Goal: Task Accomplishment & Management: Use online tool/utility

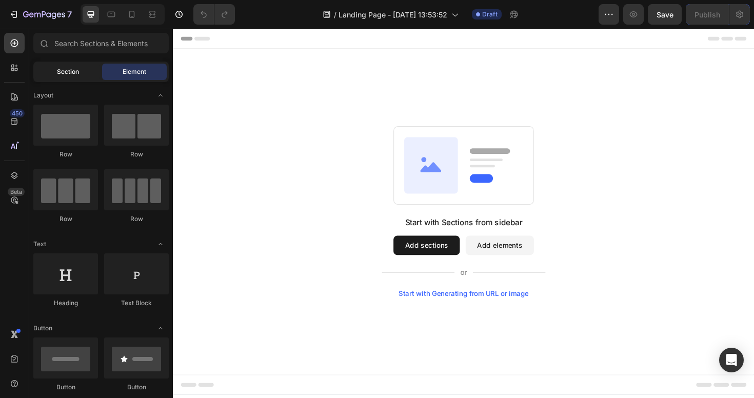
click at [87, 76] on div "Section" at bounding box center [67, 72] width 65 height 16
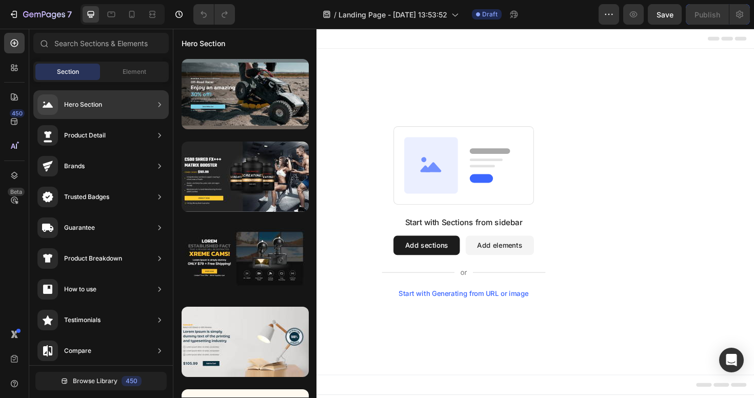
click at [73, 101] on div "Hero Section" at bounding box center [83, 104] width 38 height 10
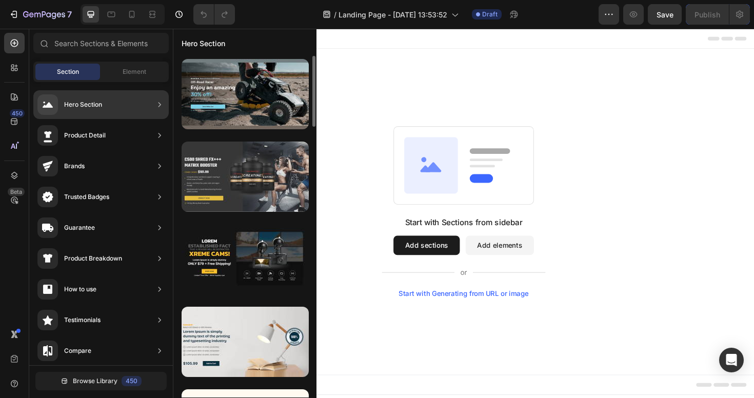
click at [258, 172] on div at bounding box center [245, 177] width 127 height 70
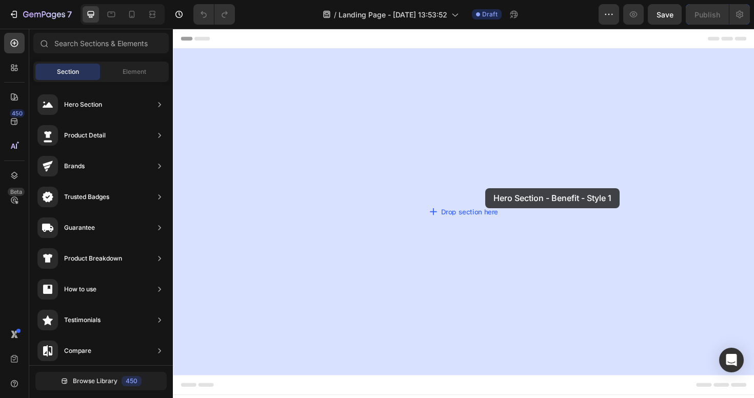
drag, startPoint x: 423, startPoint y: 205, endPoint x: 493, endPoint y: 193, distance: 71.7
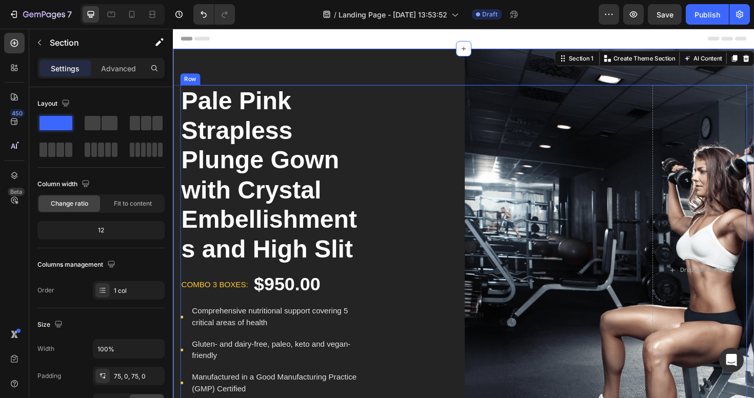
scroll to position [57, 0]
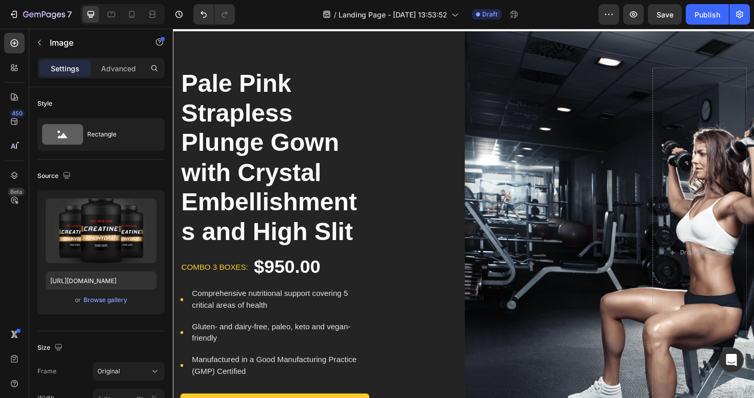
scroll to position [0, 0]
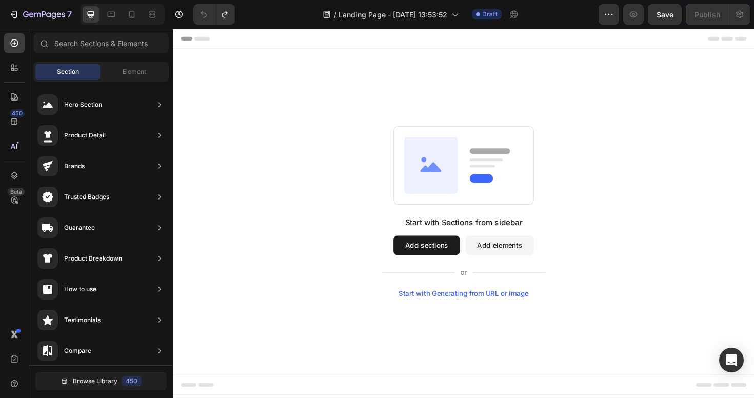
click at [461, 266] on button "Add sections" at bounding box center [441, 258] width 70 height 21
click at [462, 257] on button "Add sections" at bounding box center [441, 258] width 70 height 21
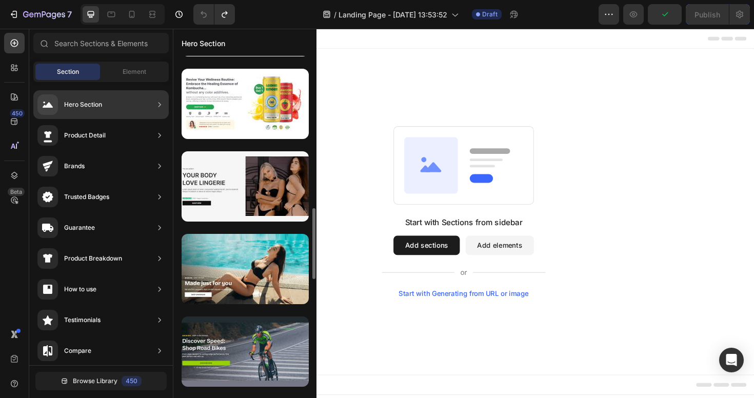
scroll to position [767, 0]
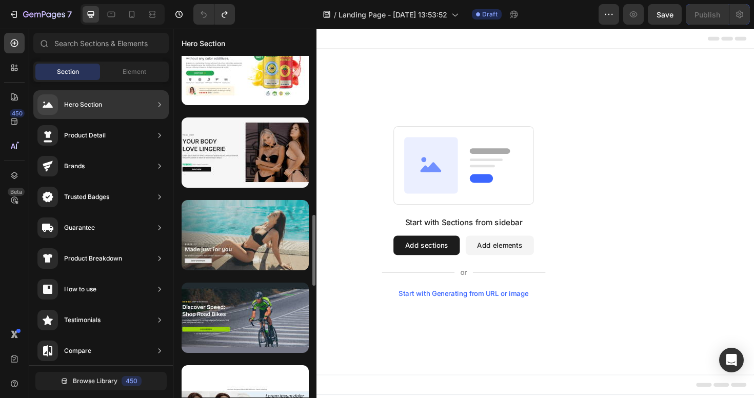
click at [276, 247] on div at bounding box center [245, 235] width 127 height 70
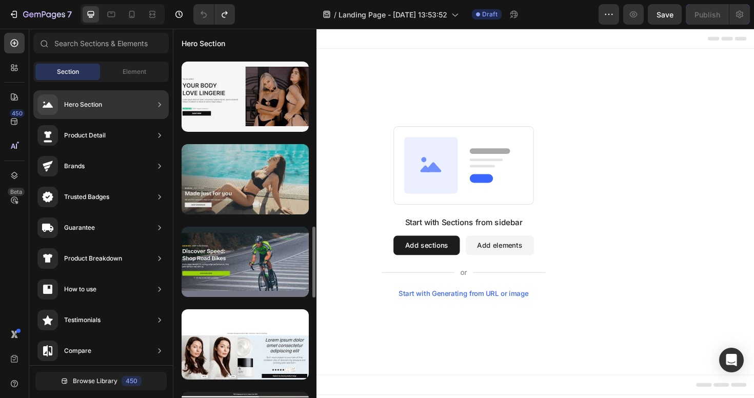
scroll to position [821, 0]
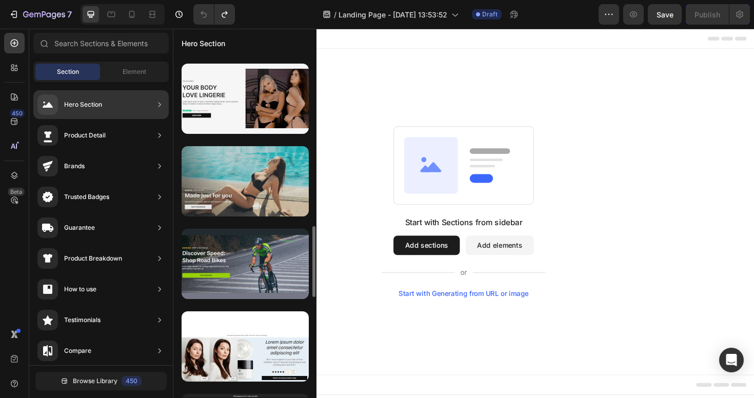
click at [259, 199] on div at bounding box center [245, 181] width 127 height 70
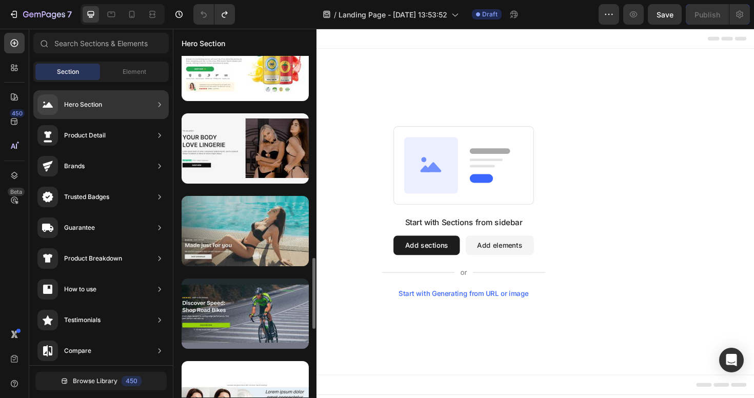
scroll to position [768, 0]
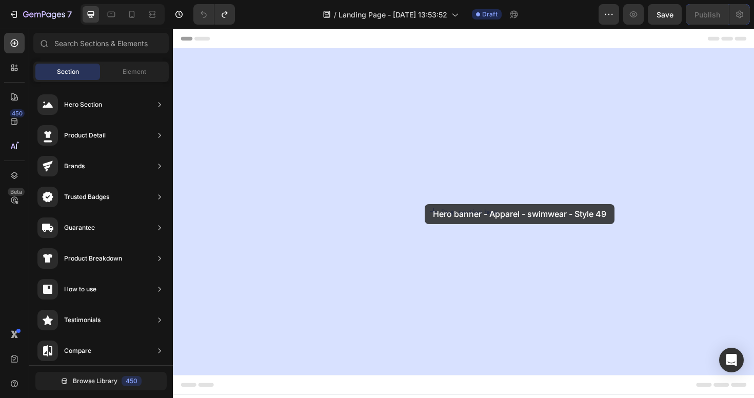
drag, startPoint x: 434, startPoint y: 255, endPoint x: 436, endPoint y: 216, distance: 39.0
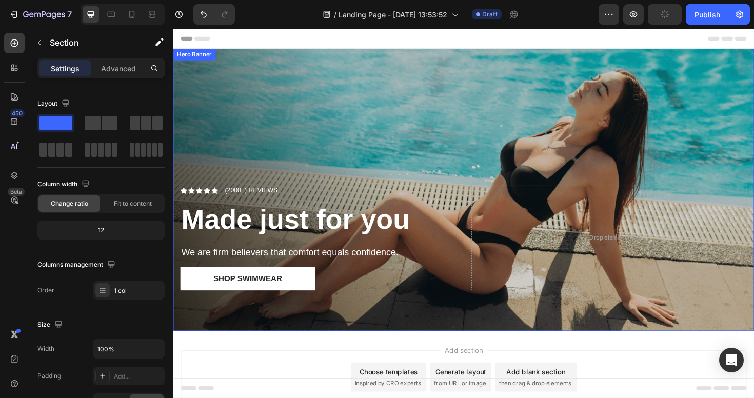
click at [449, 168] on div "Overlay" at bounding box center [480, 199] width 615 height 299
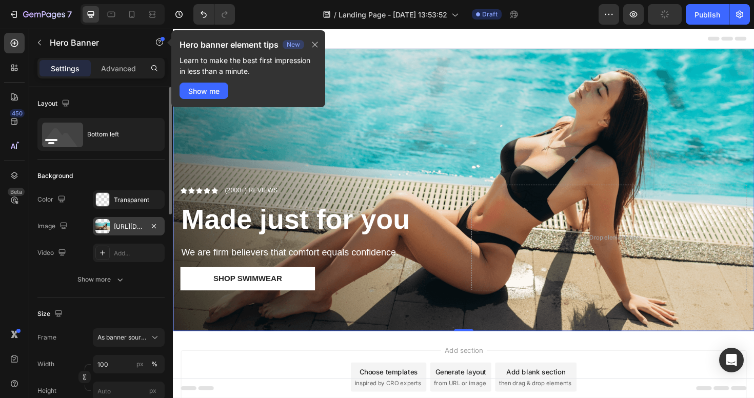
click at [135, 229] on div "https://cdn.shopify.com/s/files/1/2005/9307/files/gempages_432750572815254551-1…" at bounding box center [129, 226] width 30 height 9
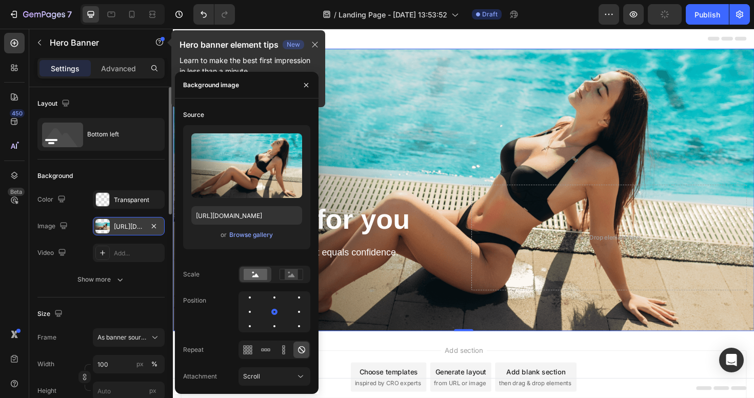
type input "https://cdn.shopify.com/s/files/1/0598/1133/2184/files/gempages_581612262477792…"
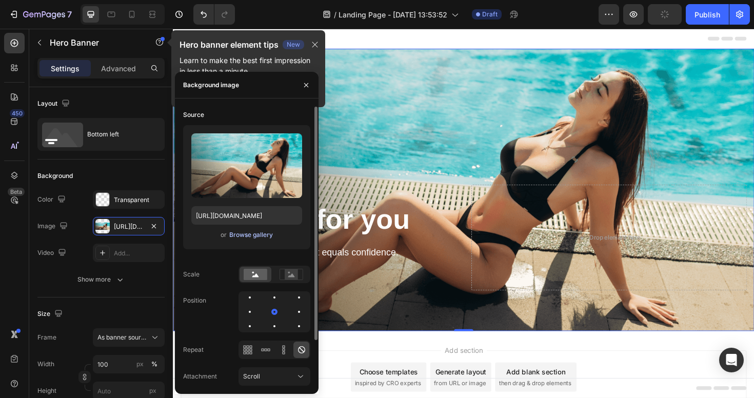
click at [263, 236] on div "Browse gallery" at bounding box center [251, 234] width 44 height 9
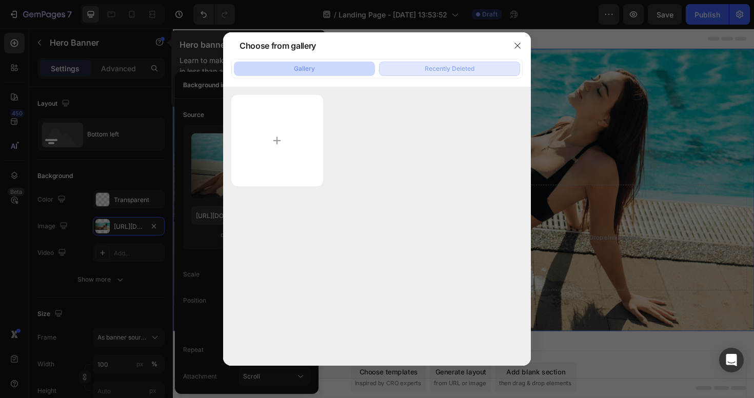
click at [429, 70] on div "Recently Deleted" at bounding box center [450, 68] width 50 height 9
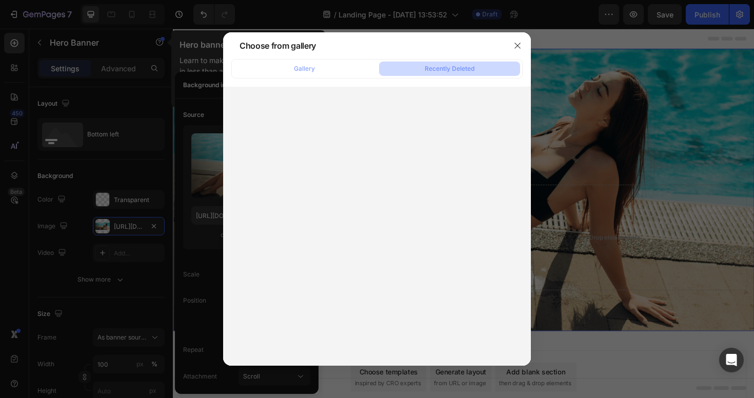
click at [336, 77] on div "Gallery Recently Deleted" at bounding box center [376, 68] width 291 height 19
click at [343, 68] on button "Gallery" at bounding box center [304, 69] width 141 height 14
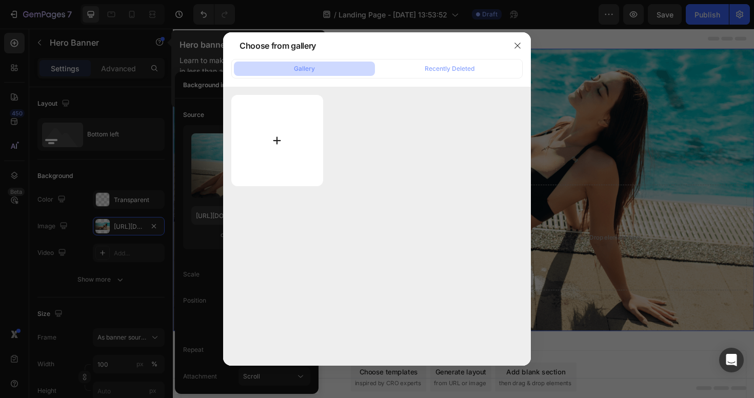
click at [290, 136] on input "file" at bounding box center [277, 140] width 92 height 91
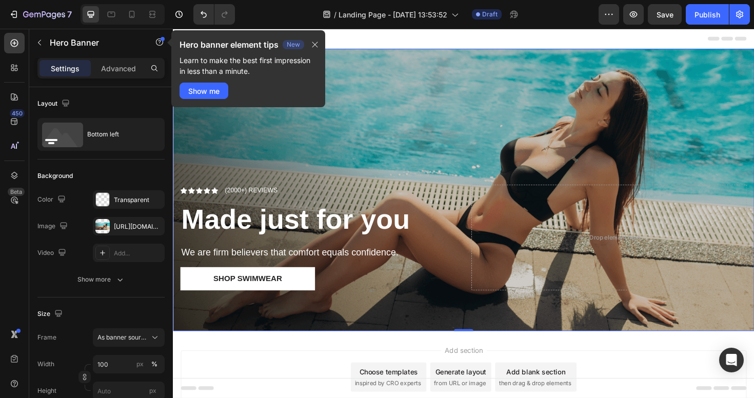
click at [458, 153] on div "Overlay" at bounding box center [480, 199] width 615 height 299
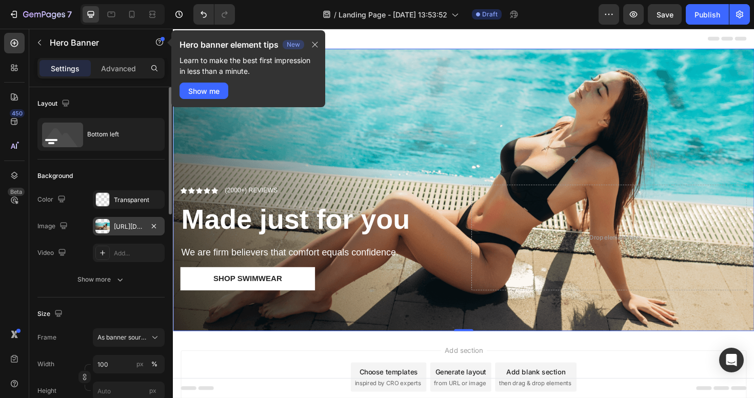
click at [136, 230] on div "https://cdn.shopify.com/s/files/1/0598/1133/2184/files/gempages_581612262477792…" at bounding box center [129, 226] width 30 height 9
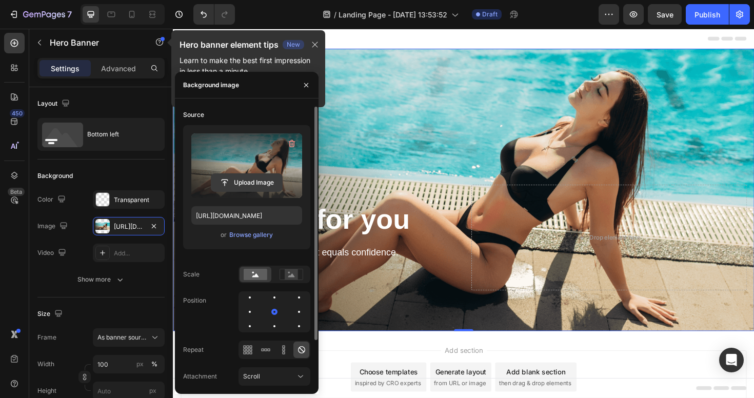
click at [244, 180] on input "file" at bounding box center [246, 182] width 71 height 17
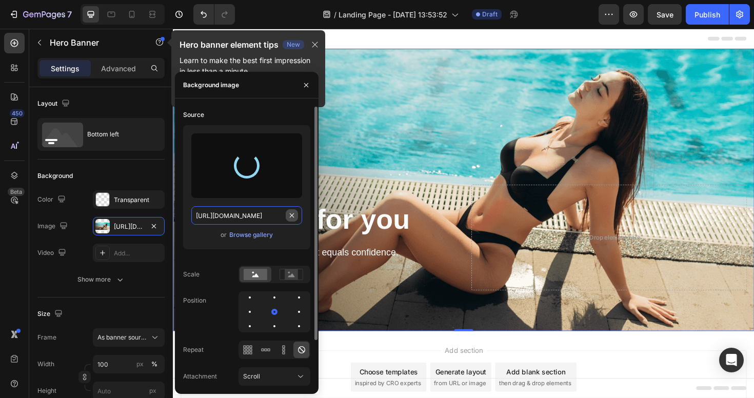
type input "Auto"
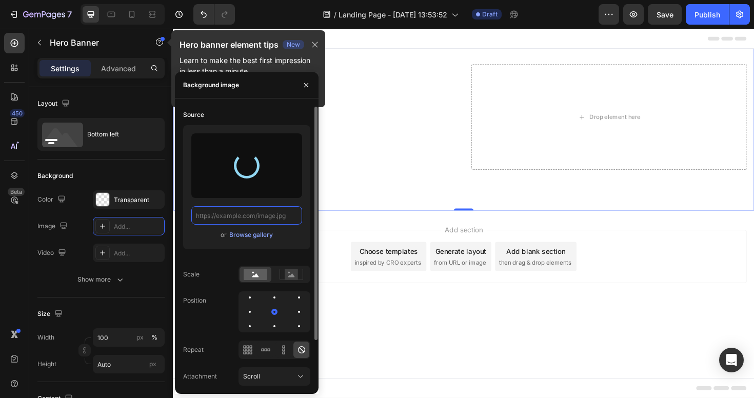
type input "[URL][DOMAIN_NAME]"
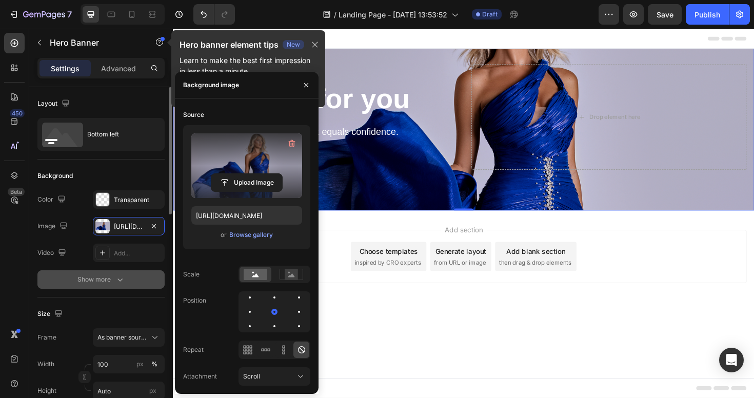
click at [159, 279] on button "Show more" at bounding box center [100, 279] width 127 height 18
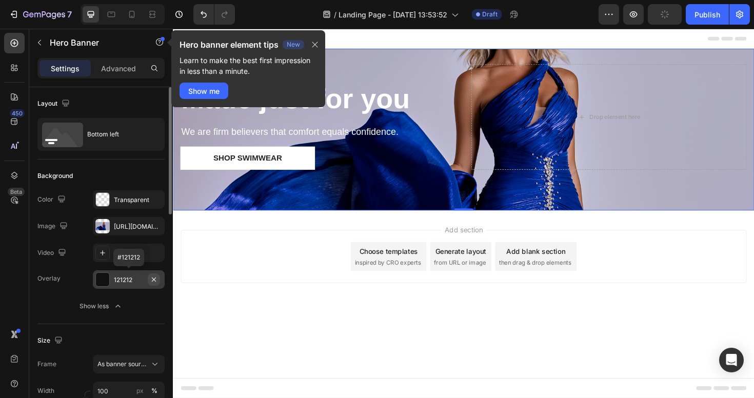
click at [156, 279] on icon "button" at bounding box center [154, 279] width 8 height 8
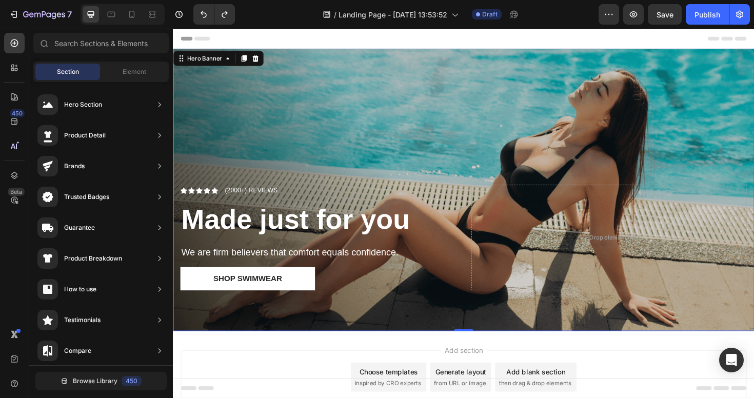
click at [432, 120] on div "Overlay" at bounding box center [480, 199] width 615 height 299
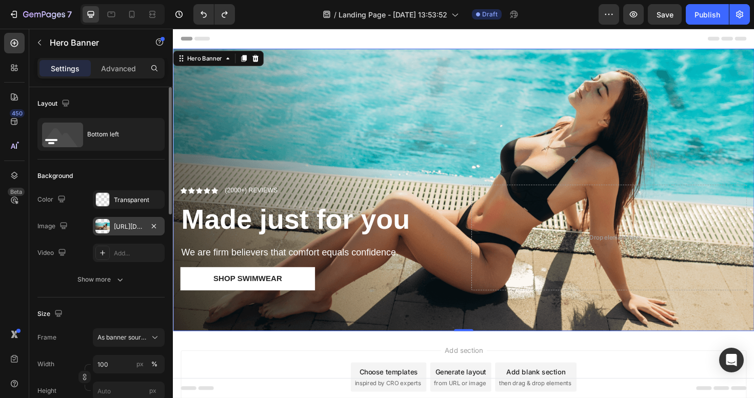
click at [127, 229] on div "https://cdn.shopify.com/s/files/1/2005/9307/files/gempages_432750572815254551-1…" at bounding box center [129, 226] width 30 height 9
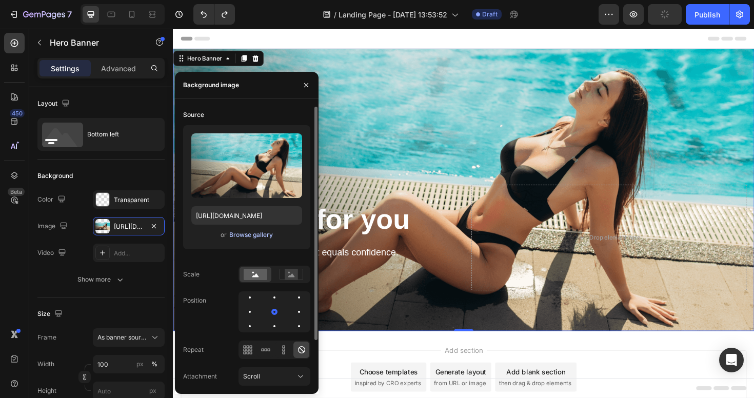
click at [244, 237] on div "Browse gallery" at bounding box center [251, 234] width 44 height 9
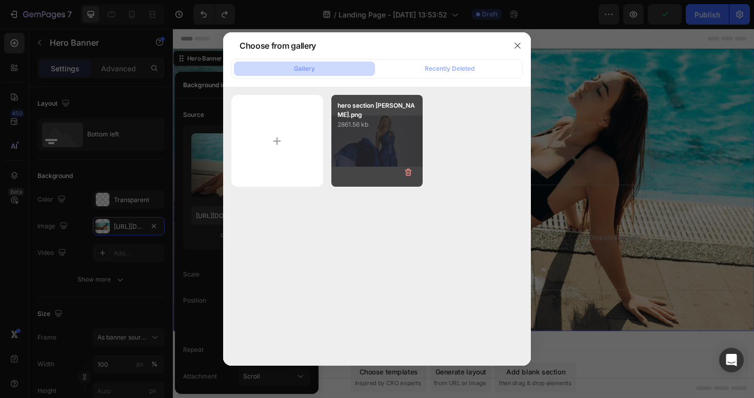
click at [380, 127] on p "2861.56 kb" at bounding box center [376, 124] width 79 height 10
type input "[URL][DOMAIN_NAME]"
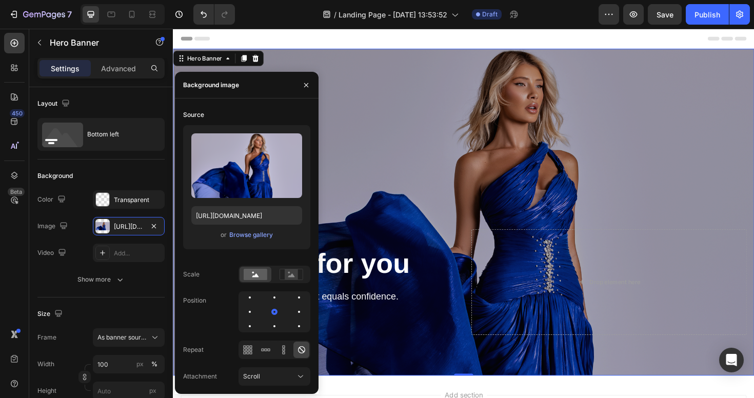
click at [406, 165] on div "Overlay" at bounding box center [480, 223] width 615 height 346
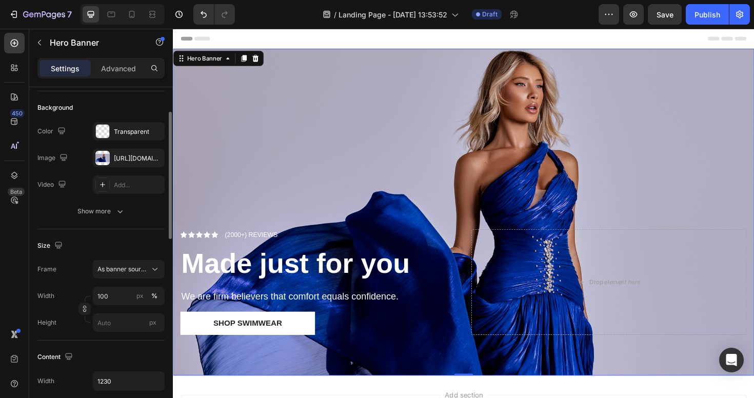
scroll to position [68, 0]
click at [136, 325] on input "px" at bounding box center [129, 323] width 72 height 18
click at [153, 323] on span "px" at bounding box center [152, 323] width 7 height 8
click at [153, 323] on input "px" at bounding box center [129, 323] width 72 height 18
click at [153, 323] on span "px" at bounding box center [152, 323] width 7 height 8
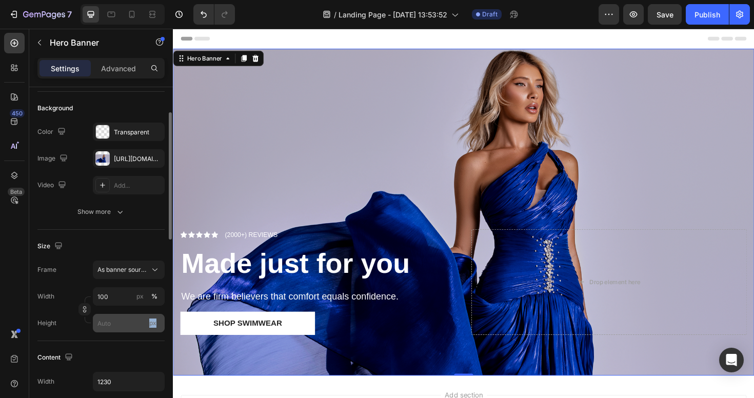
click at [153, 323] on input "px" at bounding box center [129, 323] width 72 height 18
click at [128, 322] on input "px" at bounding box center [129, 323] width 72 height 18
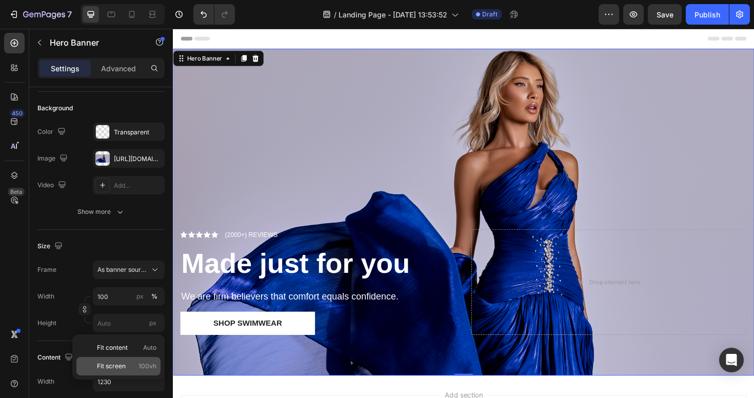
click at [140, 364] on span "100vh" at bounding box center [147, 366] width 18 height 9
type input "100 vh"
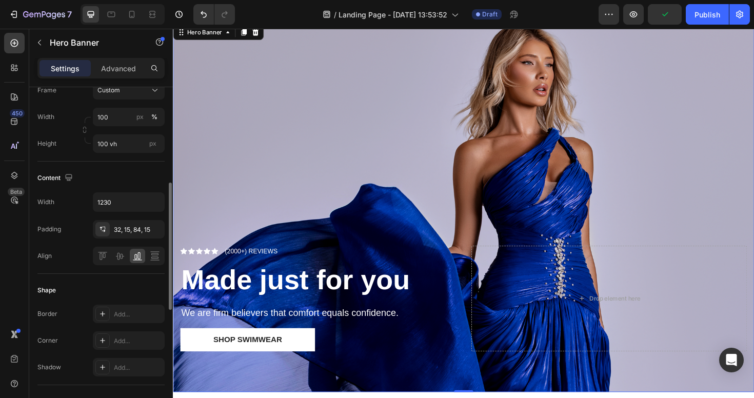
scroll to position [250, 0]
click at [158, 197] on icon "button" at bounding box center [155, 199] width 10 height 10
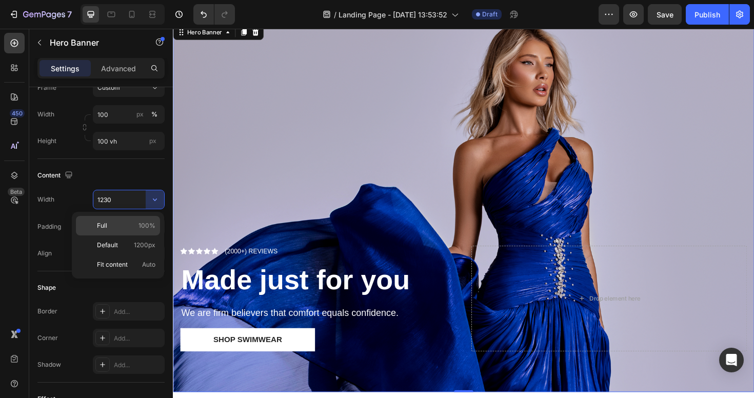
click at [152, 235] on div "Full 100%" at bounding box center [118, 244] width 84 height 19
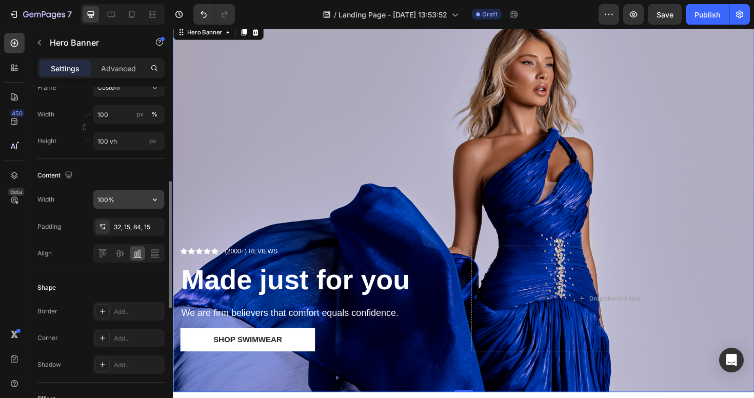
click at [154, 195] on icon "button" at bounding box center [155, 199] width 10 height 10
click at [151, 197] on icon "button" at bounding box center [155, 199] width 10 height 10
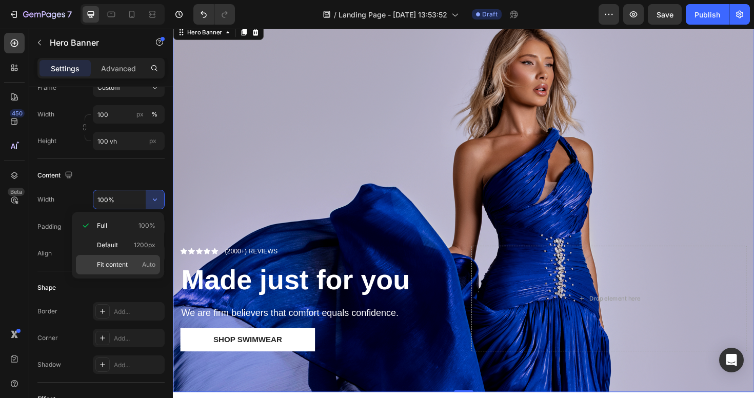
click at [150, 260] on span "Auto" at bounding box center [148, 264] width 13 height 9
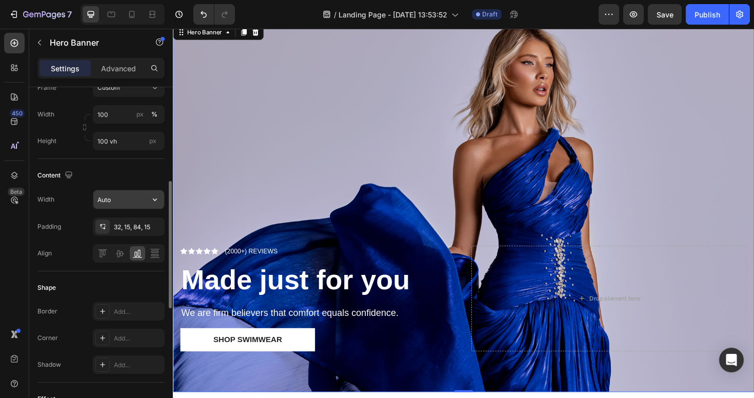
click at [156, 190] on div "Auto" at bounding box center [129, 199] width 72 height 19
click at [156, 199] on icon "button" at bounding box center [155, 199] width 4 height 3
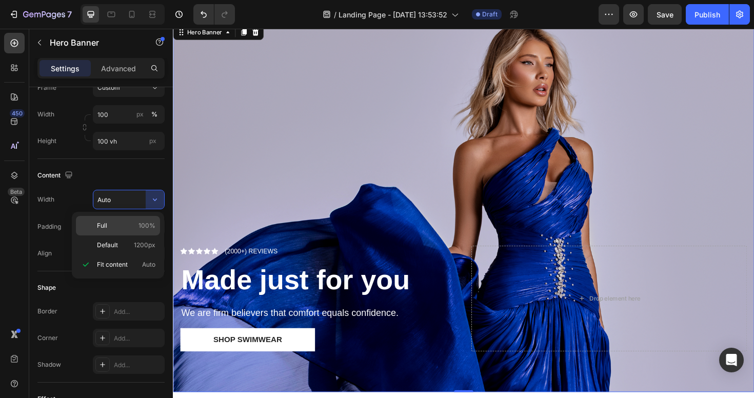
click at [152, 235] on div "Full 100%" at bounding box center [118, 244] width 84 height 19
type input "100%"
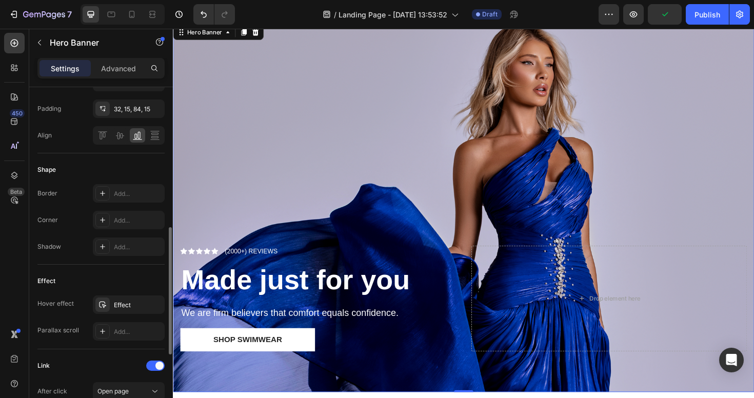
scroll to position [369, 0]
click at [133, 304] on div "Effect" at bounding box center [129, 303] width 30 height 9
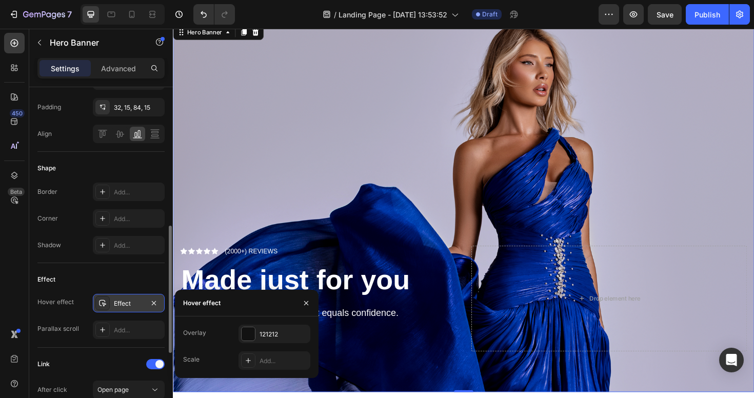
click at [133, 304] on div "Effect" at bounding box center [129, 303] width 30 height 9
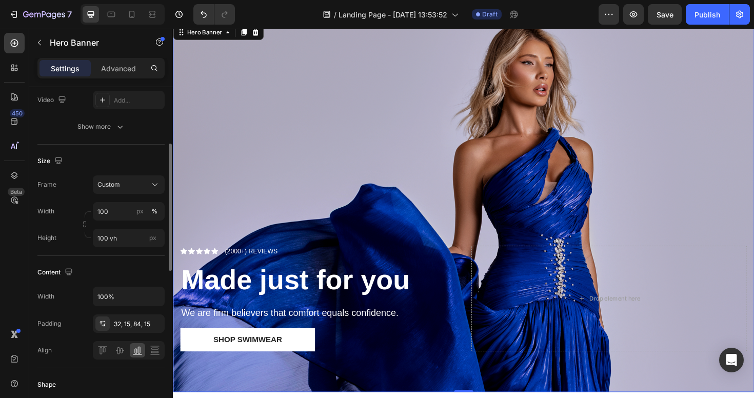
scroll to position [0, 0]
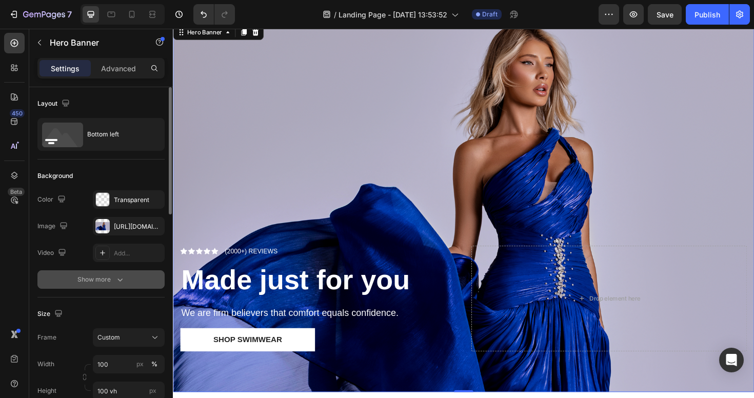
click at [118, 279] on icon "button" at bounding box center [119, 279] width 5 height 3
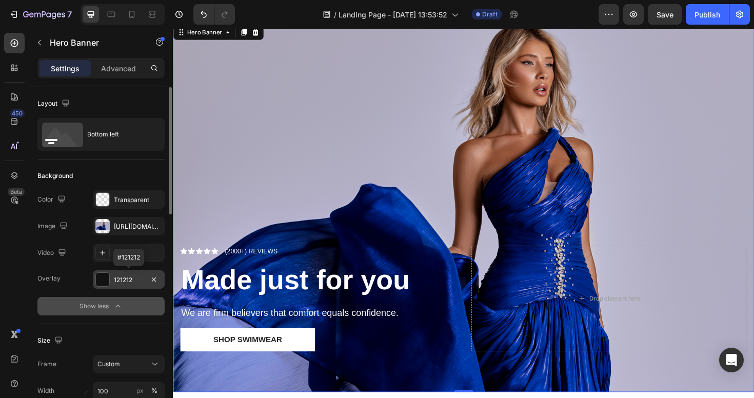
click at [119, 283] on div "121212" at bounding box center [129, 279] width 30 height 9
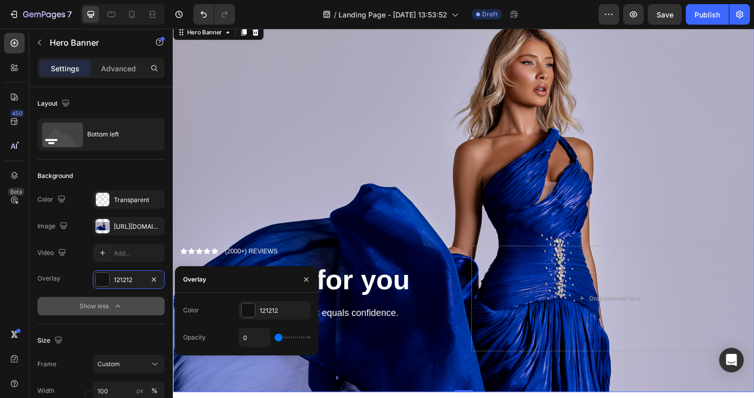
type input "2%"
type input "2"
type input "7%"
type input "7"
type input "27%"
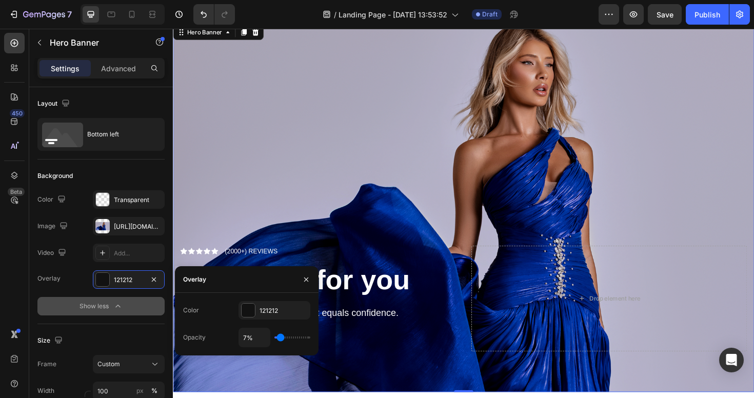
type input "27"
type input "41%"
type input "41"
type input "56%"
type input "56"
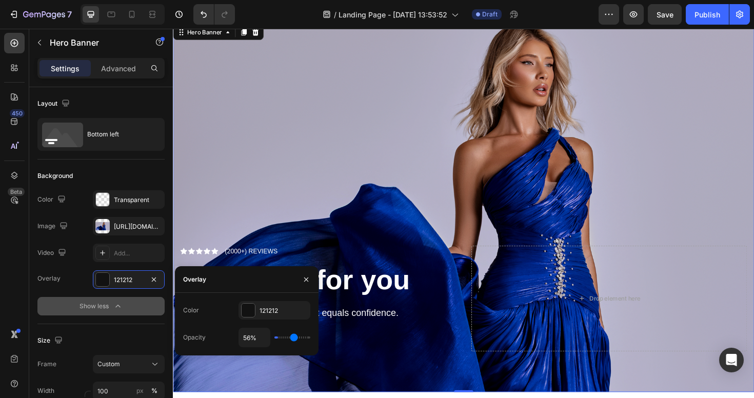
type input "72%"
type input "72"
type input "87%"
type input "87"
type input "99%"
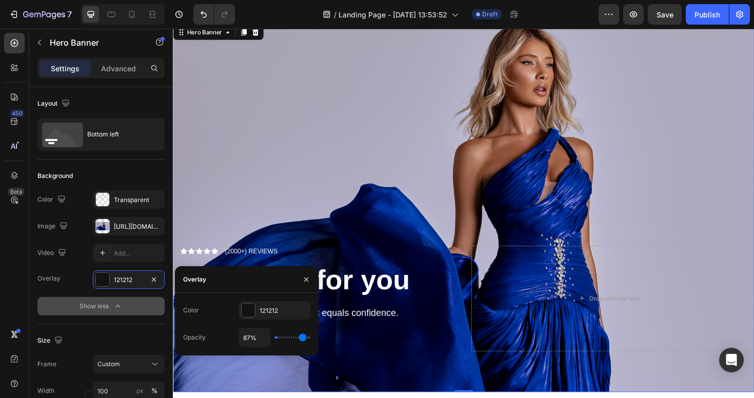
type input "99"
type input "100%"
type input "100"
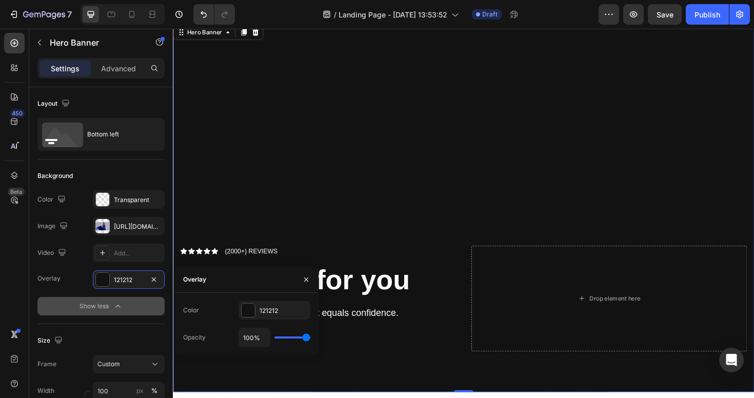
type input "98%"
type input "98"
type input "93%"
type input "93"
type input "86%"
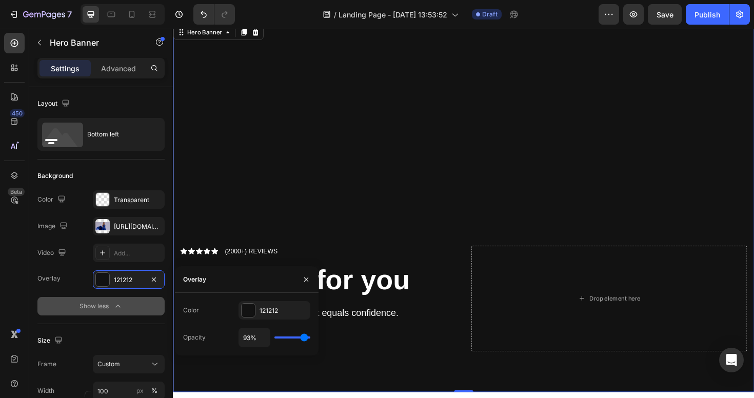
type input "86"
type input "79%"
type input "79"
type input "71%"
type input "71"
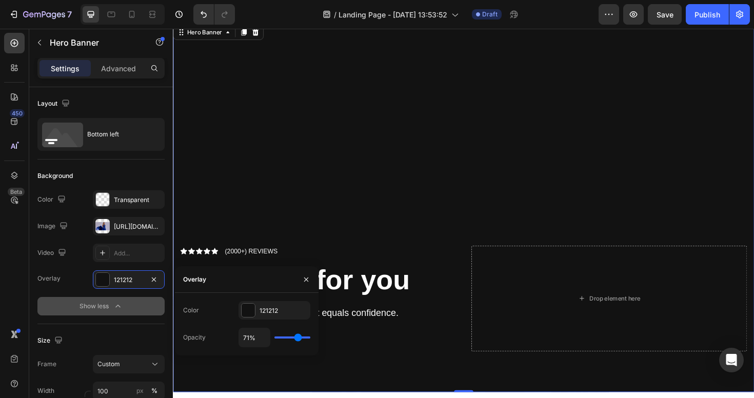
type input "64%"
type input "64"
type input "57%"
type input "57"
type input "53%"
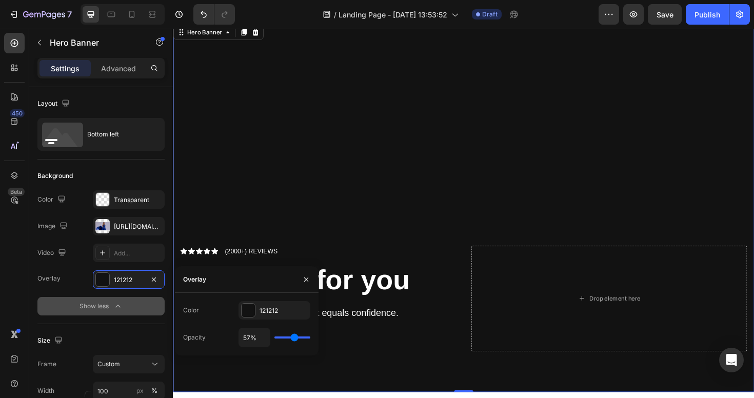
type input "53"
type input "51%"
type input "51"
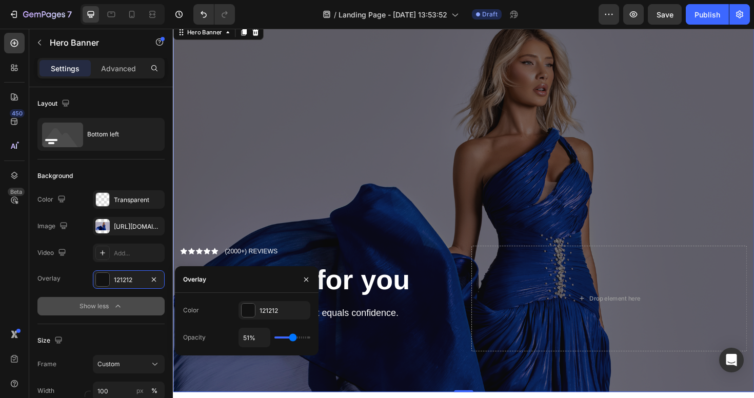
type input "50%"
type input "50"
type input "49%"
type input "49"
type input "46%"
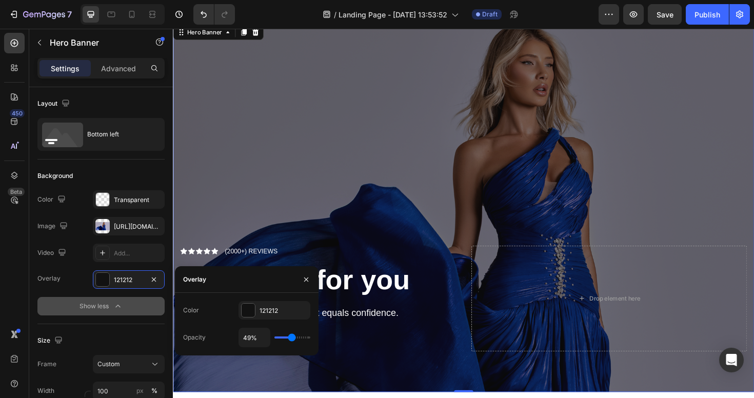
type input "46"
type input "43%"
type input "43"
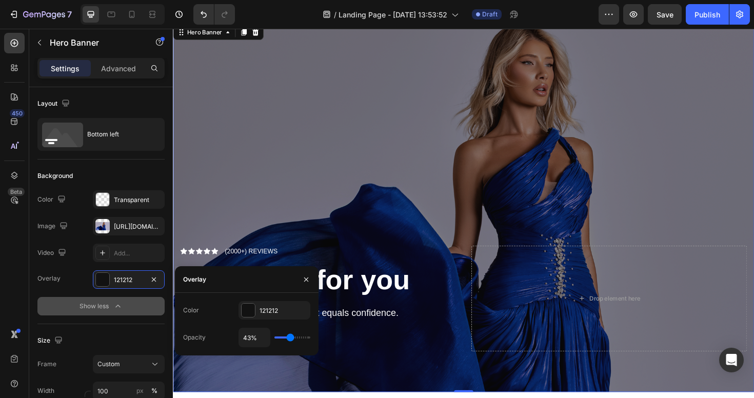
type input "40%"
type input "40"
type input "37%"
type input "37"
type input "34%"
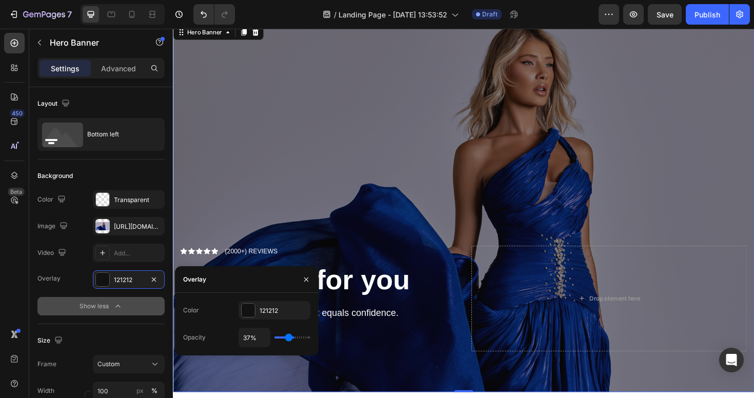
type input "34"
type input "32%"
type input "32"
type input "29%"
type input "29"
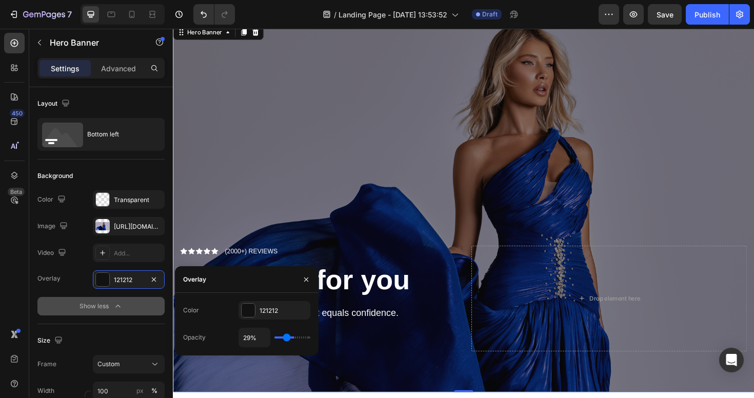
type input "26%"
type input "26"
type input "23%"
type input "23"
type input "20%"
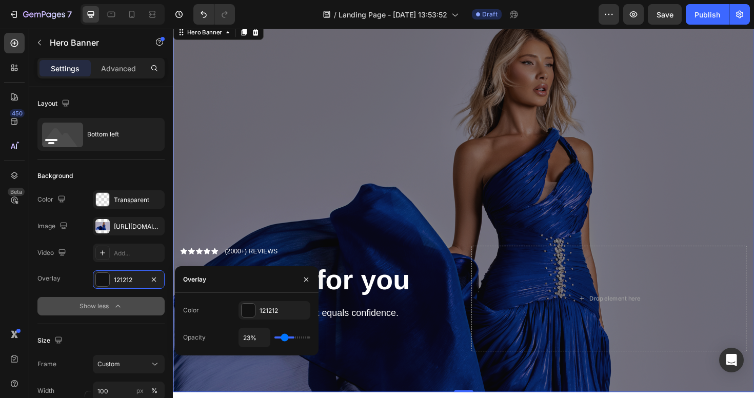
type input "20"
type input "18%"
type input "18"
type input "16%"
type input "16"
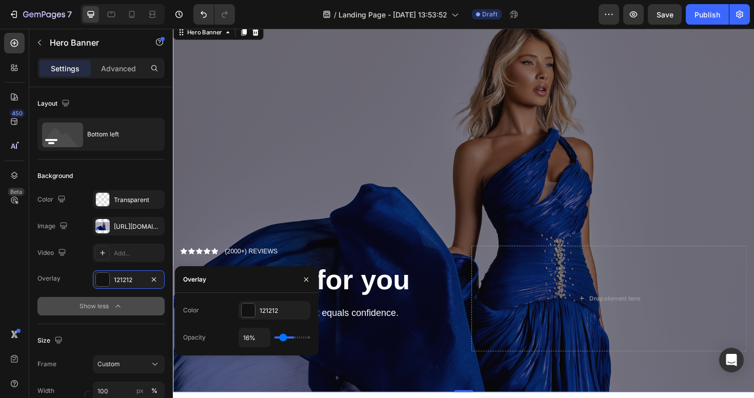
type input "15%"
type input "15"
type input "14%"
type input "14"
type input "13%"
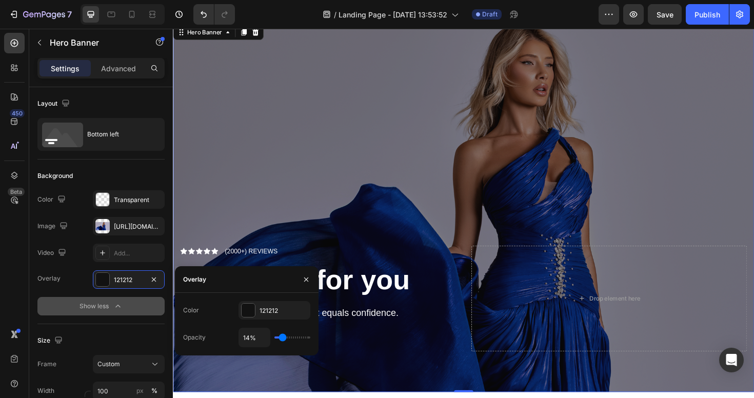
type input "13"
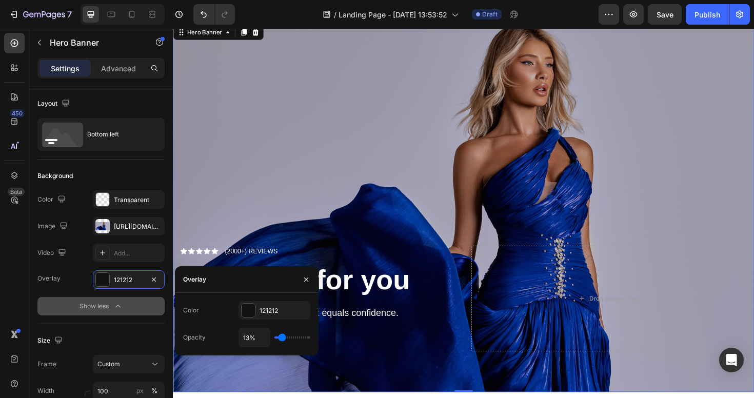
type input "12%"
type input "12"
type input "11%"
type input "11"
type input "10%"
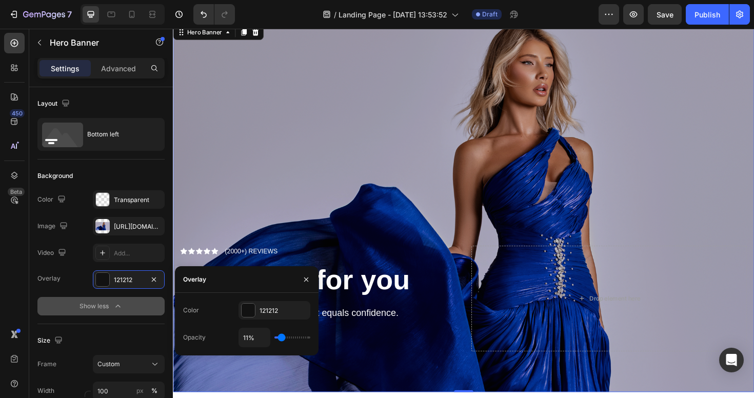
type input "10"
type input "8%"
type input "8"
type input "6%"
type input "6"
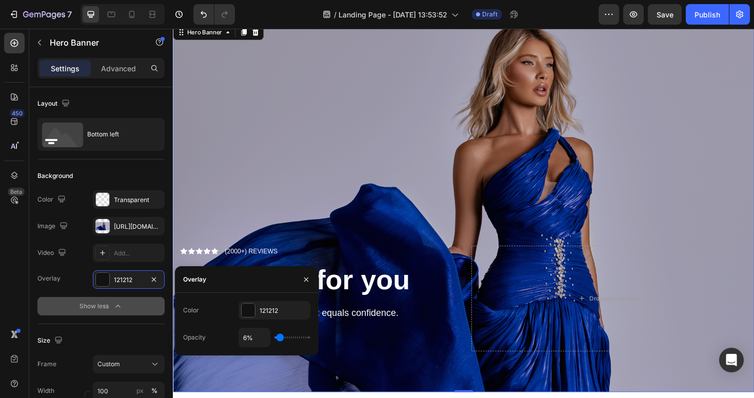
type input "5%"
type input "5"
type input "4%"
type input "4"
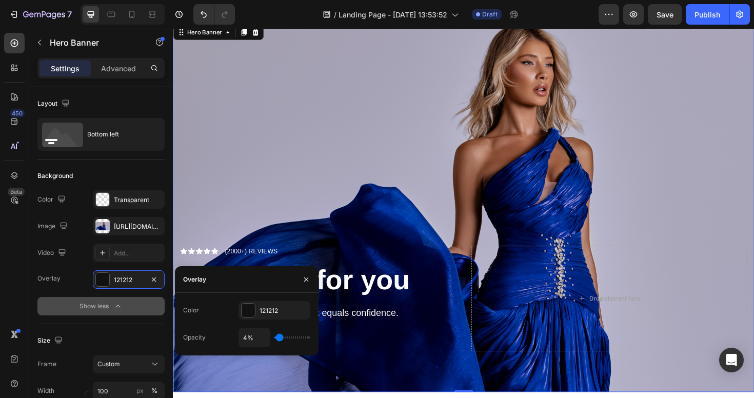
type input "3%"
type input "3"
type input "4%"
type input "4"
type input "5%"
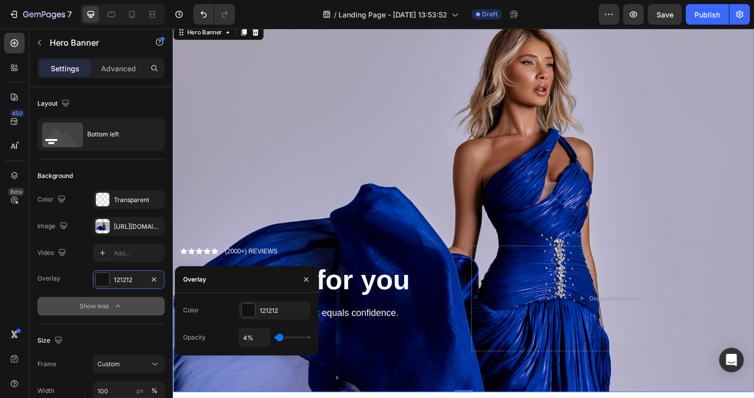
type input "5"
type input "6%"
type input "6"
type input "7%"
type input "7"
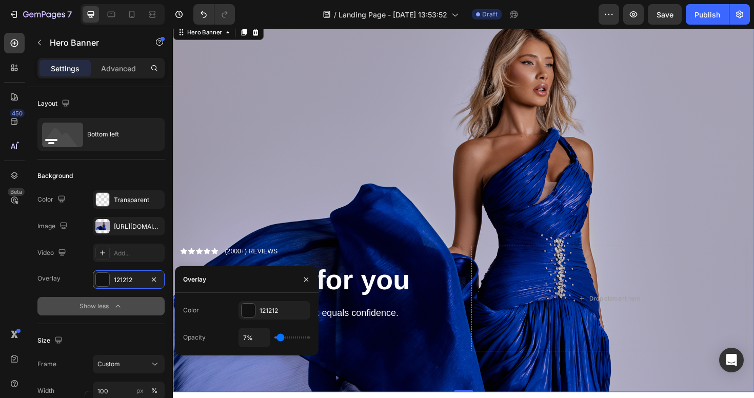
click at [280, 338] on input "range" at bounding box center [292, 337] width 36 height 2
type input "5%"
type input "5"
type input "6%"
type input "6"
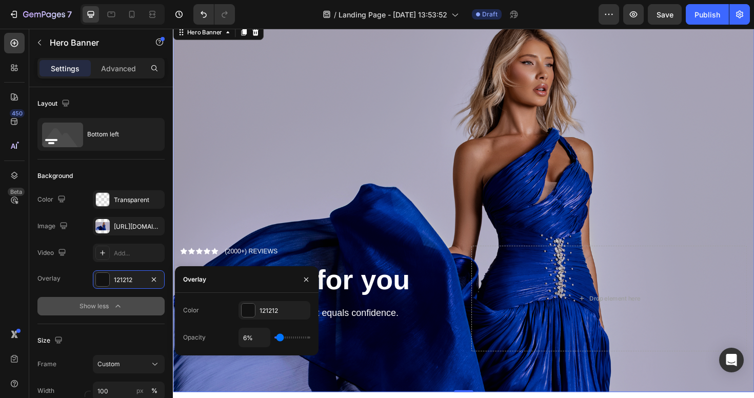
type input "7%"
type input "7"
type input "8%"
type input "8"
type input "9%"
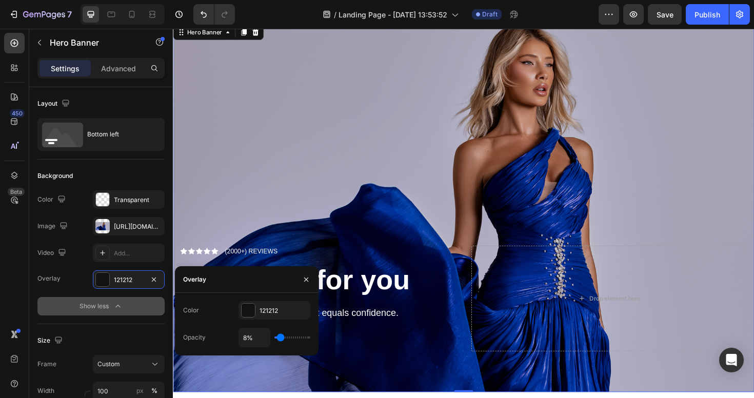
type input "9"
type input "10%"
type input "10"
type input "11%"
type input "11"
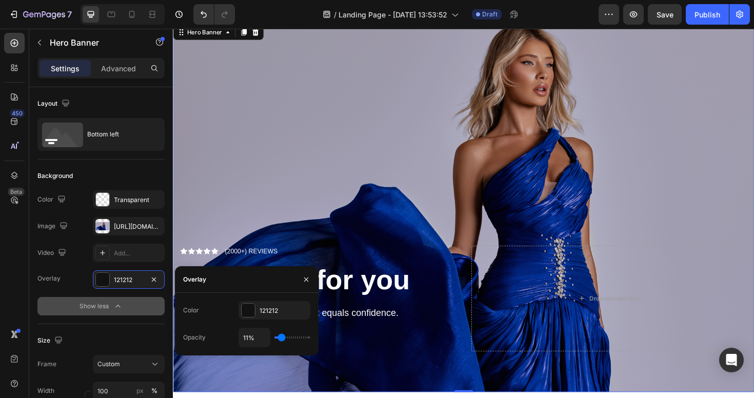
type input "10%"
type input "9"
click at [280, 338] on input "range" at bounding box center [292, 337] width 36 height 2
type input "9%"
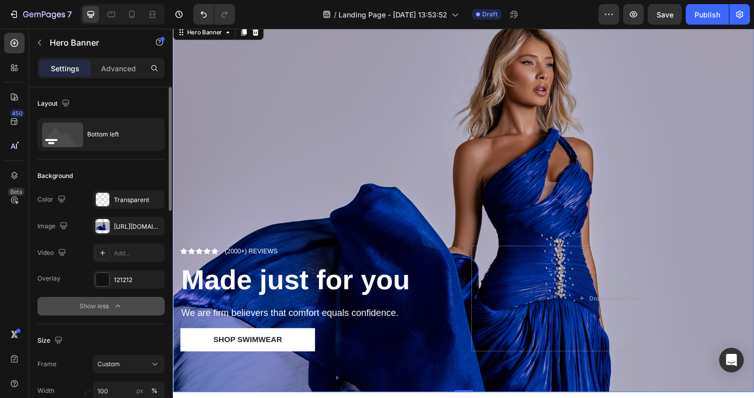
click at [111, 172] on div "Background" at bounding box center [100, 176] width 127 height 16
click at [119, 71] on p "Advanced" at bounding box center [118, 68] width 35 height 11
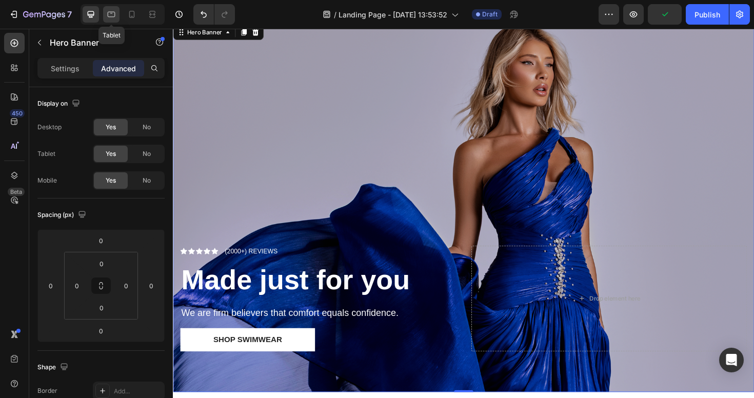
click at [113, 11] on icon at bounding box center [111, 14] width 10 height 10
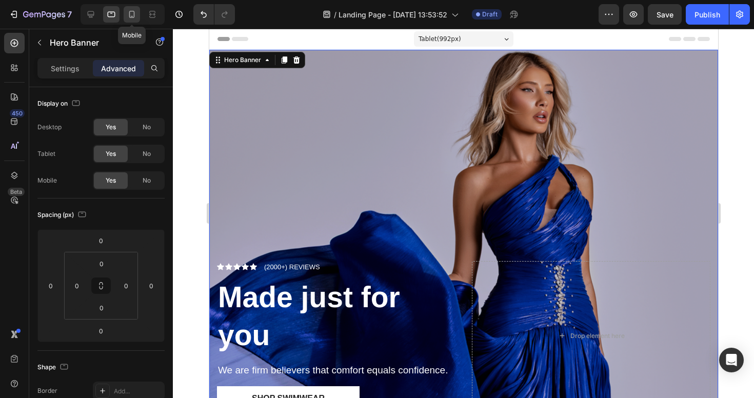
click at [124, 10] on div at bounding box center [132, 14] width 16 height 16
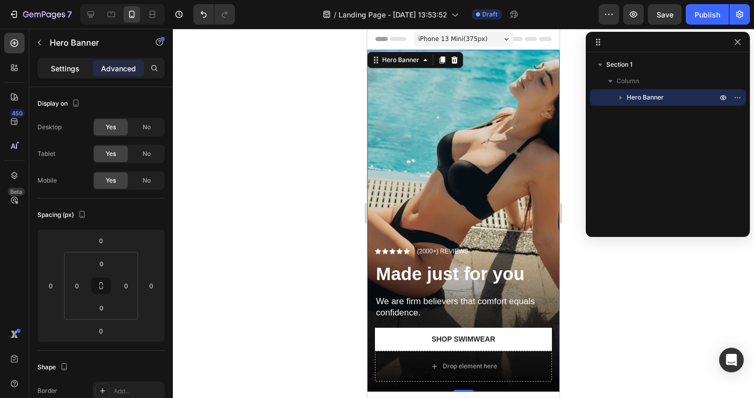
click at [62, 65] on p "Settings" at bounding box center [65, 68] width 29 height 11
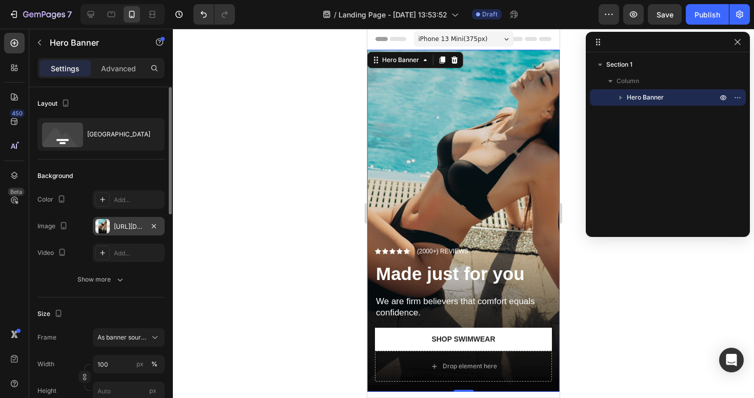
click at [132, 225] on div "https://cdn.shopify.com/s/files/1/0598/1133/2184/files/gempages_581612262477792…" at bounding box center [129, 226] width 30 height 9
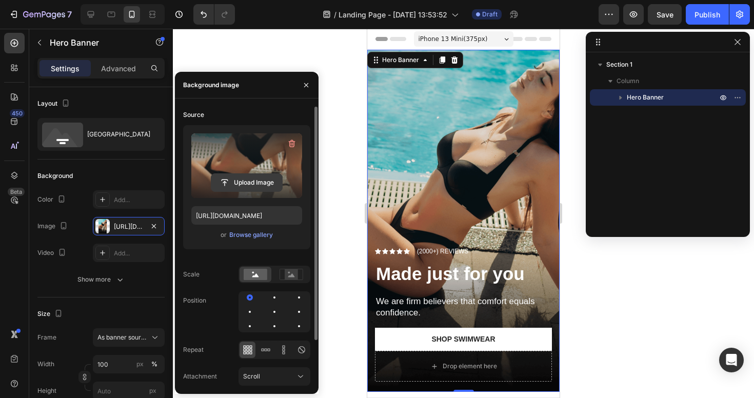
click at [244, 188] on input "file" at bounding box center [246, 182] width 71 height 17
click at [242, 164] on label at bounding box center [246, 165] width 111 height 65
click at [242, 174] on input "file" at bounding box center [246, 182] width 71 height 17
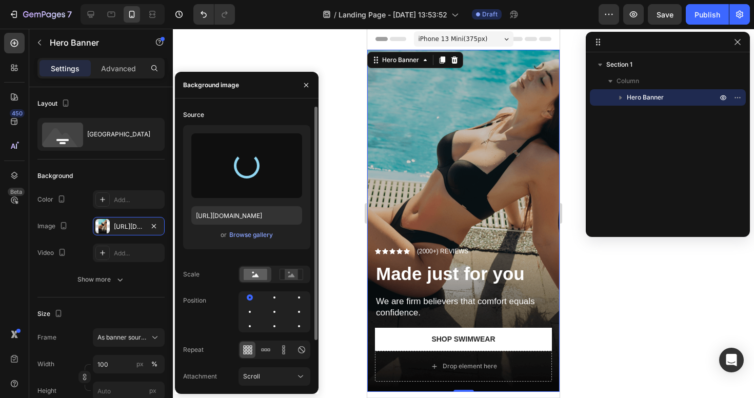
type input "https://cdn.shopify.com/s/files/1/0598/1133/2184/files/gempages_581612262477792…"
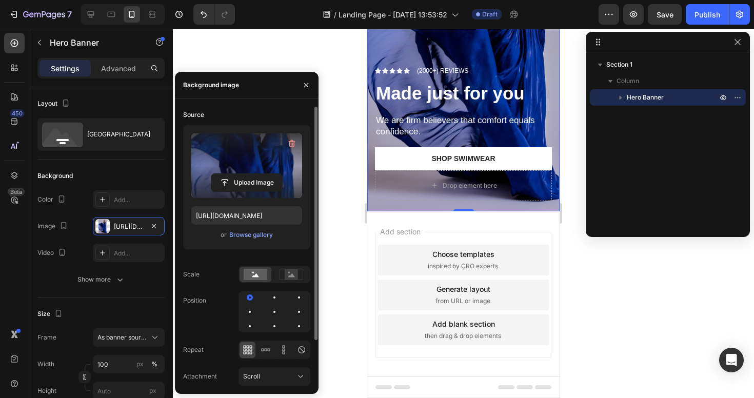
scroll to position [189, 0]
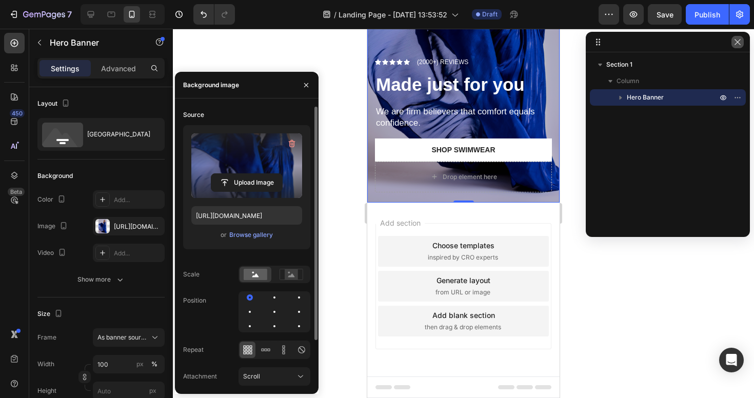
click at [737, 46] on icon "button" at bounding box center [737, 42] width 8 height 8
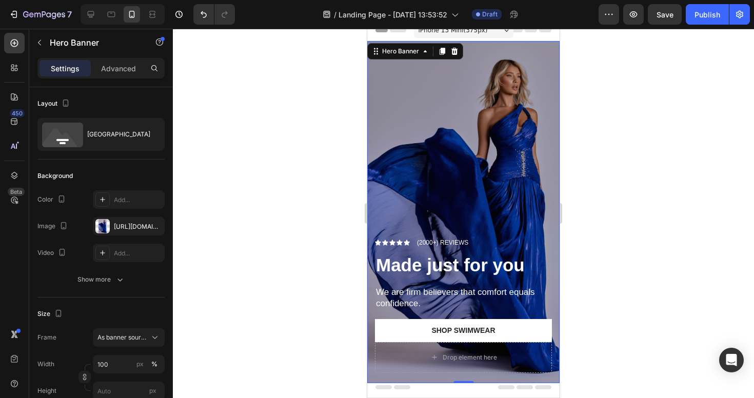
scroll to position [0, 0]
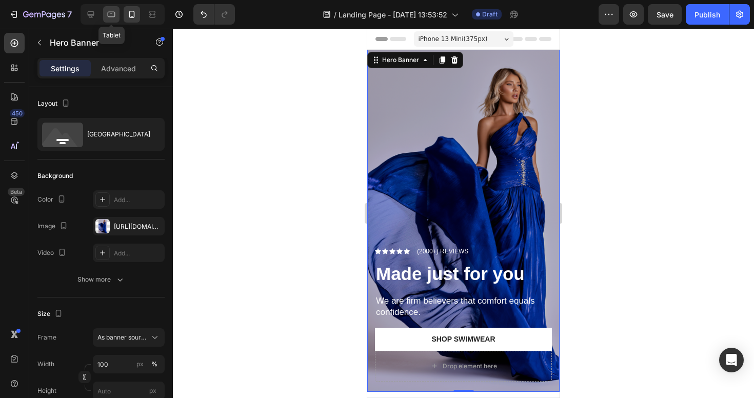
click at [108, 14] on icon at bounding box center [112, 15] width 8 height 6
type input "100 vh"
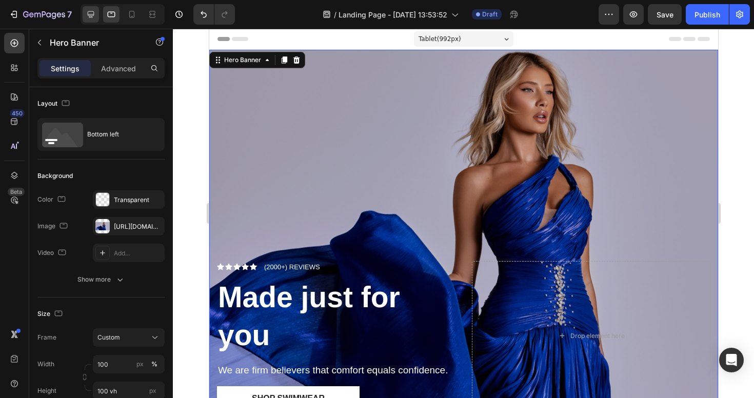
click at [94, 17] on icon at bounding box center [91, 14] width 10 height 10
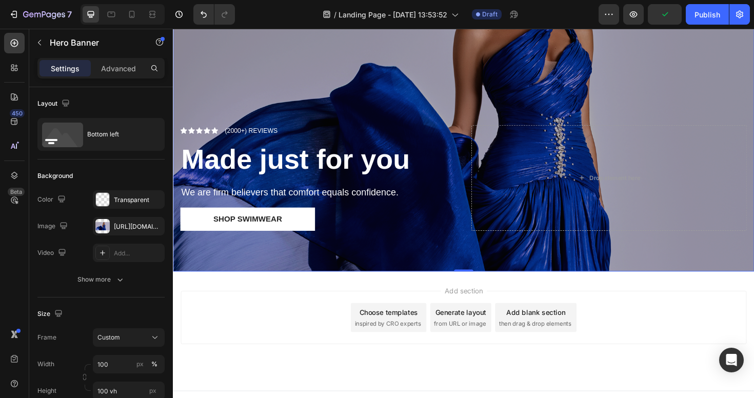
scroll to position [169, 0]
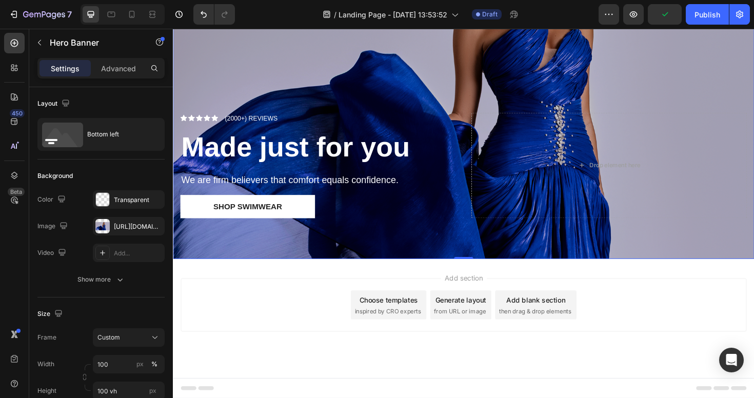
click at [413, 319] on div "Choose templates" at bounding box center [401, 315] width 62 height 11
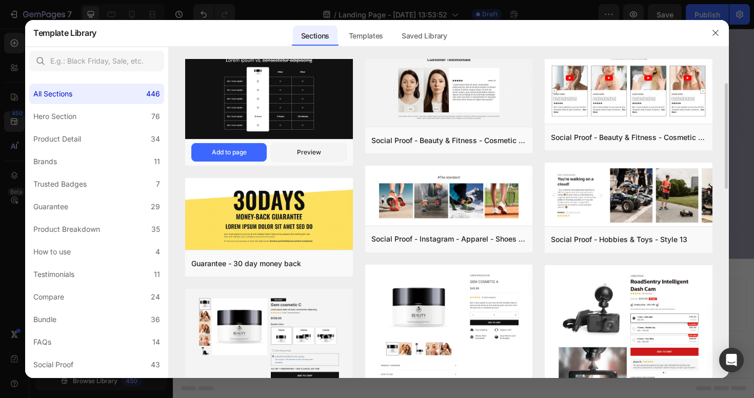
scroll to position [27, 0]
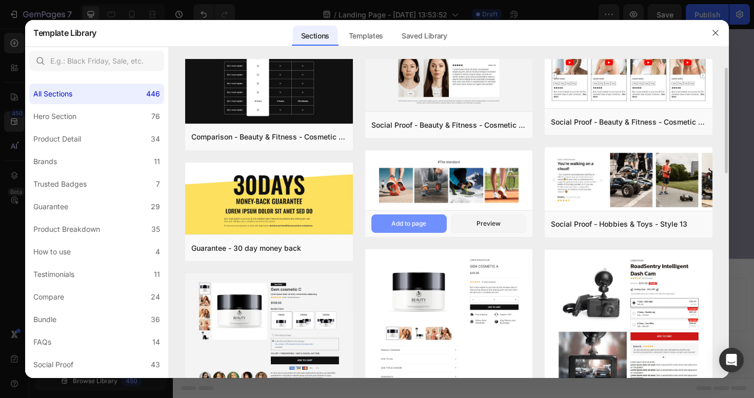
click at [424, 224] on div "Add to page" at bounding box center [408, 223] width 35 height 9
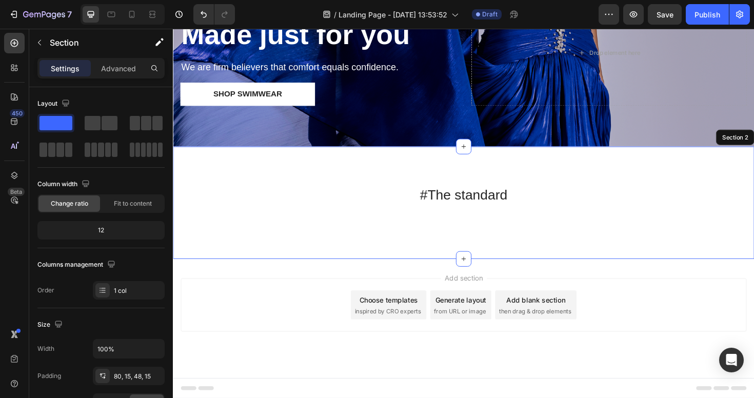
scroll to position [417, 0]
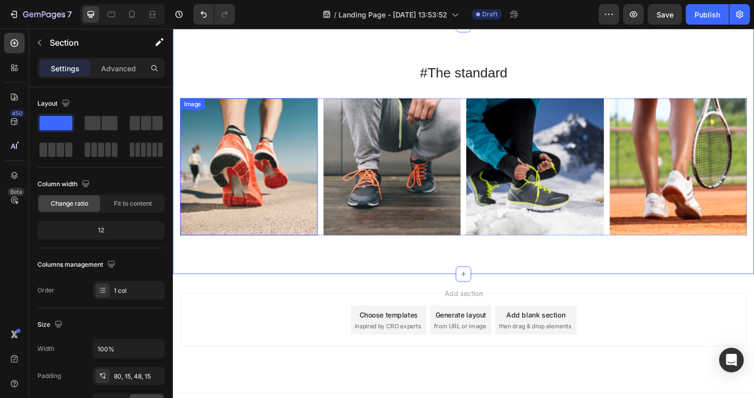
click at [287, 177] on img at bounding box center [253, 175] width 146 height 146
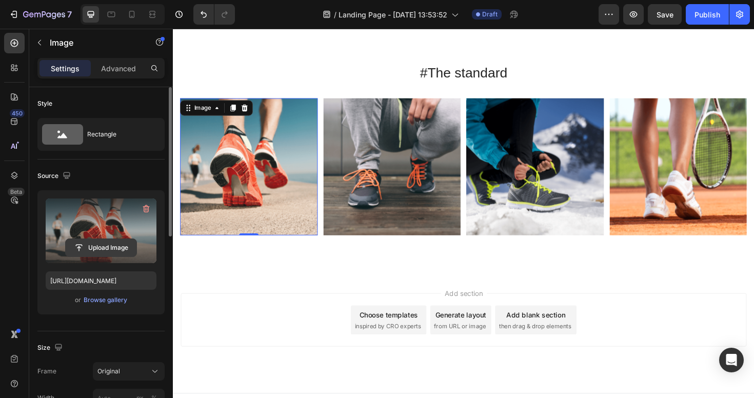
click at [100, 245] on input "file" at bounding box center [101, 247] width 71 height 17
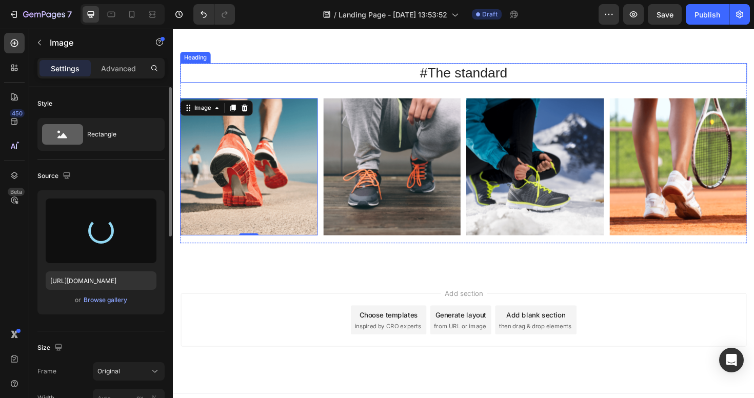
type input "https://cdn.shopify.com/s/files/1/0598/1133/2184/files/gempages_581612262477792…"
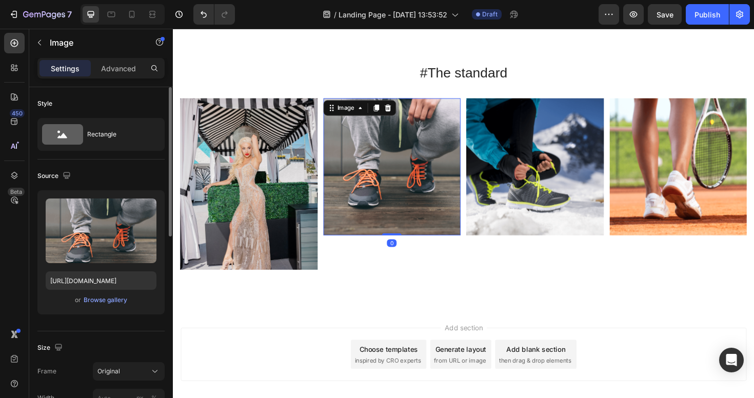
click at [423, 130] on img at bounding box center [405, 175] width 146 height 146
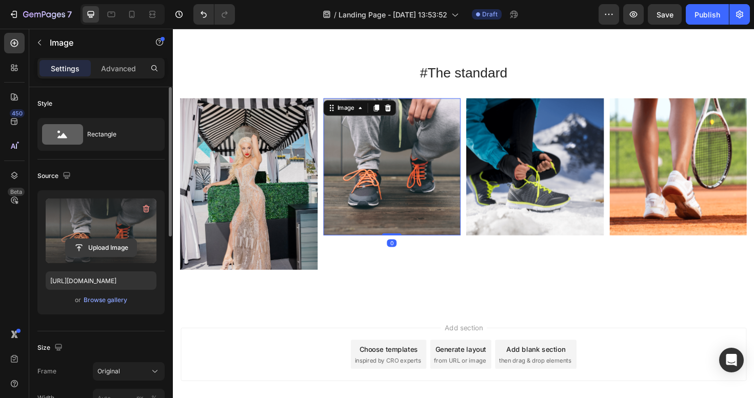
click at [91, 252] on input "file" at bounding box center [101, 247] width 71 height 17
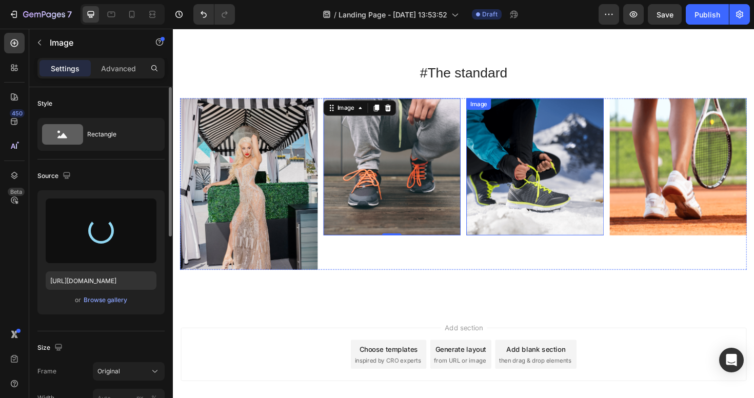
type input "https://cdn.shopify.com/s/files/1/0598/1133/2184/files/gempages_581612262477792…"
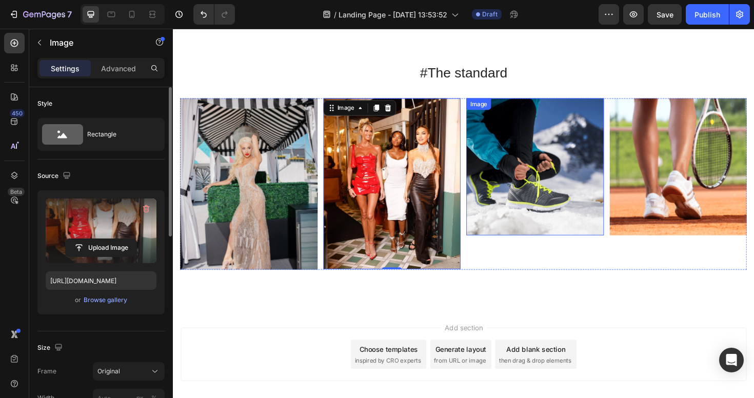
click at [544, 209] on img at bounding box center [557, 175] width 146 height 146
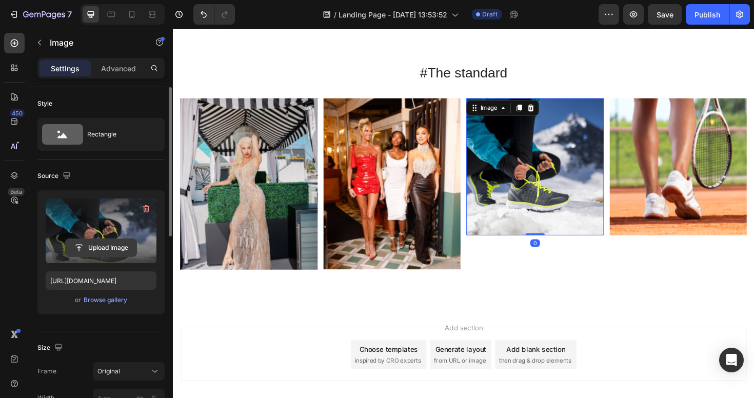
click at [89, 256] on input "file" at bounding box center [101, 247] width 71 height 17
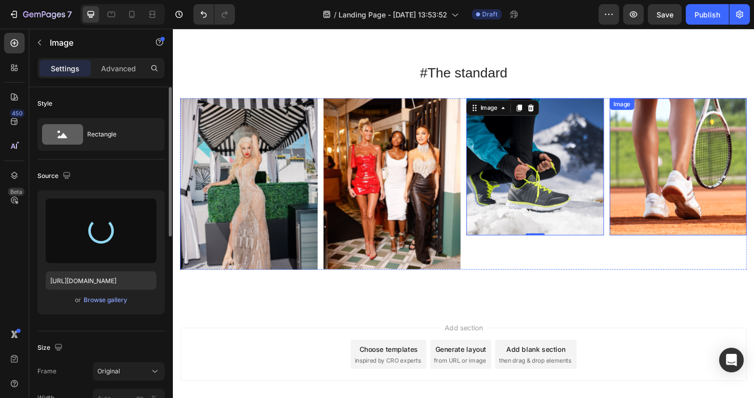
type input "https://cdn.shopify.com/s/files/1/0598/1133/2184/files/gempages_581612262477792…"
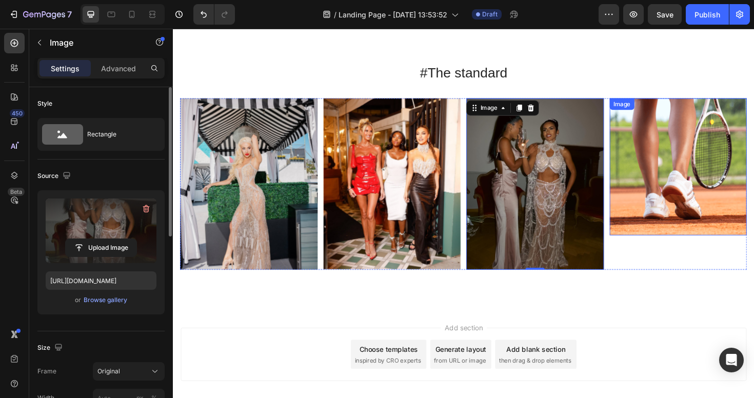
click at [681, 194] on img at bounding box center [708, 175] width 146 height 146
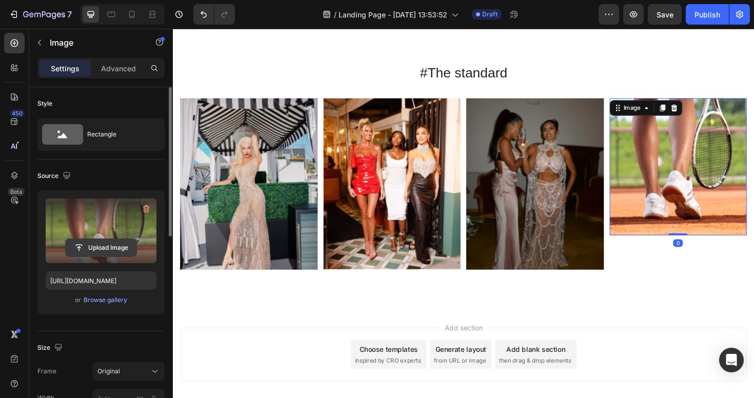
click at [96, 251] on input "file" at bounding box center [101, 247] width 71 height 17
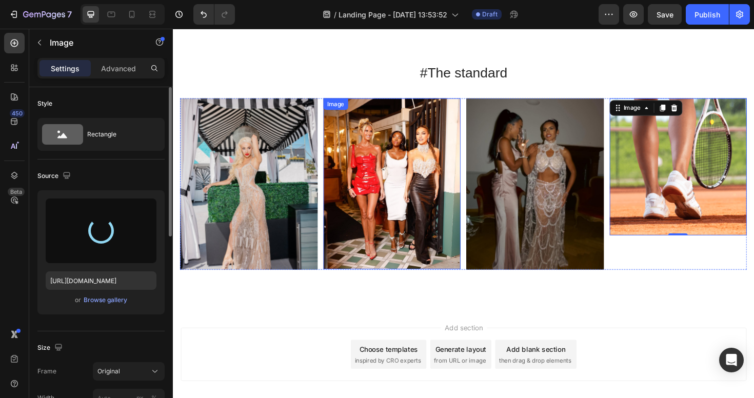
type input "https://cdn.shopify.com/s/files/1/0598/1133/2184/files/gempages_581612262477792…"
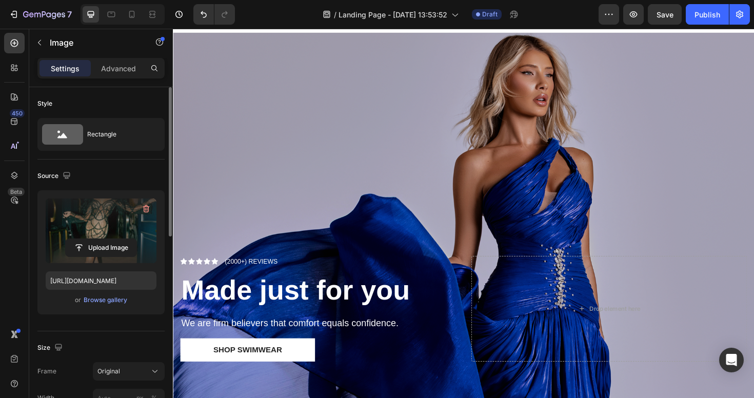
scroll to position [0, 0]
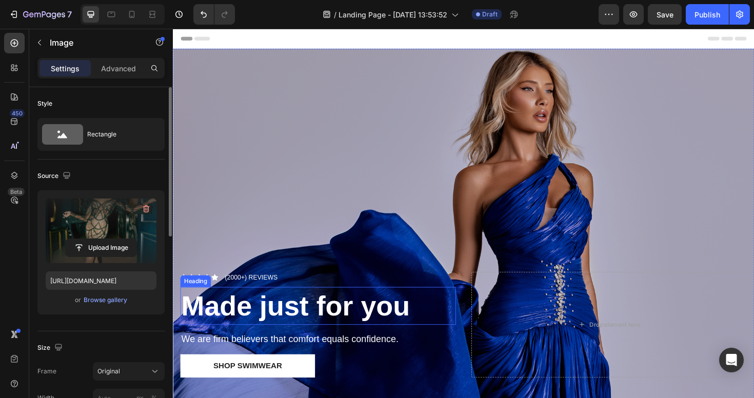
click at [319, 324] on strong "Made just for you" at bounding box center [303, 322] width 242 height 33
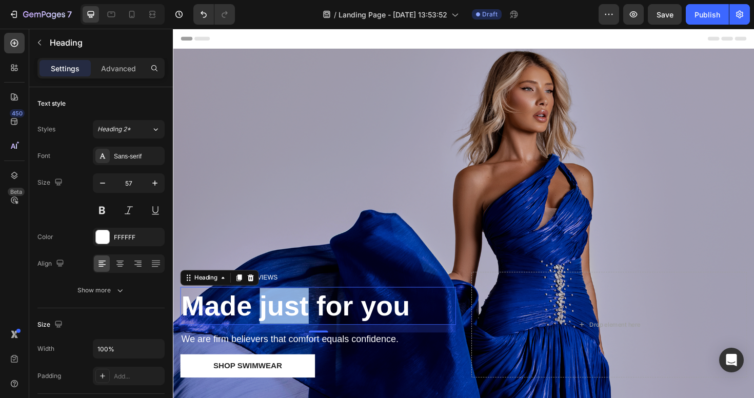
click at [274, 322] on strong "Made just for you" at bounding box center [303, 322] width 242 height 33
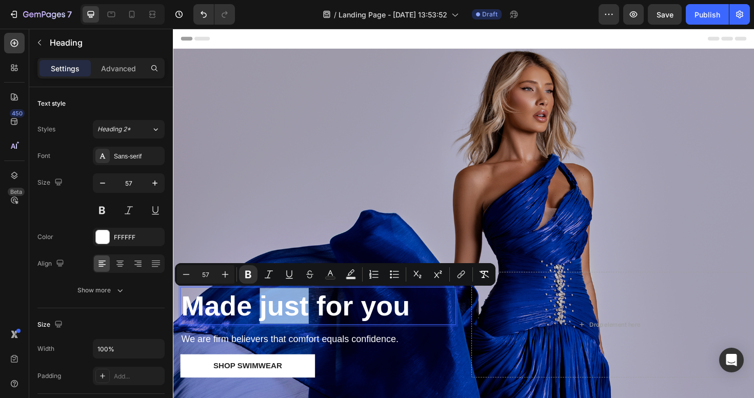
click at [274, 322] on strong "Made just for you" at bounding box center [303, 322] width 242 height 33
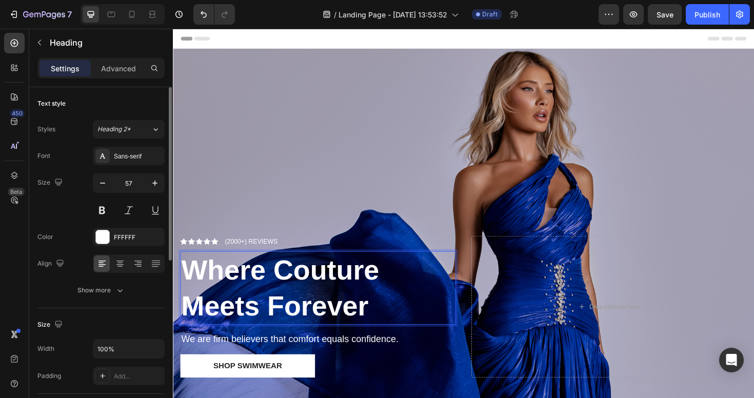
click at [115, 119] on div "Styles Heading 2* Font Sans-serif Size 57 Color FFFFFF Align Show more" at bounding box center [100, 209] width 127 height 182
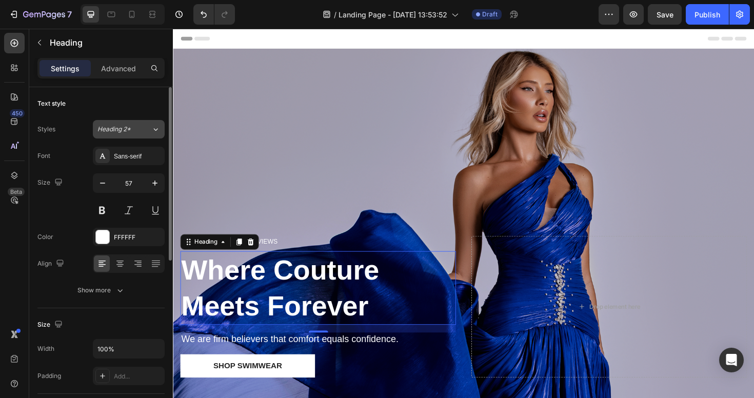
click at [115, 125] on span "Heading 2*" at bounding box center [113, 129] width 33 height 9
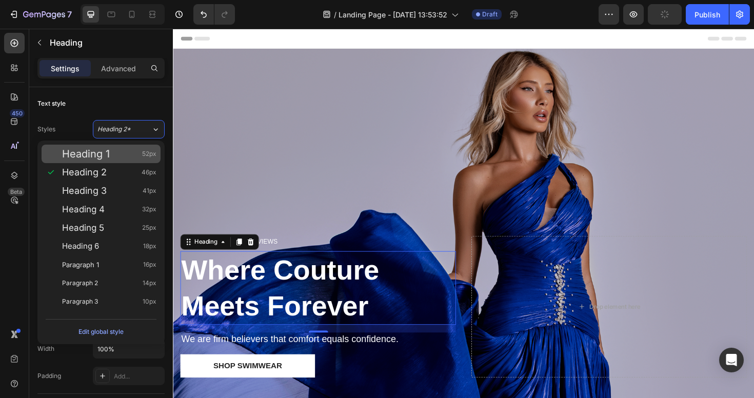
click at [94, 155] on span "Heading 1" at bounding box center [86, 154] width 48 height 10
type input "52"
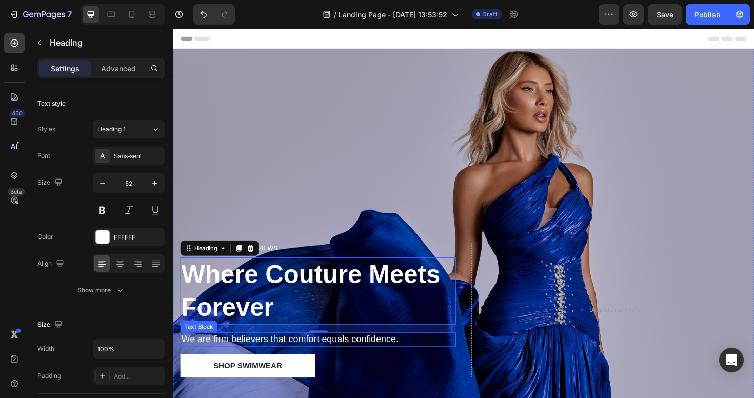
click at [340, 354] on p "We are firm believers that comfort equals confidence." at bounding box center [327, 357] width 290 height 13
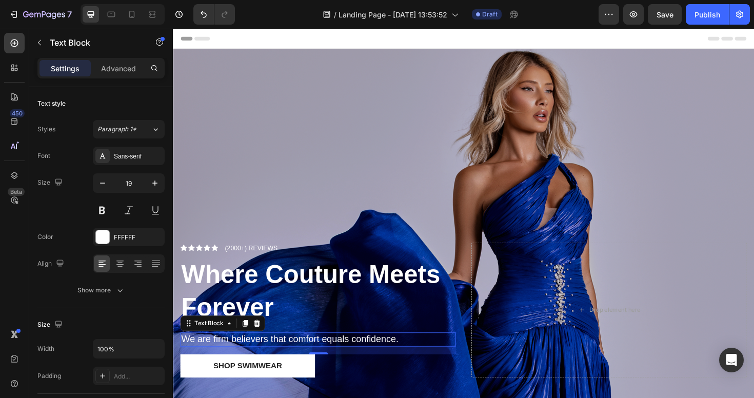
click at [305, 354] on p "We are firm believers that comfort equals confidence." at bounding box center [327, 357] width 290 height 13
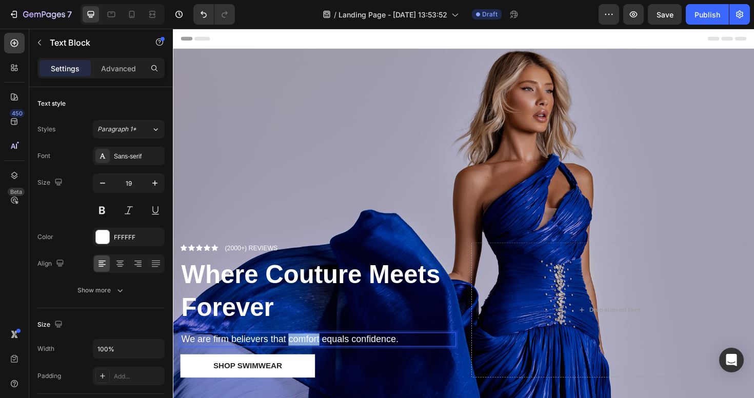
click at [305, 354] on p "We are firm believers that comfort equals confidence." at bounding box center [327, 357] width 290 height 13
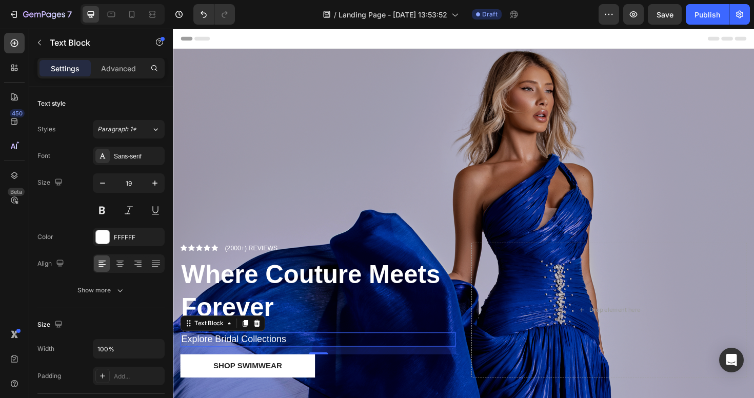
click at [341, 289] on strong "Where Couture Meets Forever" at bounding box center [319, 306] width 274 height 65
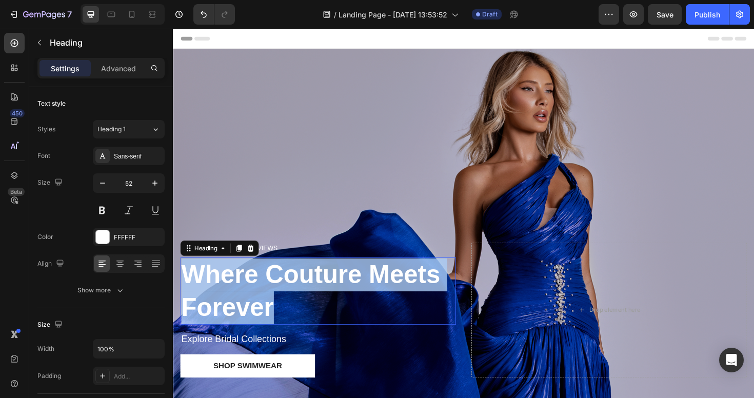
click at [341, 289] on strong "Where Couture Meets Forever" at bounding box center [319, 306] width 274 height 65
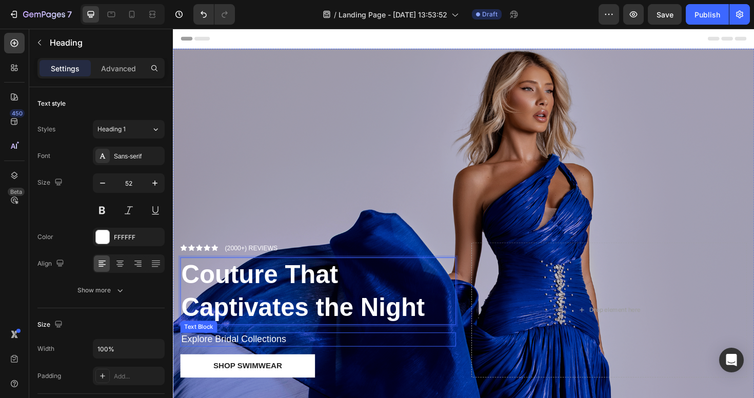
click at [283, 352] on p "Explore Bridal Collections" at bounding box center [327, 357] width 290 height 13
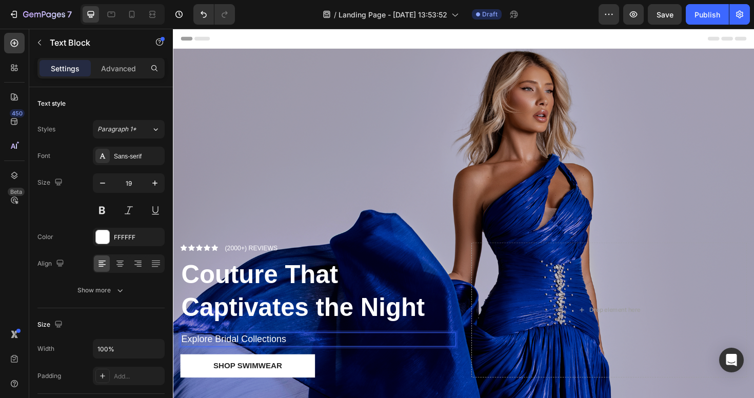
click at [284, 356] on p "Explore Bridal Collections" at bounding box center [327, 357] width 290 height 13
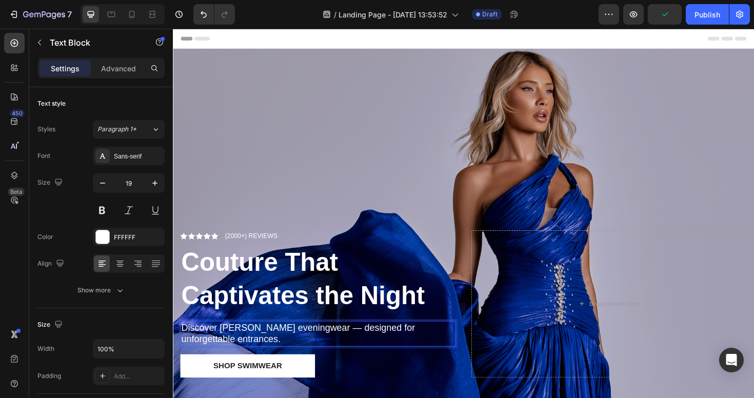
click at [349, 349] on p "Discover Nicol Sposa’s eveningwear — designed for unforgettable entrances." at bounding box center [327, 351] width 290 height 25
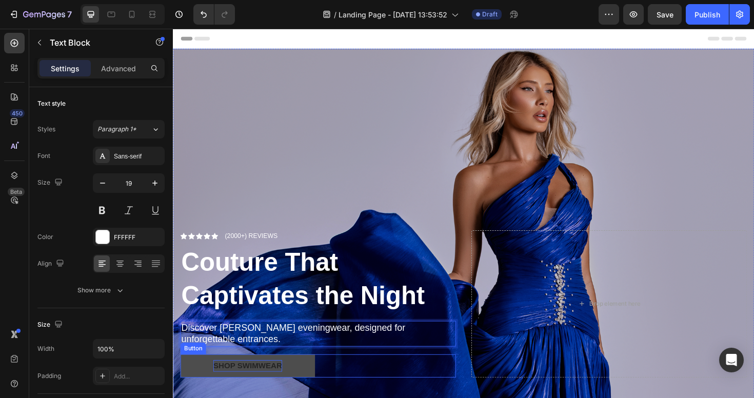
click at [273, 382] on div "Shop Swimwear" at bounding box center [251, 385] width 73 height 12
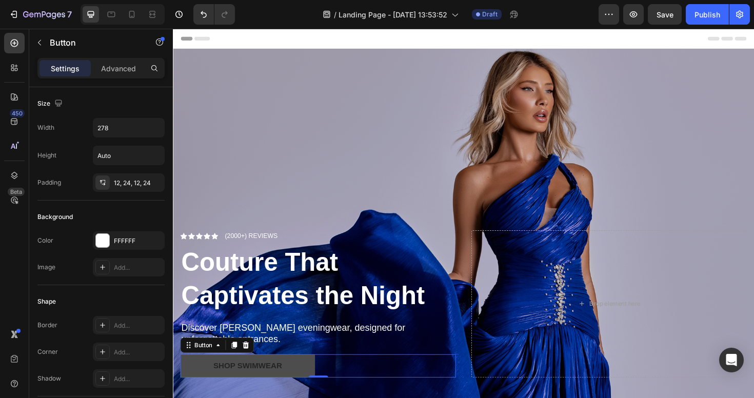
click at [309, 385] on button "Shop Swimwear" at bounding box center [251, 385] width 143 height 25
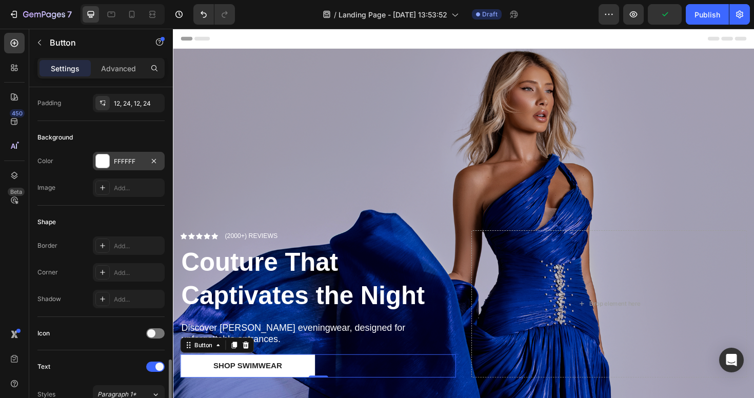
scroll to position [240, 0]
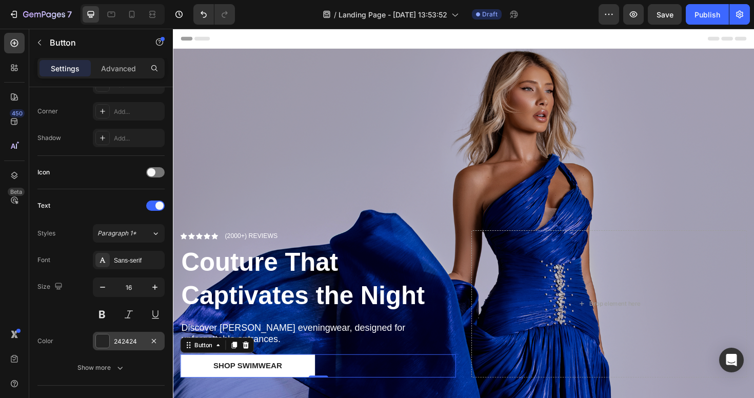
click at [117, 342] on div "242424" at bounding box center [129, 341] width 30 height 9
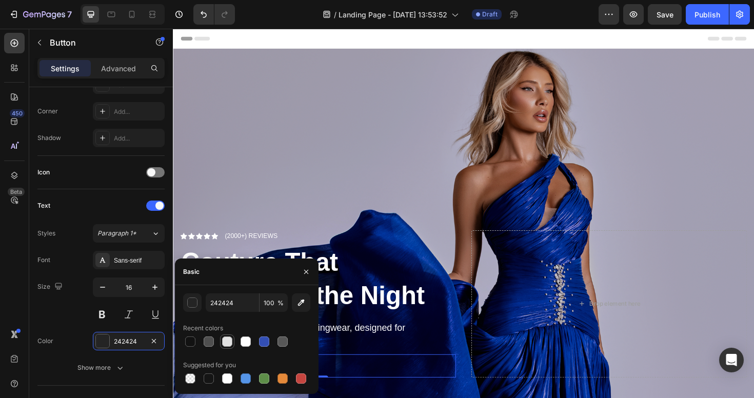
click at [232, 342] on div at bounding box center [227, 341] width 12 height 12
click at [336, 391] on div "Shop Swimwear Button 0" at bounding box center [326, 385] width 292 height 25
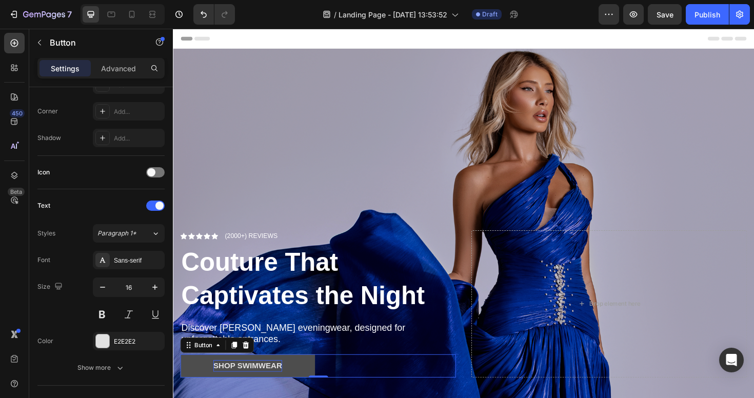
click at [248, 391] on div "Shop Swimwear" at bounding box center [251, 385] width 73 height 12
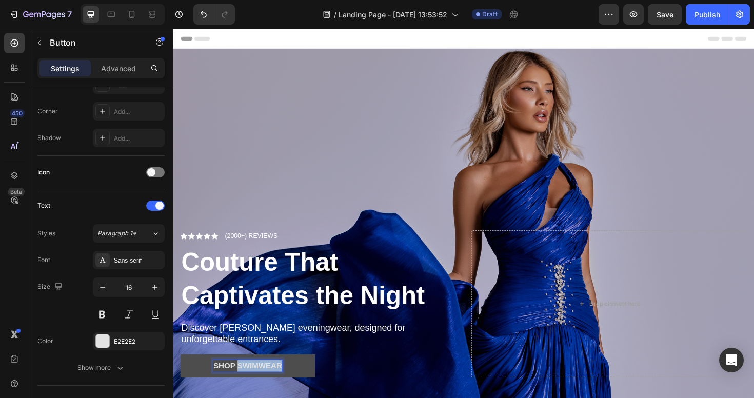
click at [248, 391] on p "Shop Swimwear" at bounding box center [251, 385] width 73 height 12
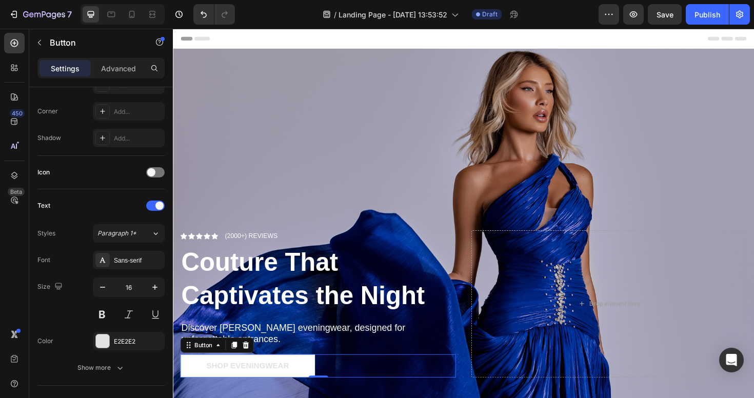
click at [331, 393] on div "Shop Eveningwear Button 0" at bounding box center [326, 385] width 292 height 25
click at [108, 340] on div at bounding box center [102, 340] width 13 height 13
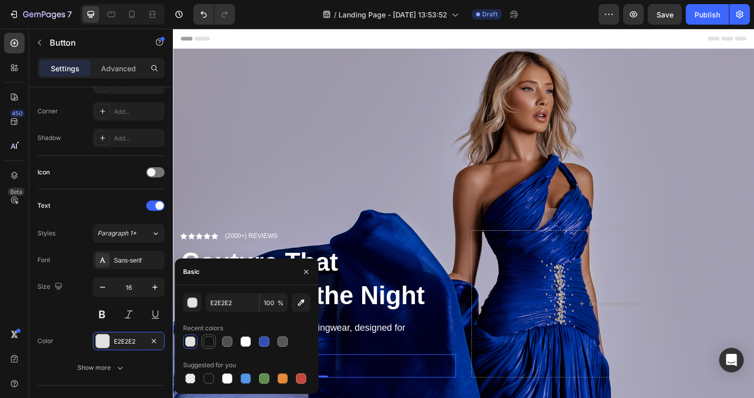
click at [206, 341] on div at bounding box center [209, 341] width 10 height 10
type input "121212"
click at [66, 319] on div "Size 16" at bounding box center [100, 300] width 127 height 46
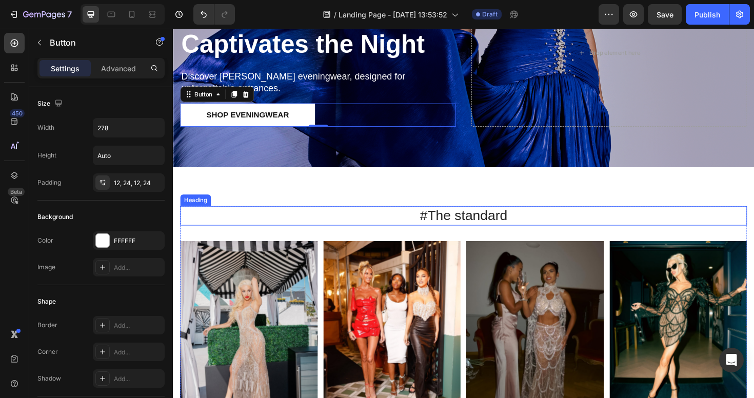
scroll to position [259, 0]
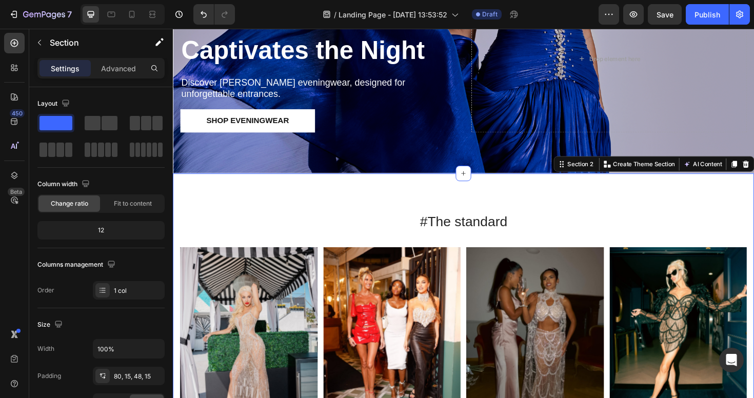
click at [465, 203] on div "#The standard Heading Image Image Image Image Image Carousel Row Section 2 You …" at bounding box center [480, 332] width 615 height 301
click at [485, 183] on div at bounding box center [480, 181] width 16 height 16
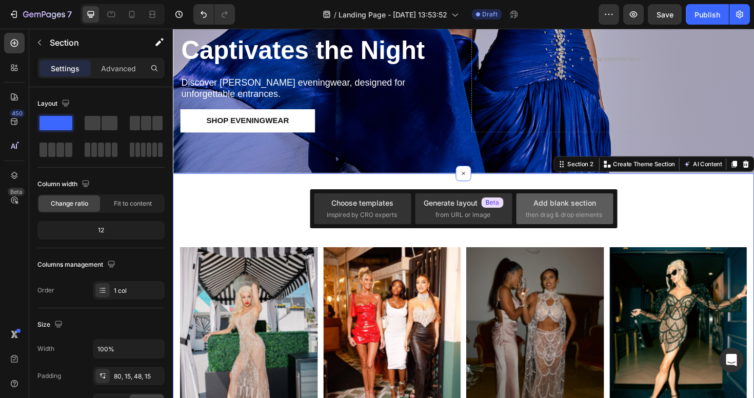
click at [576, 214] on span "then drag & drop elements" at bounding box center [564, 214] width 76 height 9
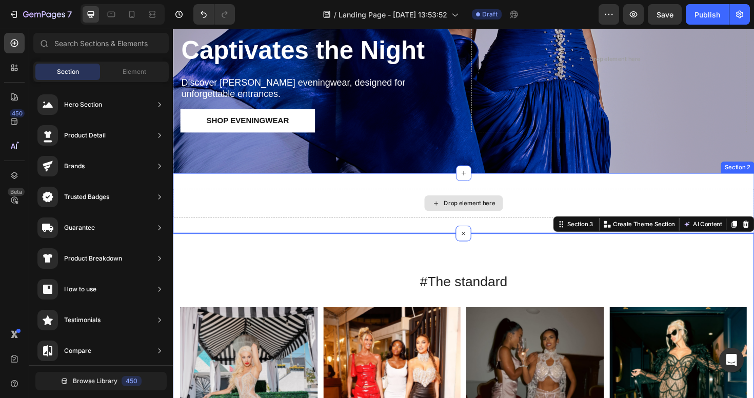
click at [481, 210] on div "Drop element here" at bounding box center [486, 213] width 54 height 8
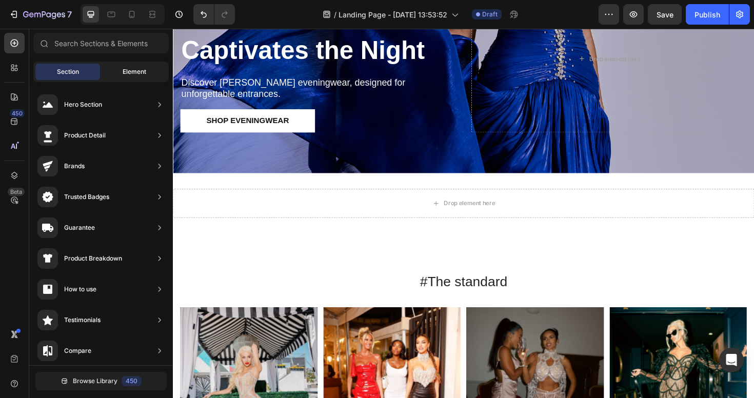
click at [130, 77] on div "Element" at bounding box center [134, 72] width 65 height 16
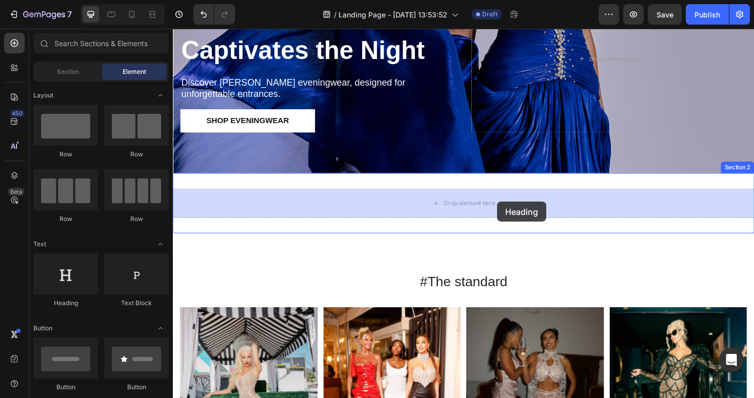
drag, startPoint x: 230, startPoint y: 304, endPoint x: 516, endPoint y: 212, distance: 300.6
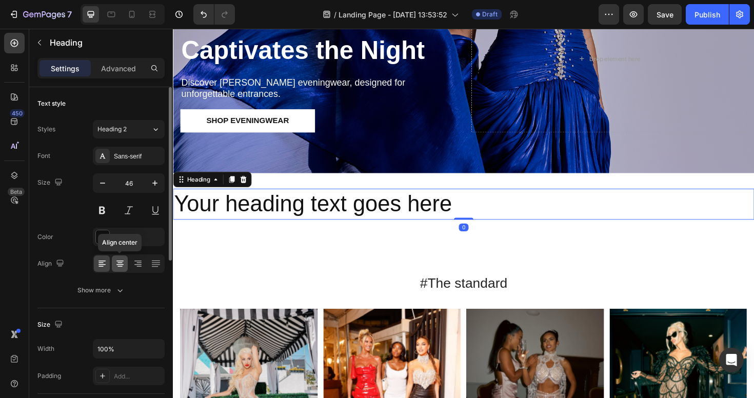
click at [119, 261] on icon at bounding box center [119, 260] width 7 height 1
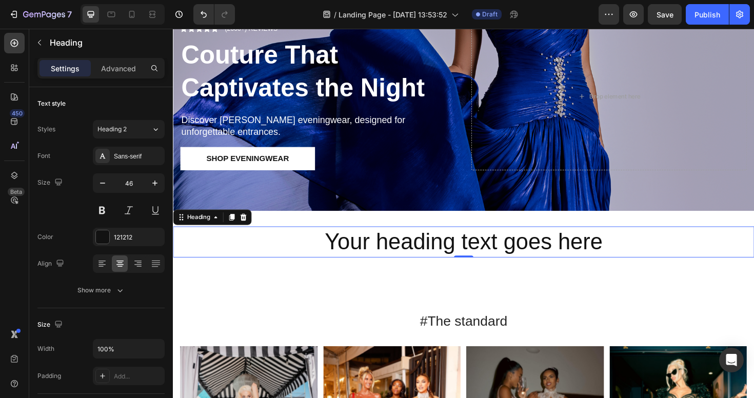
scroll to position [199, 0]
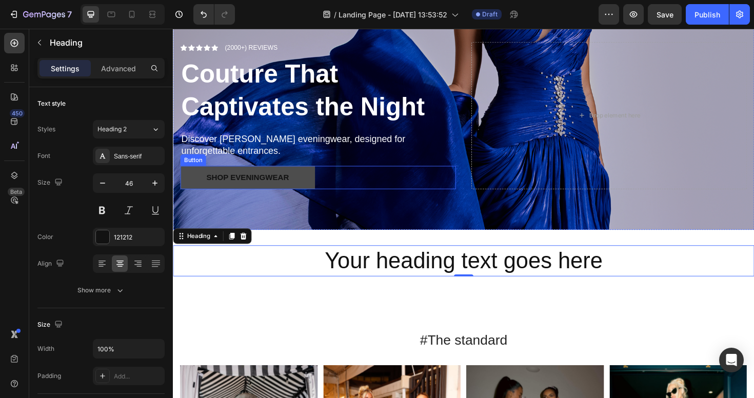
click at [314, 190] on button "Shop Eveningwear" at bounding box center [251, 186] width 143 height 25
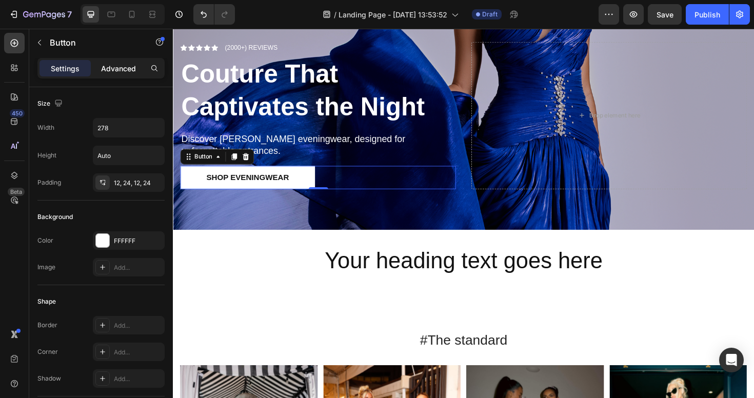
click at [116, 73] on p "Advanced" at bounding box center [118, 68] width 35 height 11
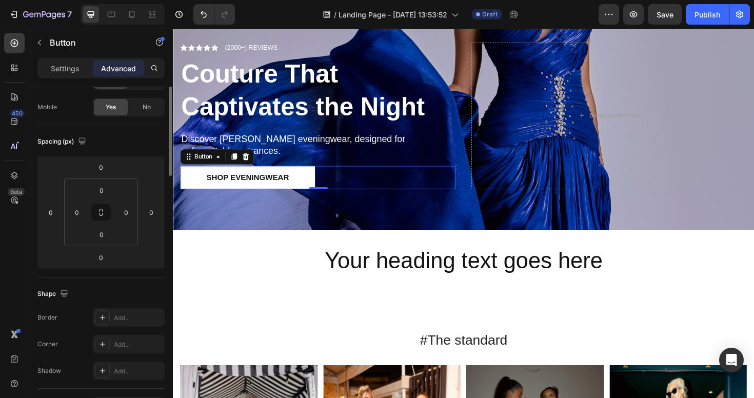
scroll to position [0, 0]
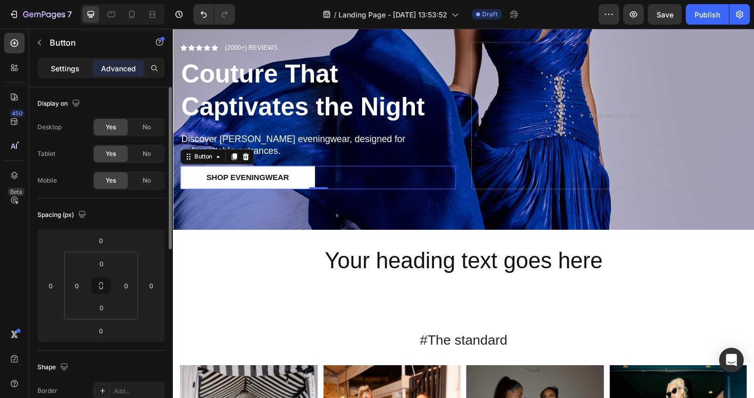
click at [64, 71] on p "Settings" at bounding box center [65, 68] width 29 height 11
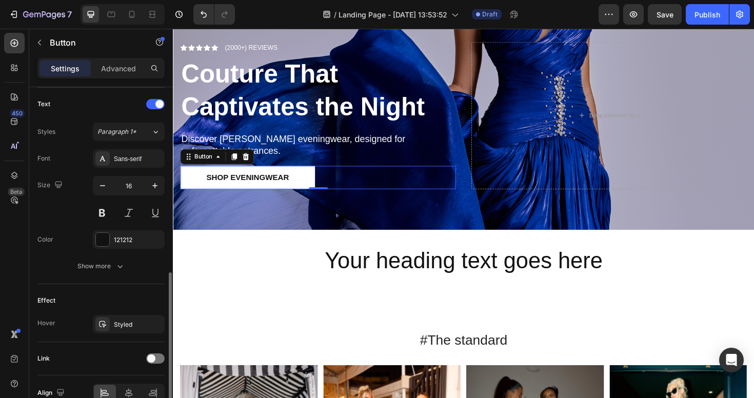
scroll to position [395, 0]
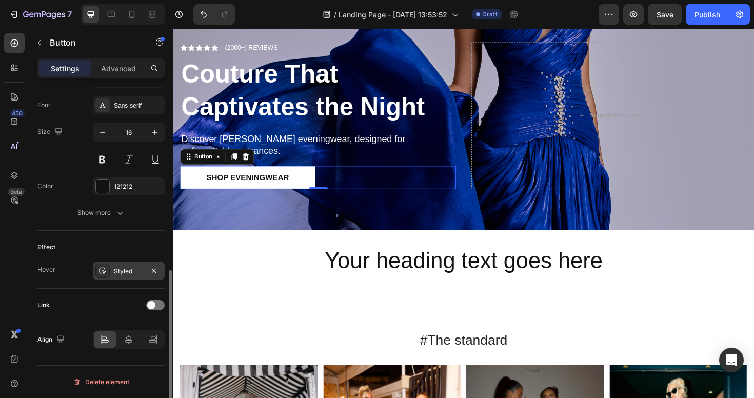
click at [123, 274] on div "Styled" at bounding box center [129, 271] width 30 height 9
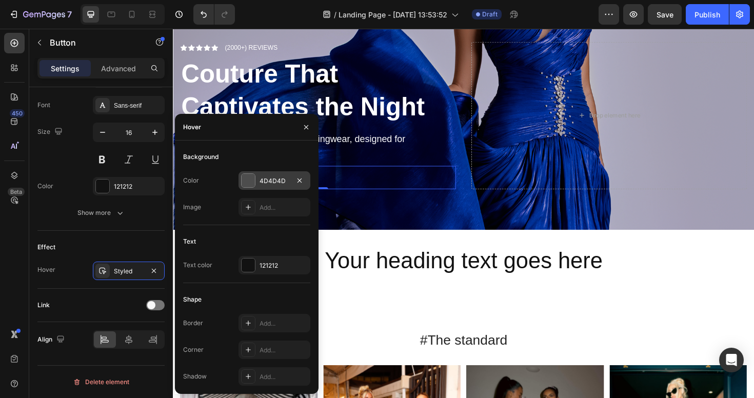
click at [250, 180] on div at bounding box center [248, 180] width 13 height 13
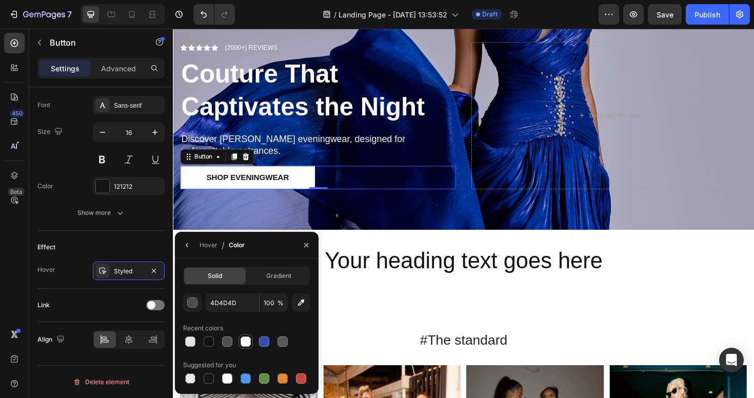
click at [245, 342] on div at bounding box center [245, 341] width 10 height 10
type input "FFFFFF"
click at [155, 270] on icon "button" at bounding box center [154, 271] width 8 height 8
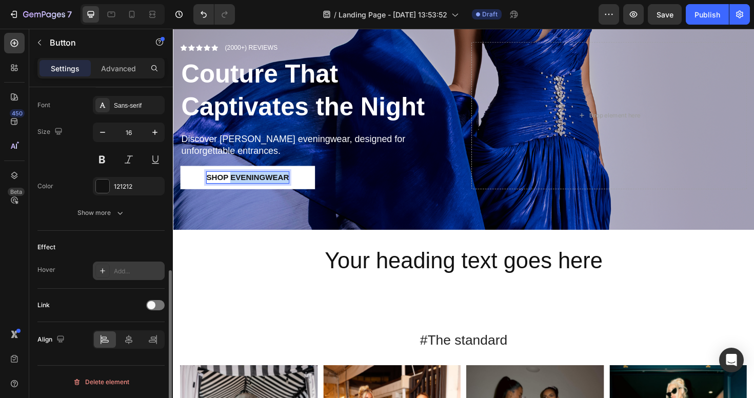
click at [259, 187] on p "Shop Eveningwear" at bounding box center [251, 186] width 87 height 12
click at [180, 174] on button "SHOP" at bounding box center [251, 186] width 143 height 25
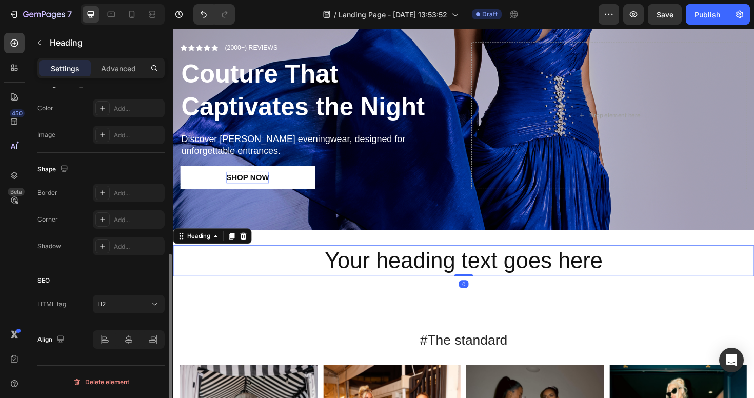
click at [275, 267] on h2 "Your heading text goes here" at bounding box center [480, 274] width 615 height 33
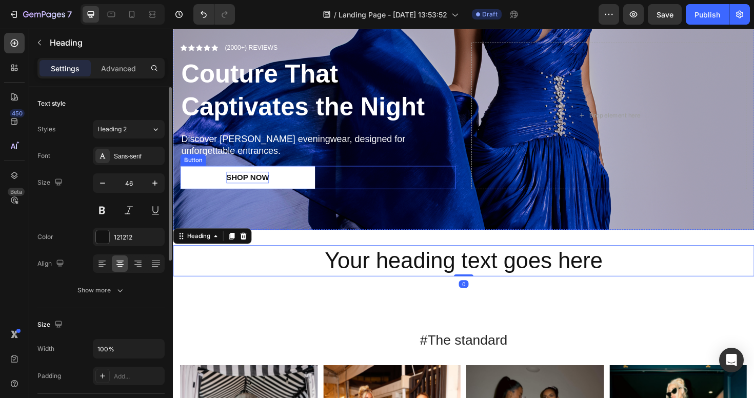
click at [340, 187] on div "SHOP NOW Button" at bounding box center [326, 186] width 292 height 25
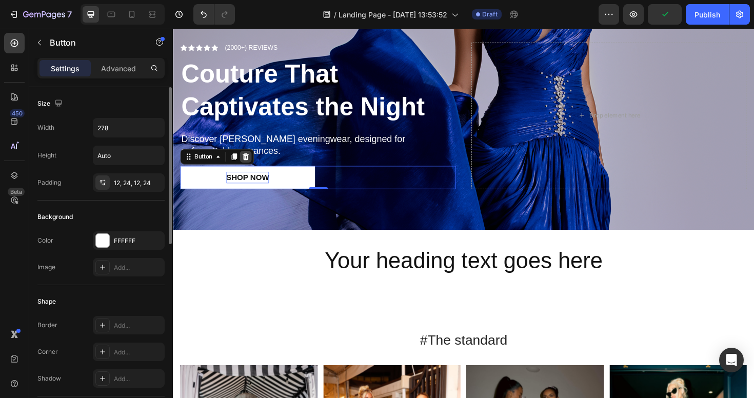
click at [251, 168] on div at bounding box center [250, 164] width 12 height 12
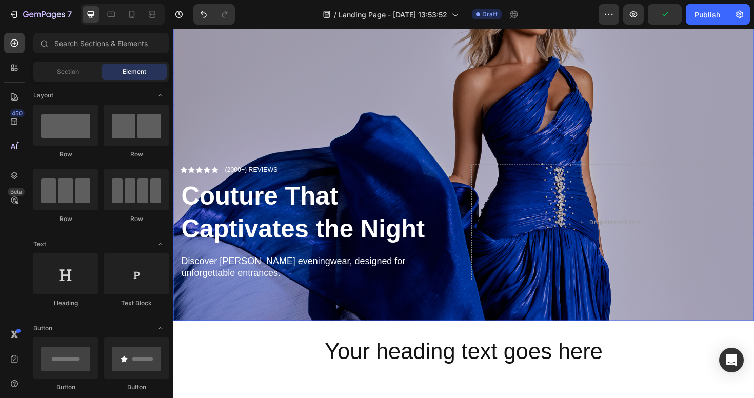
scroll to position [73, 0]
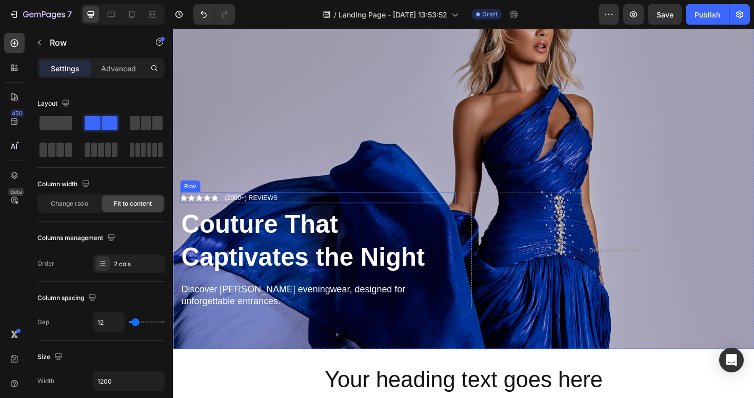
click at [294, 208] on div "Icon Icon Icon Icon Icon Icon List (2000+) REVIEWS Text Block Row" at bounding box center [326, 208] width 292 height 12
click at [247, 192] on icon at bounding box center [243, 192] width 8 height 8
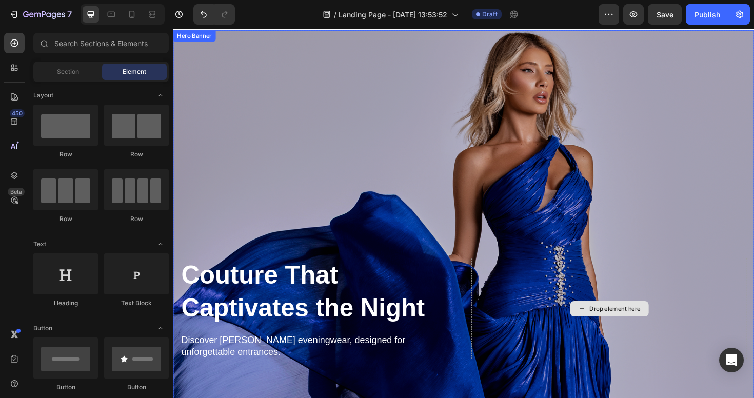
scroll to position [7, 0]
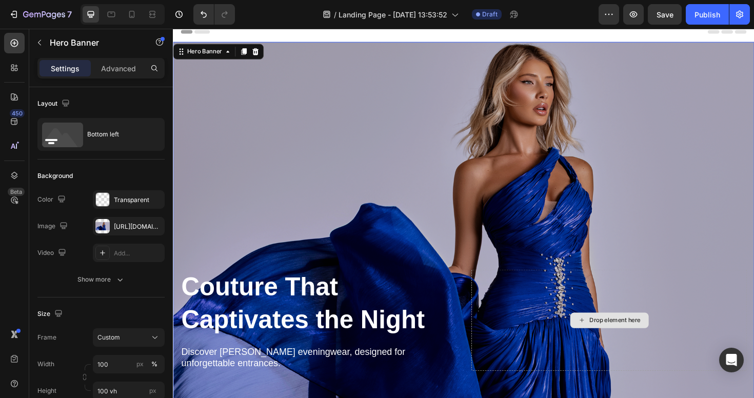
click at [536, 304] on div "Drop element here" at bounding box center [635, 337] width 292 height 107
click at [633, 352] on div "Drop element here" at bounding box center [635, 337] width 292 height 107
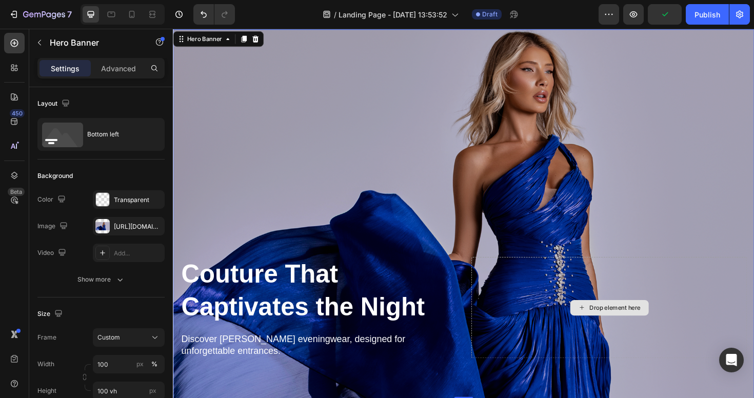
scroll to position [338, 0]
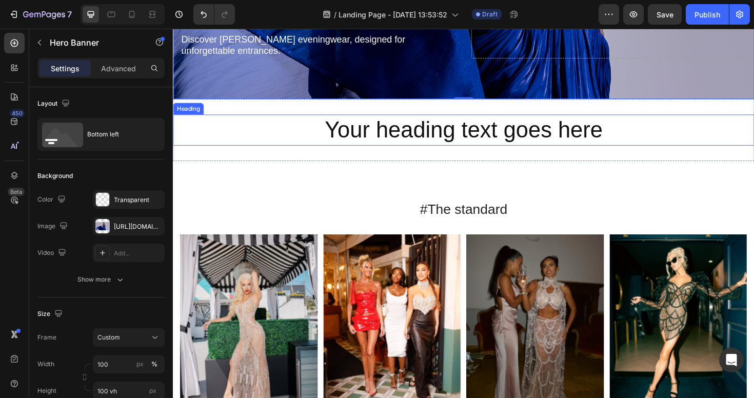
click at [465, 134] on h2 "Your heading text goes here" at bounding box center [480, 135] width 615 height 33
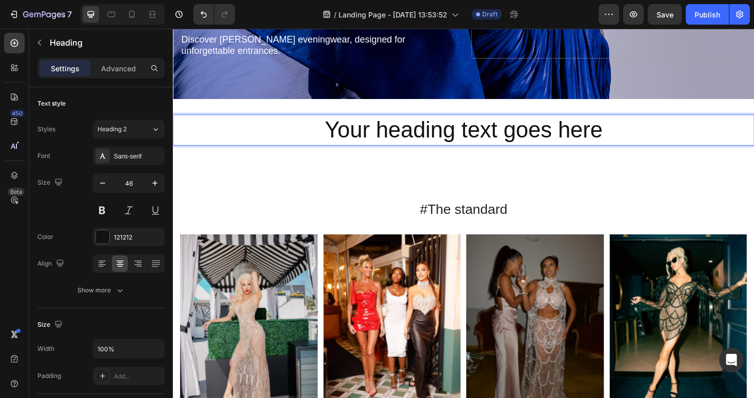
click at [492, 129] on h2 "Your heading text goes here" at bounding box center [480, 135] width 615 height 33
click at [450, 138] on p "Your heading text goes here" at bounding box center [480, 136] width 613 height 31
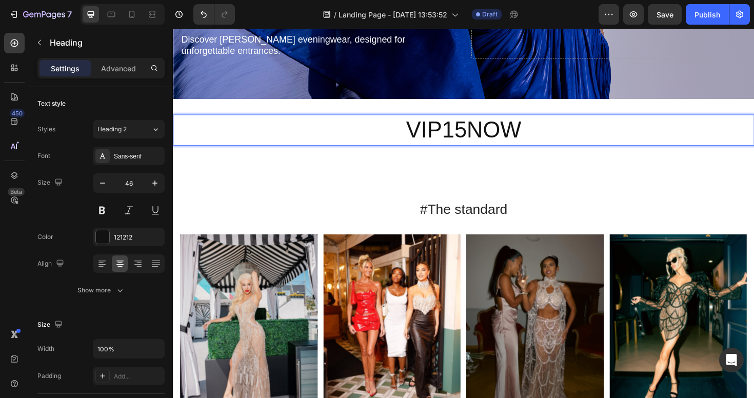
click at [475, 139] on p "VIP15NOW" at bounding box center [480, 136] width 613 height 31
click at [543, 133] on p "VIP15NOW" at bounding box center [480, 136] width 613 height 31
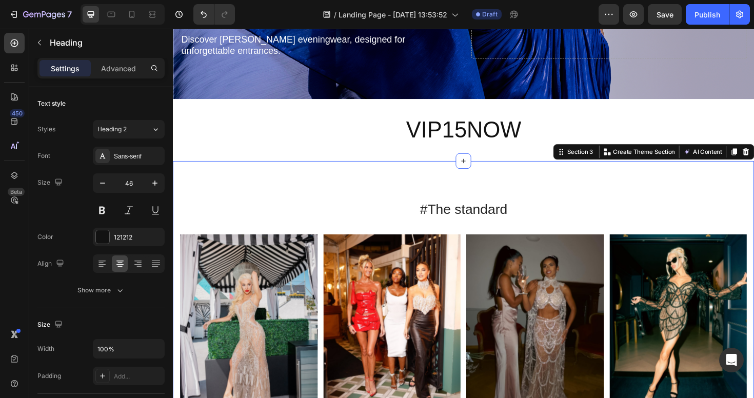
click at [555, 176] on div "#The standard Heading Image Image Image Image Image Carousel Row Section 3 You …" at bounding box center [480, 319] width 615 height 301
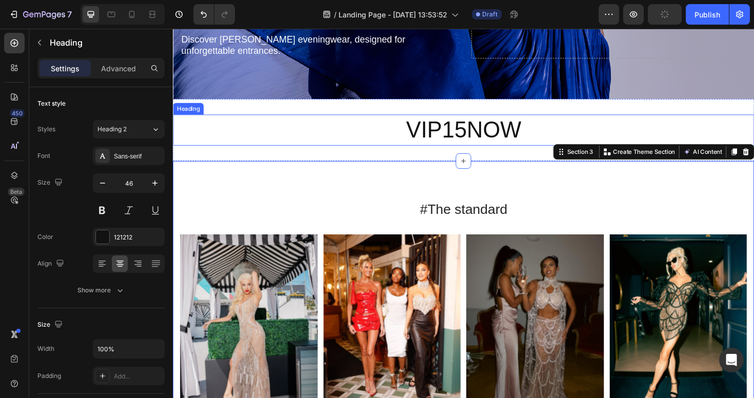
click at [549, 132] on p "VIP15NOW" at bounding box center [480, 136] width 613 height 31
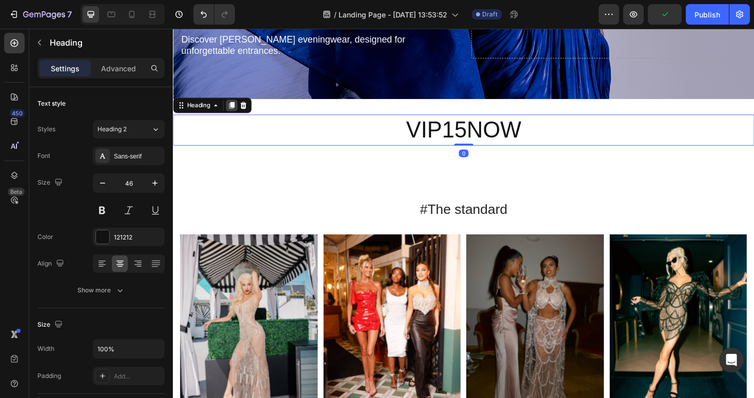
click at [237, 108] on icon at bounding box center [235, 109] width 6 height 7
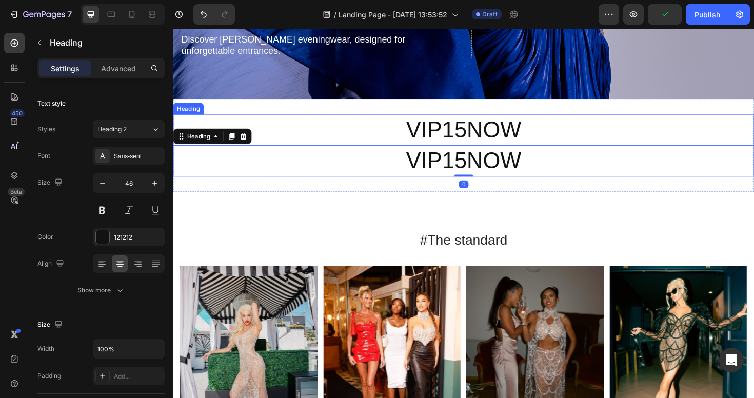
click at [431, 129] on p "VIP15NOW" at bounding box center [480, 136] width 613 height 31
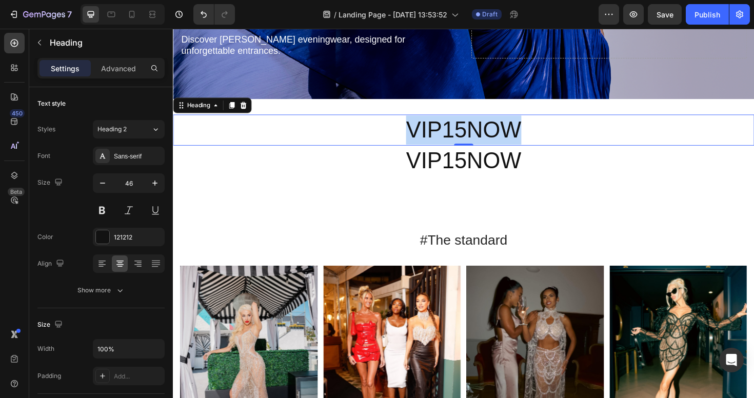
click at [454, 129] on p "VIP15NOW" at bounding box center [480, 136] width 613 height 31
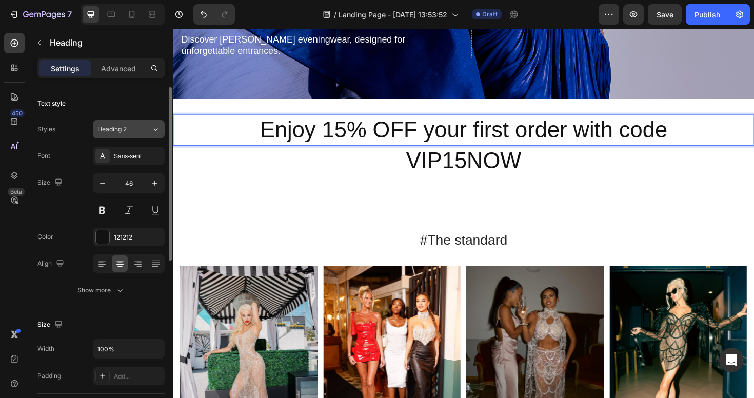
click at [131, 127] on div "Heading 2" at bounding box center [118, 129] width 42 height 9
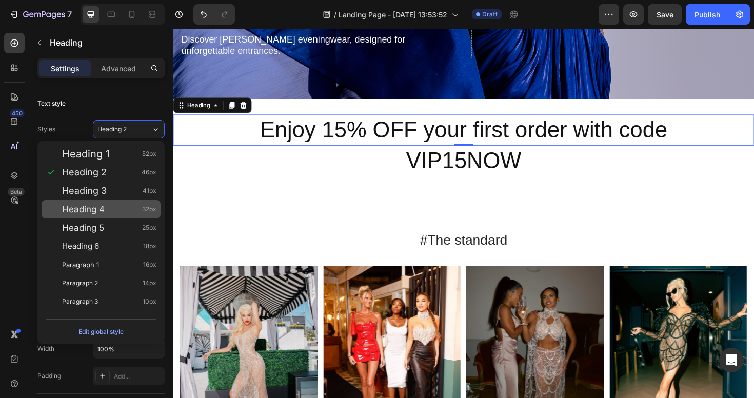
click at [118, 213] on div "Heading 4 32px" at bounding box center [109, 209] width 94 height 10
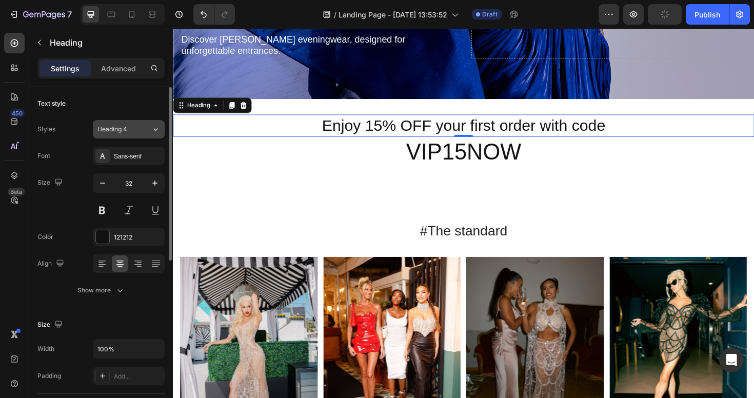
click at [137, 124] on button "Heading 4" at bounding box center [129, 129] width 72 height 18
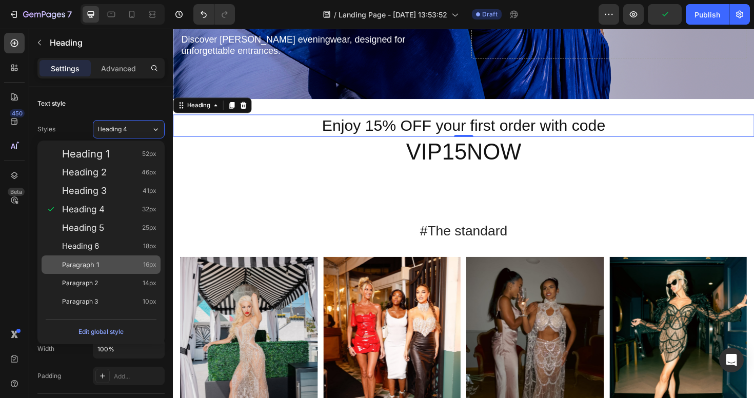
click at [116, 260] on div "Paragraph 1 16px" at bounding box center [109, 264] width 94 height 10
type input "16"
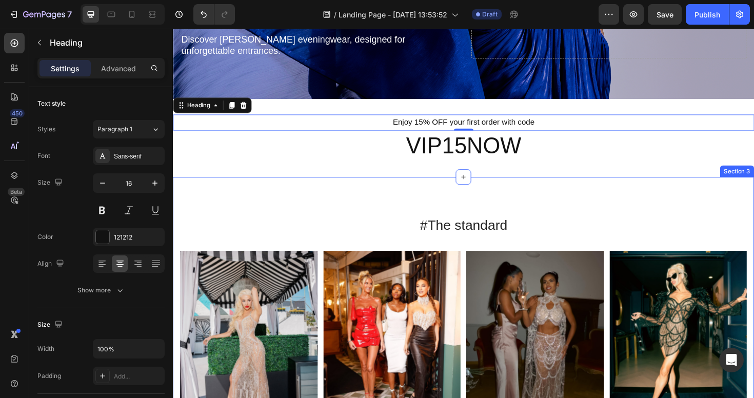
click at [522, 197] on div "#The standard Heading Image Image Image Image Image Carousel Row Section 3" at bounding box center [480, 336] width 615 height 301
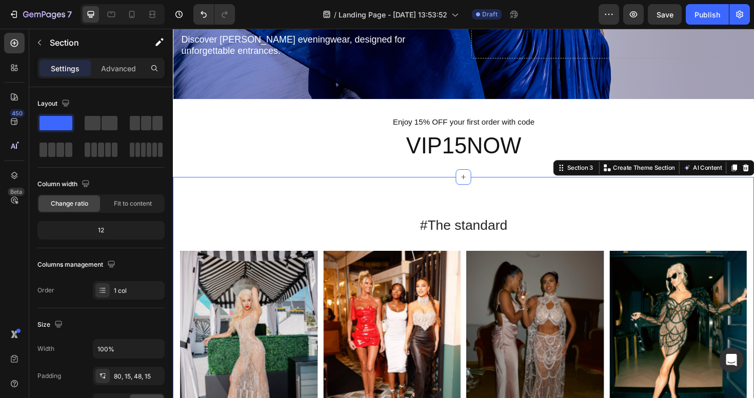
click at [118, 78] on div "Settings Advanced" at bounding box center [101, 72] width 144 height 29
click at [122, 73] on p "Advanced" at bounding box center [118, 68] width 35 height 11
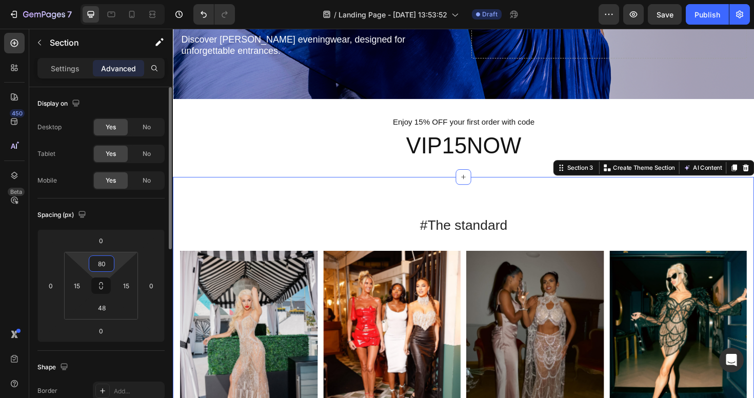
click at [104, 259] on input "80" at bounding box center [101, 263] width 21 height 15
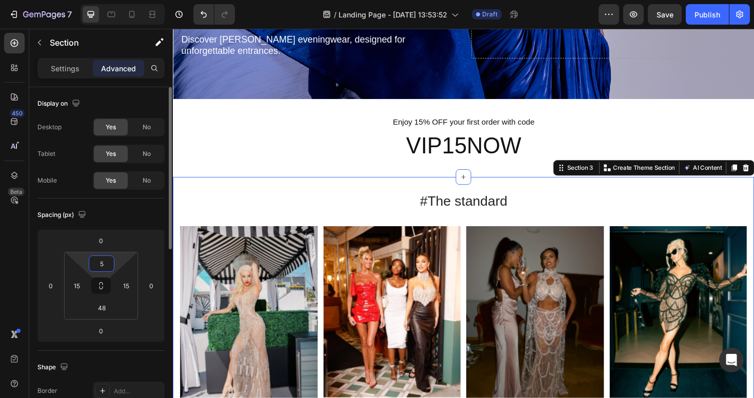
type input "50"
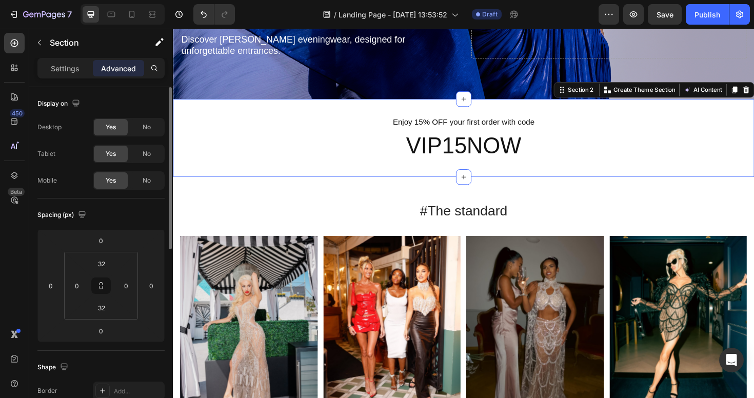
click at [515, 117] on div "Enjoy 15% OFF your first order with code Heading VIP15NOW Heading Section 2 You…" at bounding box center [480, 144] width 615 height 83
click at [110, 267] on input "32" at bounding box center [101, 263] width 21 height 15
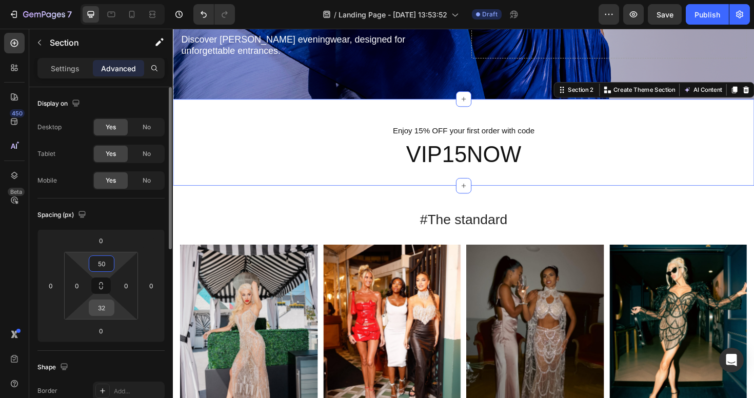
type input "50"
click at [106, 310] on input "32" at bounding box center [101, 307] width 21 height 15
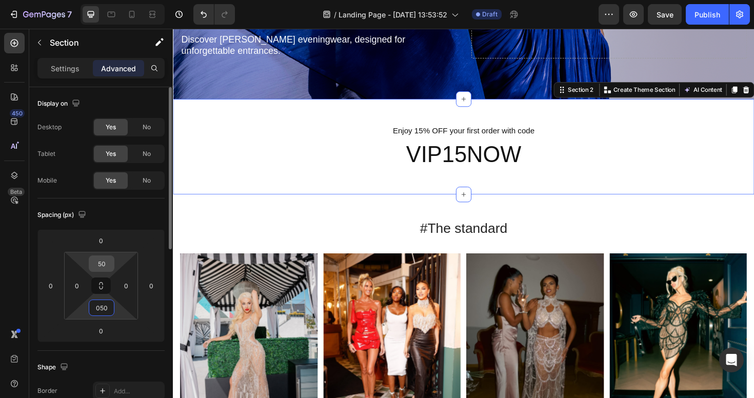
type input "50"
click at [108, 265] on input "50" at bounding box center [101, 263] width 21 height 15
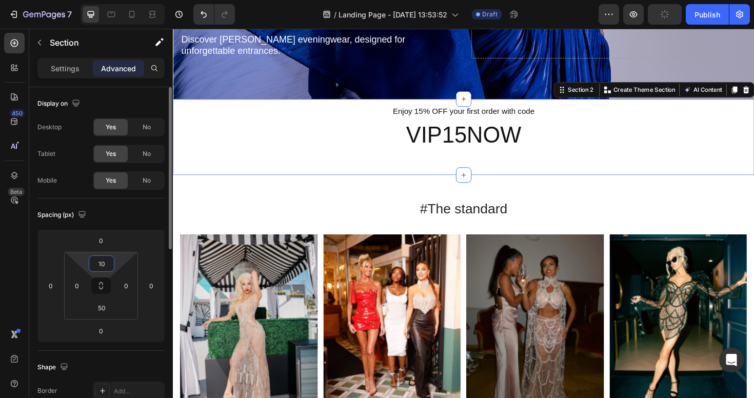
type input "100"
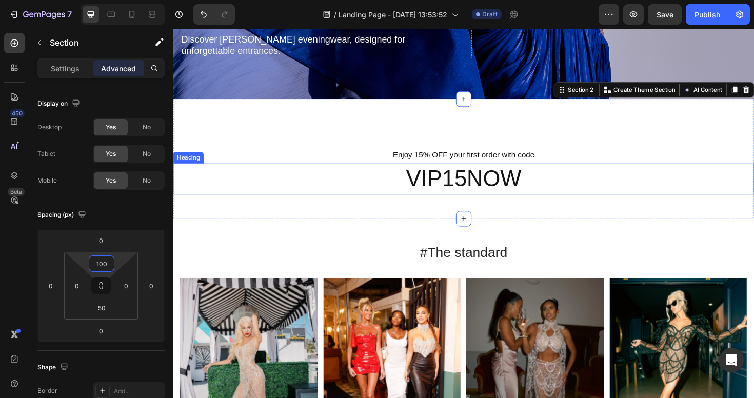
click at [593, 192] on h2 "VIP15NOW" at bounding box center [480, 187] width 615 height 33
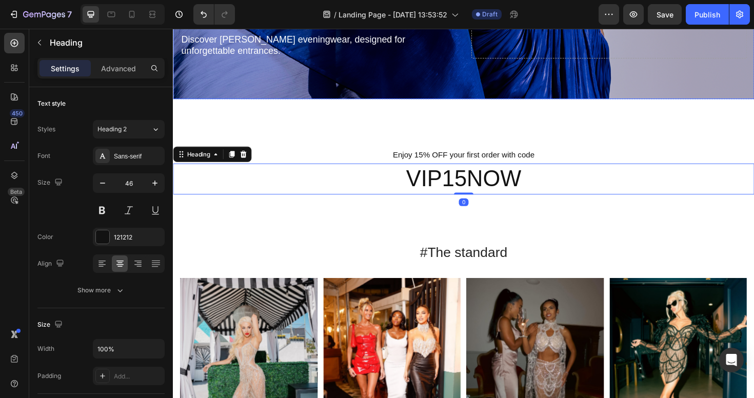
click at [612, 77] on div "⁠⁠⁠⁠⁠⁠⁠ Couture That Captivates the Night Heading Discover Nicol Sposa’s evenin…" at bounding box center [480, 19] width 615 height 167
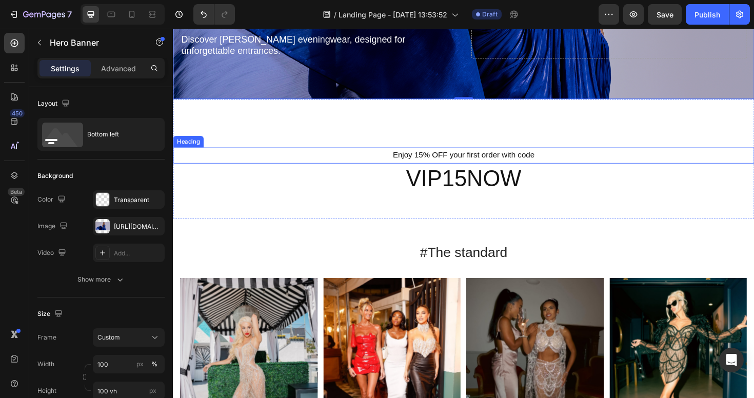
click at [457, 157] on p "Enjoy 15% OFF your first order with code" at bounding box center [480, 162] width 613 height 15
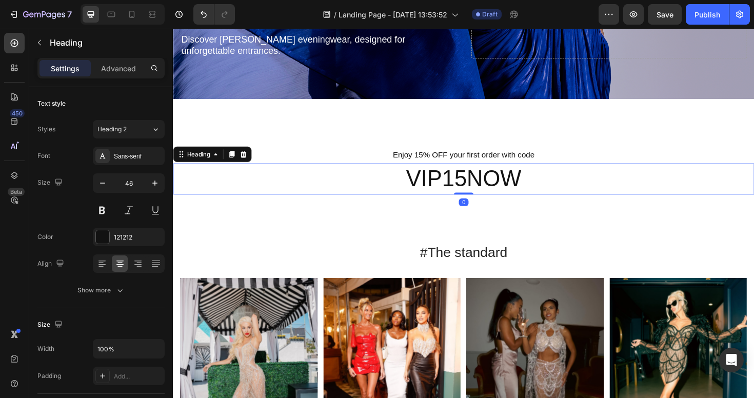
click at [434, 186] on h2 "VIP15NOW" at bounding box center [480, 187] width 615 height 33
click at [138, 131] on div "Heading 2" at bounding box center [118, 129] width 42 height 9
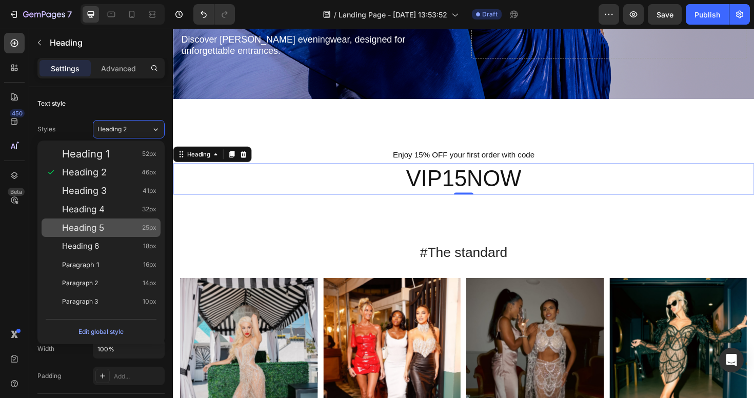
click at [111, 226] on div "Heading 5 25px" at bounding box center [109, 228] width 94 height 10
type input "25"
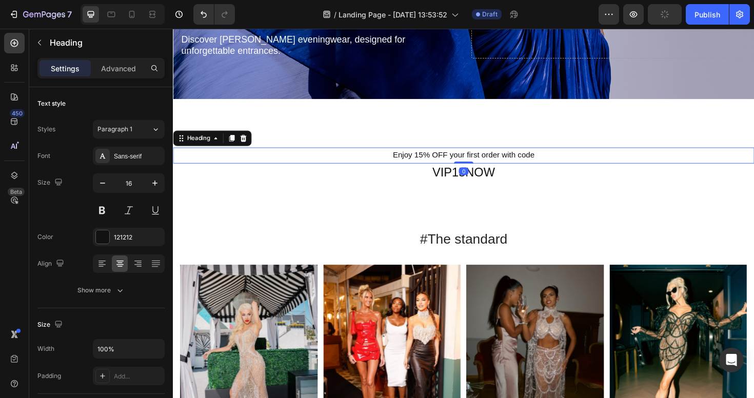
click at [512, 162] on p "Enjoy 15% OFF your first order with code" at bounding box center [480, 162] width 613 height 15
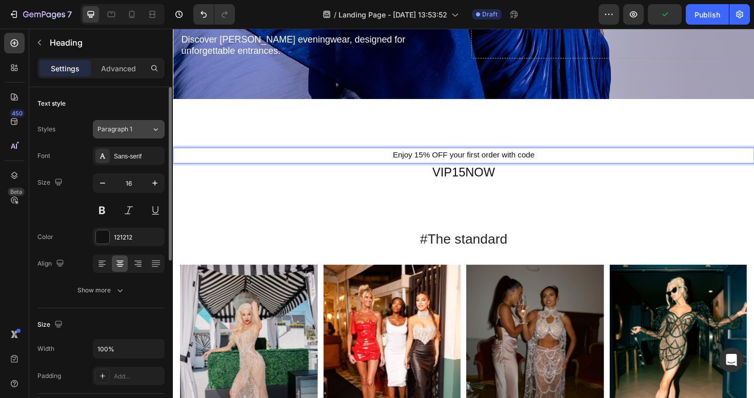
click at [133, 125] on div "Paragraph 1" at bounding box center [118, 129] width 42 height 9
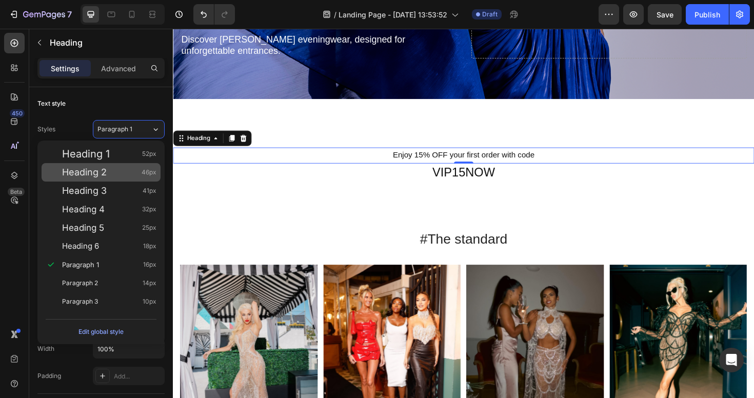
click at [109, 169] on div "Heading 2 46px" at bounding box center [109, 172] width 94 height 10
type input "46"
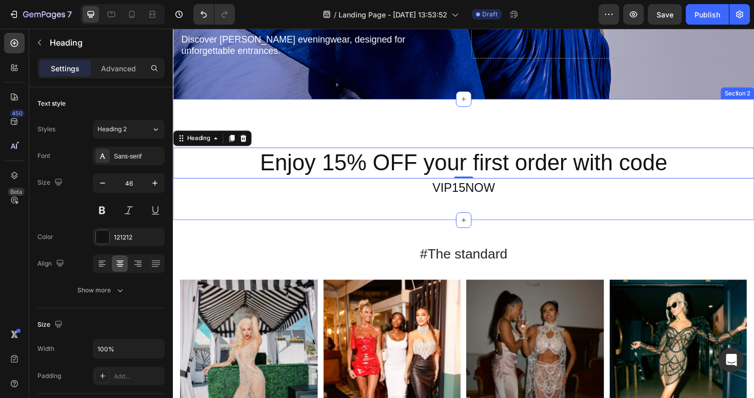
click at [549, 220] on div "Enjoy 15% OFF your first order with code Heading 0 VIP15NOW Heading Section 2" at bounding box center [480, 167] width 615 height 128
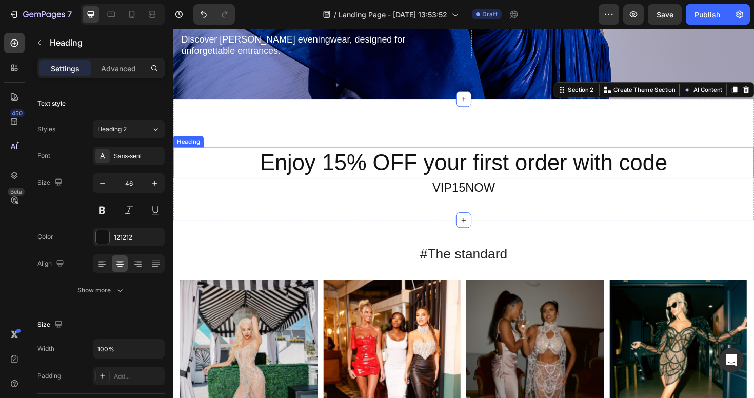
click at [549, 177] on p "Enjoy 15% OFF your first order with code" at bounding box center [480, 170] width 613 height 31
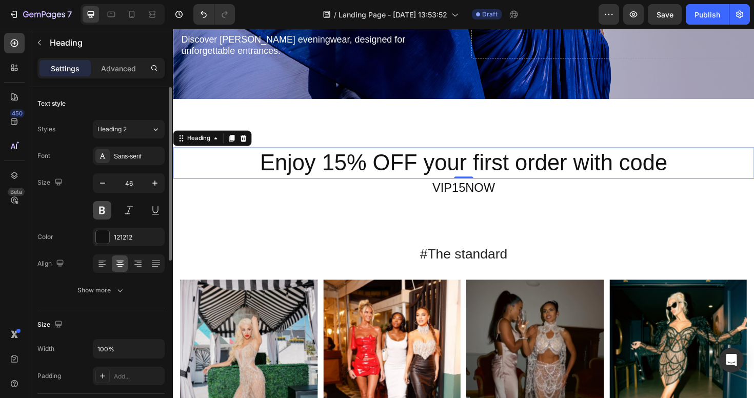
click at [103, 209] on button at bounding box center [102, 210] width 18 height 18
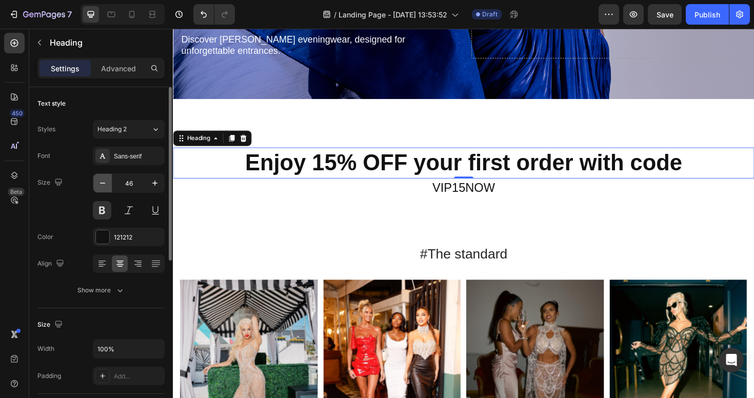
click at [102, 182] on icon "button" at bounding box center [102, 183] width 10 height 10
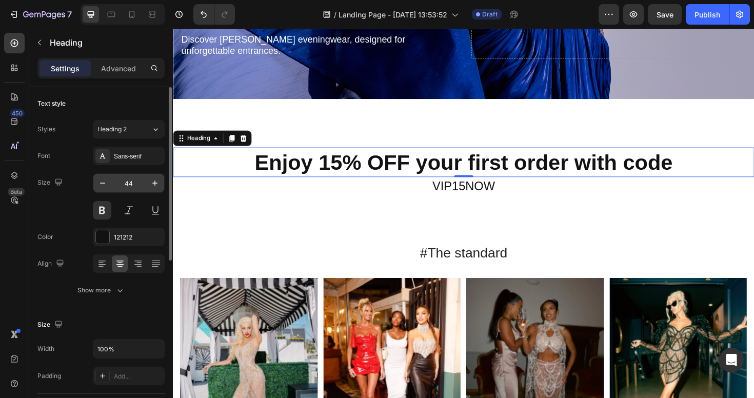
click at [134, 185] on input "44" at bounding box center [129, 183] width 34 height 18
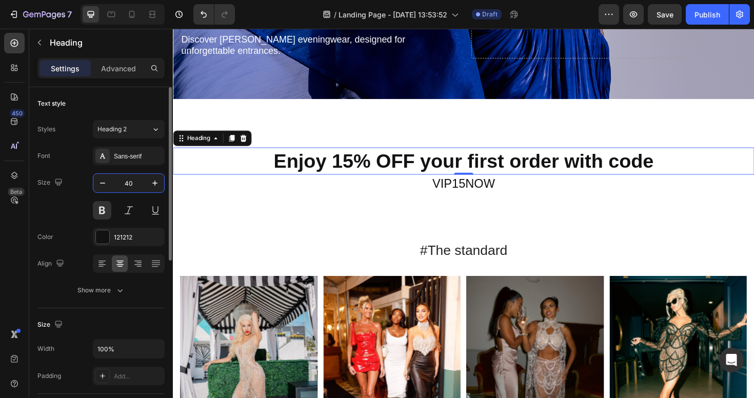
type input "40"
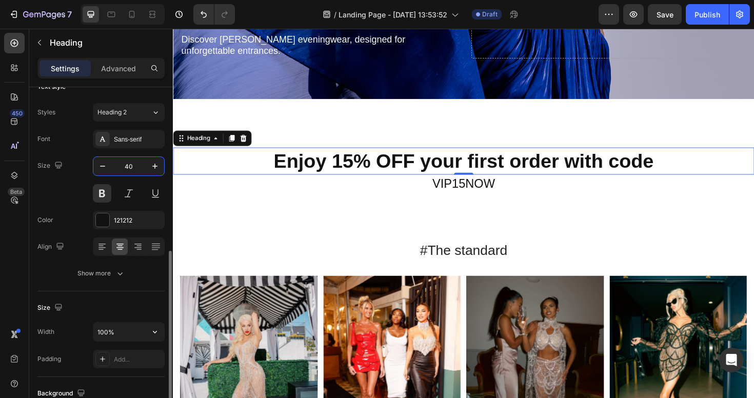
scroll to position [0, 0]
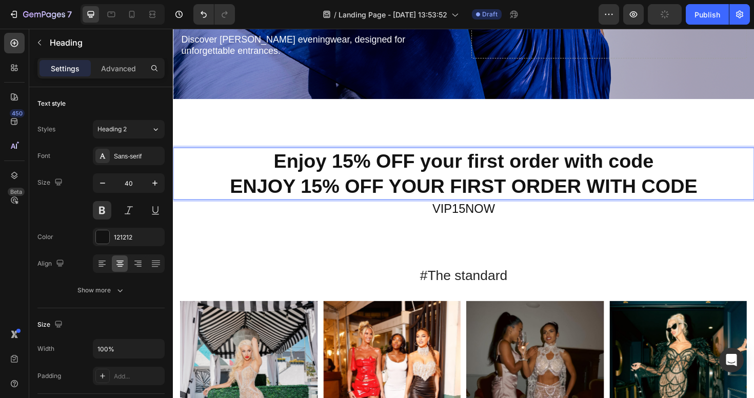
click at [634, 160] on p "Enjoy 15% OFF your first order with code ENJOY 15% OFF YOUR FIRST ORDER WITH CO…" at bounding box center [480, 181] width 613 height 53
click at [673, 172] on p "Enjoy 15% OFF your first order with code ENJOY 15% OFF YOUR FIRST ORDER WITH CO…" at bounding box center [480, 181] width 613 height 53
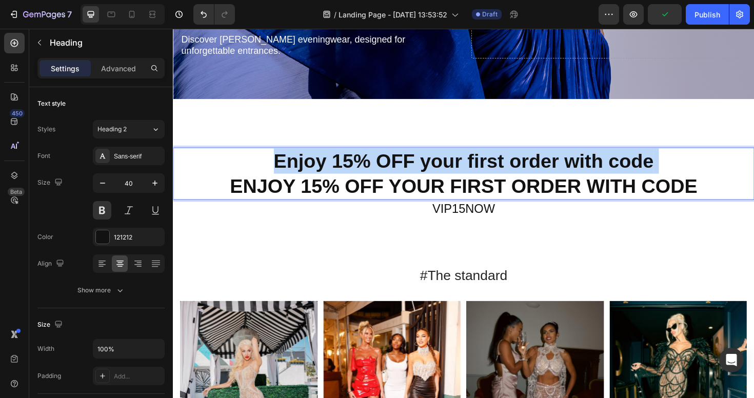
click at [673, 172] on p "Enjoy 15% OFF your first order with code ENJOY 15% OFF YOUR FIRST ORDER WITH CO…" at bounding box center [480, 181] width 613 height 53
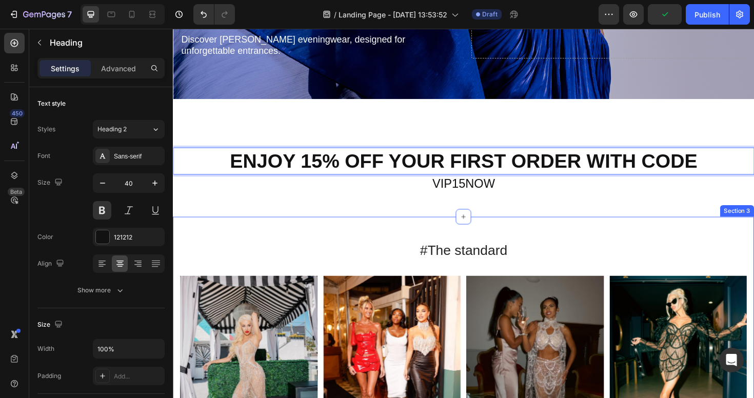
click at [630, 237] on div "#The standard Heading Image Image Image Image Image Carousel Row Section 3" at bounding box center [480, 371] width 615 height 286
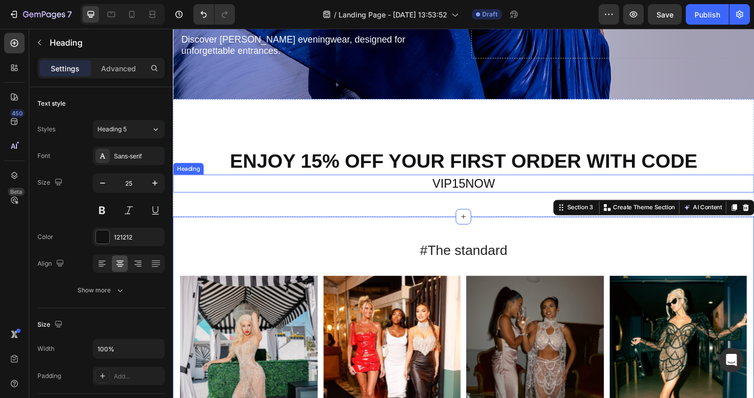
click at [466, 188] on h2 "VIP15NOW" at bounding box center [480, 192] width 615 height 19
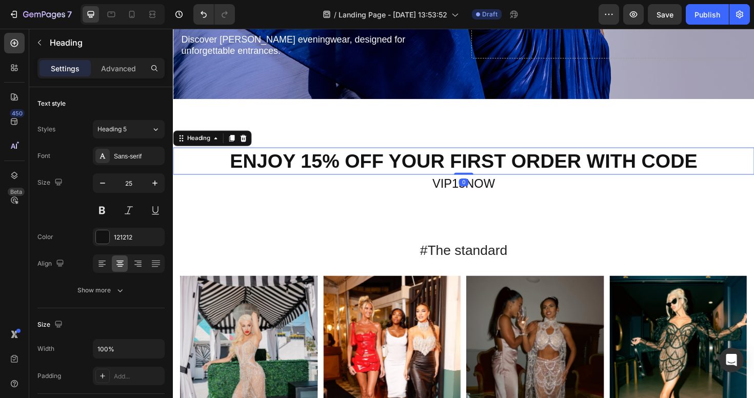
click at [453, 160] on p "ENJOY 15% OFF YOUR FIRST ORDER WITH CODE" at bounding box center [480, 168] width 613 height 27
click at [106, 214] on button at bounding box center [102, 210] width 18 height 18
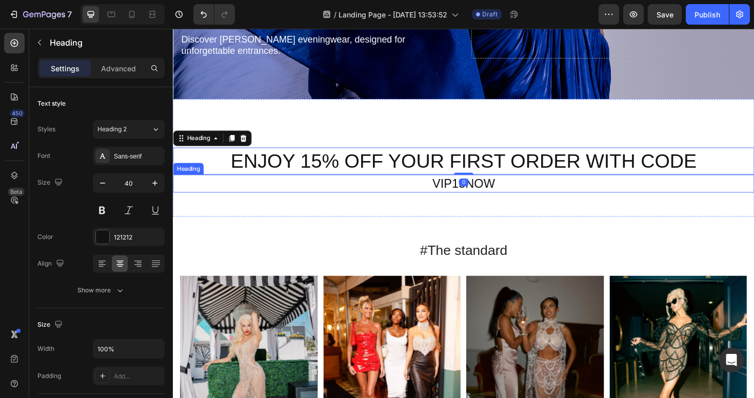
click at [503, 189] on h2 "VIP15NOW" at bounding box center [480, 192] width 615 height 19
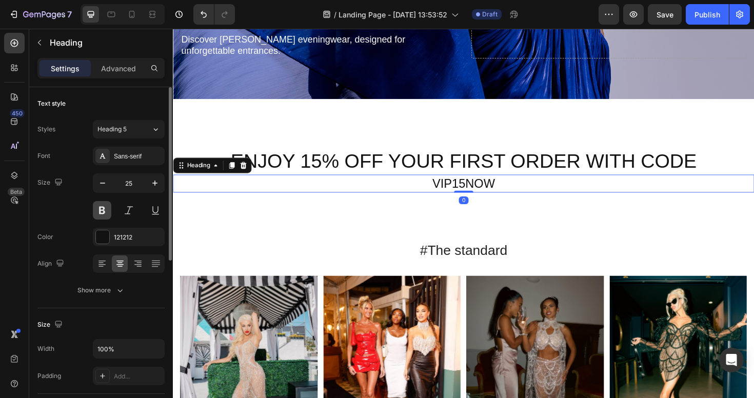
click at [102, 208] on button at bounding box center [102, 210] width 18 height 18
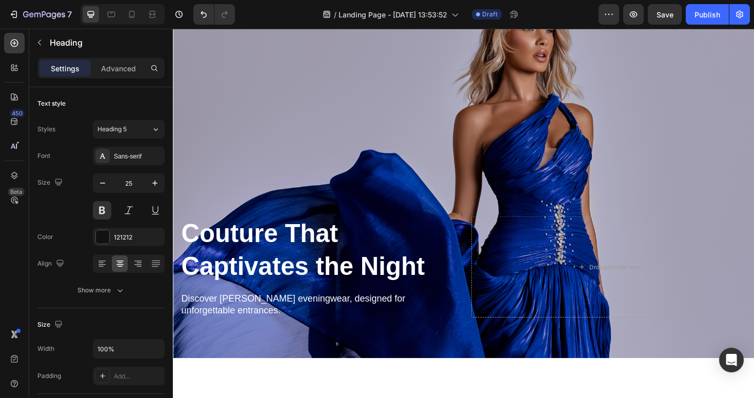
scroll to position [22, 0]
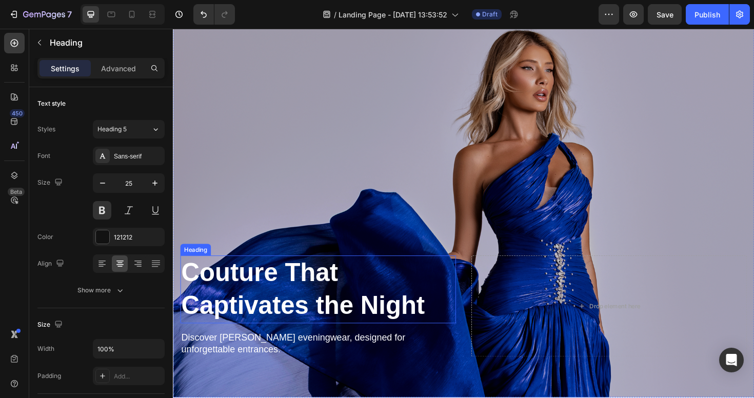
click at [282, 290] on strong "Couture That Captivates the Night" at bounding box center [311, 304] width 258 height 65
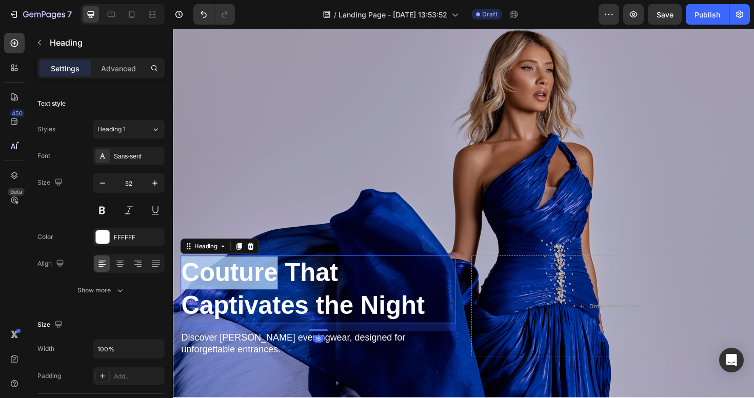
click at [263, 299] on strong "Couture That Captivates the Night" at bounding box center [311, 304] width 258 height 65
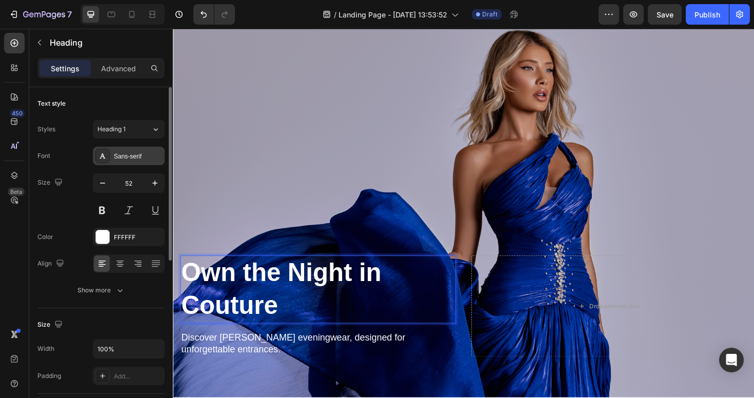
click at [141, 156] on div "Sans-serif" at bounding box center [138, 156] width 48 height 9
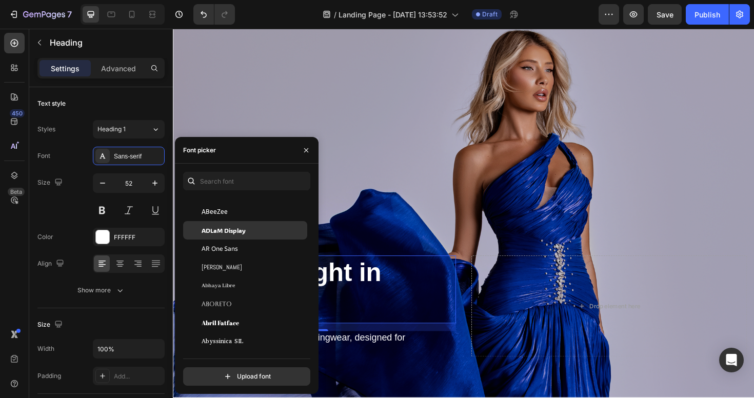
scroll to position [55, 0]
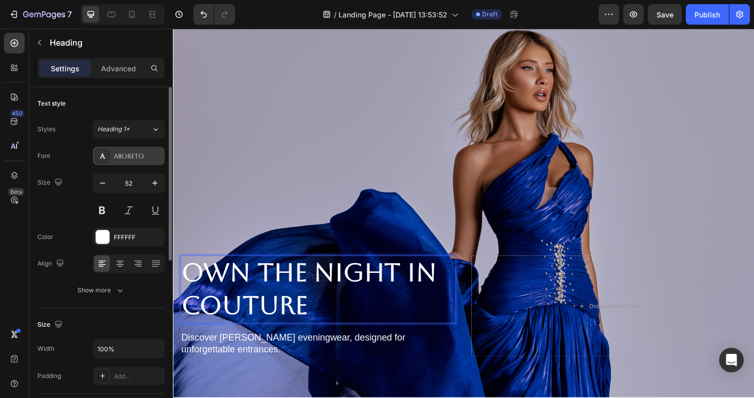
click at [144, 161] on div "Aboreto" at bounding box center [129, 156] width 72 height 18
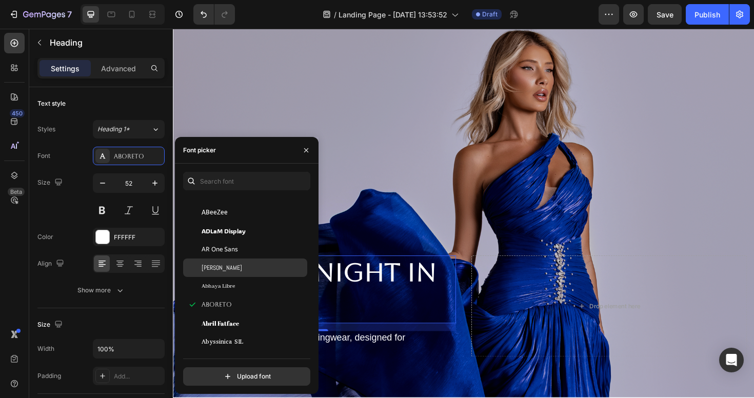
scroll to position [107, 0]
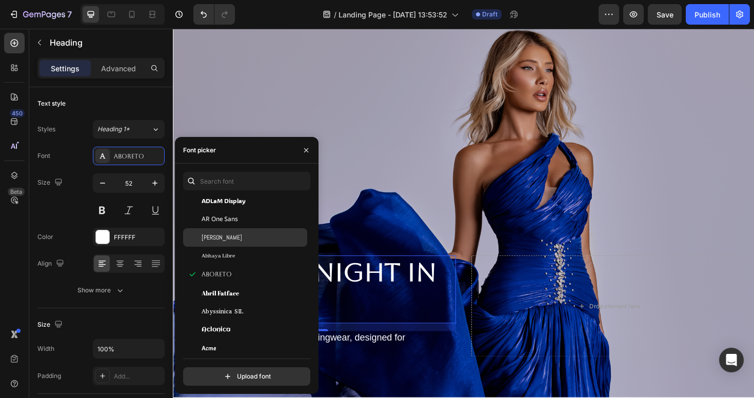
click at [272, 289] on div "Abril Fatface" at bounding box center [254, 292] width 104 height 9
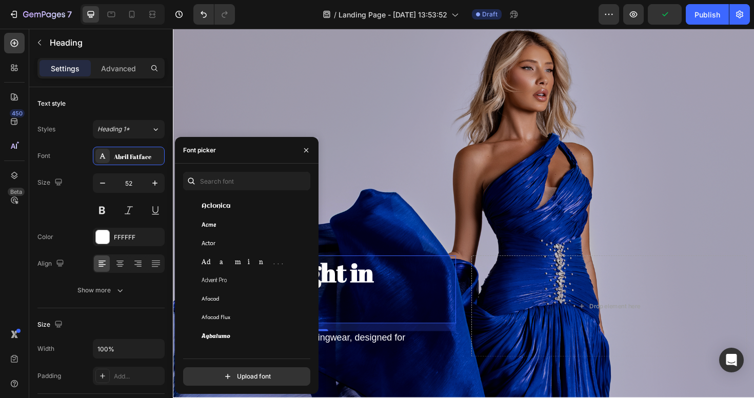
scroll to position [255, 0]
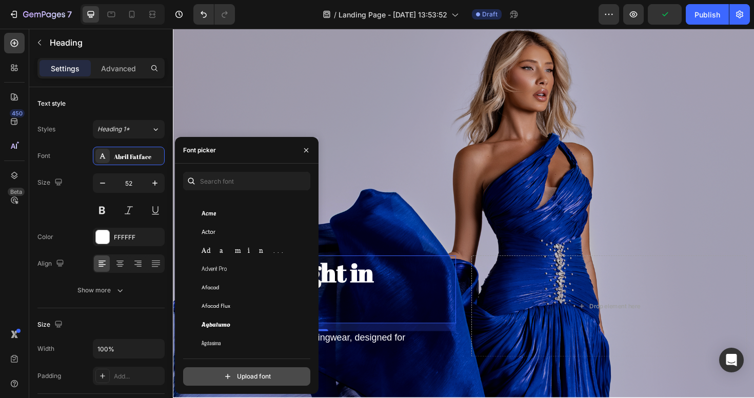
click at [260, 381] on input "file" at bounding box center [268, 376] width 256 height 17
type input "C:\fakepath\Leitura Display Roman.otf"
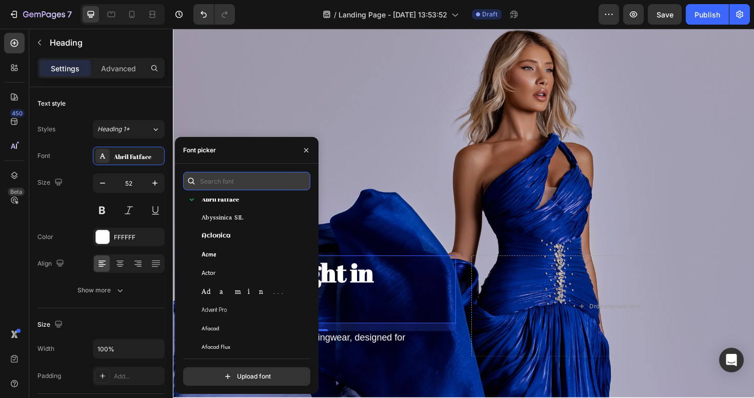
click at [246, 177] on input "text" at bounding box center [246, 181] width 127 height 18
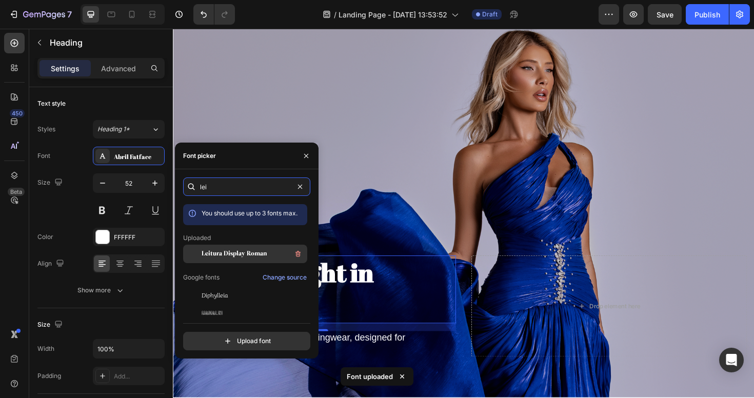
type input "lei"
click at [252, 257] on span "Leitura Display Roman" at bounding box center [234, 253] width 65 height 9
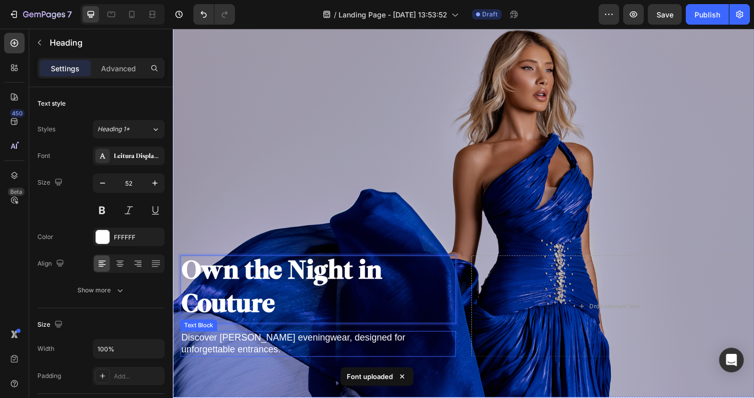
click at [307, 352] on p "Discover [PERSON_NAME] eveningwear, designed for unforgettable entrances." at bounding box center [327, 362] width 290 height 25
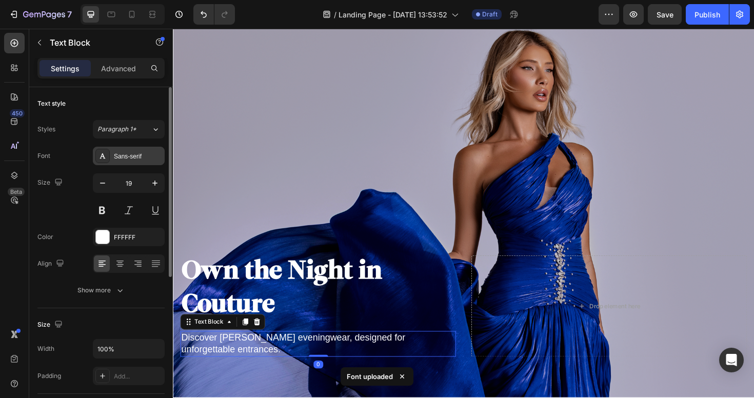
click at [125, 149] on div "Sans-serif" at bounding box center [129, 156] width 72 height 18
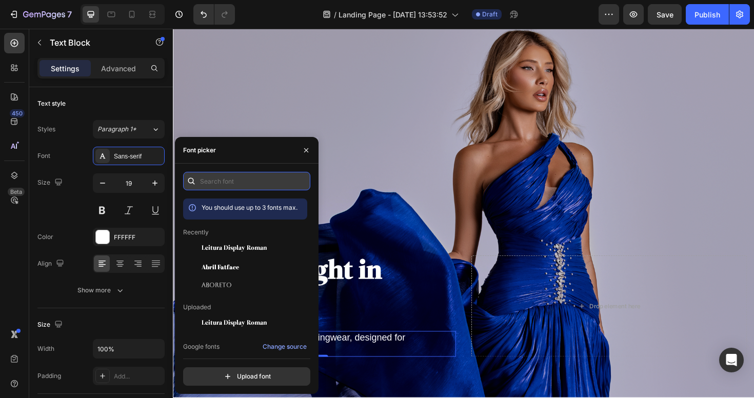
click at [223, 176] on input "text" at bounding box center [246, 181] width 127 height 18
type input "e"
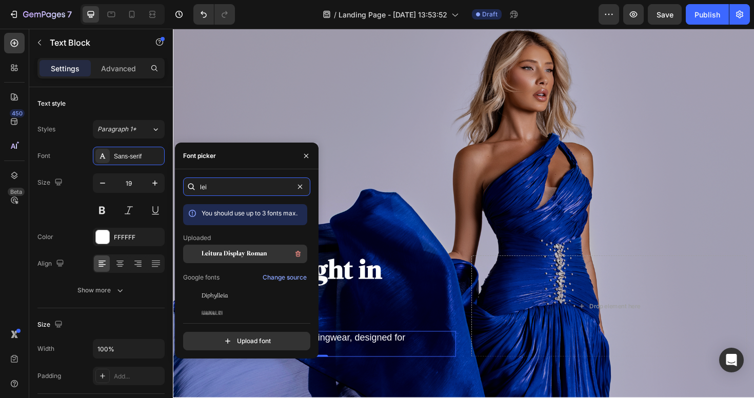
type input "lei"
click at [256, 254] on span "Leitura Display Roman" at bounding box center [234, 253] width 65 height 9
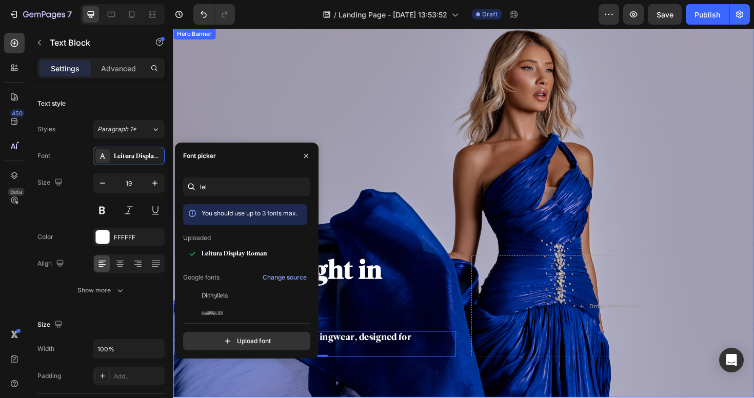
click at [461, 348] on div "⁠⁠⁠⁠⁠⁠⁠ Own the Night in Couture Heading Discover Nicol Sposa’s eveningwear, de…" at bounding box center [326, 322] width 292 height 107
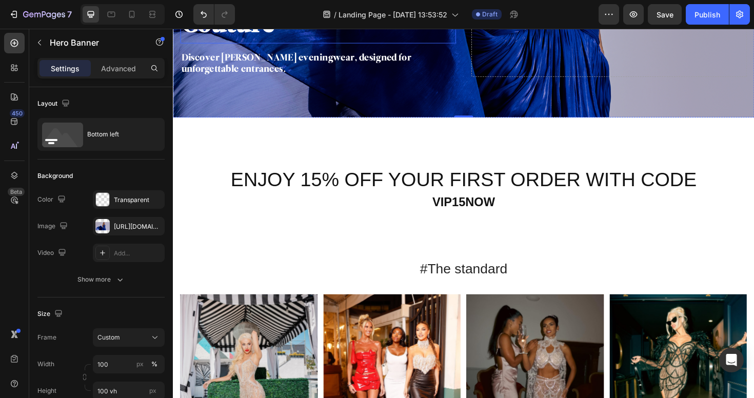
scroll to position [324, 0]
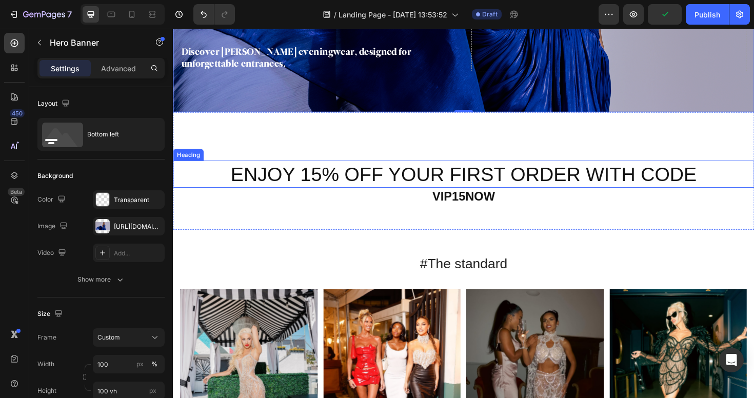
click at [424, 189] on p "ENJOY 15% OFF YOUR FIRST ORDER WITH CODE" at bounding box center [480, 182] width 613 height 27
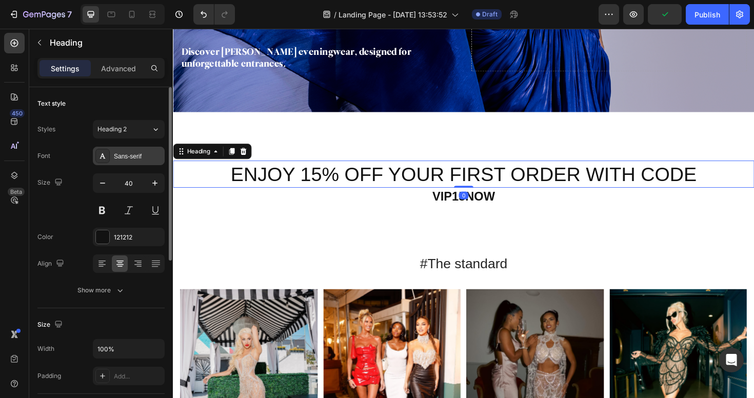
click at [134, 156] on div "Sans-serif" at bounding box center [138, 156] width 48 height 9
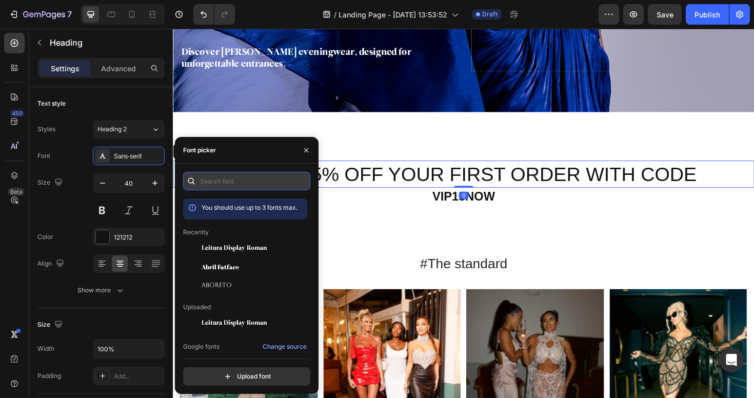
click at [244, 185] on input "text" at bounding box center [246, 181] width 127 height 18
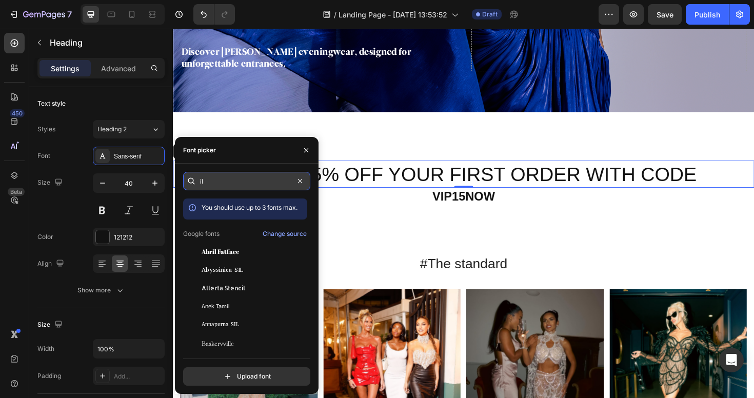
type input "i"
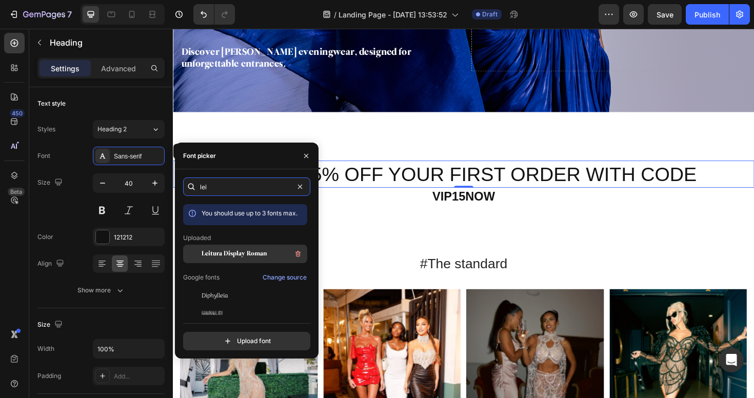
type input "lei"
click at [238, 255] on span "Leitura Display Roman" at bounding box center [234, 253] width 65 height 9
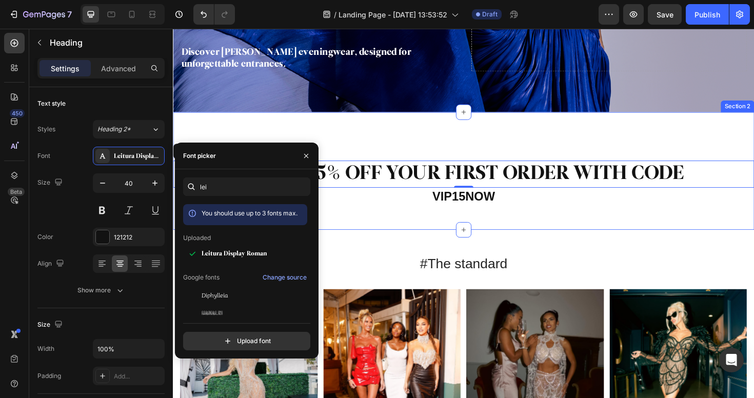
click at [450, 213] on h2 "VIP15NOW" at bounding box center [480, 206] width 615 height 19
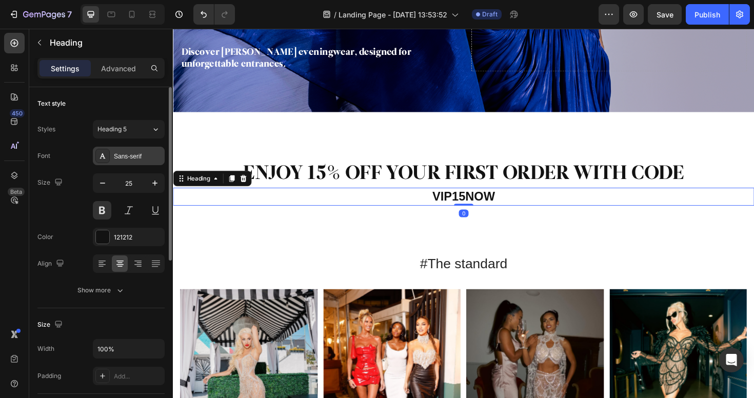
click at [129, 155] on div "Sans-serif" at bounding box center [138, 156] width 48 height 9
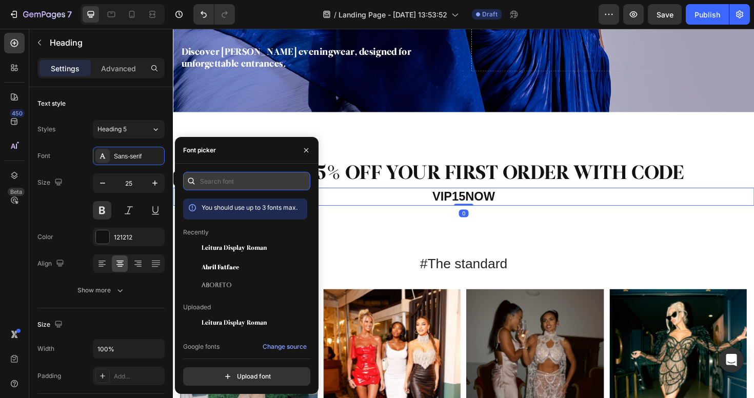
click at [254, 178] on input "text" at bounding box center [246, 181] width 127 height 18
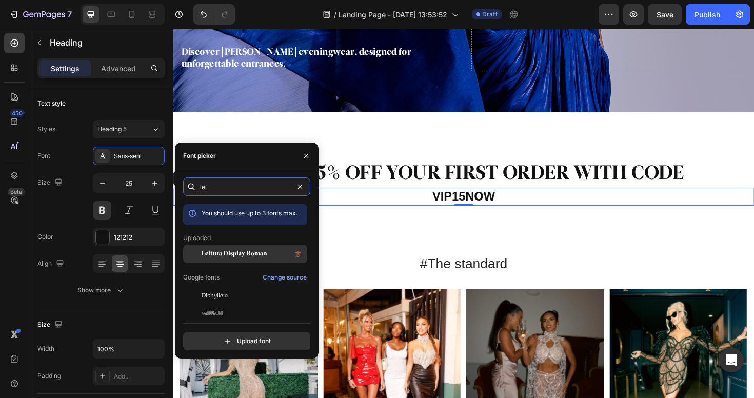
type input "lei"
click at [258, 251] on span "Leitura Display Roman" at bounding box center [234, 253] width 65 height 9
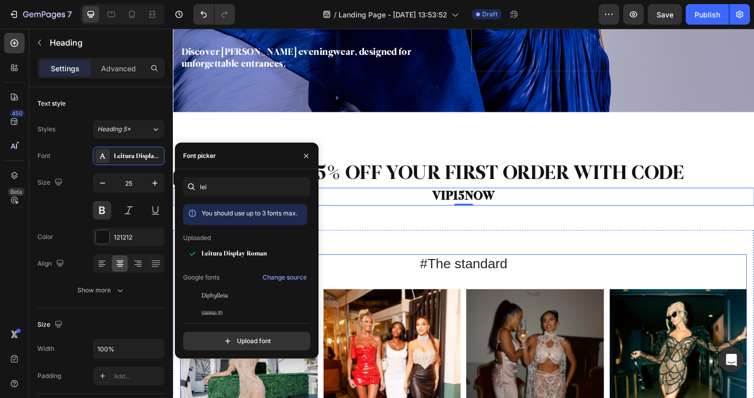
click at [502, 291] on div "#The standard Heading Image Image Image Image Image Carousel" at bounding box center [480, 380] width 600 height 227
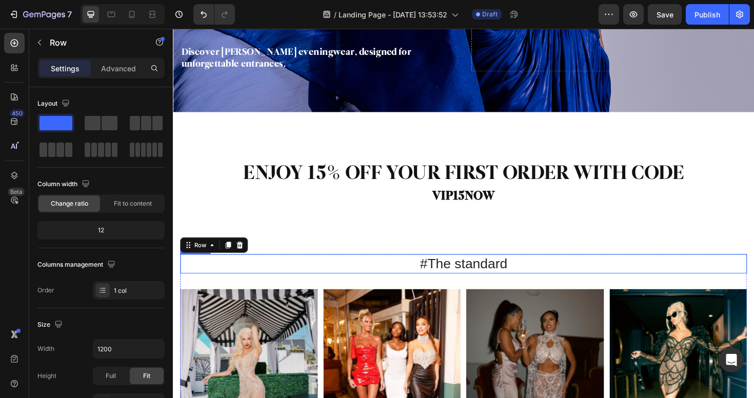
click at [497, 281] on h2 "#The standard" at bounding box center [480, 277] width 600 height 21
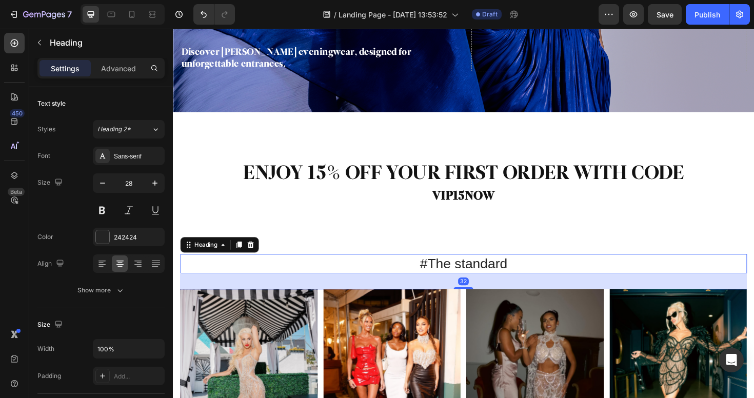
click at [458, 280] on h2 "#The standard" at bounding box center [480, 277] width 600 height 21
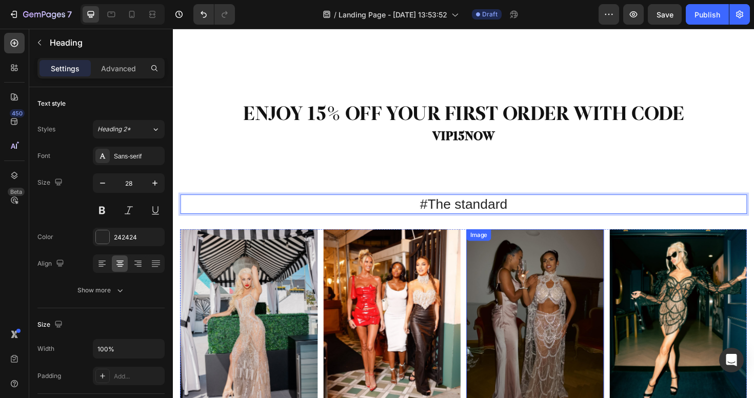
scroll to position [419, 0]
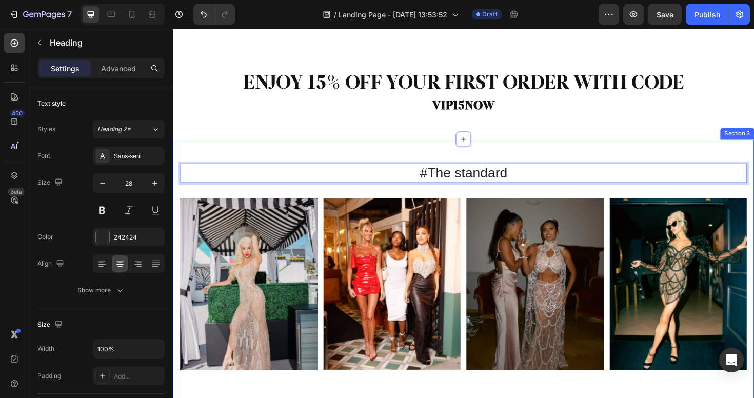
click at [297, 150] on div "#The standard Heading 32 Image Image Image Image Image Carousel Row Section 3" at bounding box center [480, 289] width 615 height 286
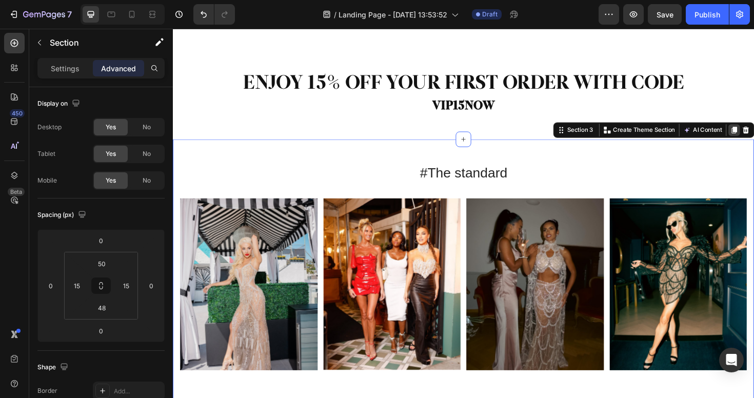
click at [753, 137] on icon at bounding box center [767, 136] width 8 height 8
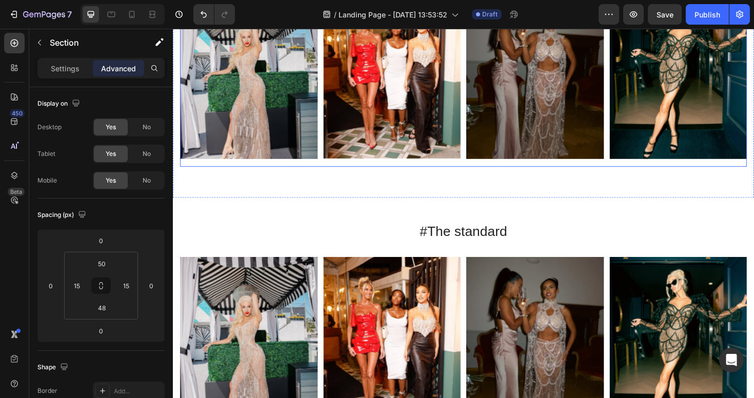
scroll to position [496, 0]
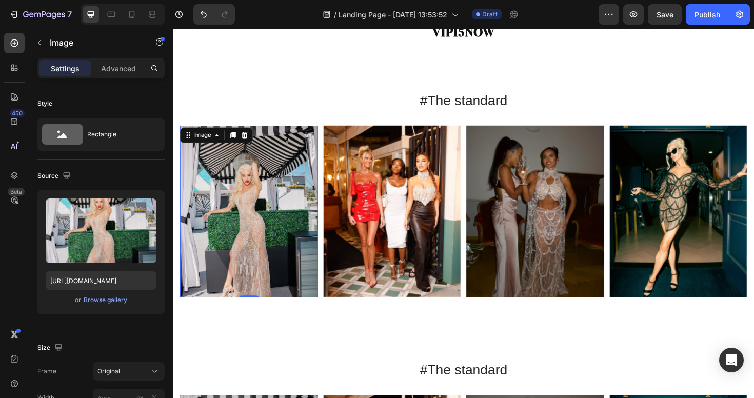
click at [286, 219] on img at bounding box center [253, 222] width 146 height 182
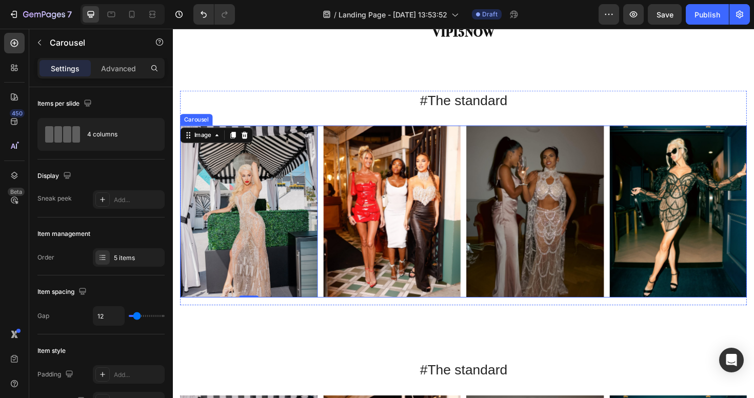
click at [196, 224] on rect "Carousel Back Arrow" at bounding box center [198, 222] width 18 height 18
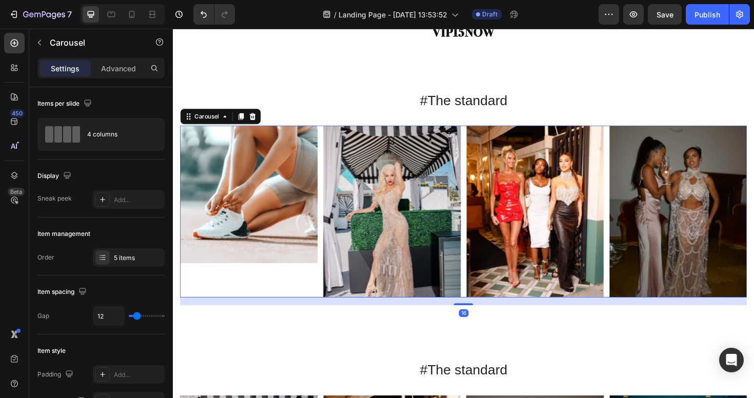
click at [197, 224] on rect "Carousel Back Arrow" at bounding box center [198, 222] width 18 height 18
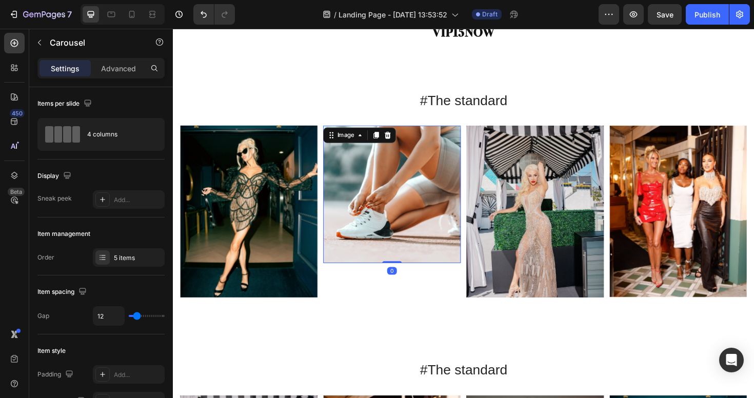
click at [372, 238] on img at bounding box center [405, 204] width 146 height 146
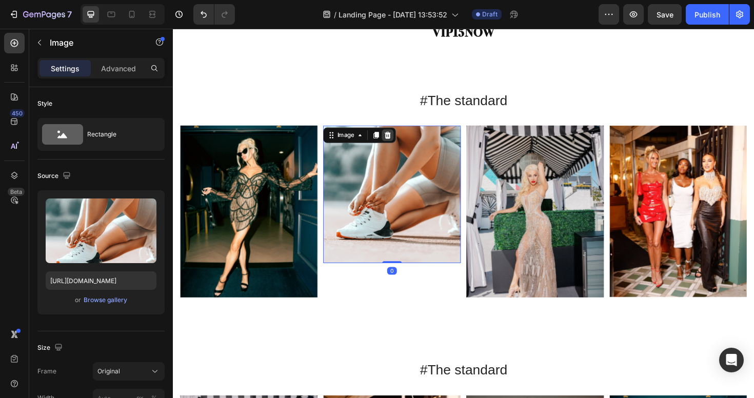
click at [398, 140] on icon at bounding box center [400, 141] width 7 height 7
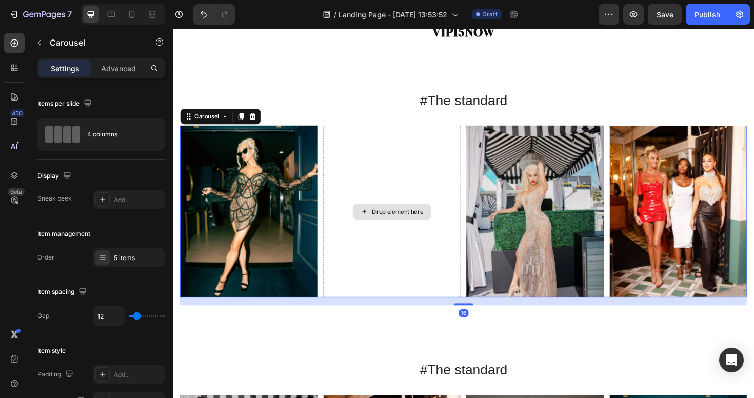
click at [423, 151] on div "Drop element here" at bounding box center [405, 222] width 146 height 182
click at [395, 163] on div "Drop element here" at bounding box center [405, 222] width 146 height 182
click at [127, 265] on div "5 items" at bounding box center [129, 257] width 72 height 18
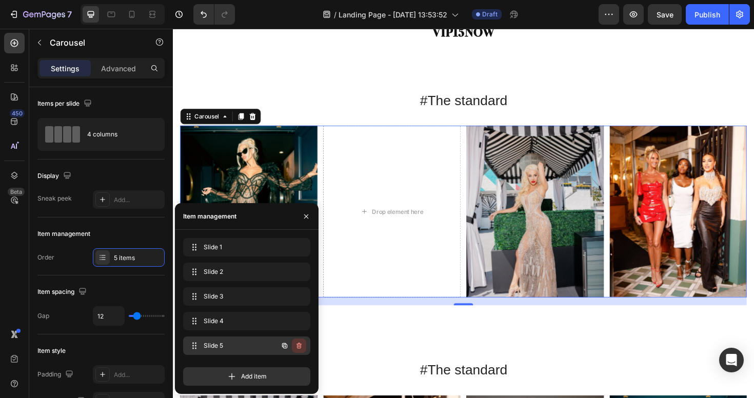
click at [297, 347] on icon "button" at bounding box center [299, 346] width 8 height 8
click at [295, 347] on div "Delete" at bounding box center [292, 345] width 19 height 9
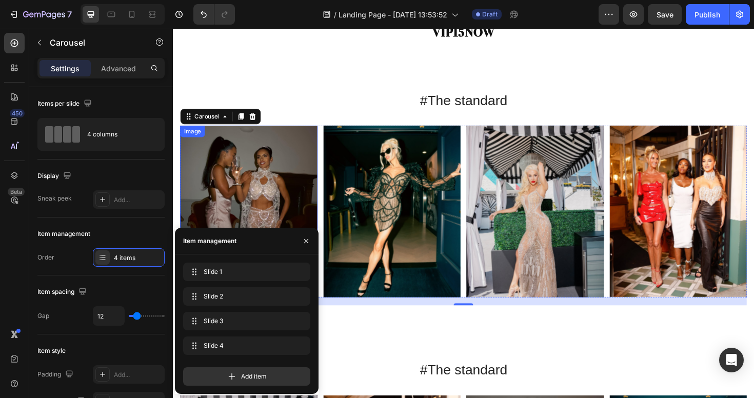
click at [237, 173] on img at bounding box center [253, 222] width 146 height 182
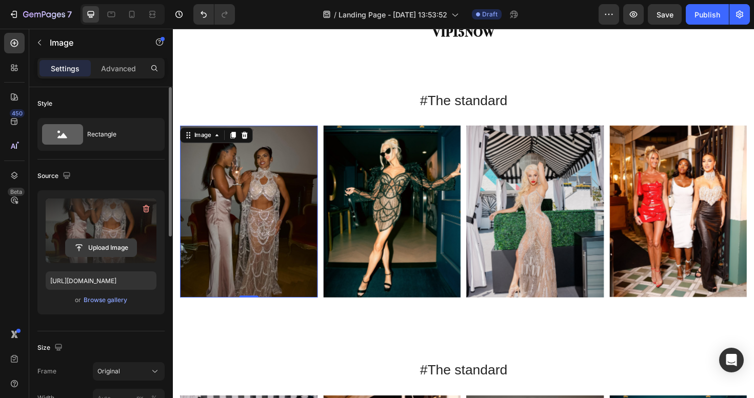
click at [88, 250] on input "file" at bounding box center [101, 247] width 71 height 17
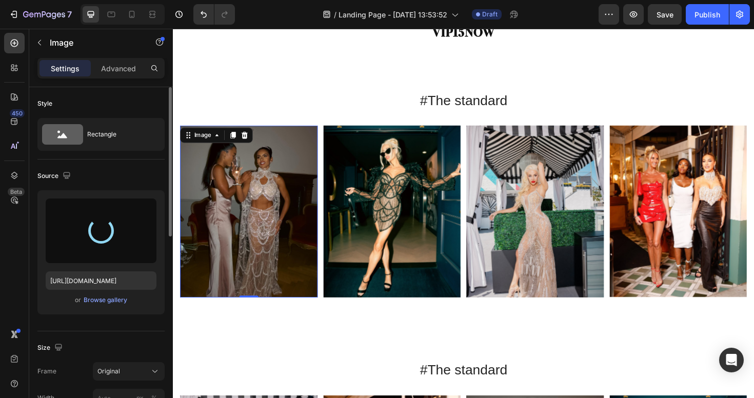
type input "https://cdn.shopify.com/s/files/1/0598/1133/2184/files/gempages_581612262477792…"
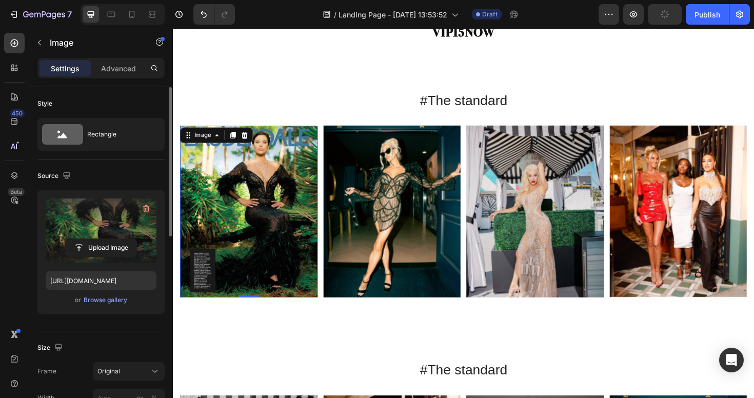
click at [318, 150] on img at bounding box center [253, 222] width 146 height 182
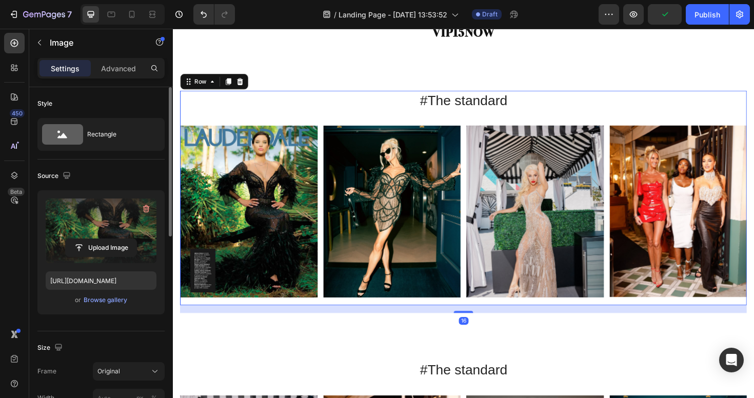
click at [367, 124] on div "#The standard Heading Image Image Image Image Carousel" at bounding box center [480, 207] width 600 height 227
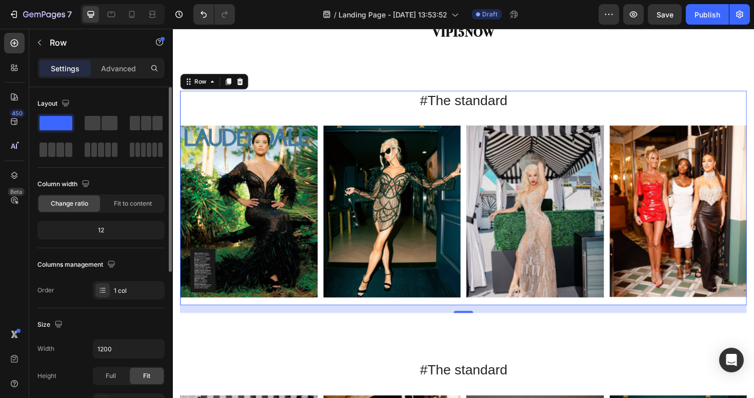
click at [522, 121] on div "#The standard Heading Image Image Image Image Carousel" at bounding box center [480, 207] width 600 height 227
click at [560, 154] on img at bounding box center [557, 222] width 146 height 182
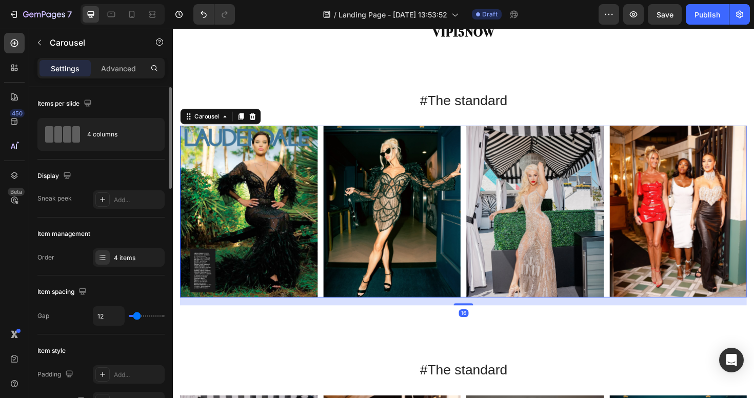
click at [481, 167] on div "Image Image Image Image" at bounding box center [480, 222] width 600 height 182
click at [134, 259] on div "4 items" at bounding box center [138, 257] width 48 height 9
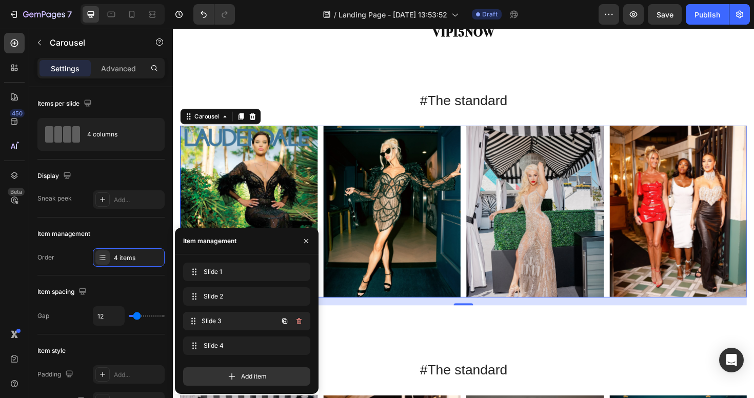
click at [213, 324] on span "Slide 3" at bounding box center [240, 320] width 76 height 9
click at [300, 345] on icon "button" at bounding box center [298, 346] width 5 height 6
click at [300, 345] on div "Delete" at bounding box center [292, 345] width 19 height 9
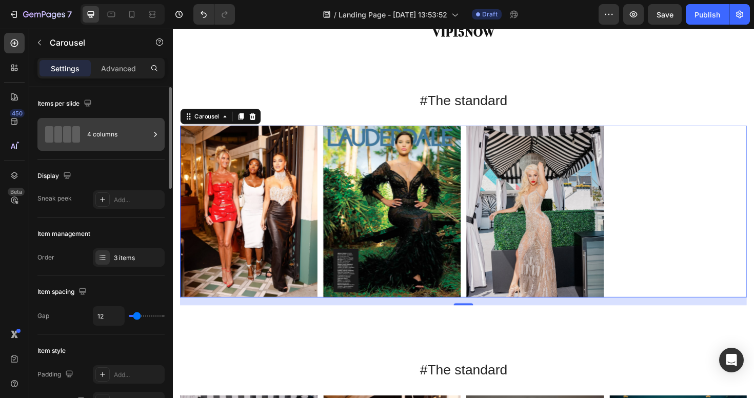
click at [122, 141] on div "4 columns" at bounding box center [118, 135] width 63 height 24
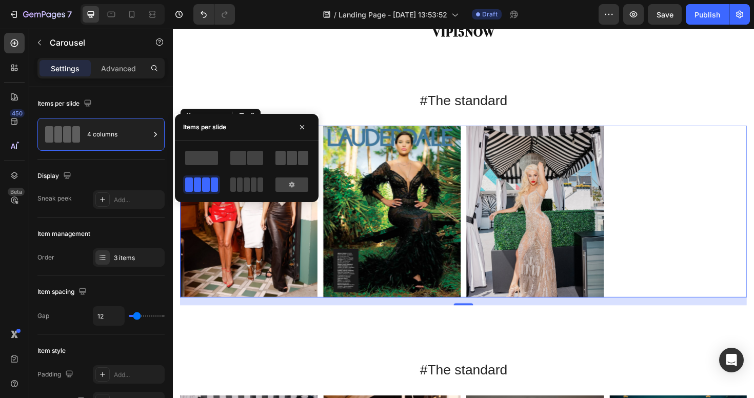
click at [292, 159] on span at bounding box center [292, 158] width 10 height 14
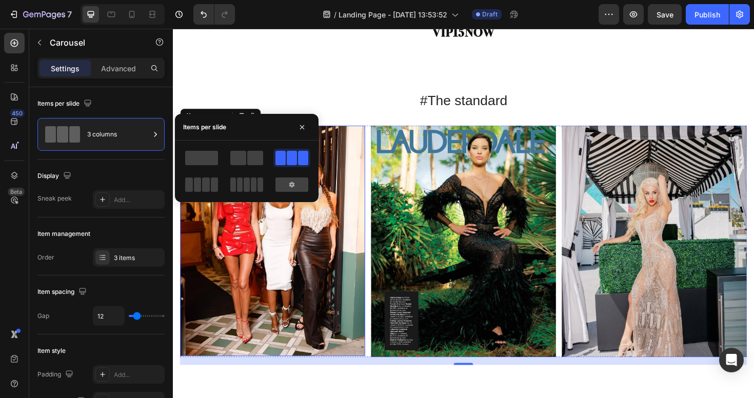
click at [290, 258] on img at bounding box center [278, 253] width 196 height 244
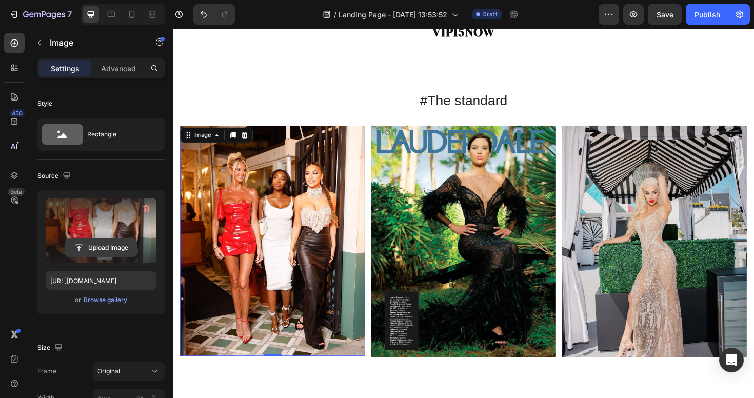
click at [94, 253] on input "file" at bounding box center [101, 247] width 71 height 17
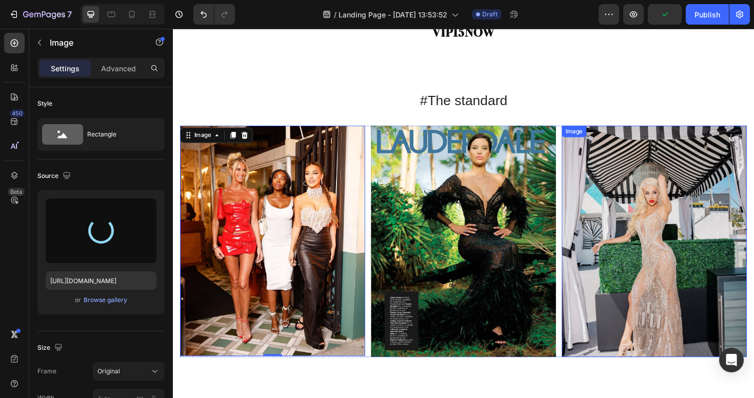
click at [669, 236] on img at bounding box center [683, 253] width 196 height 245
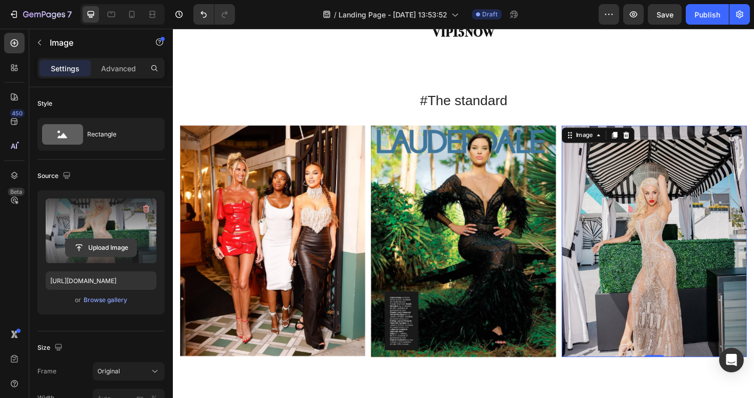
click at [117, 246] on input "file" at bounding box center [101, 247] width 71 height 17
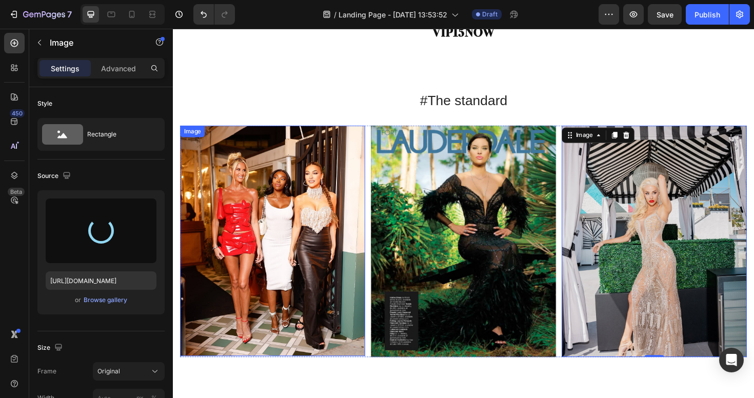
click at [363, 229] on img at bounding box center [278, 253] width 196 height 244
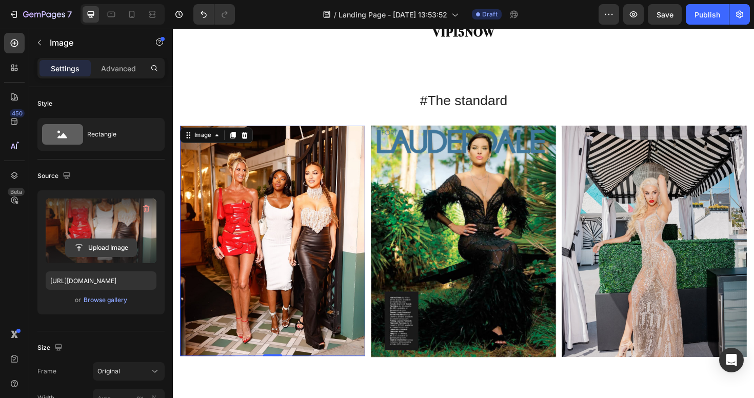
click at [110, 247] on input "file" at bounding box center [101, 247] width 71 height 17
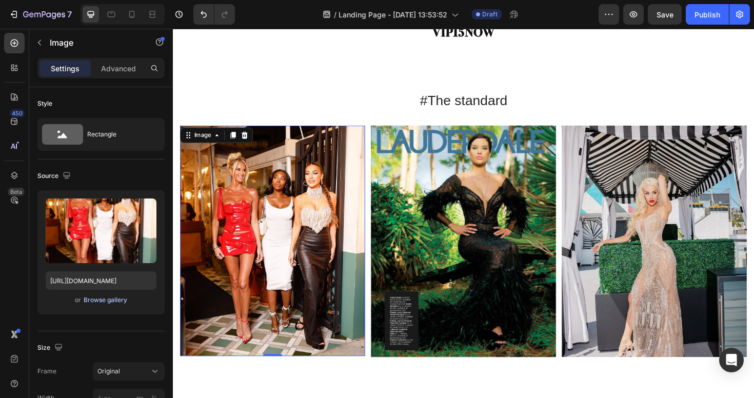
click at [105, 301] on div "Browse gallery" at bounding box center [106, 299] width 44 height 9
click at [626, 288] on img at bounding box center [683, 253] width 196 height 245
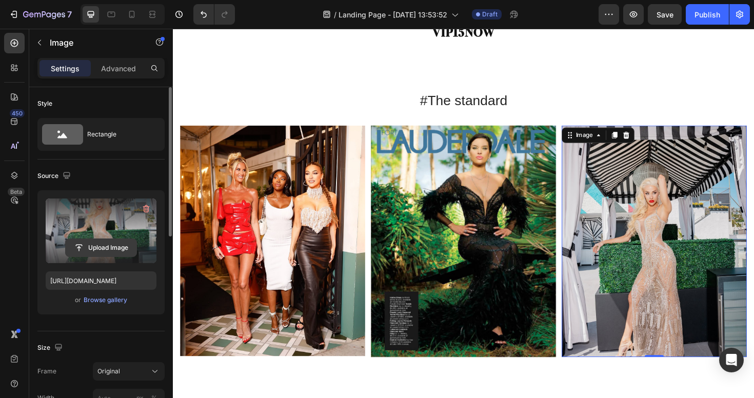
click at [103, 252] on input "file" at bounding box center [101, 247] width 71 height 17
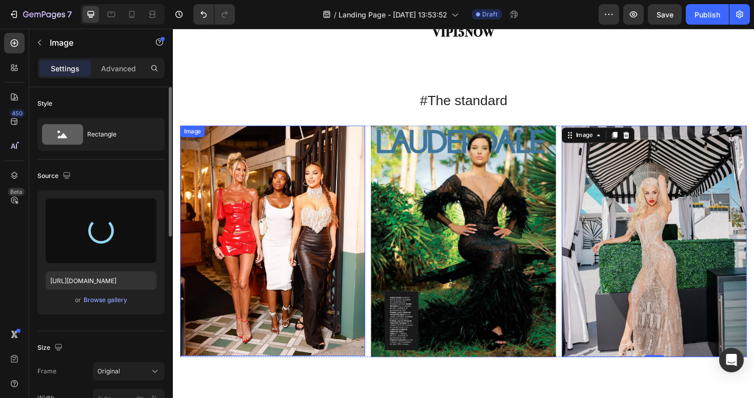
type input "https://cdn.shopify.com/s/files/1/0598/1133/2184/files/gempages_581612262477792…"
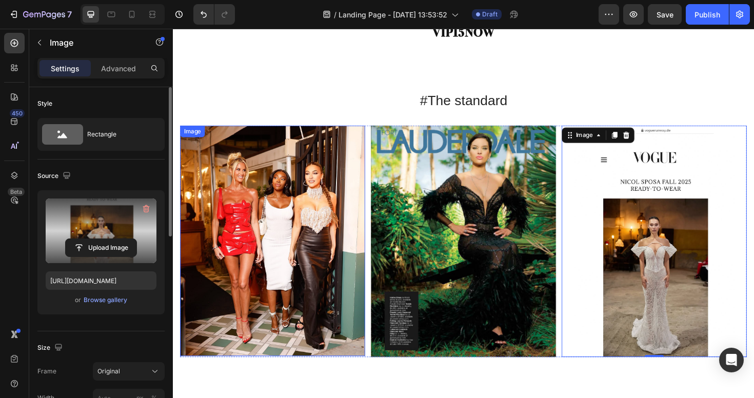
click at [317, 261] on img at bounding box center [278, 253] width 196 height 244
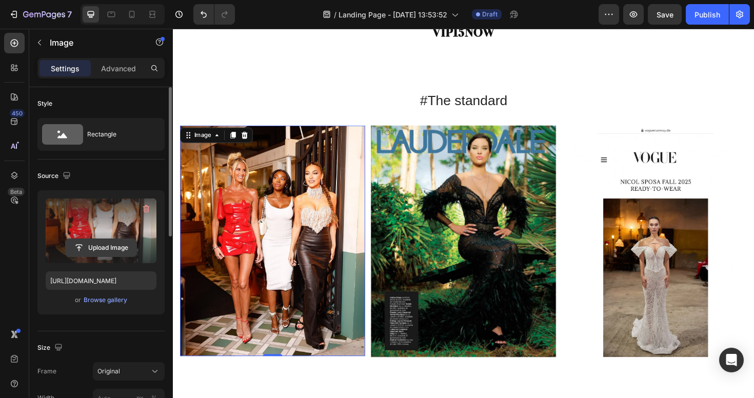
click at [102, 247] on input "file" at bounding box center [101, 247] width 71 height 17
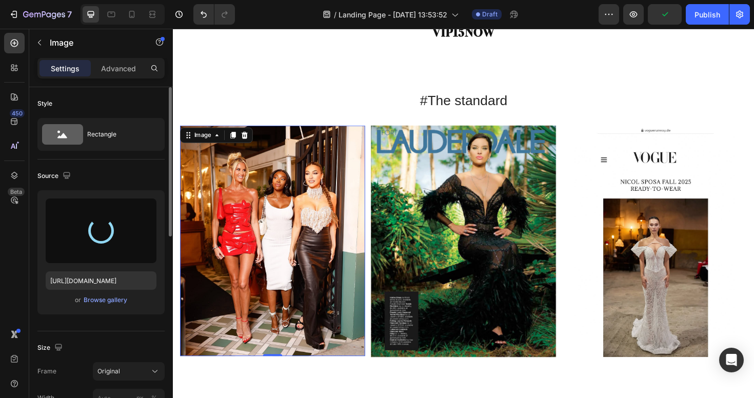
type input "https://cdn.shopify.com/s/files/1/0598/1133/2184/files/gempages_581612262477792…"
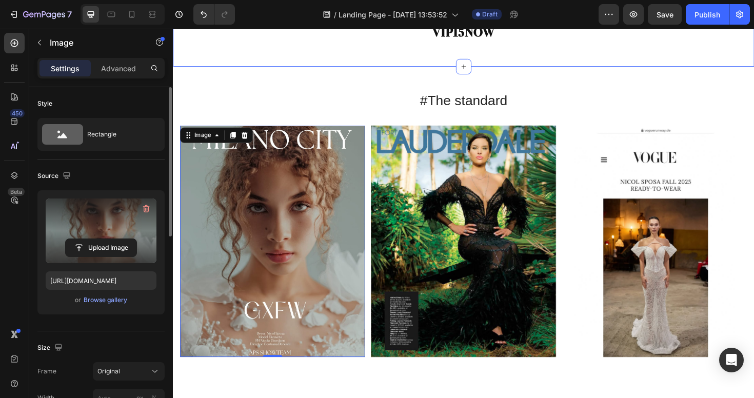
click at [402, 61] on div "ENJOY 15% OFF YOUR FIRST ORDER WITH CODE Heading VIP15NOW Heading Section 2" at bounding box center [480, 7] width 615 height 125
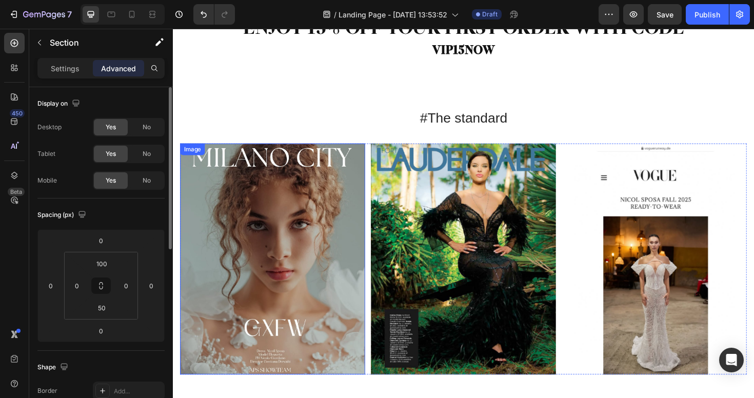
scroll to position [403, 0]
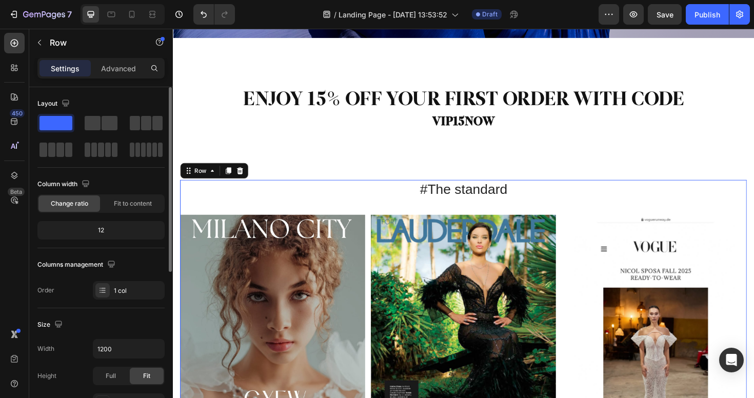
click at [555, 212] on div "#The standard Heading Image Image Image Carousel" at bounding box center [480, 334] width 600 height 290
click at [232, 178] on icon at bounding box center [232, 178] width 6 height 7
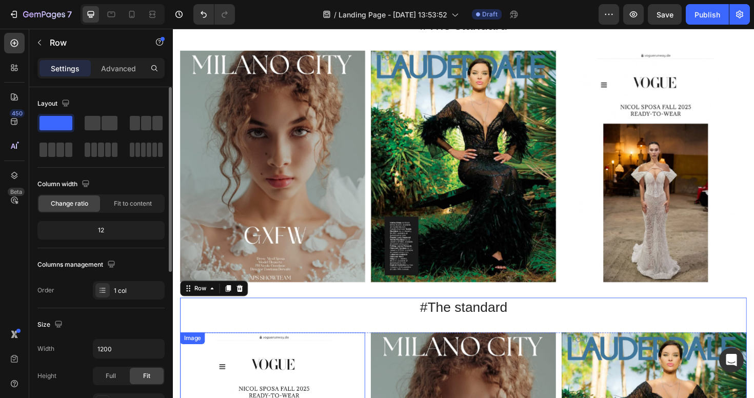
scroll to position [500, 0]
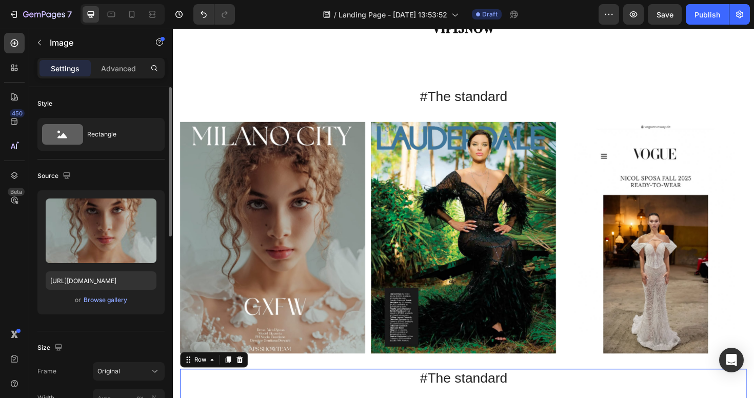
click at [269, 190] on img at bounding box center [278, 249] width 196 height 245
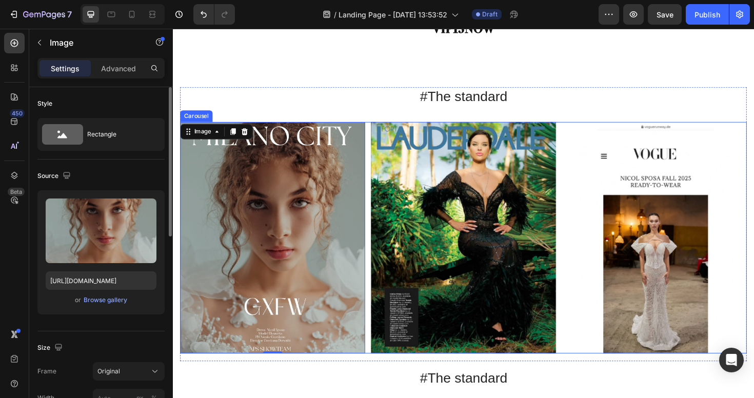
click at [377, 153] on div "Image Image 0 Image" at bounding box center [480, 249] width 600 height 245
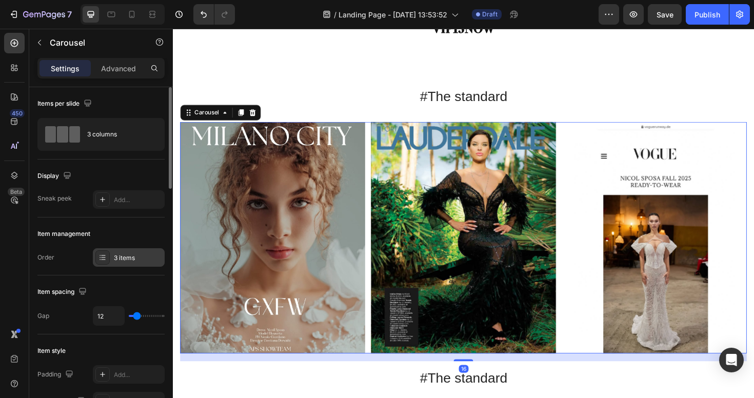
click at [138, 259] on div "3 items" at bounding box center [138, 257] width 48 height 9
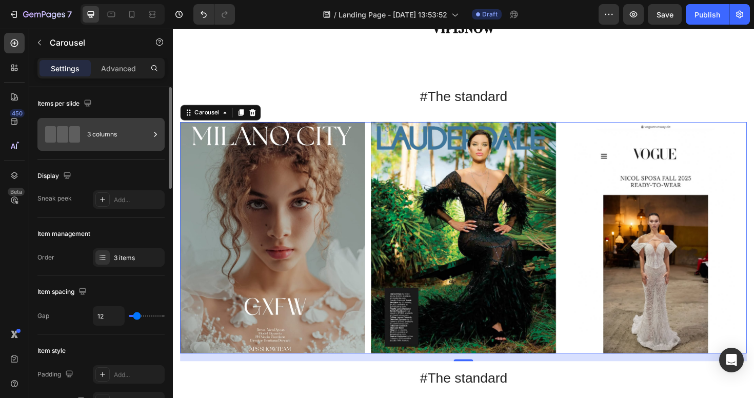
click at [133, 146] on div "3 columns" at bounding box center [118, 135] width 63 height 24
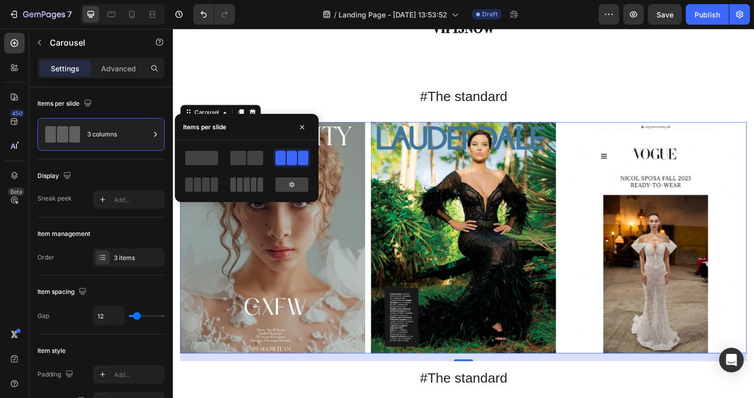
click at [235, 185] on span at bounding box center [233, 184] width 6 height 14
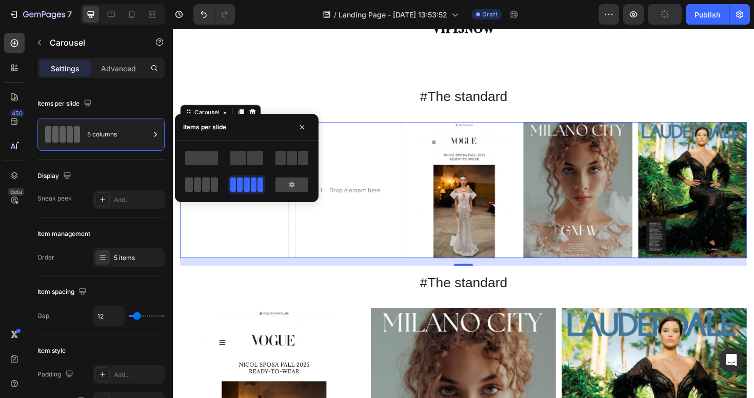
click at [199, 183] on span at bounding box center [198, 184] width 8 height 14
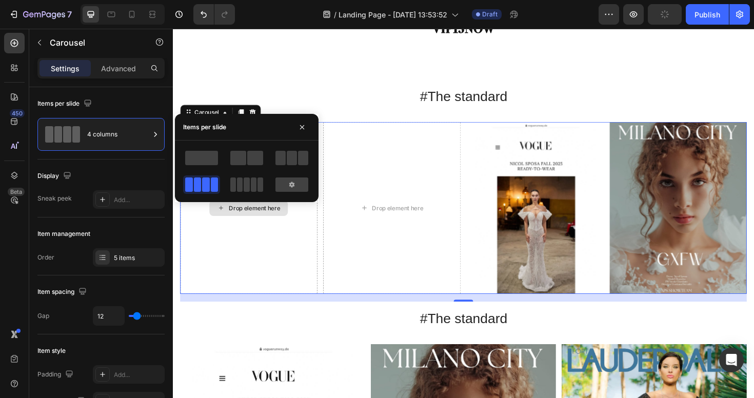
click at [259, 285] on div "Drop element here" at bounding box center [253, 218] width 146 height 182
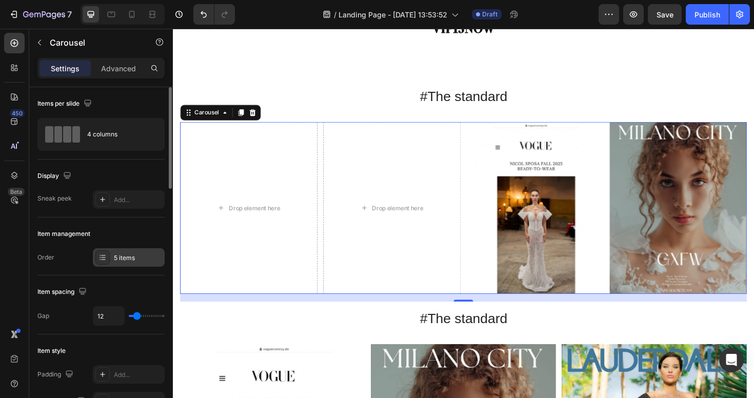
click at [130, 258] on div "5 items" at bounding box center [138, 257] width 48 height 9
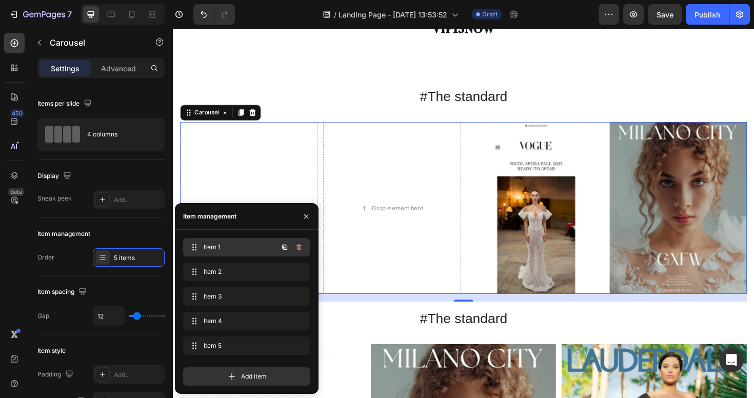
click at [257, 254] on div "Item 1 Item 1" at bounding box center [246, 247] width 127 height 18
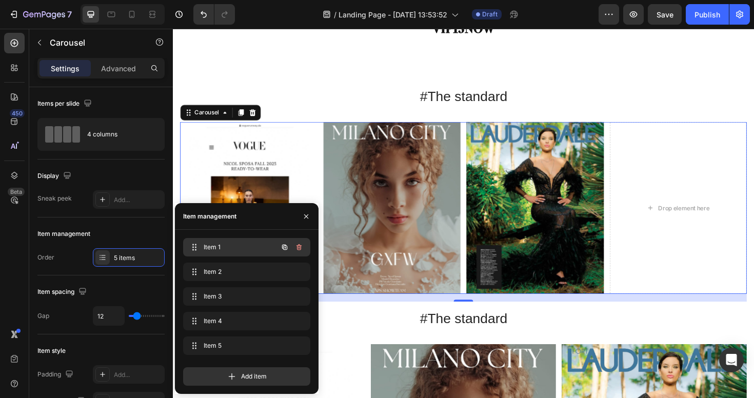
click at [225, 247] on span "Item 1" at bounding box center [233, 247] width 58 height 9
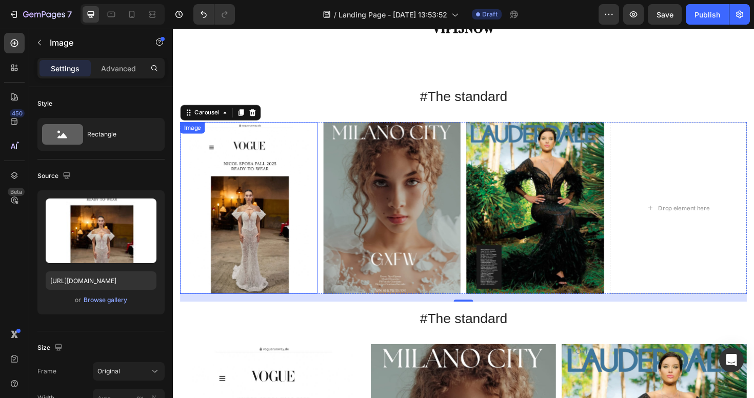
click at [283, 187] on img at bounding box center [253, 218] width 146 height 182
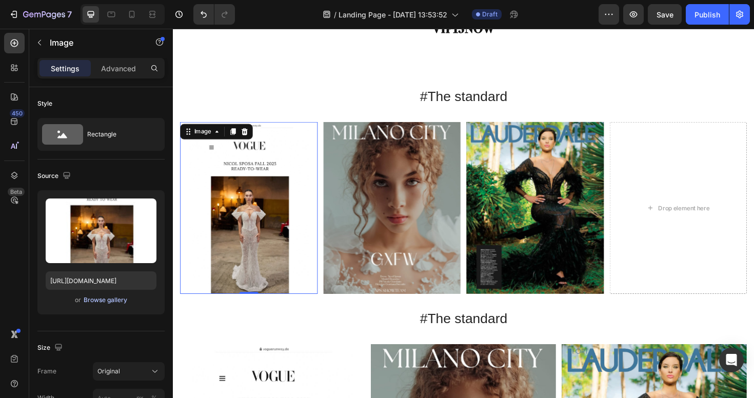
click at [115, 297] on div "Browse gallery" at bounding box center [106, 299] width 44 height 9
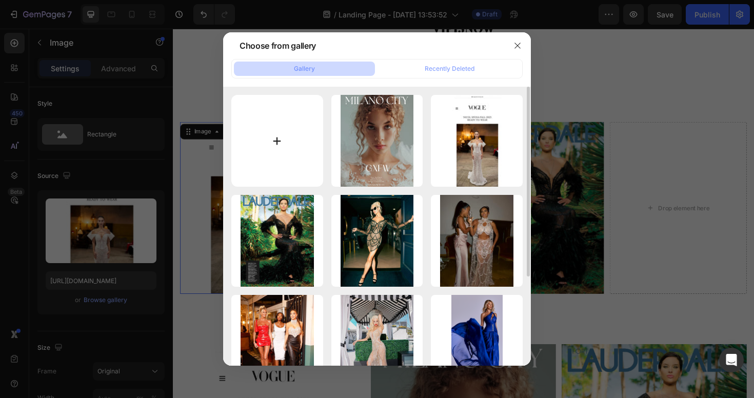
click at [283, 136] on input "file" at bounding box center [277, 141] width 92 height 92
type input "C:\fakepath\18.09 sfilata (75)_resized.jpg"
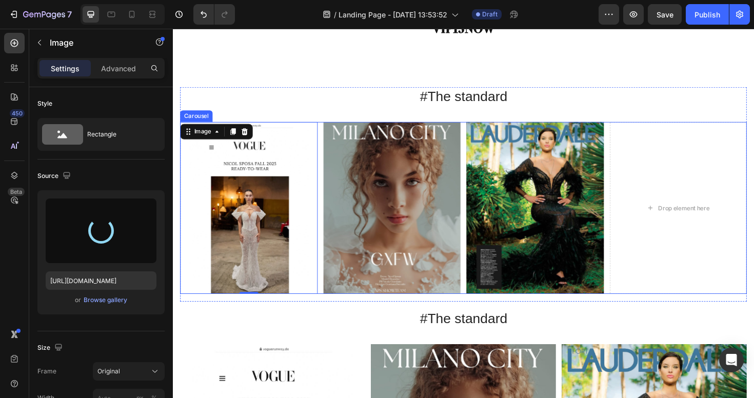
type input "https://cdn.shopify.com/s/files/1/0598/1133/2184/files/gempages_581612262477792…"
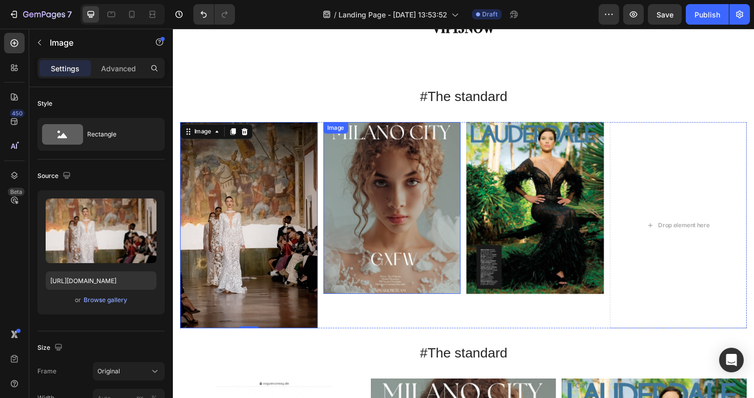
click at [344, 196] on img at bounding box center [405, 218] width 146 height 182
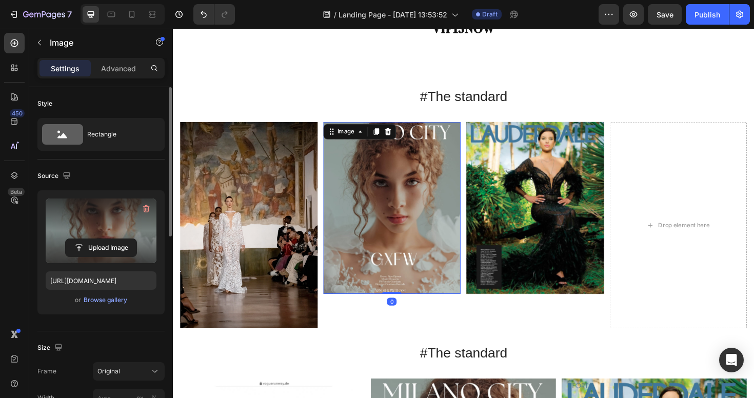
click at [72, 238] on label at bounding box center [101, 230] width 111 height 65
click at [72, 239] on input "file" at bounding box center [101, 247] width 71 height 17
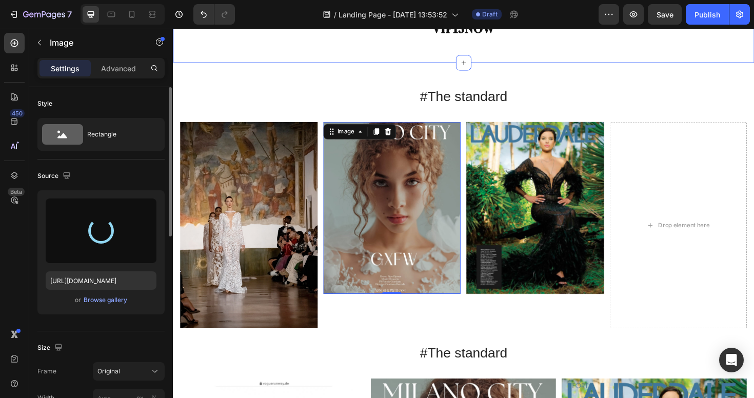
type input "https://cdn.shopify.com/s/files/1/0598/1133/2184/files/gempages_581612262477792…"
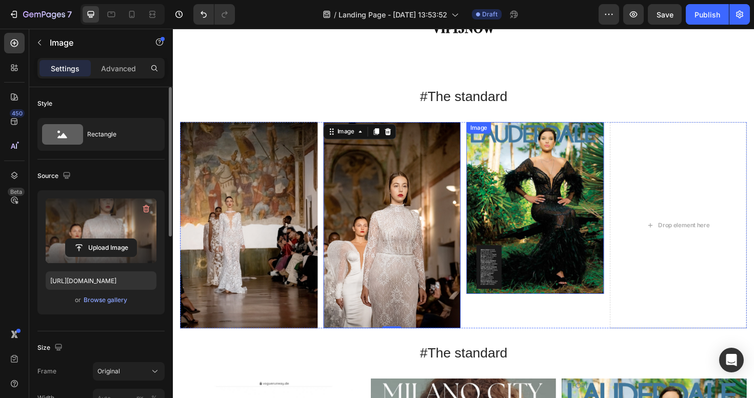
click at [554, 201] on img at bounding box center [557, 218] width 146 height 182
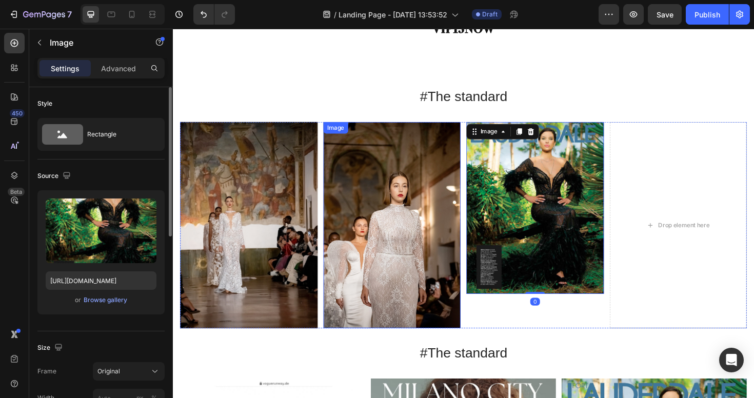
click at [351, 249] on img at bounding box center [405, 236] width 146 height 218
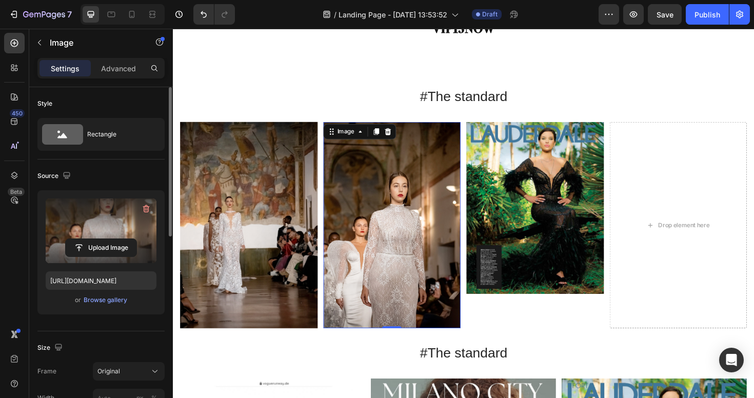
click at [66, 212] on label at bounding box center [101, 230] width 111 height 65
click at [66, 239] on input "file" at bounding box center [101, 247] width 71 height 17
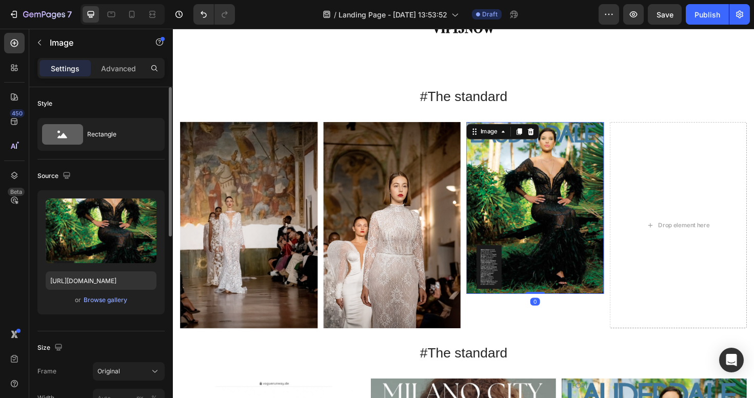
click at [540, 218] on img at bounding box center [557, 218] width 146 height 182
click at [106, 299] on div "Browse gallery" at bounding box center [106, 299] width 44 height 9
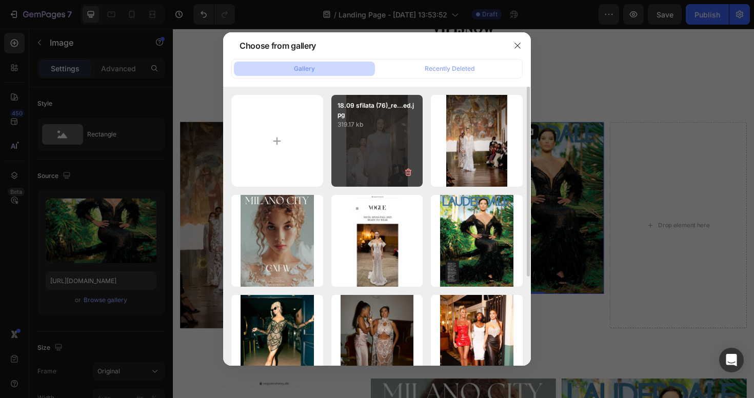
click at [370, 140] on div "18.09 sfilata (76)_re...ed.jpg 319.17 kb" at bounding box center [377, 141] width 92 height 92
type input "https://cdn.shopify.com/s/files/1/0598/1133/2184/files/gempages_581612262477792…"
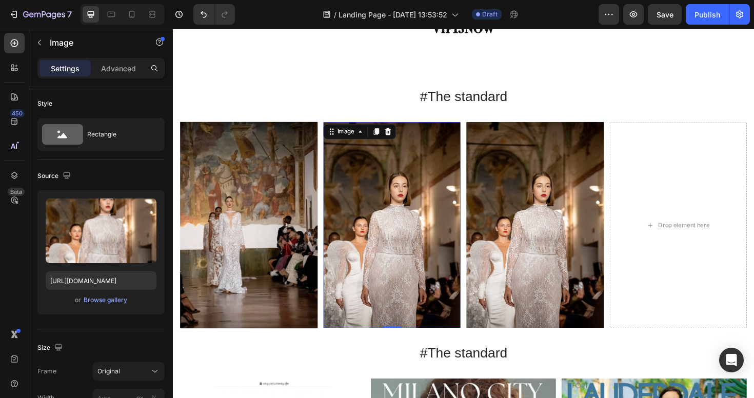
click at [428, 217] on img at bounding box center [405, 236] width 146 height 218
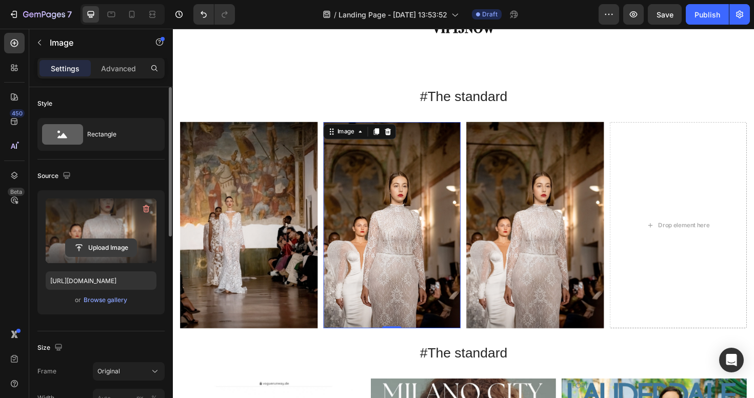
click at [92, 241] on input "file" at bounding box center [101, 247] width 71 height 17
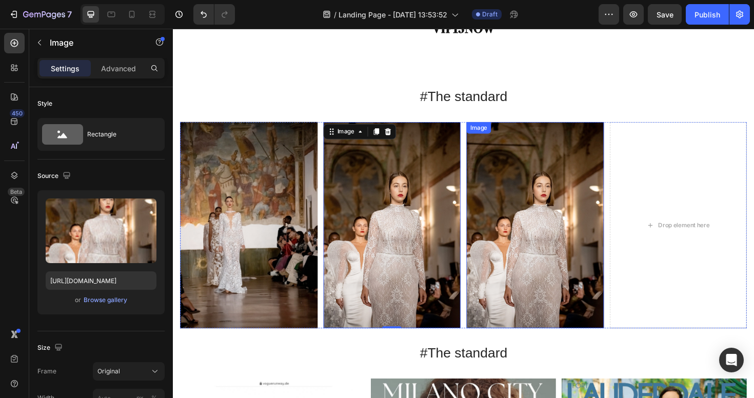
click at [585, 219] on img at bounding box center [557, 236] width 146 height 218
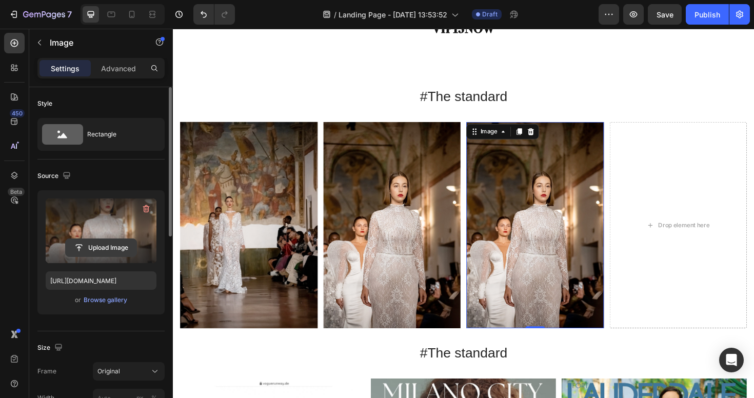
click at [94, 243] on input "file" at bounding box center [101, 247] width 71 height 17
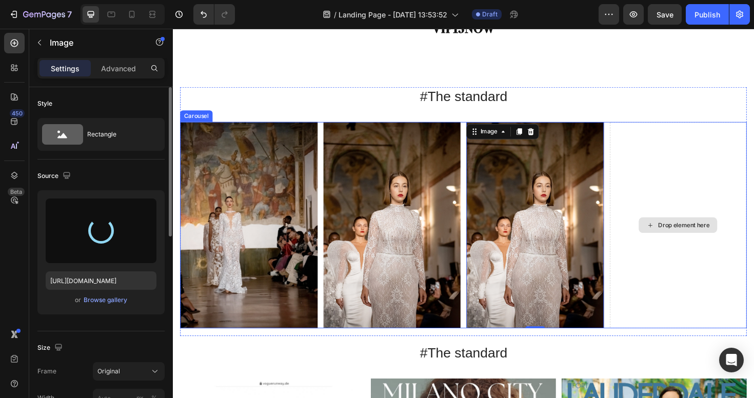
type input "https://cdn.shopify.com/s/files/1/0598/1133/2184/files/gempages_581612262477792…"
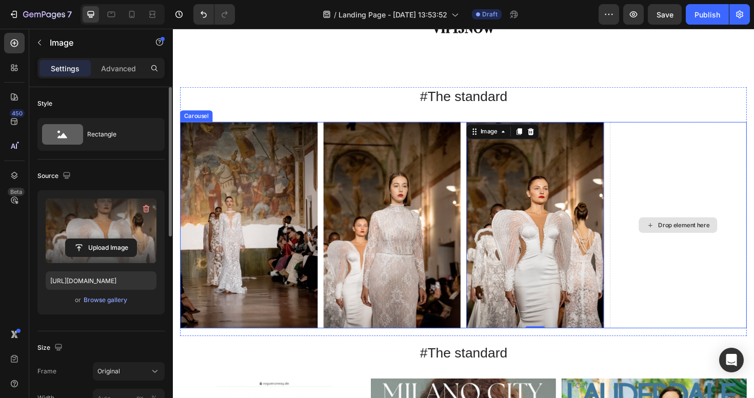
click at [646, 199] on div "Drop element here" at bounding box center [708, 236] width 146 height 218
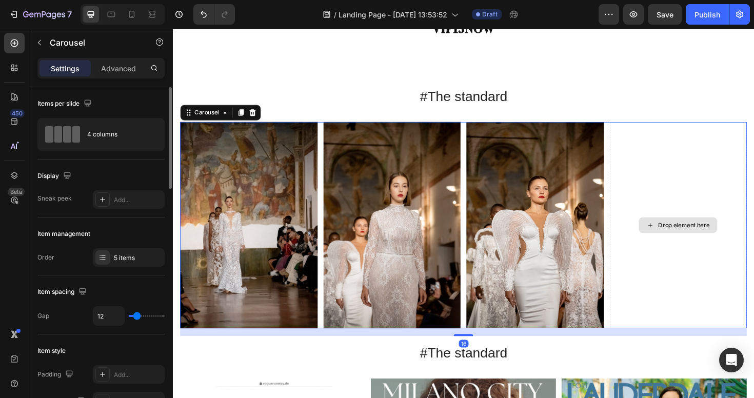
click at [680, 254] on div "Drop element here" at bounding box center [708, 236] width 146 height 218
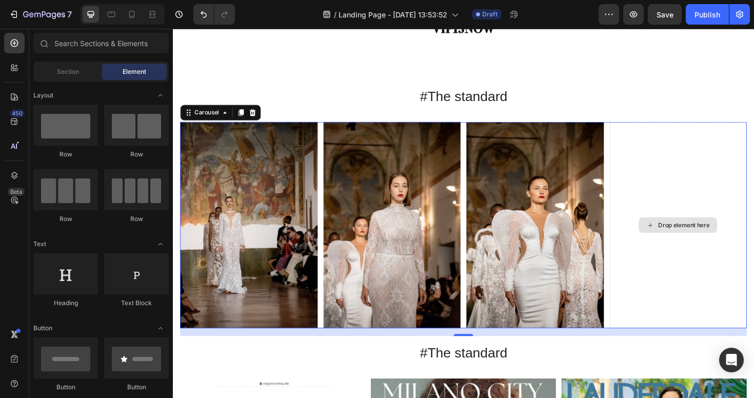
click at [688, 235] on div "Drop element here" at bounding box center [714, 236] width 54 height 8
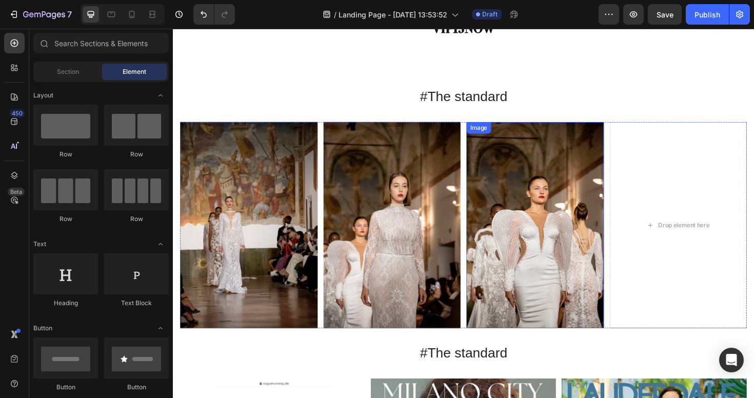
click at [553, 255] on img at bounding box center [557, 236] width 146 height 218
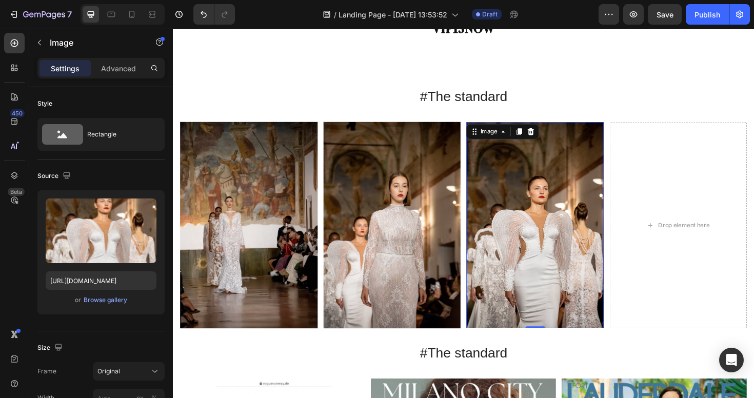
click at [553, 255] on img at bounding box center [557, 236] width 146 height 218
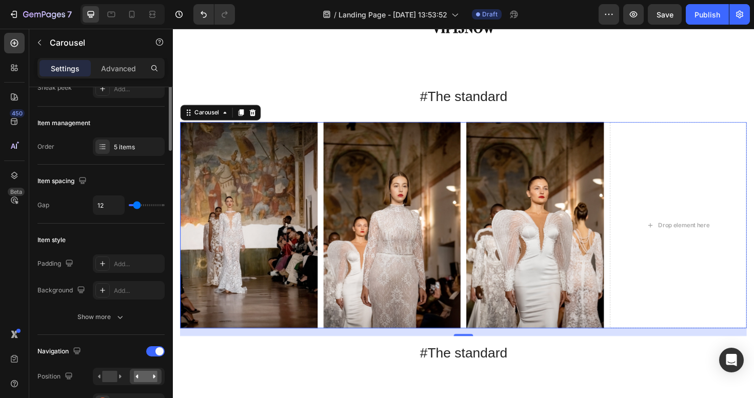
scroll to position [139, 0]
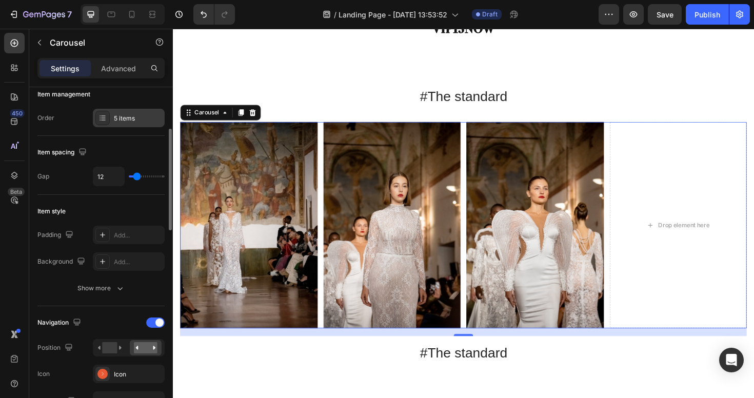
click at [128, 117] on div "5 items" at bounding box center [138, 118] width 48 height 9
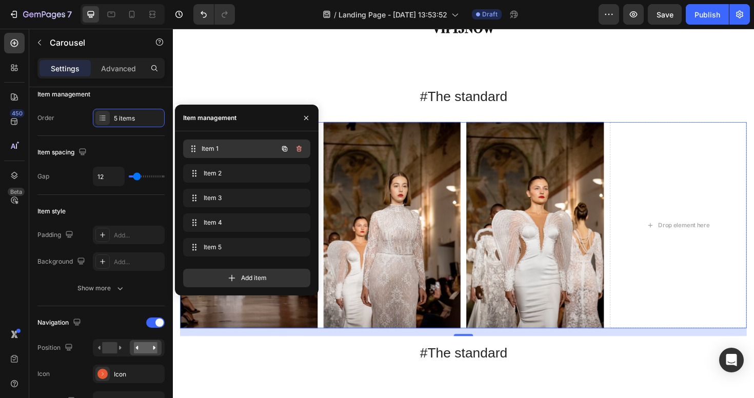
click at [233, 157] on div "Item 1 Item 1" at bounding box center [246, 148] width 127 height 18
click at [233, 155] on div "Item 1 Item 1" at bounding box center [232, 149] width 90 height 14
click at [233, 171] on span "Item 2" at bounding box center [240, 173] width 76 height 9
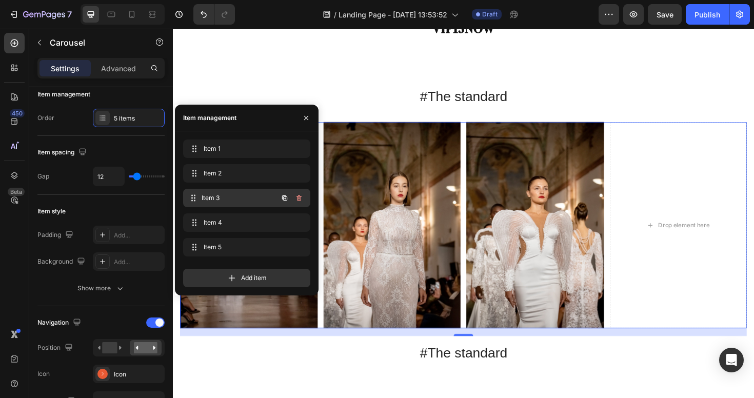
click at [232, 194] on span "Item 3" at bounding box center [240, 197] width 76 height 9
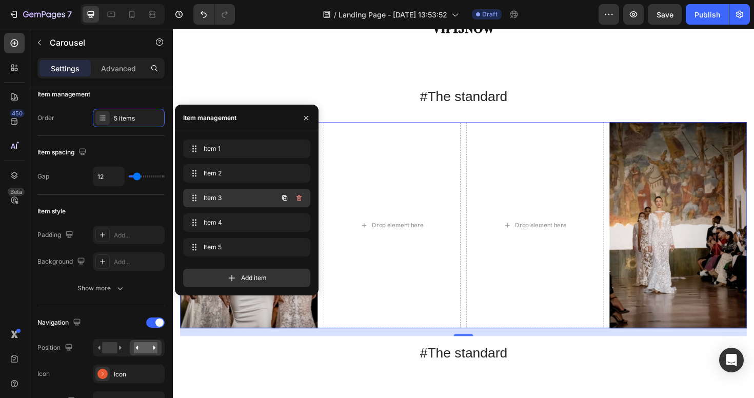
click at [233, 200] on span "Item 3" at bounding box center [233, 197] width 58 height 9
click at [272, 200] on div "Item 3 Item 3" at bounding box center [232, 198] width 90 height 14
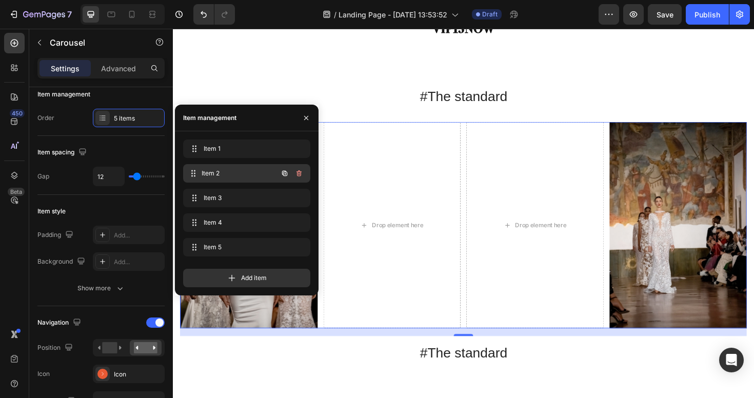
click at [240, 178] on div "Item 2 Item 2" at bounding box center [232, 173] width 90 height 14
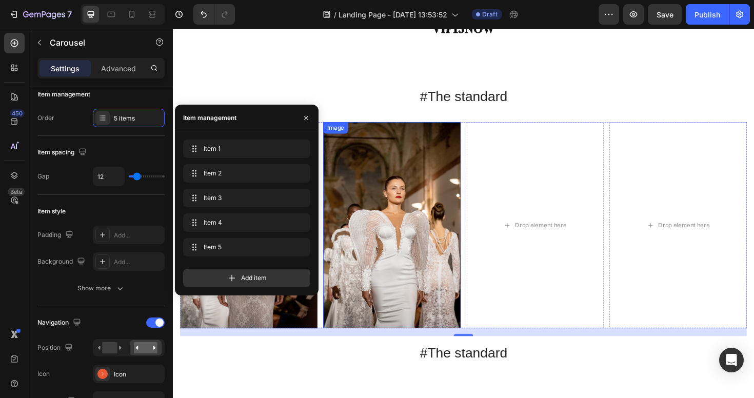
click at [440, 223] on img at bounding box center [405, 236] width 146 height 218
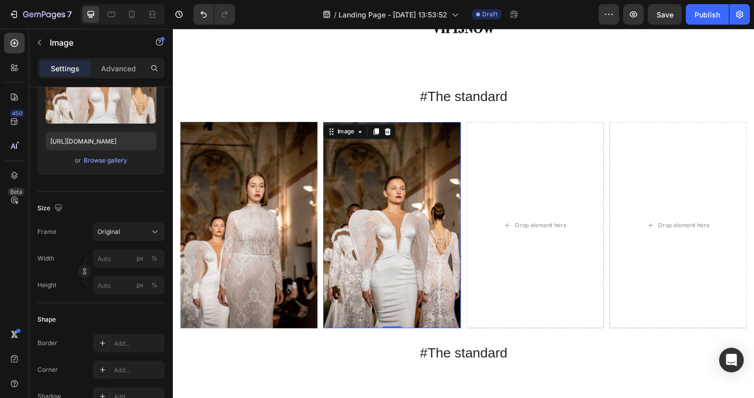
scroll to position [0, 0]
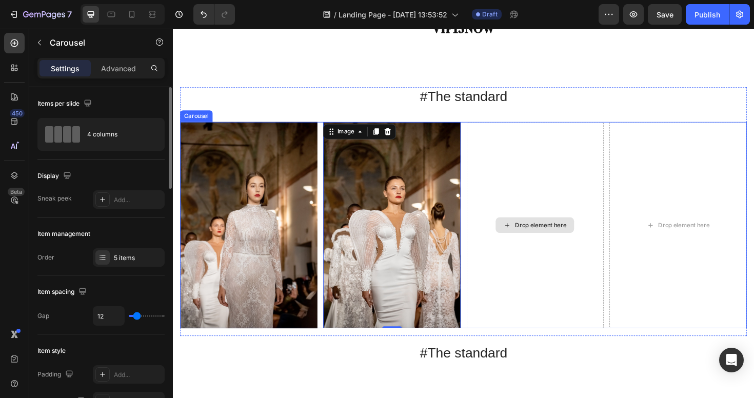
click at [551, 223] on div "Drop element here" at bounding box center [557, 236] width 146 height 218
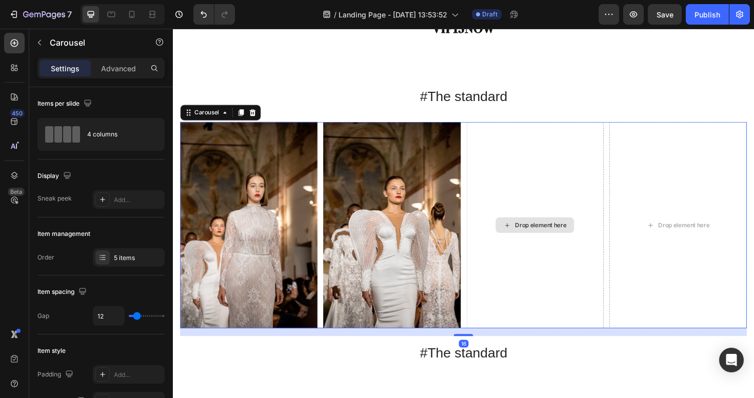
click at [528, 235] on icon at bounding box center [527, 236] width 8 height 9
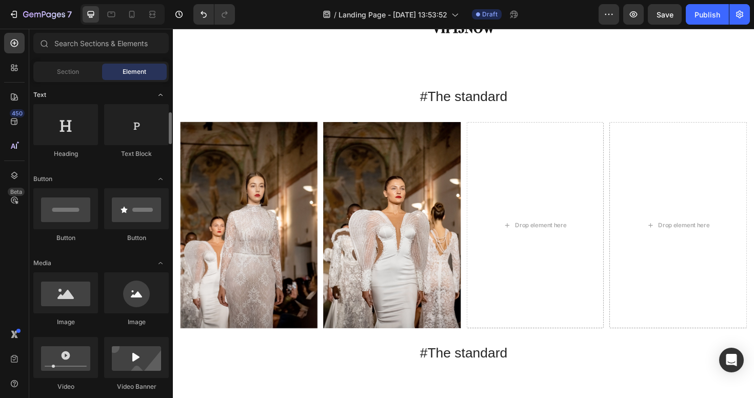
scroll to position [172, 0]
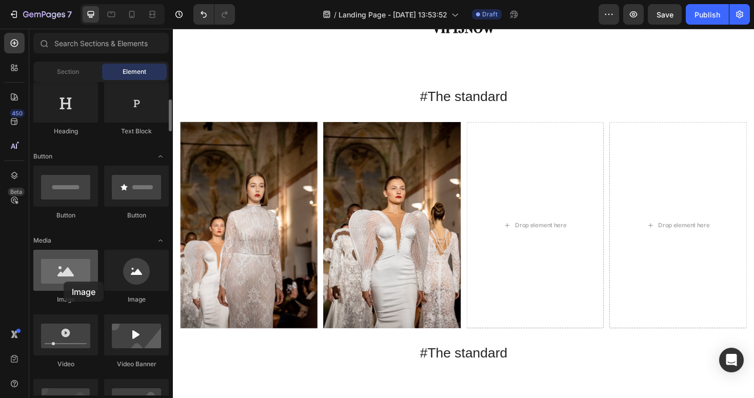
click at [64, 282] on div at bounding box center [65, 270] width 65 height 41
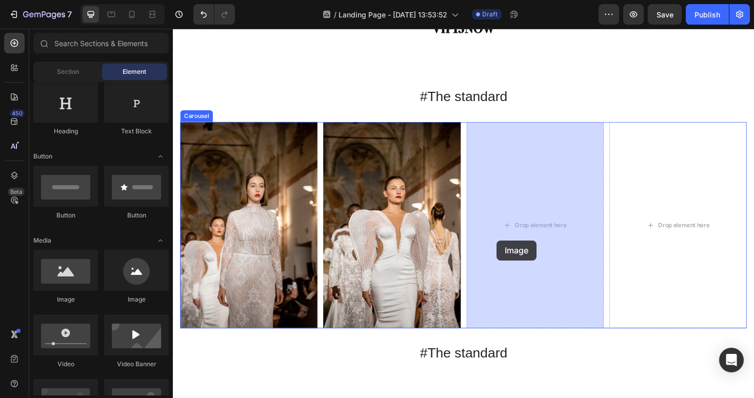
drag, startPoint x: 236, startPoint y: 310, endPoint x: 515, endPoint y: 251, distance: 284.6
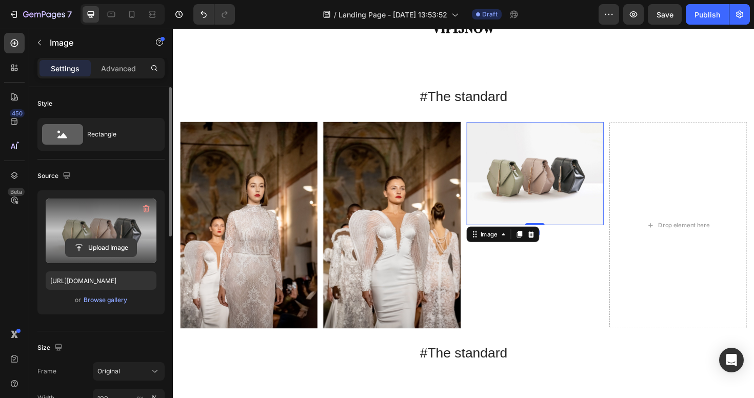
click at [65, 246] on button "Upload Image" at bounding box center [101, 247] width 72 height 18
click at [76, 217] on label at bounding box center [101, 230] width 111 height 65
click at [76, 239] on input "file" at bounding box center [101, 247] width 71 height 17
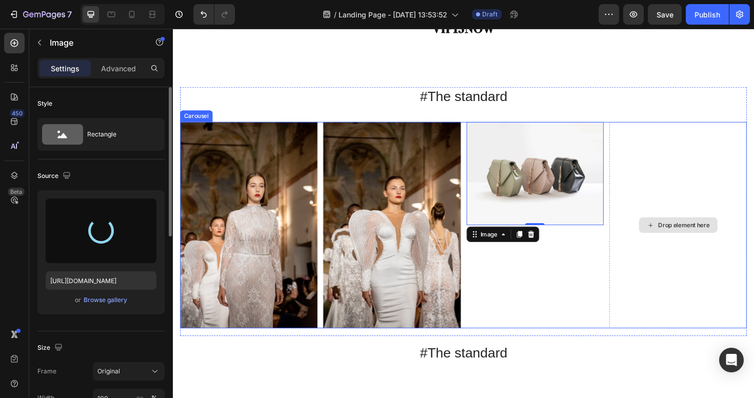
type input "https://cdn.shopify.com/s/files/1/0598/1133/2184/files/gempages_581612262477792…"
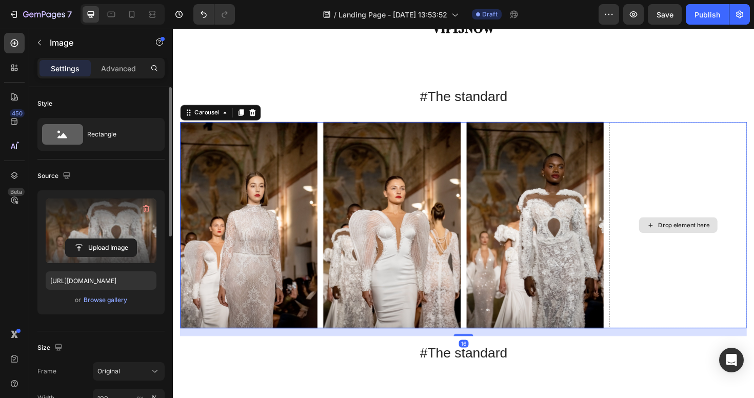
click at [681, 195] on div "Drop element here" at bounding box center [708, 236] width 146 height 218
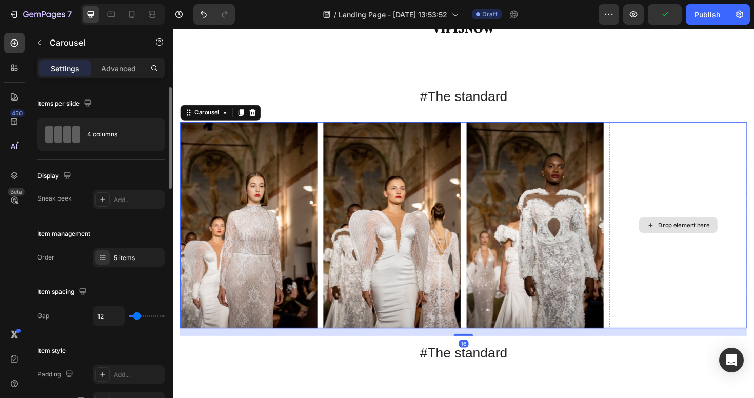
click at [677, 190] on div "Drop element here" at bounding box center [708, 236] width 146 height 218
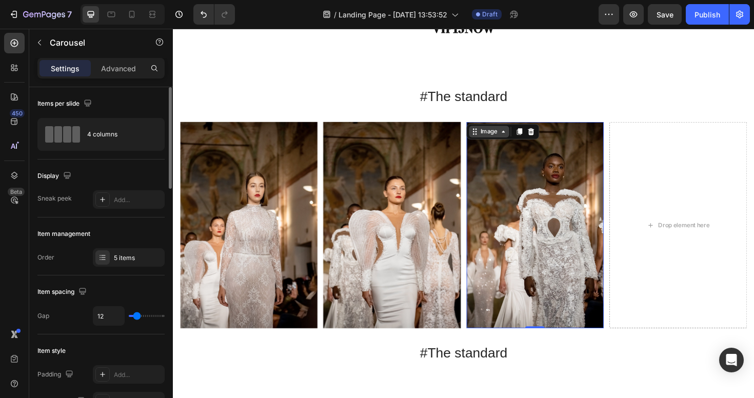
click at [500, 135] on div "Image" at bounding box center [507, 137] width 22 height 9
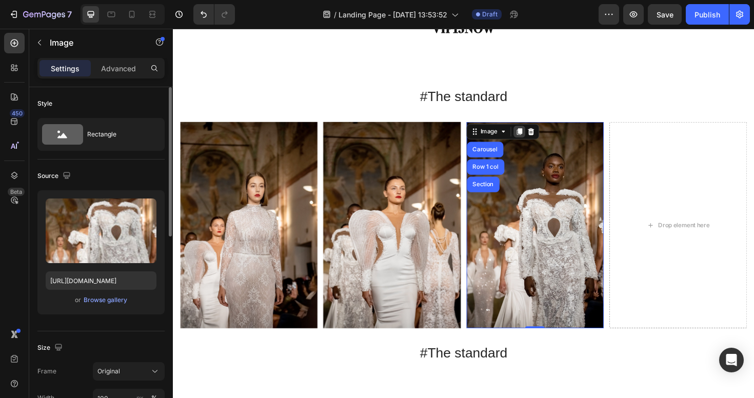
click at [537, 137] on icon at bounding box center [540, 137] width 6 height 7
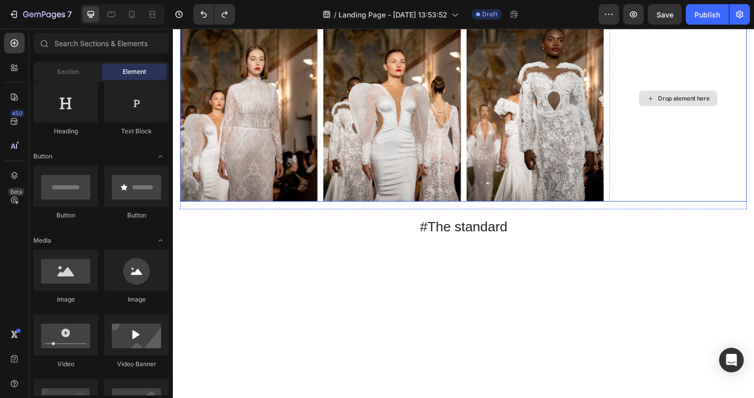
scroll to position [595, 0]
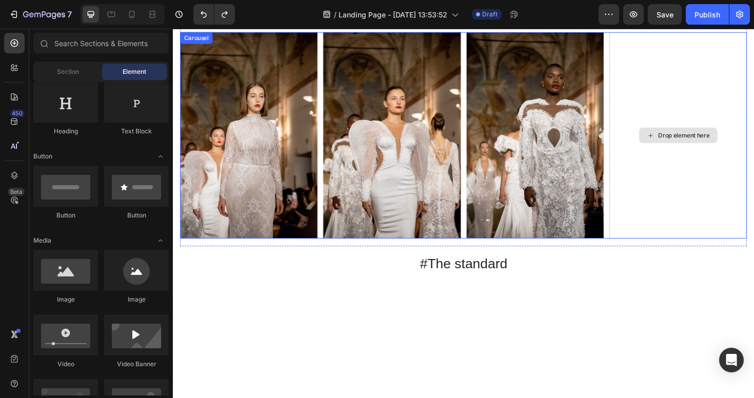
click at [665, 127] on div "Drop element here" at bounding box center [708, 141] width 146 height 218
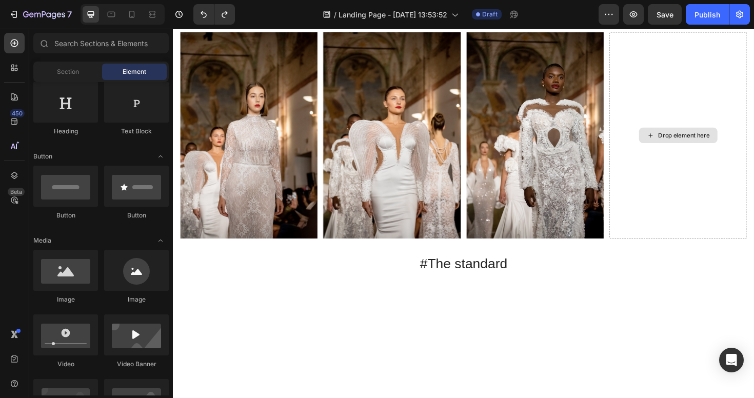
click at [680, 134] on div "Drop element here" at bounding box center [707, 141] width 83 height 16
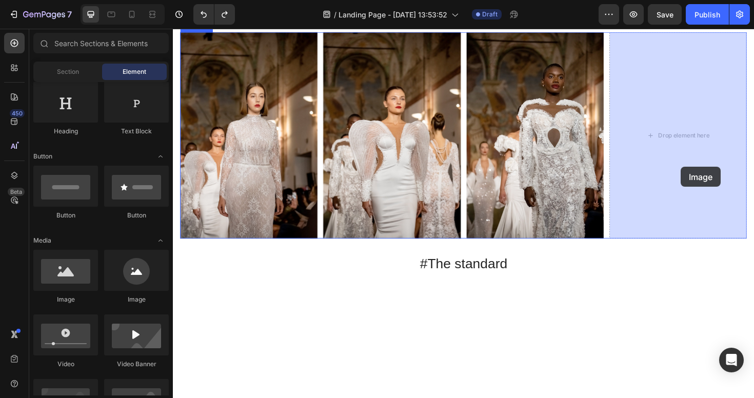
drag, startPoint x: 254, startPoint y: 310, endPoint x: 710, endPoint y: 175, distance: 475.5
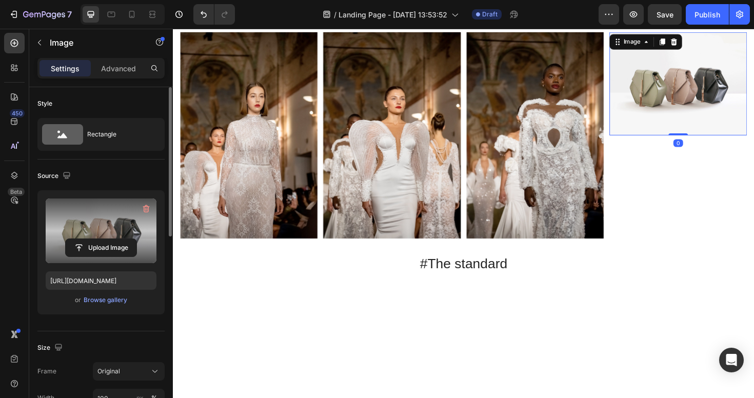
click at [62, 235] on label at bounding box center [101, 230] width 111 height 65
click at [66, 239] on input "file" at bounding box center [101, 247] width 71 height 17
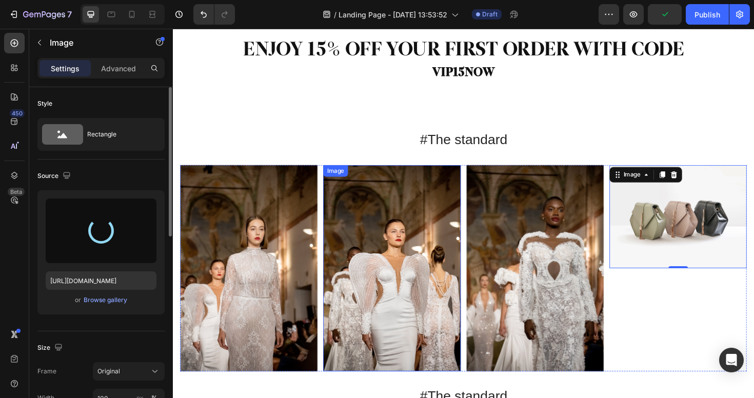
scroll to position [454, 0]
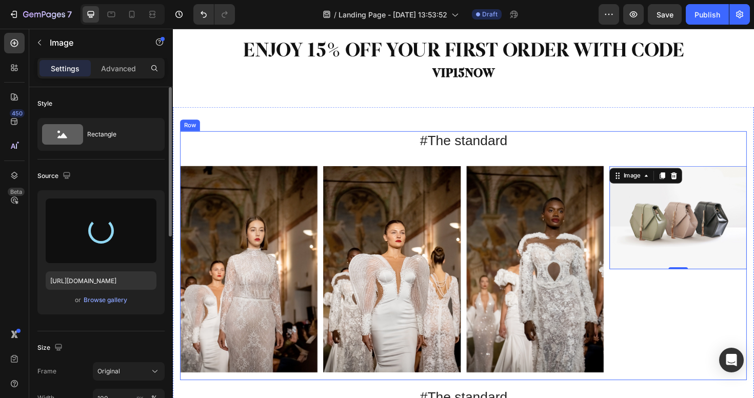
type input "https://cdn.shopify.com/s/files/1/0598/1133/2184/files/gempages_581612262477792…"
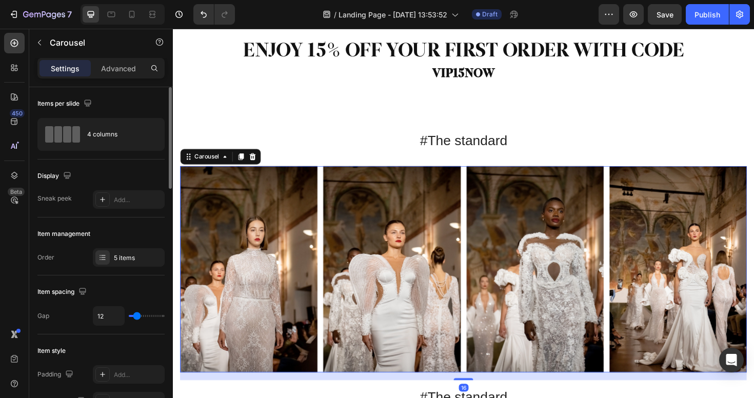
click at [331, 195] on div "Image Image Image Image Image" at bounding box center [480, 283] width 600 height 218
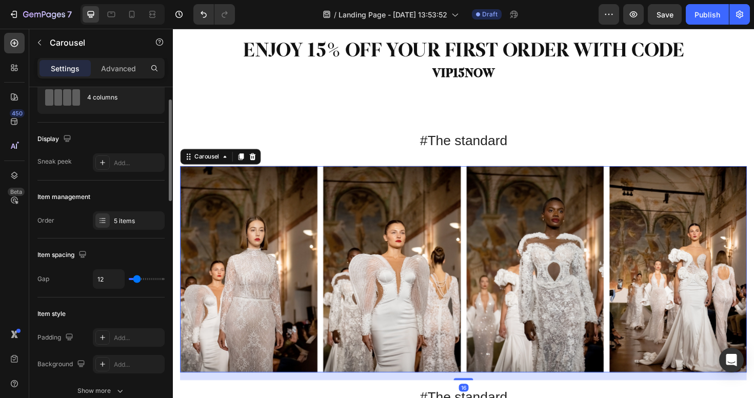
scroll to position [40, 0]
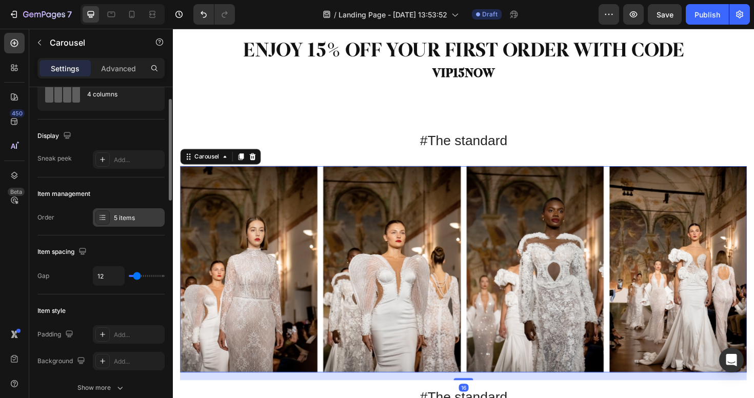
click at [135, 219] on div "5 items" at bounding box center [138, 217] width 48 height 9
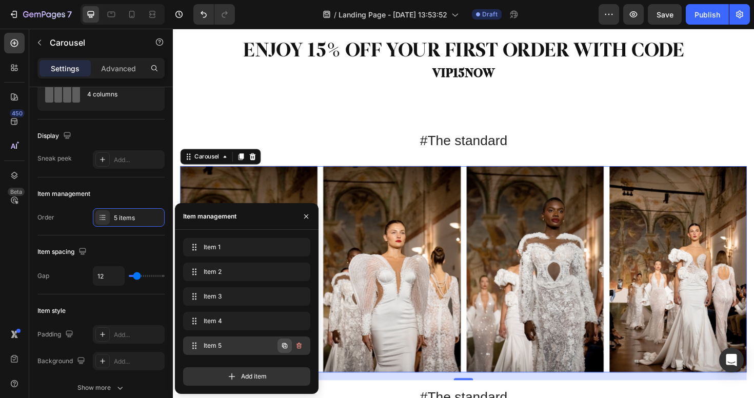
click at [285, 347] on icon "button" at bounding box center [285, 346] width 2 height 2
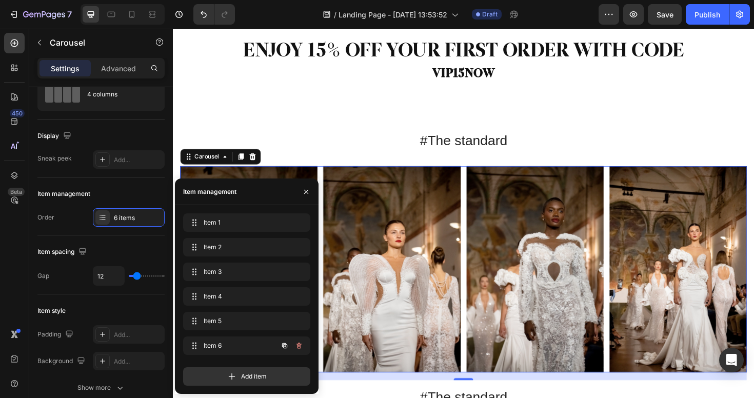
click at [285, 347] on icon "button" at bounding box center [285, 346] width 2 height 2
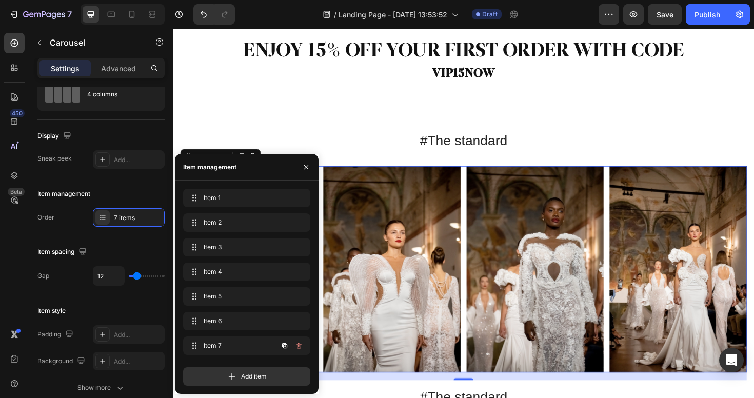
click at [285, 347] on icon "button" at bounding box center [285, 346] width 2 height 2
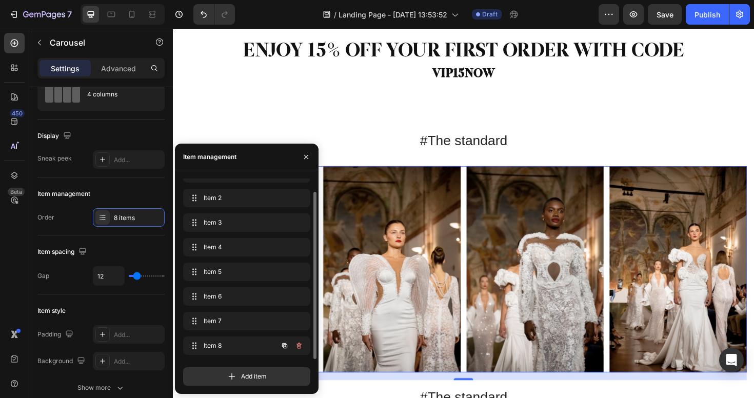
click at [285, 347] on icon "button" at bounding box center [285, 346] width 2 height 2
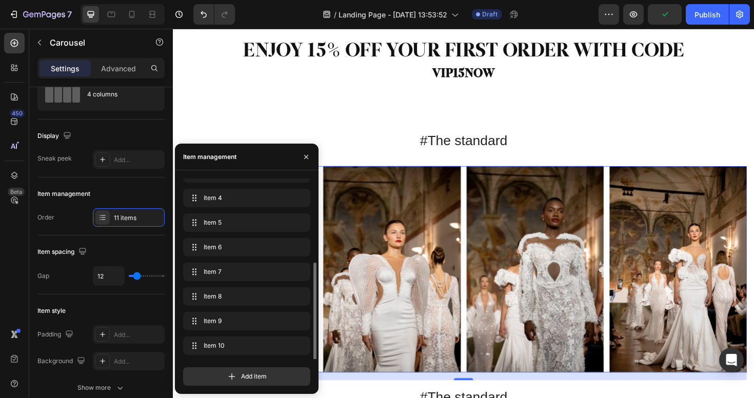
scroll to position [88, 0]
click at [285, 347] on icon "button" at bounding box center [285, 346] width 2 height 2
click at [288, 348] on icon "button" at bounding box center [284, 346] width 8 height 8
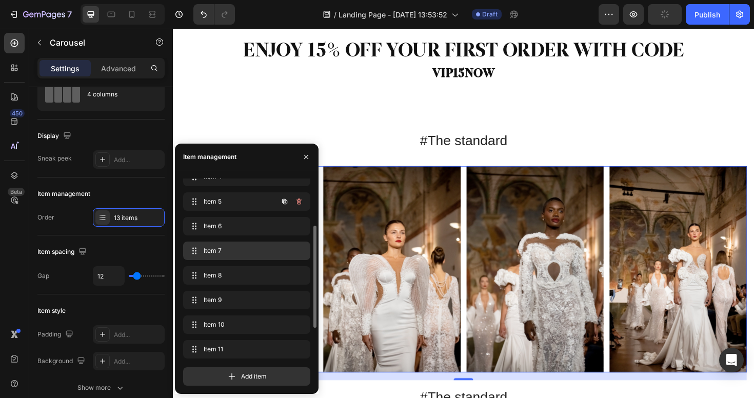
scroll to position [83, 0]
click at [238, 203] on span "Item 5" at bounding box center [233, 203] width 58 height 9
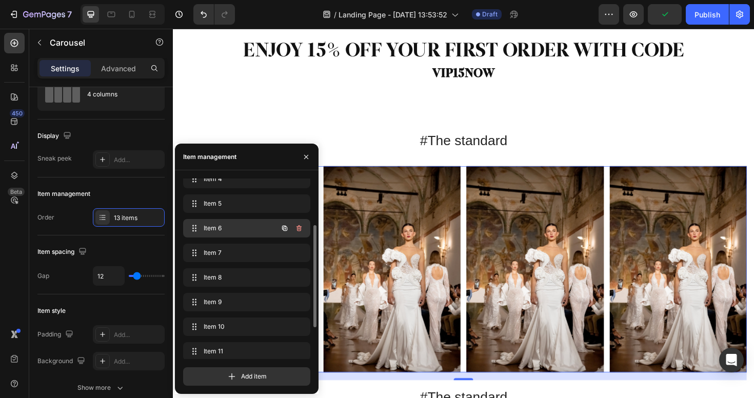
click at [237, 224] on span "Item 6" at bounding box center [233, 228] width 58 height 9
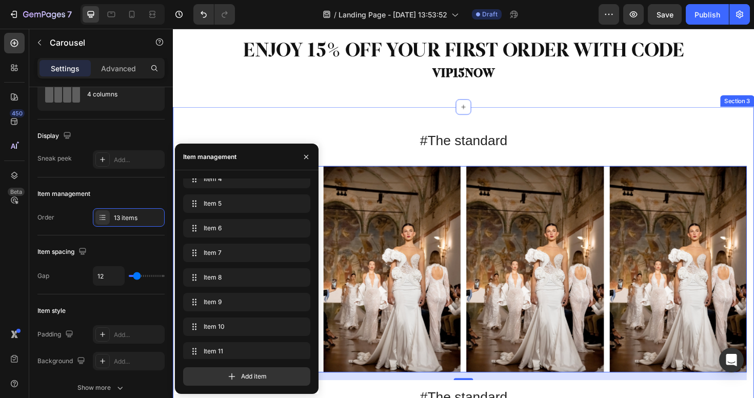
click at [383, 134] on div "#The standard Heading Image Image Image Image Image Image Image Image Image Ima…" at bounding box center [480, 298] width 615 height 375
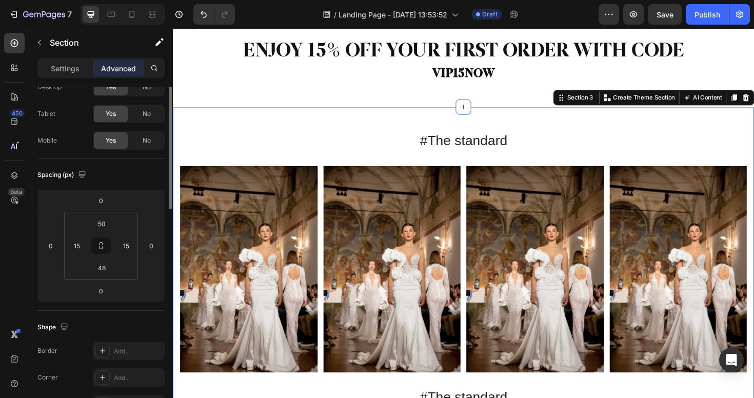
scroll to position [0, 0]
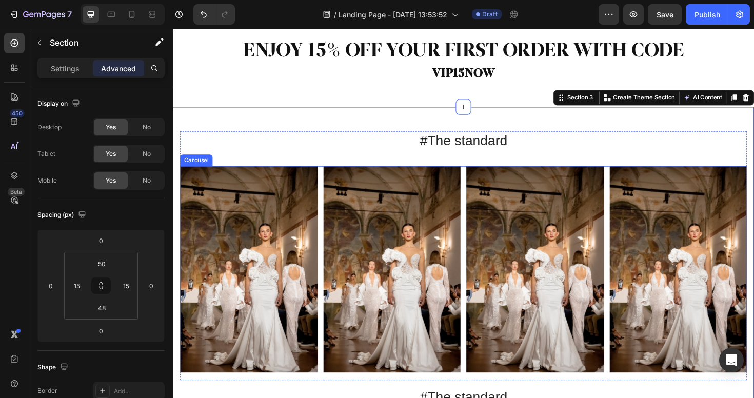
click at [193, 286] on rect "Carousel Back Arrow" at bounding box center [198, 283] width 18 height 18
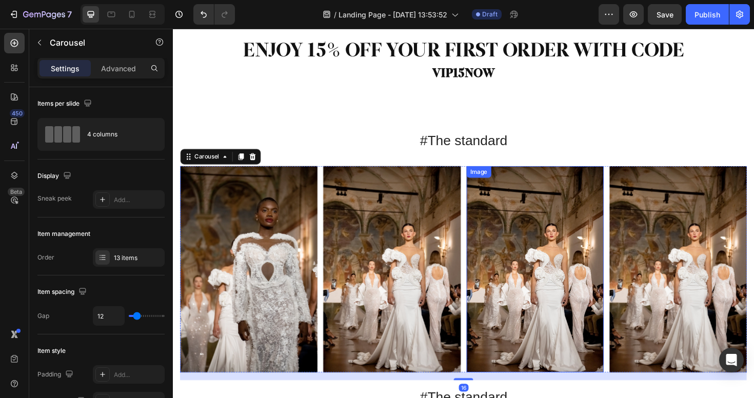
click at [550, 275] on img at bounding box center [557, 283] width 146 height 218
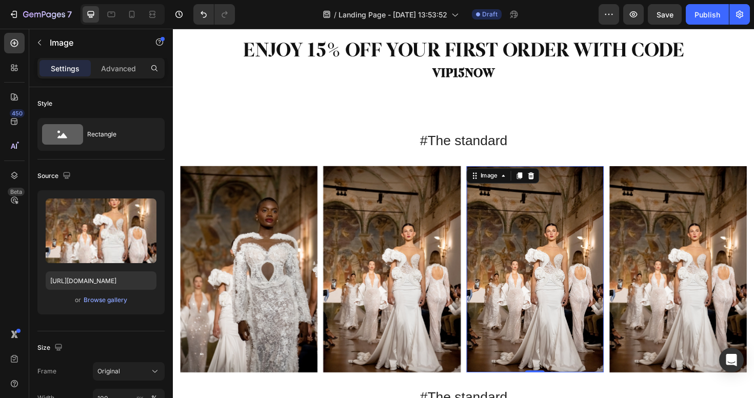
click at [550, 275] on img at bounding box center [557, 283] width 146 height 218
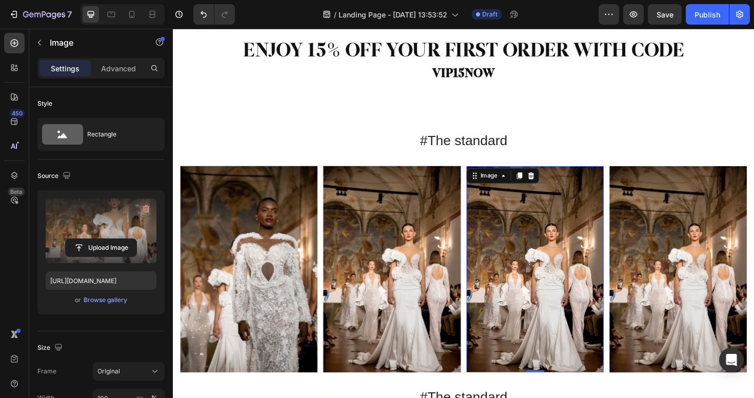
click at [94, 232] on label at bounding box center [101, 230] width 111 height 65
click at [94, 239] on input "file" at bounding box center [101, 247] width 71 height 17
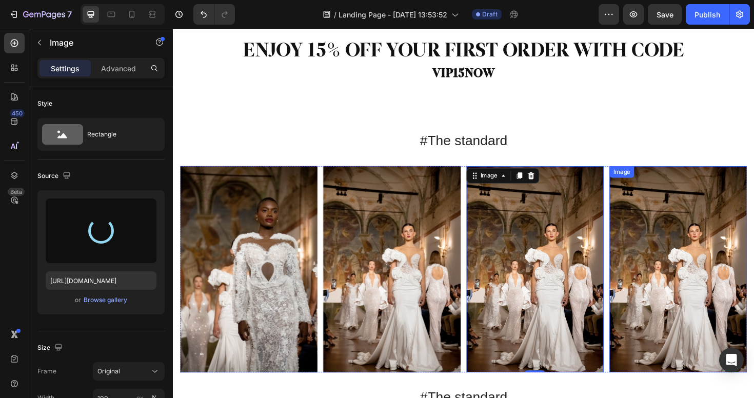
type input "https://cdn.shopify.com/s/files/1/0598/1133/2184/files/gempages_581612262477792…"
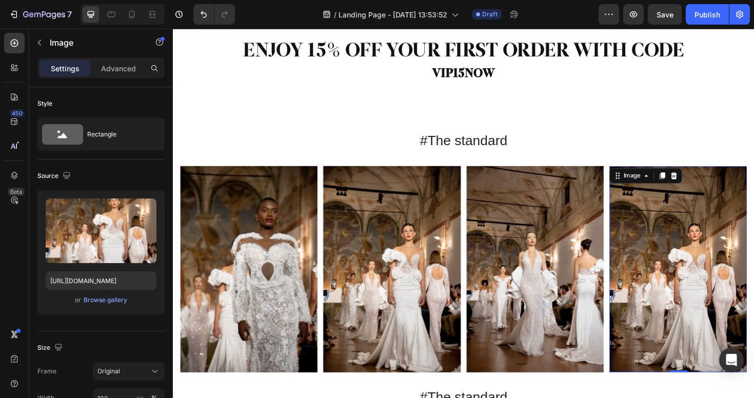
click at [681, 220] on img at bounding box center [708, 283] width 146 height 218
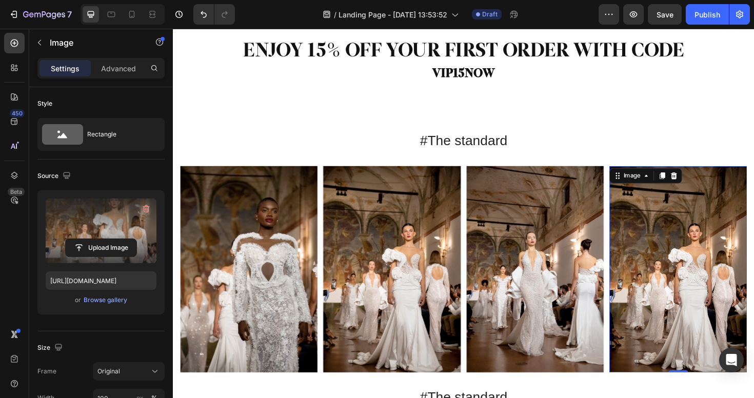
click at [115, 219] on label at bounding box center [101, 230] width 111 height 65
click at [115, 239] on input "file" at bounding box center [101, 247] width 71 height 17
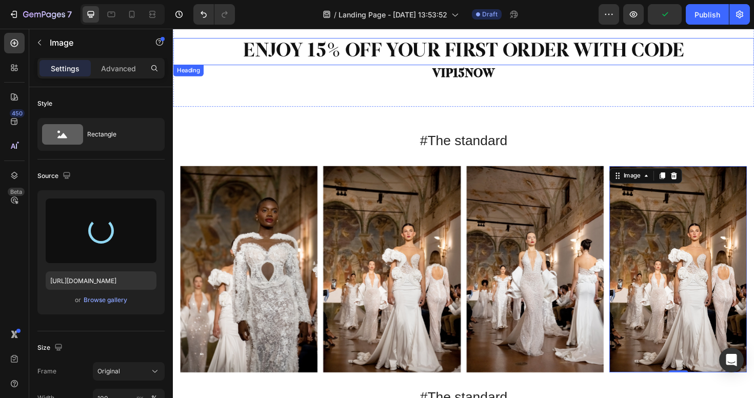
type input "https://cdn.shopify.com/s/files/1/0598/1133/2184/files/gempages_581612262477792…"
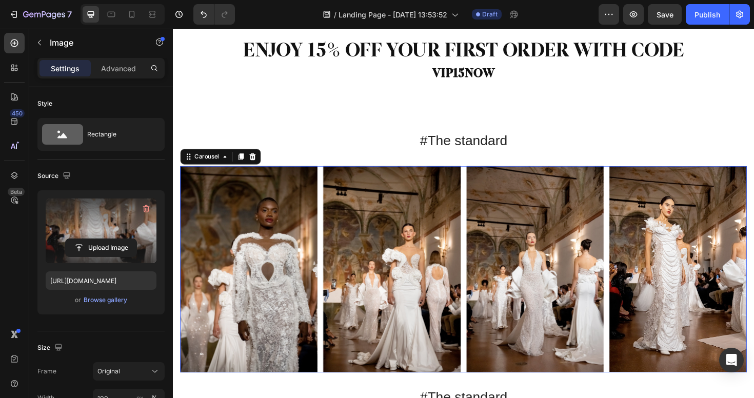
click at [753, 279] on rect "Carousel Next Arrow" at bounding box center [763, 283] width 18 height 18
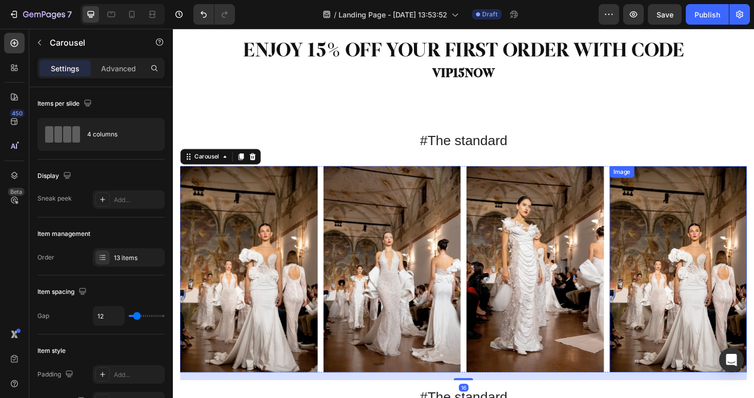
click at [705, 275] on img at bounding box center [708, 283] width 146 height 218
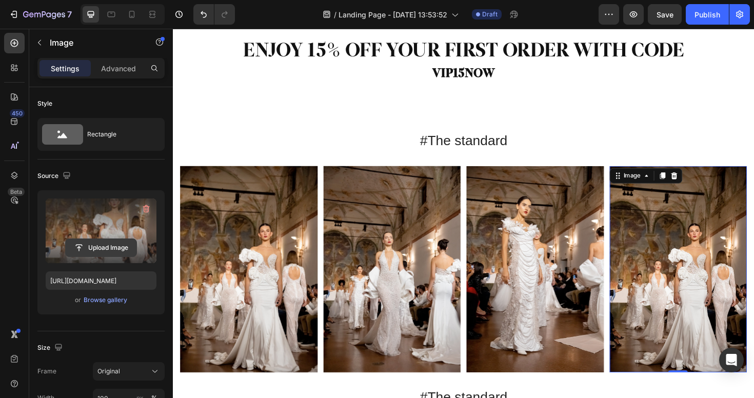
click at [137, 242] on button "Upload Image" at bounding box center [101, 247] width 72 height 18
click at [118, 252] on input "file" at bounding box center [101, 247] width 71 height 17
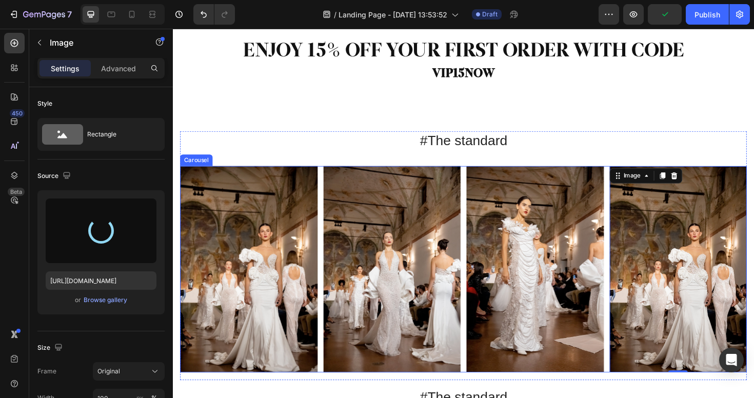
click at [753, 279] on rect "Carousel Next Arrow" at bounding box center [763, 283] width 18 height 18
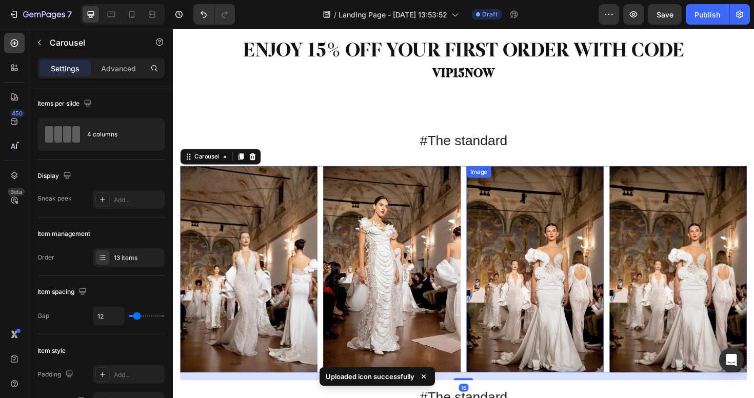
click at [541, 258] on img at bounding box center [557, 283] width 146 height 218
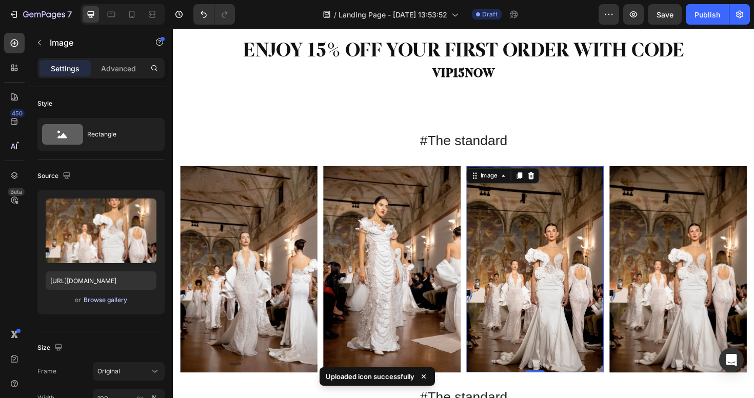
click at [109, 302] on div "Browse gallery" at bounding box center [106, 299] width 44 height 9
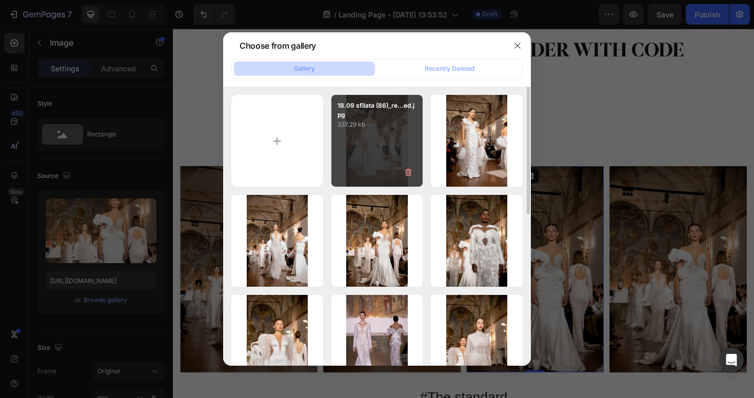
click at [364, 158] on div "18.09 sfilata (86)_re...ed.jpg 337.29 kb" at bounding box center [377, 141] width 92 height 92
type input "https://cdn.shopify.com/s/files/1/0598/1133/2184/files/gempages_581612262477792…"
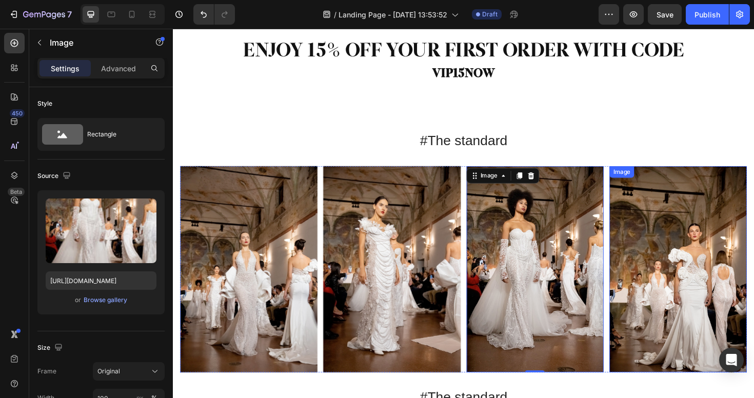
click at [702, 295] on img at bounding box center [708, 283] width 146 height 218
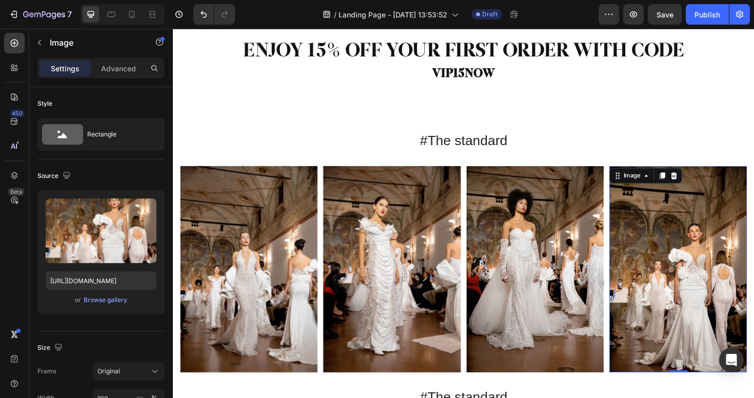
click at [702, 295] on img at bounding box center [708, 283] width 146 height 218
click at [701, 293] on img at bounding box center [708, 283] width 146 height 218
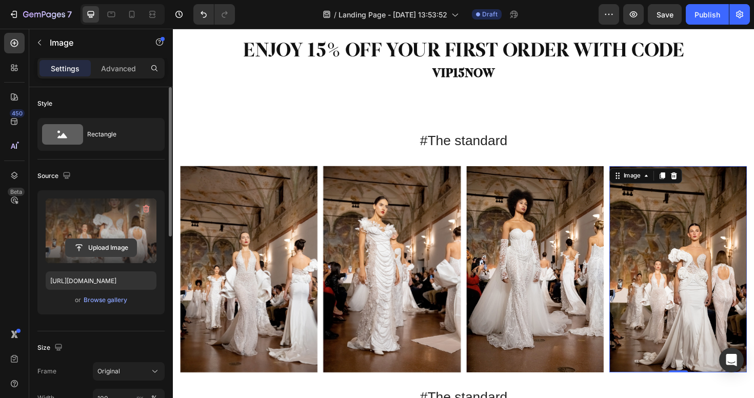
click at [100, 247] on input "file" at bounding box center [101, 247] width 71 height 17
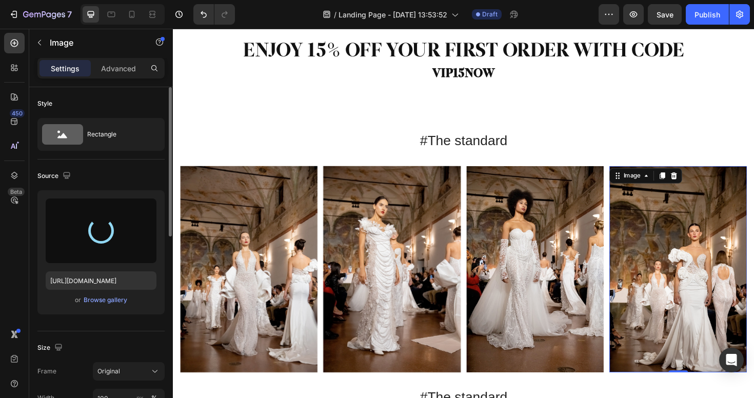
type input "https://cdn.shopify.com/s/files/1/0598/1133/2184/files/gempages_581612262477792…"
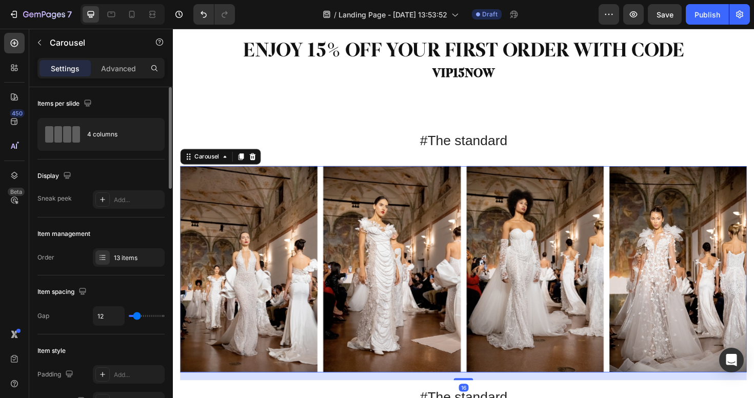
click at [753, 289] on rect "Carousel Next Arrow" at bounding box center [763, 283] width 18 height 18
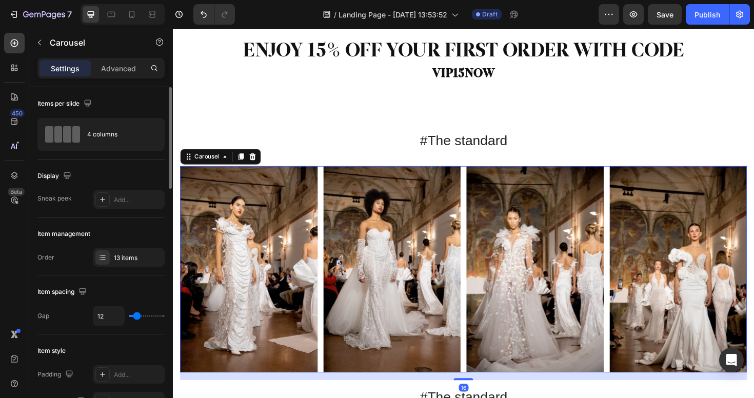
click at [753, 289] on rect "Carousel Next Arrow" at bounding box center [763, 283] width 18 height 18
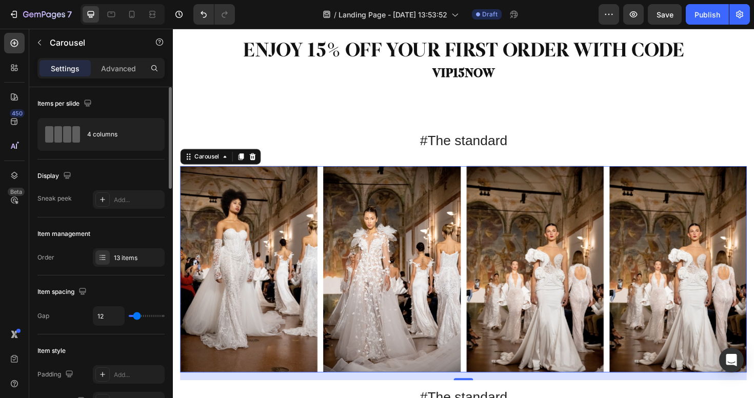
click at [753, 289] on rect "Carousel Next Arrow" at bounding box center [763, 283] width 18 height 18
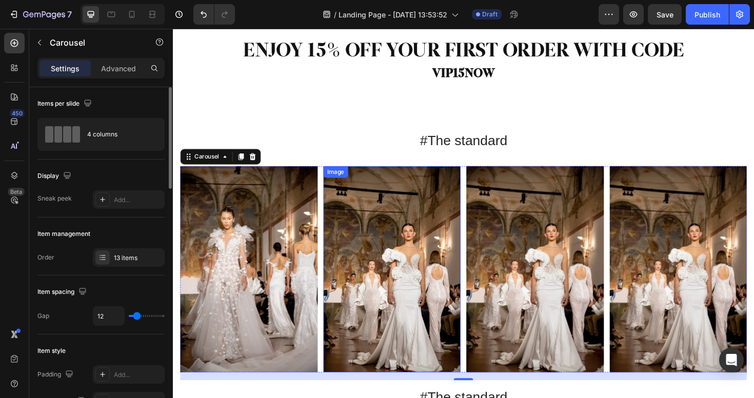
click at [353, 268] on img at bounding box center [405, 283] width 146 height 218
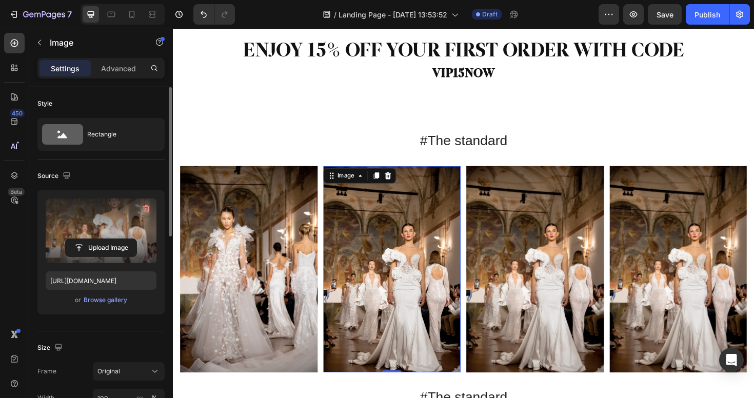
click at [105, 225] on label at bounding box center [101, 230] width 111 height 65
click at [105, 239] on input "file" at bounding box center [101, 247] width 71 height 17
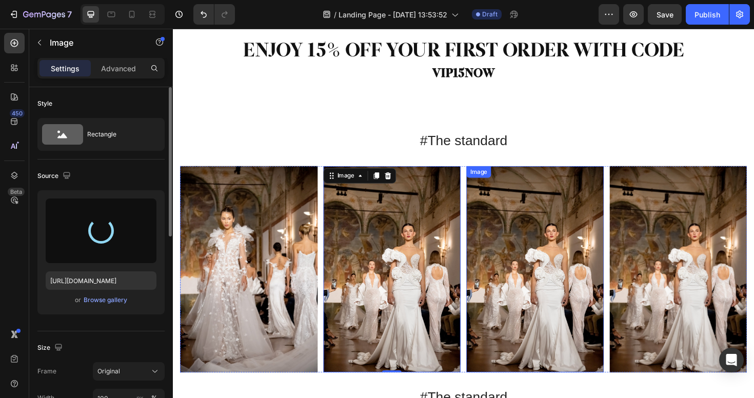
type input "https://cdn.shopify.com/s/files/1/0598/1133/2184/files/gempages_581612262477792…"
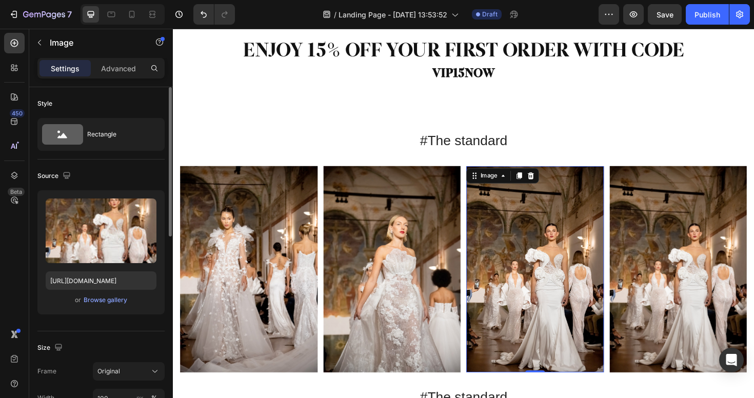
click at [557, 254] on img at bounding box center [557, 283] width 146 height 218
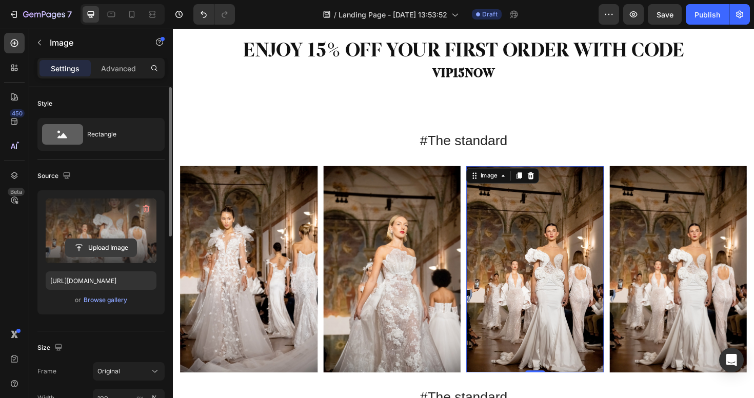
click at [109, 247] on input "file" at bounding box center [101, 247] width 71 height 17
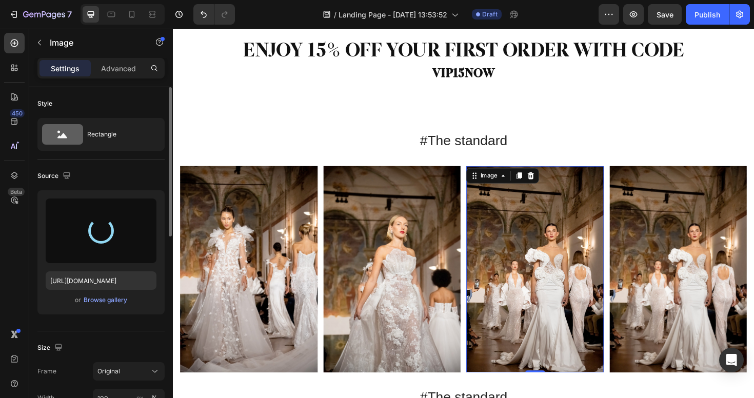
type input "https://cdn.shopify.com/s/files/1/0598/1133/2184/files/gempages_581612262477792…"
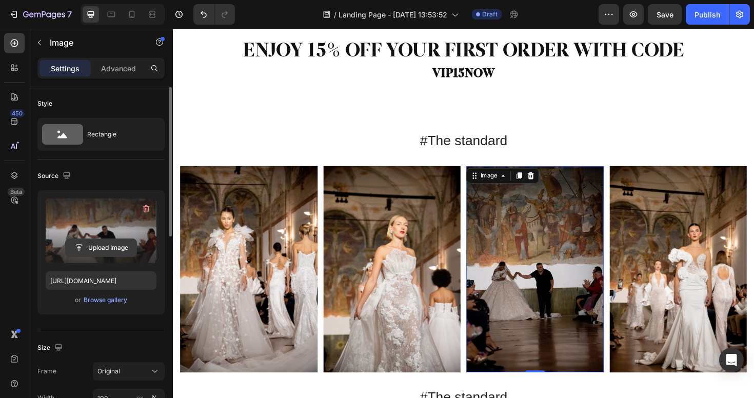
click at [108, 251] on input "file" at bounding box center [101, 247] width 71 height 17
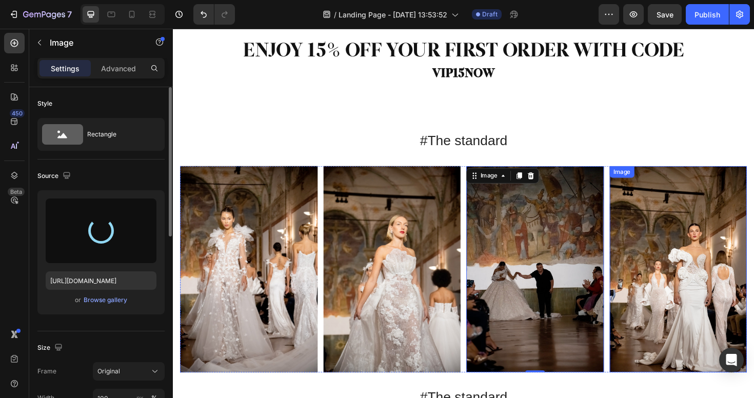
click at [681, 265] on img at bounding box center [708, 283] width 146 height 218
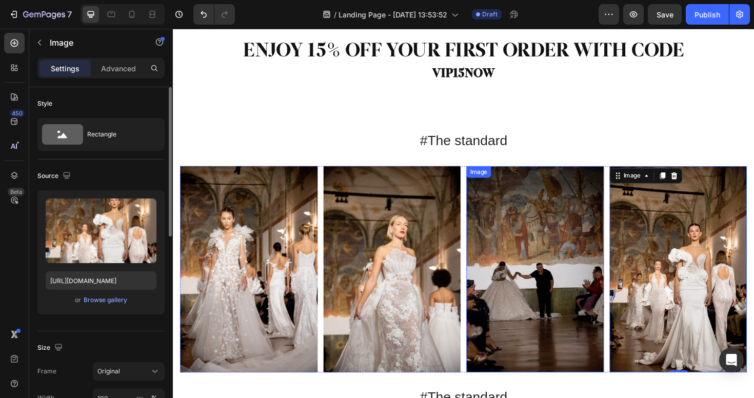
click at [506, 285] on img at bounding box center [557, 283] width 146 height 218
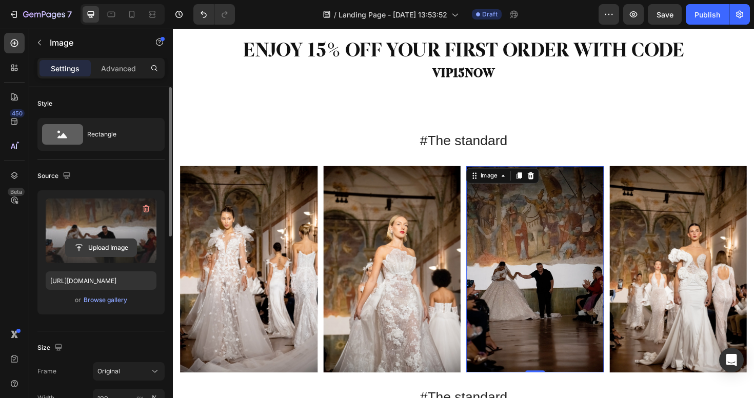
click at [77, 242] on input "file" at bounding box center [101, 247] width 71 height 17
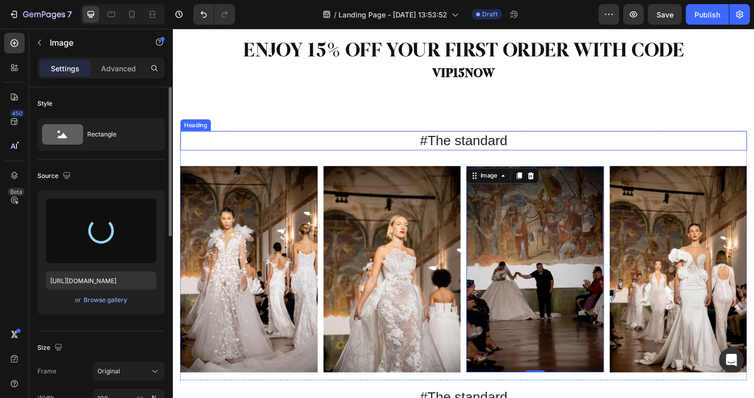
type input "https://cdn.shopify.com/s/files/1/0598/1133/2184/files/gempages_581612262477792…"
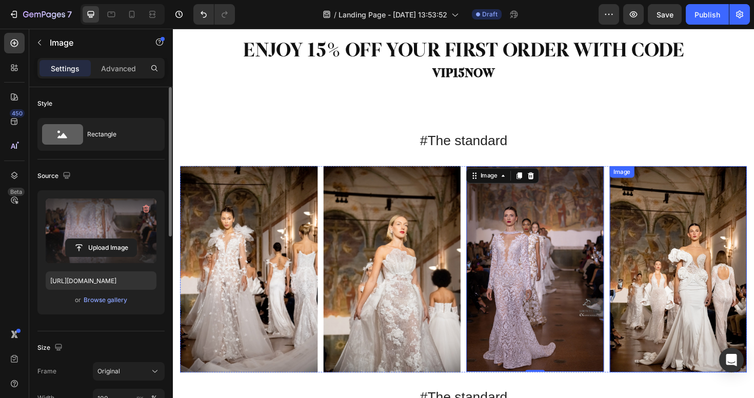
click at [698, 244] on img at bounding box center [708, 283] width 146 height 218
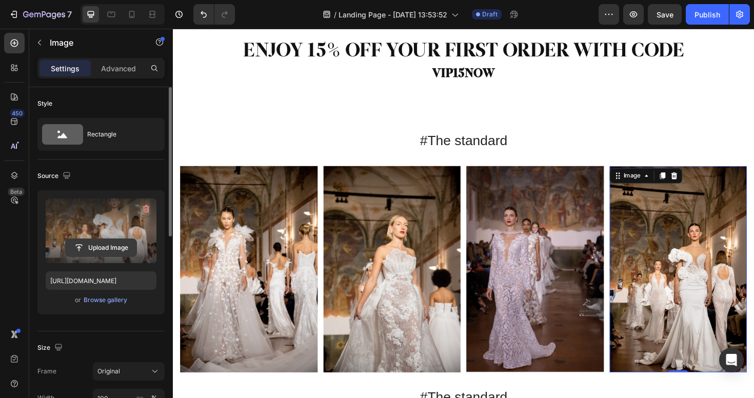
click at [90, 249] on input "file" at bounding box center [101, 247] width 71 height 17
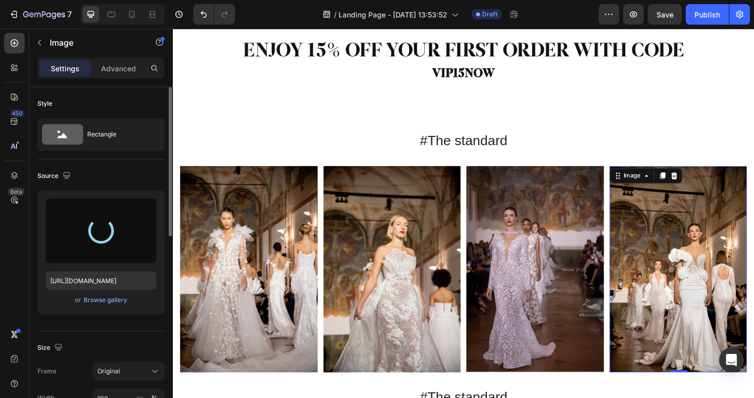
type input "https://cdn.shopify.com/s/files/1/0598/1133/2184/files/gempages_581612262477792…"
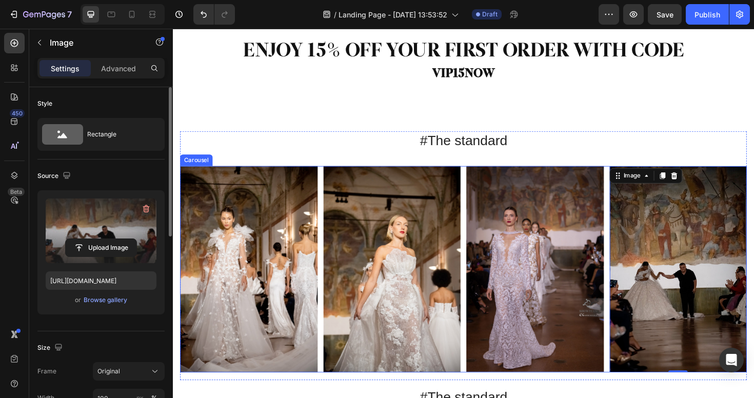
click at [753, 287] on rect "Carousel Next Arrow" at bounding box center [763, 283] width 18 height 18
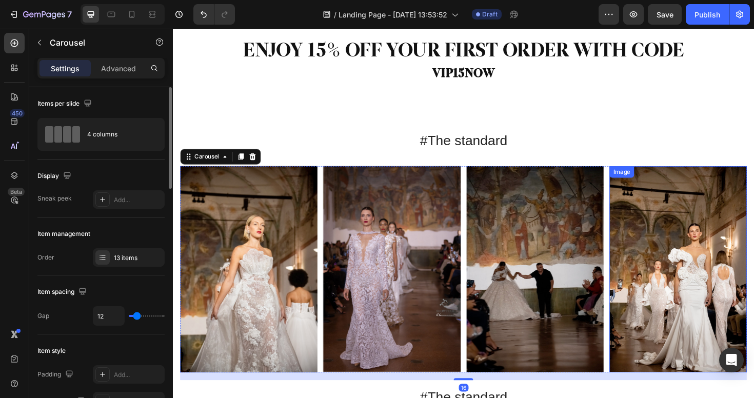
click at [668, 187] on div "Image" at bounding box center [708, 283] width 146 height 218
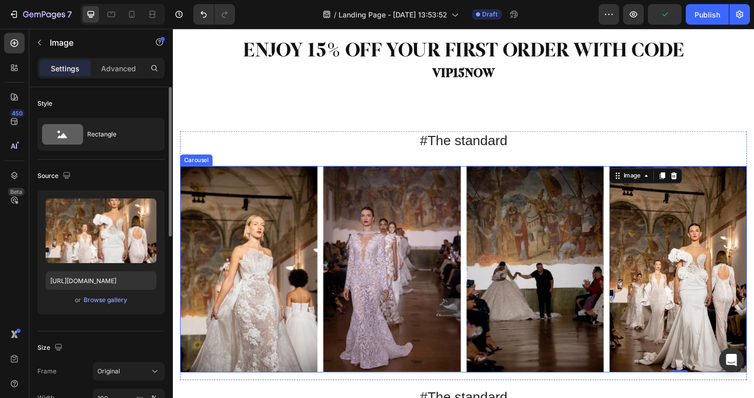
click at [331, 197] on div "Image Image Image Image Image Image Image Image Image Image Image Image Image 0" at bounding box center [480, 283] width 600 height 218
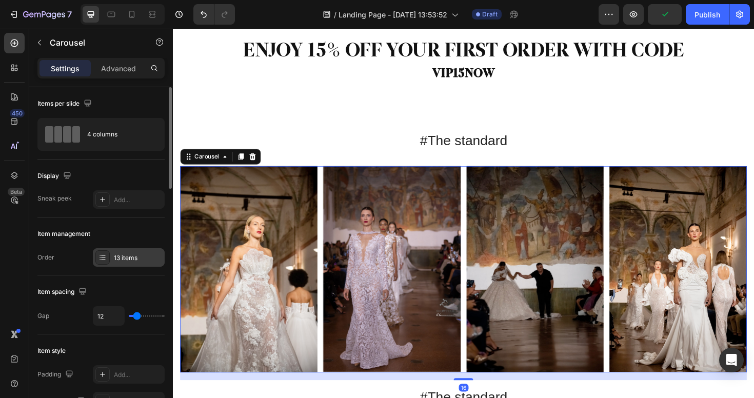
click at [143, 258] on div "13 items" at bounding box center [138, 257] width 48 height 9
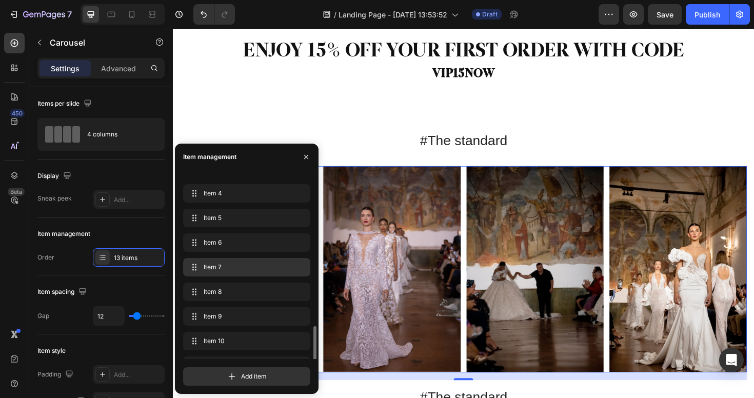
scroll to position [137, 0]
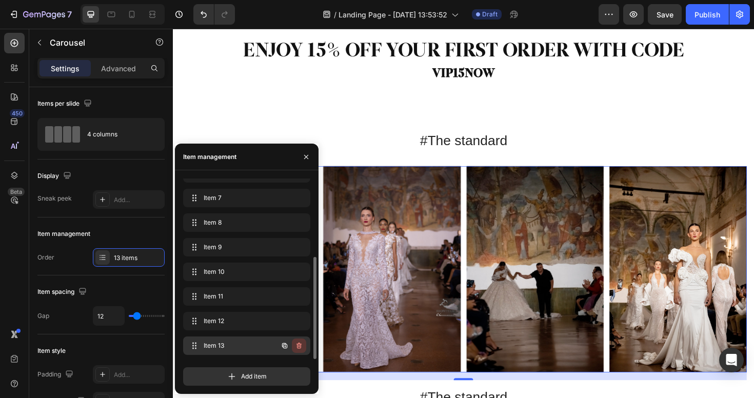
click at [304, 347] on button "button" at bounding box center [299, 345] width 14 height 14
click at [300, 346] on div "Delete" at bounding box center [292, 345] width 19 height 9
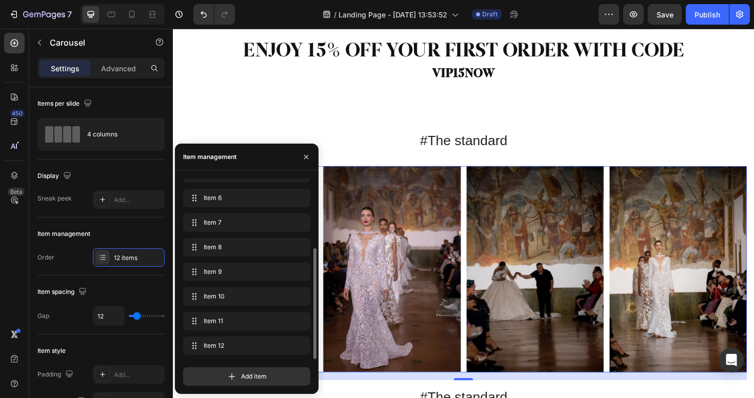
scroll to position [0, 0]
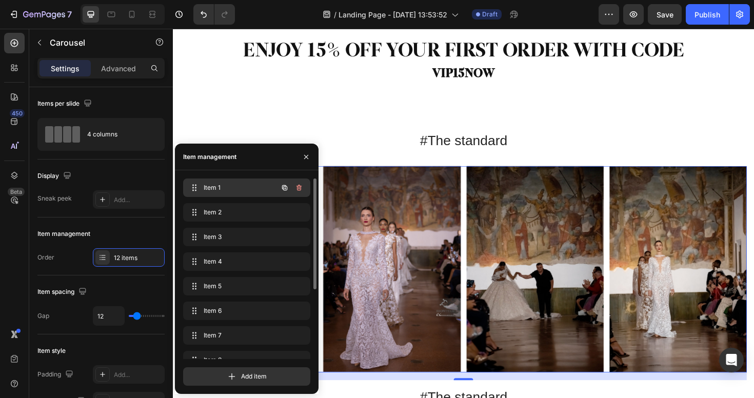
click at [222, 189] on span "Item 1" at bounding box center [233, 187] width 58 height 9
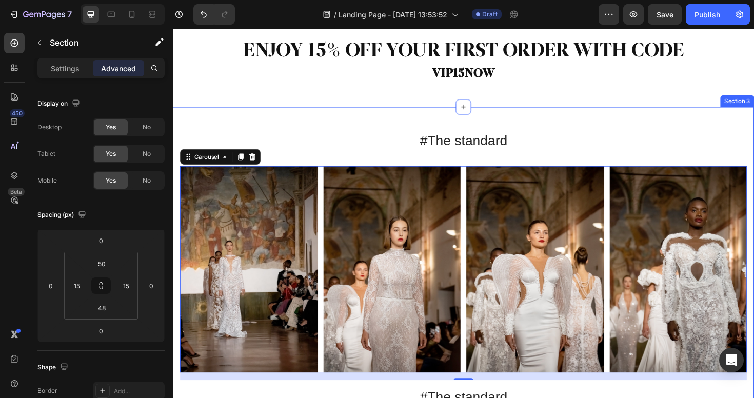
click at [587, 126] on div "#The standard Heading Image Image Image Image Image Image Image Image Image Ima…" at bounding box center [480, 298] width 615 height 375
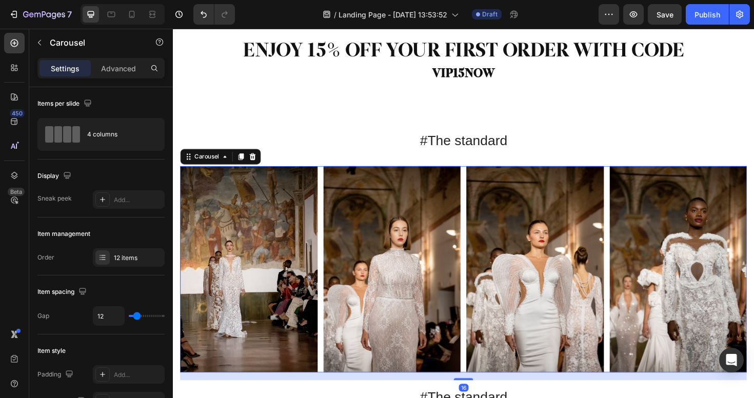
click at [328, 203] on div "Image Image Image Image Image Image Image Image Image Image Image Image" at bounding box center [480, 283] width 600 height 218
click at [129, 255] on div "12 items" at bounding box center [138, 257] width 48 height 9
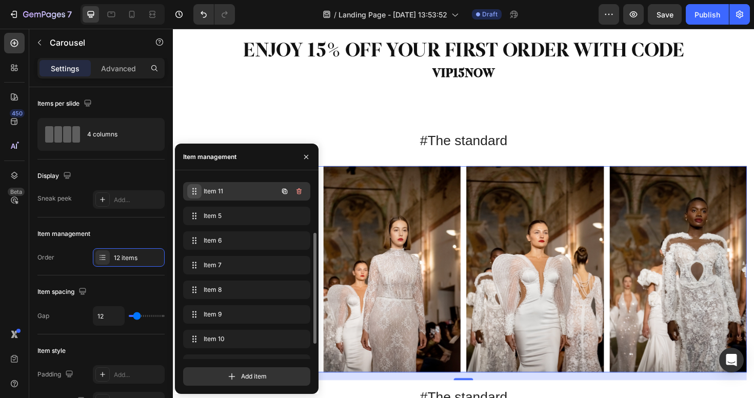
scroll to position [92, 0]
drag, startPoint x: 191, startPoint y: 318, endPoint x: 199, endPoint y: 184, distance: 134.1
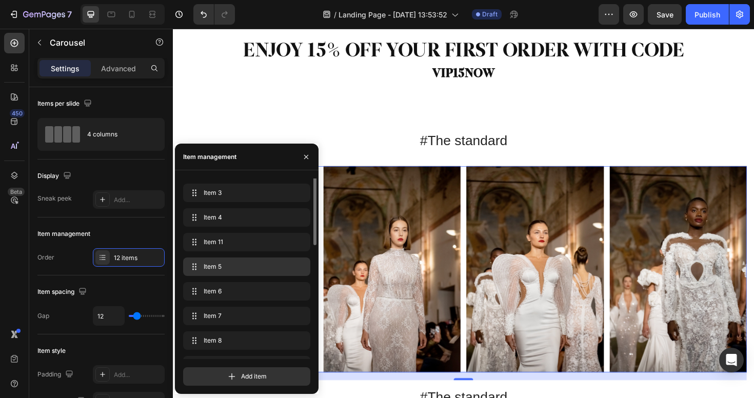
scroll to position [0, 0]
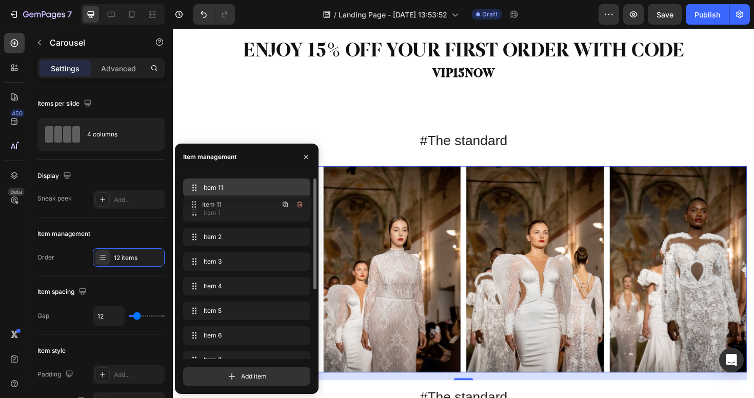
drag, startPoint x: 193, startPoint y: 282, endPoint x: 194, endPoint y: 200, distance: 81.5
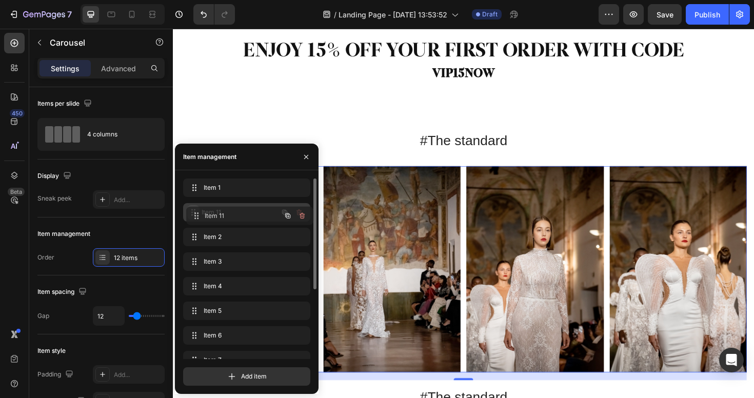
drag, startPoint x: 189, startPoint y: 187, endPoint x: 192, endPoint y: 215, distance: 27.9
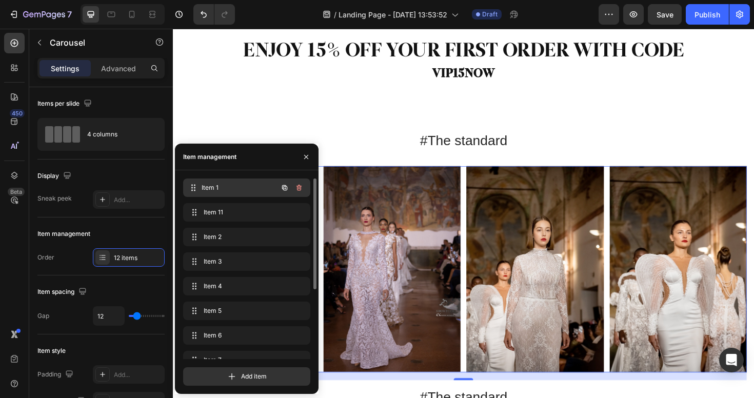
click at [237, 187] on span "Item 1" at bounding box center [240, 187] width 76 height 9
click at [237, 187] on span "Item 1" at bounding box center [233, 187] width 58 height 9
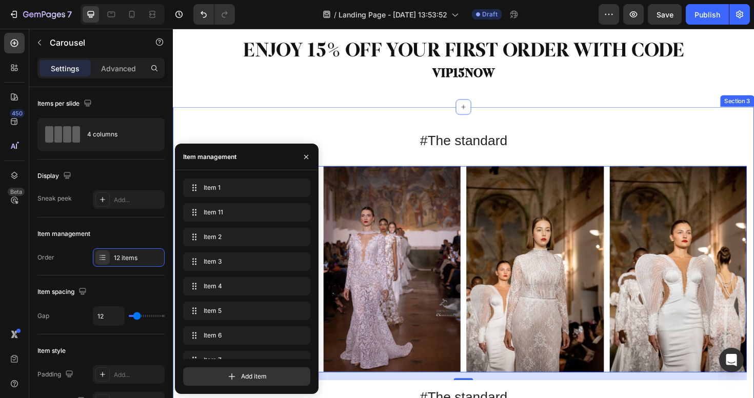
click at [389, 135] on div "#The standard Heading Image Image Image Image Image Image Image Image Image Ima…" at bounding box center [480, 298] width 615 height 375
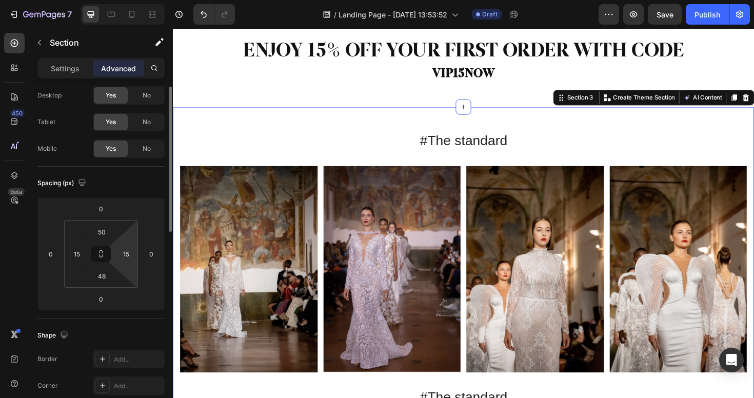
scroll to position [10, 0]
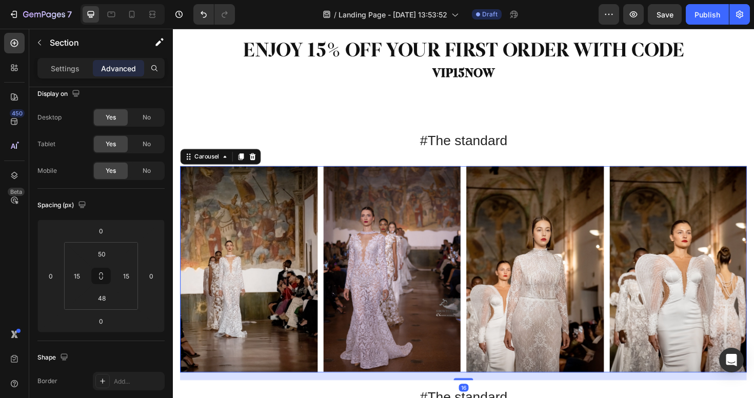
click at [331, 217] on div "Image Image Image Image Image Image Image Image Image Image Image Image" at bounding box center [480, 283] width 600 height 218
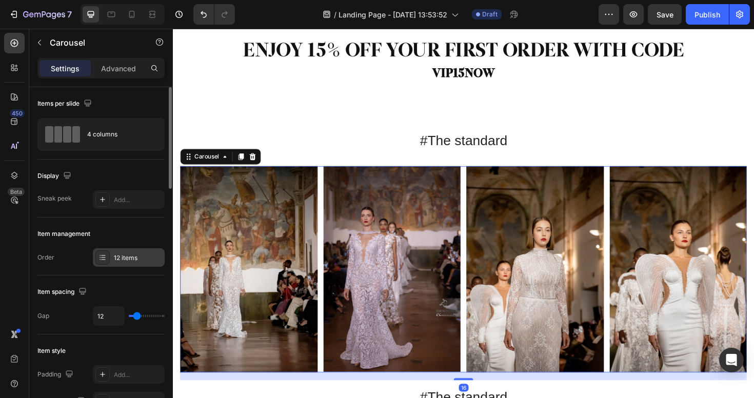
click at [114, 255] on div "12 items" at bounding box center [138, 257] width 48 height 9
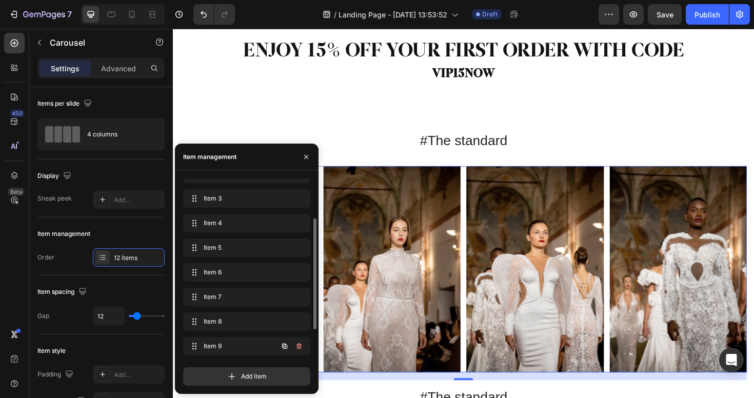
scroll to position [49, 0]
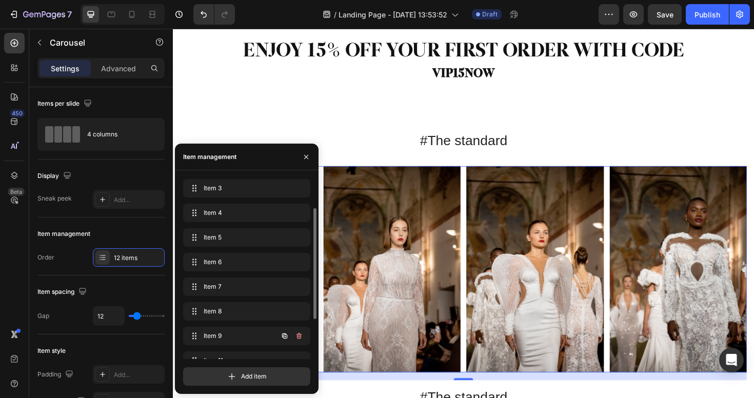
drag, startPoint x: 192, startPoint y: 208, endPoint x: 191, endPoint y: 345, distance: 137.4
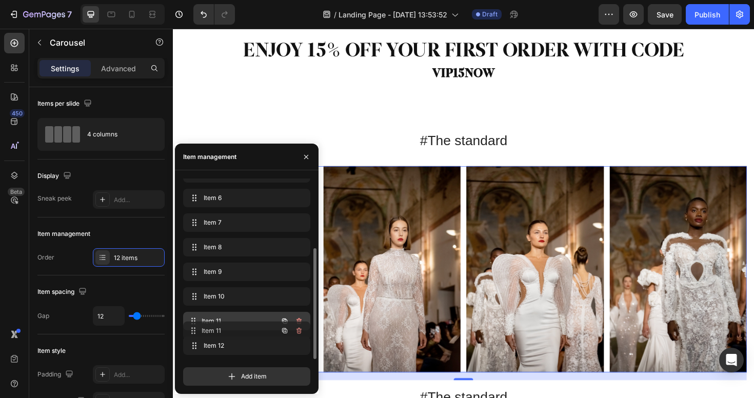
drag, startPoint x: 188, startPoint y: 293, endPoint x: 232, endPoint y: 335, distance: 60.6
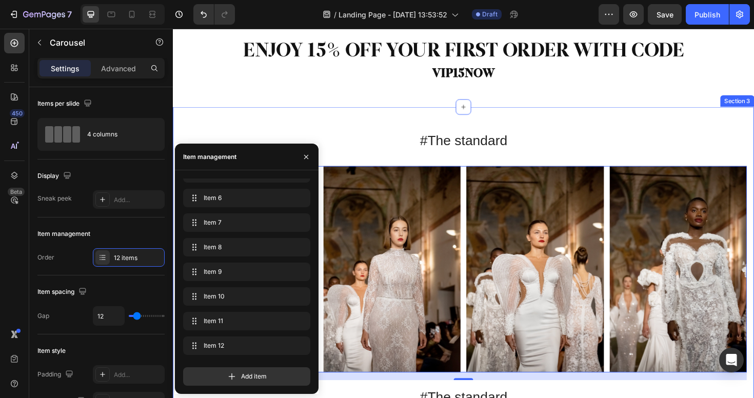
click at [385, 135] on div "#The standard Heading Image Image Image Image Image Image Image Image Image Ima…" at bounding box center [480, 298] width 615 height 375
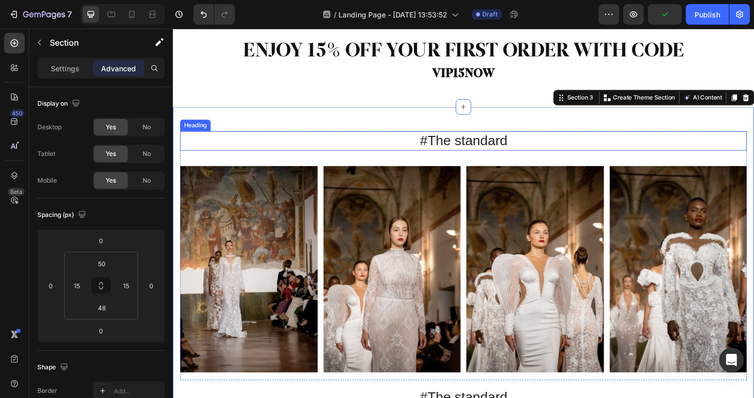
click at [489, 151] on p "#The standard" at bounding box center [481, 147] width 598 height 18
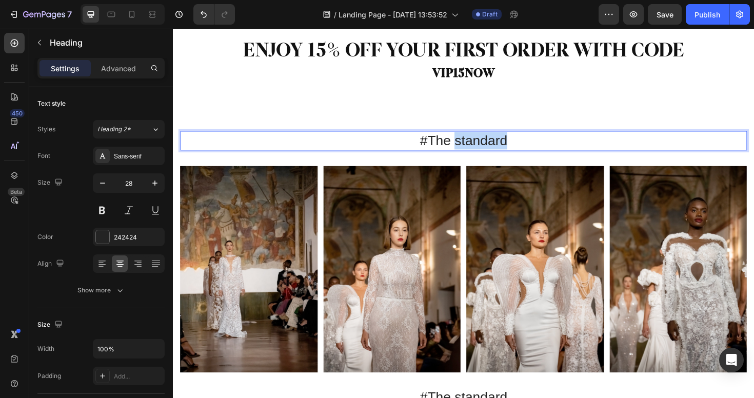
click at [488, 148] on p "#The standard" at bounding box center [481, 147] width 598 height 18
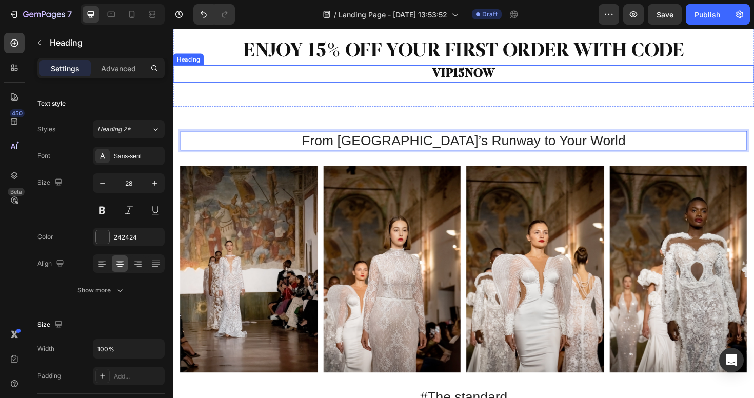
click at [446, 73] on h2 "VIP15NOW" at bounding box center [480, 76] width 615 height 19
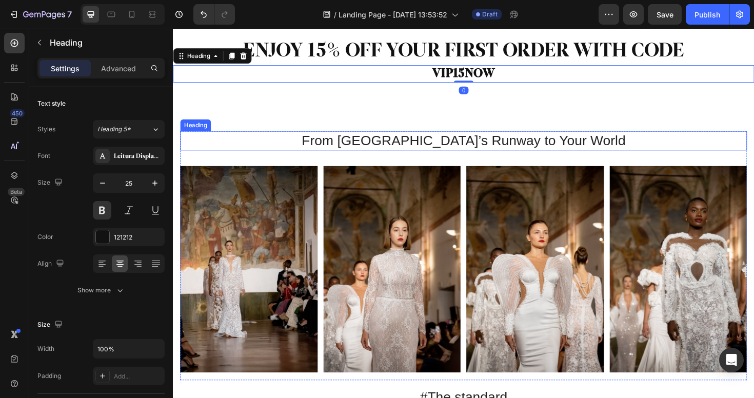
click at [376, 144] on p "From [GEOGRAPHIC_DATA]’s Runway to Your World" at bounding box center [481, 147] width 598 height 18
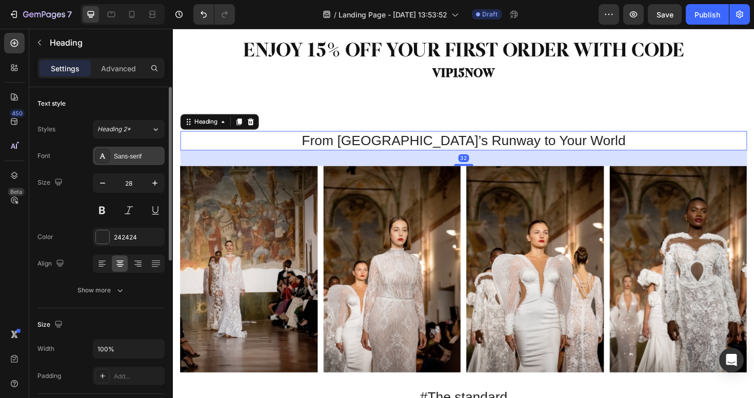
click at [114, 160] on div "Sans-serif" at bounding box center [138, 156] width 48 height 9
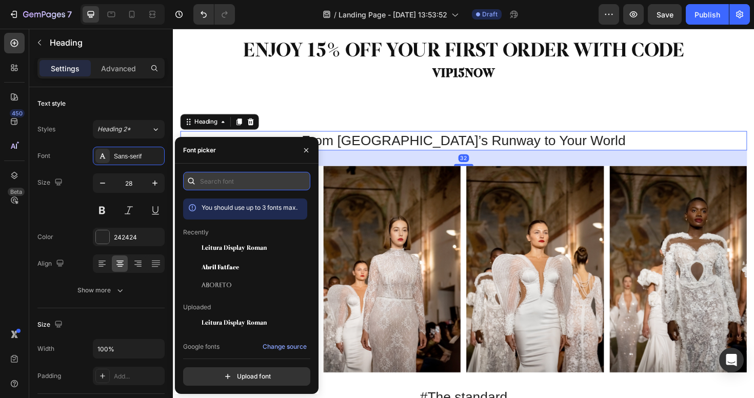
click at [213, 180] on input "text" at bounding box center [246, 181] width 127 height 18
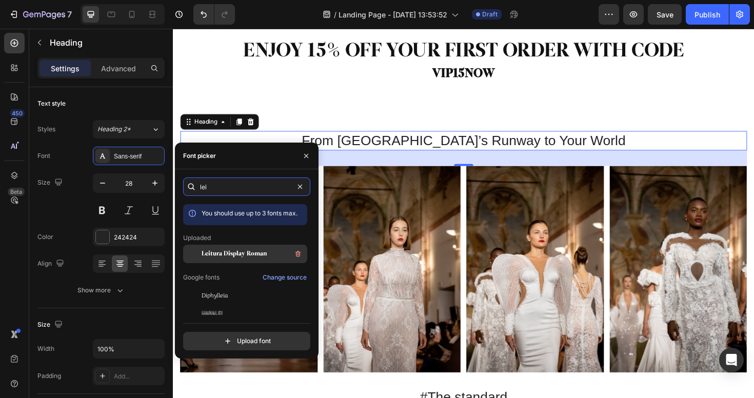
type input "lei"
click at [248, 255] on span "Leitura Display Roman" at bounding box center [234, 253] width 65 height 9
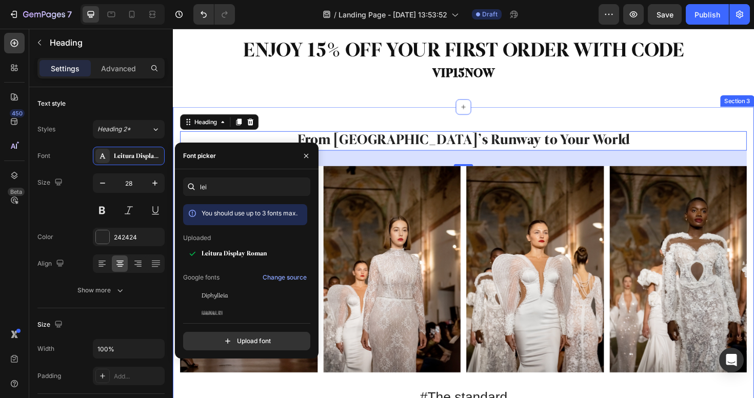
click at [510, 119] on div "From Milano’s Runway to Your World Heading 32 Image Image Image Image Image Ima…" at bounding box center [480, 298] width 615 height 375
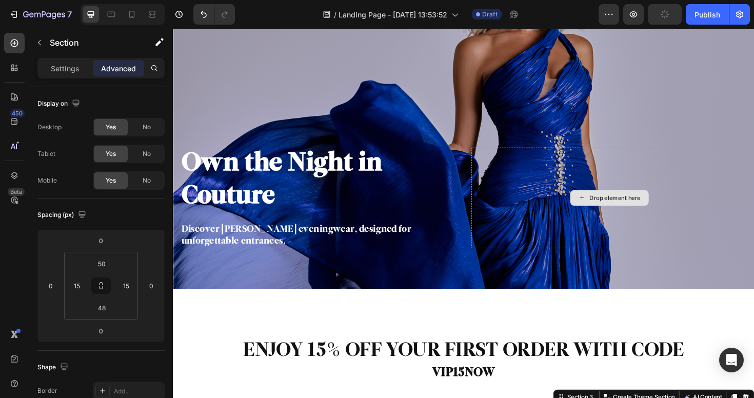
scroll to position [126, 0]
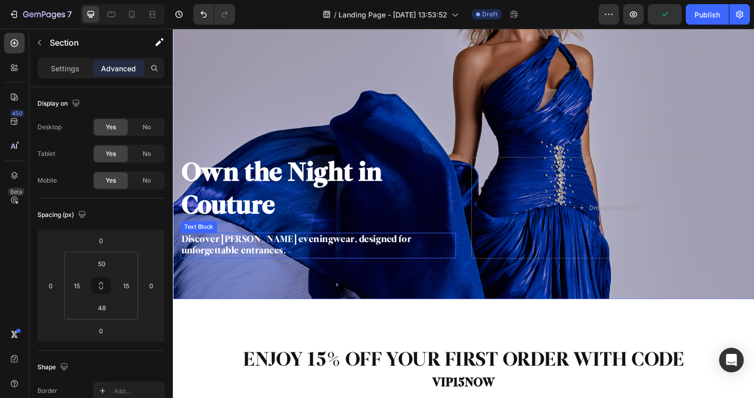
click at [266, 246] on p "Discover [PERSON_NAME] eveningwear, designed for unforgettable entrances." at bounding box center [327, 258] width 290 height 25
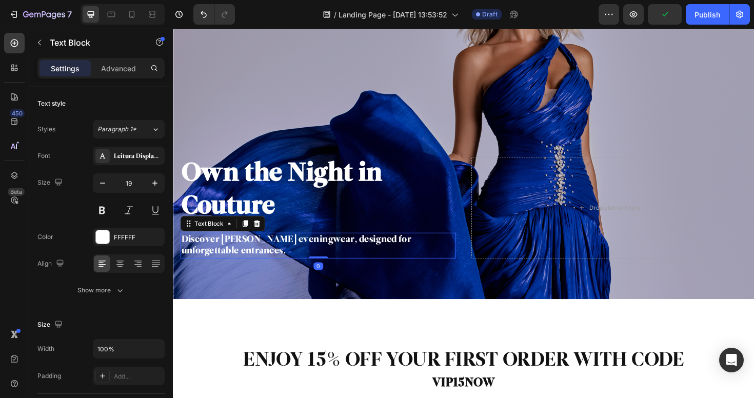
click at [257, 253] on p "Discover [PERSON_NAME] eveningwear, designed for unforgettable entrances." at bounding box center [327, 258] width 290 height 25
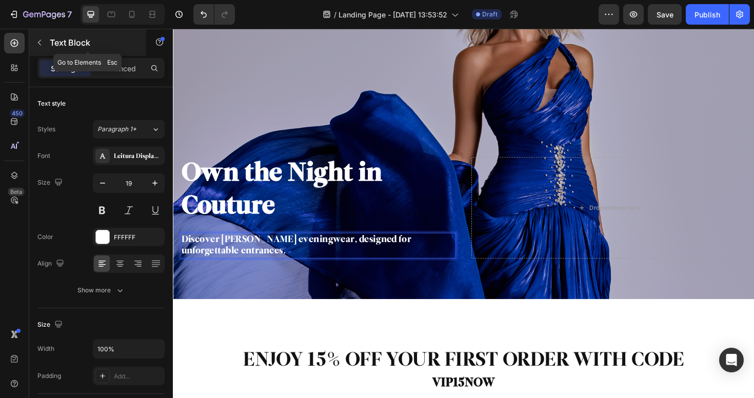
click at [45, 46] on button "button" at bounding box center [39, 42] width 16 height 16
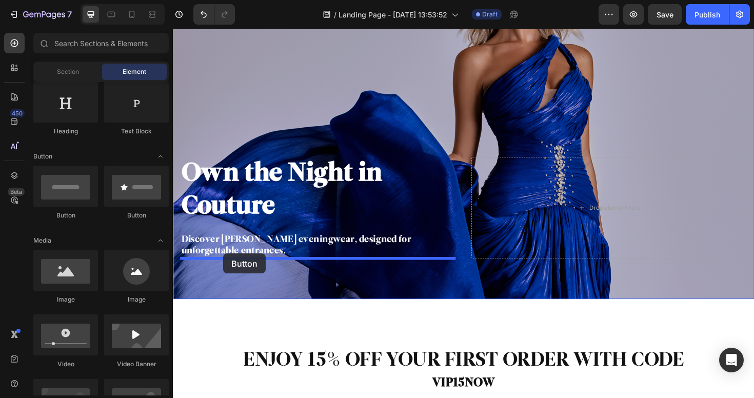
drag, startPoint x: 241, startPoint y: 211, endPoint x: 226, endPoint y: 267, distance: 57.3
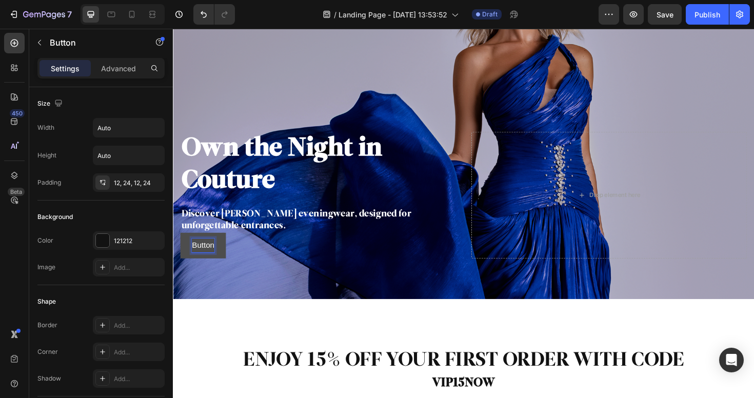
scroll to position [99, 0]
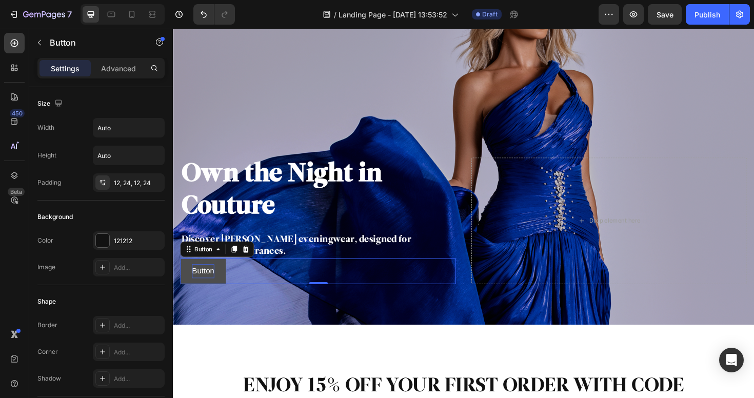
click at [205, 261] on div "Button" at bounding box center [204, 261] width 23 height 9
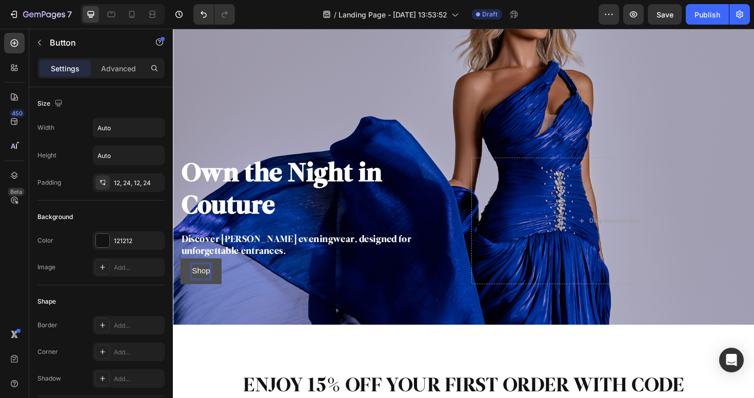
click at [180, 272] on button "Shop" at bounding box center [202, 285] width 44 height 27
click at [180, 272] on button "SHOP" at bounding box center [204, 285] width 48 height 27
click at [180, 272] on button "SHOP ALL" at bounding box center [212, 285] width 64 height 27
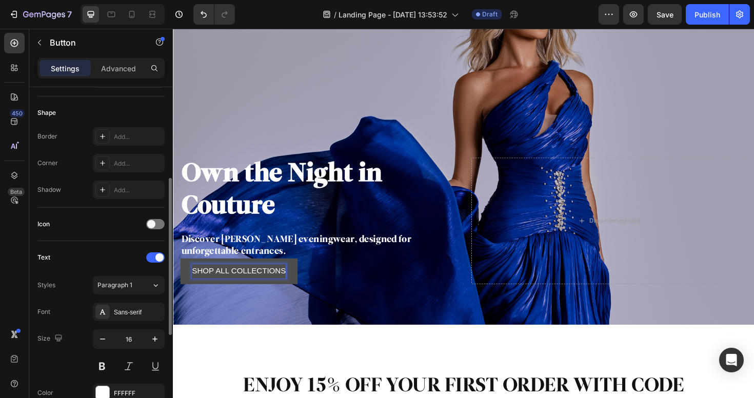
scroll to position [214, 0]
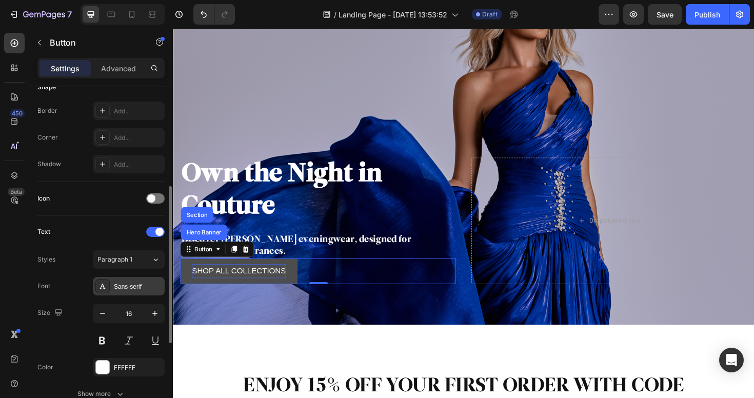
click at [131, 285] on div "Sans-serif" at bounding box center [138, 286] width 48 height 9
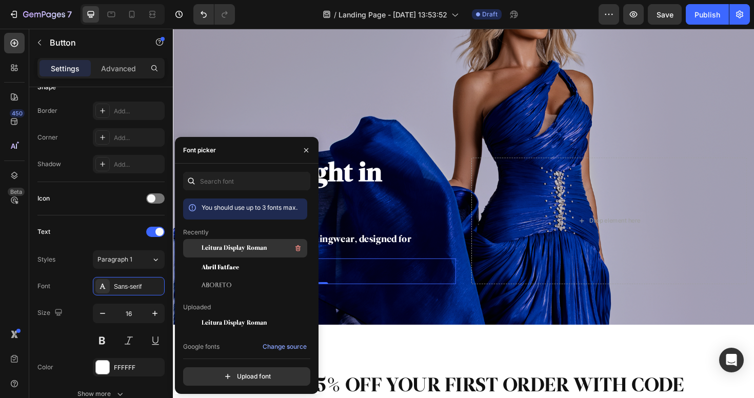
click at [264, 251] on span "Leitura Display Roman" at bounding box center [234, 248] width 65 height 9
click at [417, 273] on div "SHOP ALL COLLECTIONS Button Hero Banner Section 0" at bounding box center [326, 285] width 292 height 27
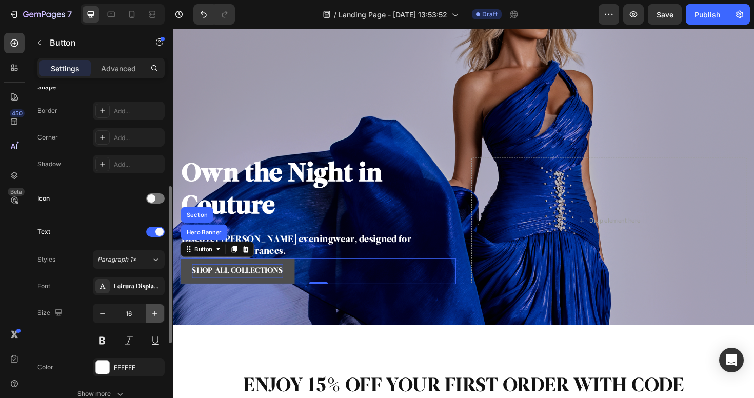
click at [159, 313] on icon "button" at bounding box center [155, 313] width 10 height 10
type input "17"
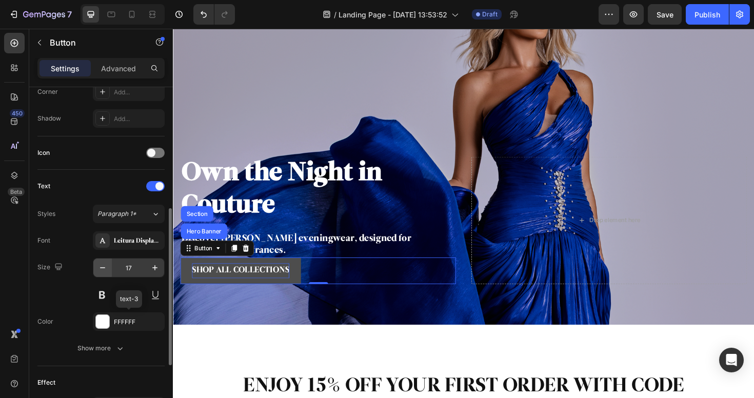
scroll to position [280, 0]
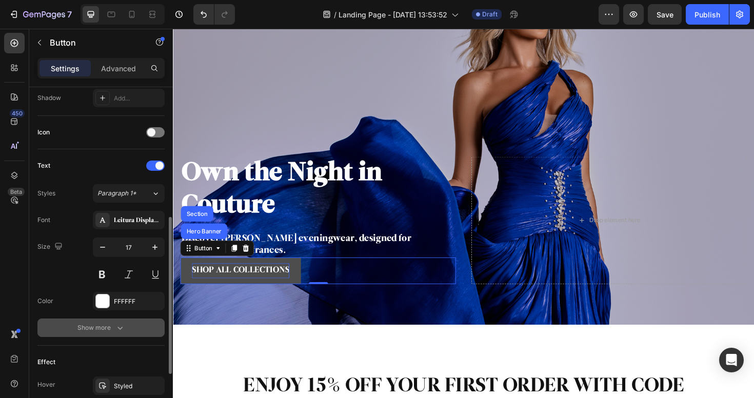
click at [116, 330] on icon "button" at bounding box center [120, 328] width 10 height 10
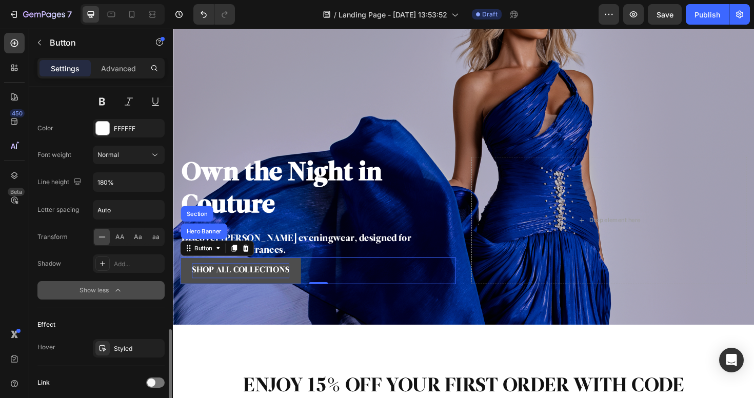
scroll to position [531, 0]
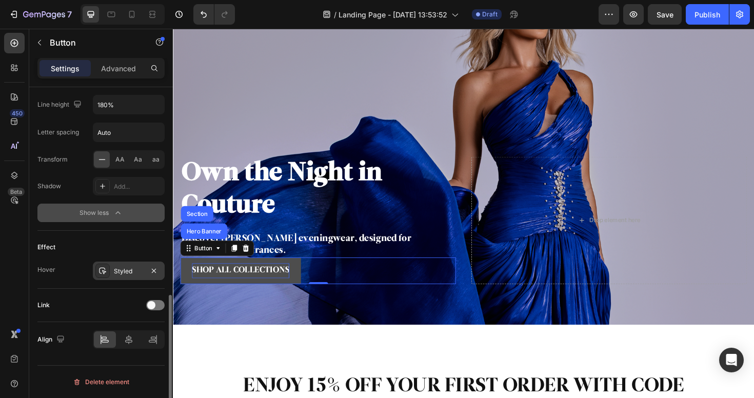
click at [133, 269] on div "Styled" at bounding box center [129, 271] width 30 height 9
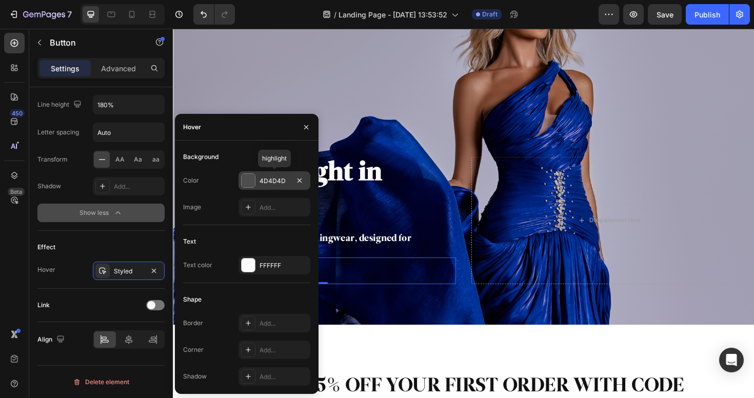
click at [248, 182] on div at bounding box center [248, 180] width 13 height 13
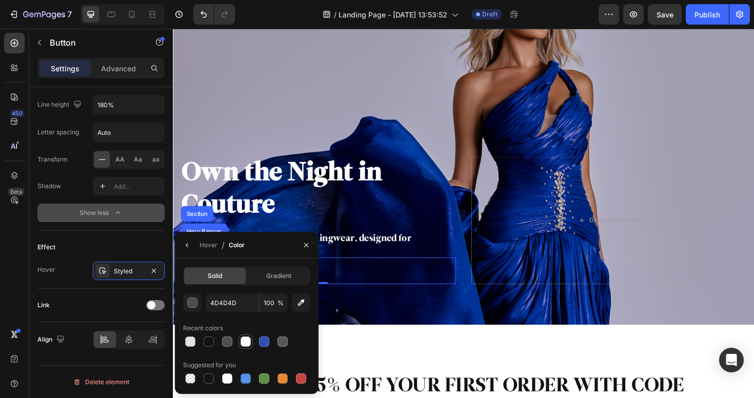
click at [245, 338] on div at bounding box center [245, 341] width 10 height 10
click at [197, 344] on div at bounding box center [190, 341] width 14 height 14
click at [230, 300] on input "E2E2E2" at bounding box center [232, 302] width 53 height 18
type input "F5F5F5"
click at [188, 244] on icon "button" at bounding box center [187, 245] width 8 height 8
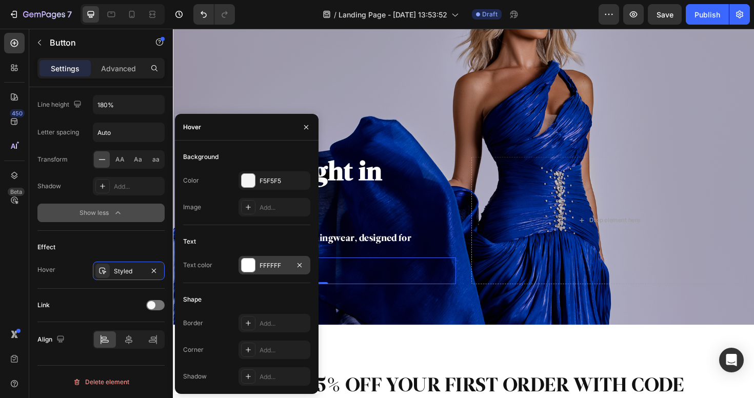
click at [251, 264] on div at bounding box center [248, 264] width 13 height 13
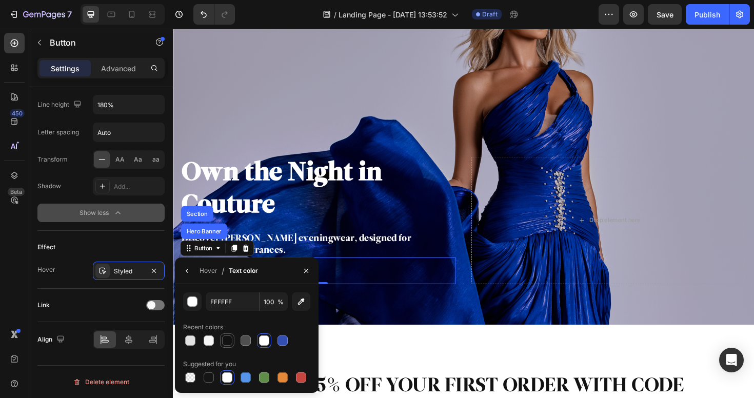
click at [226, 343] on div at bounding box center [227, 340] width 10 height 10
type input "121212"
click at [145, 240] on div "Effect" at bounding box center [100, 247] width 127 height 16
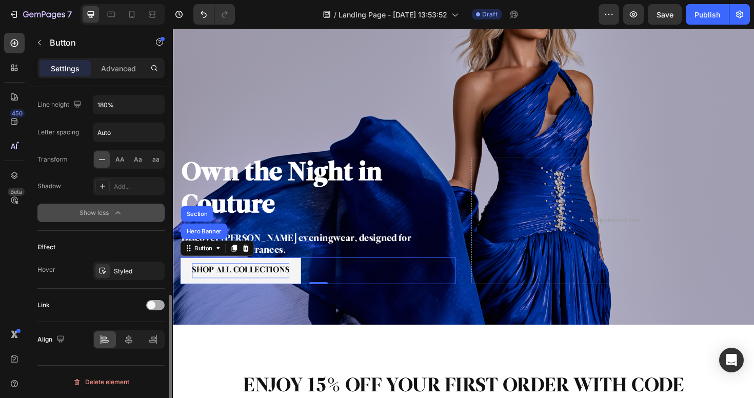
click at [157, 306] on div at bounding box center [155, 305] width 18 height 10
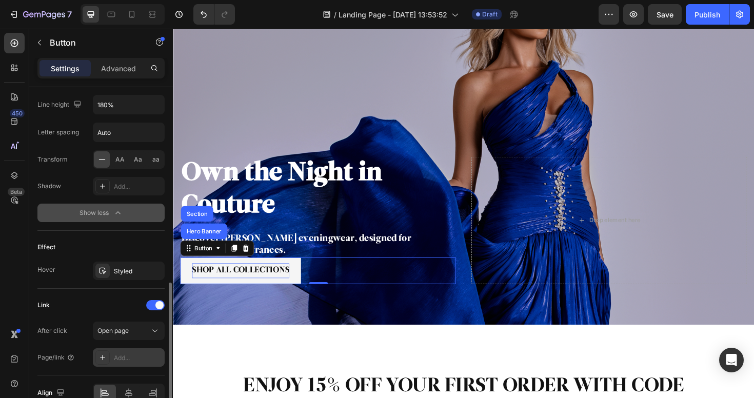
click at [113, 355] on div "Add..." at bounding box center [129, 357] width 72 height 18
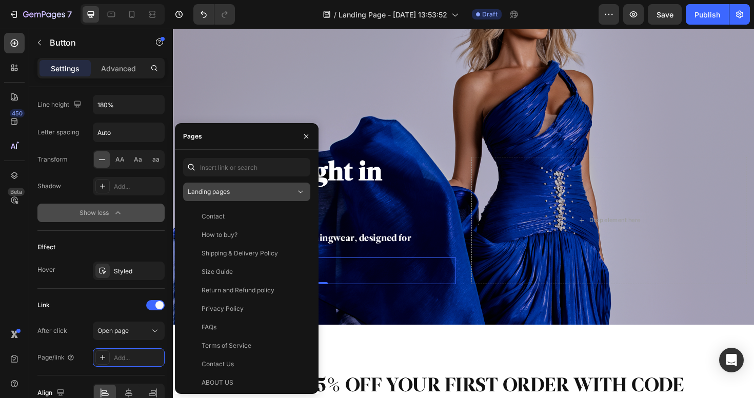
click at [256, 196] on div "Landing pages" at bounding box center [247, 192] width 118 height 10
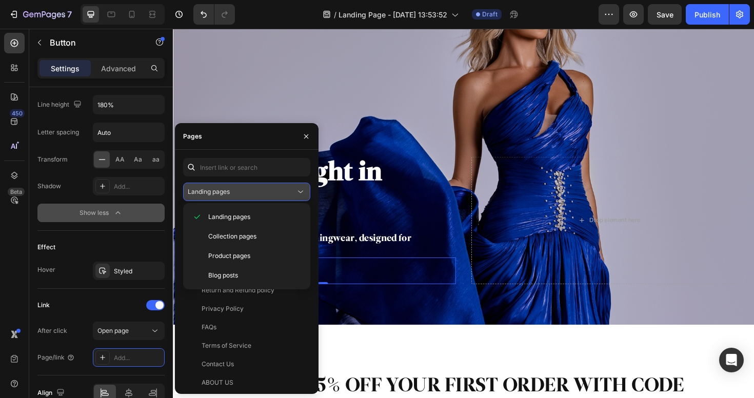
click at [258, 192] on div "Landing pages" at bounding box center [242, 191] width 108 height 9
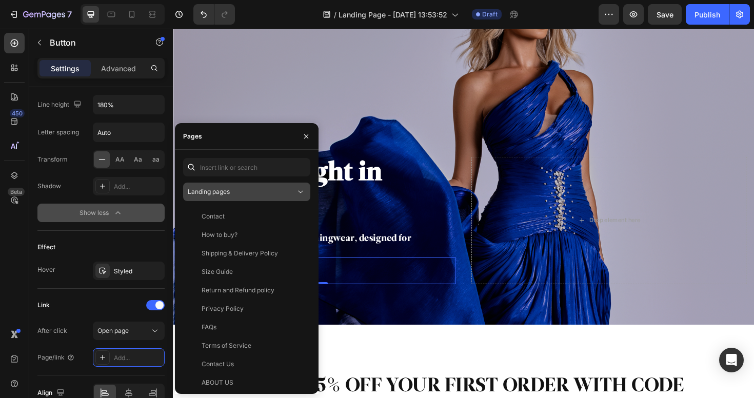
click at [258, 192] on div "Landing pages" at bounding box center [242, 191] width 108 height 9
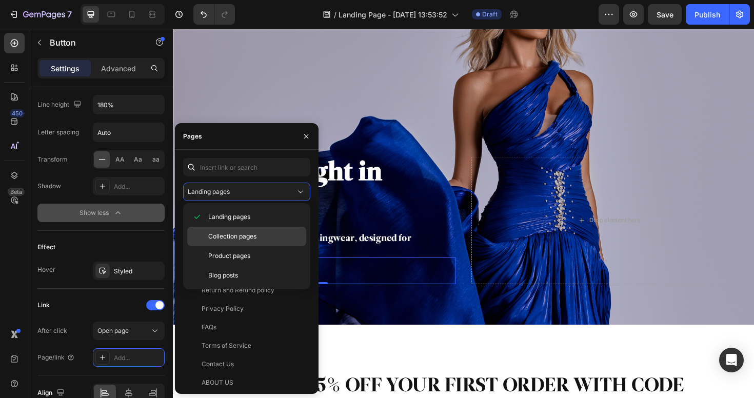
click at [256, 246] on div "Collection pages" at bounding box center [246, 255] width 119 height 19
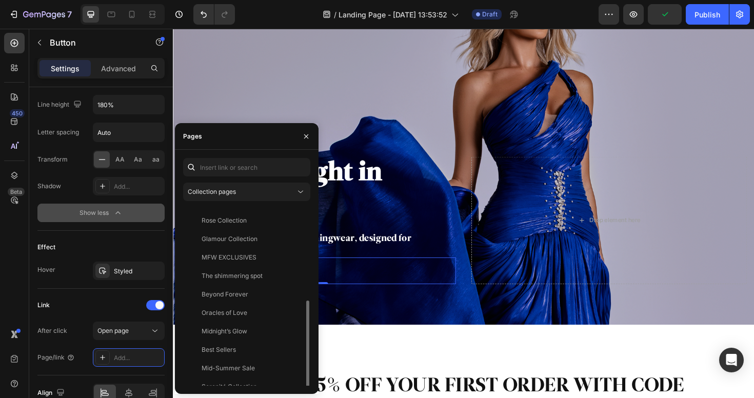
scroll to position [154, 0]
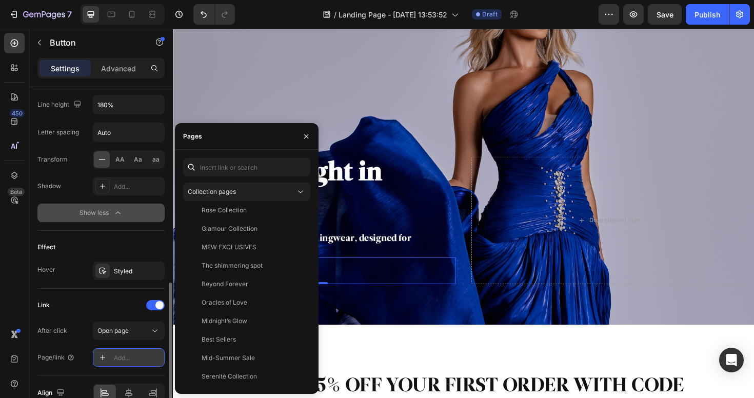
click at [137, 358] on div "Add..." at bounding box center [138, 357] width 48 height 9
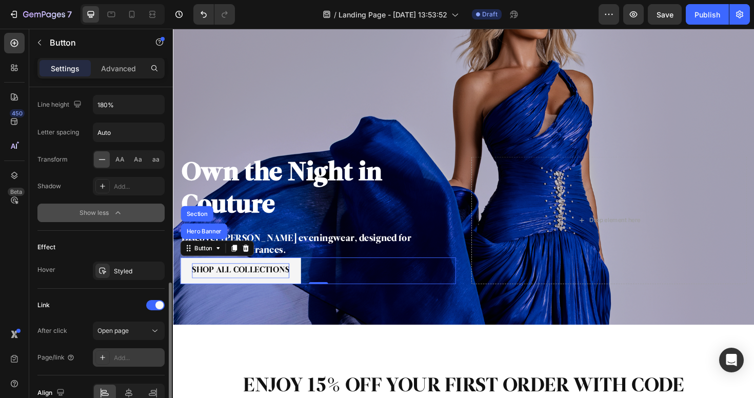
click at [137, 358] on div "Add..." at bounding box center [138, 357] width 48 height 9
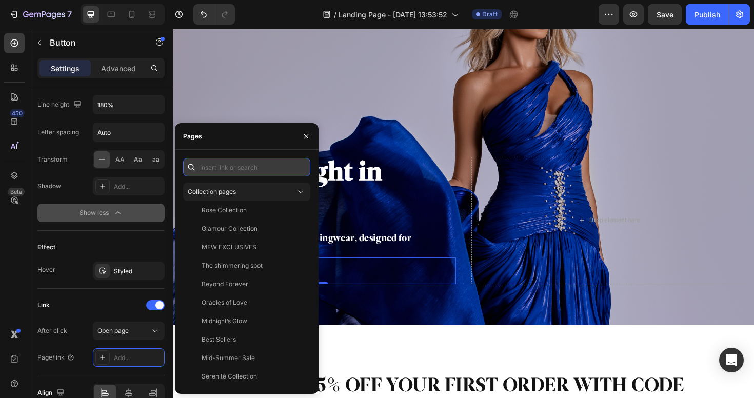
click at [282, 165] on input "text" at bounding box center [246, 167] width 127 height 18
paste input "[URL][DOMAIN_NAME]"
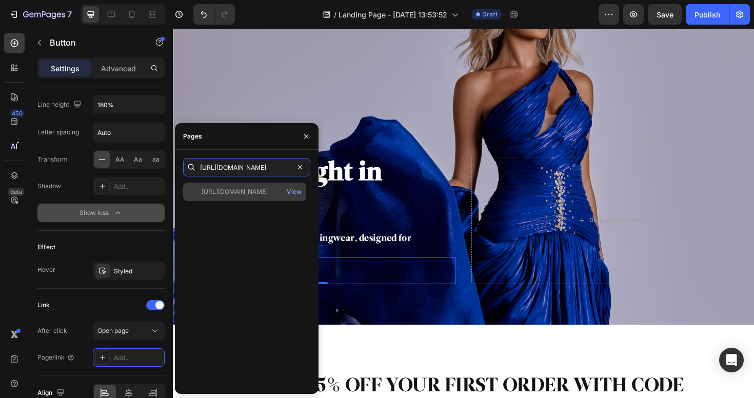
type input "[URL][DOMAIN_NAME]"
click at [268, 189] on div "[URL][DOMAIN_NAME]" at bounding box center [235, 191] width 66 height 9
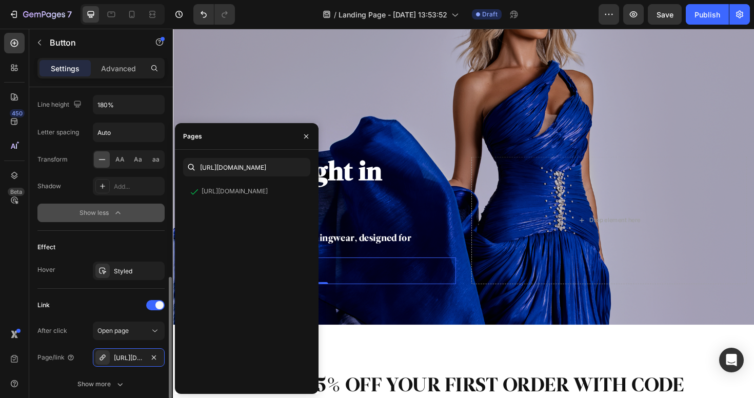
click at [87, 301] on div "Link" at bounding box center [100, 305] width 127 height 16
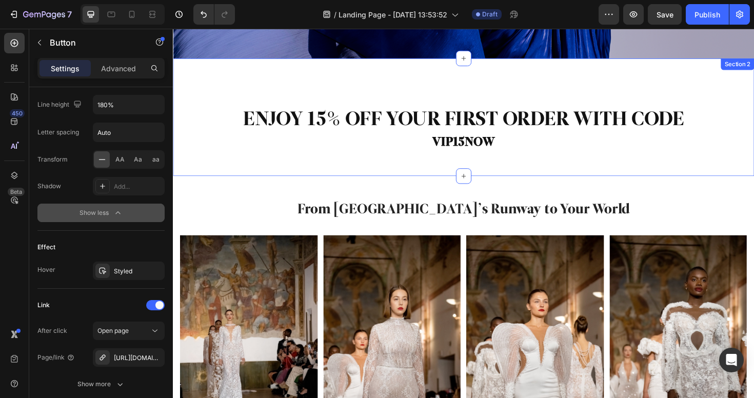
scroll to position [353, 0]
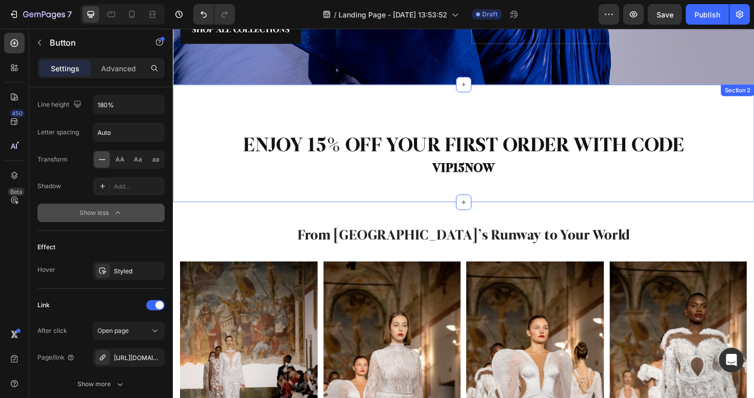
click at [439, 121] on div "ENJOY 15% OFF YOUR FIRST ORDER WITH CODE Heading VIP15NOW Heading Section 2" at bounding box center [480, 150] width 615 height 125
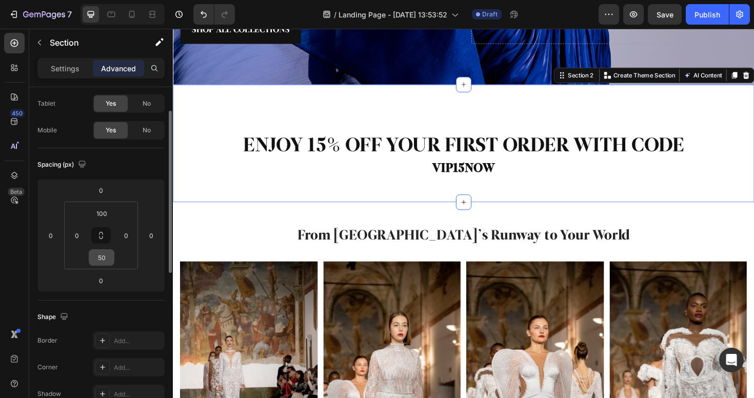
scroll to position [0, 0]
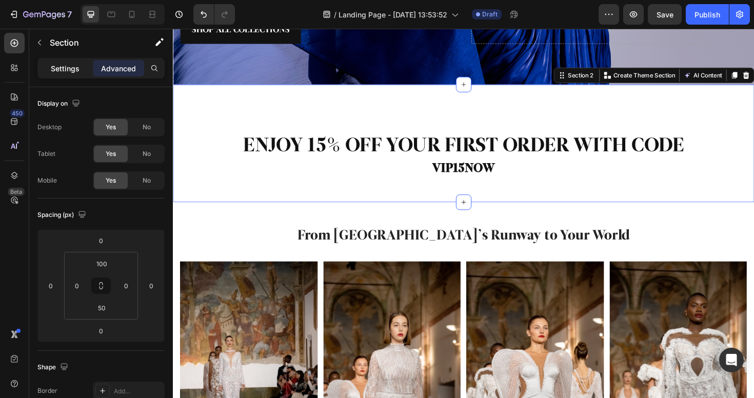
click at [66, 68] on p "Settings" at bounding box center [65, 68] width 29 height 11
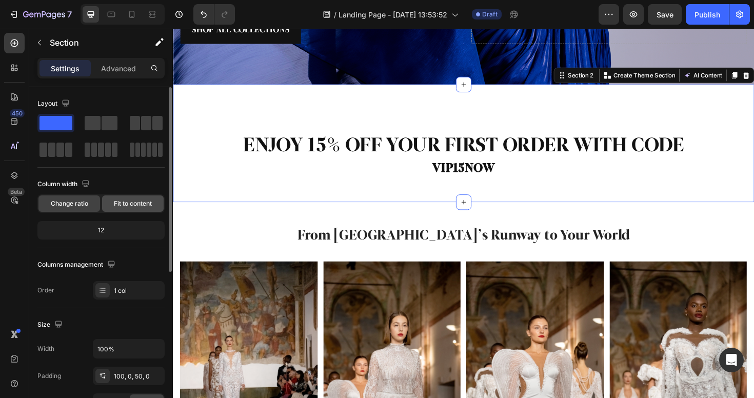
click at [128, 209] on div "Fit to content" at bounding box center [133, 203] width 62 height 16
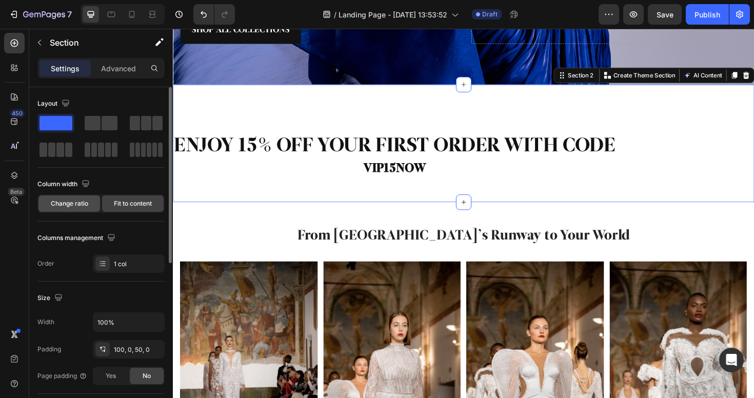
click at [69, 210] on div "Change ratio" at bounding box center [69, 203] width 62 height 16
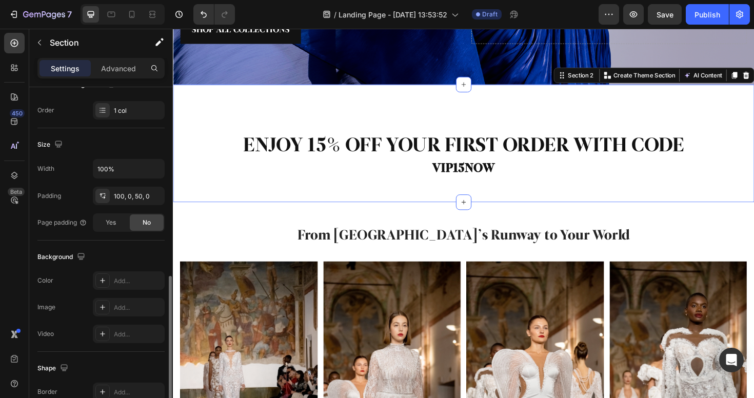
scroll to position [253, 0]
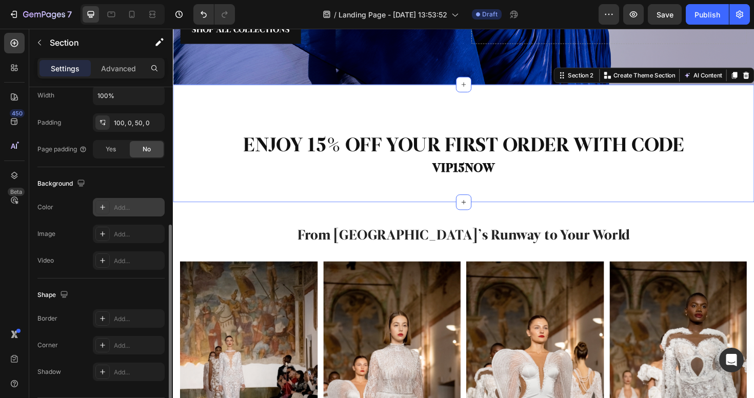
click at [123, 210] on div "Add..." at bounding box center [138, 207] width 48 height 9
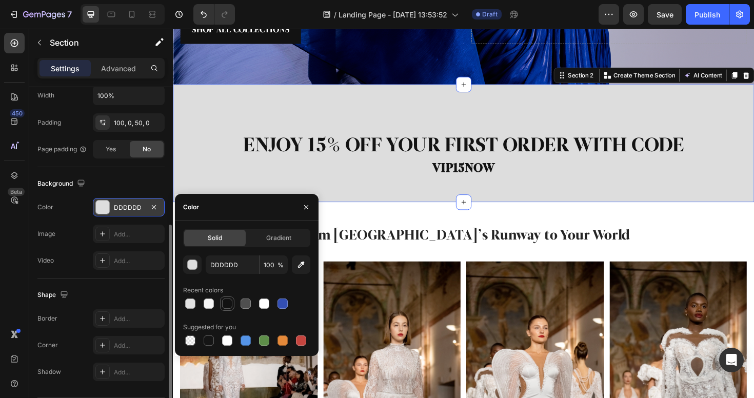
click at [225, 302] on div at bounding box center [227, 303] width 10 height 10
type input "121212"
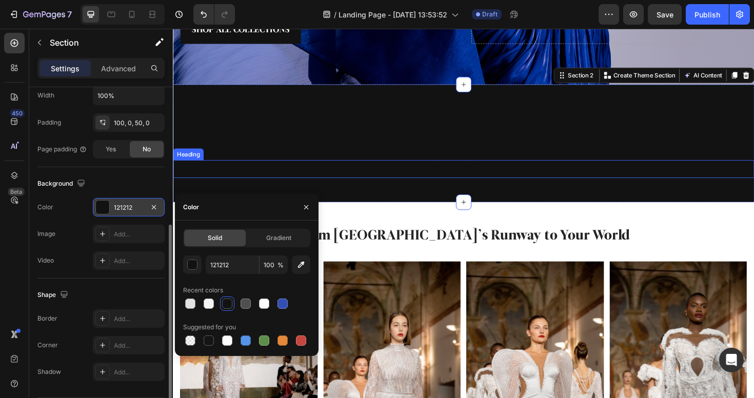
click at [445, 159] on h2 "ENJOY 15% OFF YOUR FIRST ORDER WITH CODE" at bounding box center [480, 153] width 615 height 29
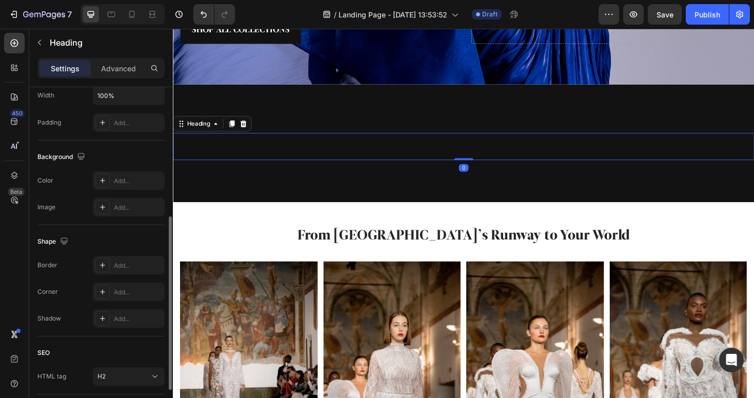
scroll to position [0, 0]
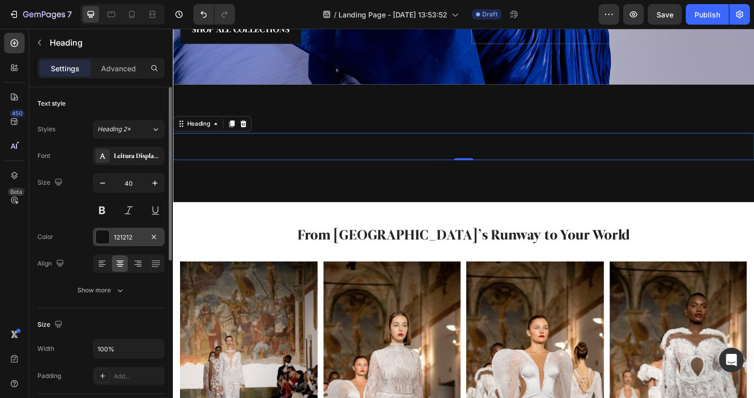
click at [112, 238] on div "121212" at bounding box center [129, 237] width 72 height 18
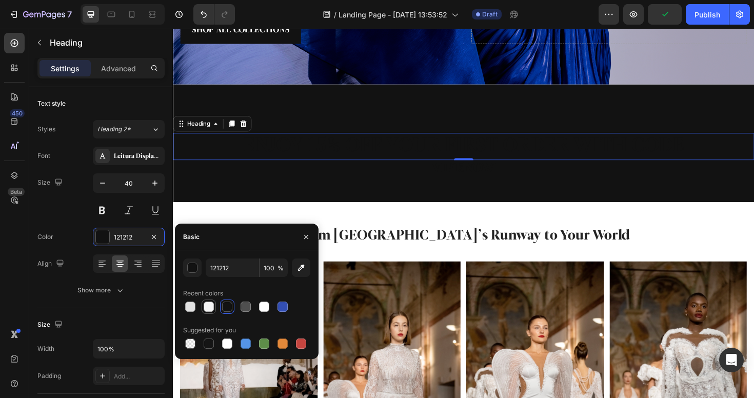
click at [211, 305] on div at bounding box center [209, 307] width 10 height 10
type input "F5F5F5"
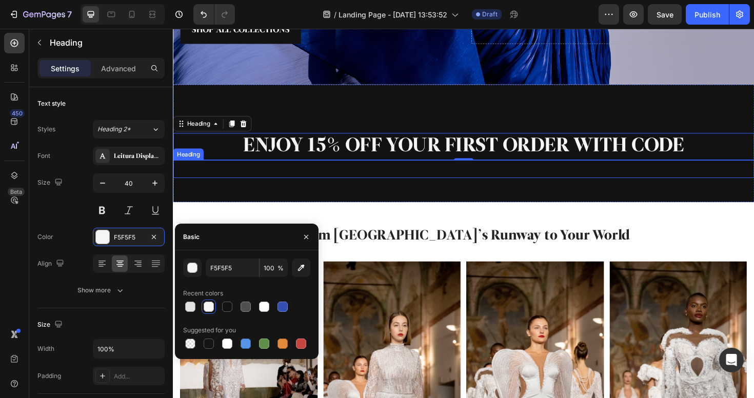
click at [474, 178] on h2 "VIP15NOW" at bounding box center [480, 177] width 615 height 19
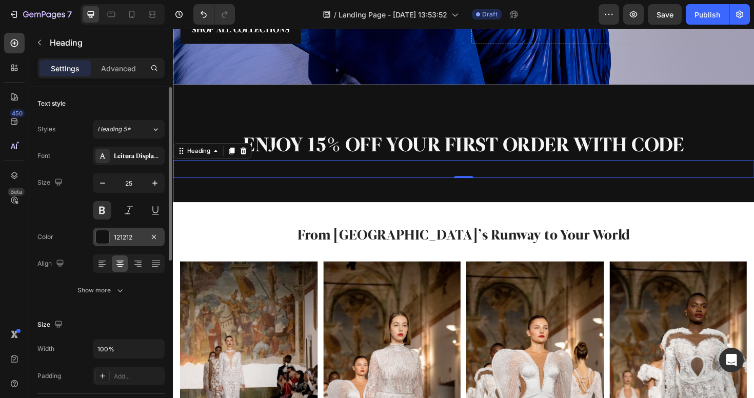
click at [130, 234] on div "121212" at bounding box center [129, 237] width 30 height 9
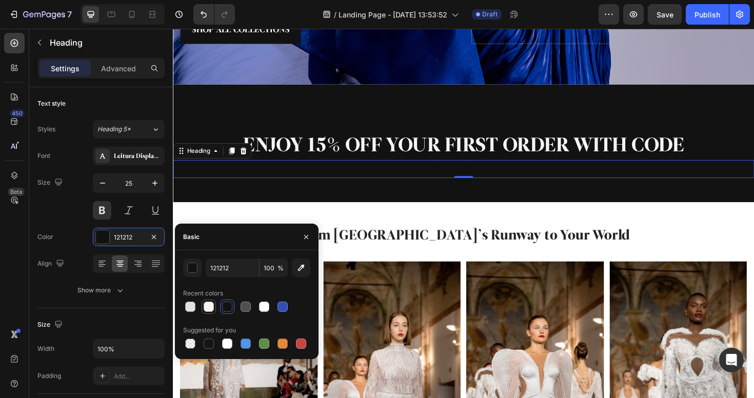
click at [210, 307] on div at bounding box center [209, 307] width 10 height 10
type input "F5F5F5"
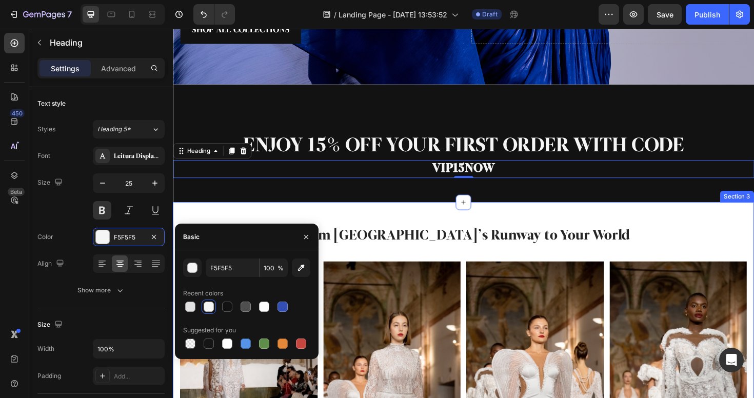
click at [367, 223] on div "From Milano’s Runway to Your World Heading Image Image Image Image Image Image …" at bounding box center [480, 399] width 615 height 375
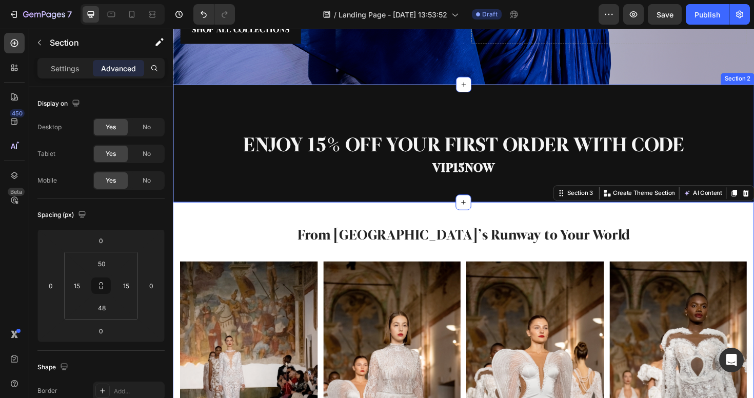
click at [513, 110] on div "ENJOY 15% OFF YOUR FIRST ORDER WITH CODE Heading VIP15NOW Heading Section 2" at bounding box center [480, 150] width 615 height 125
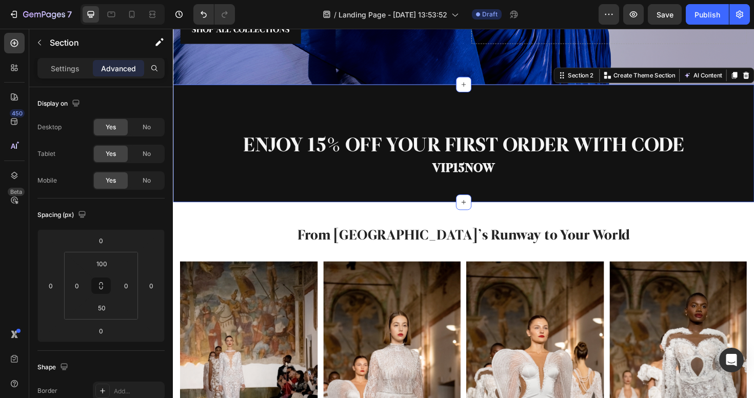
click at [513, 110] on div "ENJOY 15% OFF YOUR FIRST ORDER WITH CODE Heading VIP15NOW Heading Section 2 You…" at bounding box center [480, 150] width 615 height 125
click at [502, 110] on div "ENJOY 15% OFF YOUR FIRST ORDER WITH CODE Heading VIP15NOW Heading Section 2 You…" at bounding box center [480, 150] width 615 height 125
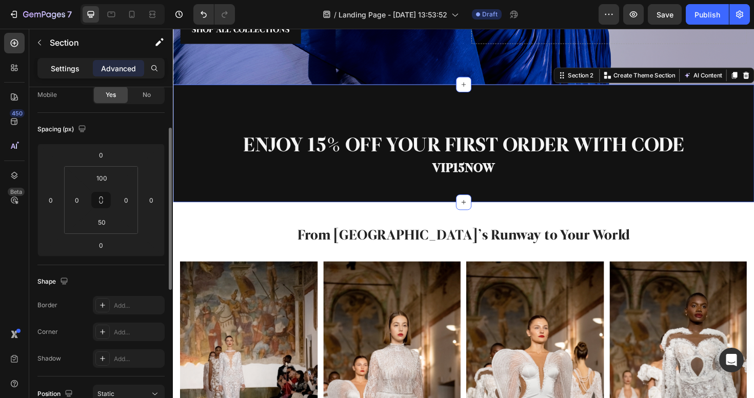
click at [76, 76] on div "Settings" at bounding box center [64, 68] width 51 height 16
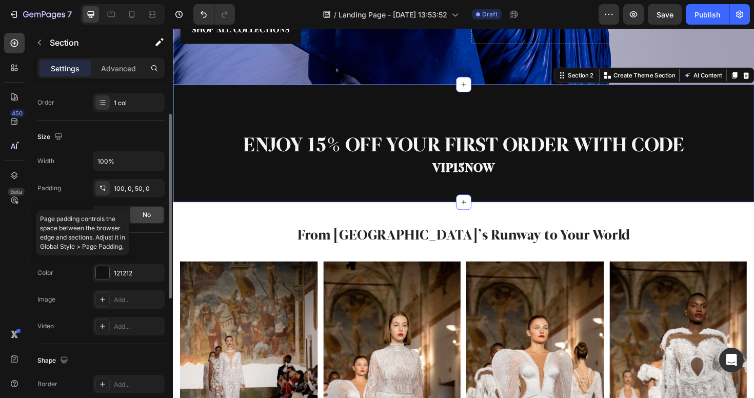
scroll to position [253, 0]
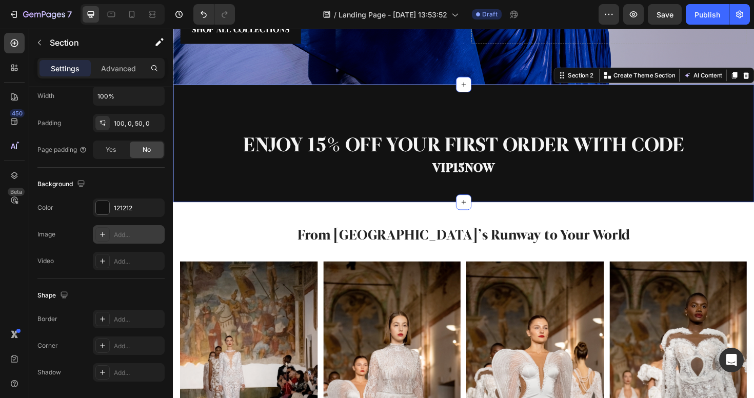
click at [135, 232] on div "Add..." at bounding box center [138, 234] width 48 height 9
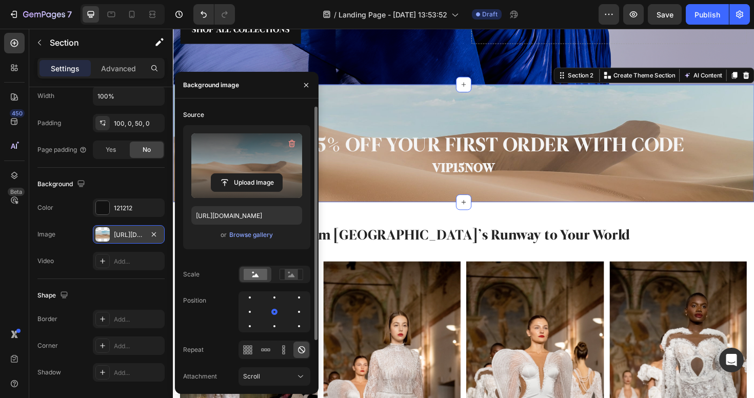
click at [256, 168] on label at bounding box center [246, 165] width 111 height 65
click at [256, 174] on input "file" at bounding box center [246, 182] width 71 height 17
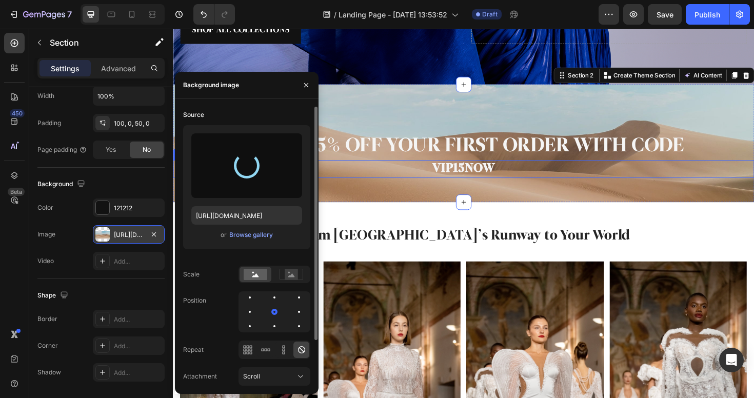
type input "https://cdn.shopify.com/s/files/1/0598/1133/2184/files/gempages_581612262477792…"
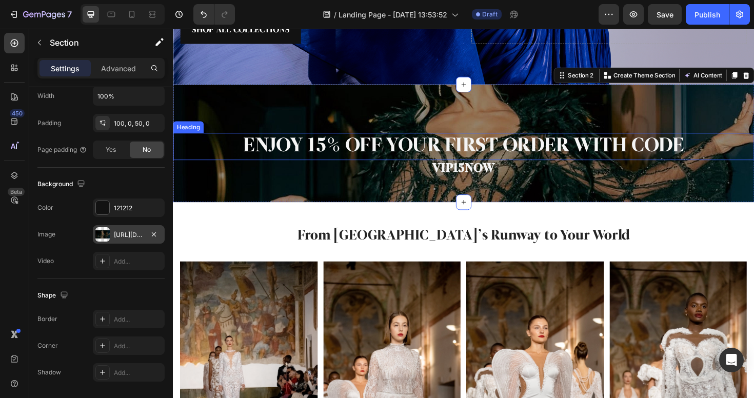
click at [563, 137] on div "ENJOY 15% OFF YOUR FIRST ORDER WITH CODE Heading VIP15NOW Heading Section 2 You…" at bounding box center [480, 150] width 615 height 125
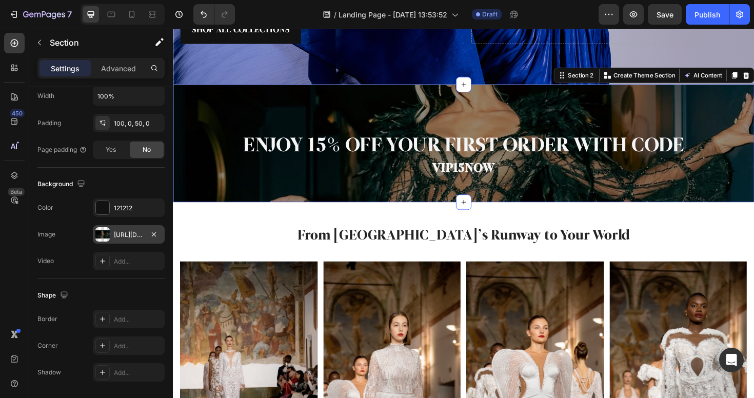
click at [465, 104] on div "ENJOY 15% OFF YOUR FIRST ORDER WITH CODE Heading VIP15NOW Heading Section 2 You…" at bounding box center [480, 150] width 615 height 125
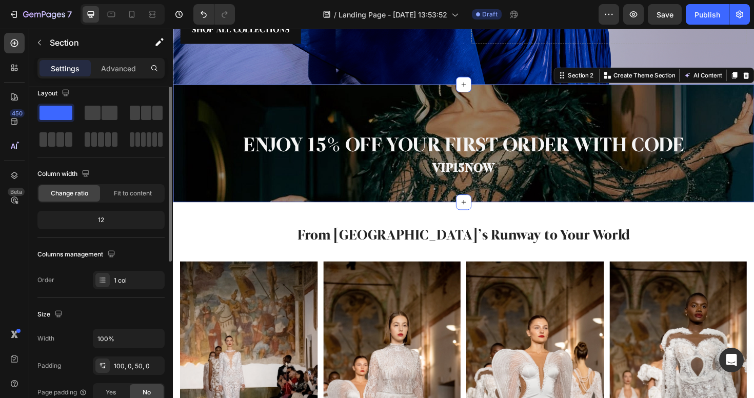
scroll to position [0, 0]
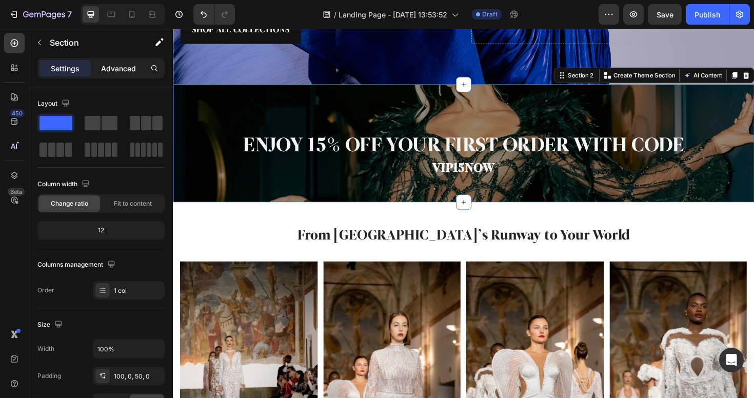
click at [113, 75] on div "Advanced" at bounding box center [118, 68] width 51 height 16
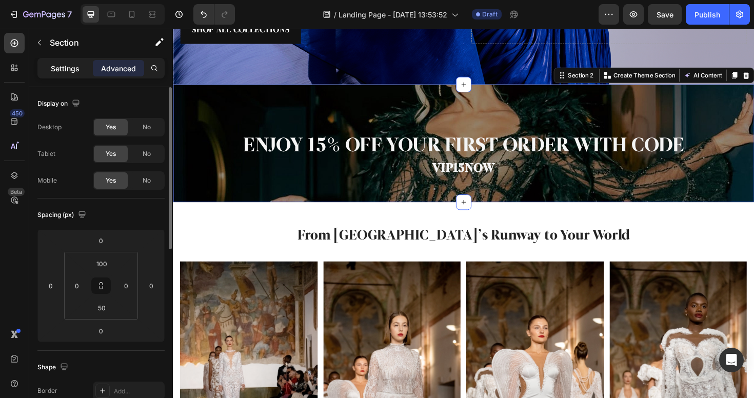
click at [71, 62] on div "Settings" at bounding box center [64, 68] width 51 height 16
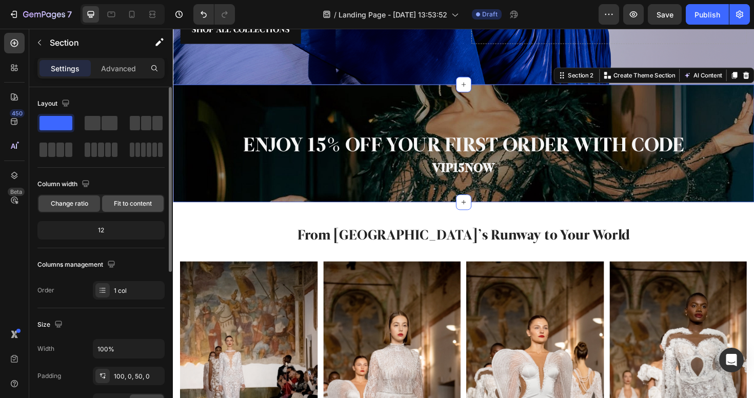
click at [131, 203] on span "Fit to content" at bounding box center [133, 203] width 38 height 9
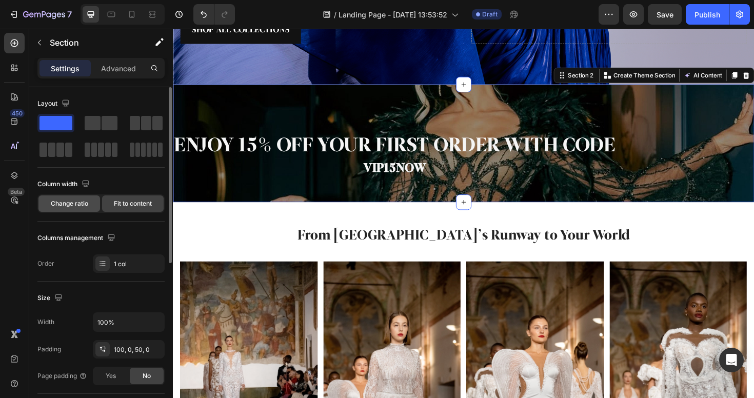
click at [86, 202] on span "Change ratio" at bounding box center [69, 203] width 37 height 9
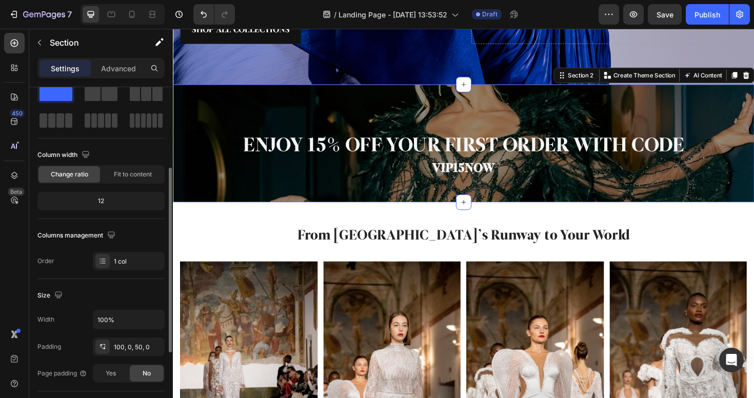
scroll to position [101, 0]
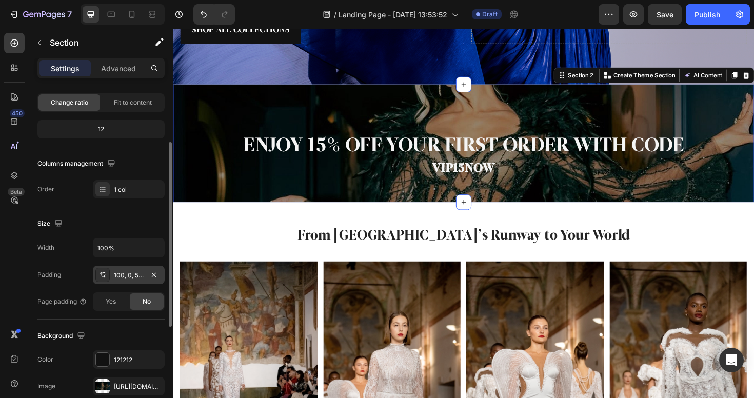
click at [122, 278] on div "100, 0, 50, 0" at bounding box center [129, 275] width 30 height 9
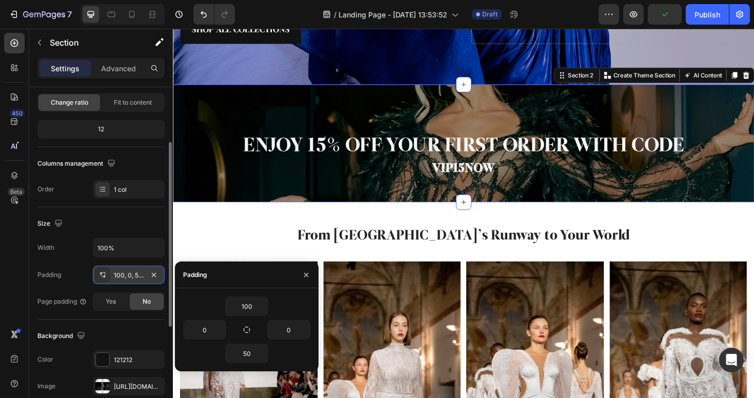
click at [122, 270] on div "100, 0, 50, 0" at bounding box center [129, 275] width 72 height 18
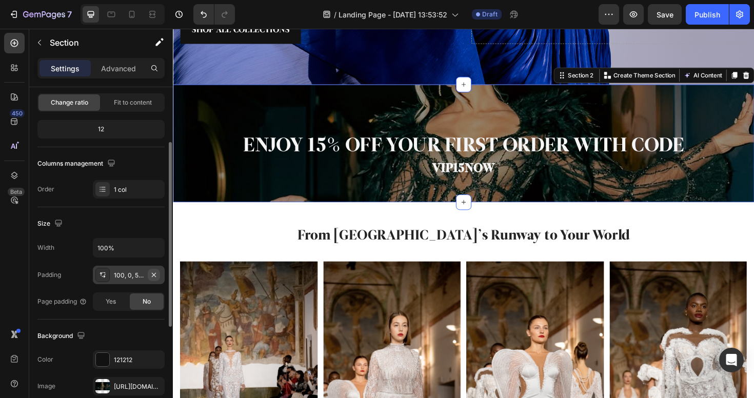
click at [155, 275] on icon "button" at bounding box center [154, 275] width 8 height 8
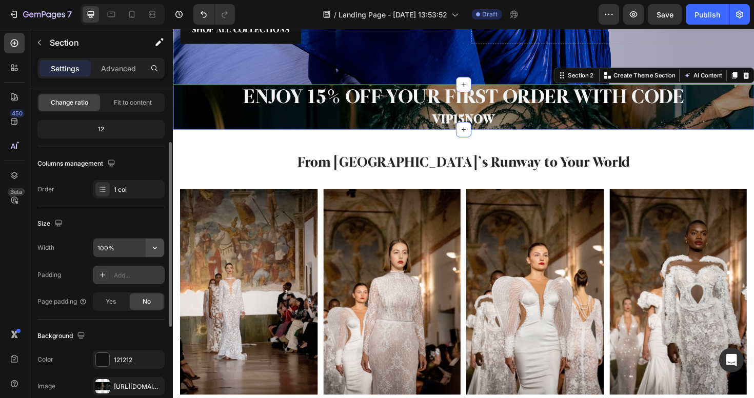
click at [156, 248] on icon "button" at bounding box center [155, 248] width 4 height 3
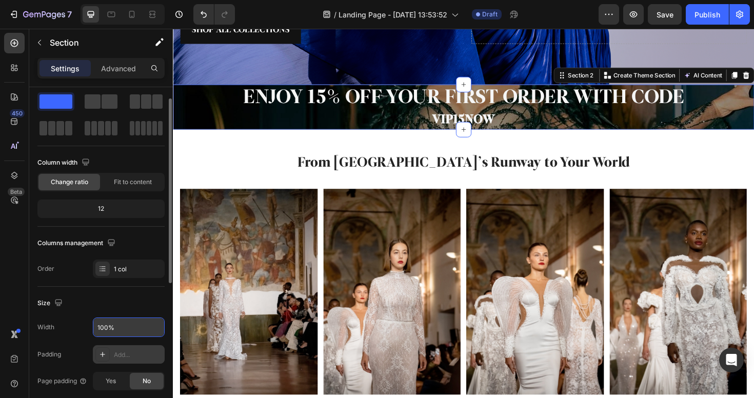
scroll to position [0, 0]
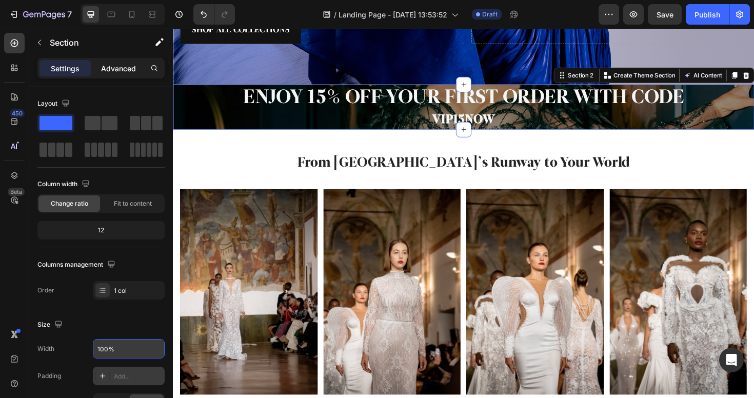
click at [107, 66] on p "Advanced" at bounding box center [118, 68] width 35 height 11
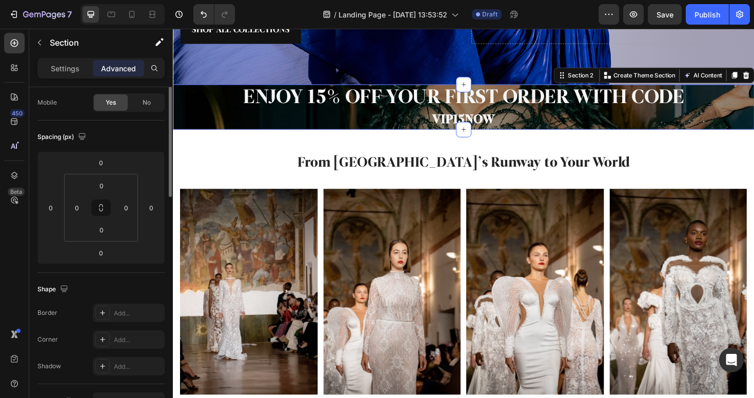
scroll to position [17, 0]
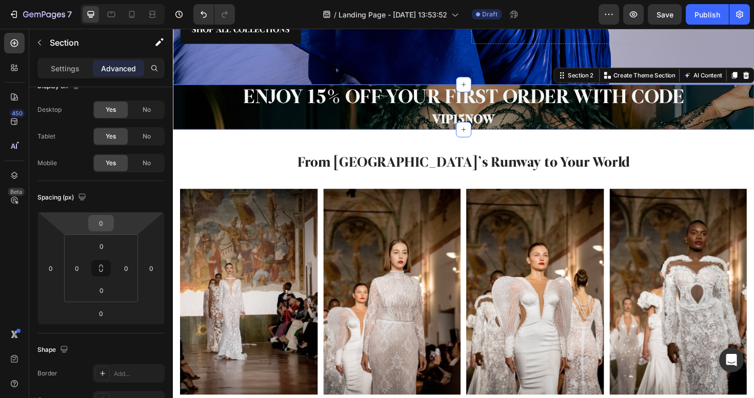
click at [107, 225] on input "0" at bounding box center [101, 222] width 21 height 15
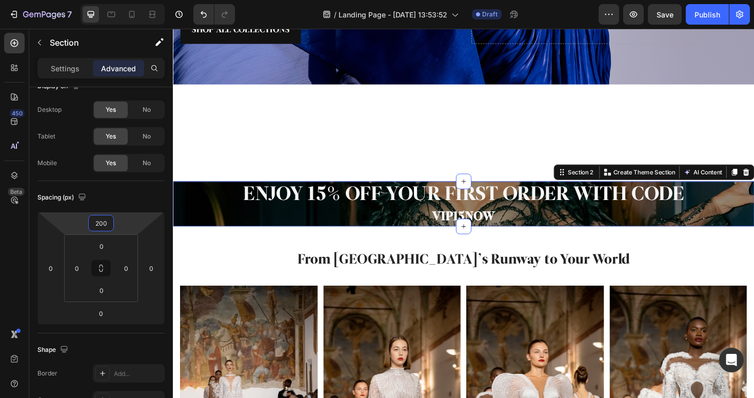
type input "200"
type input "0"
click at [106, 226] on input "200" at bounding box center [101, 222] width 21 height 15
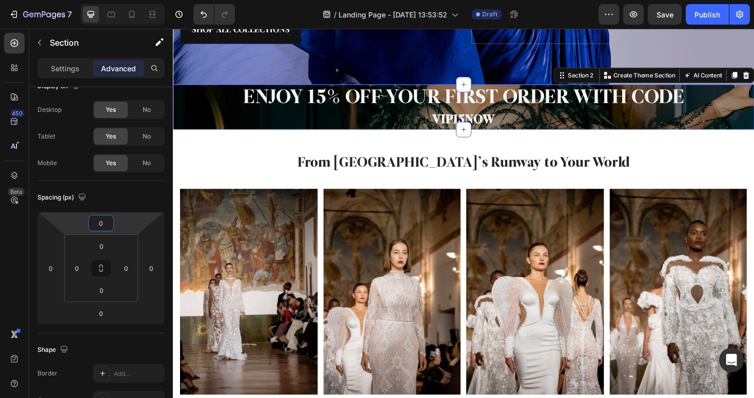
type input "0"
click at [107, 240] on input "0" at bounding box center [101, 245] width 21 height 15
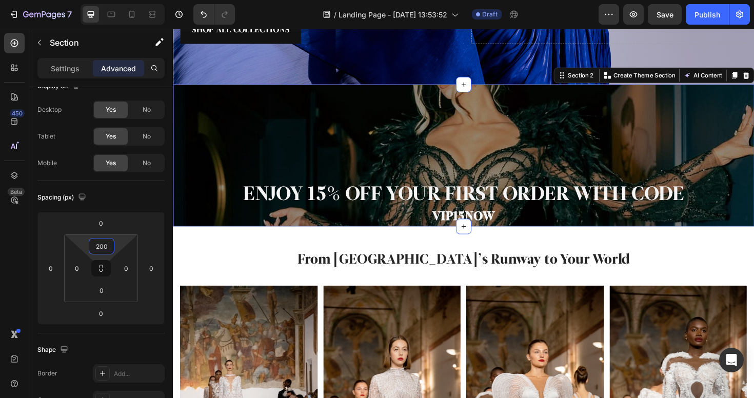
type input "200"
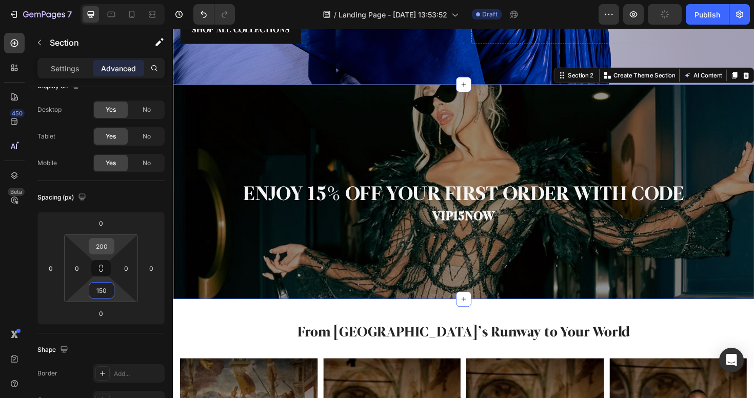
type input "150"
click at [105, 244] on input "200" at bounding box center [101, 245] width 21 height 15
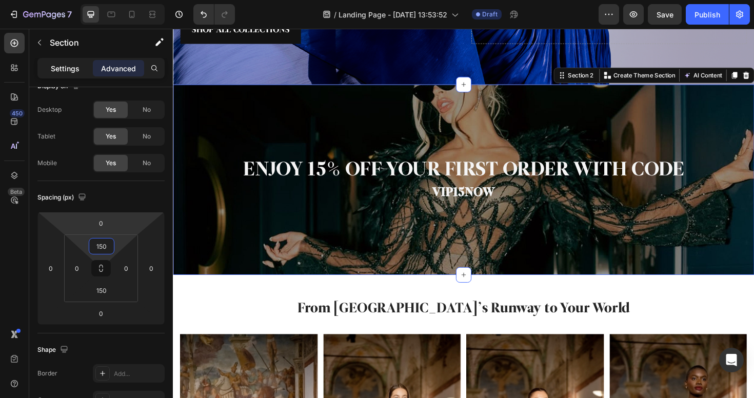
type input "150"
click at [68, 63] on p "Settings" at bounding box center [65, 68] width 29 height 11
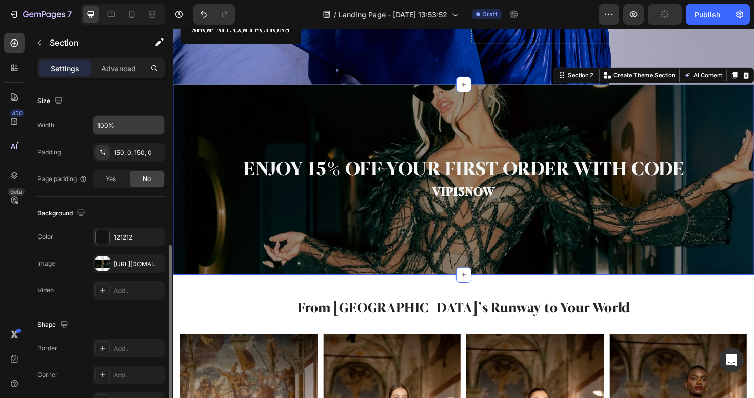
scroll to position [286, 0]
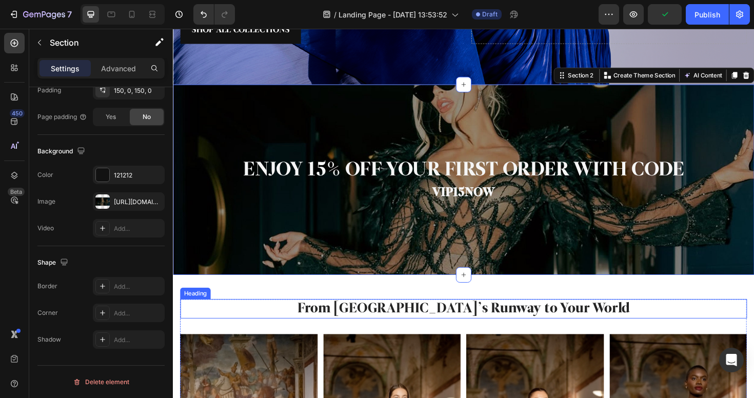
click at [373, 322] on h2 "From [GEOGRAPHIC_DATA]’s Runway to Your World" at bounding box center [480, 325] width 600 height 21
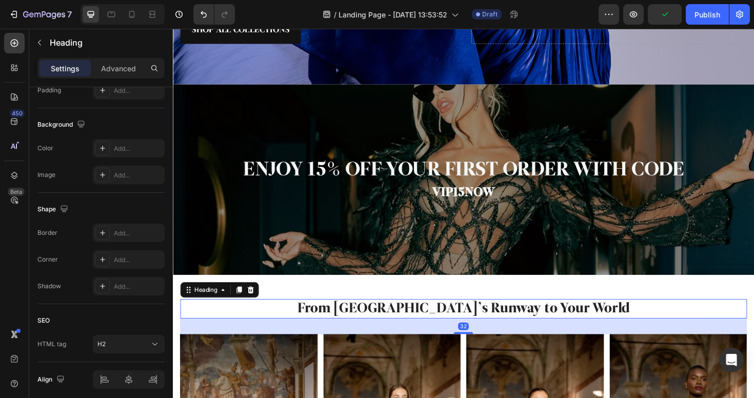
scroll to position [0, 0]
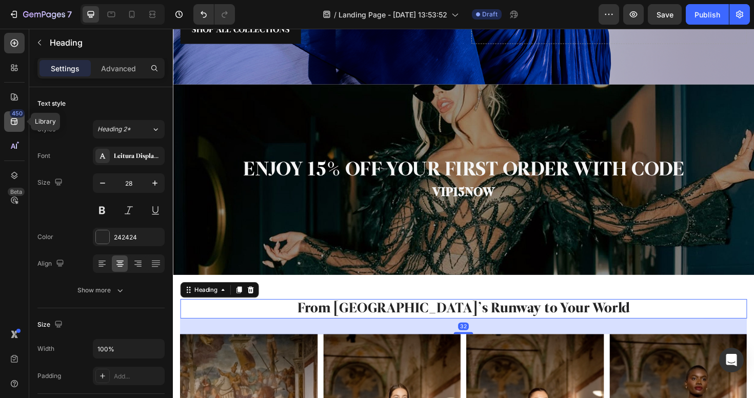
click at [19, 122] on icon at bounding box center [14, 121] width 10 height 10
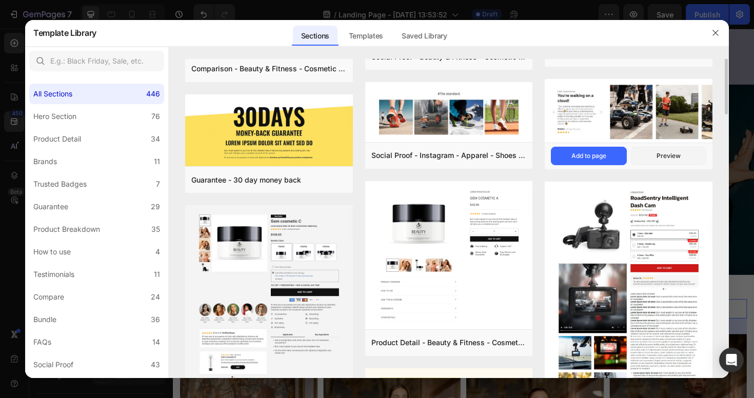
scroll to position [126, 0]
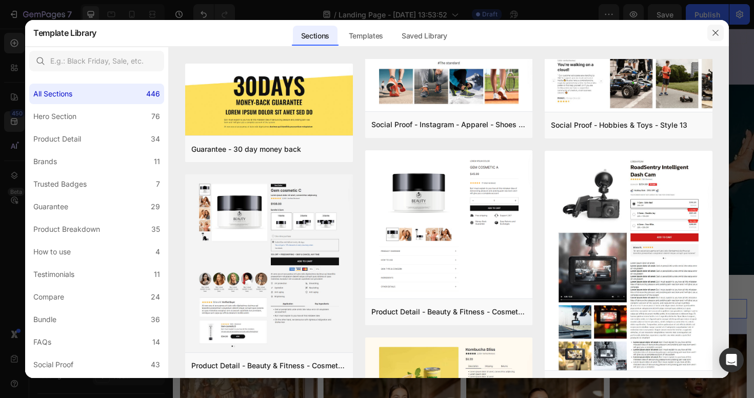
click at [708, 33] on button "button" at bounding box center [715, 33] width 16 height 16
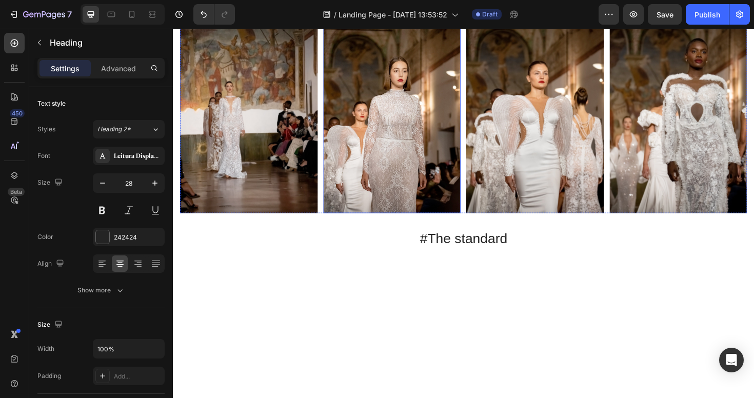
scroll to position [792, 0]
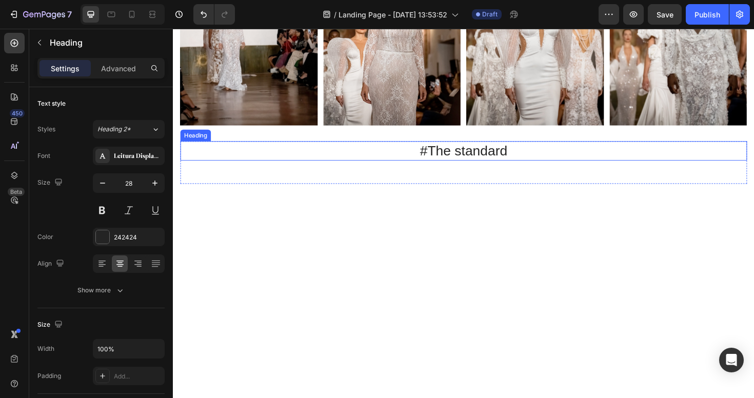
click at [467, 156] on h2 "#The standard" at bounding box center [480, 158] width 600 height 21
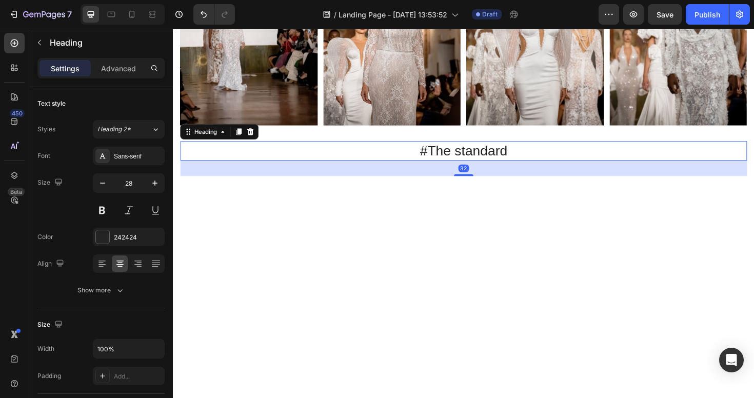
click at [450, 153] on h2 "#The standard" at bounding box center [480, 158] width 600 height 21
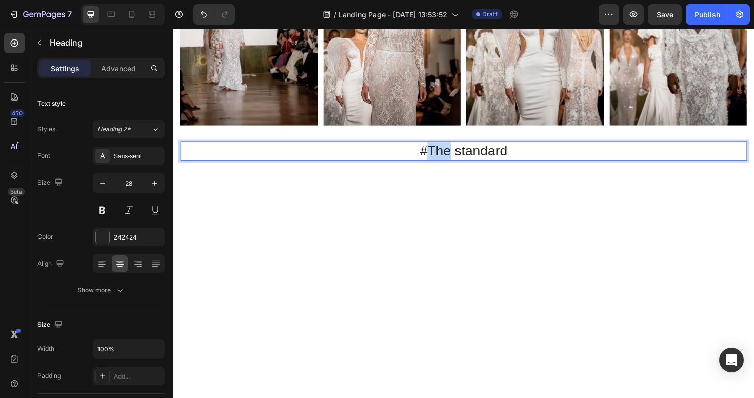
click at [450, 153] on p "#The standard" at bounding box center [481, 158] width 598 height 18
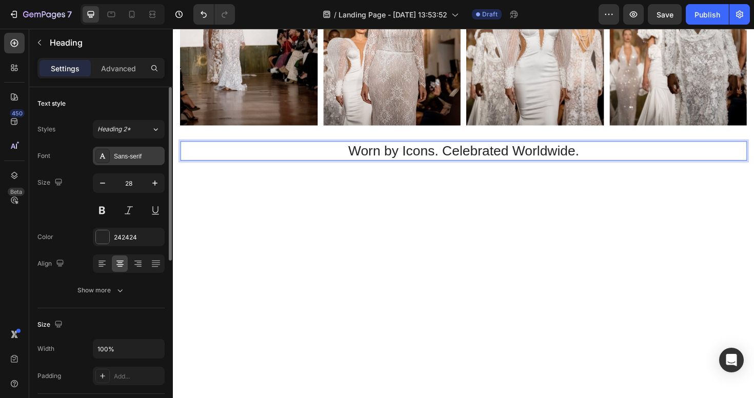
click at [132, 156] on div "Sans-serif" at bounding box center [138, 156] width 48 height 9
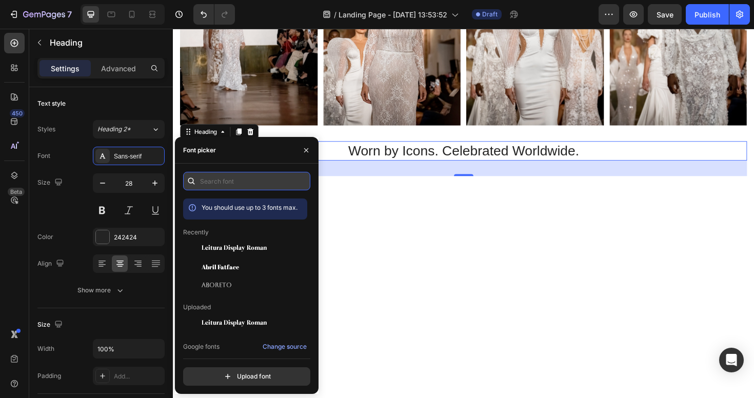
click at [229, 177] on input "text" at bounding box center [246, 181] width 127 height 18
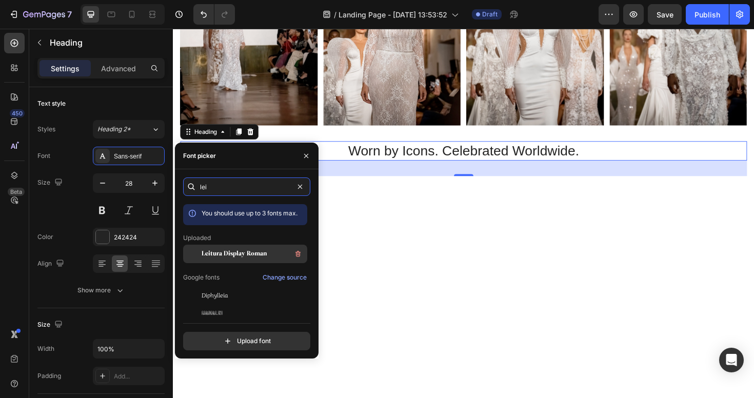
type input "lei"
click at [266, 256] on div "Leitura Display Roman" at bounding box center [254, 254] width 104 height 12
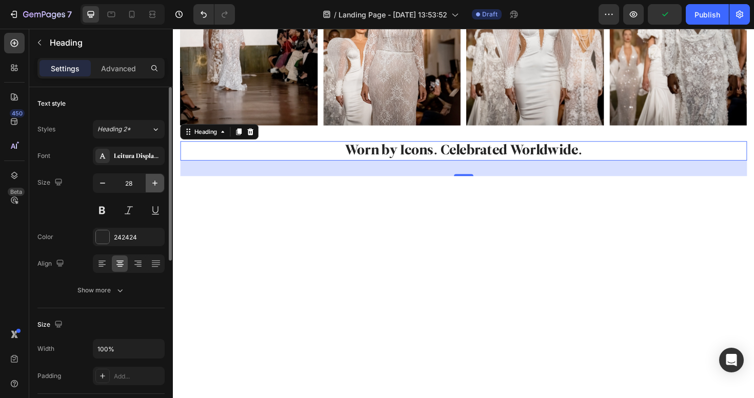
click at [157, 178] on icon "button" at bounding box center [155, 183] width 10 height 10
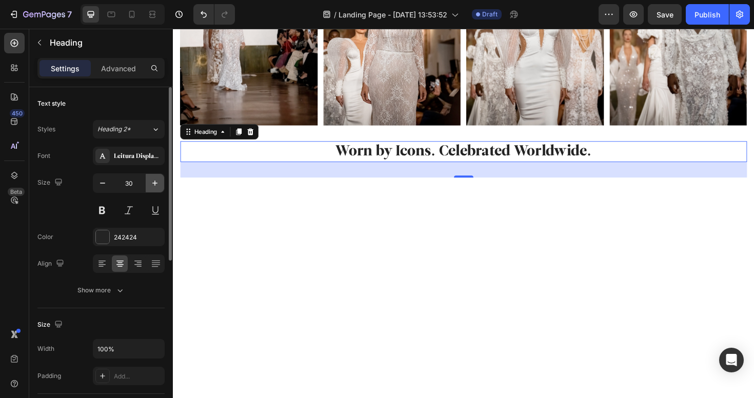
click at [157, 178] on icon "button" at bounding box center [155, 183] width 10 height 10
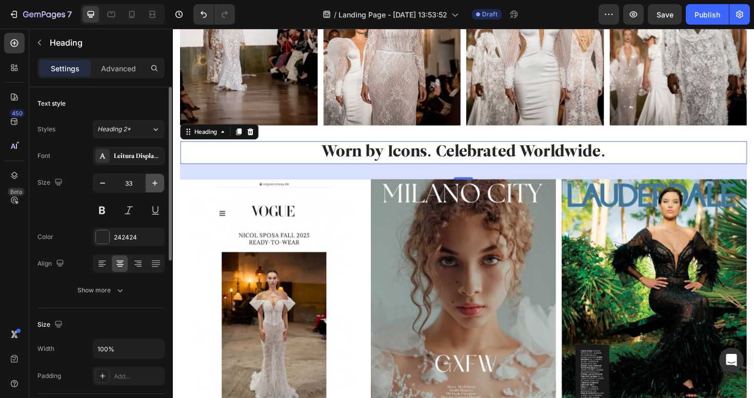
click at [157, 178] on icon "button" at bounding box center [155, 183] width 10 height 10
type input "35"
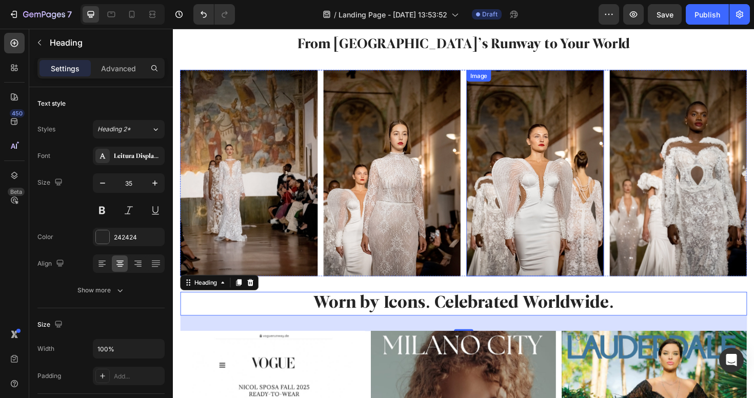
scroll to position [484, 0]
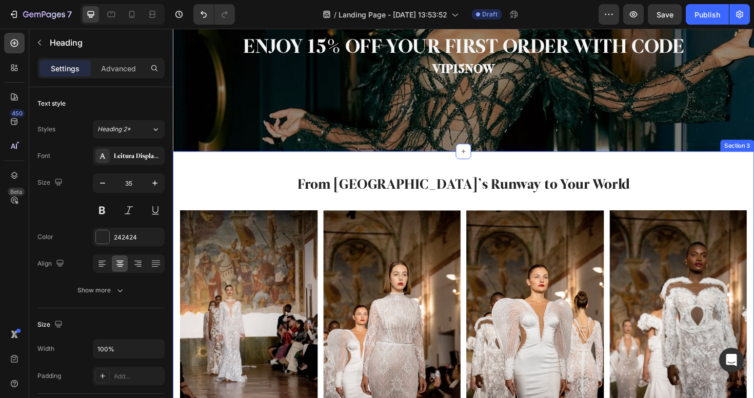
click at [469, 185] on h2 "From [GEOGRAPHIC_DATA]’s Runway to Your World" at bounding box center [480, 194] width 600 height 21
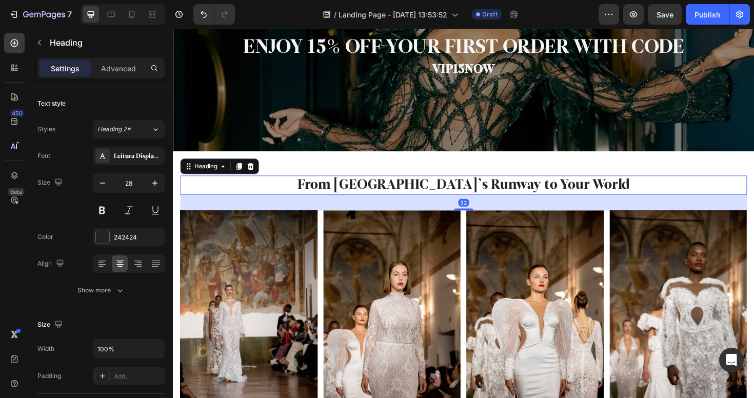
click at [424, 196] on h2 "From [GEOGRAPHIC_DATA]’s Runway to Your World" at bounding box center [480, 194] width 600 height 21
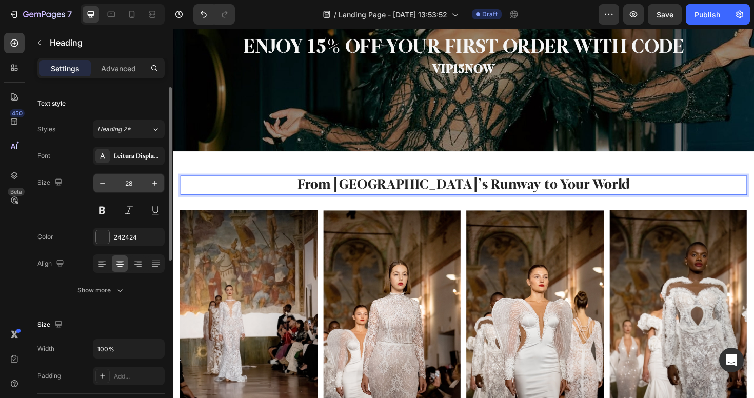
click at [134, 179] on input "28" at bounding box center [129, 183] width 34 height 18
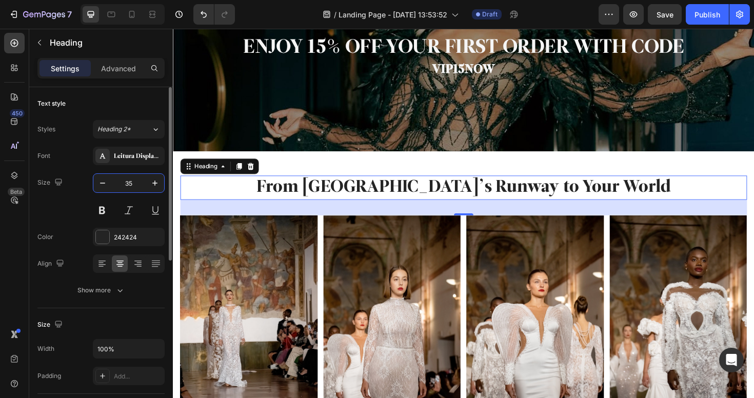
type input "35"
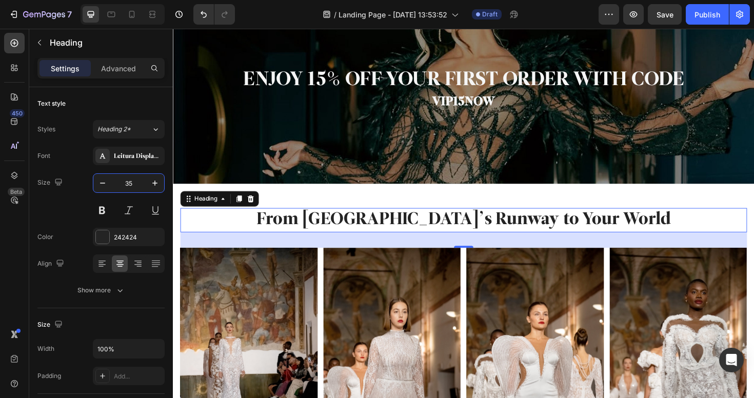
scroll to position [403, 0]
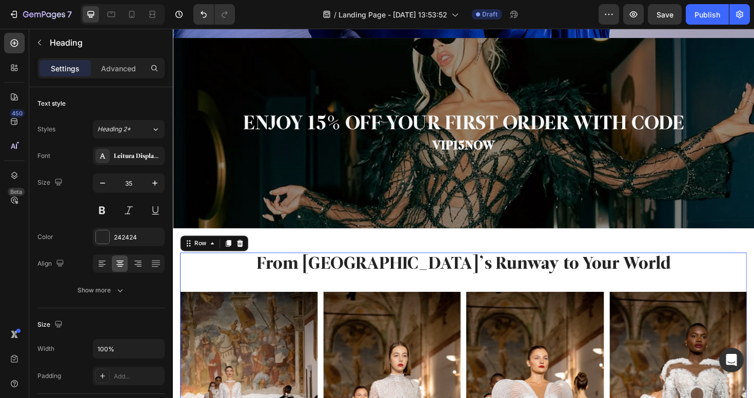
click at [184, 300] on div "From Milano’s Runway to Your World Heading Image Image Image Image Image Image …" at bounding box center [480, 400] width 600 height 268
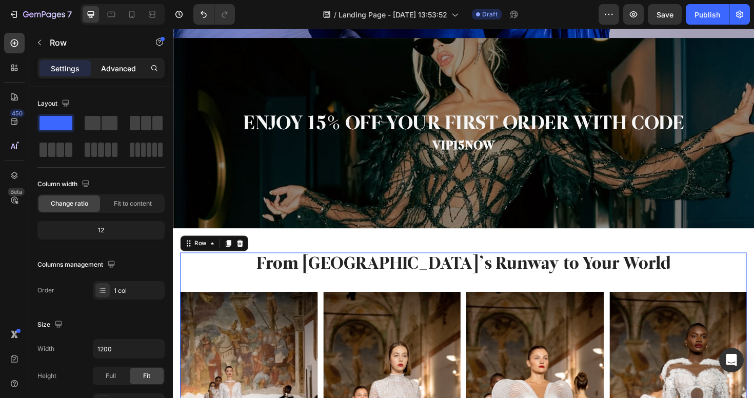
click at [132, 66] on p "Advanced" at bounding box center [118, 68] width 35 height 11
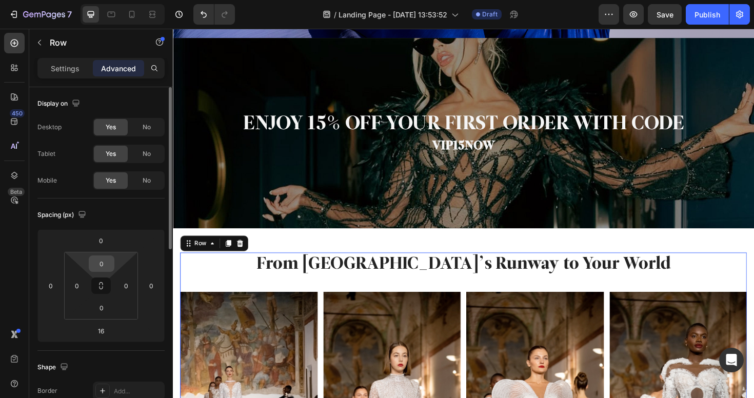
click at [108, 259] on input "0" at bounding box center [101, 263] width 21 height 15
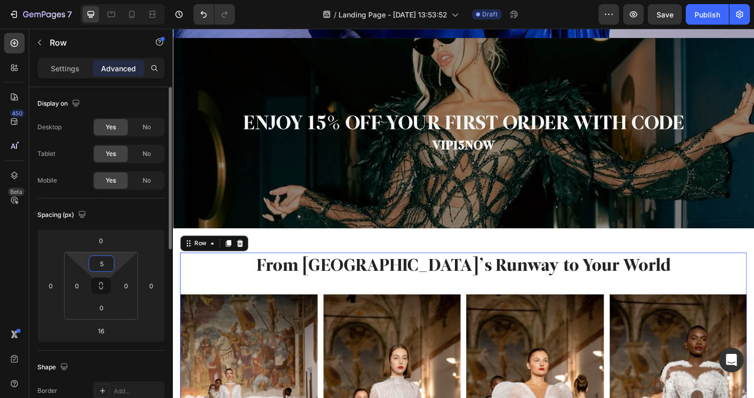
type input "50"
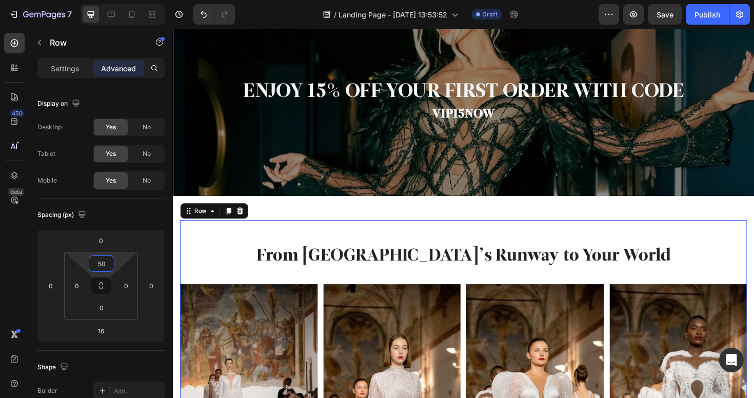
scroll to position [399, 0]
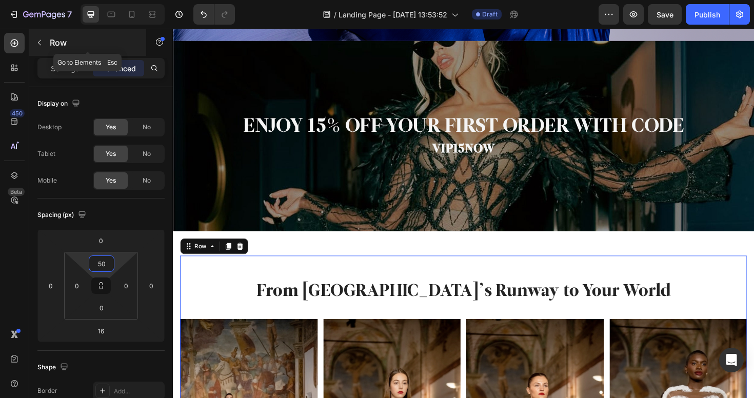
click at [42, 43] on icon "button" at bounding box center [39, 42] width 8 height 8
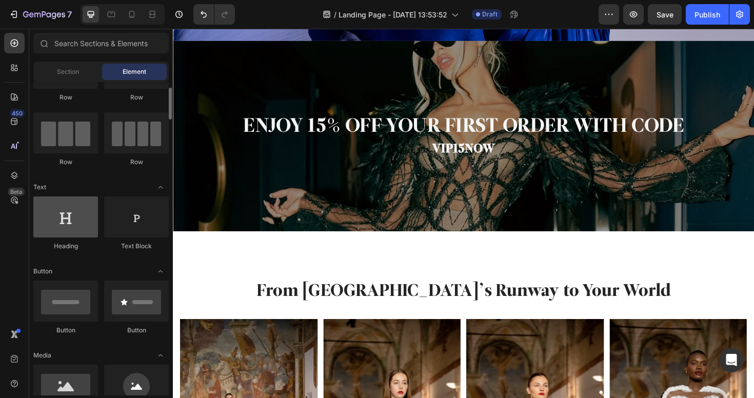
scroll to position [0, 0]
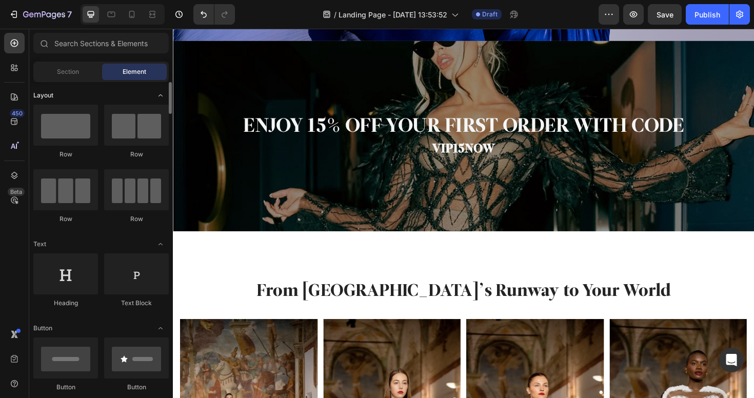
click at [78, 239] on div "Layout" at bounding box center [100, 244] width 135 height 10
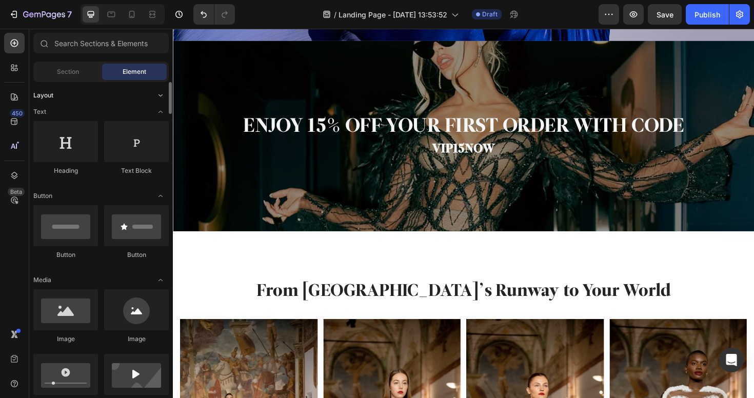
click at [78, 92] on div "Layout" at bounding box center [100, 95] width 135 height 10
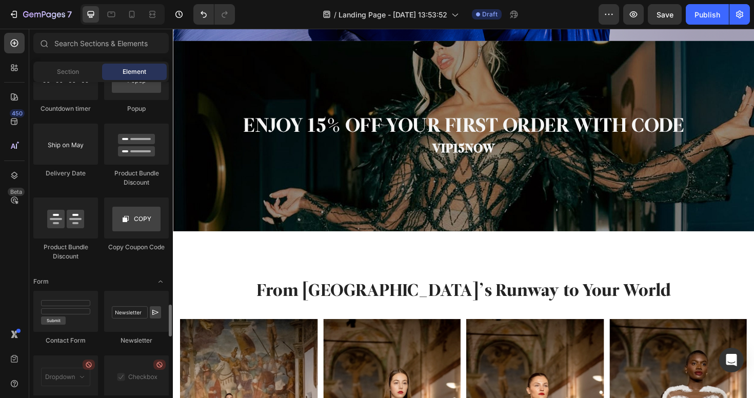
scroll to position [2147, 0]
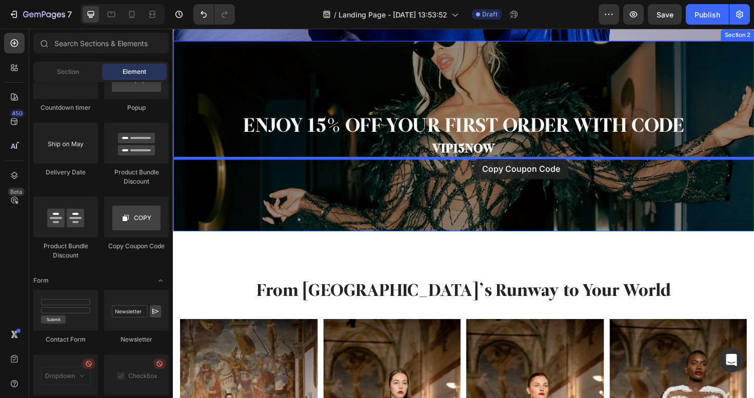
drag, startPoint x: 309, startPoint y: 255, endPoint x: 492, endPoint y: 166, distance: 203.6
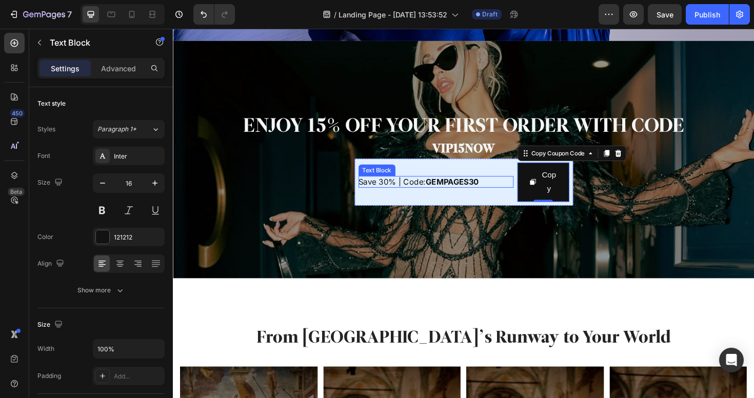
click at [460, 189] on strong "GEMPAGES30" at bounding box center [468, 191] width 56 height 10
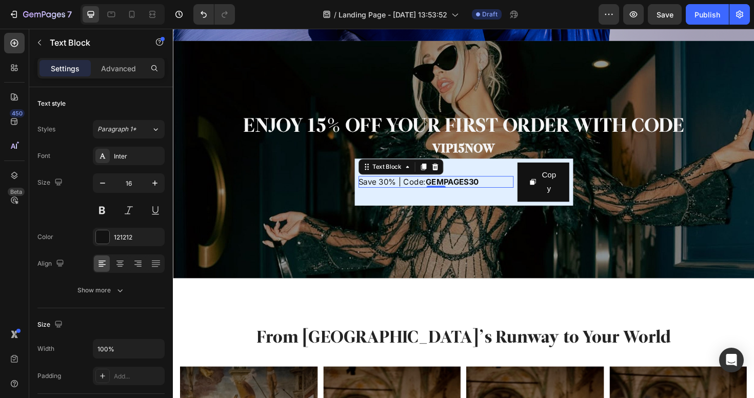
click at [498, 190] on p "Save 30% | Code: GEMPAGES30" at bounding box center [451, 191] width 164 height 12
click at [465, 192] on strong "GEMPAGES30" at bounding box center [468, 191] width 56 height 10
click at [422, 189] on span "Save 30% | Code: GEMPAGES30" at bounding box center [433, 191] width 128 height 10
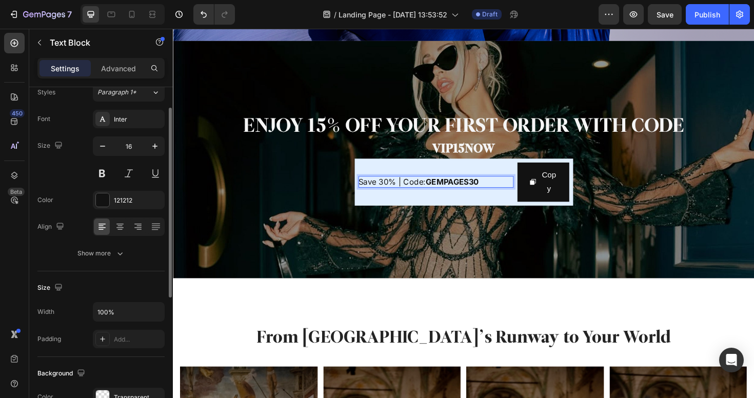
scroll to position [0, 0]
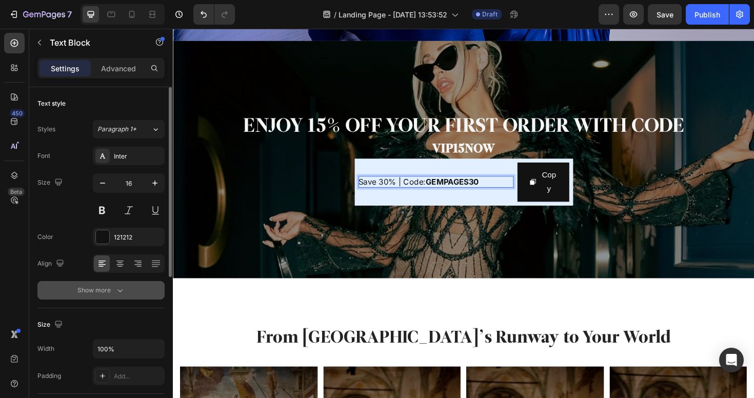
click at [116, 296] on button "Show more" at bounding box center [100, 290] width 127 height 18
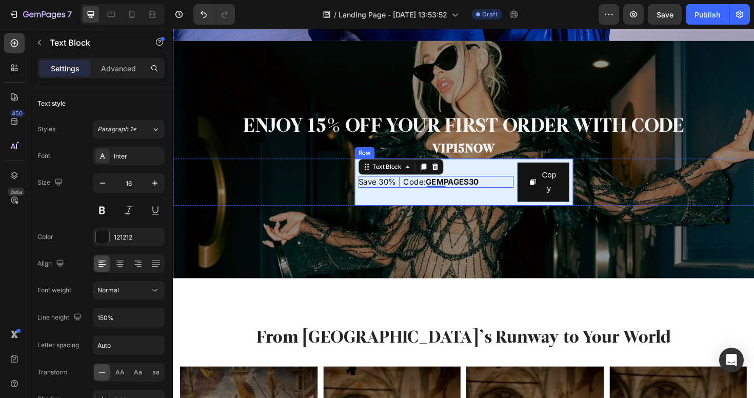
click at [488, 183] on div "Save 30% | Code: GEMPAGES30 Text Block 0" at bounding box center [451, 191] width 164 height 42
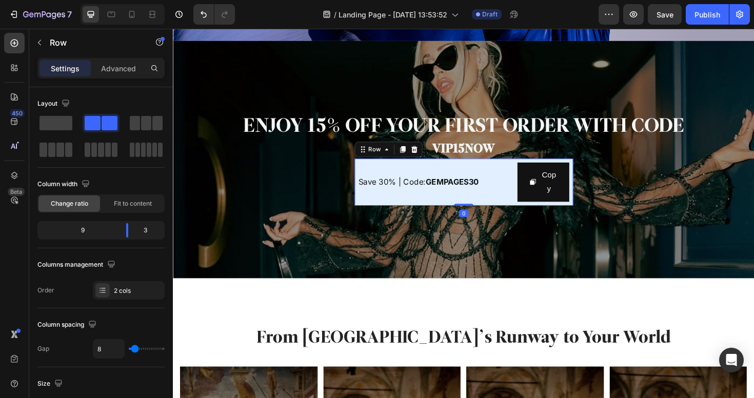
click at [488, 183] on div "Save 30% | Code: GEMPAGES30 Text Block" at bounding box center [451, 191] width 164 height 42
click at [488, 185] on p "Save 30% | Code: GEMPAGES30" at bounding box center [451, 191] width 164 height 12
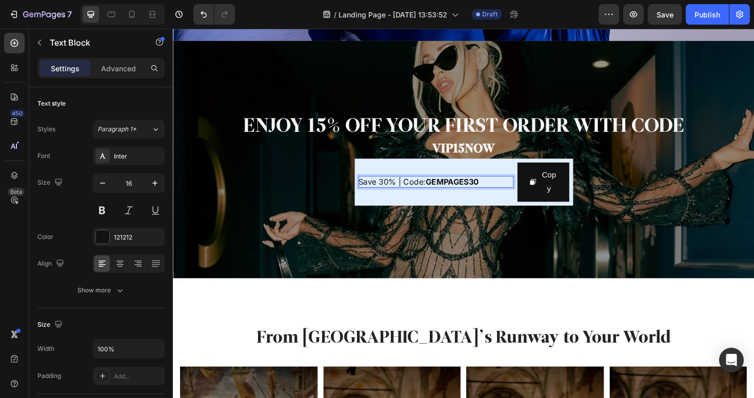
click at [488, 190] on strong "GEMPAGES30" at bounding box center [468, 191] width 56 height 10
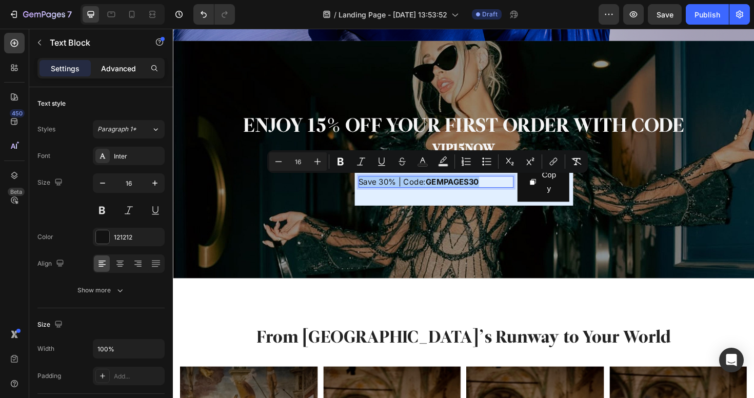
click at [123, 70] on p "Advanced" at bounding box center [118, 68] width 35 height 11
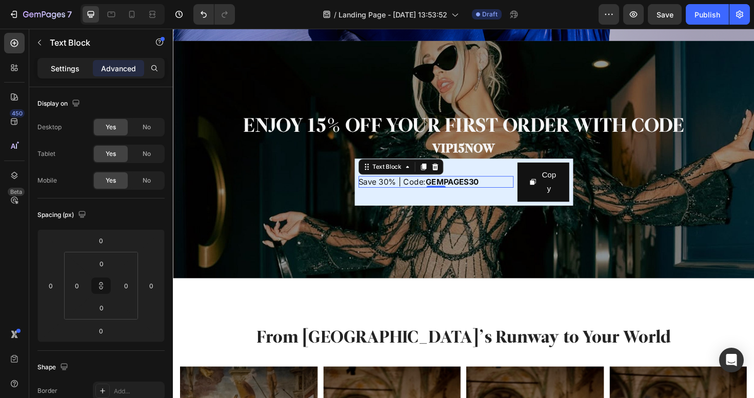
click at [77, 72] on p "Settings" at bounding box center [65, 68] width 29 height 11
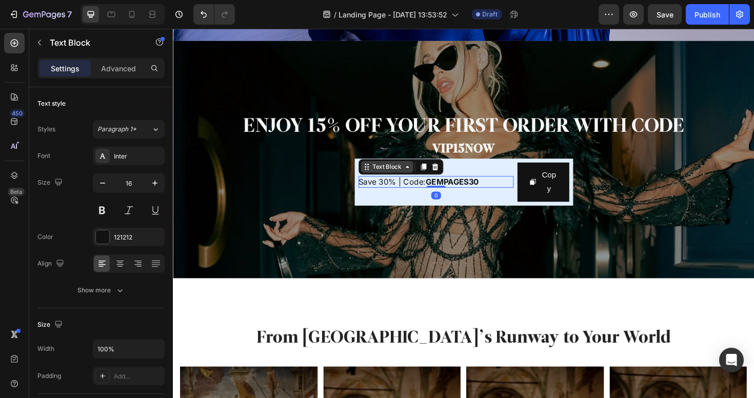
click at [415, 175] on div "Text Block" at bounding box center [399, 174] width 35 height 9
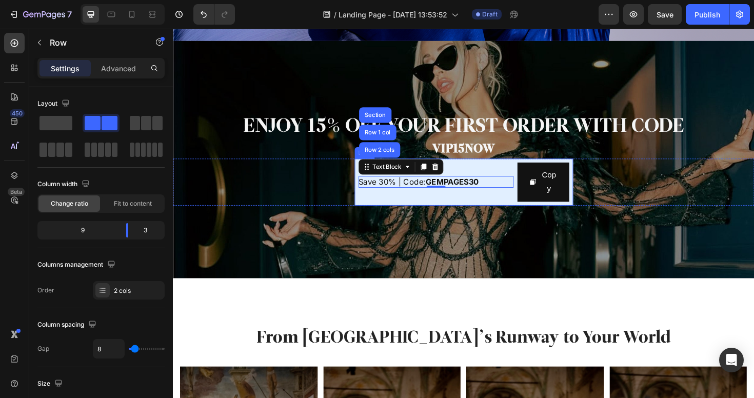
click at [458, 176] on div "Save 30% | Code: GEMPAGES30 Text Block Row 2 cols Row 1 col Section 0" at bounding box center [451, 191] width 164 height 42
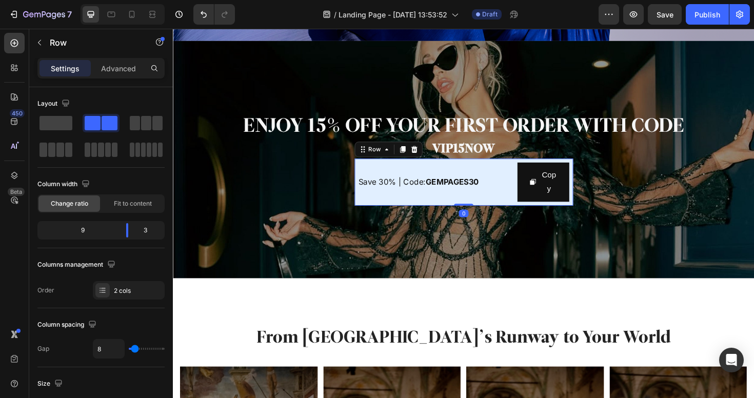
click at [451, 175] on div "Save 30% | Code: GEMPAGES30 Text Block" at bounding box center [451, 191] width 164 height 42
click at [427, 158] on icon at bounding box center [428, 155] width 7 height 7
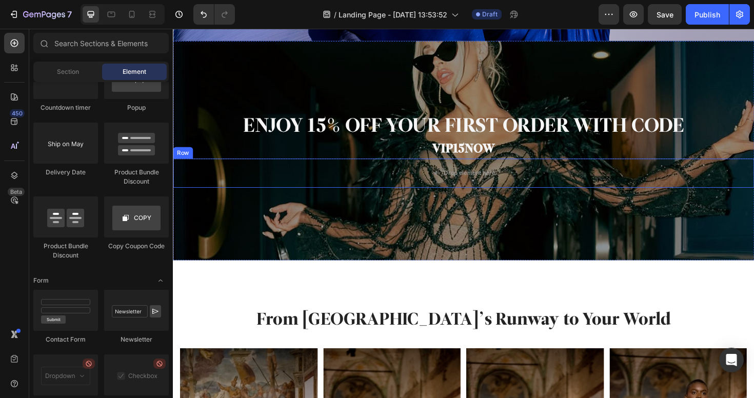
click at [187, 159] on div "Row" at bounding box center [183, 159] width 17 height 9
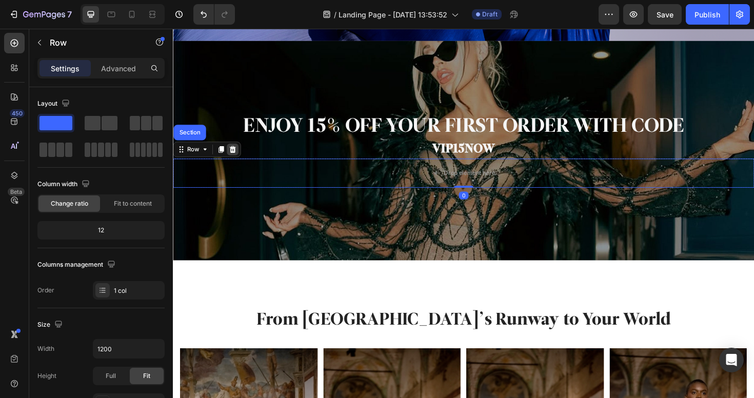
click at [241, 157] on div at bounding box center [236, 156] width 12 height 12
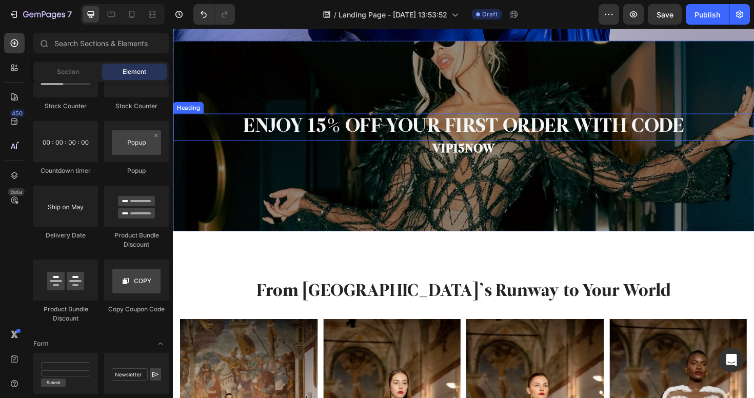
scroll to position [319, 0]
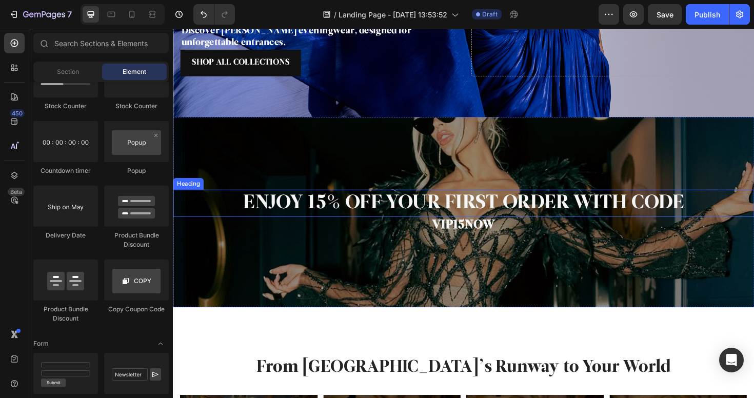
click at [324, 209] on h2 "ENJOY 15% OFF YOUR FIRST ORDER WITH CODE" at bounding box center [480, 213] width 615 height 29
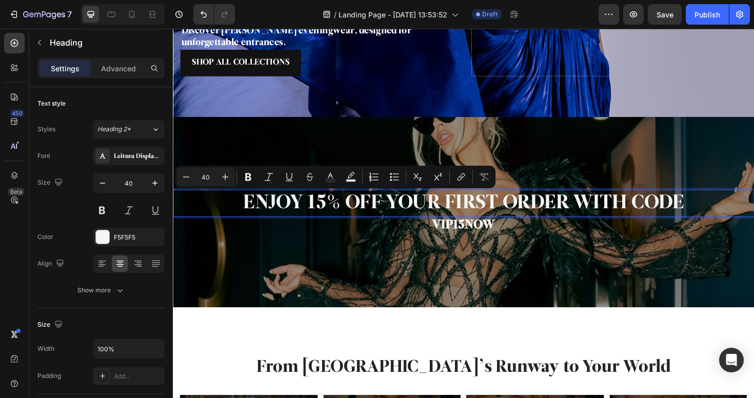
click at [331, 209] on p "ENJOY 15% OFF YOUR FIRST ORDER WITH CODE" at bounding box center [480, 213] width 613 height 27
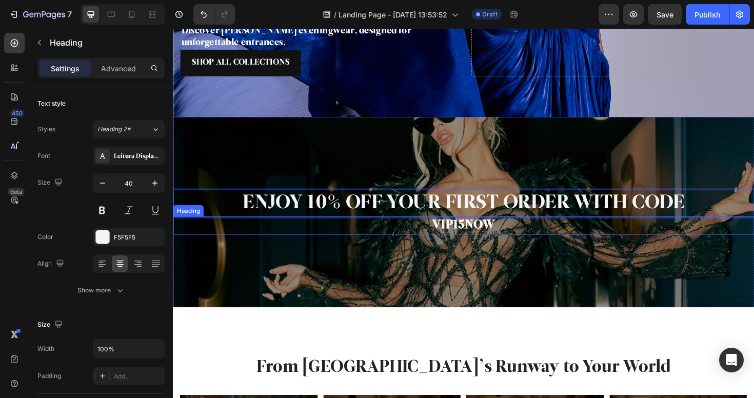
click at [488, 232] on h2 "VIP15NOW" at bounding box center [480, 237] width 615 height 19
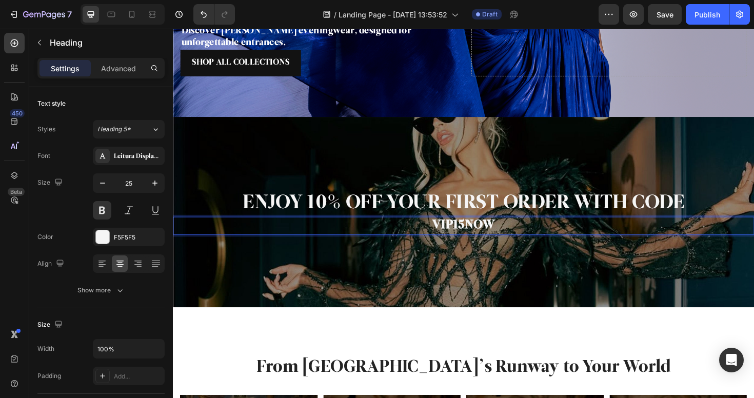
click at [488, 232] on p "VIP15NOW" at bounding box center [480, 237] width 613 height 17
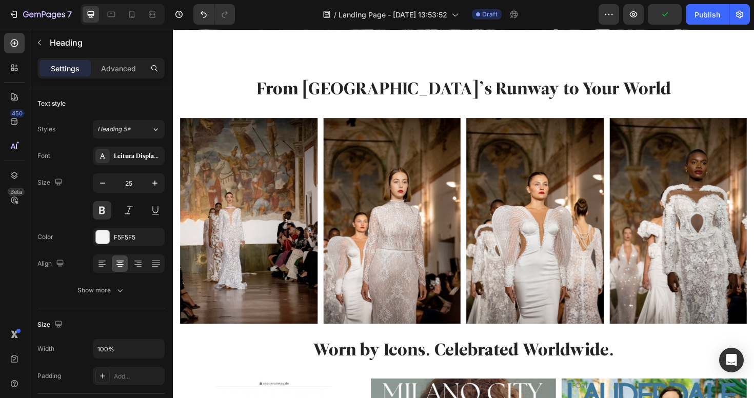
scroll to position [614, 0]
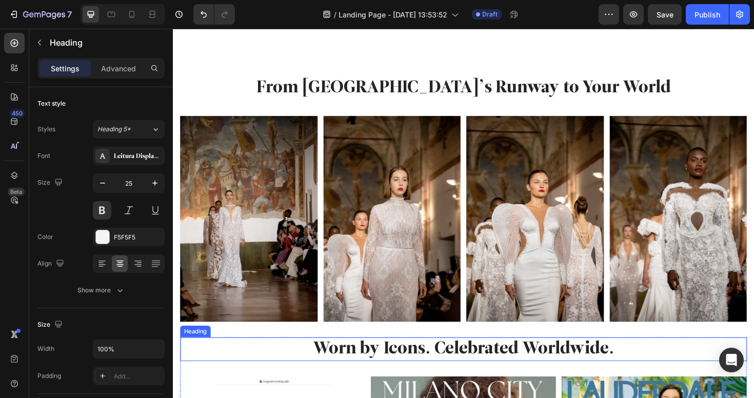
click at [192, 351] on div "Heading" at bounding box center [196, 349] width 32 height 12
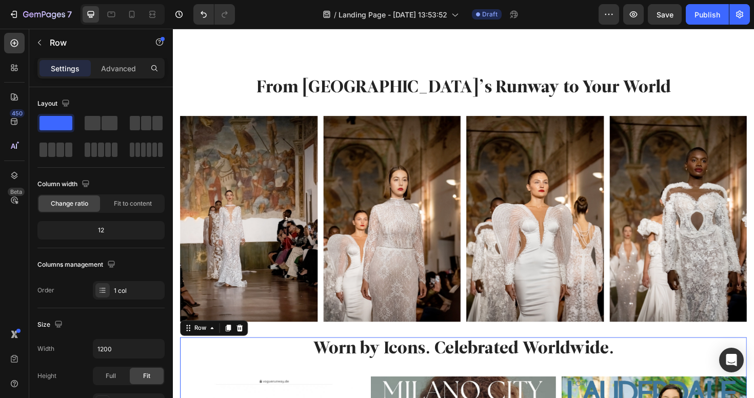
click at [134, 72] on p "Advanced" at bounding box center [118, 68] width 35 height 11
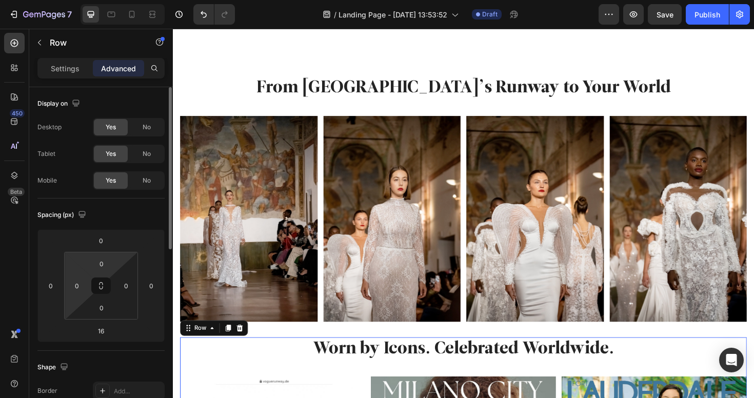
drag, startPoint x: 106, startPoint y: 264, endPoint x: 66, endPoint y: 264, distance: 40.5
click at [75, 264] on div "0 0 0 0" at bounding box center [101, 286] width 74 height 68
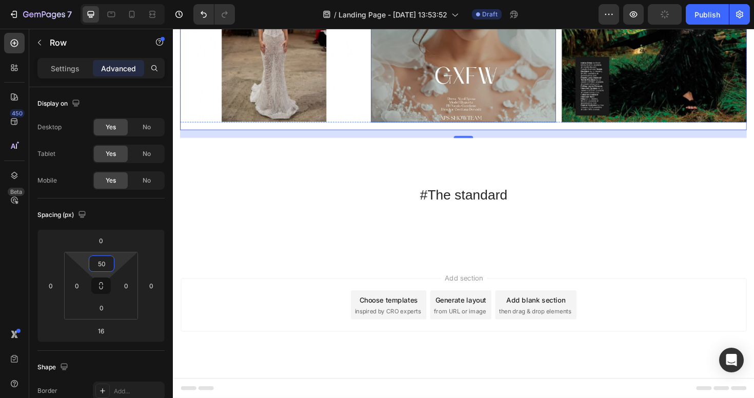
scroll to position [1216, 0]
type input "50"
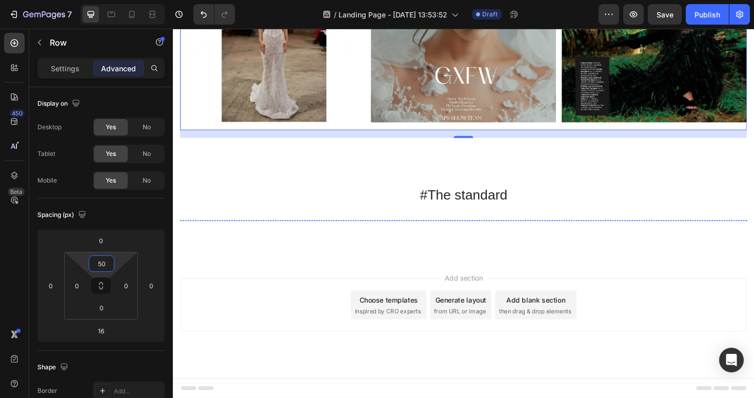
click at [481, 194] on h2 "#The standard" at bounding box center [480, 204] width 600 height 21
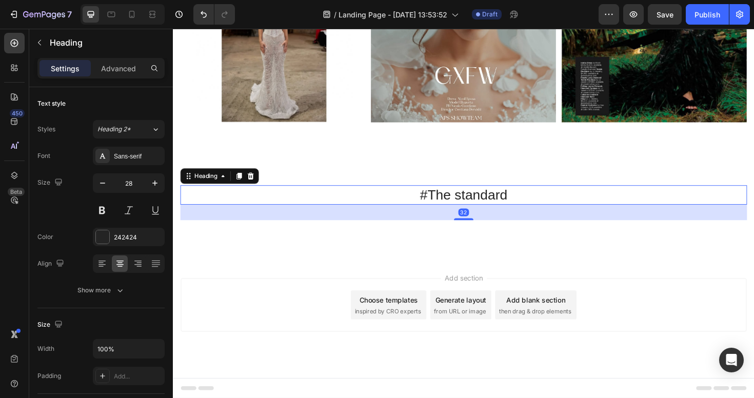
click at [465, 194] on h2 "#The standard" at bounding box center [480, 204] width 600 height 21
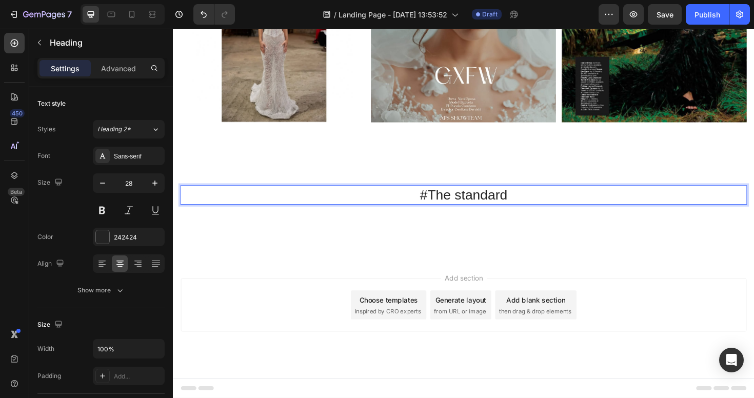
click at [463, 195] on p "#The standard" at bounding box center [481, 204] width 598 height 18
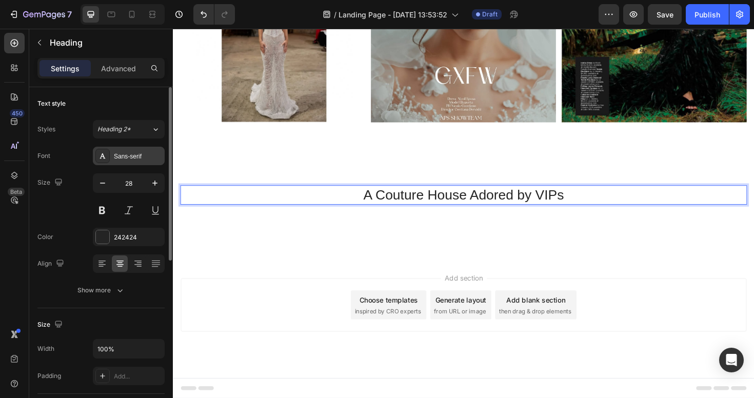
click at [115, 157] on div "Sans-serif" at bounding box center [138, 156] width 48 height 9
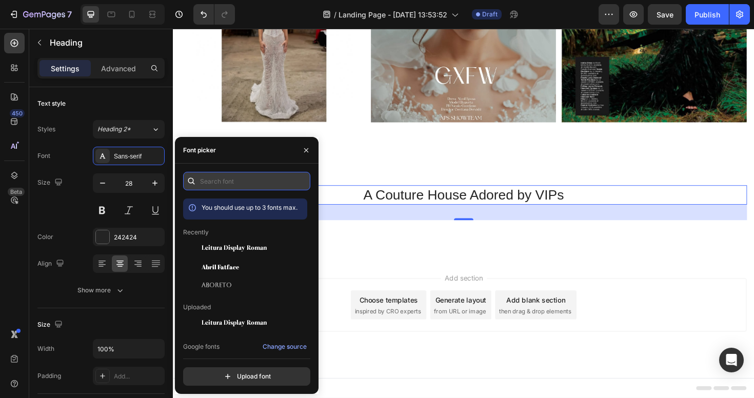
click at [221, 180] on input "text" at bounding box center [246, 181] width 127 height 18
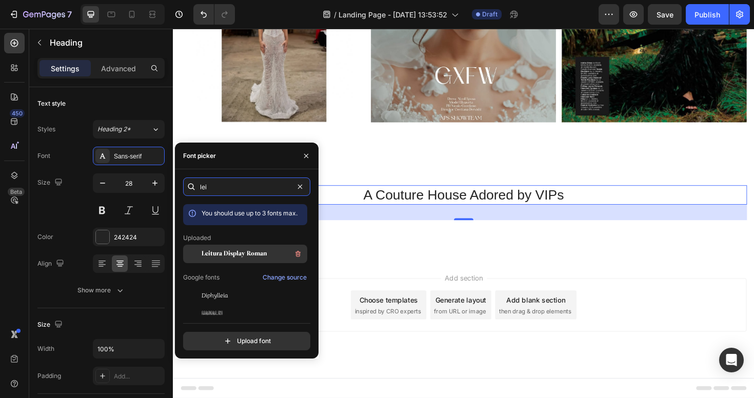
type input "lei"
click at [252, 248] on div "Leitura Display Roman" at bounding box center [254, 254] width 104 height 12
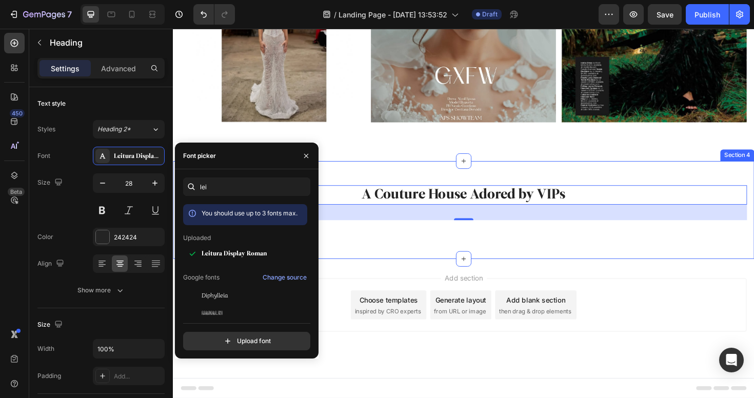
click at [668, 272] on div "A Couture House Adored by VIPs Heading 32 Image Image Image Image Image Carouse…" at bounding box center [480, 221] width 615 height 104
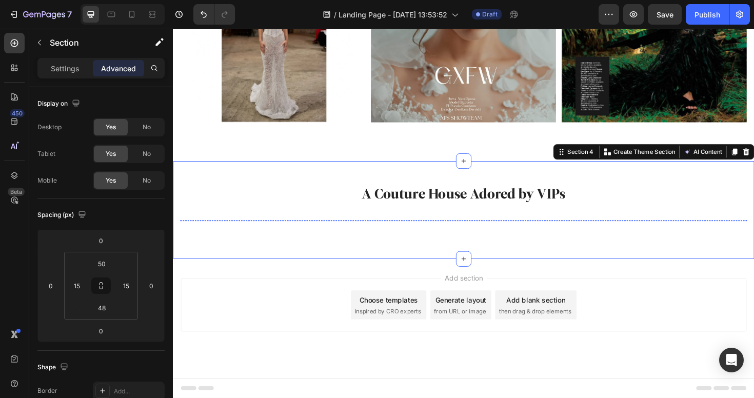
scroll to position [1168, 0]
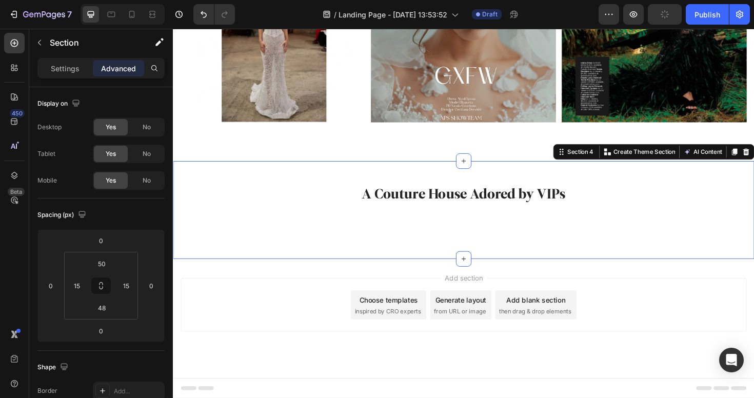
click at [436, 195] on p "A Couture House Adored by VIPs" at bounding box center [481, 204] width 598 height 18
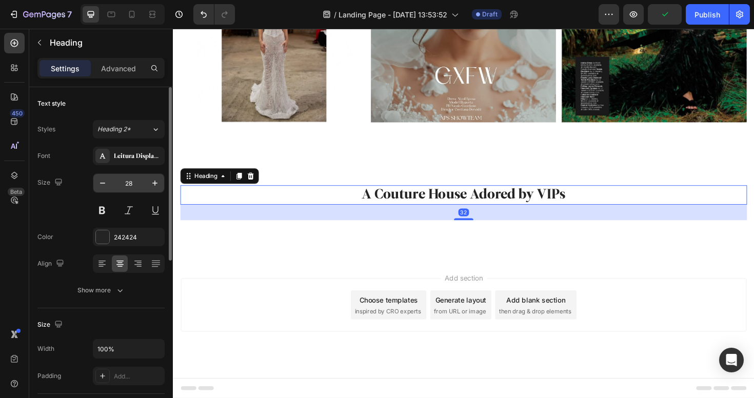
click at [139, 186] on input "28" at bounding box center [129, 183] width 34 height 18
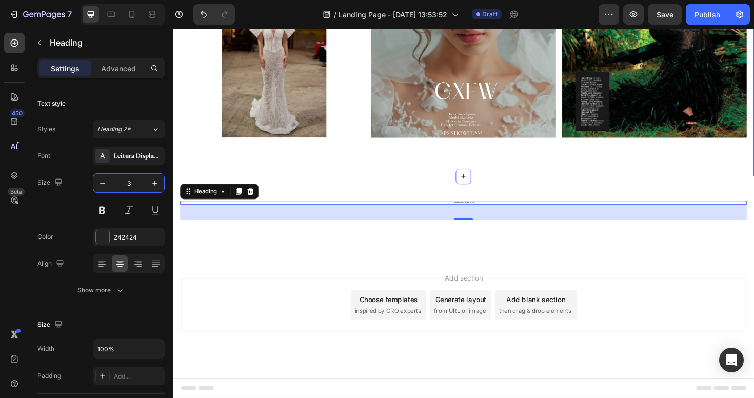
type input "35"
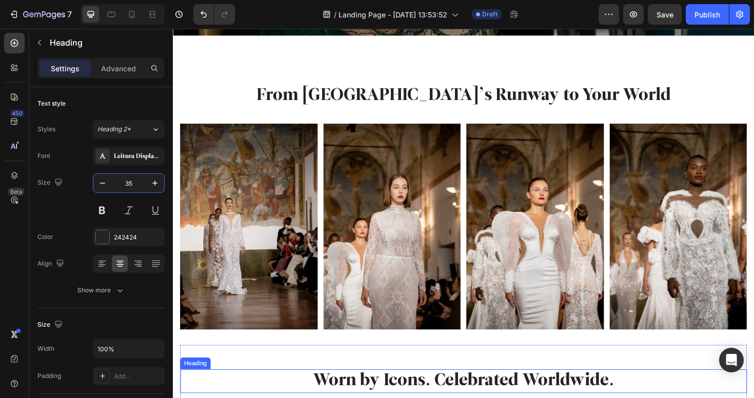
scroll to position [538, 0]
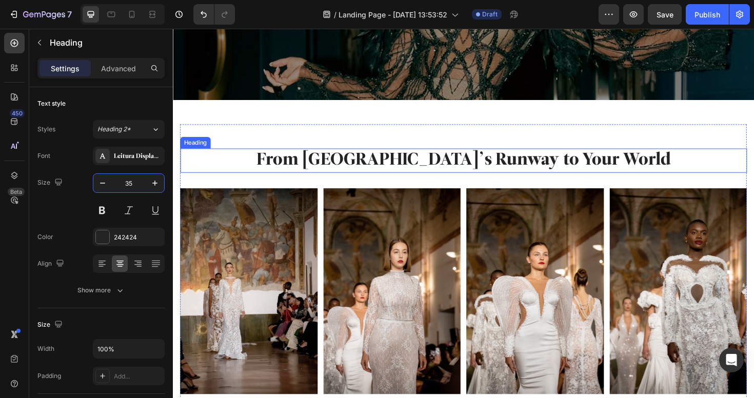
click at [483, 164] on p "From [GEOGRAPHIC_DATA]’s Runway to Your World" at bounding box center [481, 168] width 598 height 24
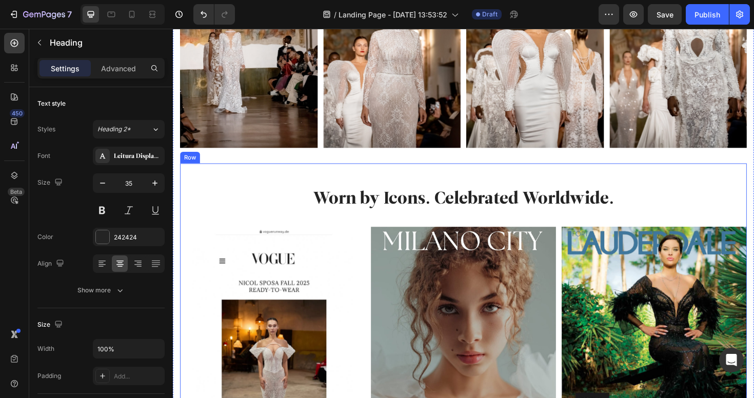
scroll to position [824, 0]
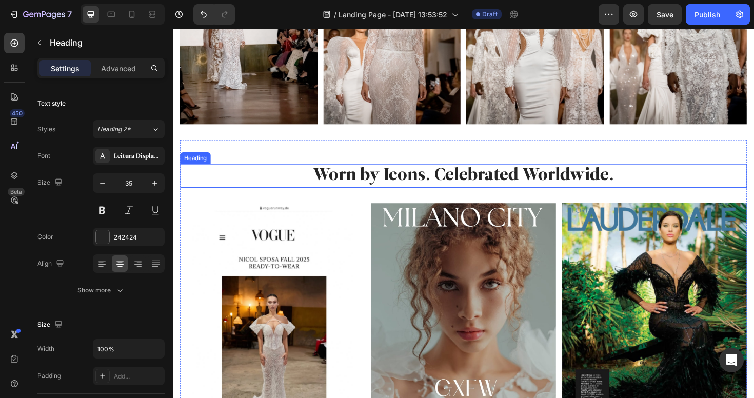
click at [468, 179] on p "Worn by Icons. Celebrated Worldwide." at bounding box center [481, 185] width 598 height 24
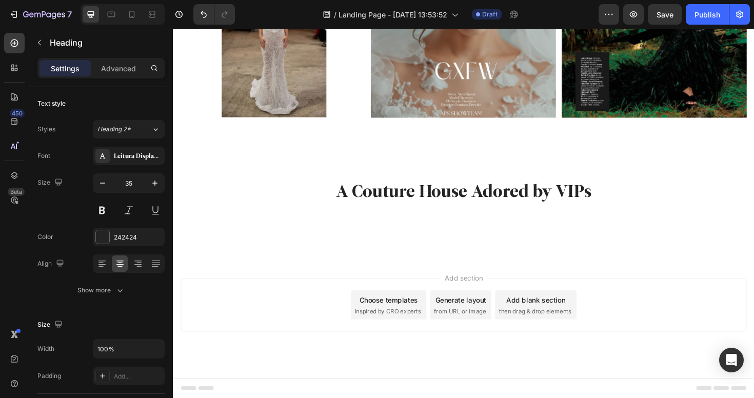
scroll to position [1250, 0]
click at [611, 231] on img at bounding box center [557, 231] width 146 height 0
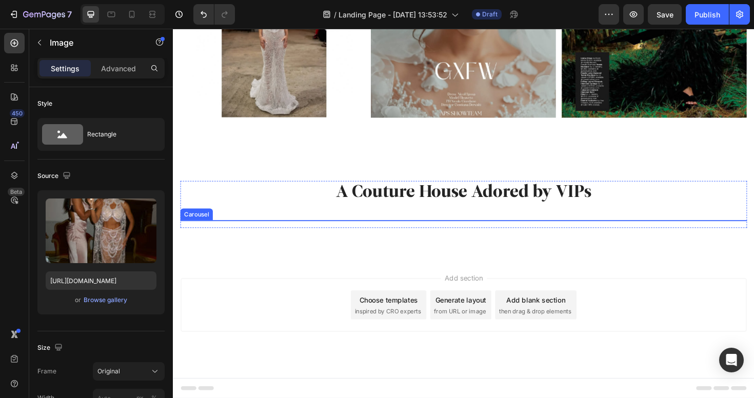
click at [753, 232] on icon "Carousel Next Arrow" at bounding box center [763, 231] width 4 height 7
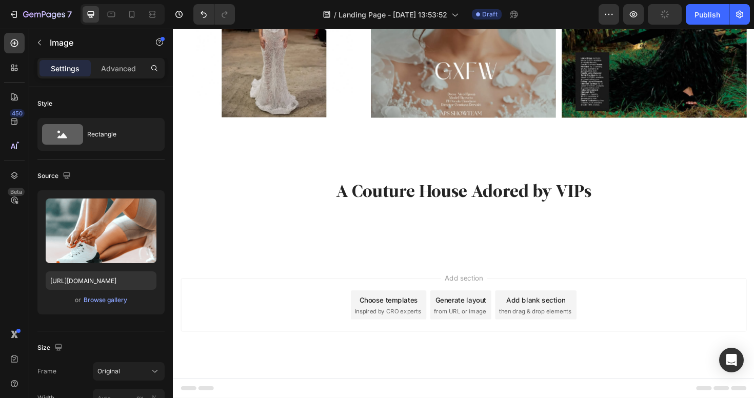
click at [672, 231] on img at bounding box center [708, 231] width 146 height 0
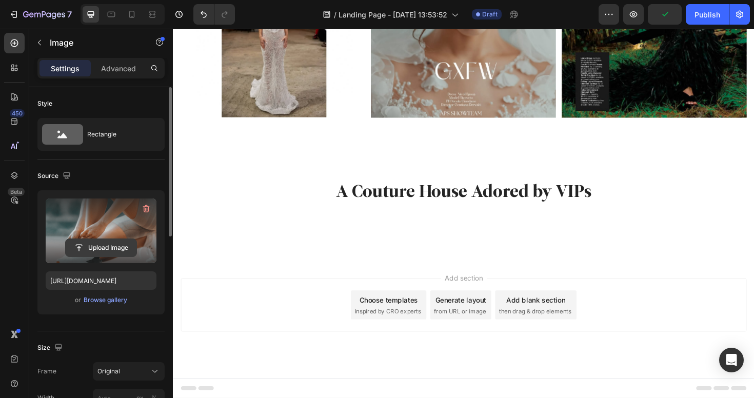
click at [91, 252] on input "file" at bounding box center [101, 247] width 71 height 17
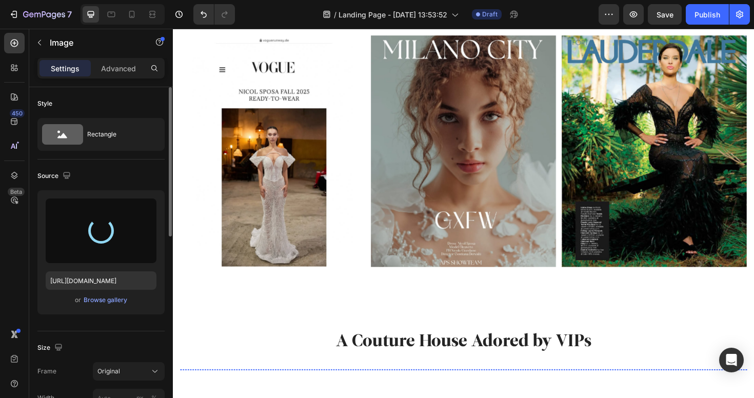
scroll to position [974, 0]
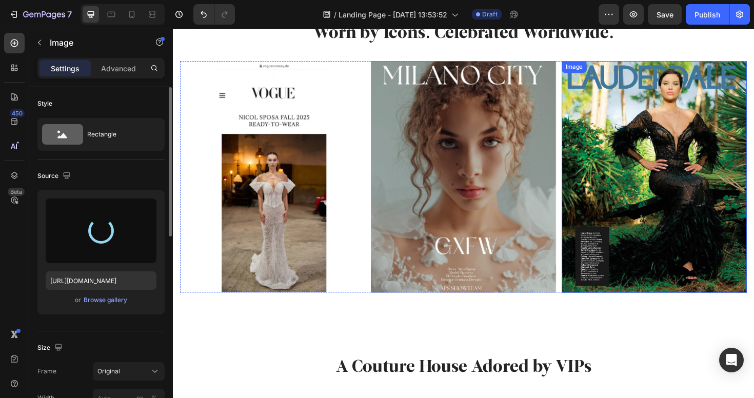
click at [674, 228] on img at bounding box center [683, 185] width 196 height 245
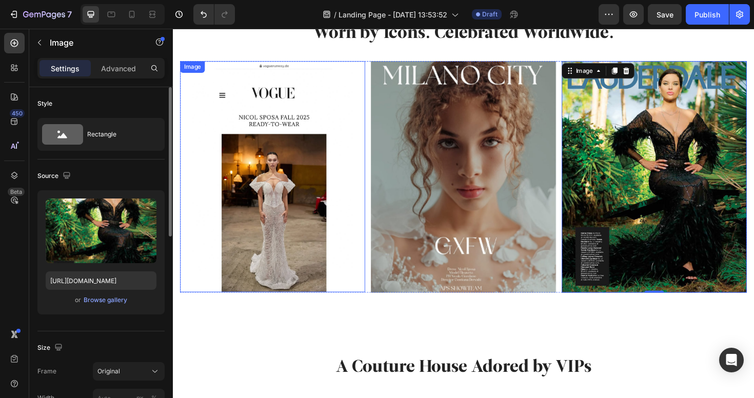
click at [378, 127] on div "Image Image Image 0" at bounding box center [480, 185] width 600 height 245
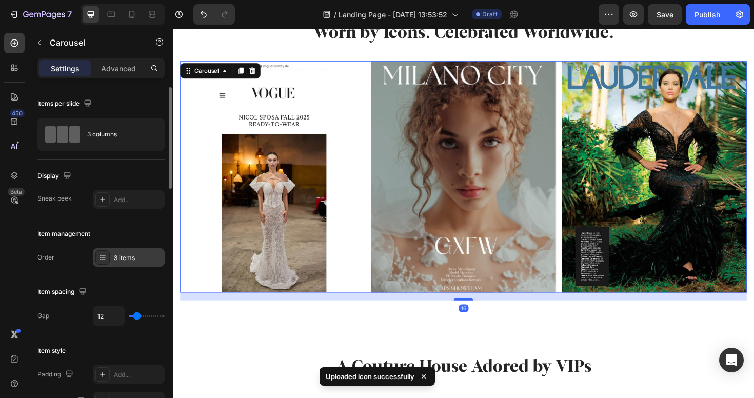
click at [114, 255] on div "3 items" at bounding box center [138, 257] width 48 height 9
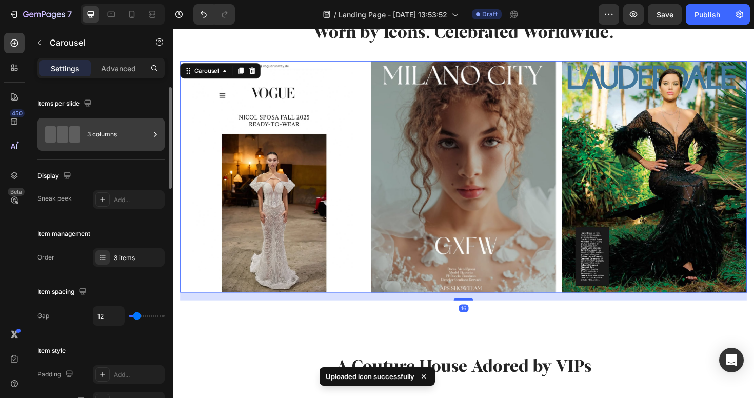
click at [125, 147] on div "3 columns" at bounding box center [100, 134] width 127 height 33
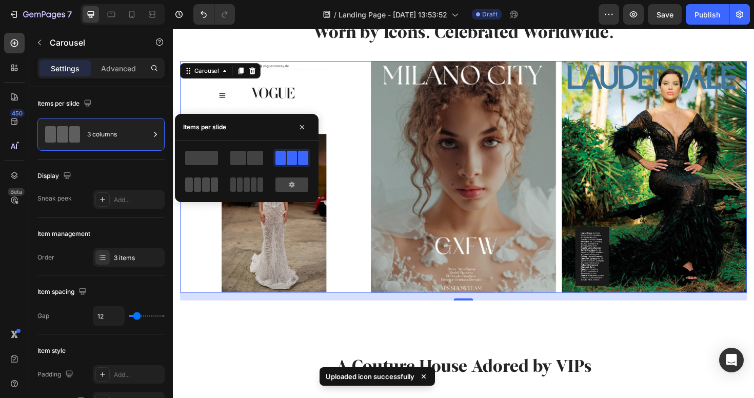
click at [192, 186] on span at bounding box center [189, 184] width 8 height 14
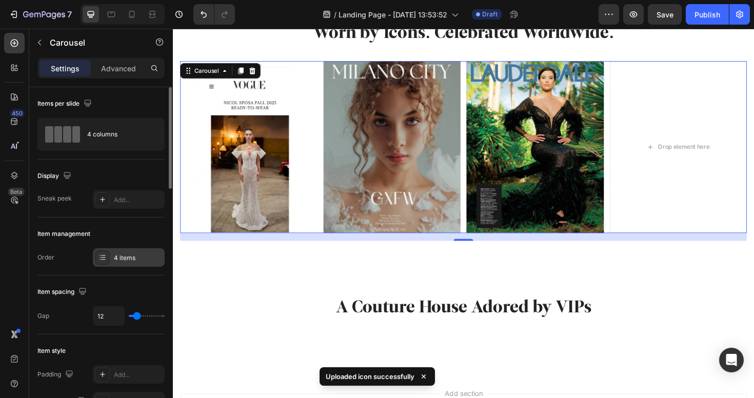
click at [129, 253] on div "4 items" at bounding box center [138, 257] width 48 height 9
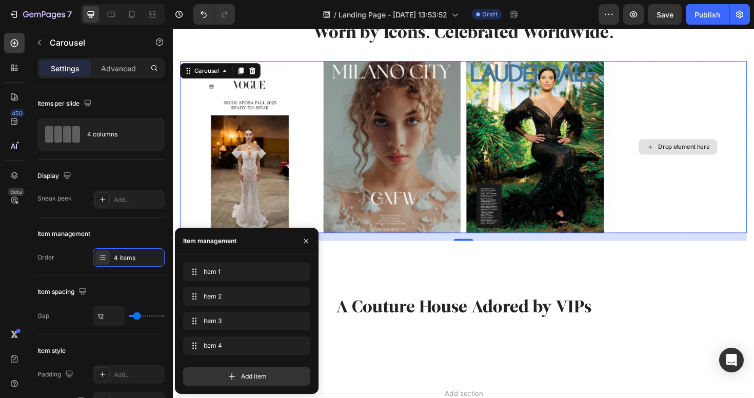
click at [682, 165] on div "Drop element here" at bounding box center [708, 154] width 146 height 182
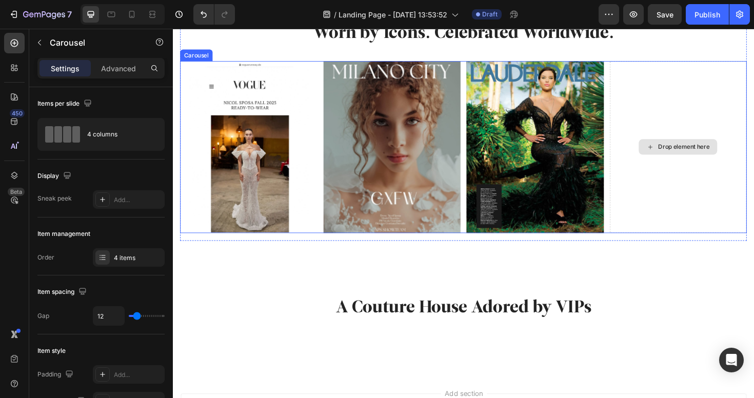
click at [691, 153] on div "Drop element here" at bounding box center [714, 154] width 54 height 8
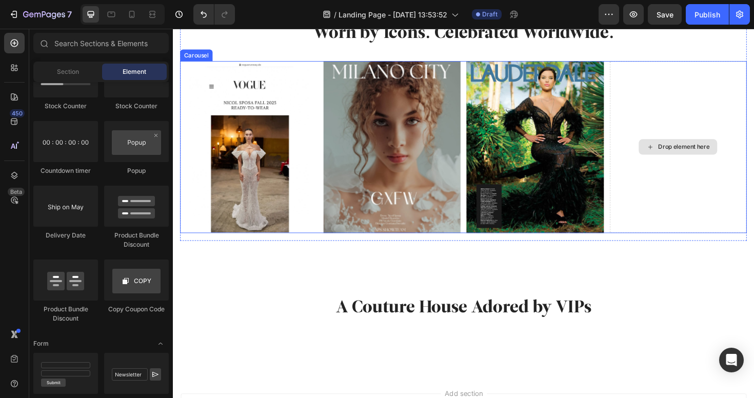
click at [714, 150] on div "Drop element here" at bounding box center [714, 154] width 54 height 8
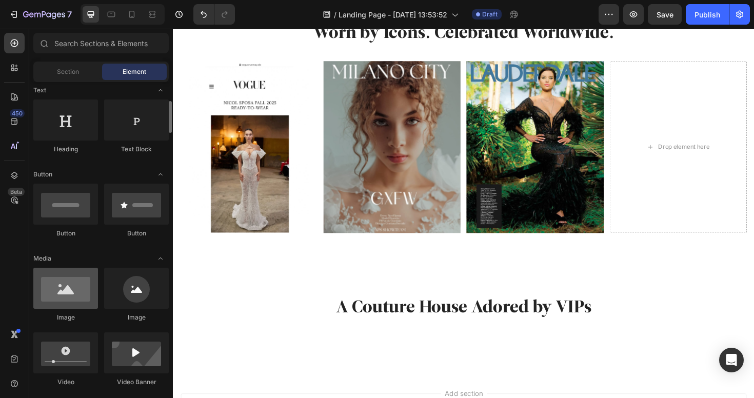
scroll to position [157, 0]
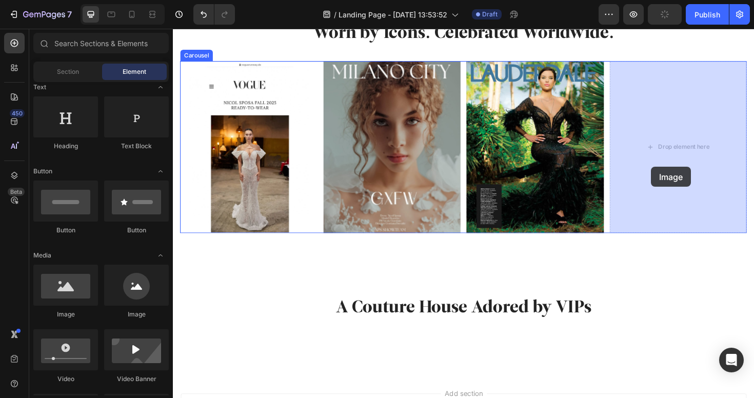
drag, startPoint x: 240, startPoint y: 312, endPoint x: 680, endPoint y: 173, distance: 460.9
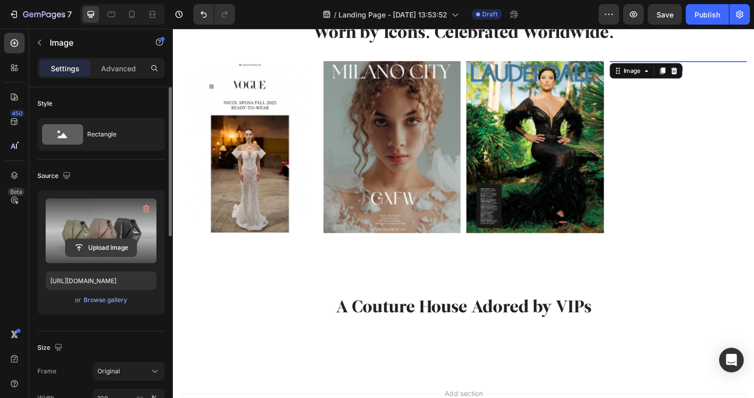
click at [90, 243] on input "file" at bounding box center [101, 247] width 71 height 17
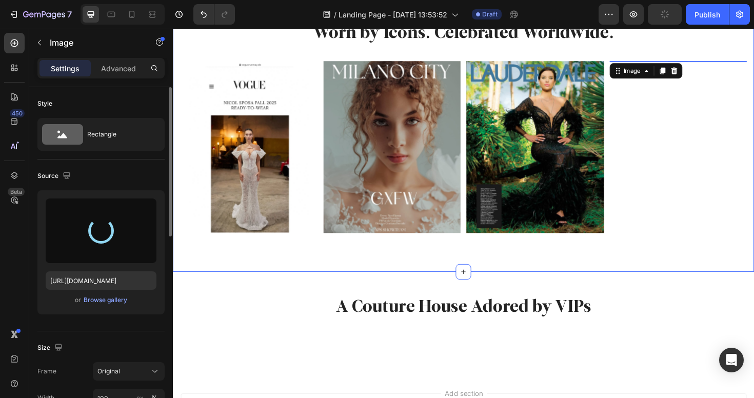
type input "https://cdn.shopify.com/s/files/1/0598/1133/2184/files/gempages_581612262477792…"
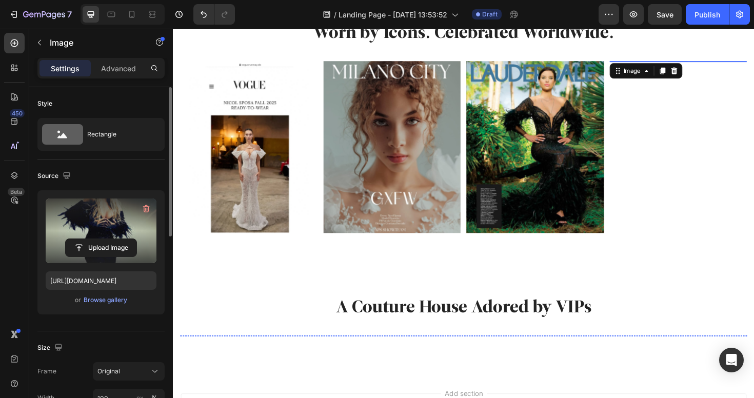
click at [689, 353] on div "Image" at bounding box center [708, 353] width 146 height 0
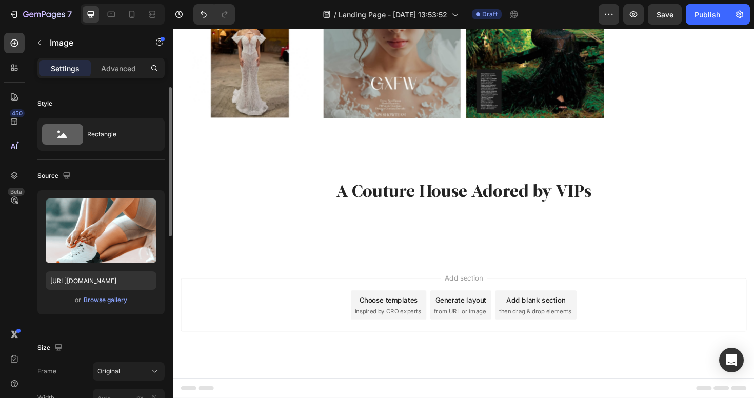
scroll to position [1179, 0]
click at [660, 231] on img at bounding box center [708, 231] width 146 height 0
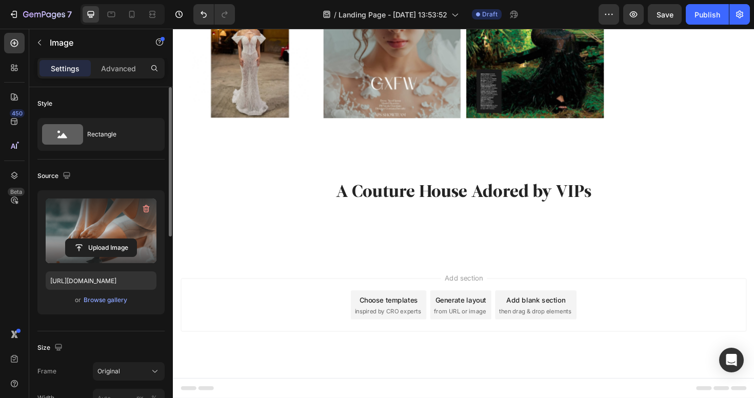
click at [118, 231] on label at bounding box center [101, 230] width 111 height 65
click at [118, 239] on input "file" at bounding box center [101, 247] width 71 height 17
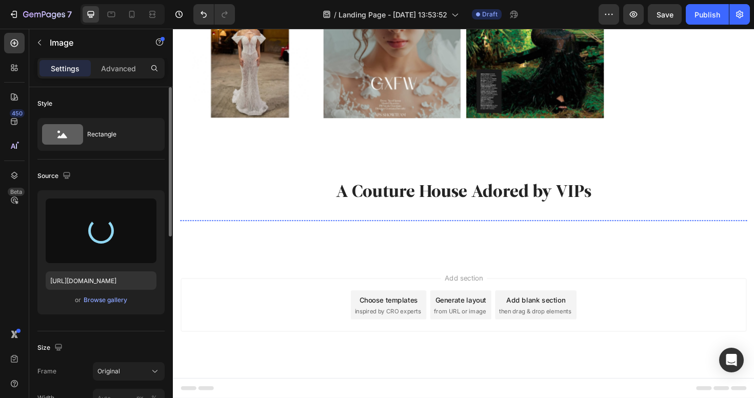
type input "https://cdn.shopify.com/s/files/1/0598/1133/2184/files/gempages_581612262477792…"
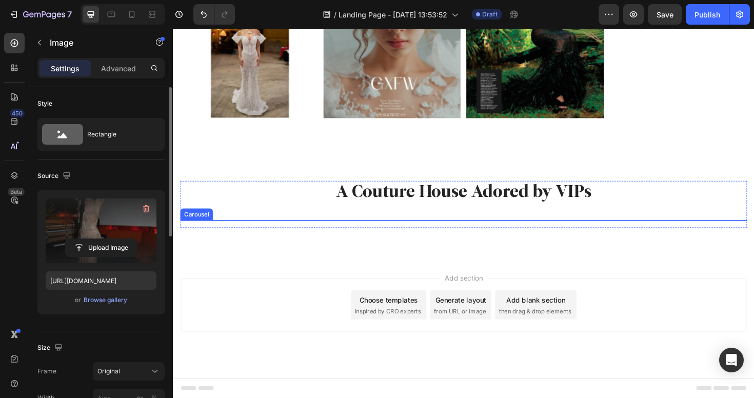
click at [753, 235] on icon "Carousel Next Arrow" at bounding box center [763, 231] width 4 height 7
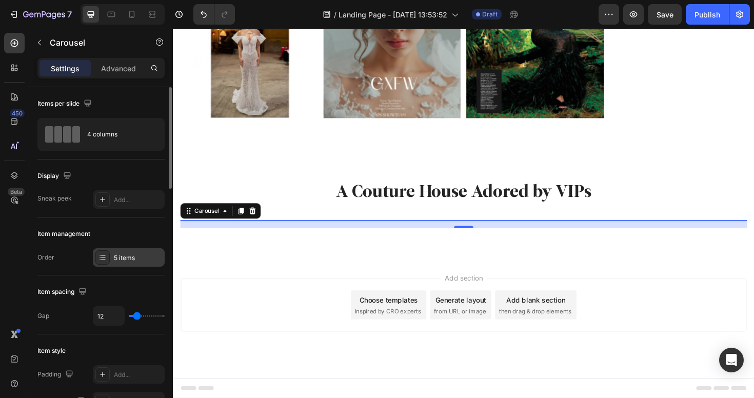
click at [126, 257] on div "5 items" at bounding box center [138, 257] width 48 height 9
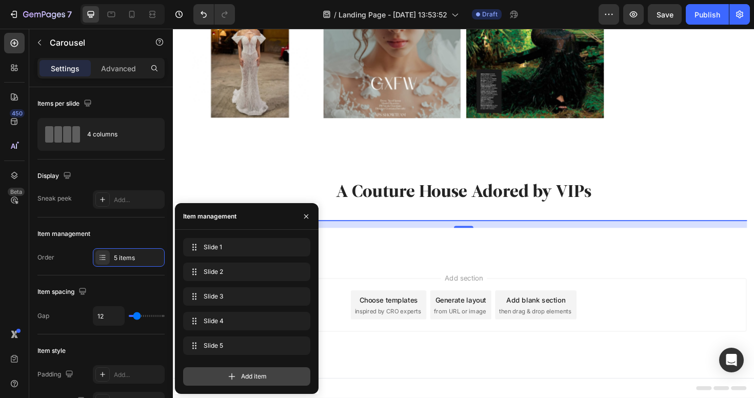
click at [238, 376] on div "Add item" at bounding box center [246, 376] width 127 height 18
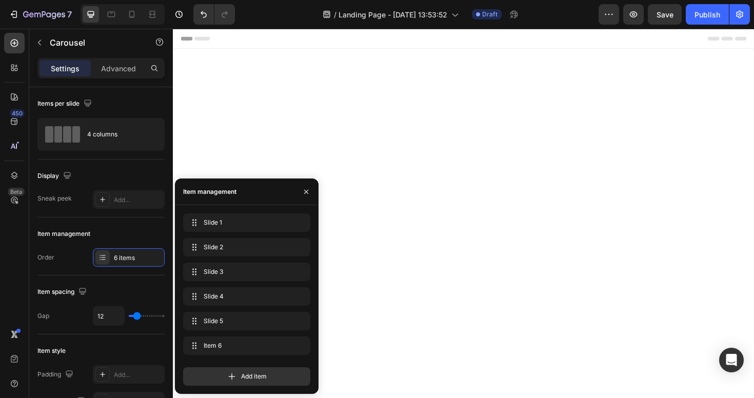
scroll to position [1179, 0]
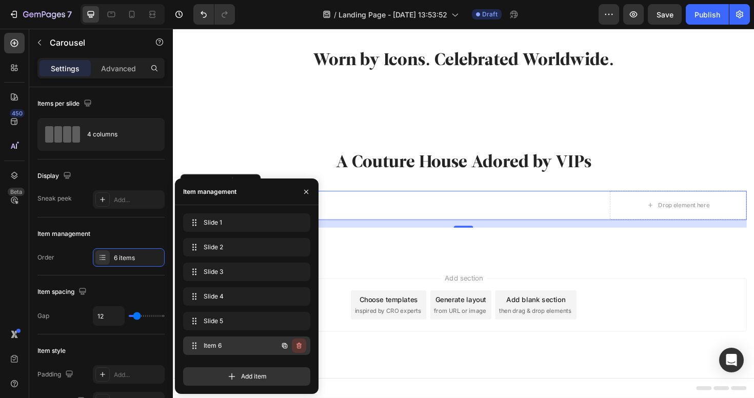
click at [302, 348] on icon "button" at bounding box center [299, 346] width 8 height 8
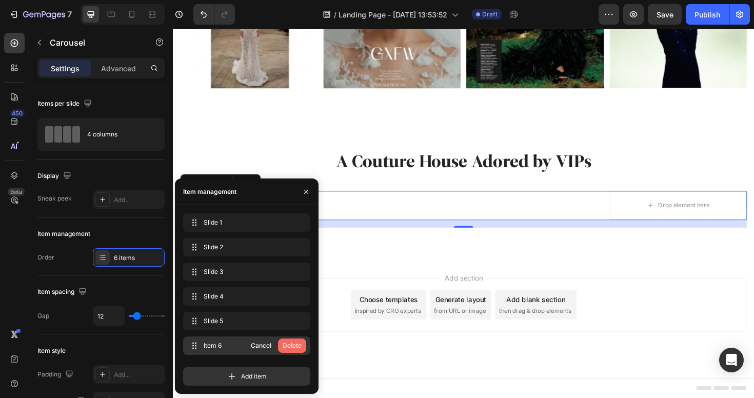
click at [300, 343] on div "Delete" at bounding box center [292, 345] width 19 height 9
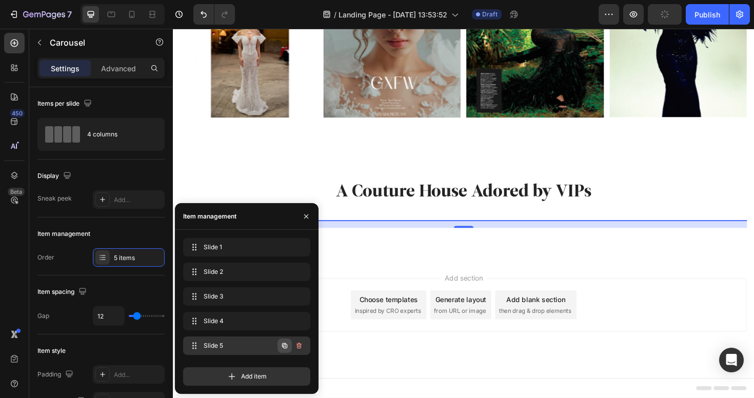
click at [286, 346] on icon "button" at bounding box center [284, 346] width 8 height 8
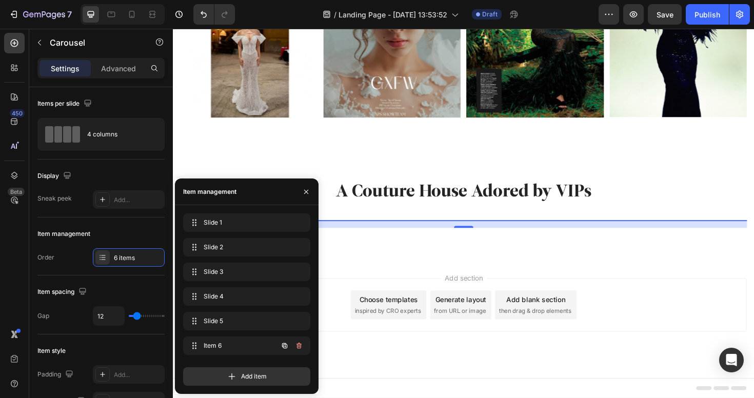
click at [286, 346] on icon "button" at bounding box center [284, 346] width 8 height 8
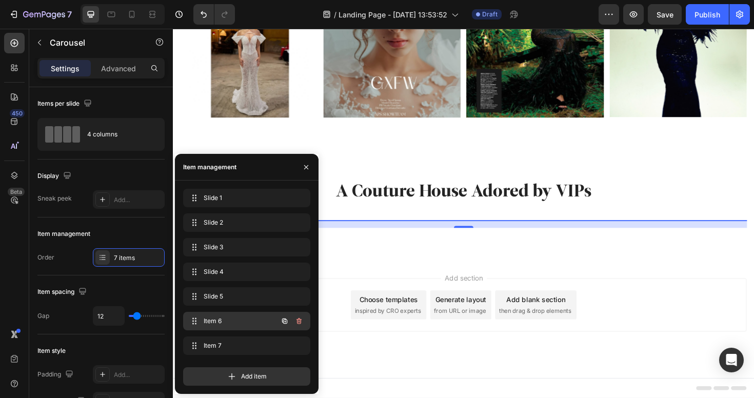
click at [263, 324] on div "Item 6 Item 6" at bounding box center [232, 321] width 90 height 14
click at [467, 231] on img at bounding box center [405, 231] width 146 height 0
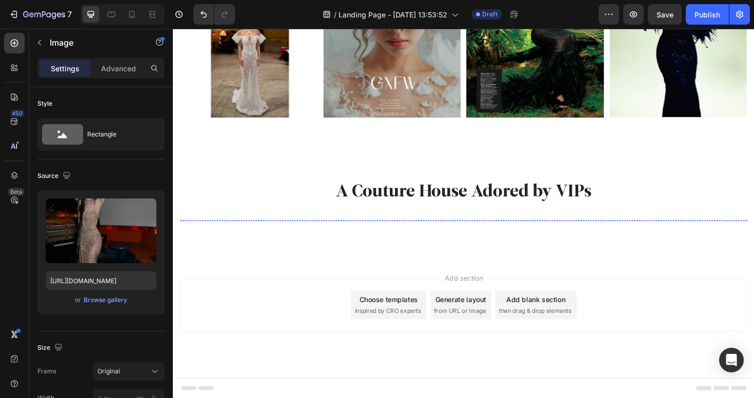
click at [255, 231] on img at bounding box center [253, 231] width 146 height 0
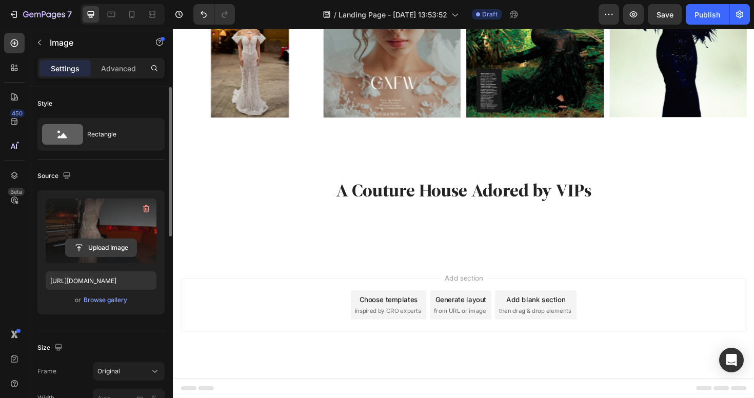
click at [121, 246] on input "file" at bounding box center [101, 247] width 71 height 17
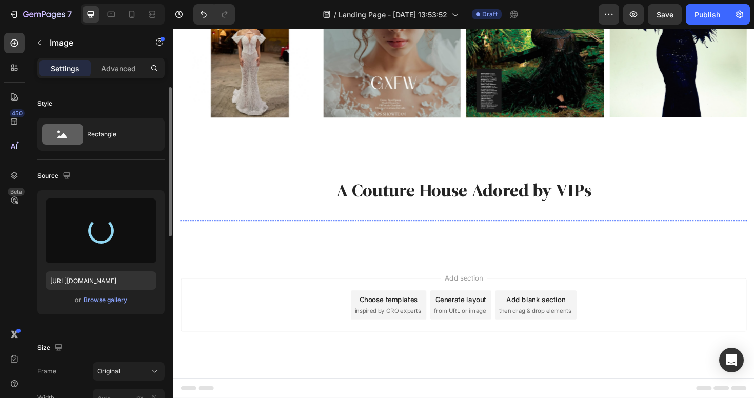
click at [380, 231] on img at bounding box center [405, 231] width 146 height 0
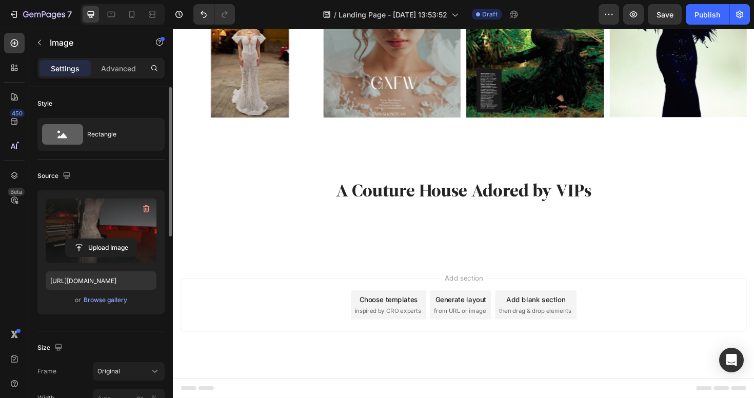
click at [90, 209] on label at bounding box center [101, 230] width 111 height 65
click at [90, 239] on input "file" at bounding box center [101, 247] width 71 height 17
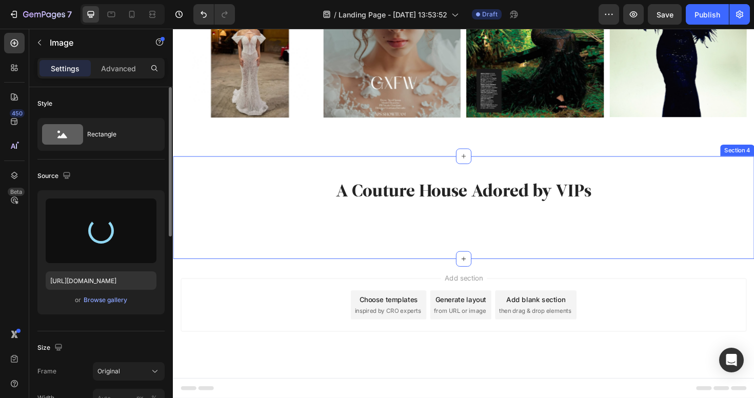
type input "https://cdn.shopify.com/s/files/1/0598/1133/2184/files/gempages_581612262477792…"
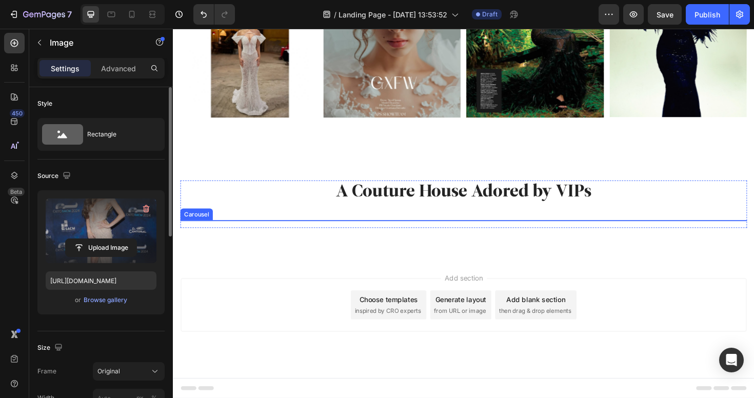
click at [196, 234] on icon "Carousel Back Arrow" at bounding box center [198, 231] width 4 height 7
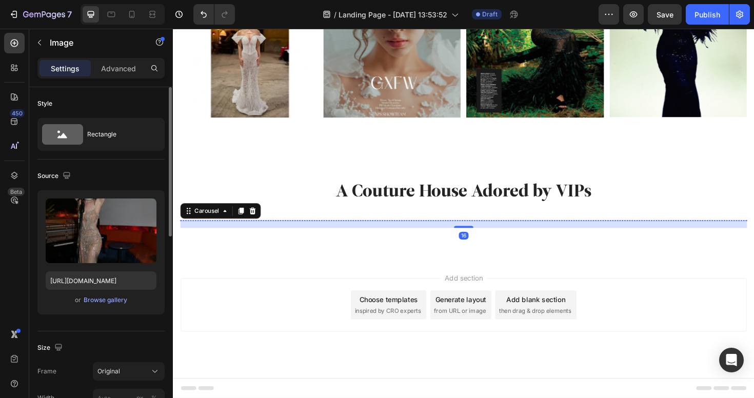
click at [390, 231] on img at bounding box center [405, 231] width 146 height 0
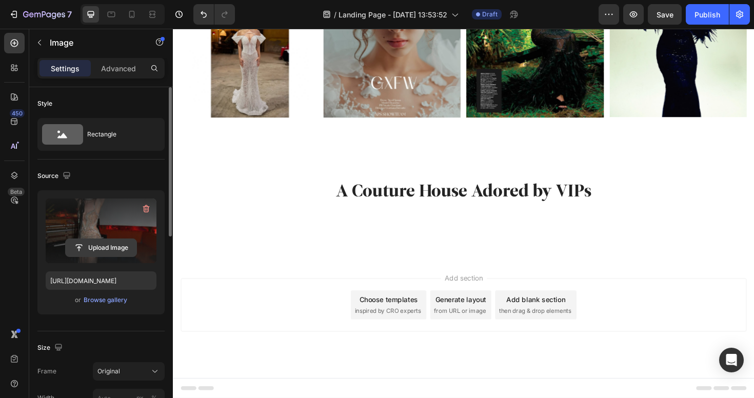
click at [107, 244] on input "file" at bounding box center [101, 247] width 71 height 17
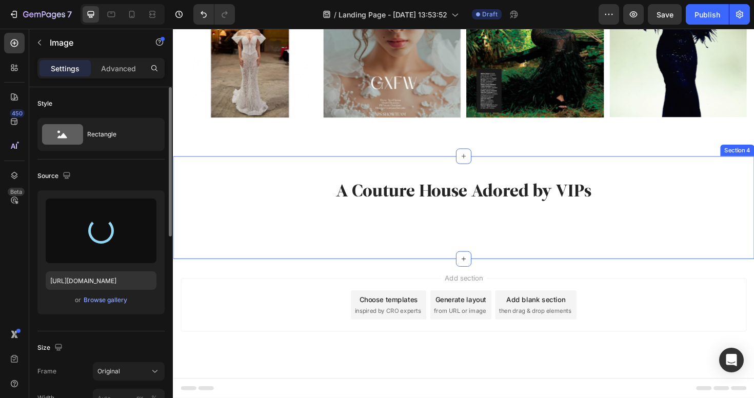
type input "https://cdn.shopify.com/s/files/1/0598/1133/2184/files/gempages_581612262477792…"
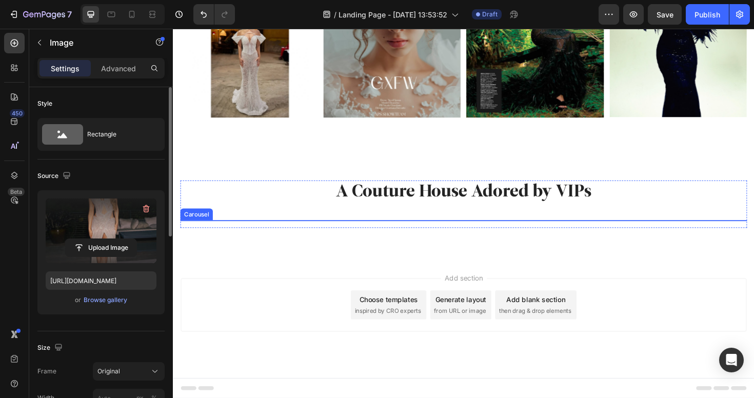
click at [198, 236] on rect "Carousel Back Arrow" at bounding box center [198, 231] width 18 height 18
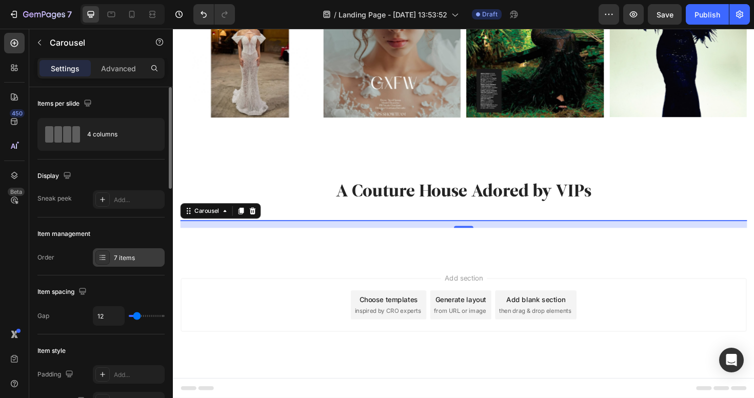
click at [130, 258] on div "7 items" at bounding box center [138, 257] width 48 height 9
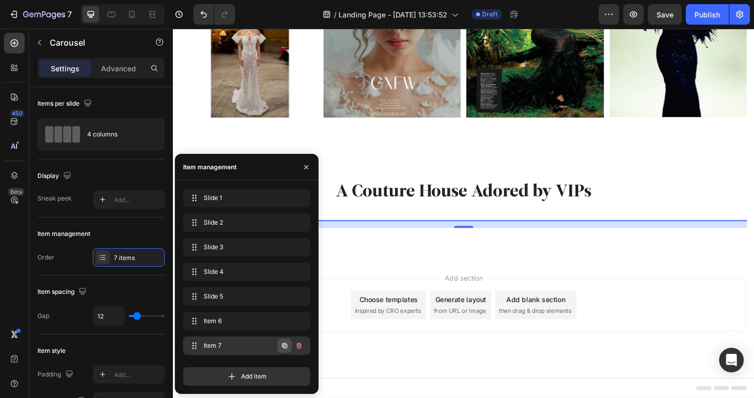
click at [283, 346] on icon "button" at bounding box center [284, 345] width 5 height 5
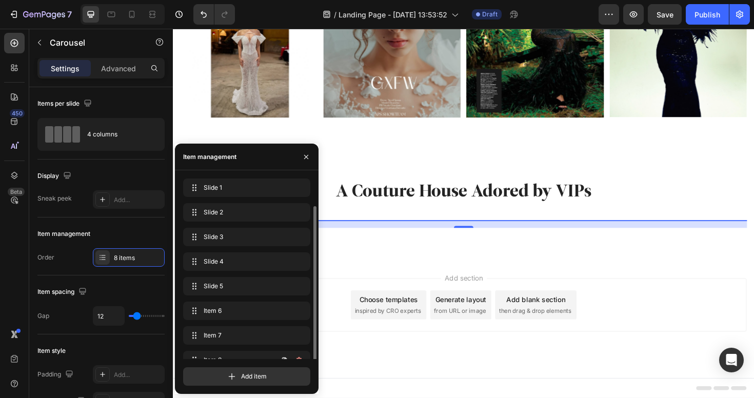
scroll to position [14, 0]
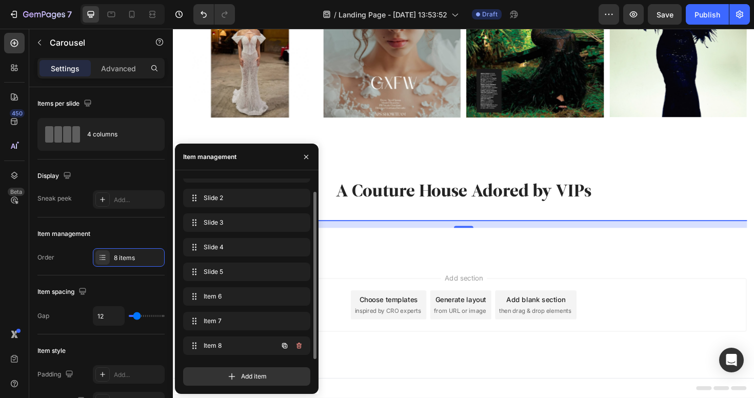
click at [283, 346] on icon "button" at bounding box center [284, 345] width 5 height 5
click at [235, 276] on div "Item 8 Item 8" at bounding box center [232, 272] width 90 height 14
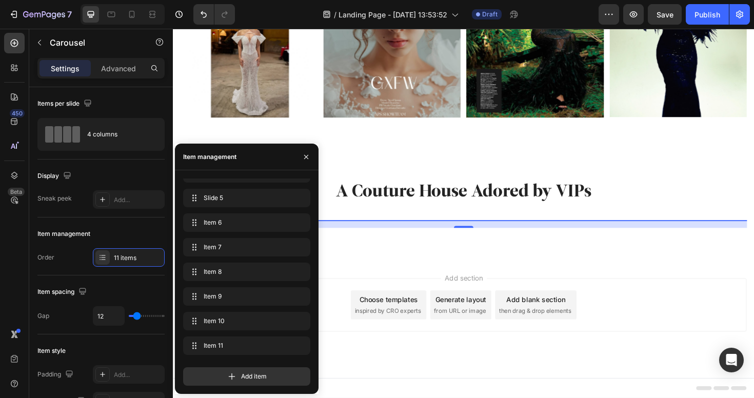
click at [439, 372] on div "Add section Choose templates inspired by CRO experts Generate layout from URL o…" at bounding box center [480, 335] width 615 height 126
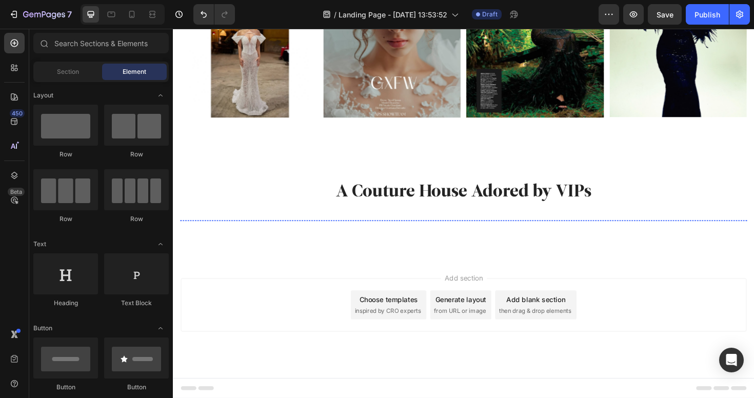
click at [274, 231] on img at bounding box center [253, 231] width 146 height 0
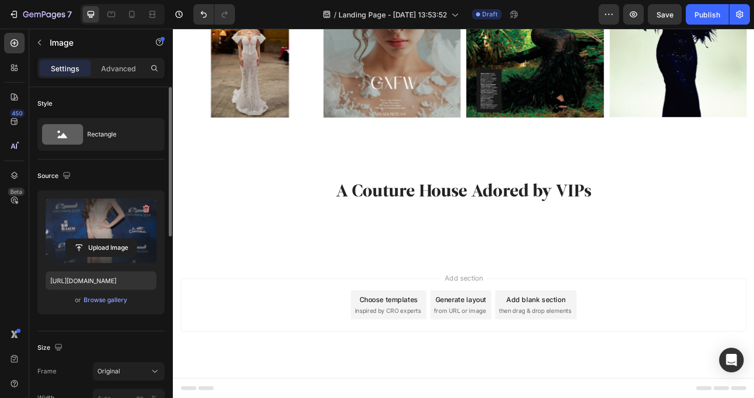
click at [56, 236] on label at bounding box center [101, 230] width 111 height 65
click at [66, 239] on input "file" at bounding box center [101, 247] width 71 height 17
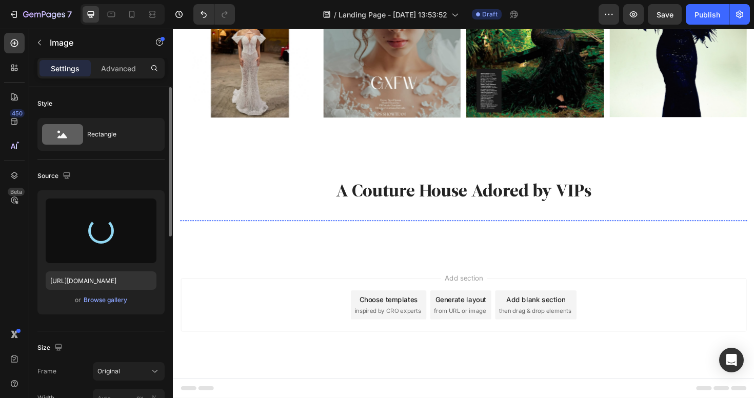
type input "https://cdn.shopify.com/s/files/1/0598/1133/2184/files/gempages_581612262477792…"
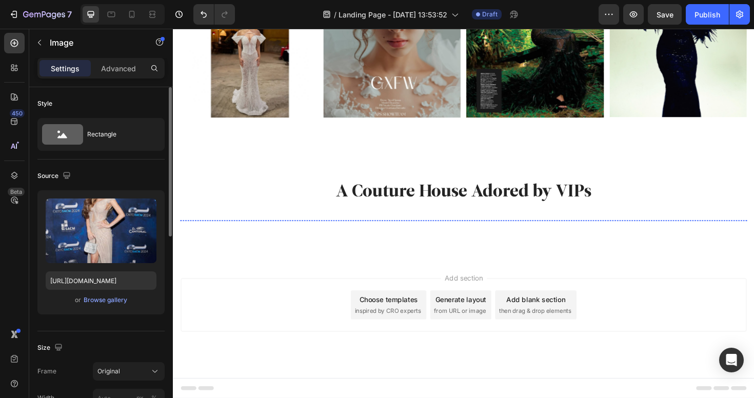
click at [376, 231] on img at bounding box center [405, 231] width 146 height 0
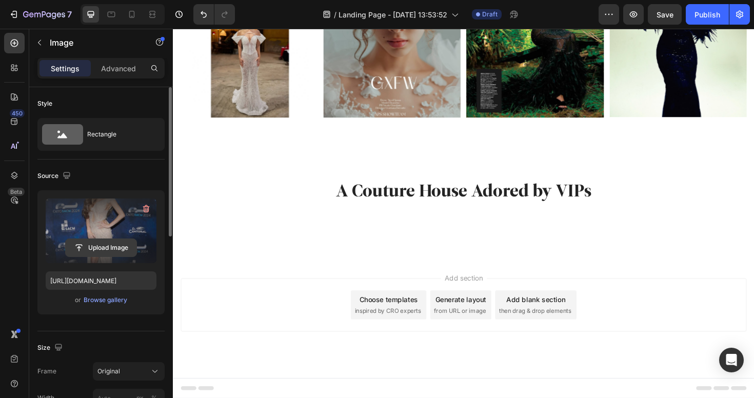
click at [91, 247] on input "file" at bounding box center [101, 247] width 71 height 17
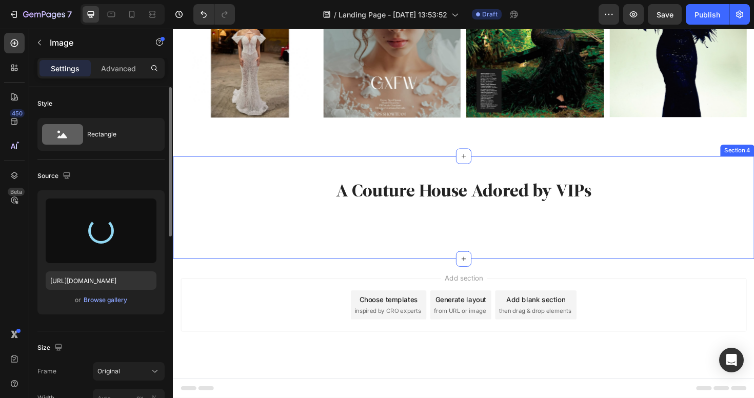
type input "https://cdn.shopify.com/s/files/1/0598/1133/2184/files/gempages_581612262477792…"
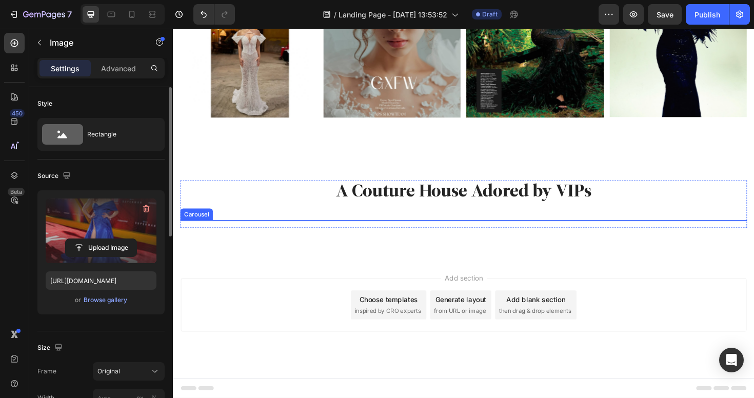
click at [192, 240] on rect "Carousel Back Arrow" at bounding box center [198, 231] width 18 height 18
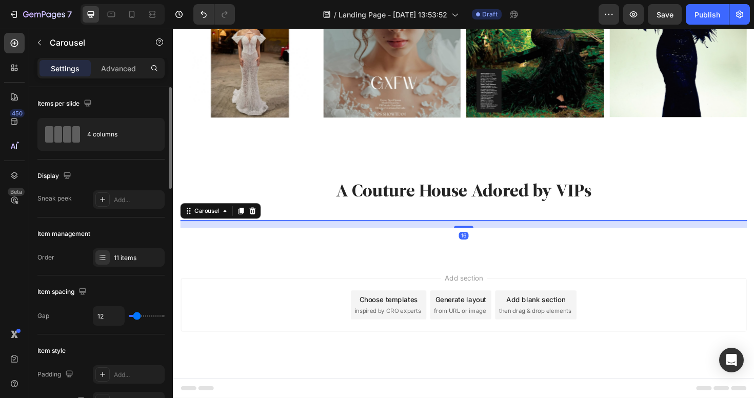
click at [753, 240] on rect "Carousel Next Arrow" at bounding box center [763, 231] width 18 height 18
click at [562, 231] on img at bounding box center [557, 231] width 146 height 0
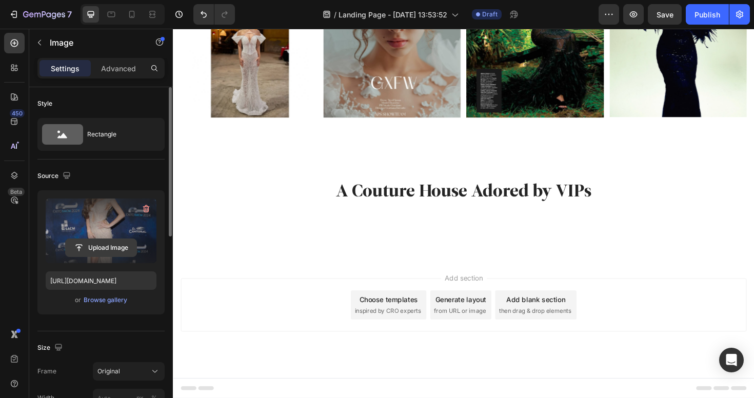
click at [108, 249] on input "file" at bounding box center [101, 247] width 71 height 17
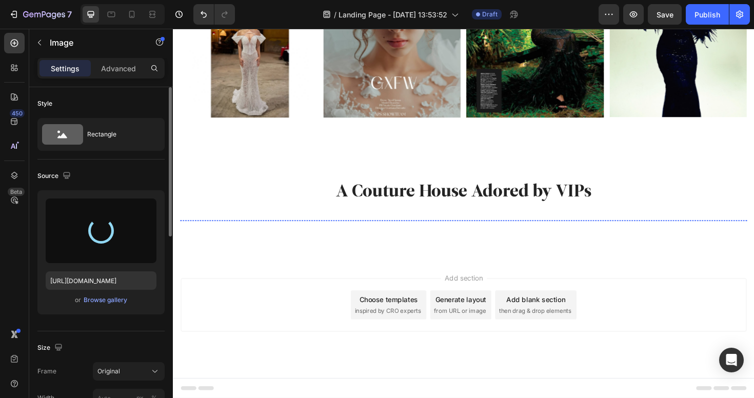
type input "https://cdn.shopify.com/s/files/1/0598/1133/2184/files/gempages_581612262477792…"
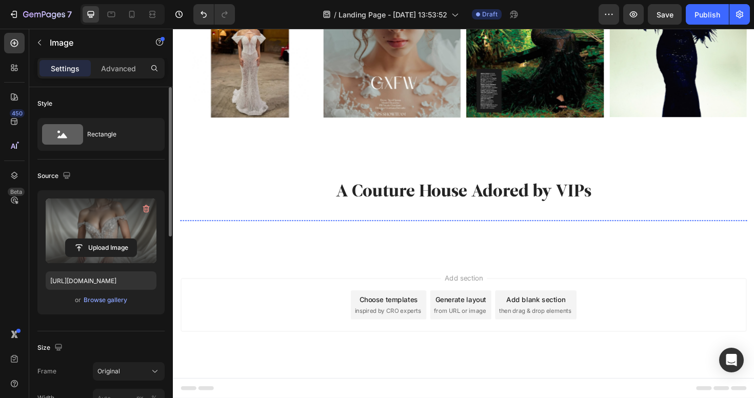
click at [675, 231] on img at bounding box center [708, 231] width 146 height 0
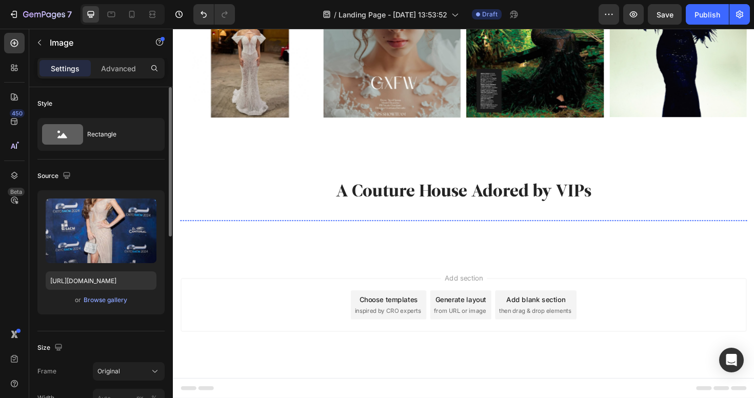
click at [548, 231] on img at bounding box center [557, 231] width 146 height 0
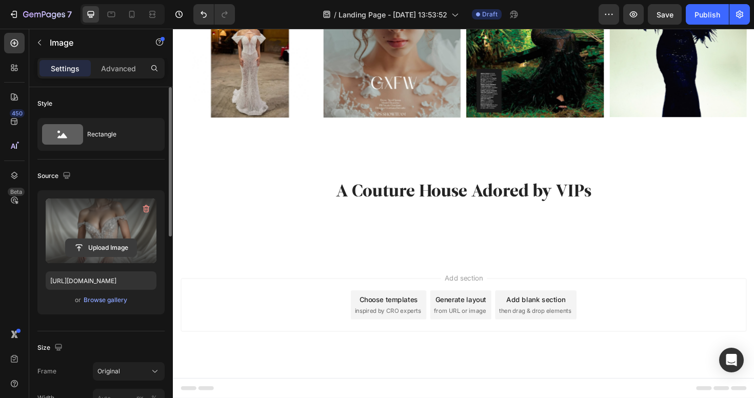
click at [90, 249] on input "file" at bounding box center [101, 247] width 71 height 17
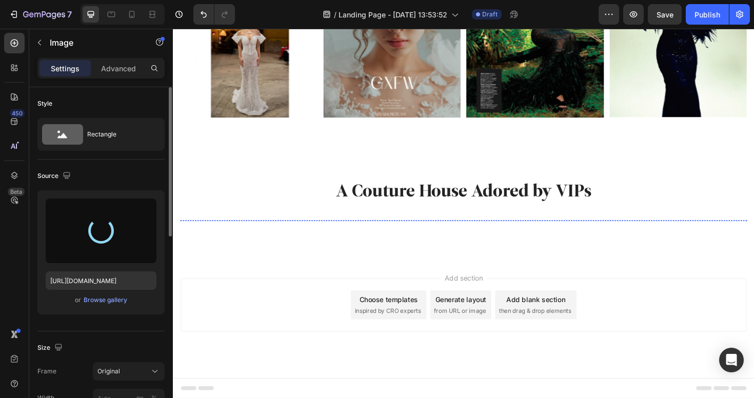
type input "https://cdn.shopify.com/s/files/1/0598/1133/2184/files/gempages_581612262477792…"
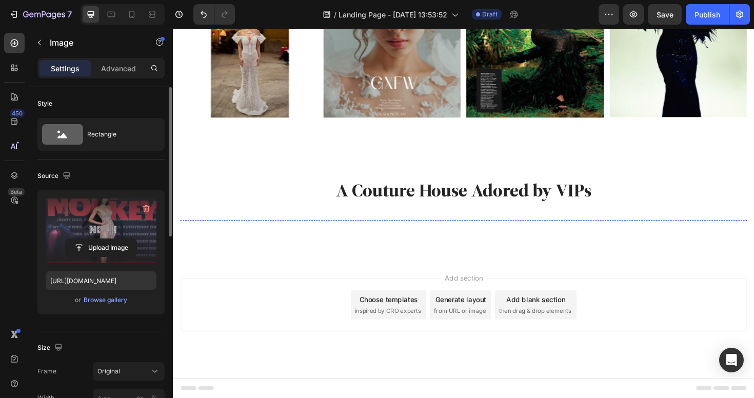
click at [408, 231] on img at bounding box center [405, 231] width 146 height 0
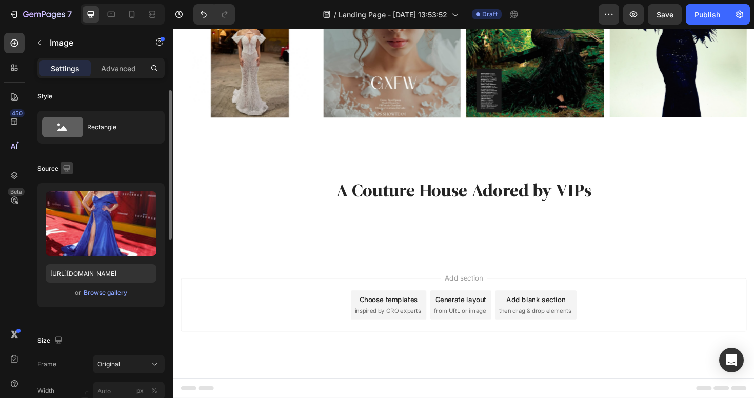
scroll to position [0, 0]
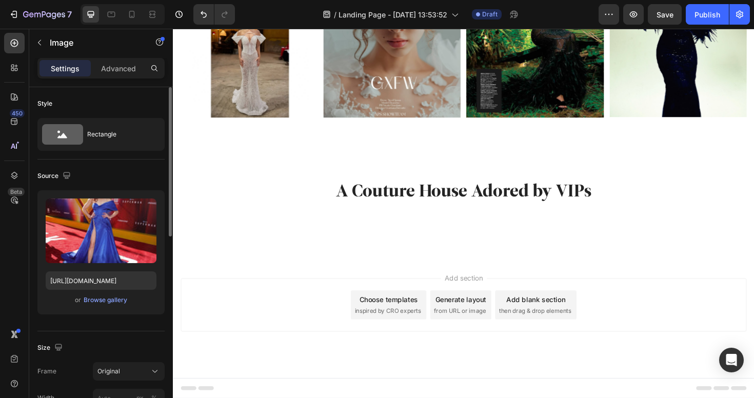
click at [328, 231] on div "Image Image Image Image Image Image Image Image Image 0 Image Image" at bounding box center [480, 231] width 600 height 0
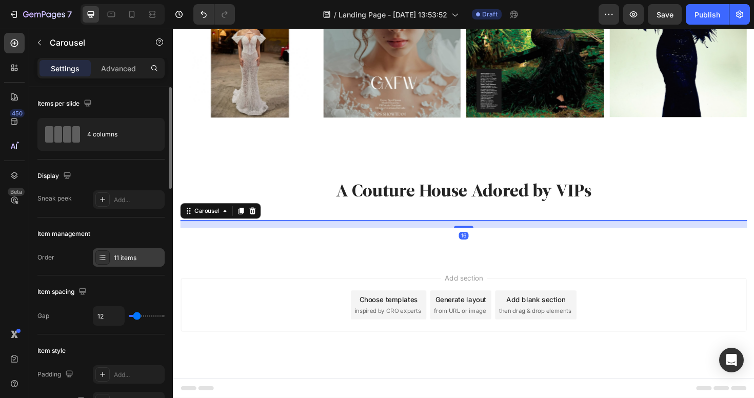
click at [123, 252] on div "11 items" at bounding box center [129, 257] width 72 height 18
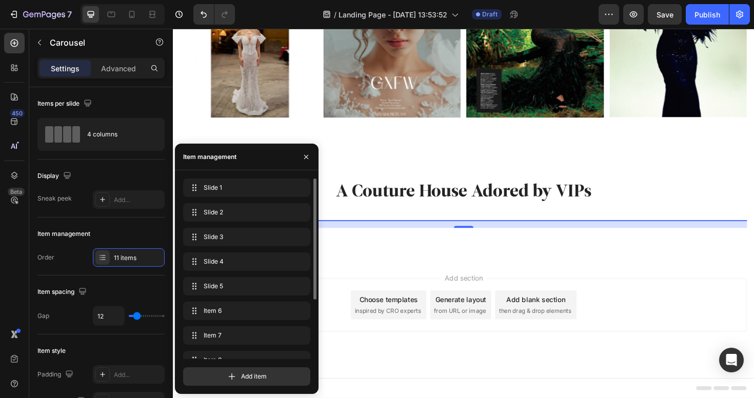
scroll to position [88, 0]
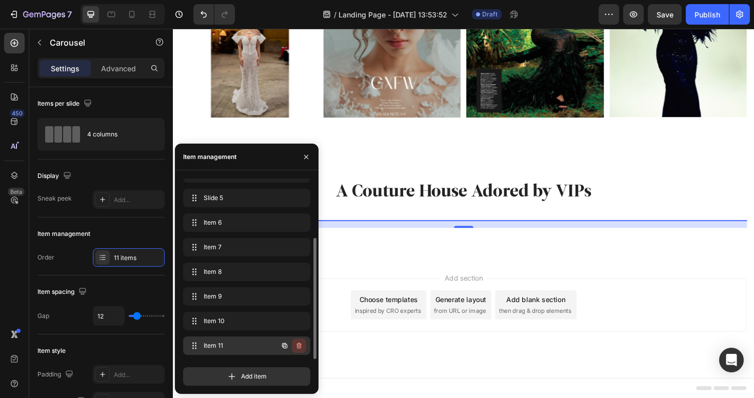
click at [299, 345] on icon "button" at bounding box center [299, 346] width 8 height 8
click at [299, 345] on div "Delete" at bounding box center [292, 345] width 19 height 9
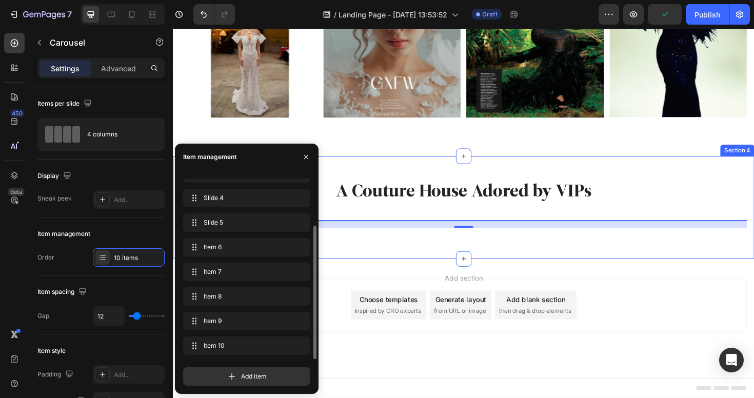
click at [392, 272] on div "A Couture House Adored by VIPs Heading Image Image Image Image Image Image Imag…" at bounding box center [480, 218] width 615 height 109
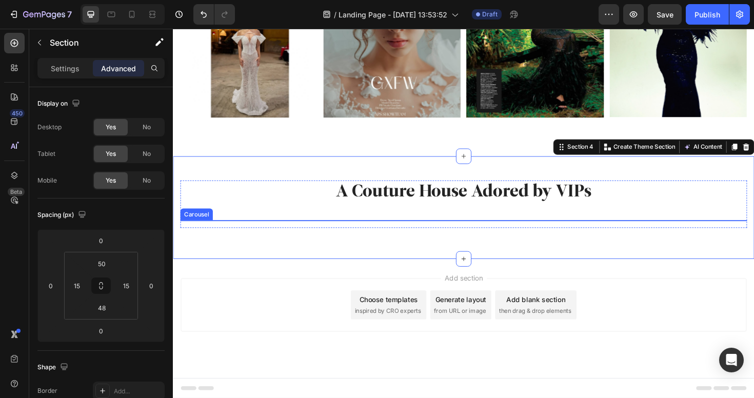
click at [331, 231] on div "Image Image Image Image Image Image Image Image Image Image" at bounding box center [480, 231] width 600 height 0
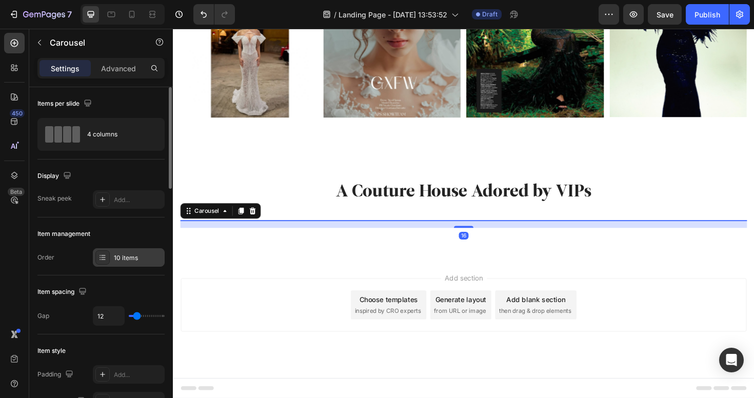
click at [134, 251] on div "10 items" at bounding box center [129, 257] width 72 height 18
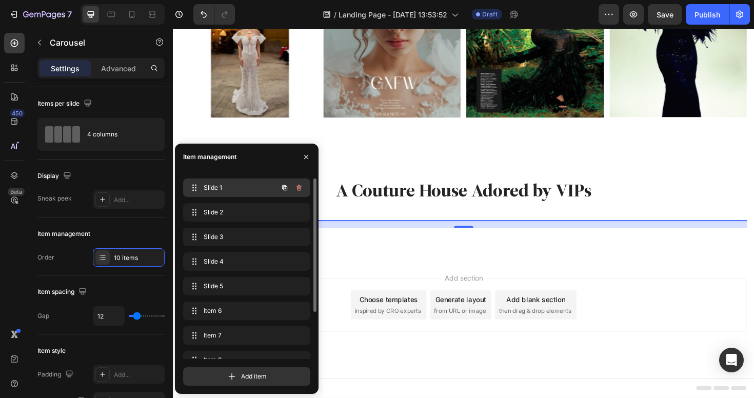
click at [225, 186] on span "Slide 1" at bounding box center [233, 187] width 58 height 9
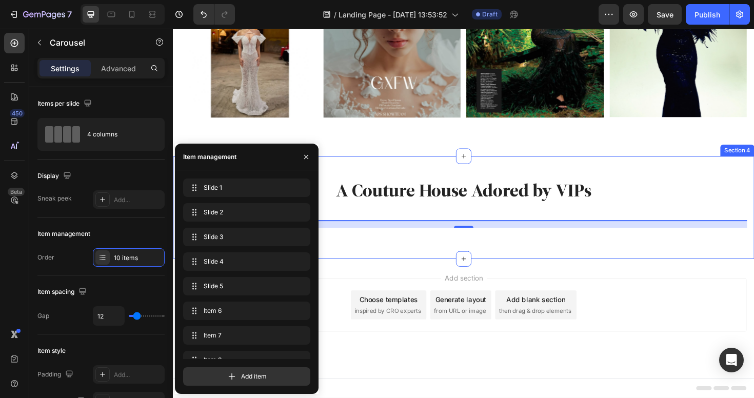
click at [612, 272] on div "A Couture House Adored by VIPs Heading Image Image Image Image Image Image Imag…" at bounding box center [480, 218] width 615 height 109
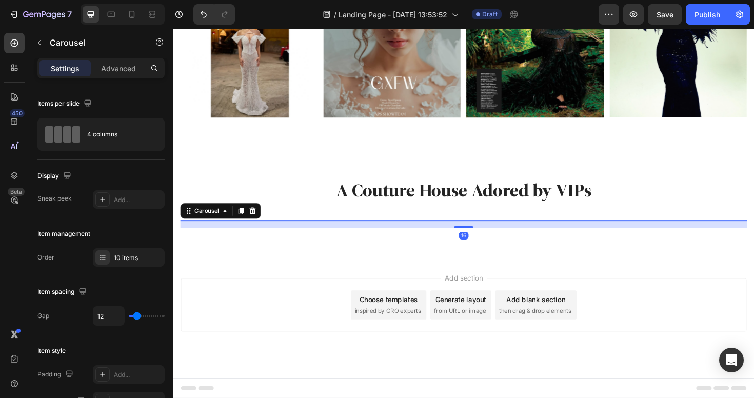
click at [753, 240] on rect "Carousel Next Arrow" at bounding box center [763, 231] width 18 height 18
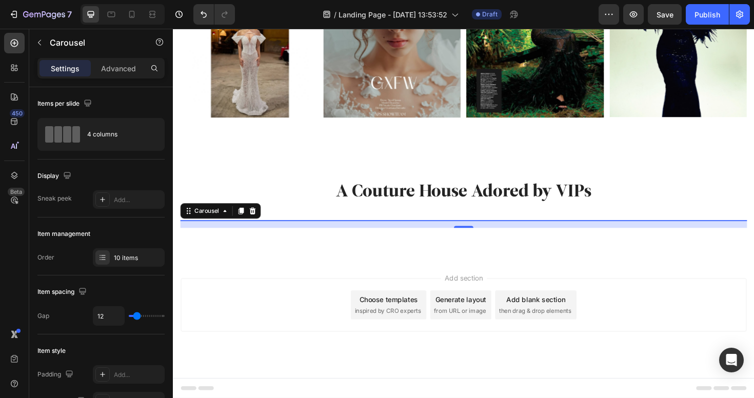
click at [753, 240] on rect "Carousel Next Arrow" at bounding box center [763, 231] width 18 height 18
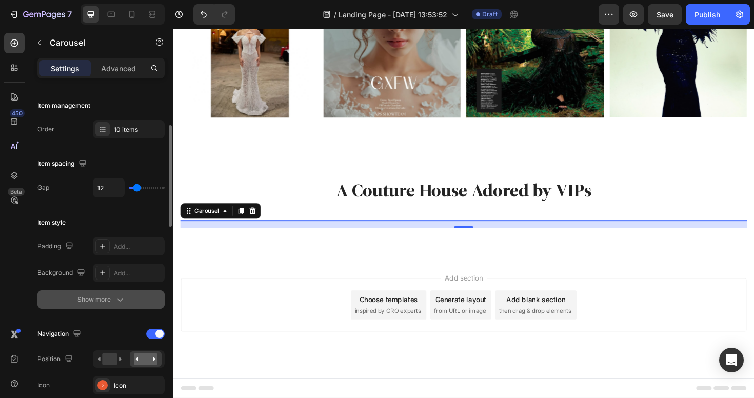
scroll to position [260, 0]
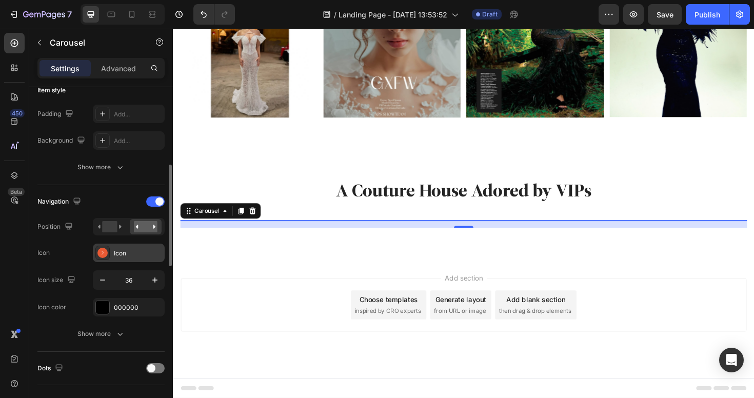
click at [104, 259] on div at bounding box center [102, 253] width 14 height 14
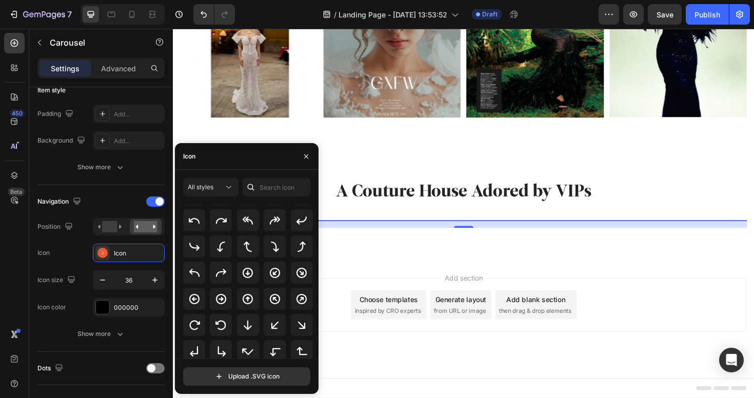
scroll to position [317, 0]
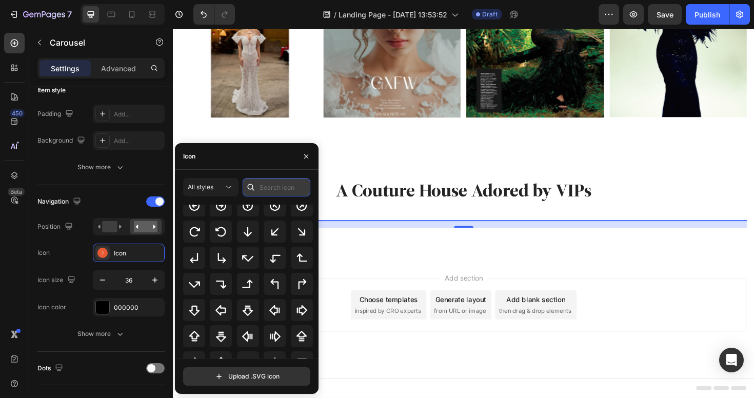
click at [291, 190] on input "text" at bounding box center [277, 187] width 68 height 18
type input "arrow"
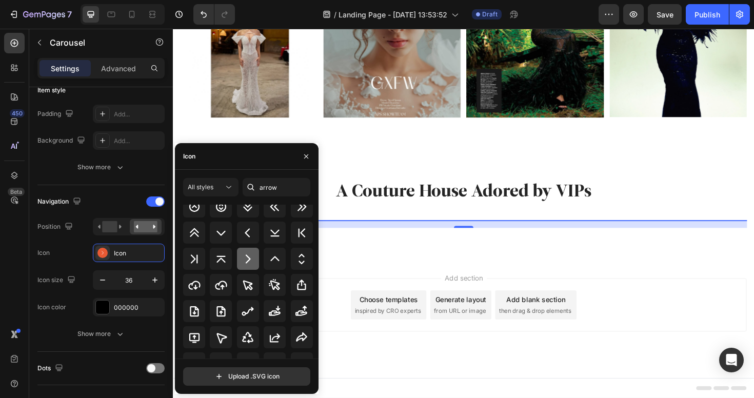
click at [250, 264] on icon at bounding box center [248, 259] width 12 height 12
click at [311, 148] on button "button" at bounding box center [306, 156] width 16 height 16
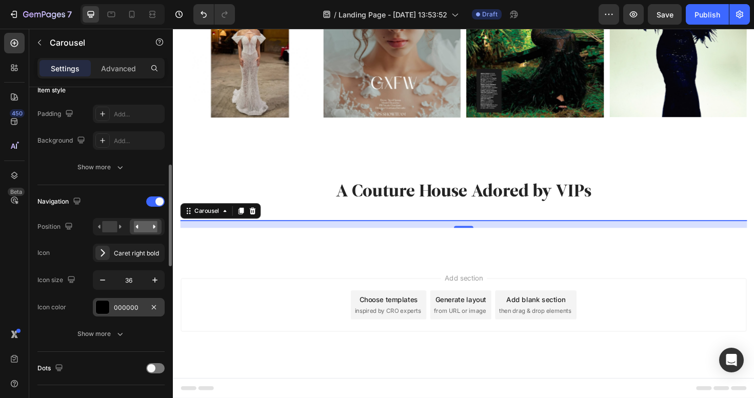
click at [96, 304] on div at bounding box center [102, 306] width 13 height 13
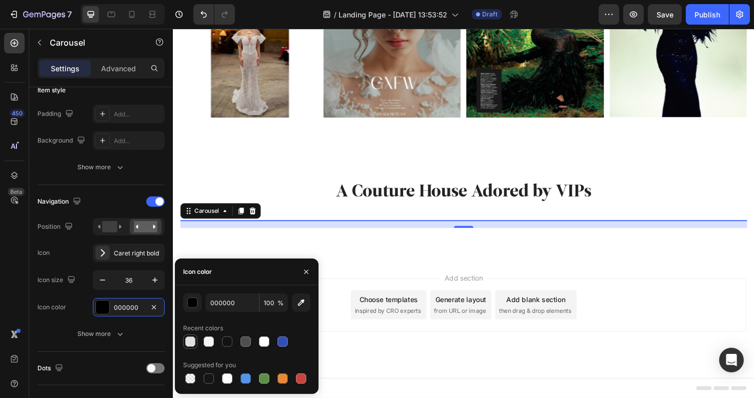
click at [190, 344] on div at bounding box center [190, 341] width 10 height 10
type input "E2E2E2"
click at [753, 240] on icon "Carousel Next Arrow" at bounding box center [763, 231] width 18 height 18
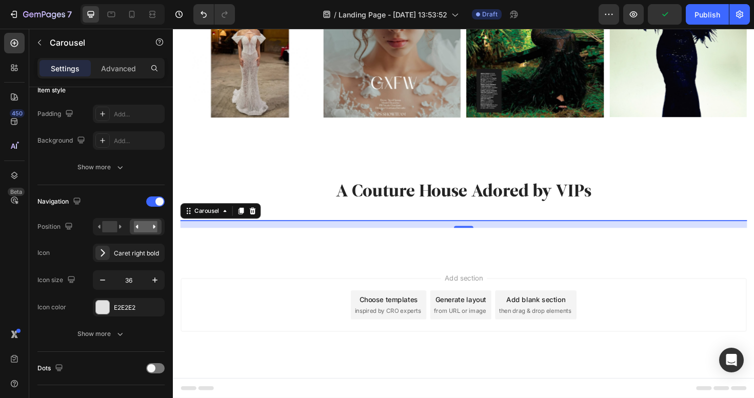
click at [753, 240] on icon "Carousel Next Arrow" at bounding box center [763, 231] width 18 height 18
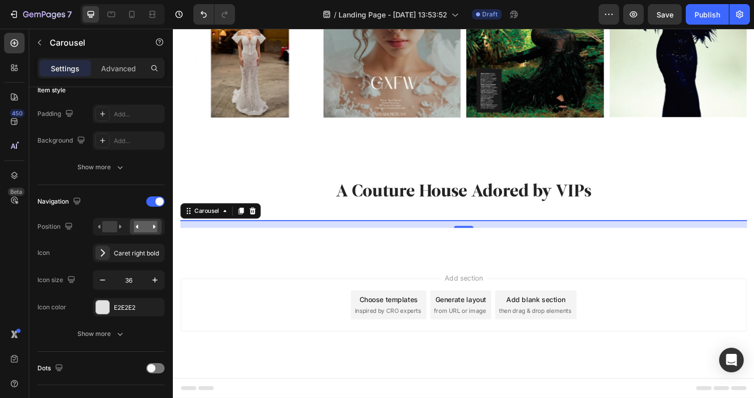
click at [753, 240] on icon "Carousel Next Arrow" at bounding box center [763, 231] width 18 height 18
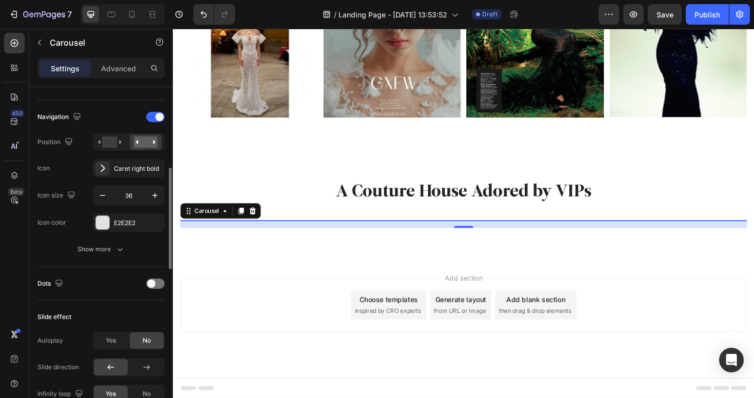
scroll to position [369, 0]
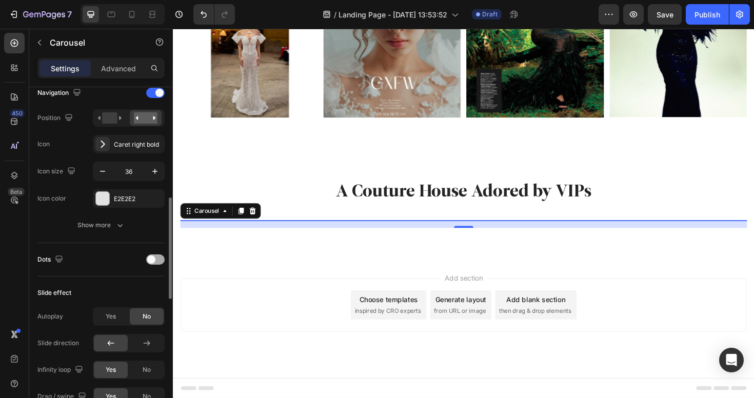
click at [153, 263] on div at bounding box center [155, 259] width 18 height 10
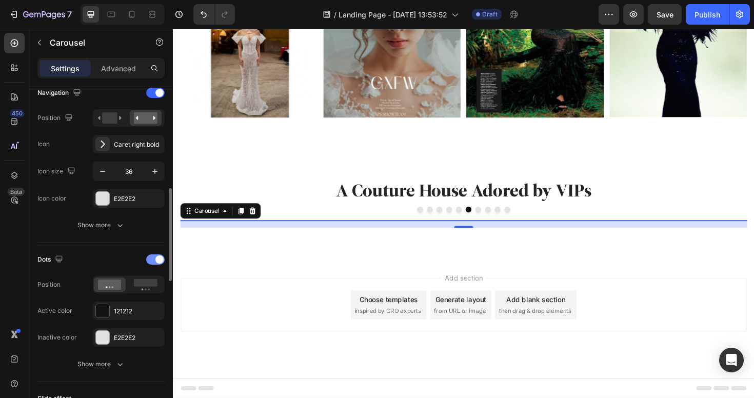
click at [153, 262] on div at bounding box center [155, 259] width 18 height 10
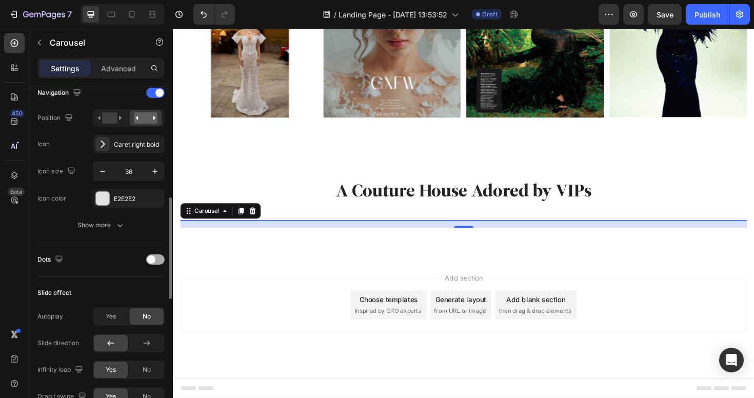
click at [153, 262] on span at bounding box center [151, 259] width 8 height 8
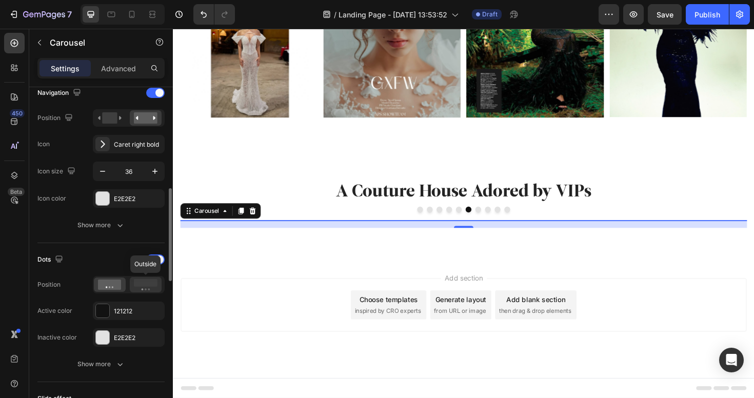
click at [155, 287] on icon at bounding box center [146, 284] width 24 height 11
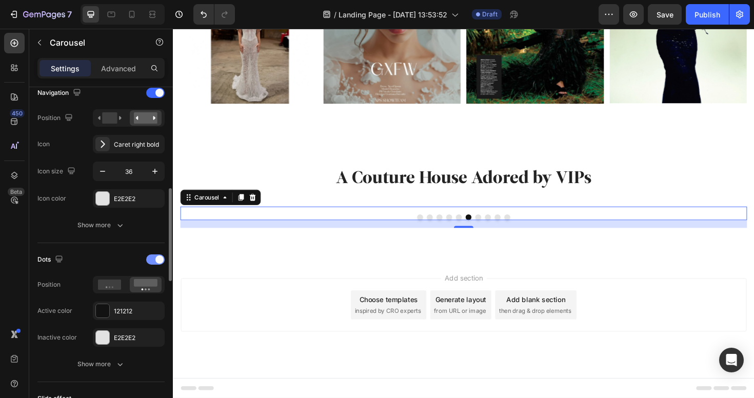
click at [156, 263] on div at bounding box center [155, 259] width 18 height 10
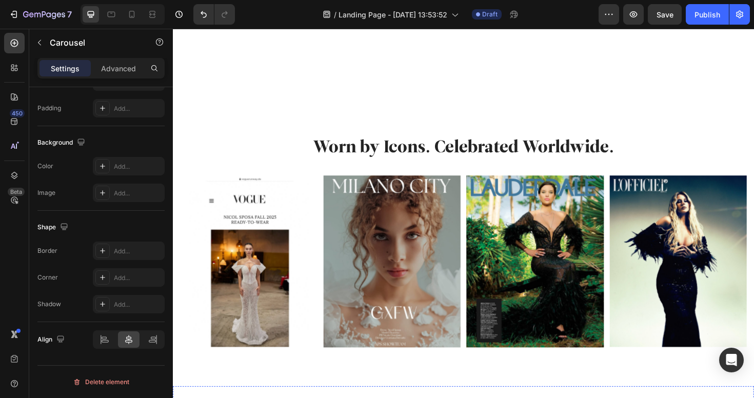
scroll to position [831, 0]
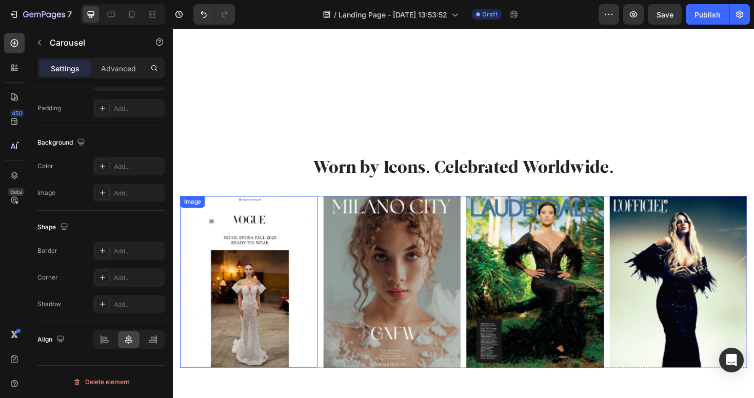
click at [189, 251] on img at bounding box center [253, 297] width 146 height 182
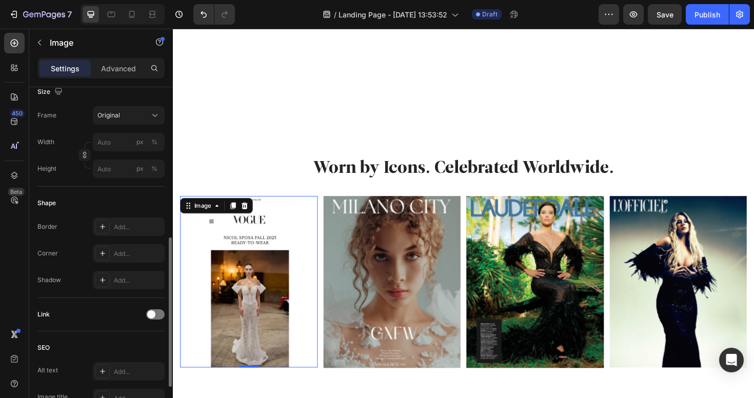
scroll to position [434, 0]
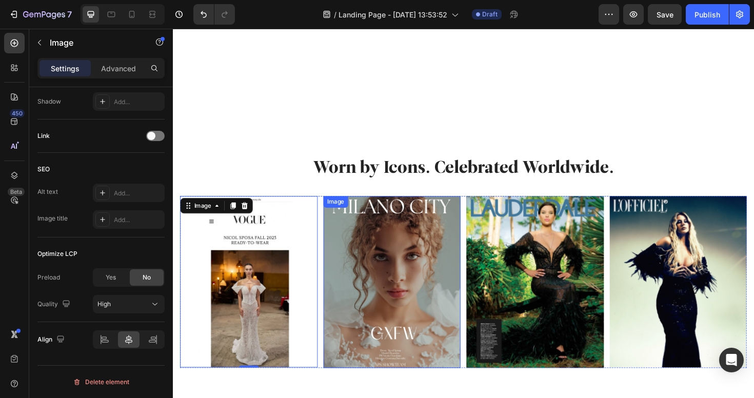
click at [330, 316] on div "Image 0 Image Image Image" at bounding box center [480, 297] width 600 height 182
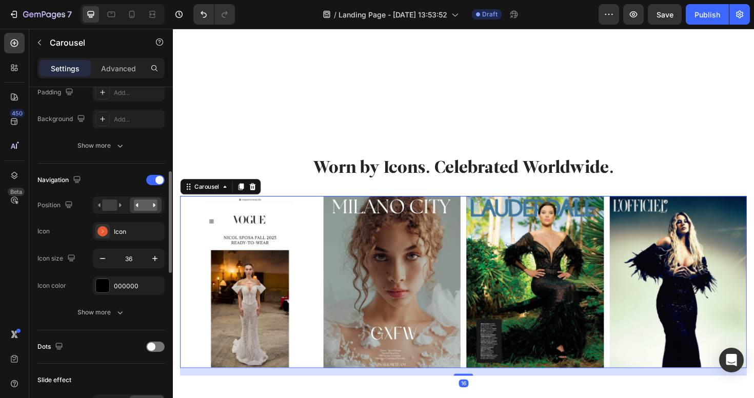
scroll to position [291, 0]
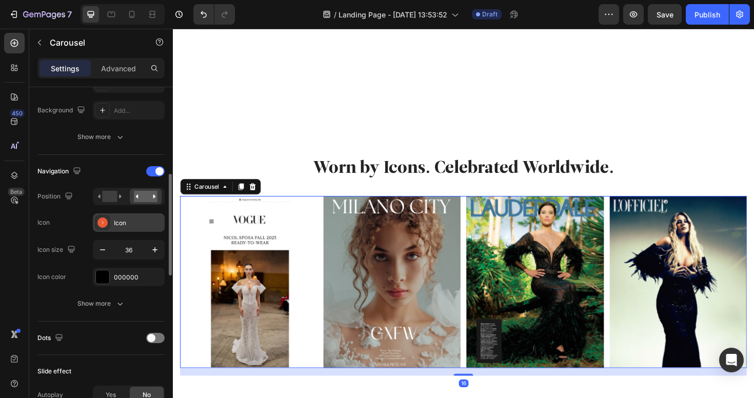
click at [125, 227] on div "Icon" at bounding box center [138, 222] width 48 height 9
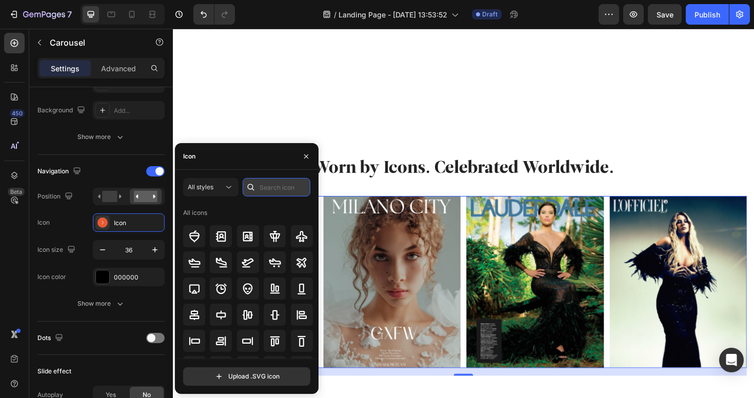
click at [274, 186] on input "text" at bounding box center [277, 187] width 68 height 18
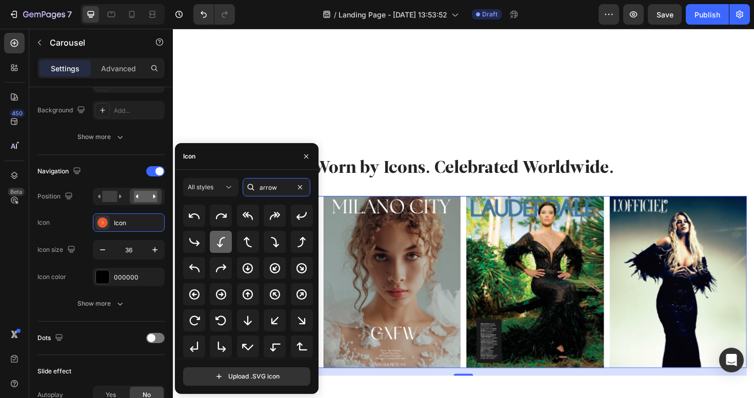
scroll to position [0, 0]
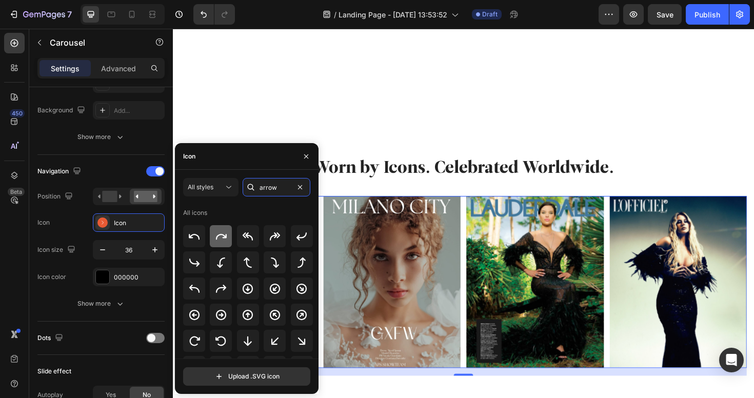
type input "arrow"
click at [220, 235] on icon at bounding box center [221, 236] width 12 height 12
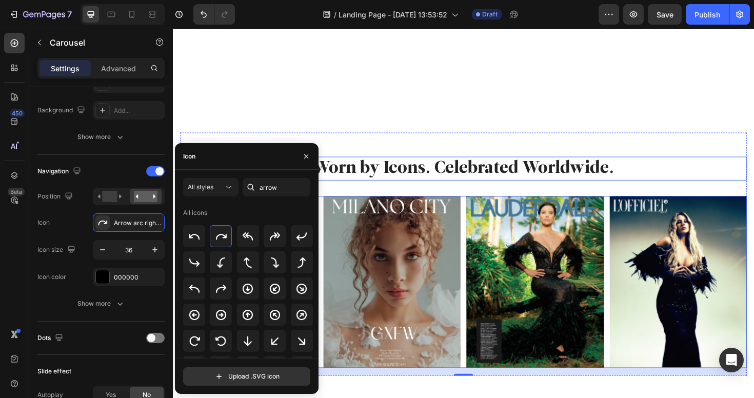
click at [385, 185] on h2 "Worn by Icons. Celebrated Worldwide." at bounding box center [480, 177] width 600 height 26
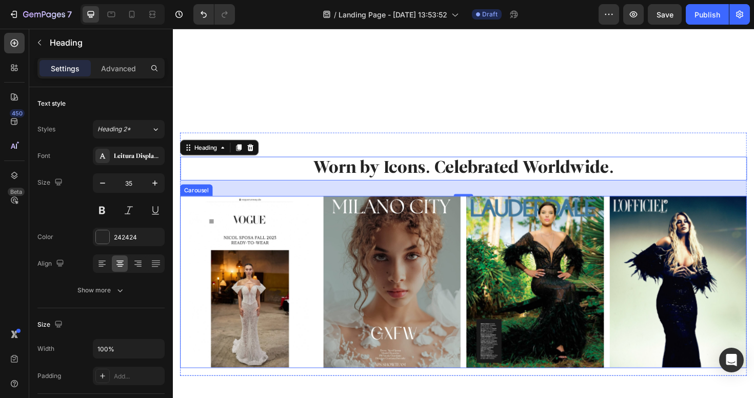
click at [196, 302] on icon "Carousel Back Arrow" at bounding box center [198, 296] width 18 height 18
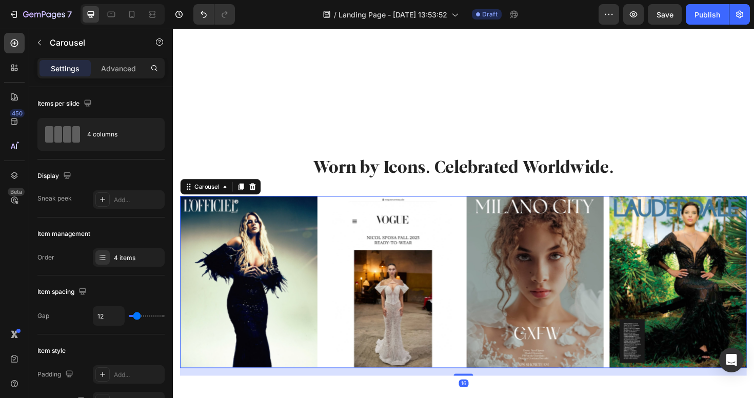
click at [753, 298] on icon "Carousel Next Arrow" at bounding box center [763, 297] width 16 height 9
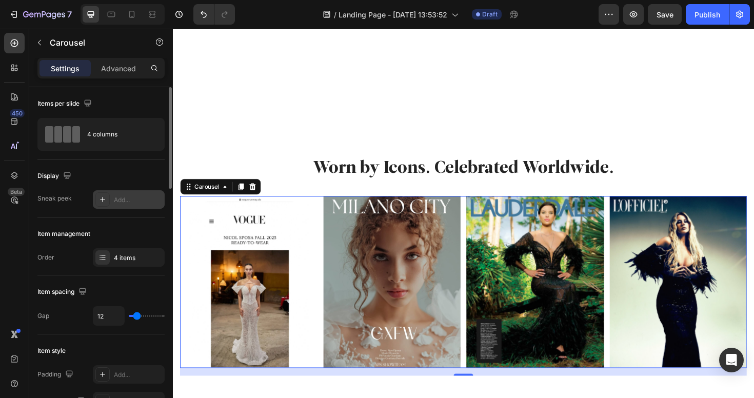
click at [125, 202] on div "Add..." at bounding box center [138, 199] width 48 height 9
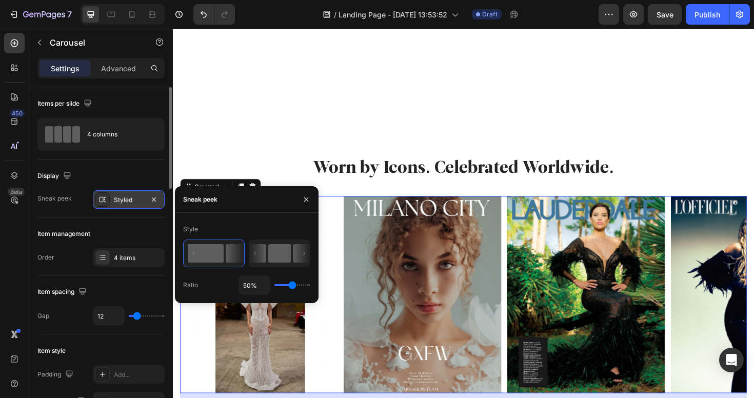
click at [282, 258] on rect at bounding box center [279, 253] width 23 height 18
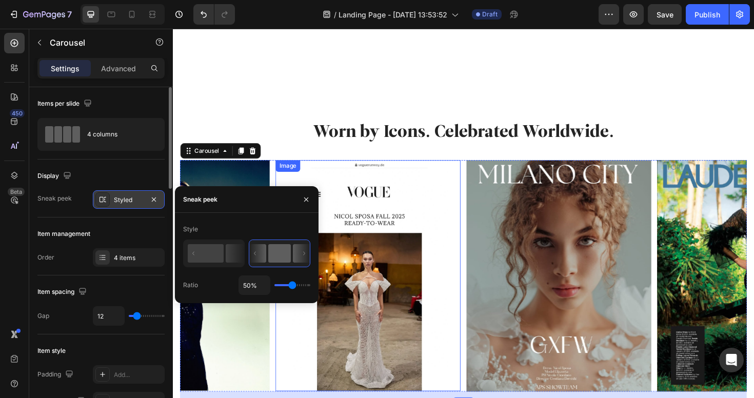
scroll to position [908, 0]
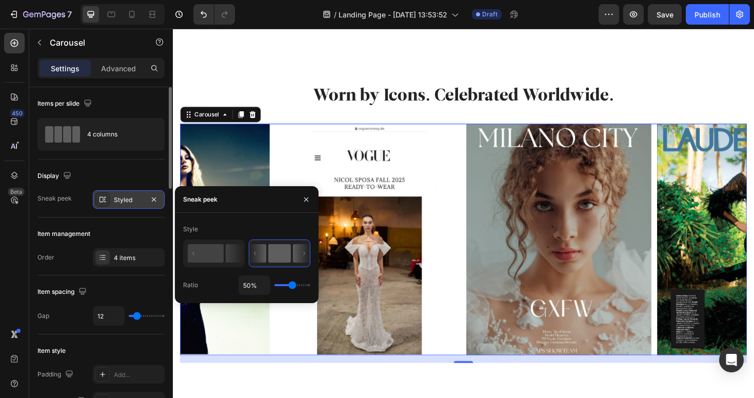
type input "34%"
type input "34"
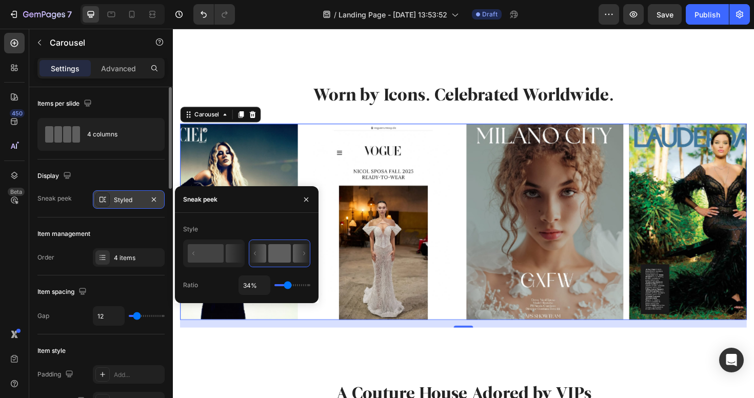
type input "24%"
type input "24"
type input "38%"
type input "38"
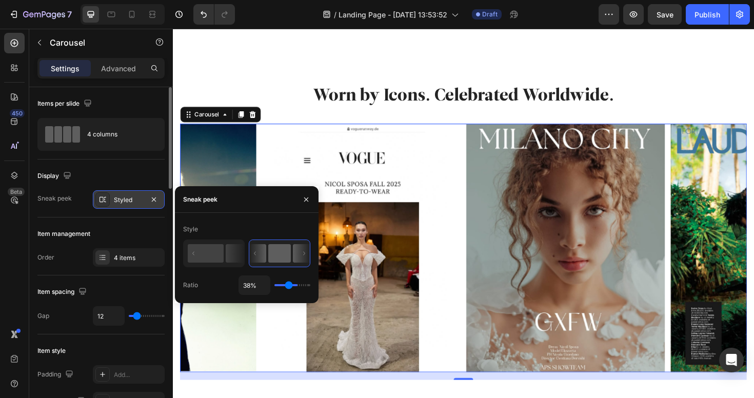
type input "60%"
type input "60"
type input "64%"
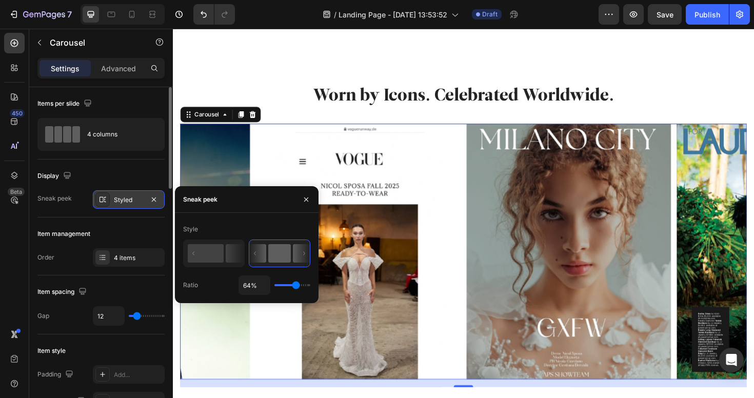
type input "64"
click at [296, 284] on input "range" at bounding box center [292, 285] width 36 height 2
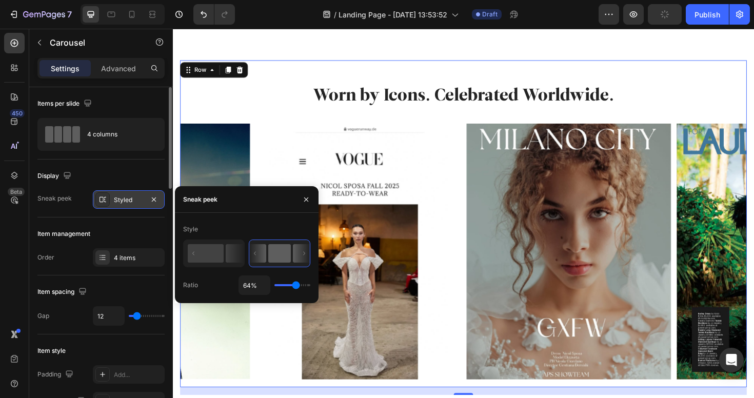
click at [675, 119] on div "Worn by Icons. Celebrated Worldwide. Heading Image Image Image Image Carousel" at bounding box center [480, 248] width 600 height 321
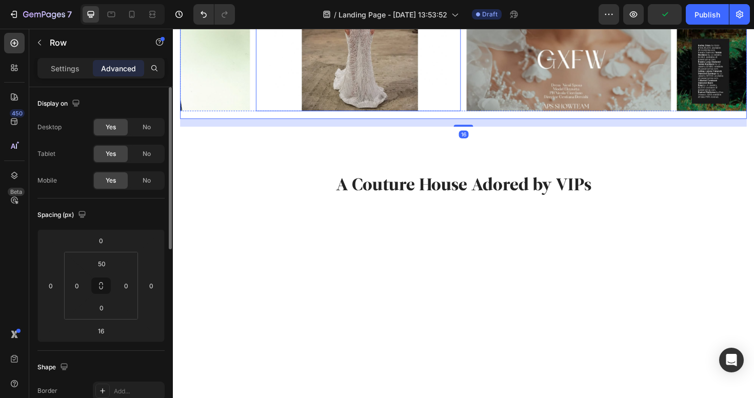
scroll to position [1240, 0]
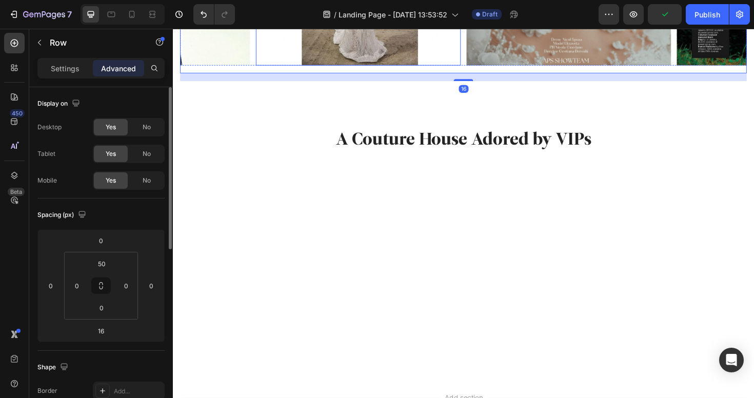
click at [444, 176] on img at bounding box center [405, 176] width 146 height 0
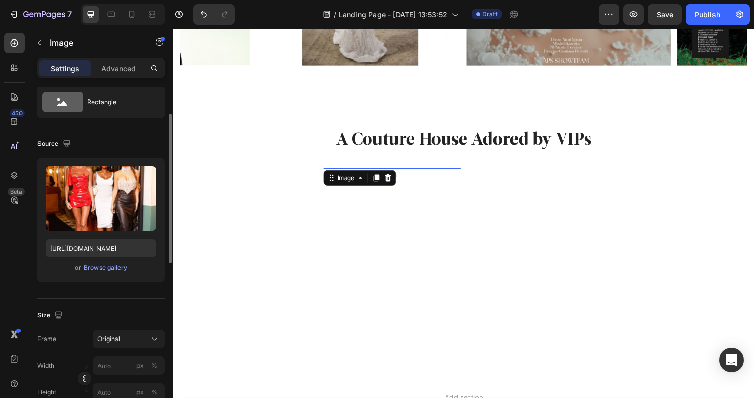
scroll to position [79, 0]
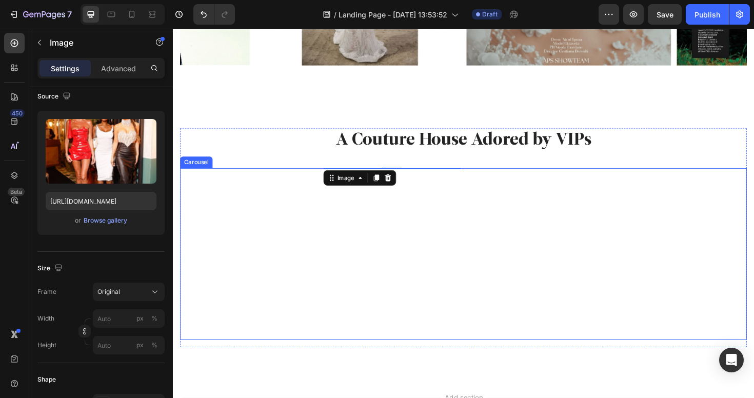
click at [326, 298] on div "Image Image 0 Image Image Image Image Image Image Image Image" at bounding box center [480, 267] width 600 height 182
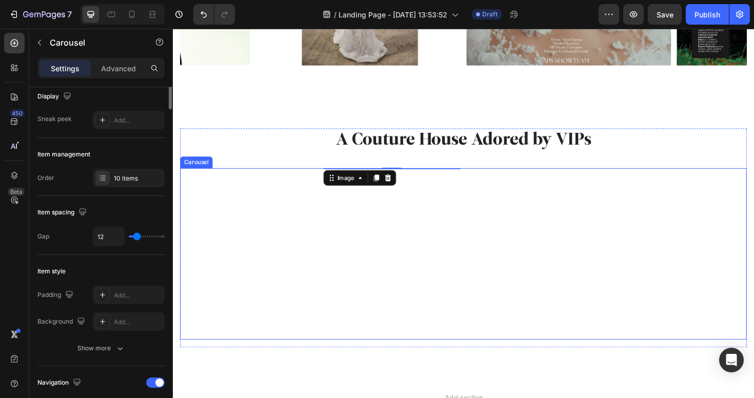
scroll to position [0, 0]
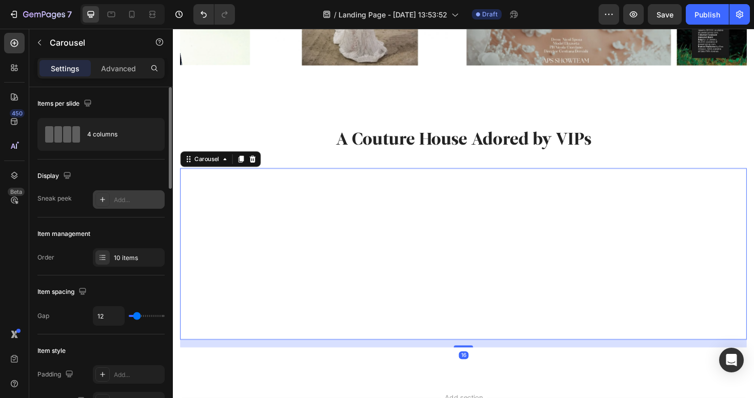
click at [136, 201] on div "Add..." at bounding box center [138, 199] width 48 height 9
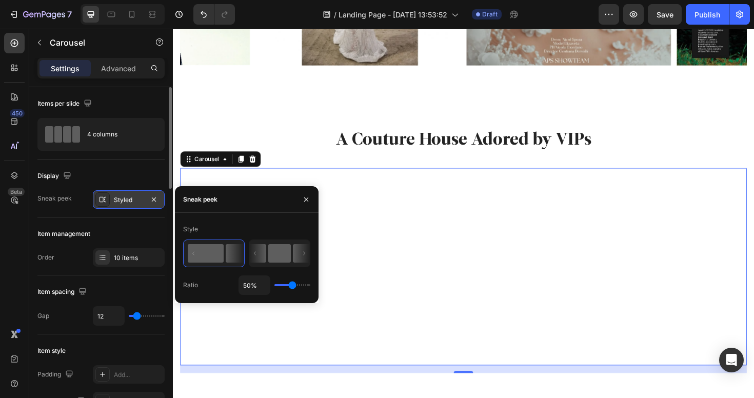
click at [283, 254] on rect at bounding box center [279, 253] width 23 height 18
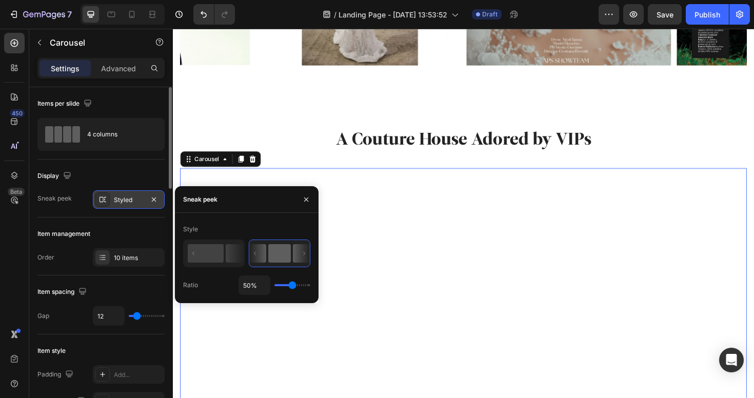
type input "56%"
drag, startPoint x: 292, startPoint y: 287, endPoint x: 297, endPoint y: 287, distance: 5.2
type input "67"
click at [297, 286] on input "range" at bounding box center [292, 285] width 36 height 2
type input "67%"
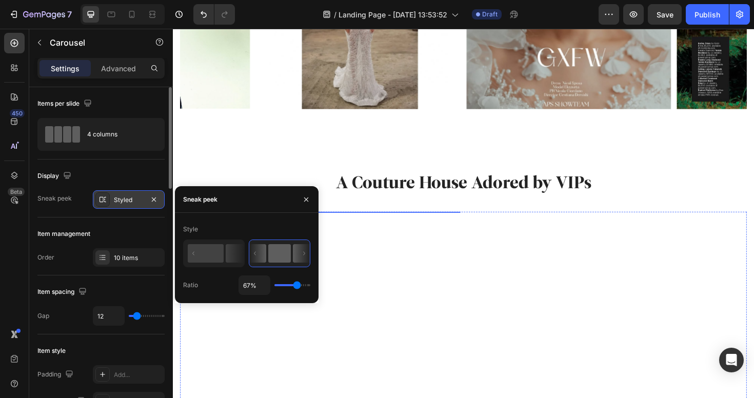
scroll to position [1025, 0]
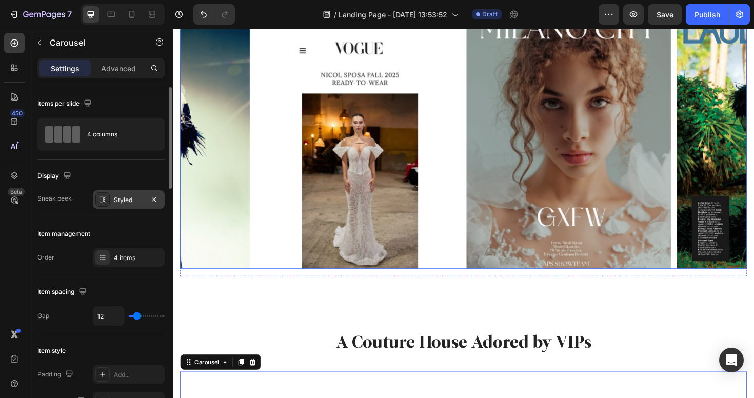
click at [480, 169] on div "Image Image Image Image" at bounding box center [480, 147] width 600 height 271
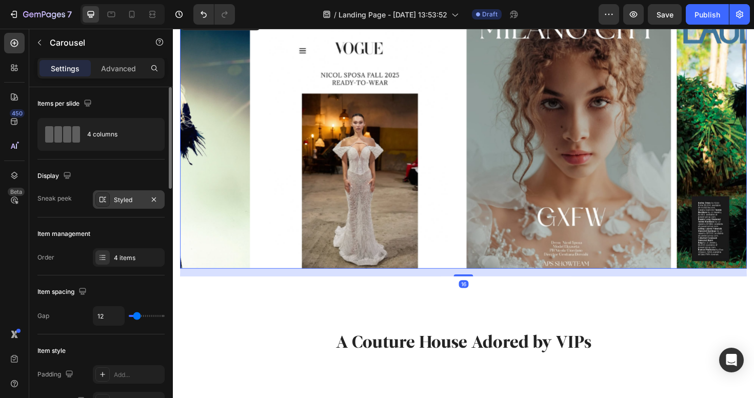
click at [480, 169] on div "Image Image Image Image" at bounding box center [480, 147] width 600 height 271
click at [482, 188] on div "Image Image Image Image" at bounding box center [480, 147] width 600 height 271
click at [133, 198] on div "Styled" at bounding box center [129, 199] width 30 height 9
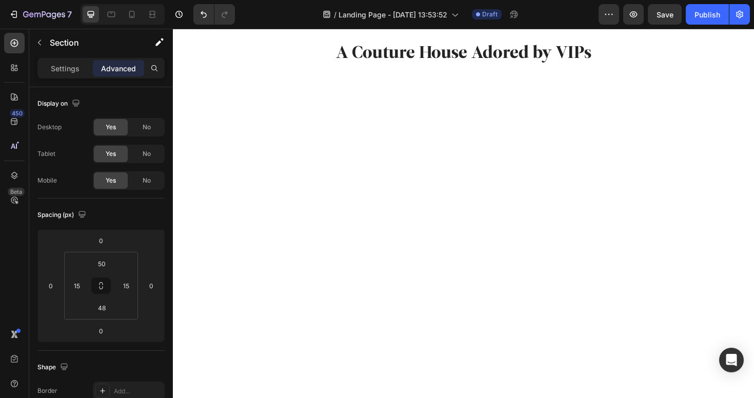
scroll to position [1462, 0]
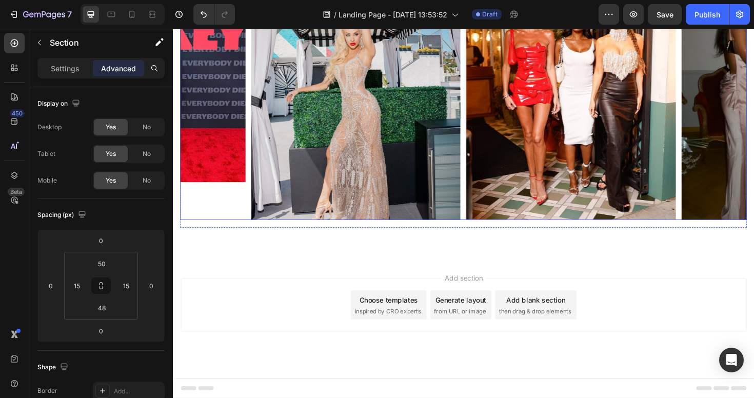
click at [481, 191] on div "Image Image Image Image Image Image Image Image Image Image" at bounding box center [480, 92] width 600 height 277
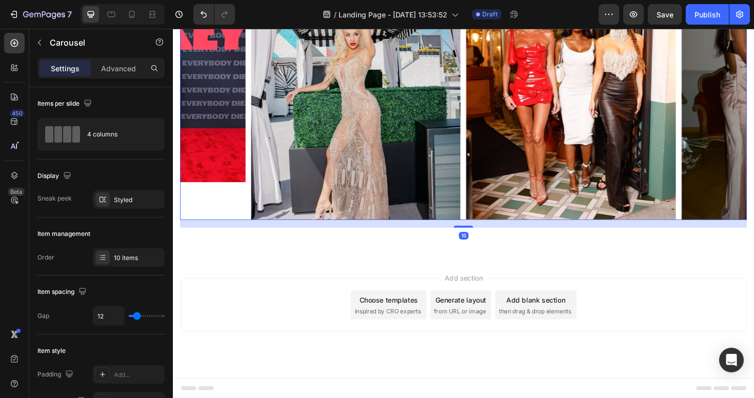
click at [481, 191] on div "Image Image Image Image Image Image Image Image Image Image" at bounding box center [480, 92] width 600 height 277
click at [136, 197] on div "Styled" at bounding box center [129, 199] width 30 height 9
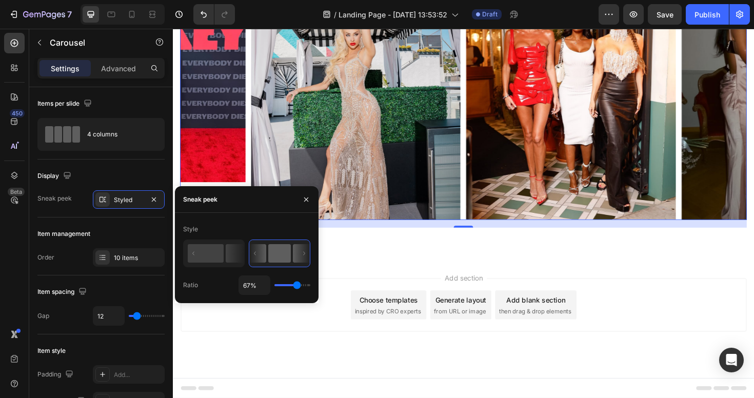
type input "50%"
type input "50"
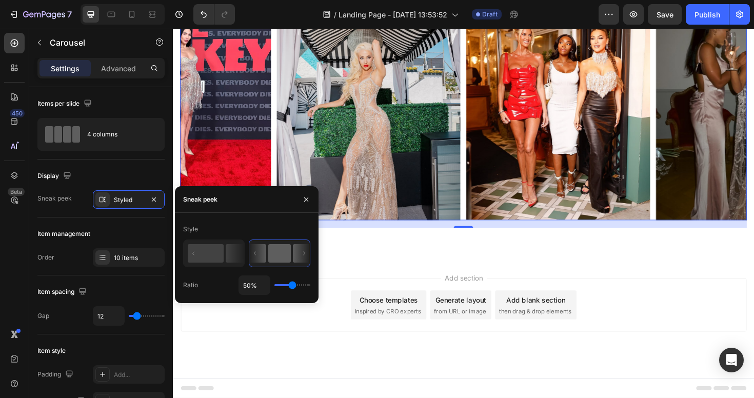
type input "49%"
type input "49"
type input "55%"
type input "55"
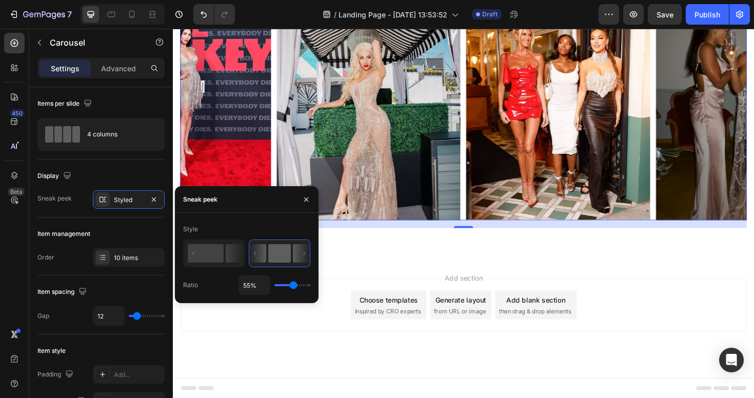
type input "59%"
type input "59"
type input "61%"
type input "61"
click at [295, 285] on input "range" at bounding box center [292, 285] width 36 height 2
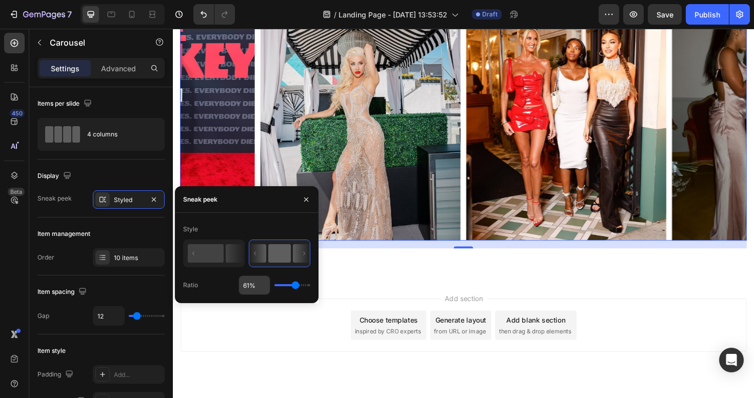
scroll to position [1450, 0]
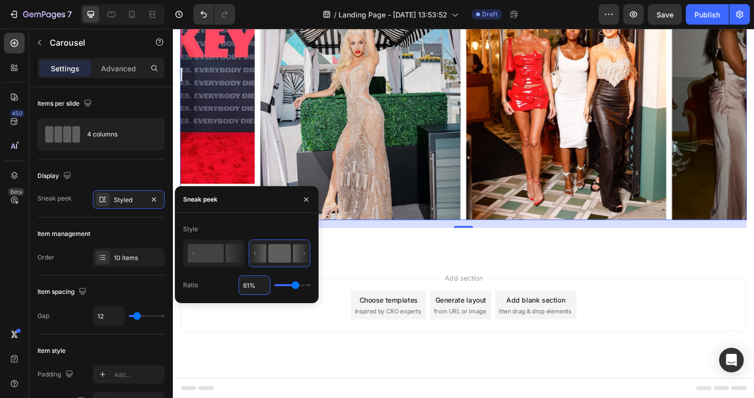
click at [254, 288] on input "61%" at bounding box center [254, 285] width 31 height 18
type input "6"
type input "64%"
type input "64"
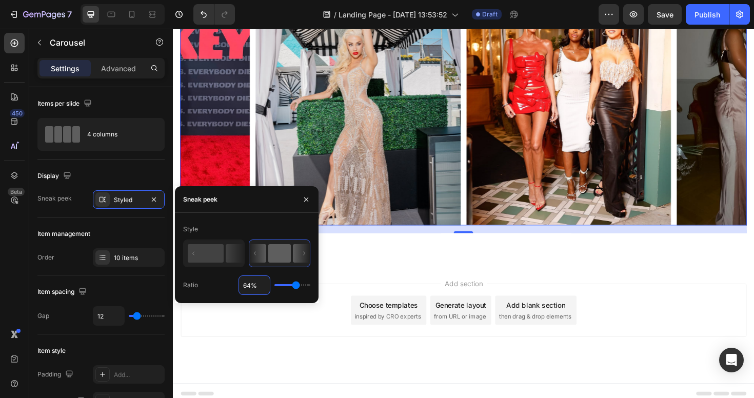
scroll to position [1456, 0]
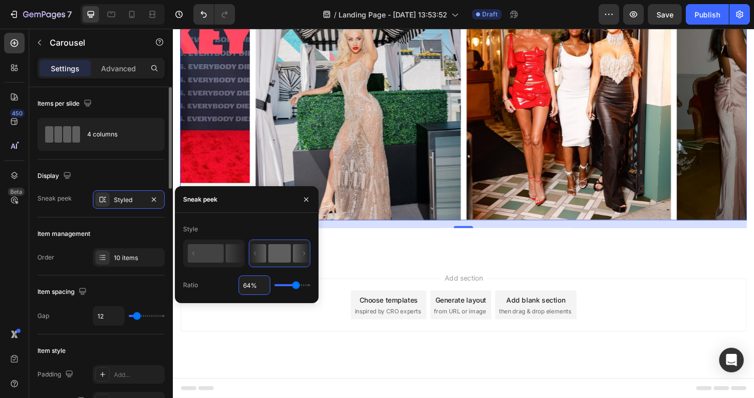
click at [122, 350] on div "Item style" at bounding box center [100, 351] width 127 height 16
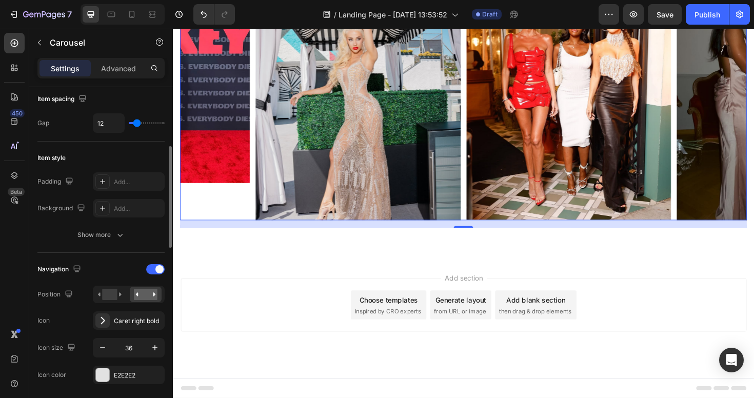
scroll to position [194, 0]
click at [121, 323] on div "Caret right bold" at bounding box center [138, 319] width 48 height 9
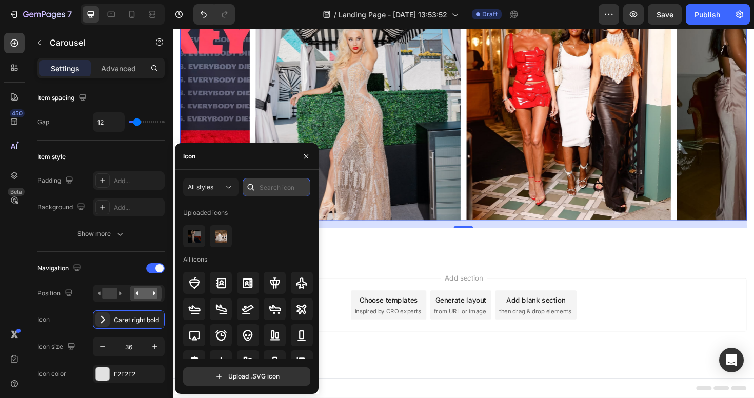
click at [272, 189] on input "text" at bounding box center [277, 187] width 68 height 18
type input "arrow"
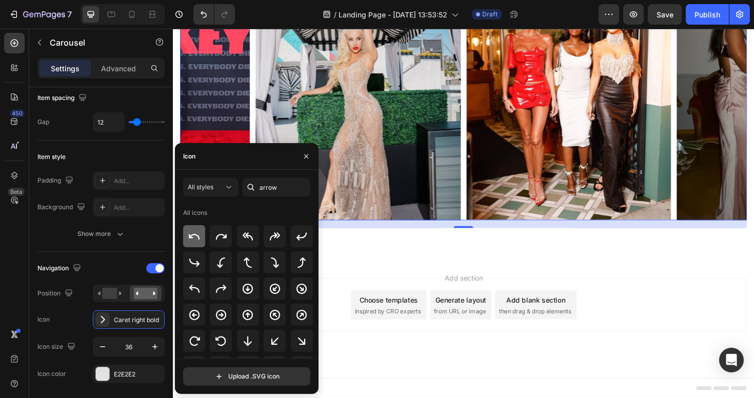
click at [203, 238] on div at bounding box center [194, 236] width 22 height 22
click at [379, 292] on div "Add section Choose templates inspired by CRO experts Generate layout from URL o…" at bounding box center [480, 335] width 615 height 126
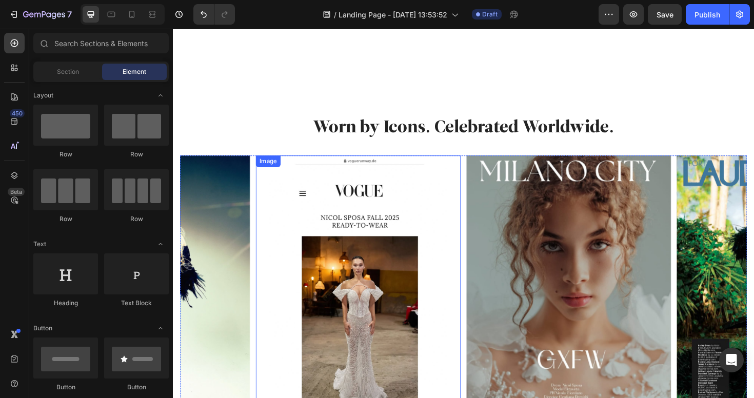
scroll to position [901, 0]
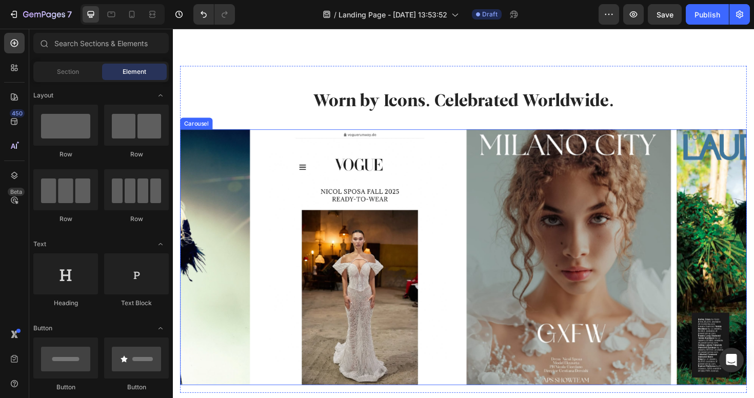
click at [480, 239] on div "Image Image Image Image" at bounding box center [480, 270] width 600 height 271
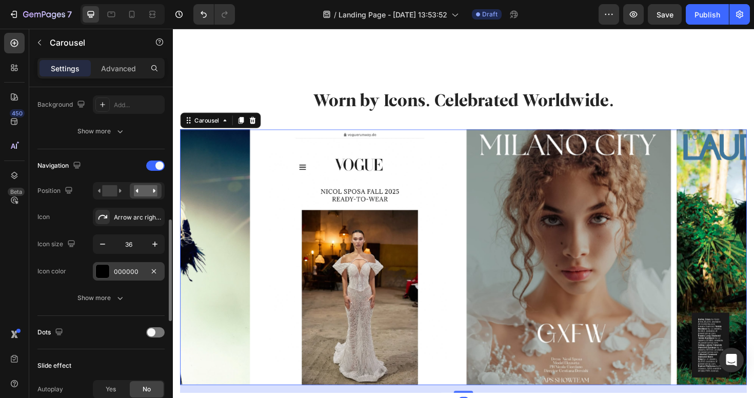
scroll to position [330, 0]
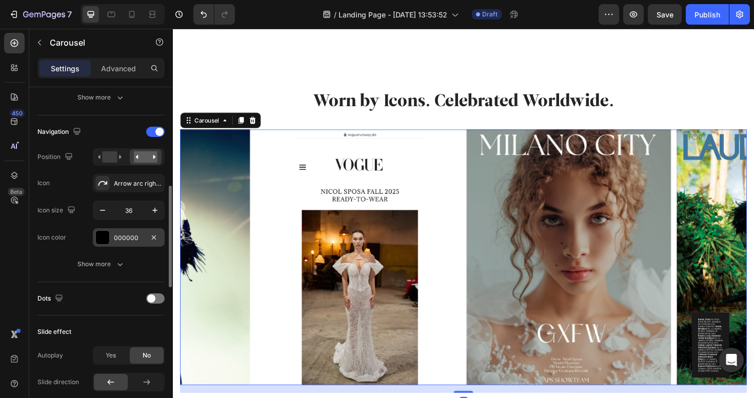
click at [135, 236] on div "000000" at bounding box center [129, 237] width 30 height 9
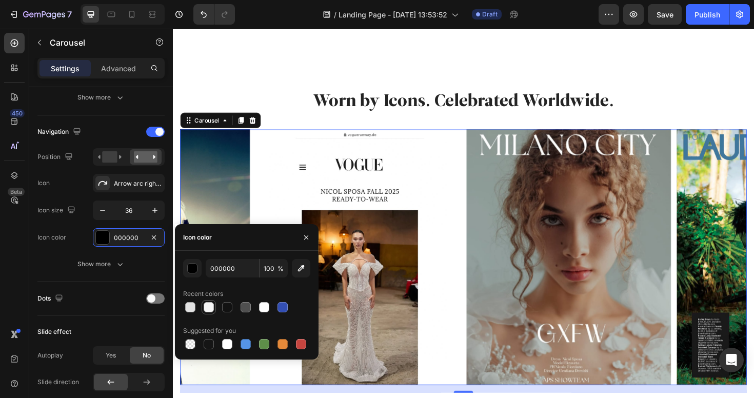
click at [208, 308] on div at bounding box center [209, 307] width 10 height 10
type input "F5F5F5"
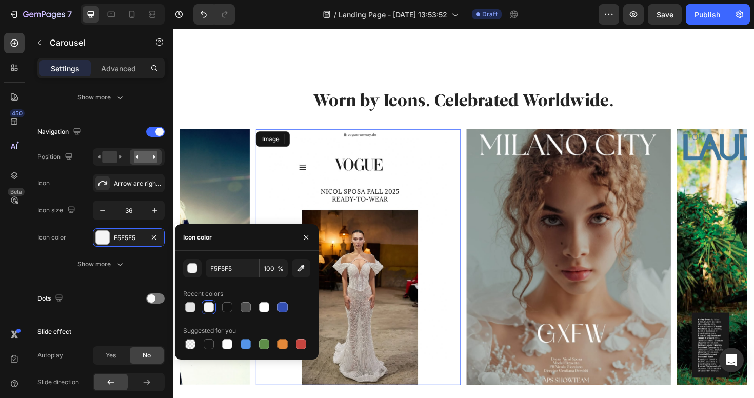
click at [477, 234] on img at bounding box center [368, 270] width 217 height 271
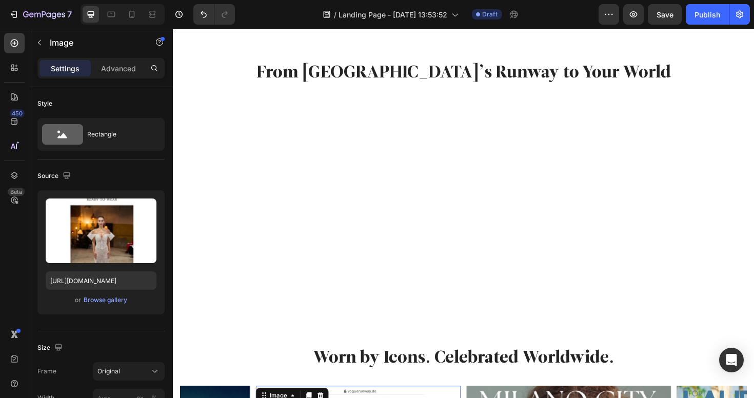
scroll to position [617, 0]
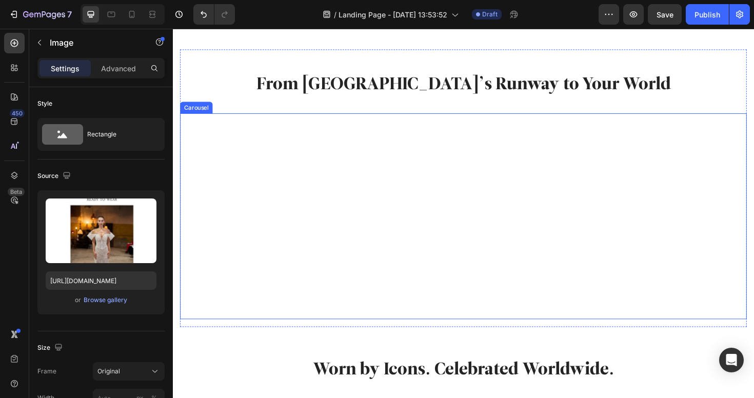
click at [329, 216] on div "Image Image Image Image Image Image Image Image Image Image Image Image" at bounding box center [480, 227] width 600 height 218
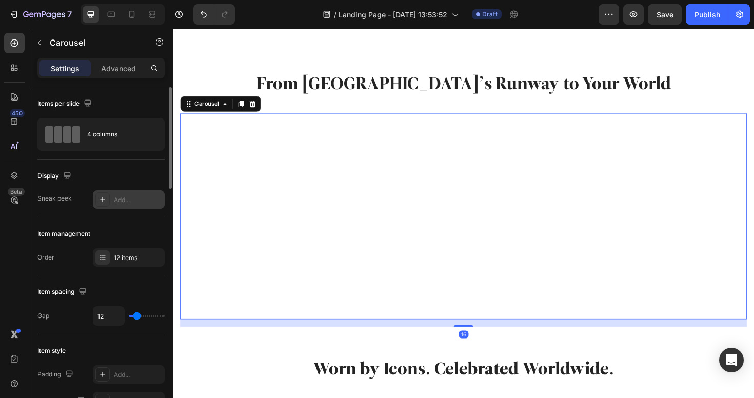
click at [121, 193] on div "Add..." at bounding box center [129, 199] width 72 height 18
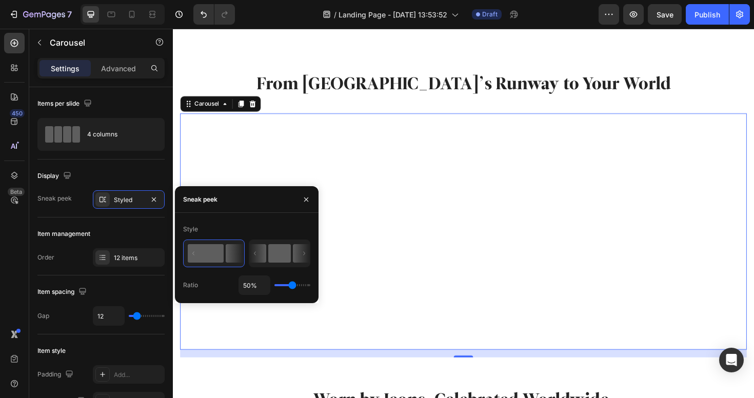
click at [266, 251] on icon at bounding box center [257, 253] width 17 height 18
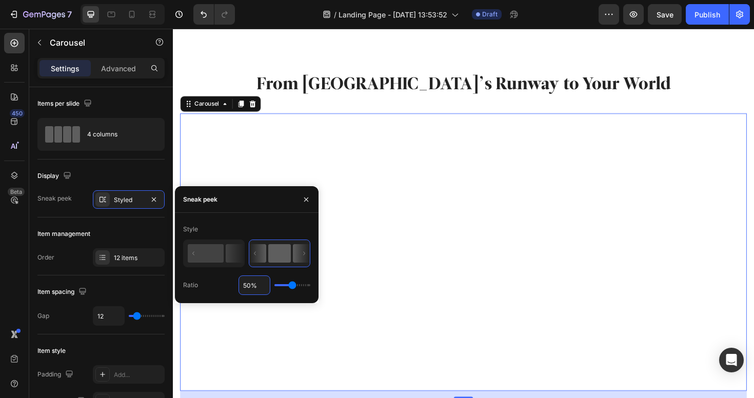
click at [257, 290] on input "50%" at bounding box center [254, 285] width 31 height 18
type input "63%"
type input "63"
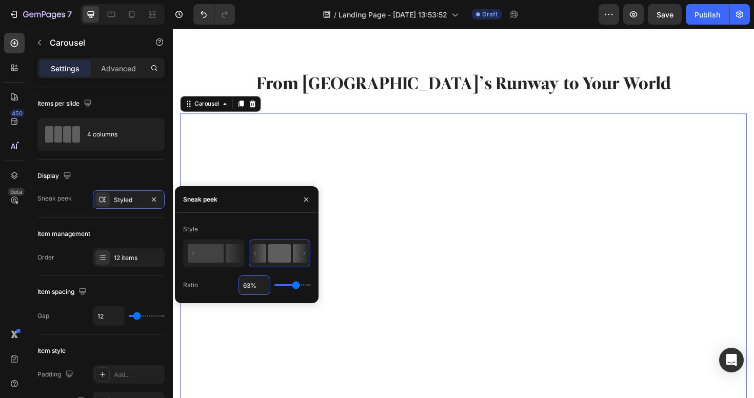
click at [257, 290] on input "63%" at bounding box center [254, 285] width 31 height 18
type input "64"
type input "64%"
click at [134, 230] on div "Item management" at bounding box center [100, 234] width 127 height 16
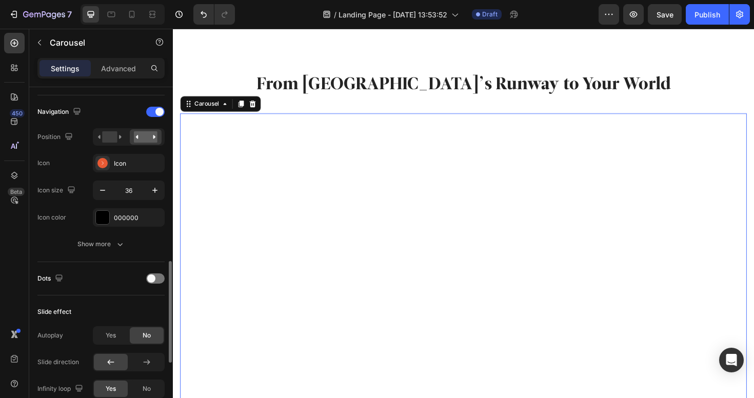
scroll to position [288, 0]
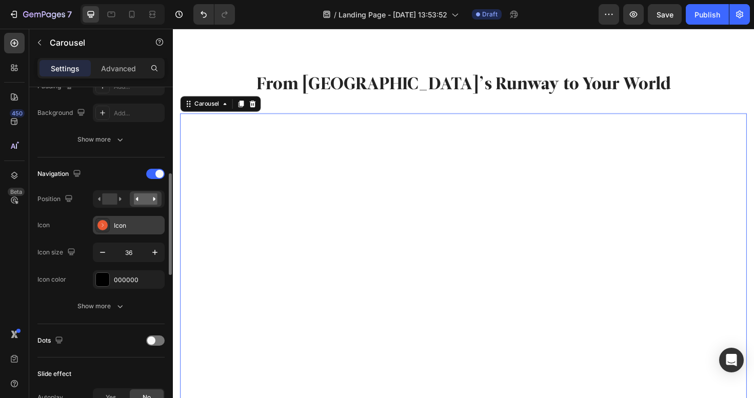
click at [125, 229] on div "Icon" at bounding box center [138, 225] width 48 height 9
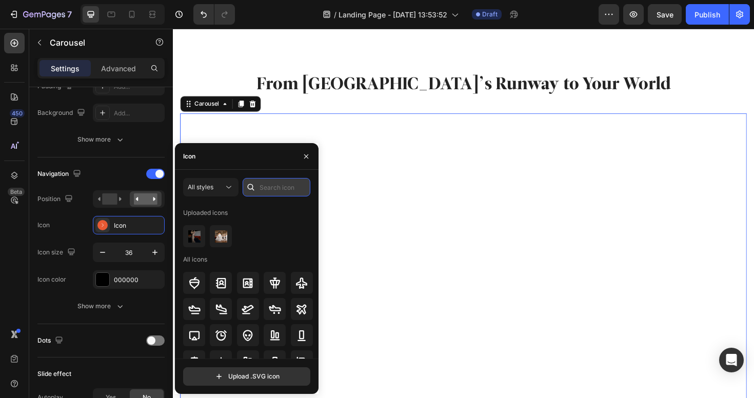
click at [268, 191] on input "text" at bounding box center [277, 187] width 68 height 18
type input "arrow"
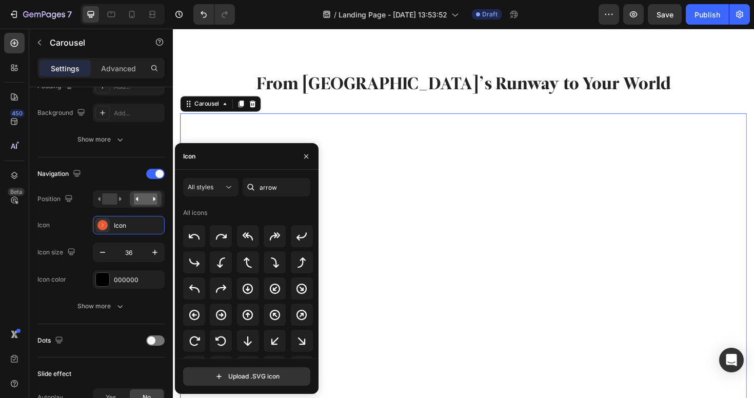
click at [206, 330] on div at bounding box center [248, 341] width 130 height 22
click at [197, 238] on icon at bounding box center [194, 236] width 12 height 12
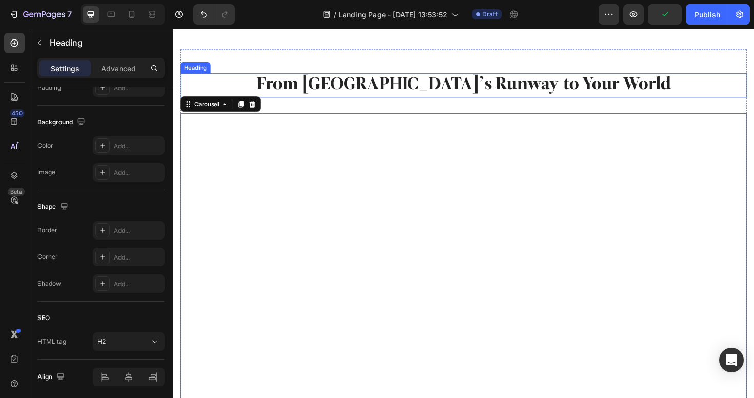
click at [323, 91] on h2 "From [GEOGRAPHIC_DATA]’s Runway to Your World" at bounding box center [480, 89] width 600 height 26
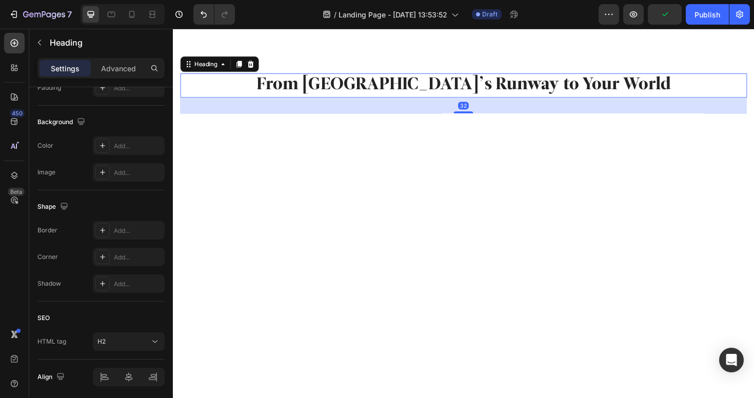
scroll to position [0, 0]
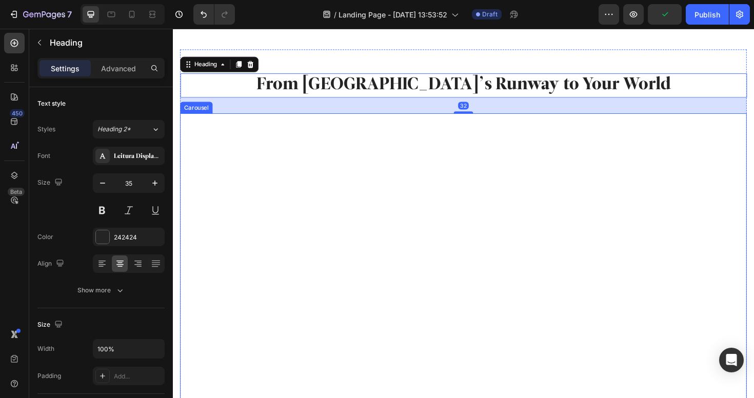
click at [255, 243] on div "Image Image Image Image Image Image Image Image Image Image Image Image" at bounding box center [480, 280] width 600 height 325
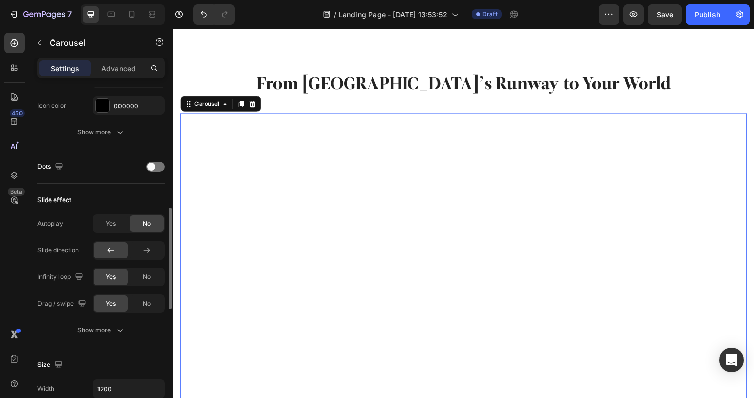
scroll to position [407, 0]
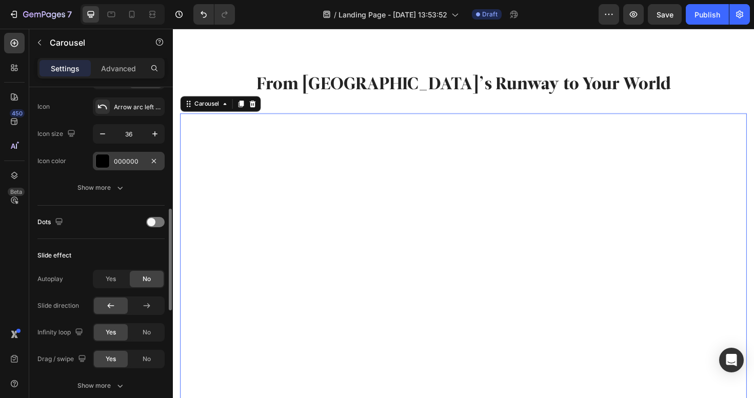
click at [103, 158] on div at bounding box center [102, 160] width 13 height 13
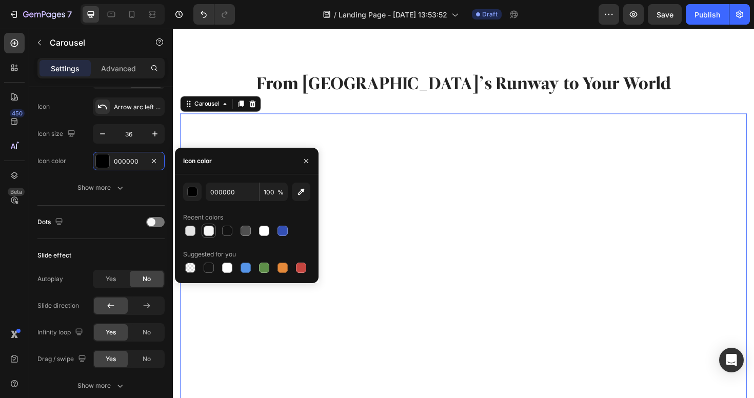
click at [211, 231] on div at bounding box center [209, 231] width 10 height 10
type input "F5F5F5"
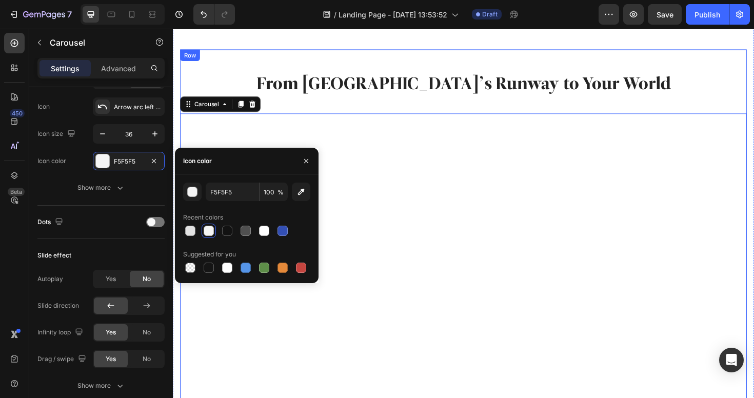
click at [313, 111] on div "From Milano’s Runway to Your World Heading Image Image Image Image Image Image …" at bounding box center [480, 263] width 600 height 375
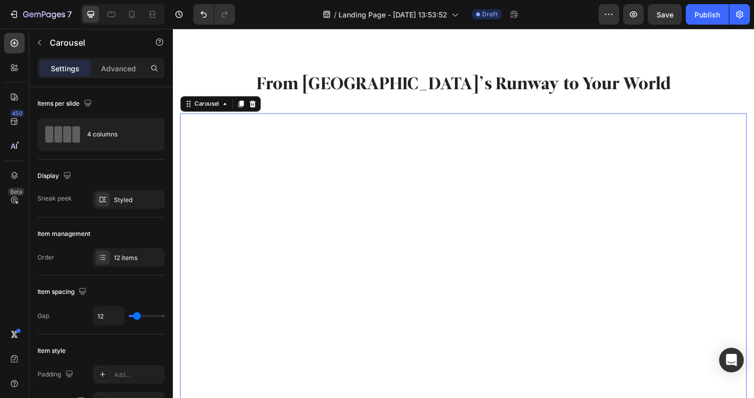
click at [753, 275] on icon "Carousel Next Arrow" at bounding box center [763, 280] width 18 height 18
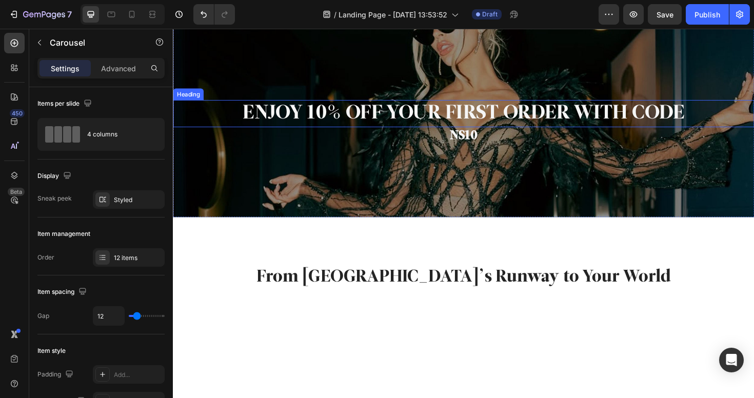
scroll to position [393, 0]
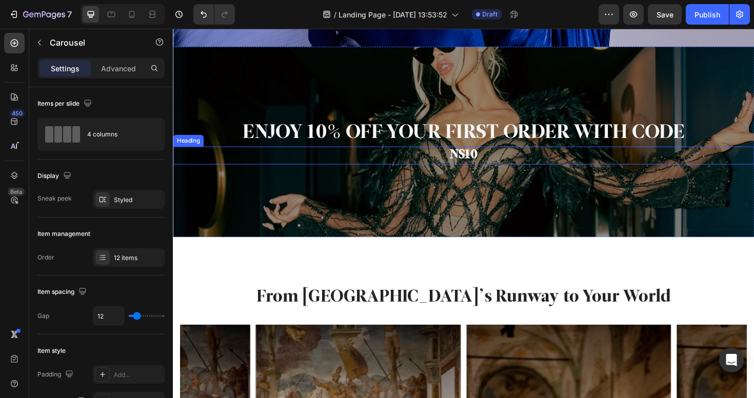
click at [496, 157] on h2 "NS10" at bounding box center [480, 162] width 615 height 19
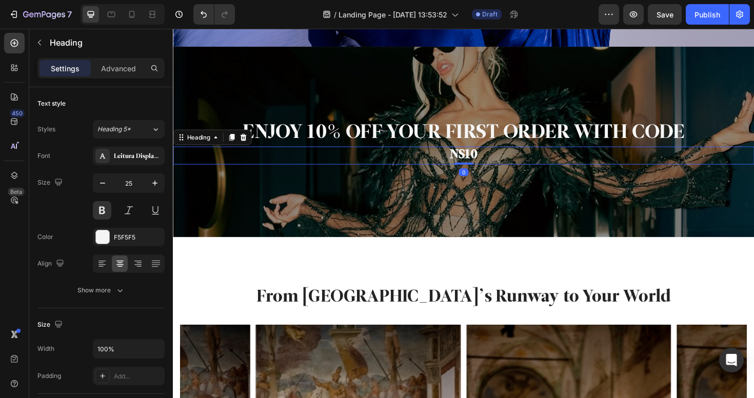
click at [486, 160] on h2 "NS10" at bounding box center [480, 162] width 615 height 19
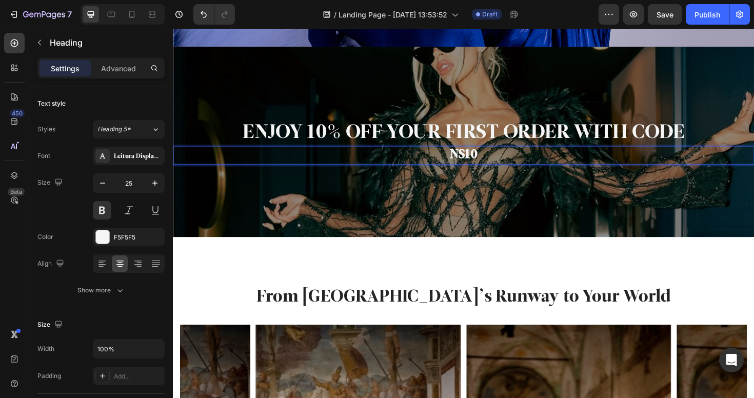
click at [486, 160] on p "NS10" at bounding box center [480, 162] width 613 height 17
click at [503, 162] on h2 "Rich Text Editor. Editing area: main" at bounding box center [480, 162] width 615 height 19
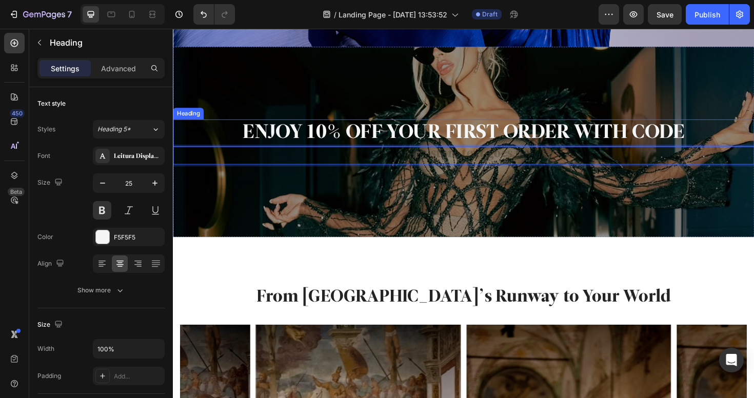
click at [408, 132] on h2 "ENJOY 10% OFF YOUR FIRST ORDER WITH CODE" at bounding box center [480, 139] width 615 height 29
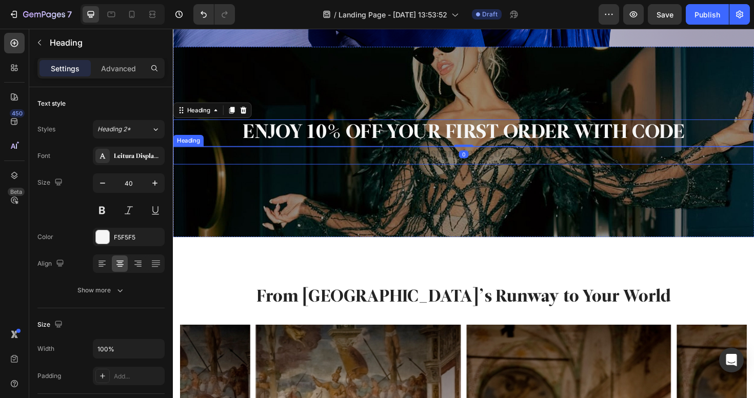
click at [426, 168] on h2 "Rich Text Editor. Editing area: main" at bounding box center [480, 162] width 615 height 19
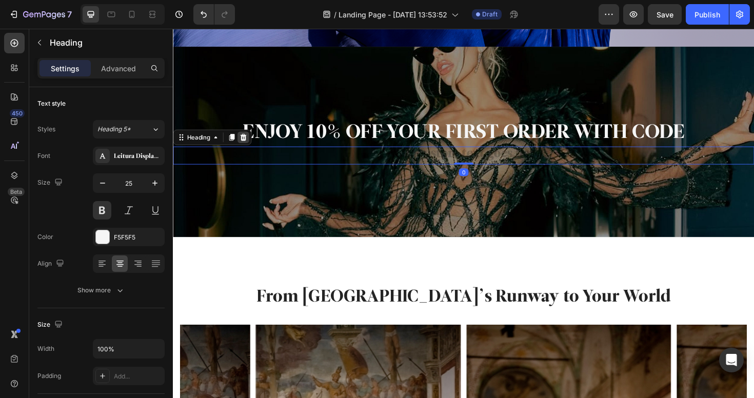
click at [251, 146] on icon at bounding box center [247, 143] width 8 height 8
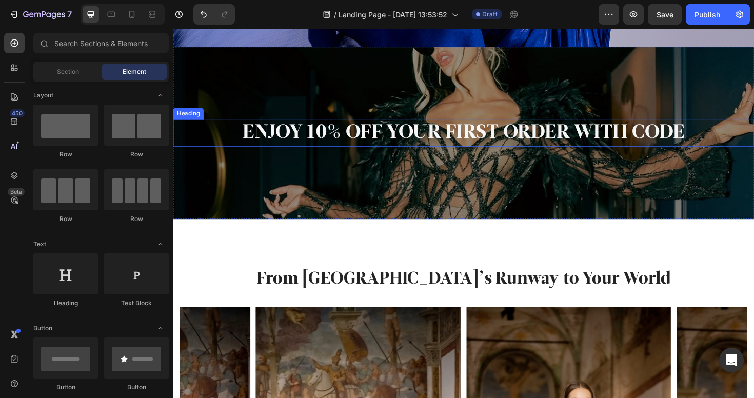
click at [720, 130] on h2 "ENJOY 10% OFF YOUR FIRST ORDER WITH CODE" at bounding box center [480, 139] width 615 height 29
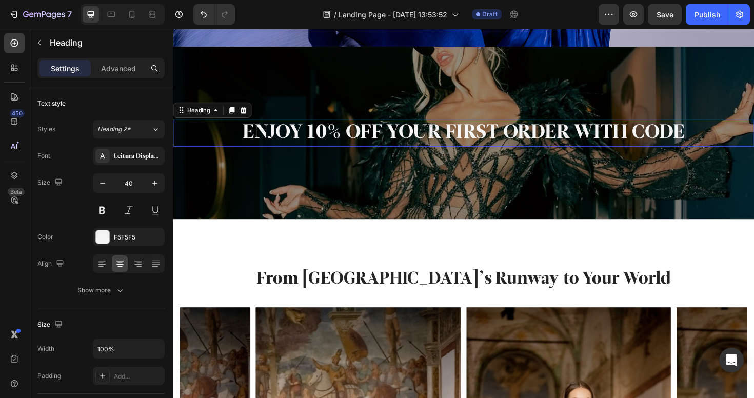
click at [720, 130] on h2 "ENJOY 10% OFF YOUR FIRST ORDER WITH CODE" at bounding box center [480, 139] width 615 height 29
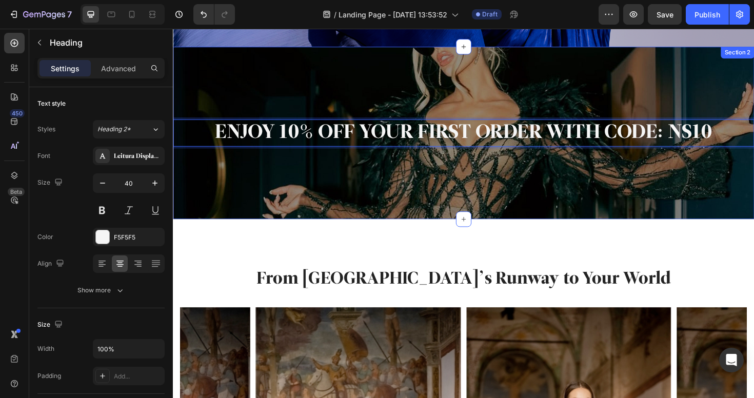
click at [645, 165] on div "ENJOY 10% OFF YOUR FIRST ORDER WITH CODE: NS10 Heading 0 Section 2" at bounding box center [480, 139] width 615 height 183
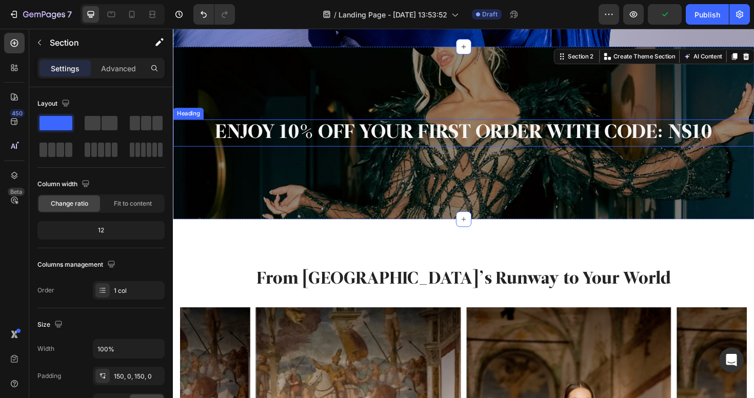
click at [482, 138] on p "ENJOY 10% OFF YOUR FIRST ORDER WITH CODE: NS10" at bounding box center [480, 139] width 613 height 27
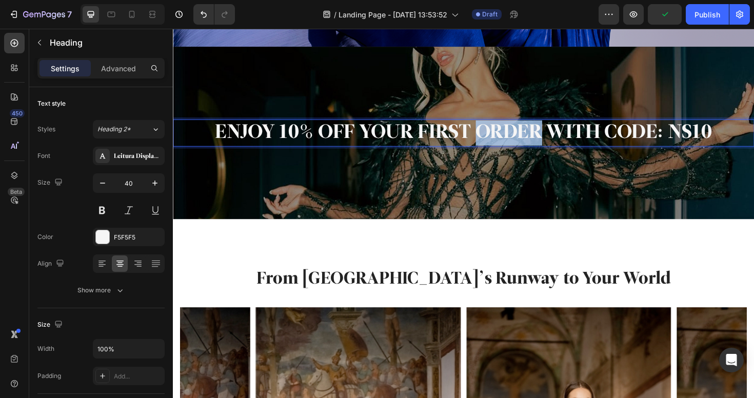
click at [494, 138] on p "ENJOY 10% OFF YOUR FIRST ORDER WITH CODE: NS10" at bounding box center [480, 139] width 613 height 27
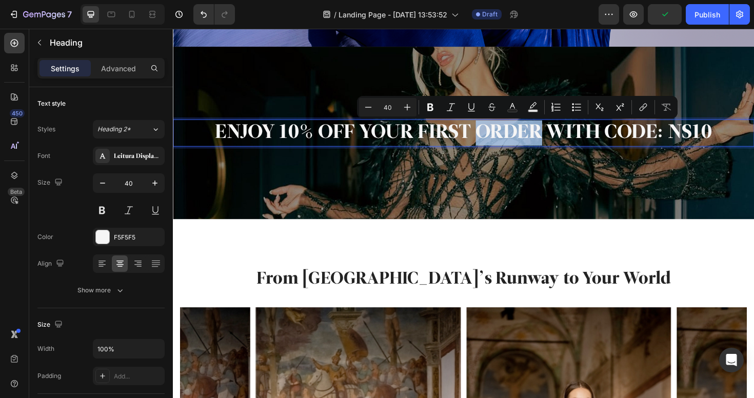
click at [499, 138] on p "ENJOY 10% OFF YOUR FIRST ORDER WITH CODE: NS10" at bounding box center [480, 139] width 613 height 27
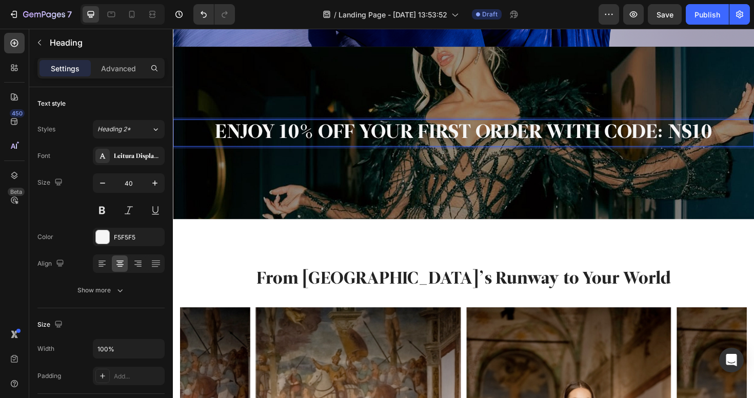
click at [572, 136] on p "ENJOY 10% OFF YOUR FIRST ORDER WITH CODE: NS10" at bounding box center [480, 139] width 613 height 27
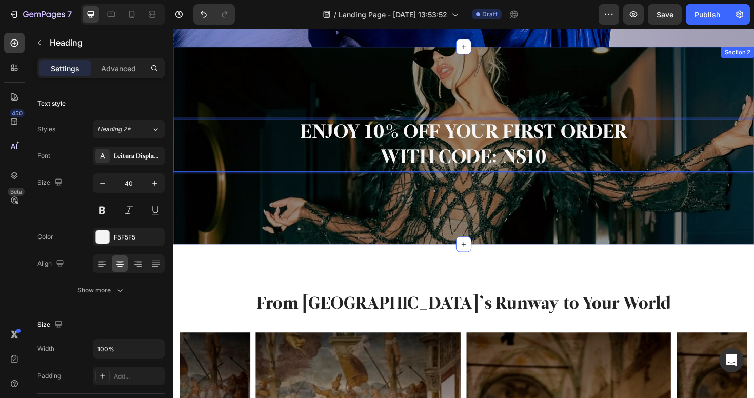
click at [574, 208] on div "ENJOY 10% OFF YOUR FIRST ORDER WITH CODE: NS10 Heading 0 Section 2" at bounding box center [480, 152] width 615 height 209
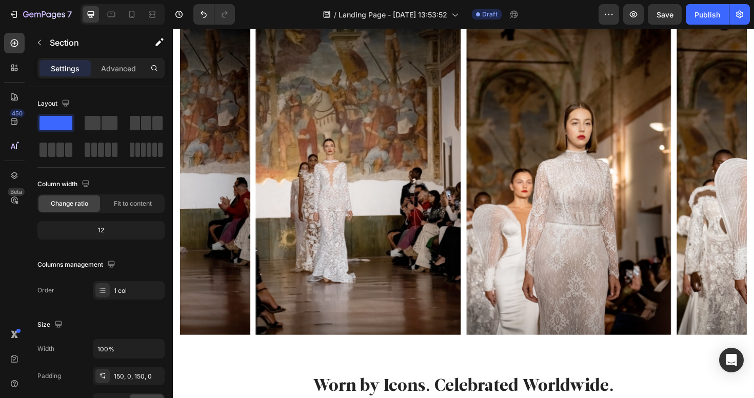
scroll to position [682, 0]
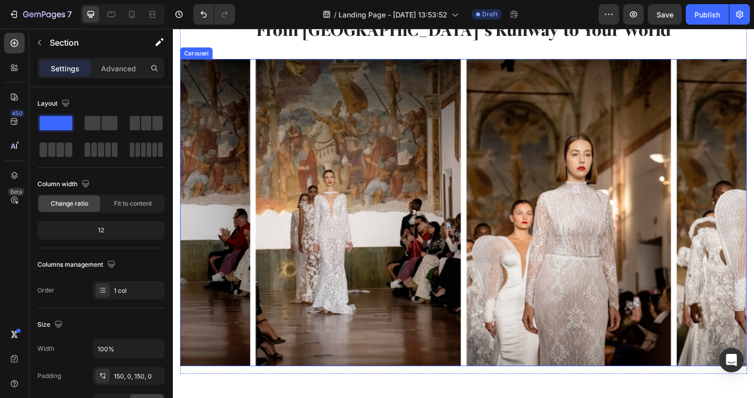
click at [479, 143] on div "Image Image Image Image Image Image Image Image Image Image Image Image" at bounding box center [480, 223] width 600 height 325
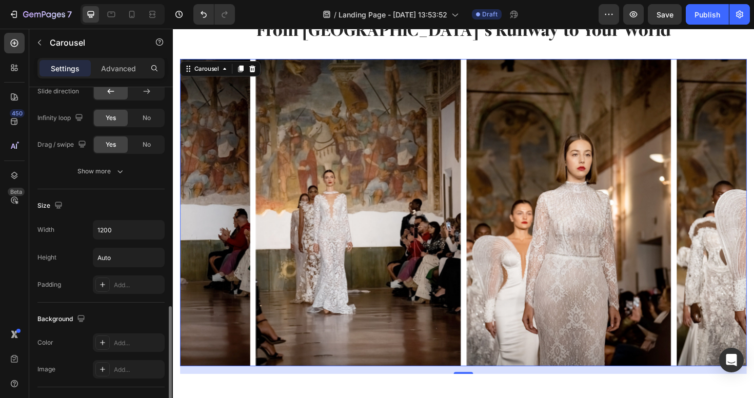
scroll to position [686, 0]
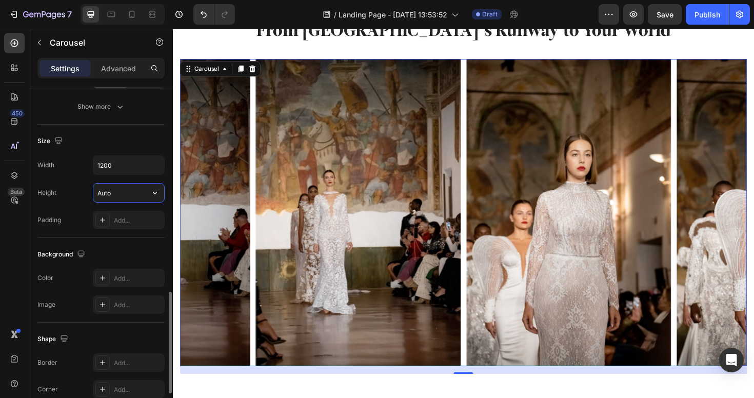
click at [123, 185] on input "Auto" at bounding box center [128, 193] width 71 height 18
click at [151, 196] on icon "button" at bounding box center [155, 193] width 10 height 10
click at [145, 225] on div "Fit content Auto" at bounding box center [118, 218] width 84 height 19
click at [127, 201] on input "Auto" at bounding box center [128, 193] width 71 height 18
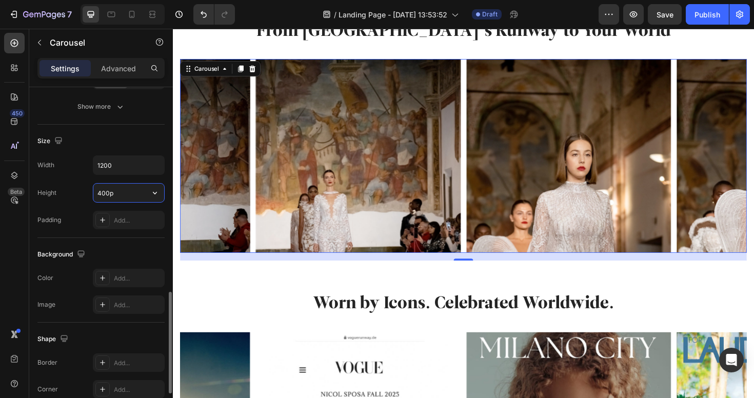
type input "400px"
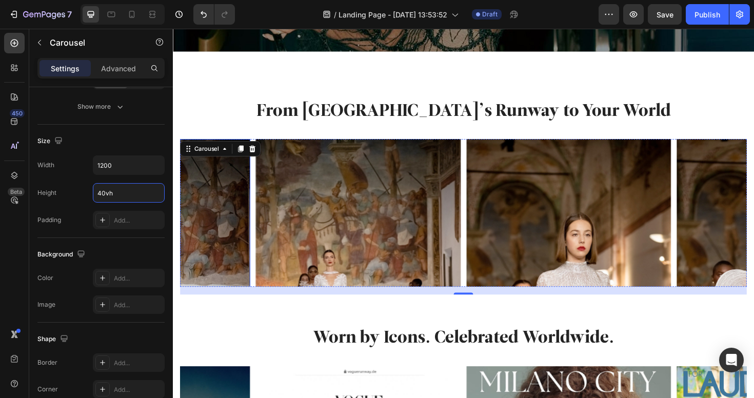
scroll to position [590, 0]
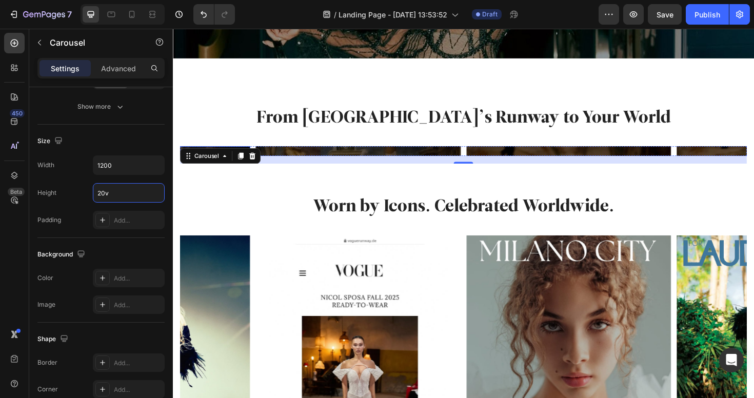
type input "20vh"
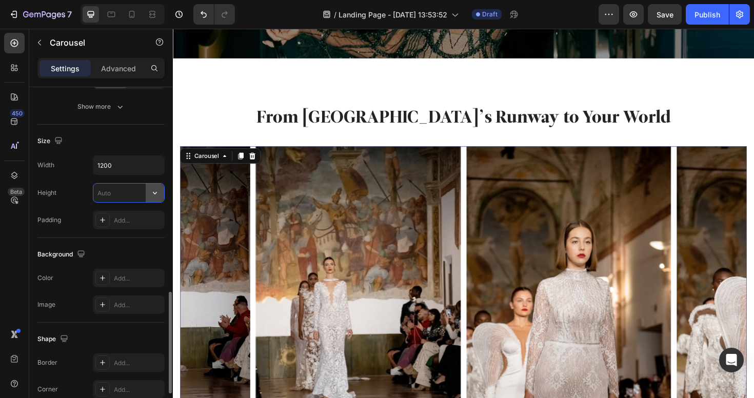
click at [160, 192] on button "button" at bounding box center [155, 193] width 18 height 18
click at [149, 221] on span "Auto" at bounding box center [148, 218] width 13 height 9
type input "Auto"
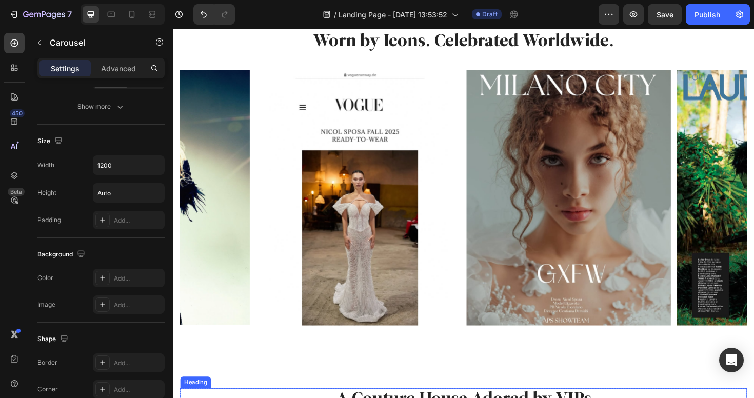
scroll to position [1395, 0]
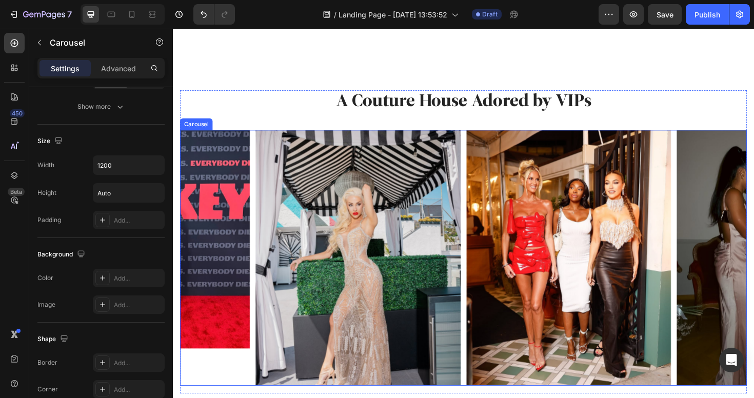
click at [481, 231] on div "Image Image Image Image Image Image Image Image Image Image" at bounding box center [480, 271] width 600 height 271
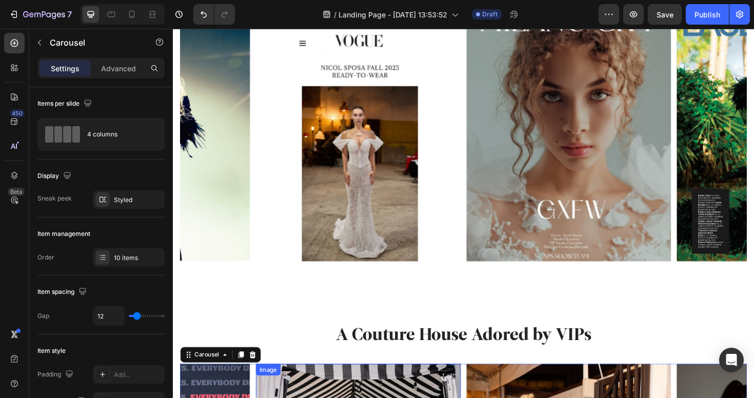
scroll to position [1571, 0]
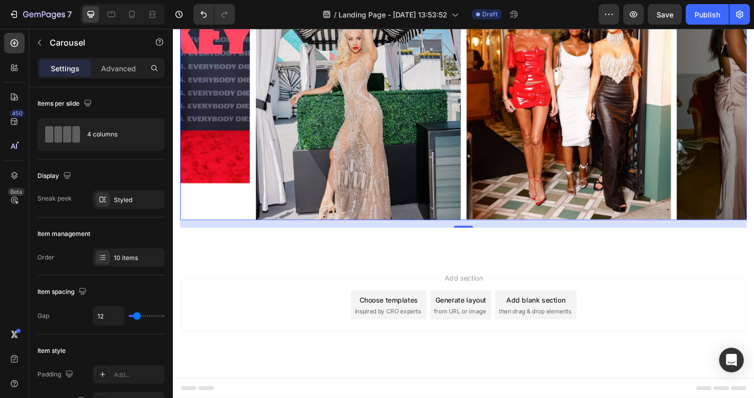
click at [414, 330] on span "inspired by CRO experts" at bounding box center [400, 327] width 70 height 9
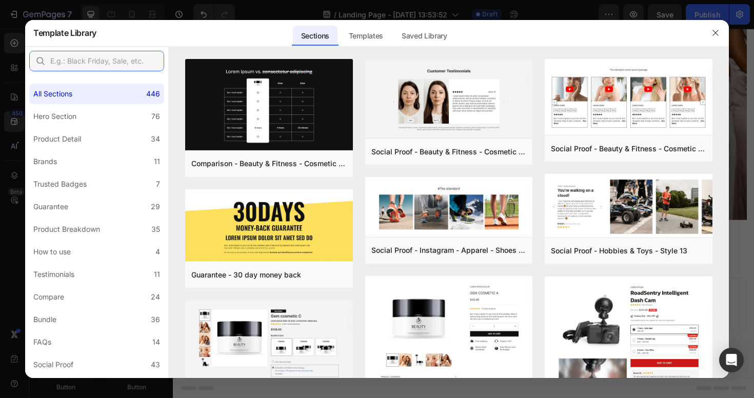
click at [114, 62] on input "text" at bounding box center [96, 61] width 135 height 21
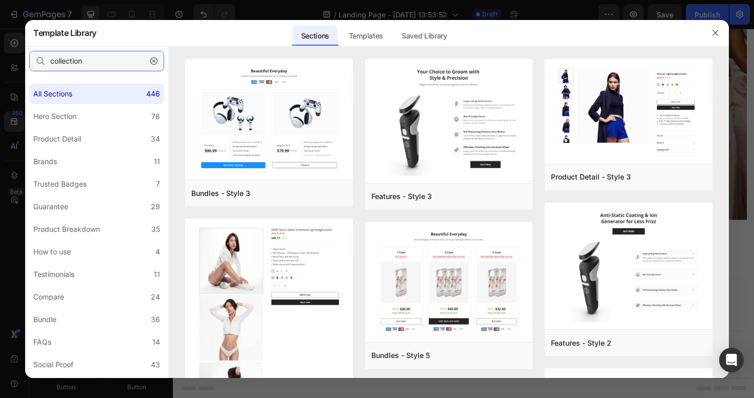
type input "collection"
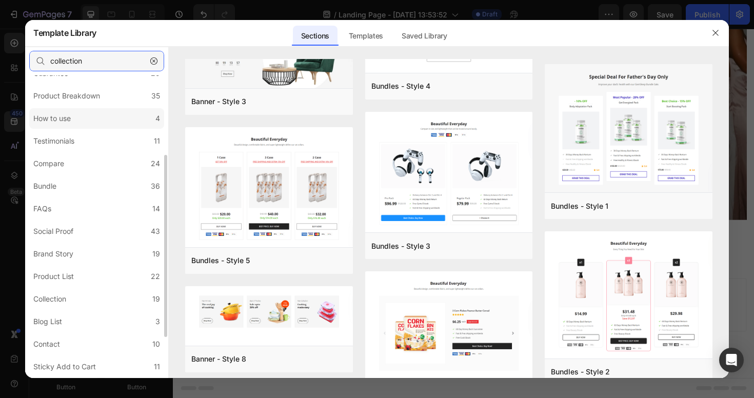
scroll to position [132, 0]
click at [61, 255] on div "Brand Story" at bounding box center [53, 255] width 40 height 12
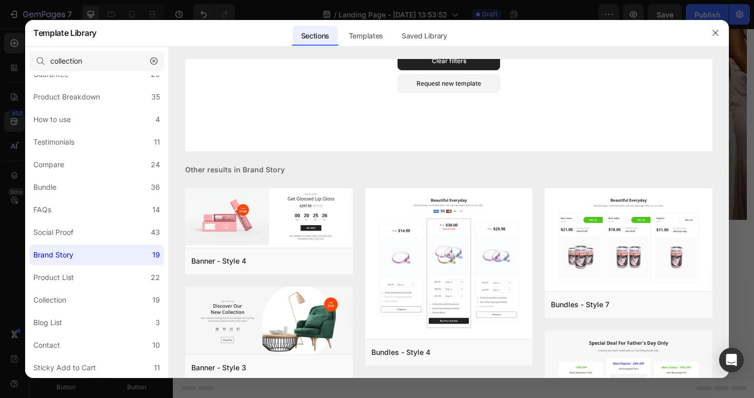
scroll to position [202, 0]
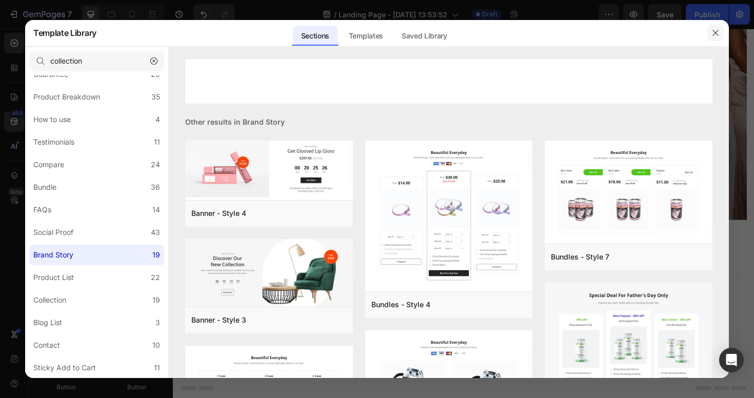
click at [716, 31] on icon "button" at bounding box center [715, 33] width 6 height 6
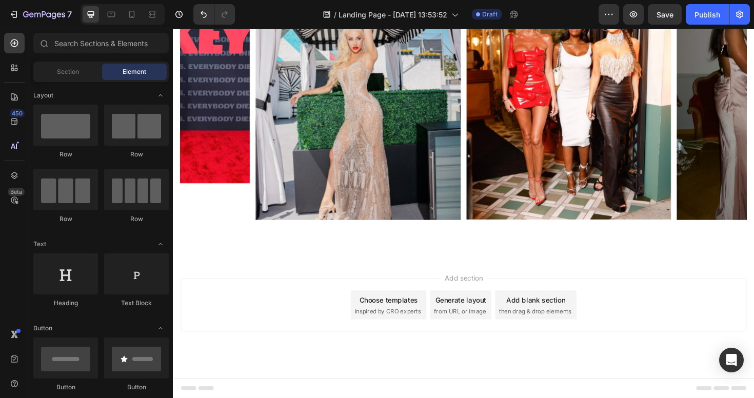
click at [393, 323] on span "inspired by CRO experts" at bounding box center [400, 327] width 70 height 9
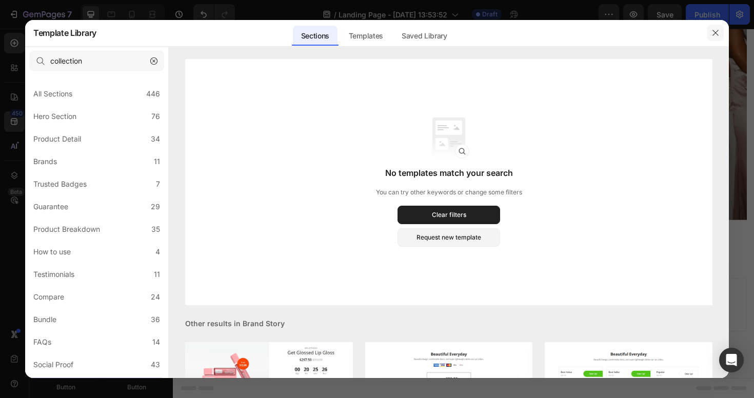
click at [716, 30] on icon "button" at bounding box center [715, 33] width 8 height 8
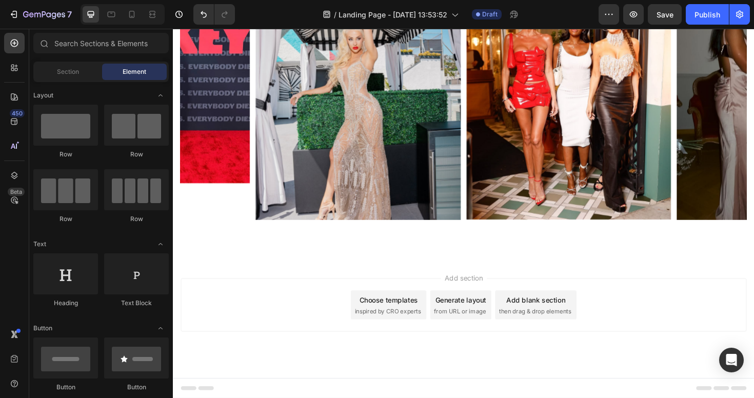
click at [528, 325] on span "then drag & drop elements" at bounding box center [556, 327] width 76 height 9
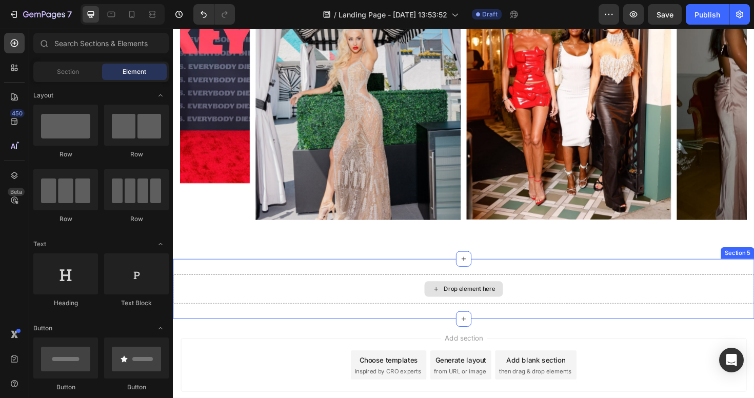
click at [494, 303] on div "Drop element here" at bounding box center [486, 304] width 54 height 8
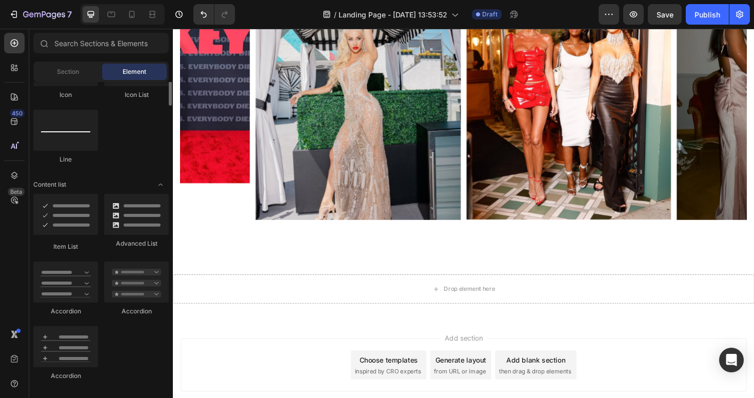
scroll to position [329, 0]
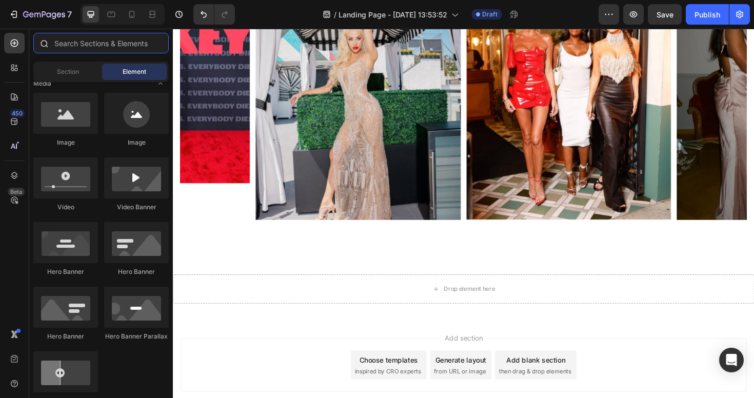
click at [106, 48] on input "text" at bounding box center [100, 43] width 135 height 21
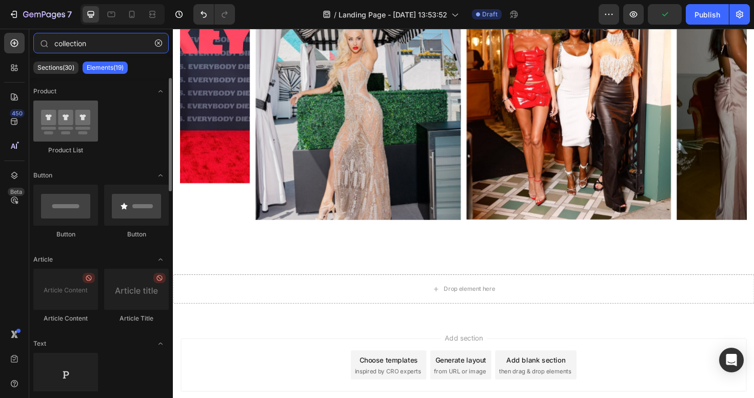
type input "collection"
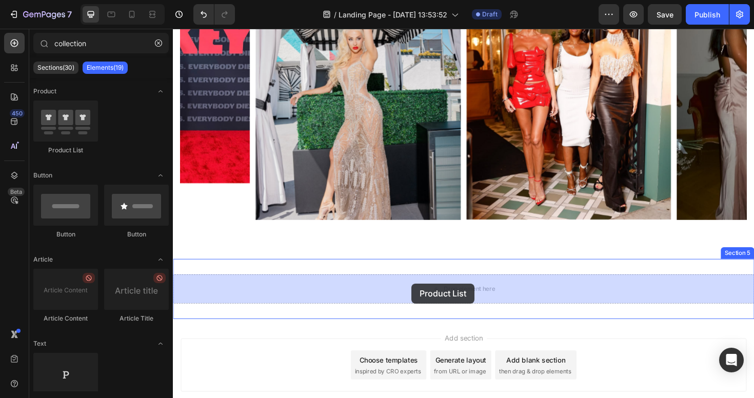
drag, startPoint x: 245, startPoint y: 154, endPoint x: 426, endPoint y: 298, distance: 231.0
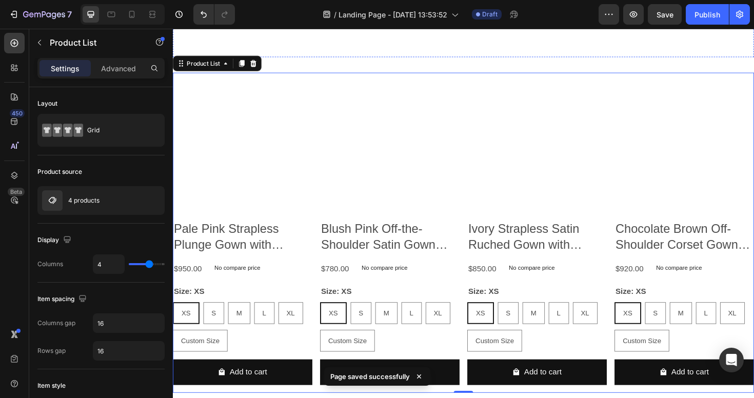
scroll to position [1788, 0]
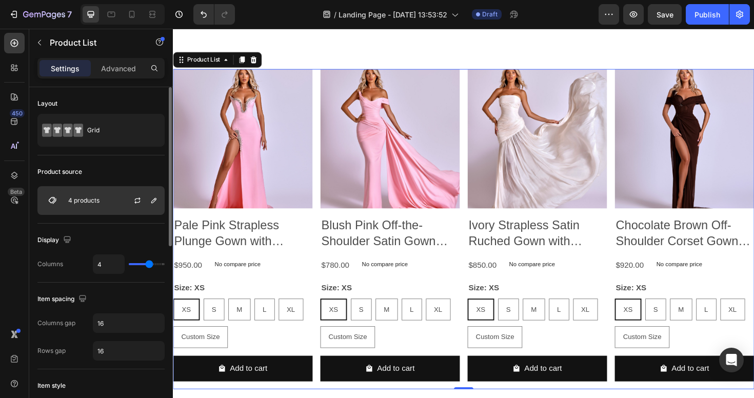
click at [108, 203] on div "4 products" at bounding box center [100, 200] width 127 height 29
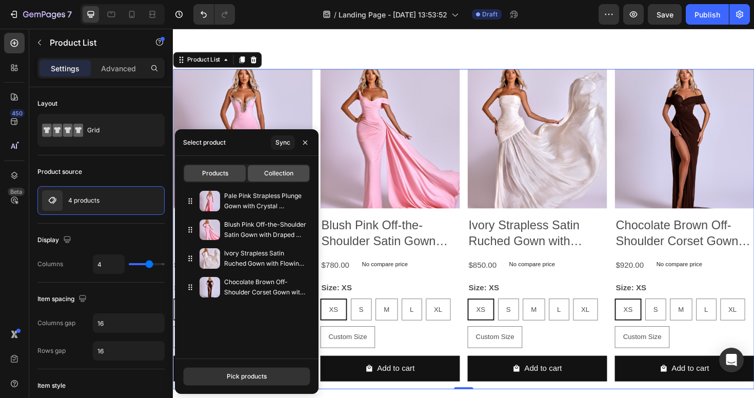
click at [291, 169] on span "Collection" at bounding box center [278, 173] width 29 height 9
type input "10"
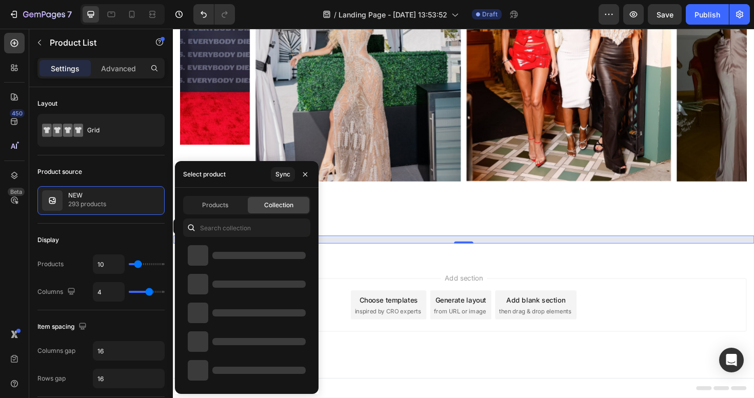
scroll to position [1612, 0]
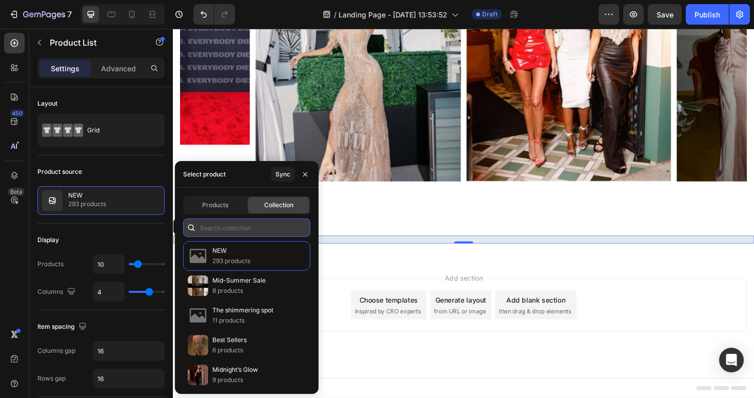
click at [234, 230] on input "text" at bounding box center [246, 227] width 127 height 18
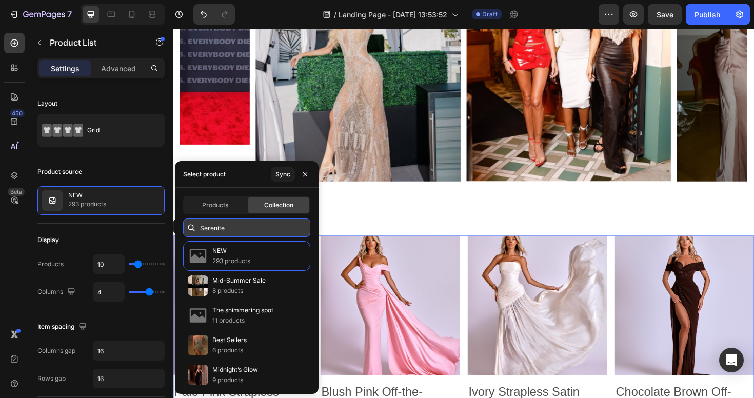
scroll to position [1788, 0]
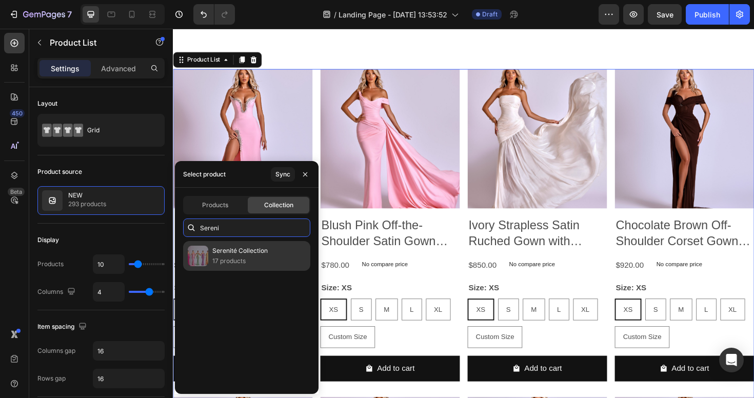
type input "Sereni"
click at [234, 259] on p "17 products" at bounding box center [239, 261] width 55 height 10
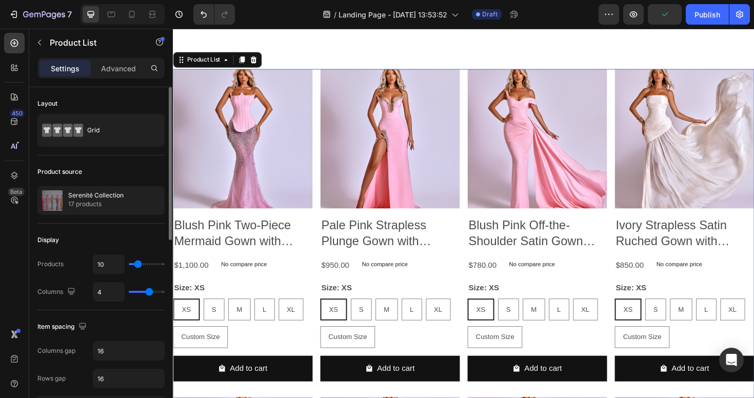
click at [136, 233] on div "Display" at bounding box center [100, 240] width 127 height 16
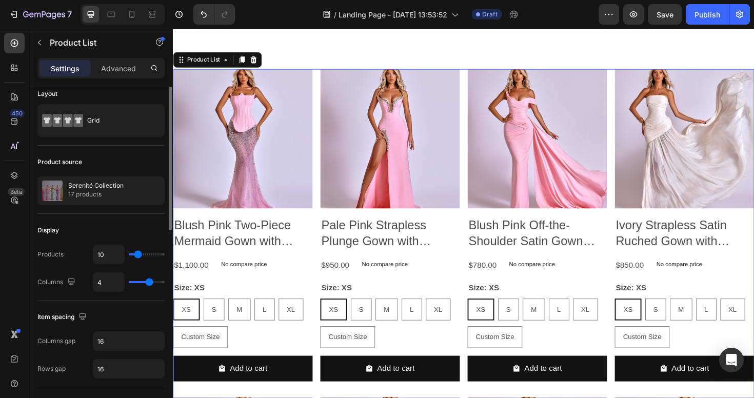
scroll to position [0, 0]
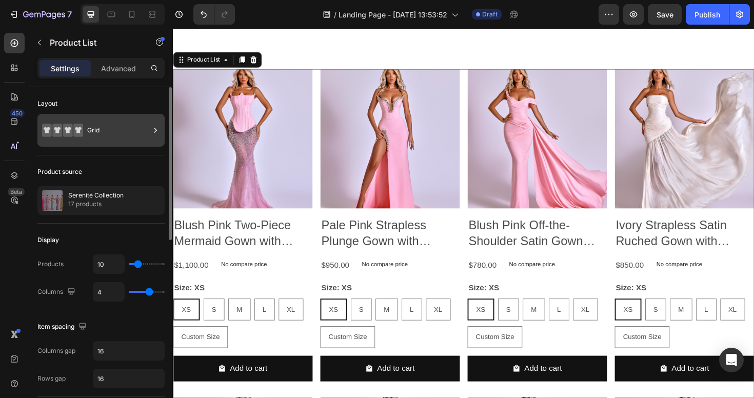
click at [109, 135] on div "Grid" at bounding box center [118, 130] width 63 height 24
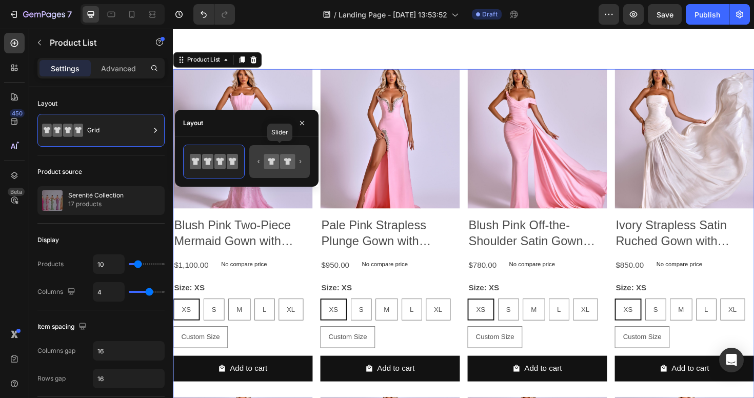
click at [290, 160] on icon at bounding box center [287, 161] width 7 height 7
click at [288, 167] on icon at bounding box center [287, 161] width 15 height 15
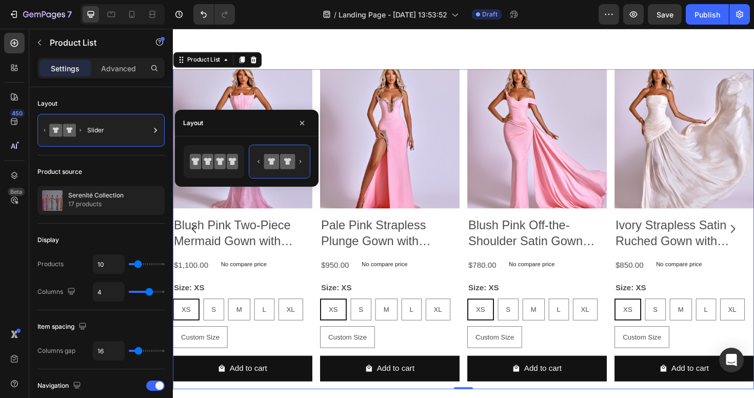
click at [753, 240] on icon "Carousel Next Arrow" at bounding box center [766, 240] width 5 height 9
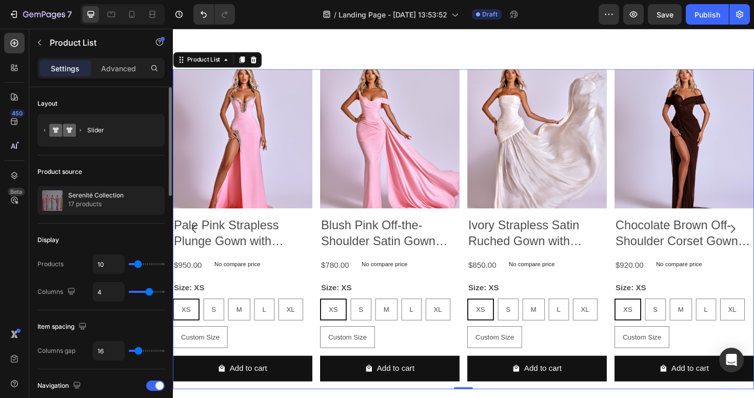
type input "46"
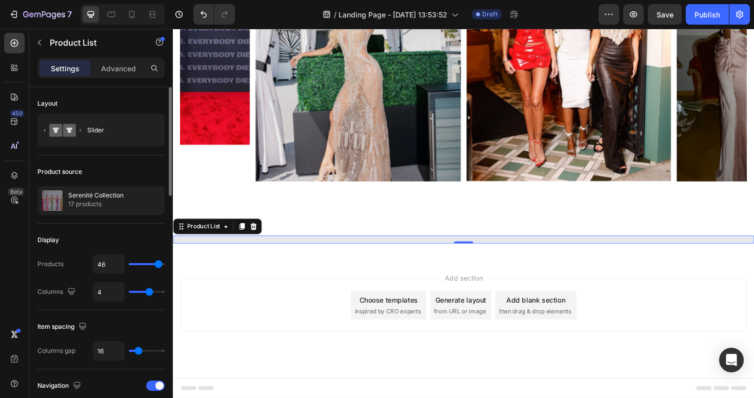
type input "45"
type input "43"
type input "42"
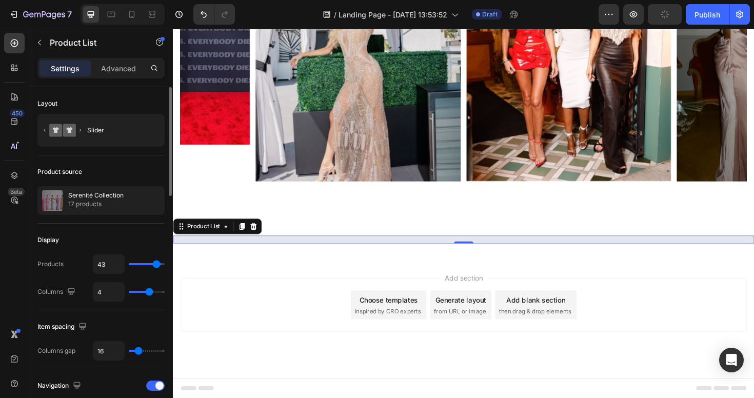
type input "42"
type input "41"
type input "39"
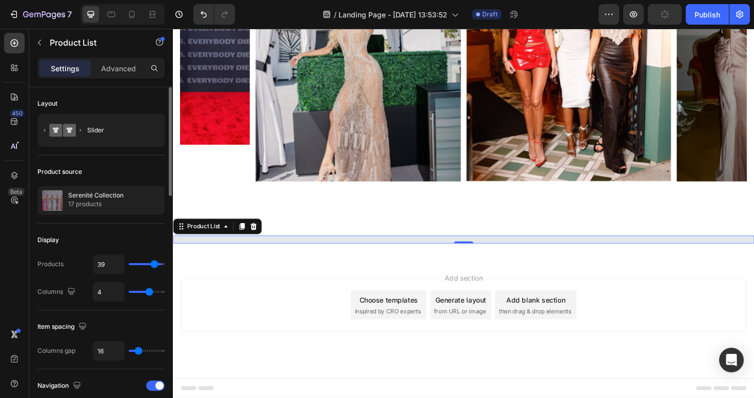
type input "38"
type input "37"
type input "36"
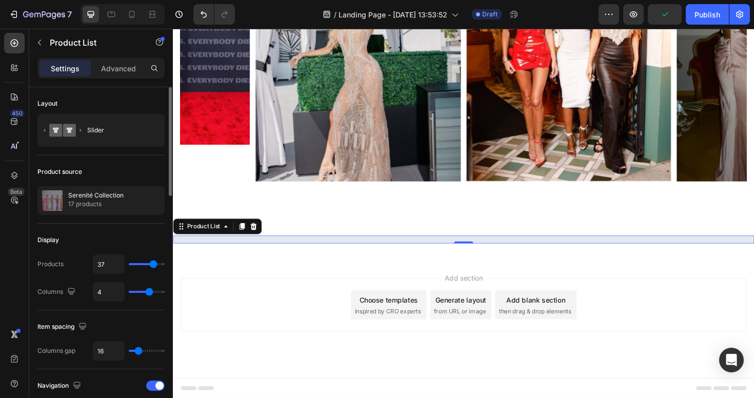
type input "36"
type input "35"
type input "34"
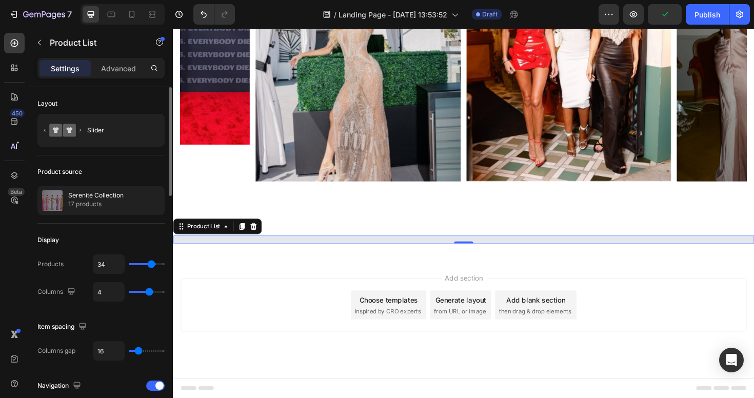
type input "32"
type input "30"
type input "28"
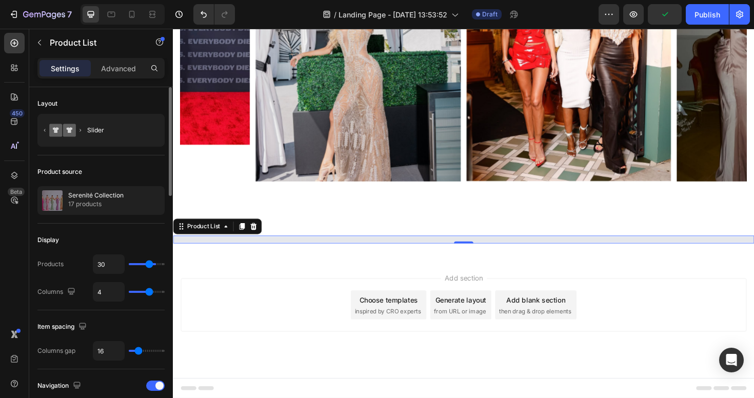
type input "28"
type input "27"
drag, startPoint x: 139, startPoint y: 265, endPoint x: 147, endPoint y: 266, distance: 8.3
type input "27"
click at [147, 265] on input "range" at bounding box center [147, 264] width 36 height 2
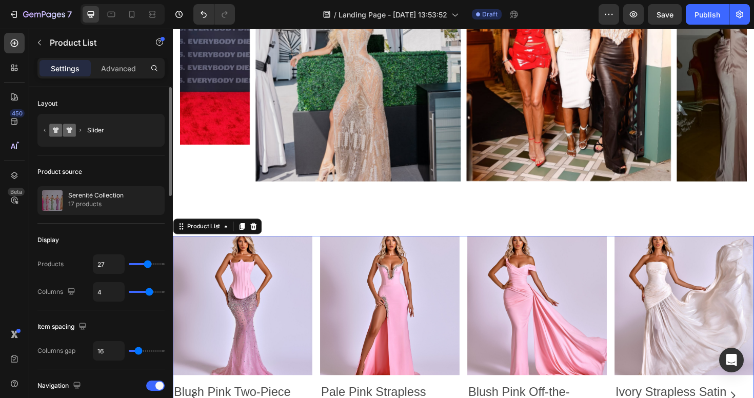
scroll to position [1788, 0]
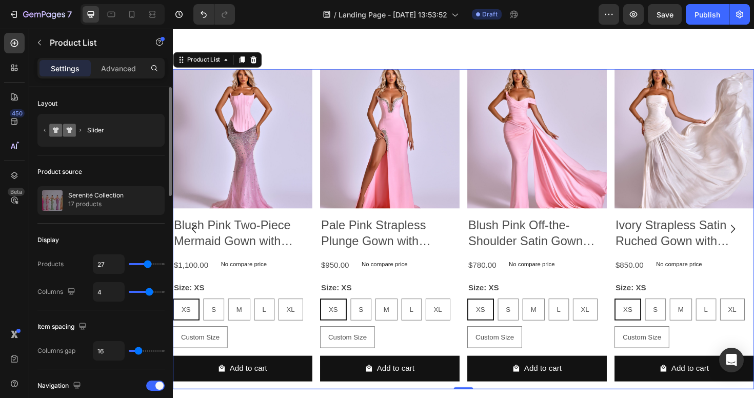
type input "5"
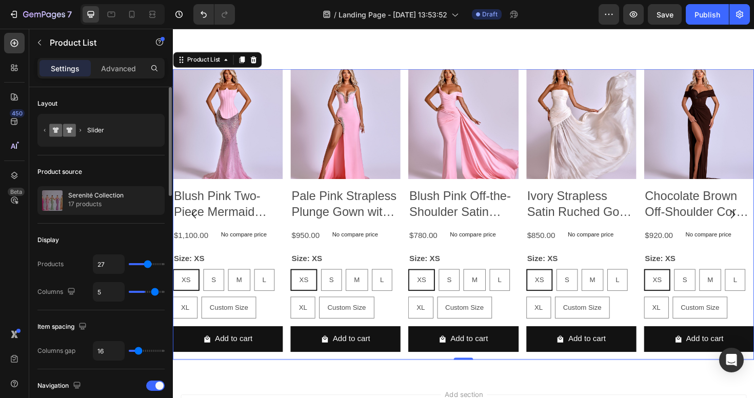
type input "3"
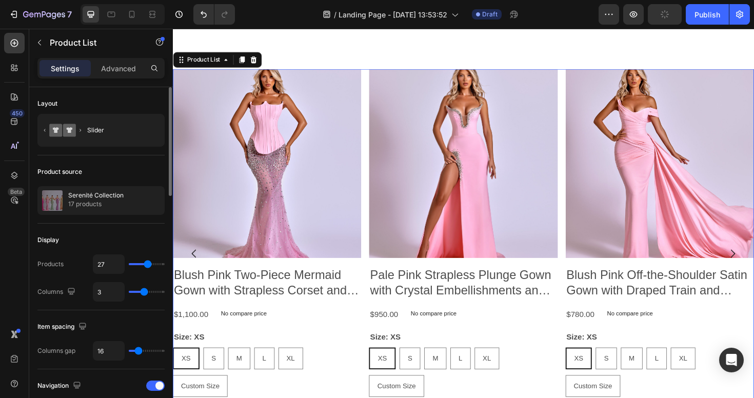
type input "2"
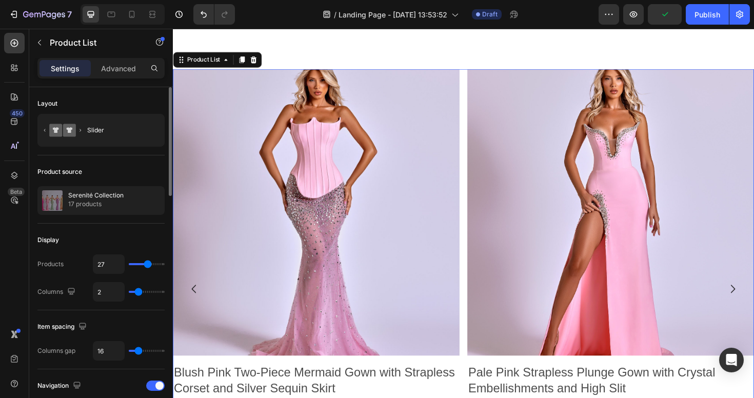
drag, startPoint x: 150, startPoint y: 293, endPoint x: 139, endPoint y: 293, distance: 10.3
type input "2"
click at [139, 293] on input "range" at bounding box center [147, 292] width 36 height 2
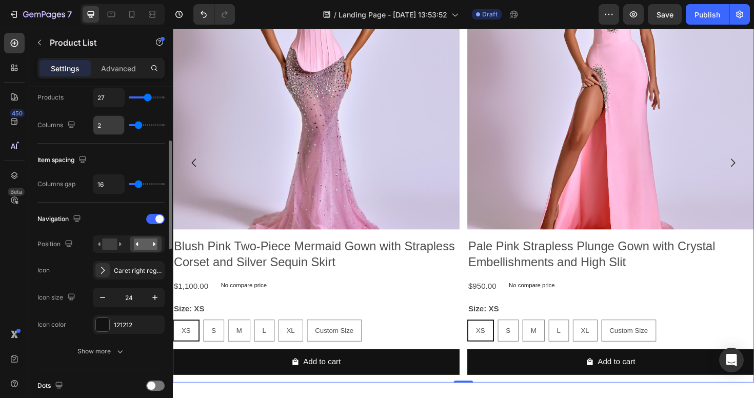
scroll to position [168, 0]
click at [110, 246] on rect at bounding box center [109, 242] width 15 height 11
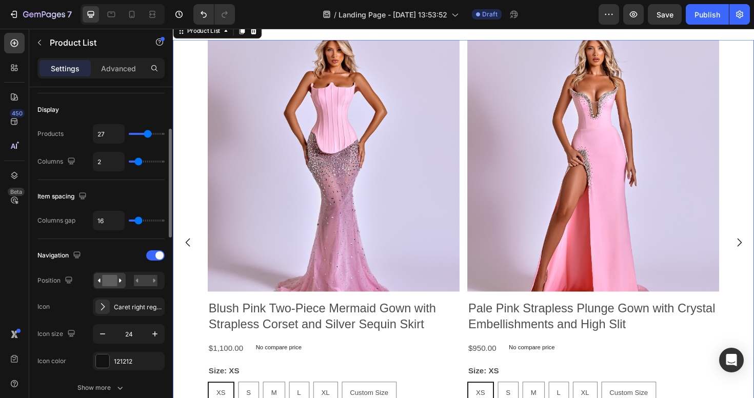
scroll to position [81, 0]
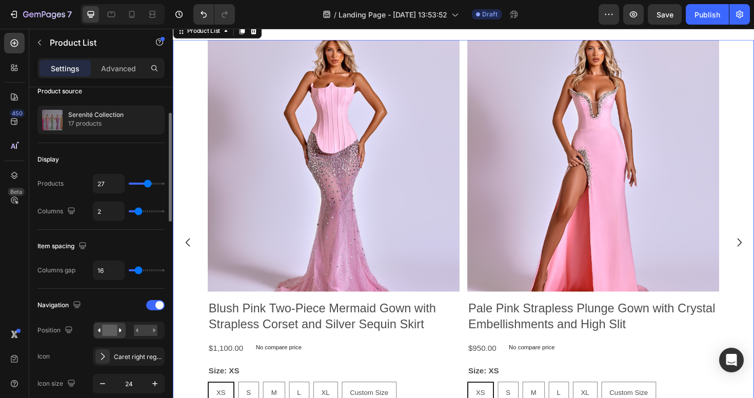
type input "4"
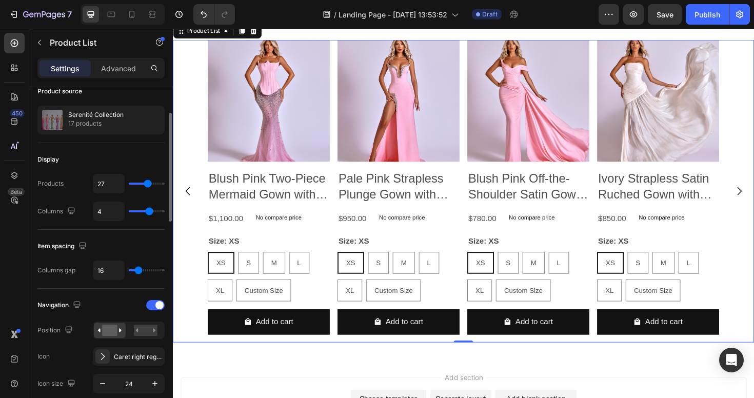
scroll to position [1765, 0]
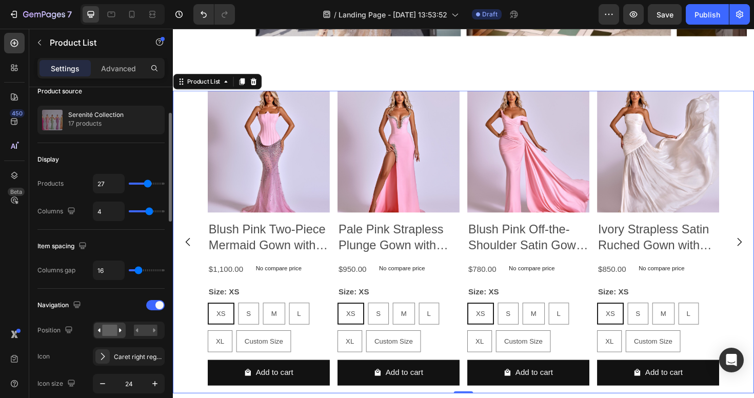
drag, startPoint x: 140, startPoint y: 211, endPoint x: 150, endPoint y: 210, distance: 10.3
type input "4"
click at [150, 210] on input "range" at bounding box center [147, 211] width 36 height 2
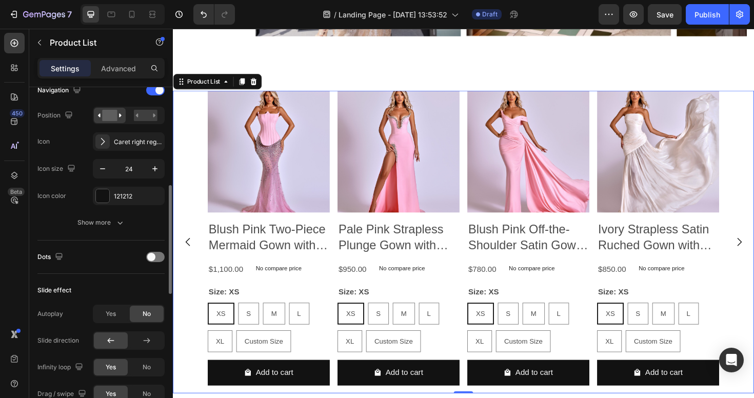
scroll to position [309, 0]
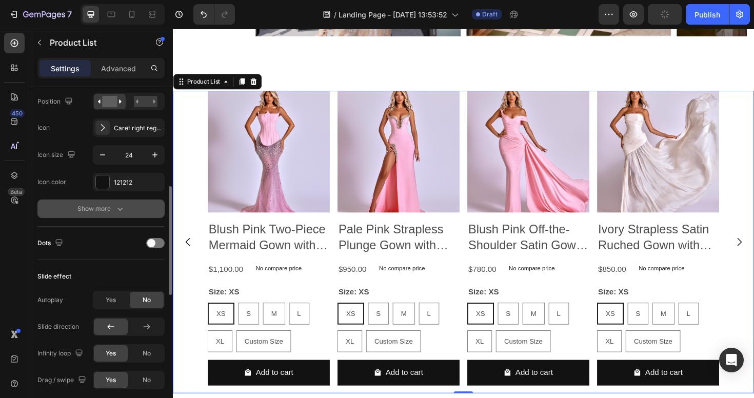
click at [115, 211] on icon "button" at bounding box center [120, 209] width 10 height 10
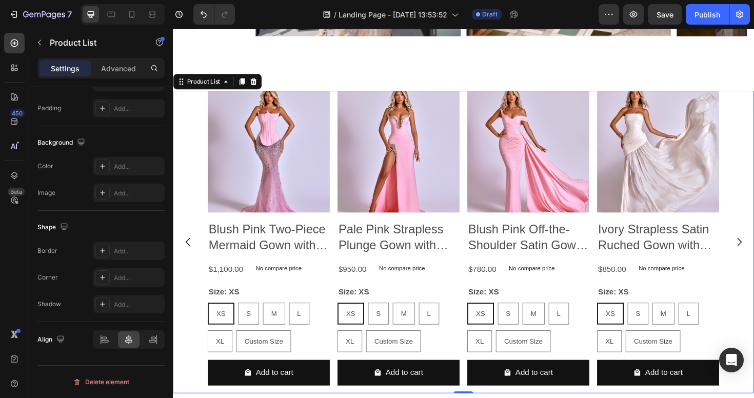
scroll to position [0, 0]
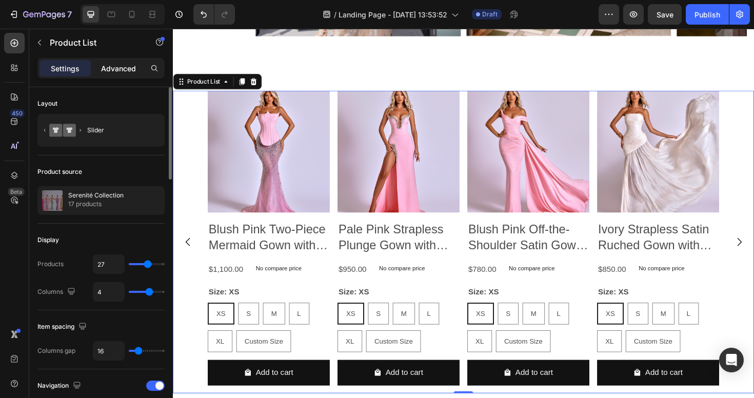
click at [113, 70] on p "Advanced" at bounding box center [118, 68] width 35 height 11
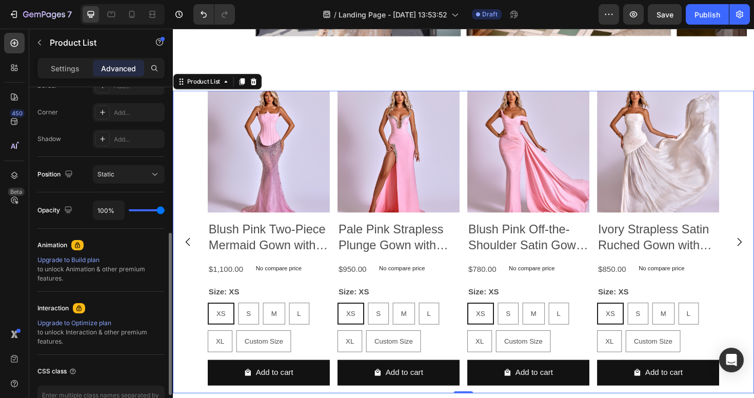
scroll to position [308, 0]
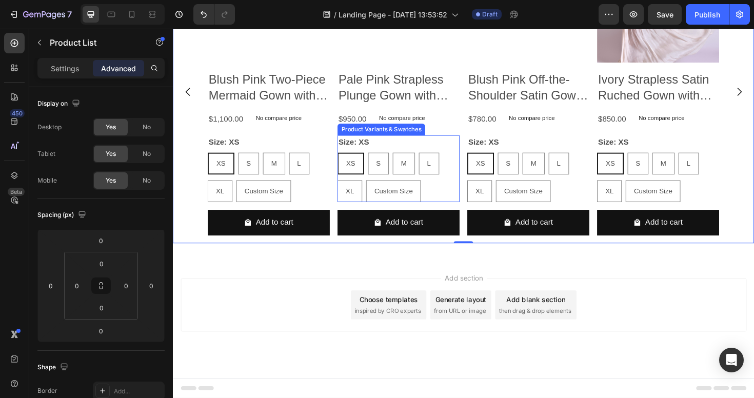
scroll to position [310, 0]
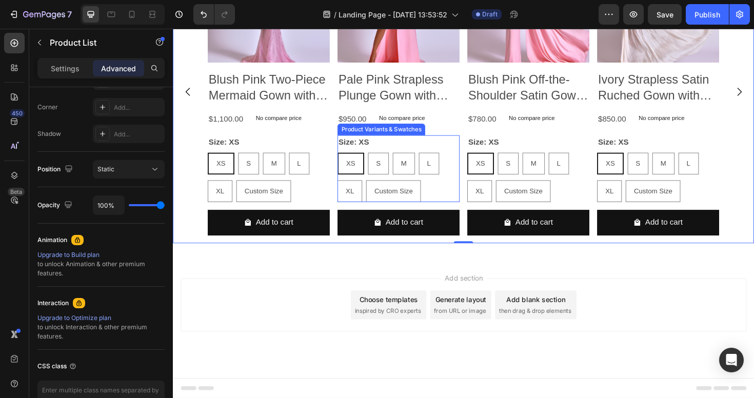
click at [339, 212] on div "XS XS XS S S S M M M L L L XL XL XL Custom Size Custom Size Custom Size" at bounding box center [274, 186] width 129 height 52
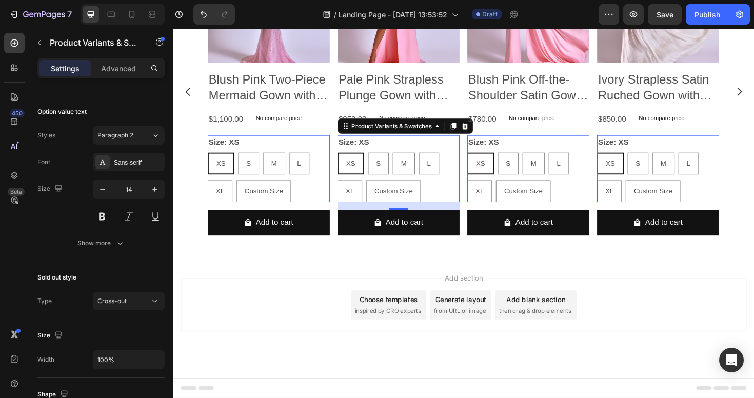
scroll to position [0, 0]
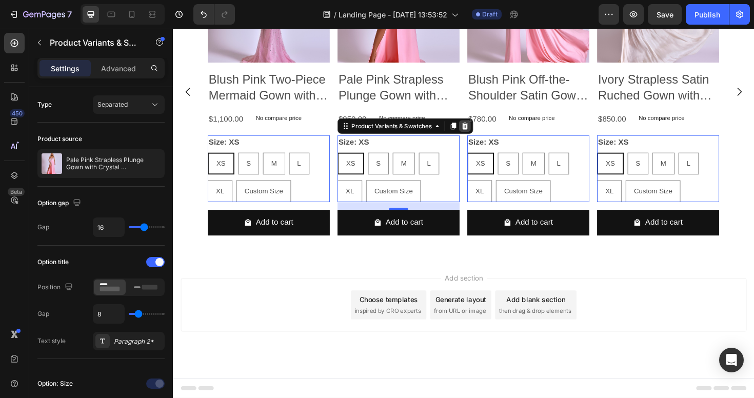
click at [173, 29] on icon at bounding box center [173, 29] width 0 height 0
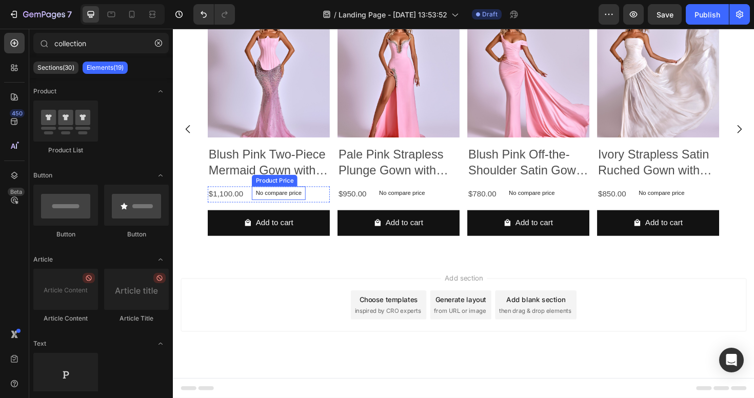
click at [304, 206] on p "No compare price" at bounding box center [284, 202] width 49 height 6
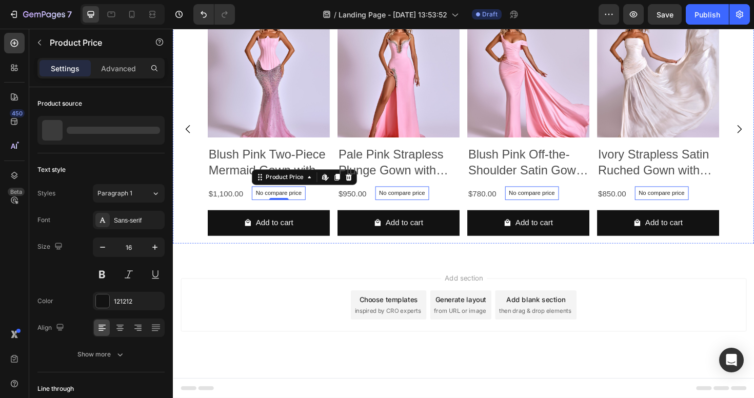
click at [339, 256] on div "Product Images Pale Pink Strapless Plunge Gown with Crystal Embellishments and …" at bounding box center [274, 135] width 129 height 242
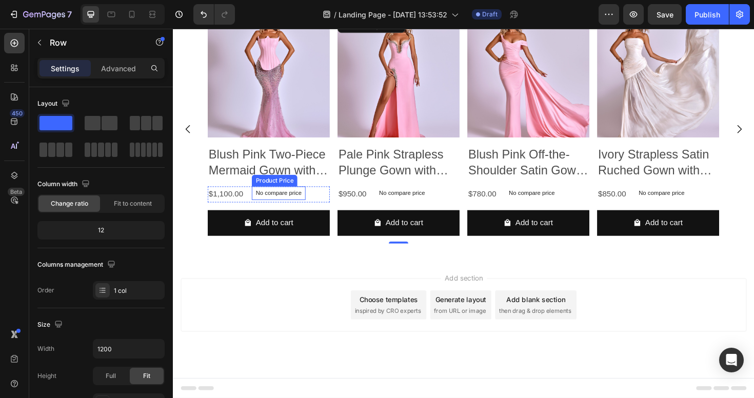
click at [311, 210] on div "No compare price" at bounding box center [284, 202] width 57 height 14
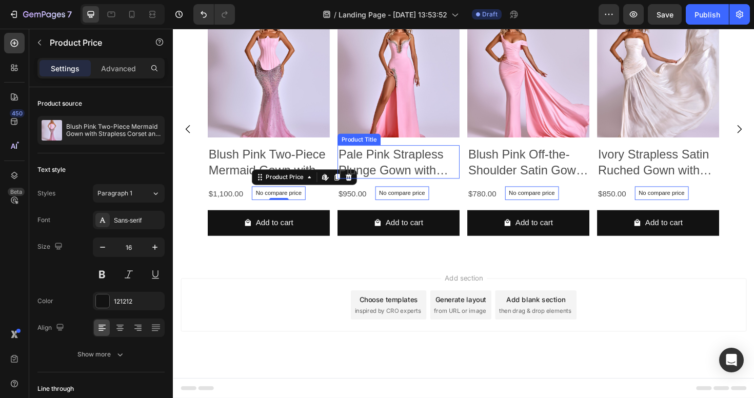
click at [339, 187] on h2 "Pale Pink Strapless Plunge Gown with Crystal Embellishments and High Slit" at bounding box center [274, 169] width 129 height 35
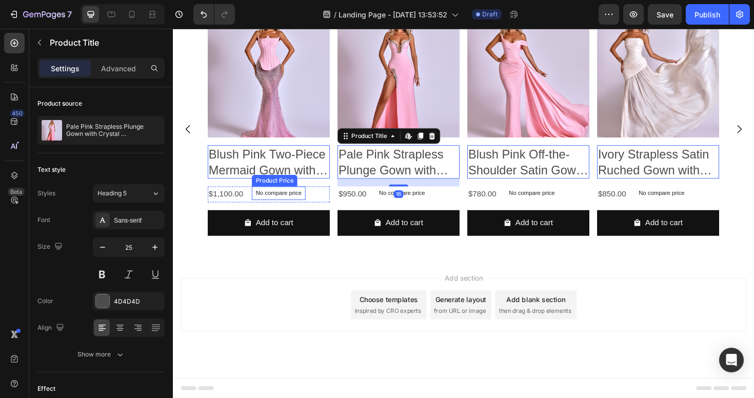
click at [290, 210] on div "No compare price" at bounding box center [284, 202] width 57 height 14
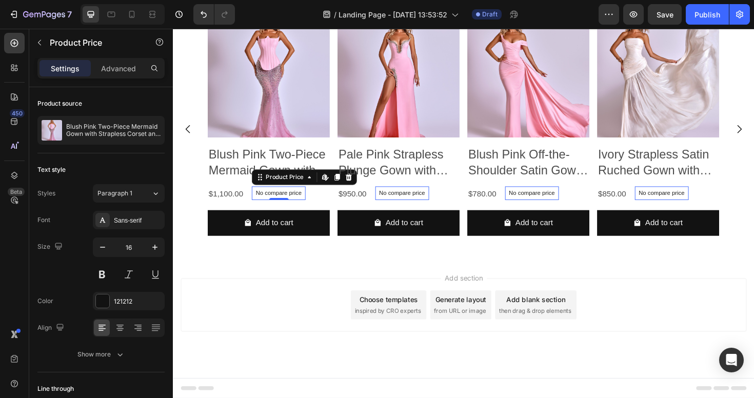
click at [289, 206] on p "No compare price" at bounding box center [284, 202] width 49 height 6
click at [309, 206] on p "No compare price" at bounding box center [284, 202] width 49 height 6
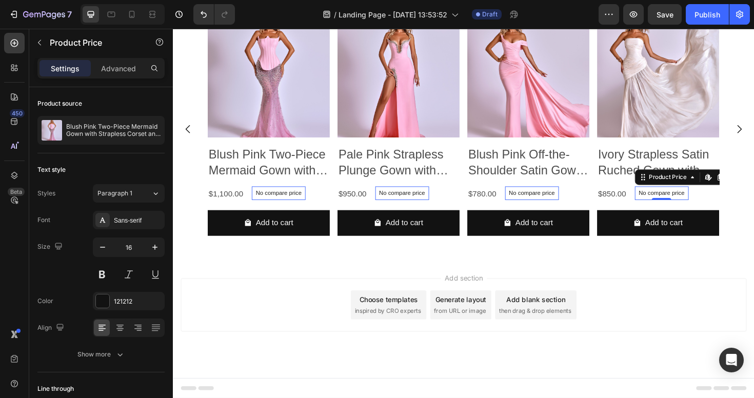
click at [309, 206] on p "No compare price" at bounding box center [284, 202] width 49 height 6
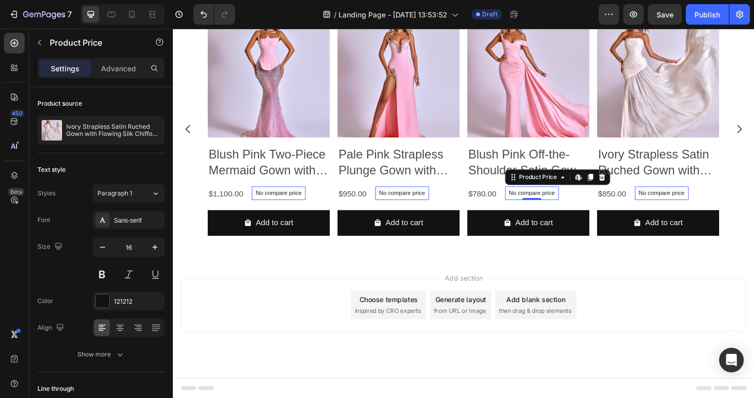
click at [309, 206] on p "No compare price" at bounding box center [284, 202] width 49 height 6
click at [339, 256] on div "Product Images Ivory Strapless Satin Ruched Gown with Flowing Silk Chiffon Trai…" at bounding box center [274, 135] width 129 height 242
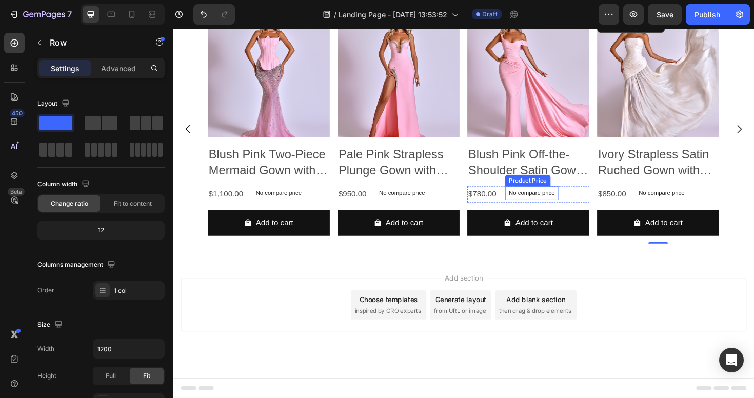
click at [309, 206] on p "No compare price" at bounding box center [284, 202] width 49 height 6
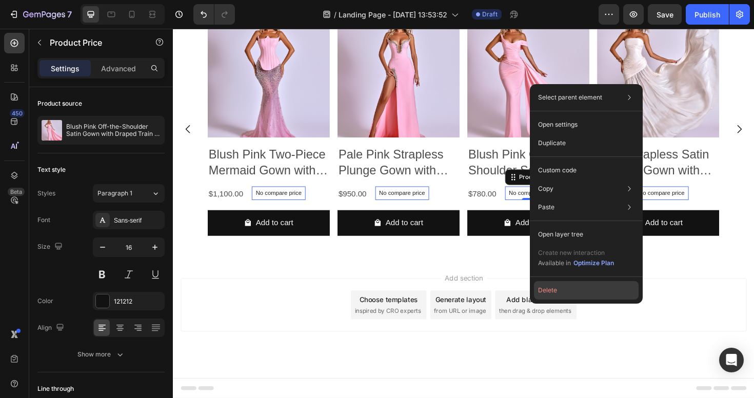
click at [549, 292] on button "Delete" at bounding box center [586, 290] width 105 height 18
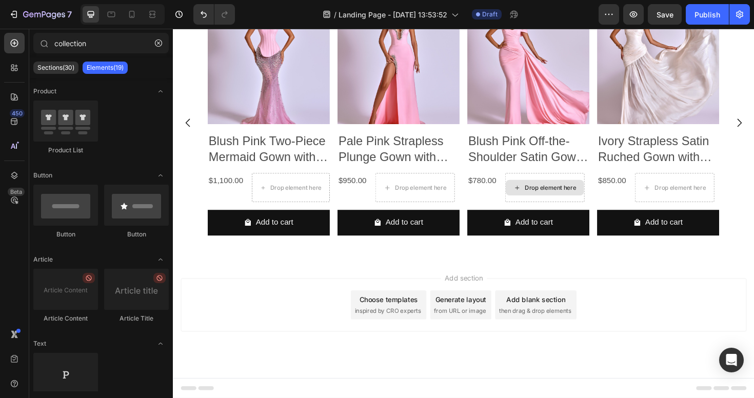
scroll to position [1732, 0]
click at [537, 212] on div "Drop element here" at bounding box center [567, 197] width 84 height 31
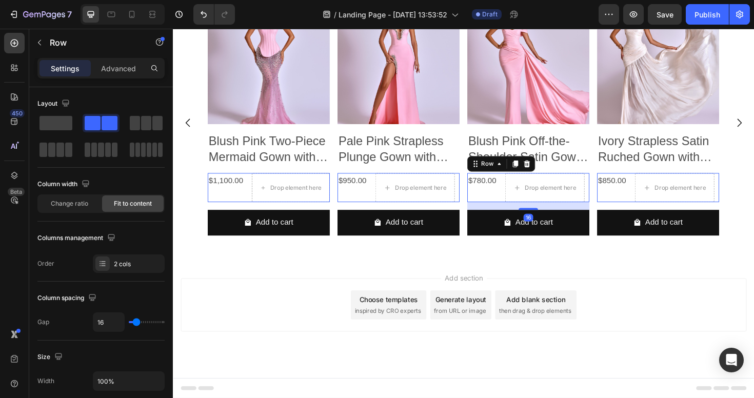
click at [248, 212] on div "$780.00 Product Price Product Price" at bounding box center [229, 197] width 38 height 31
click at [539, 212] on div "Drop element here" at bounding box center [567, 197] width 84 height 31
click at [248, 212] on div "$780.00 Product Price Product Price" at bounding box center [229, 197] width 38 height 31
click at [229, 180] on div "Row" at bounding box center [220, 175] width 17 height 9
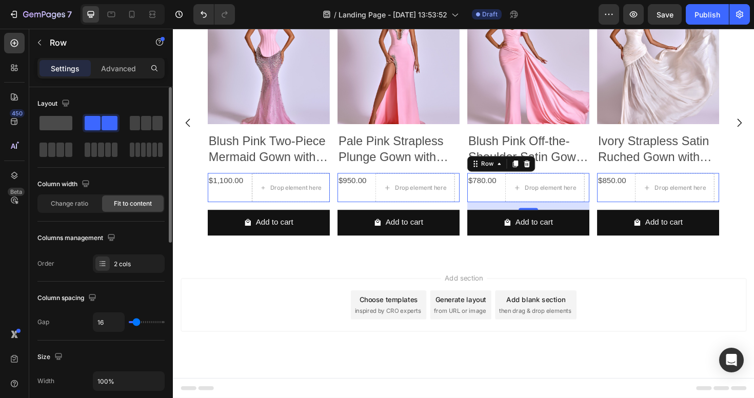
click at [62, 118] on span at bounding box center [55, 123] width 33 height 14
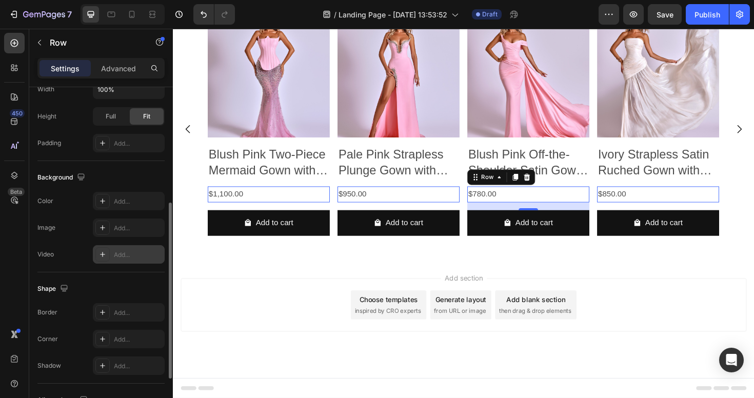
scroll to position [238, 0]
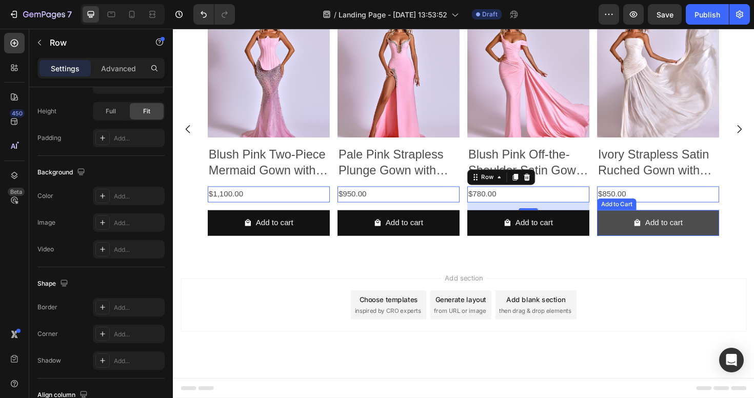
click at [339, 248] on button "Add to cart" at bounding box center [274, 233] width 129 height 27
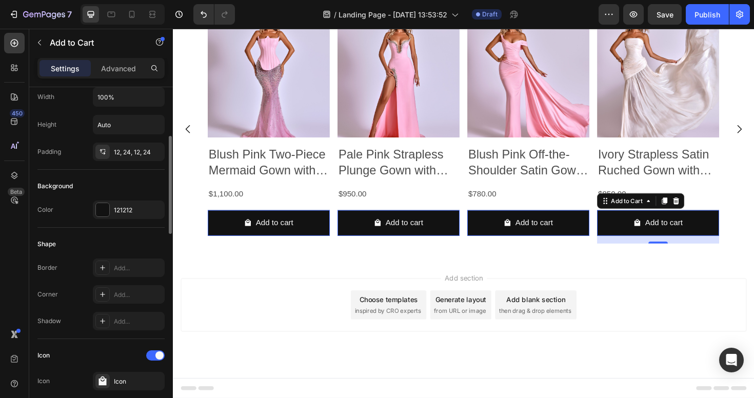
scroll to position [176, 0]
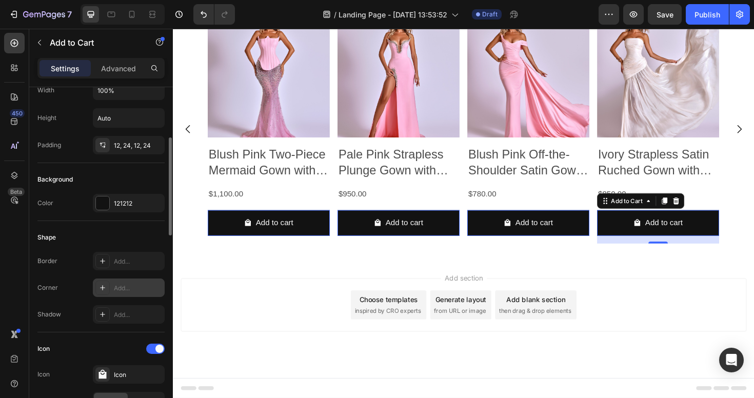
click at [134, 290] on div "Add..." at bounding box center [138, 288] width 48 height 9
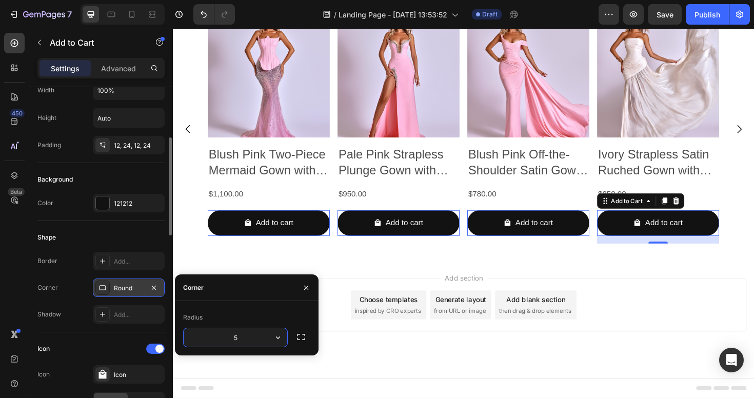
type input "50"
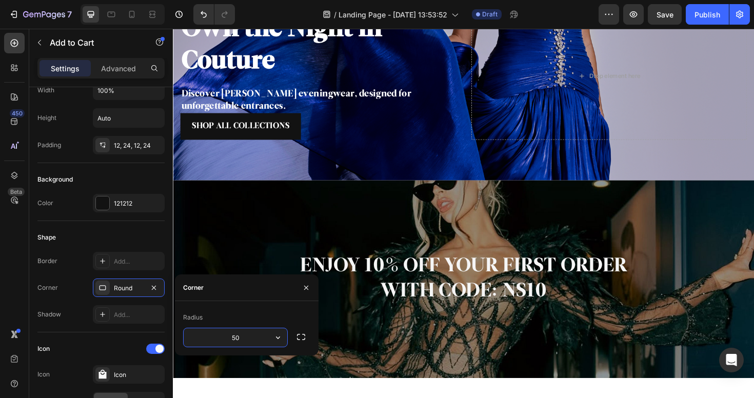
scroll to position [156, 0]
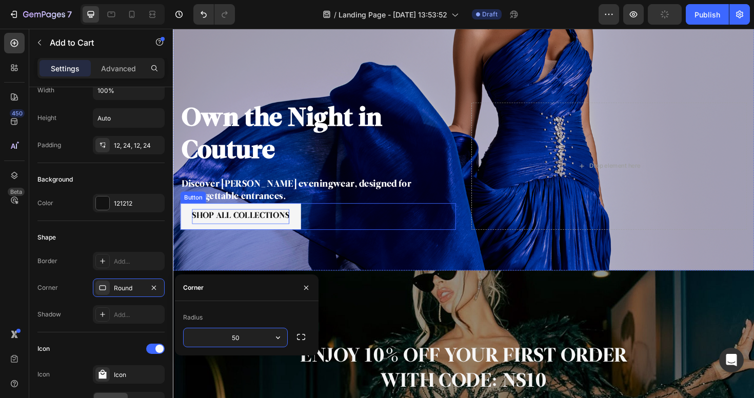
click at [220, 228] on p "SHOP ALL COLLECTIONS" at bounding box center [244, 227] width 103 height 16
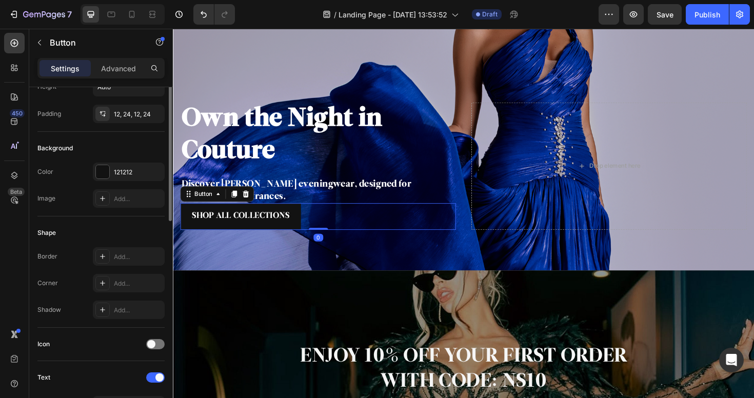
scroll to position [95, 0]
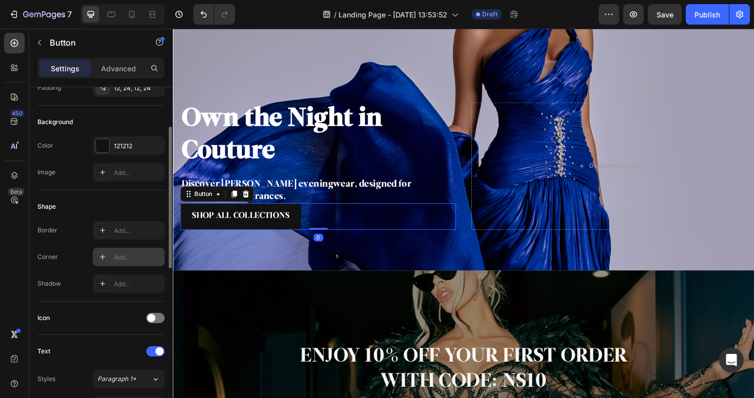
click at [130, 255] on div "Add..." at bounding box center [138, 257] width 48 height 9
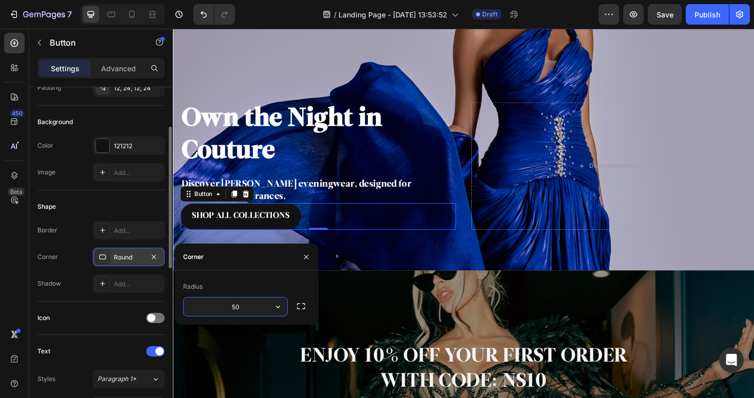
type input "50"
click at [77, 254] on div "Corner 50, 50, 50, 50" at bounding box center [100, 257] width 127 height 18
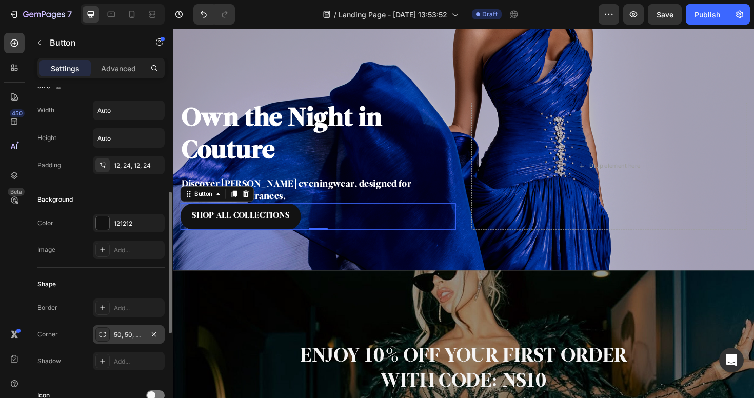
scroll to position [0, 0]
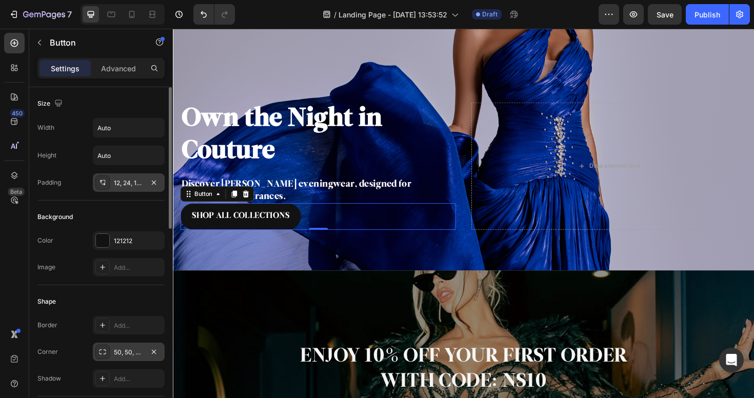
click at [127, 189] on div "12, 24, 12, 24" at bounding box center [129, 182] width 72 height 18
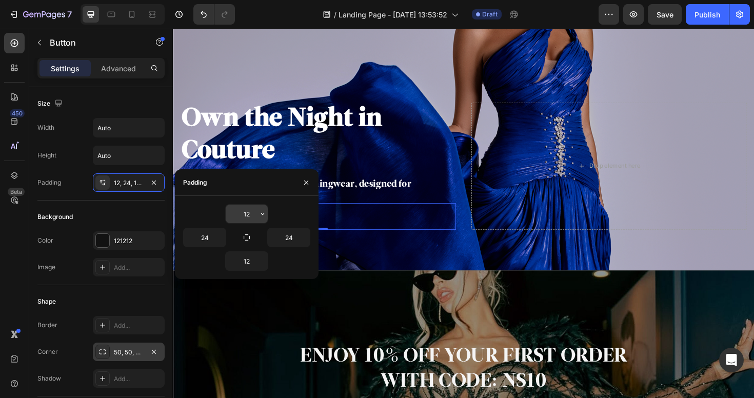
click at [255, 208] on input "12" at bounding box center [247, 214] width 42 height 18
click at [216, 233] on button "button" at bounding box center [220, 237] width 10 height 18
click at [208, 238] on input "24" at bounding box center [205, 237] width 42 height 18
type input "30"
click at [294, 242] on input "24" at bounding box center [289, 237] width 42 height 18
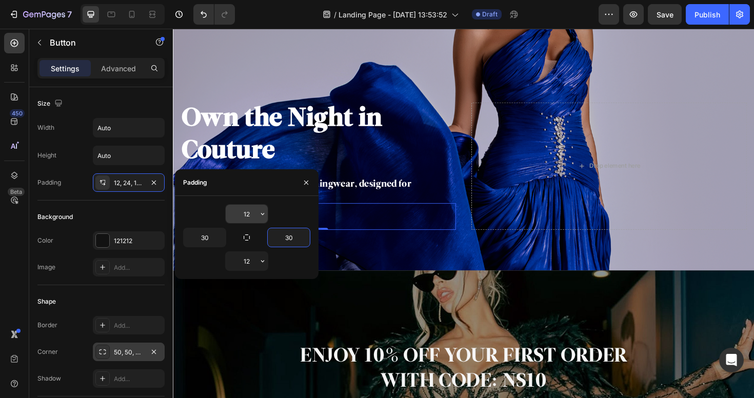
type input "30"
click at [243, 217] on input "12" at bounding box center [247, 214] width 42 height 18
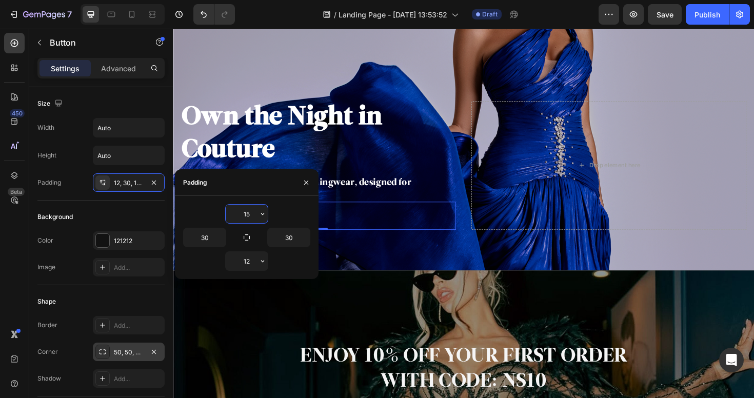
type input "15"
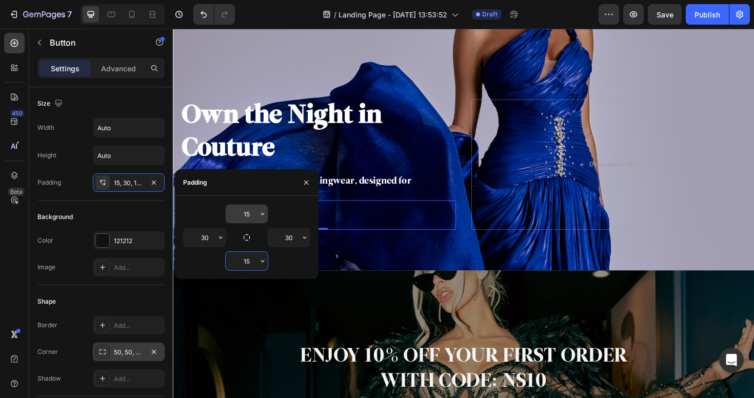
type input "15"
click at [438, 248] on div "Own the Night in Couture Heading Discover [PERSON_NAME] eveningwear, designed f…" at bounding box center [480, 185] width 615 height 197
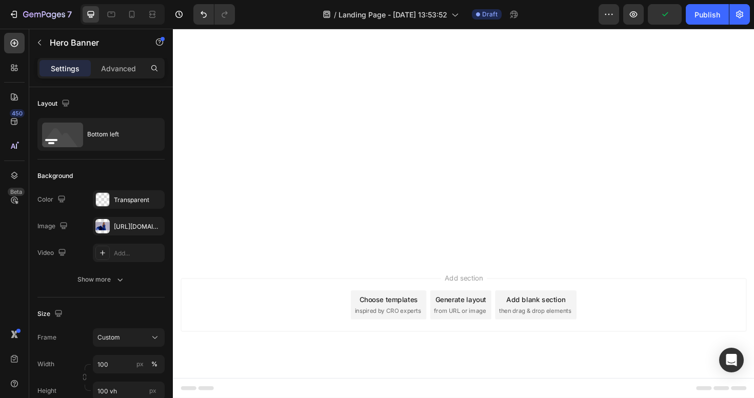
scroll to position [1383, 0]
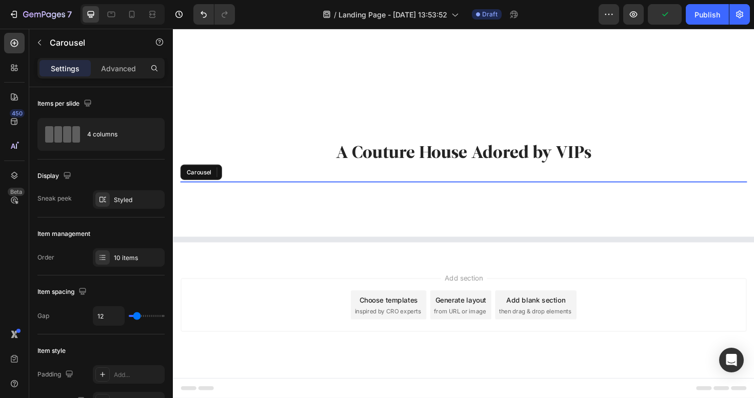
click at [478, 190] on div "Image Image Image Image Image Image Image Image Image Image" at bounding box center [480, 190] width 600 height 0
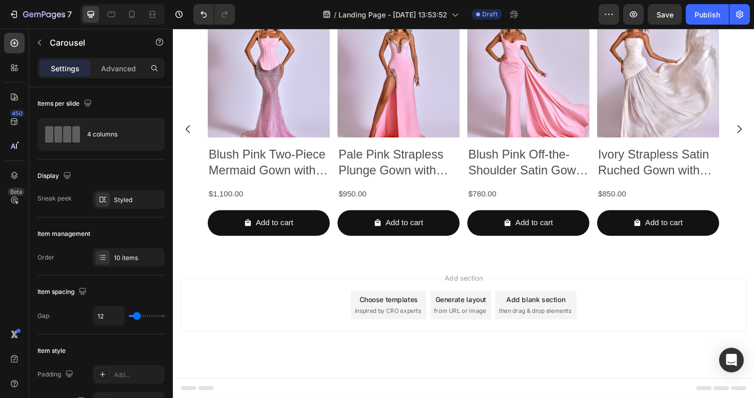
scroll to position [1732, 0]
click at [36, 38] on icon "button" at bounding box center [39, 42] width 8 height 8
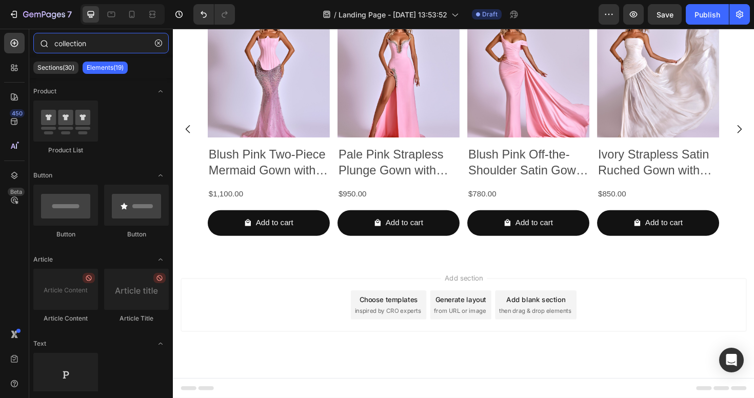
click at [109, 48] on input "collection" at bounding box center [100, 43] width 135 height 21
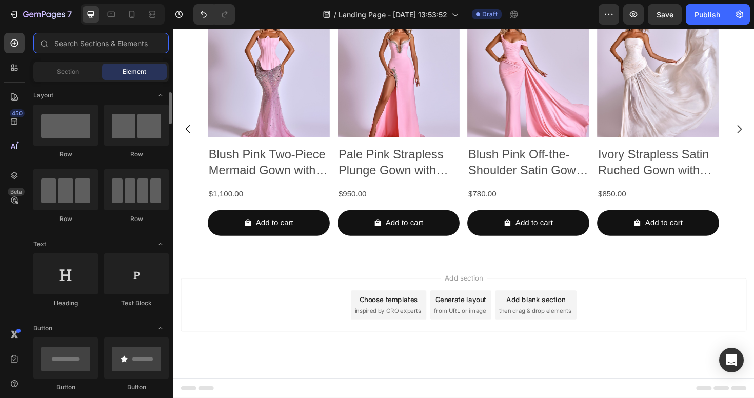
scroll to position [45, 0]
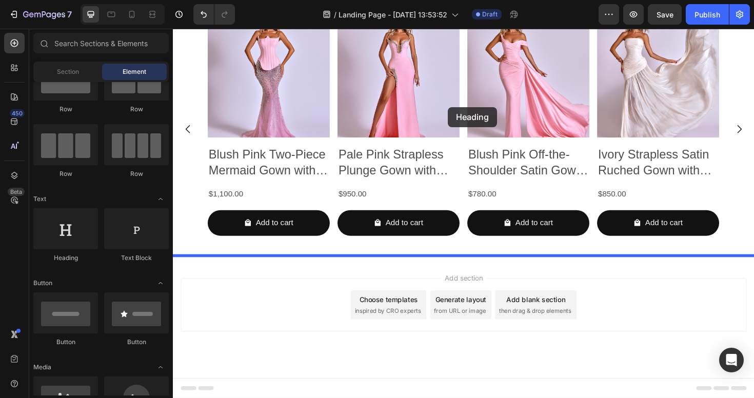
drag, startPoint x: 241, startPoint y: 266, endPoint x: 464, endPoint y: 111, distance: 271.5
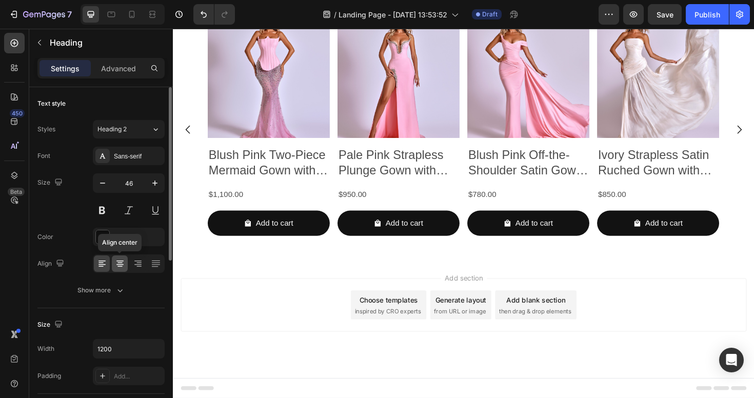
click at [123, 268] on icon at bounding box center [120, 263] width 10 height 10
click at [130, 163] on div "Sans-serif" at bounding box center [129, 156] width 72 height 18
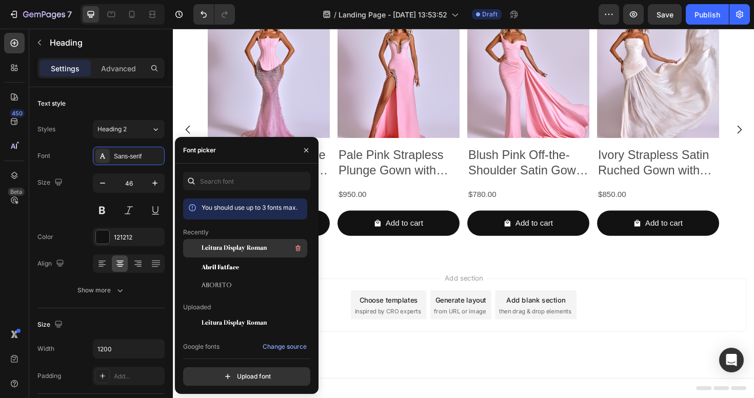
click at [233, 314] on div "Leitura Display Roman" at bounding box center [245, 323] width 124 height 18
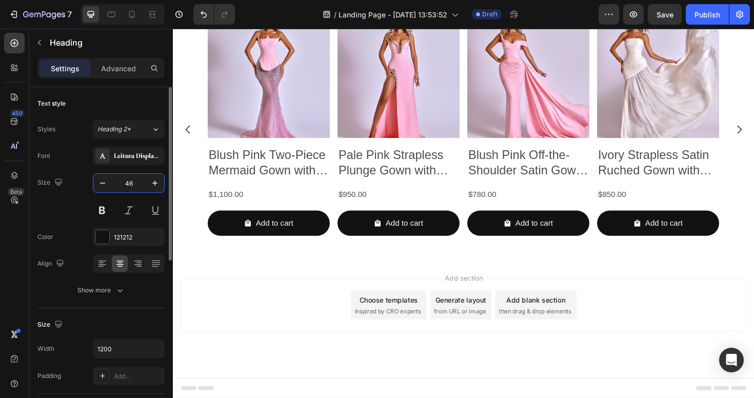
click at [124, 184] on input "46" at bounding box center [129, 183] width 34 height 18
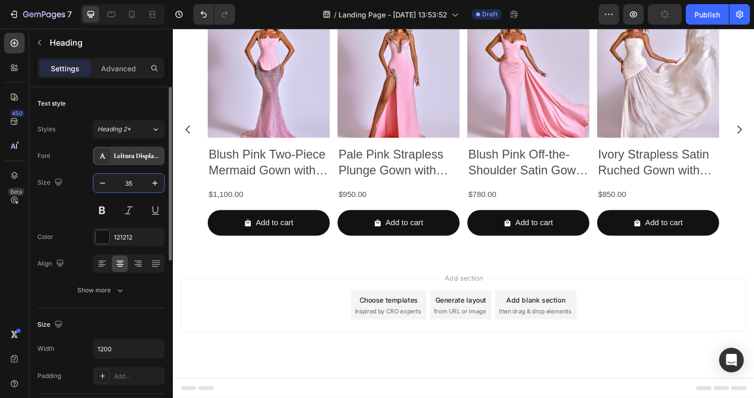
type input "35"
click at [130, 160] on div "Leitura Display Roman" at bounding box center [138, 156] width 48 height 9
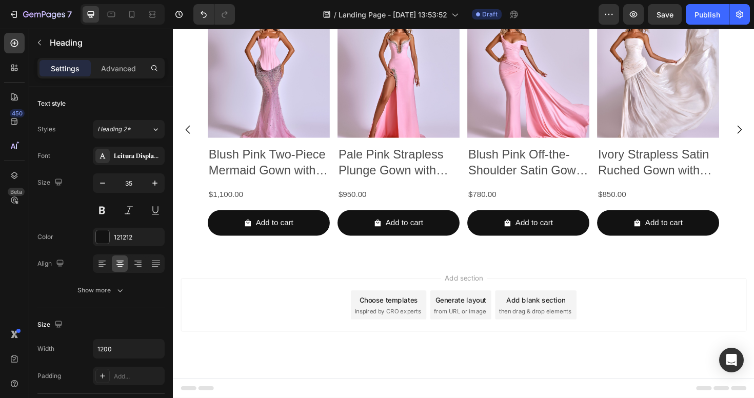
click at [345, 188] on div "Product Images Blush Pink Two-Piece Mermaid Gown with Strapless Corset and Silv…" at bounding box center [480, 136] width 541 height 242
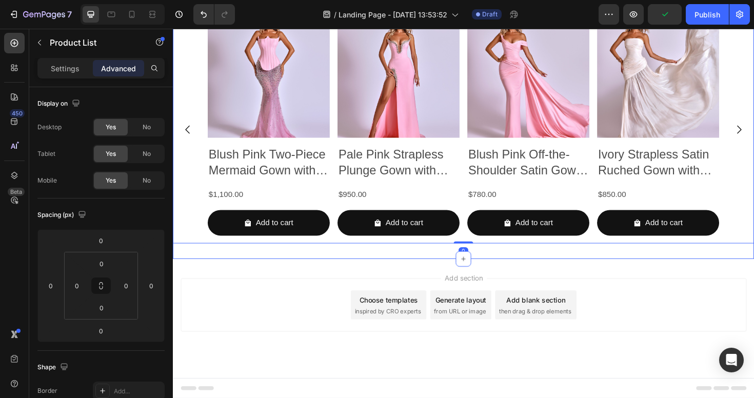
click at [364, 140] on div "Product Images Blush Pink Two-Piece Mermaid Gown with Strapless Corset and Silv…" at bounding box center [480, 135] width 615 height 274
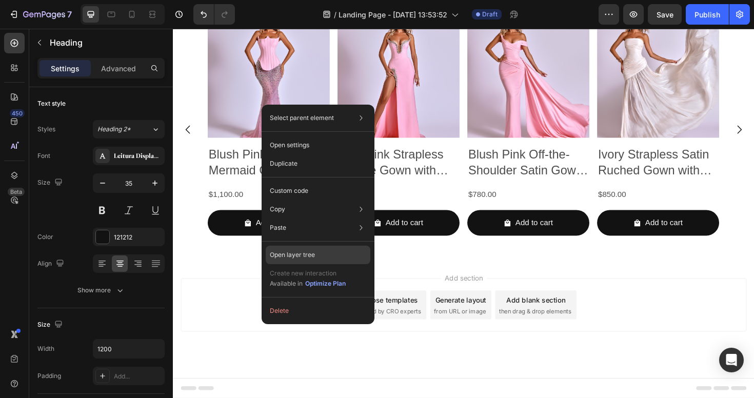
click at [327, 250] on div "Open layer tree" at bounding box center [318, 255] width 105 height 18
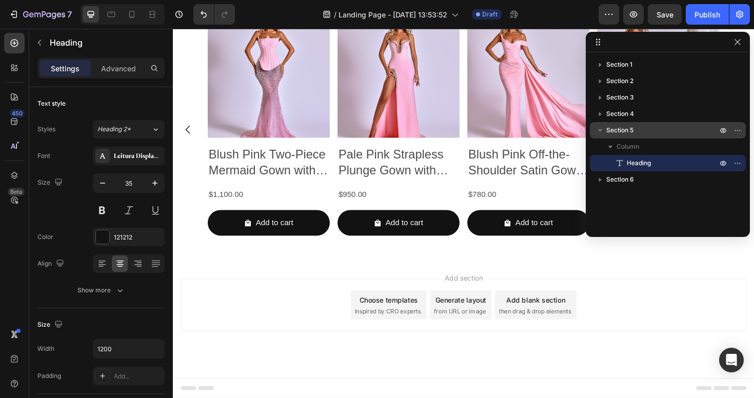
click at [650, 124] on div "Section 5" at bounding box center [668, 130] width 148 height 16
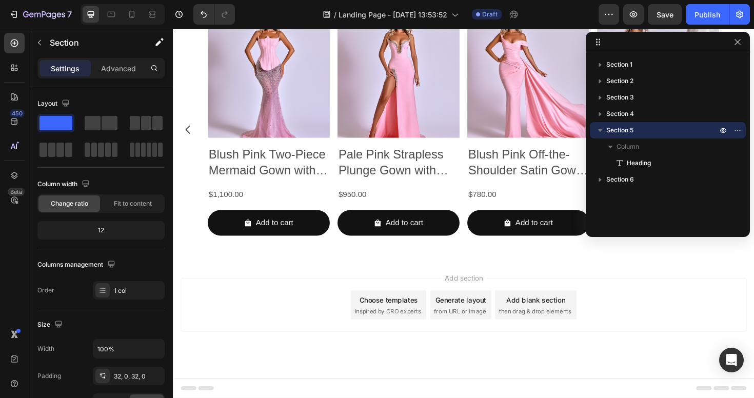
click at [650, 125] on p "Section 5" at bounding box center [662, 130] width 113 height 10
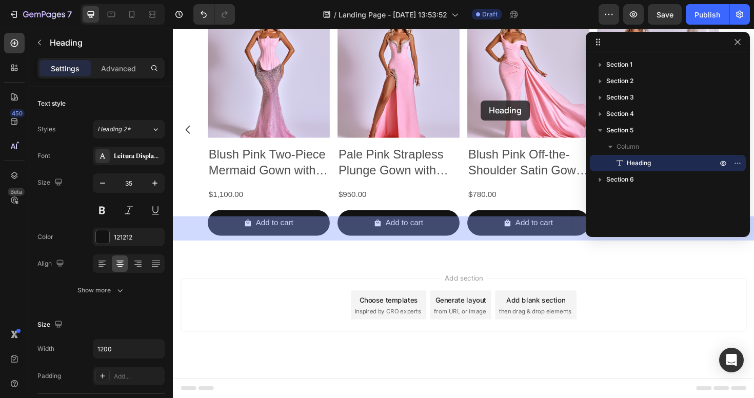
drag, startPoint x: 517, startPoint y: 102, endPoint x: 498, endPoint y: 105, distance: 18.6
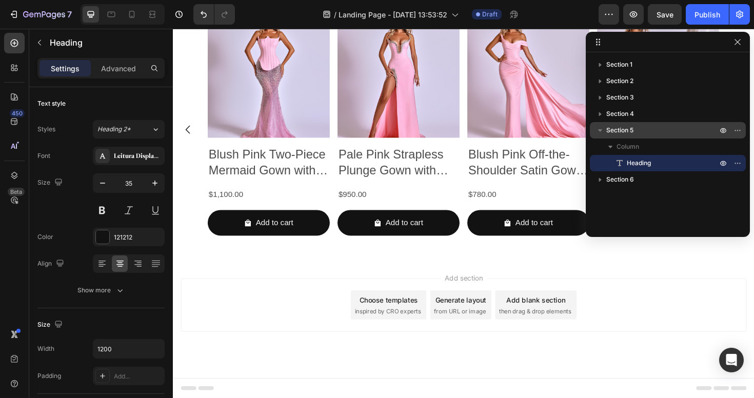
click at [655, 130] on p "Section 5" at bounding box center [662, 130] width 113 height 10
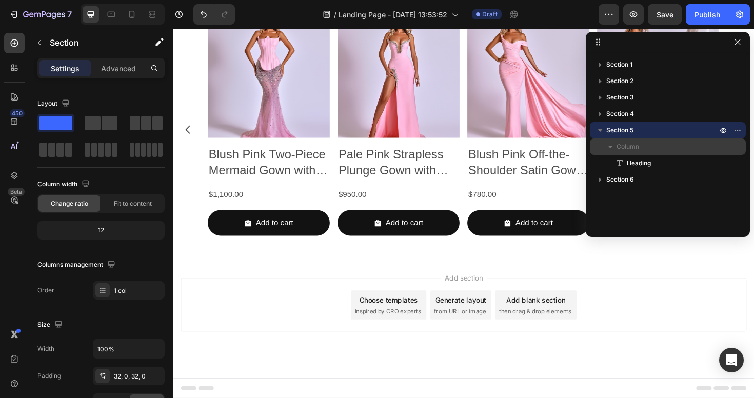
click at [611, 147] on icon "button" at bounding box center [610, 147] width 4 height 3
click at [595, 130] on icon "button" at bounding box center [600, 130] width 10 height 10
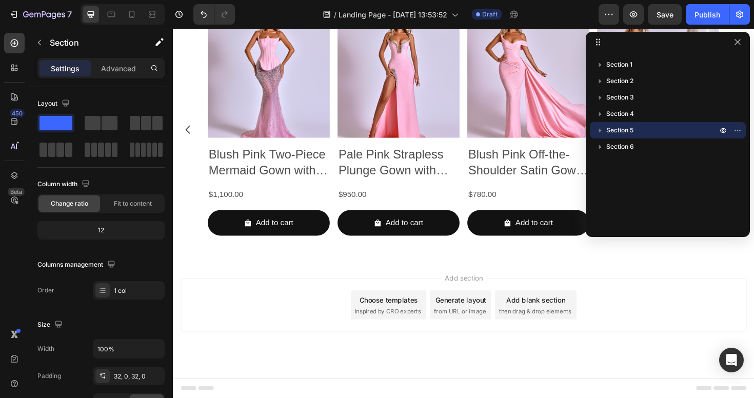
click at [684, 133] on p "Section 5" at bounding box center [662, 130] width 113 height 10
click at [736, 128] on icon "button" at bounding box center [737, 130] width 8 height 8
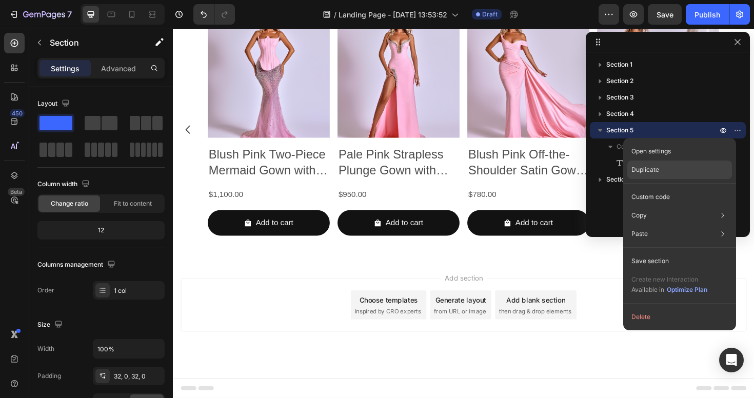
click at [674, 188] on div "Duplicate" at bounding box center [679, 197] width 105 height 18
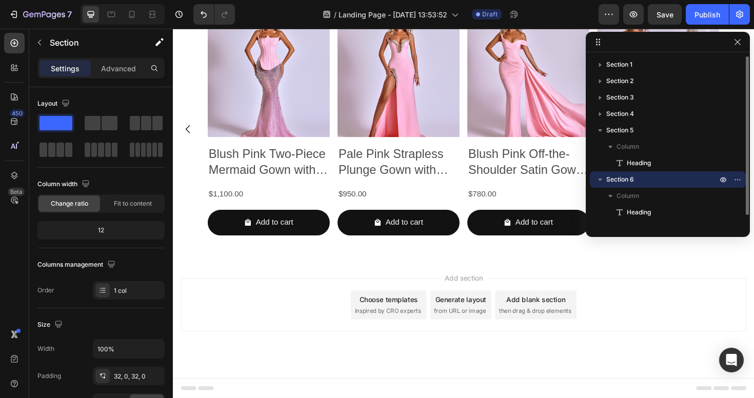
click at [596, 179] on icon "button" at bounding box center [600, 179] width 10 height 10
drag, startPoint x: 631, startPoint y: 179, endPoint x: 631, endPoint y: 205, distance: 25.6
click at [631, 205] on div "Section 1 Section 2 Section 3 Section 4 Section 5 Column Heading Section 6 Sect…" at bounding box center [668, 140] width 164 height 169
drag, startPoint x: 707, startPoint y: 182, endPoint x: 701, endPoint y: 208, distance: 26.8
click at [701, 209] on div "Section 1 Section 2 Section 3 Section 4 Section 5 Column Heading Section 6 Sect…" at bounding box center [668, 140] width 164 height 169
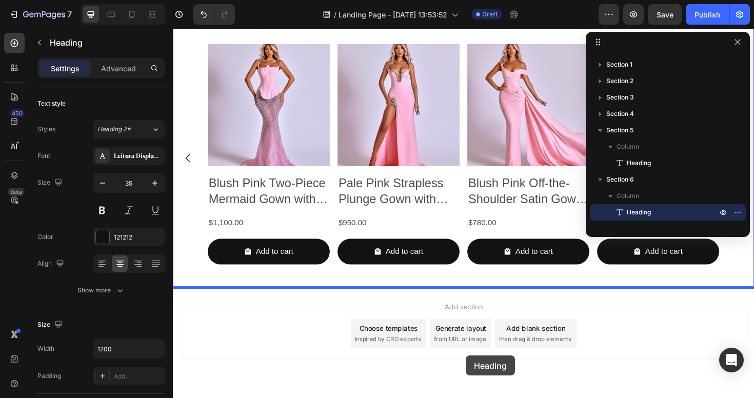
scroll to position [1961, 0]
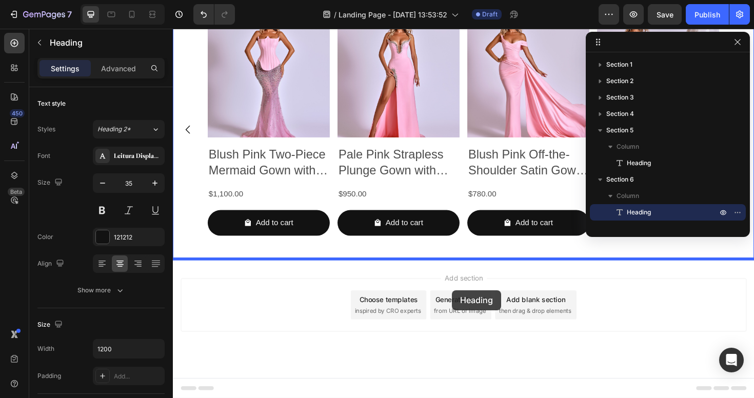
drag, startPoint x: 490, startPoint y: 96, endPoint x: 465, endPoint y: 271, distance: 176.6
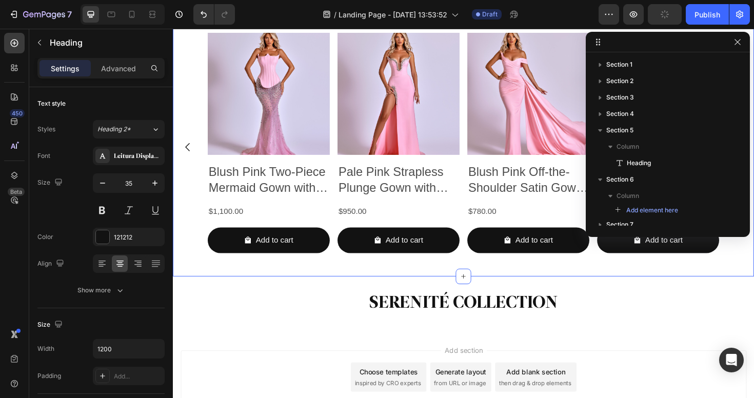
scroll to position [1908, 0]
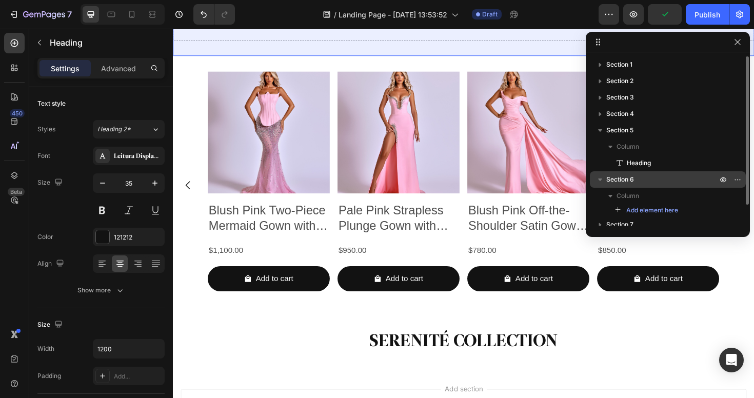
click at [650, 180] on p "Section 6" at bounding box center [662, 179] width 113 height 10
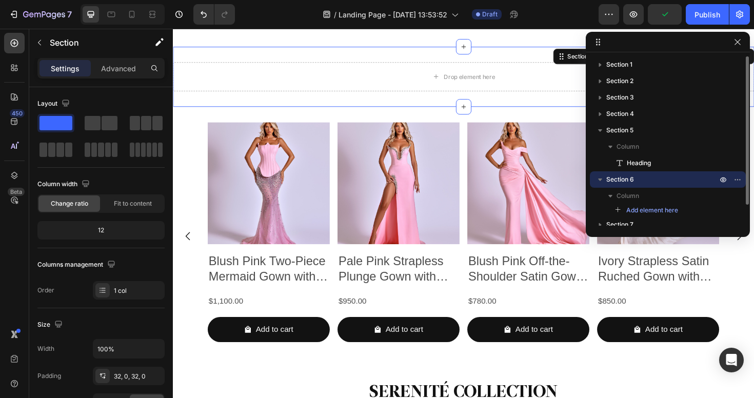
scroll to position [1836, 0]
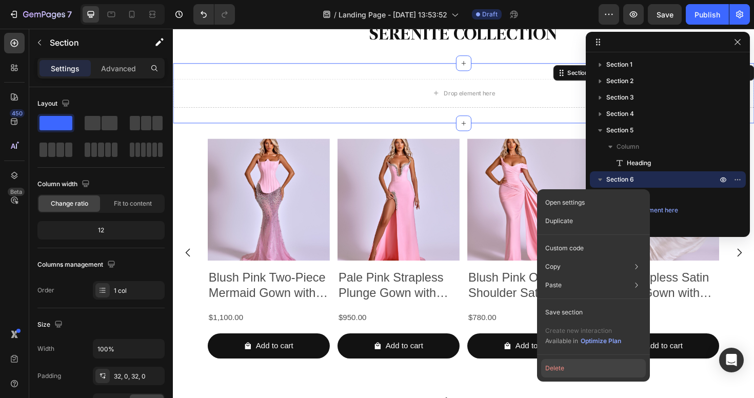
click at [570, 364] on button "Delete" at bounding box center [593, 368] width 105 height 18
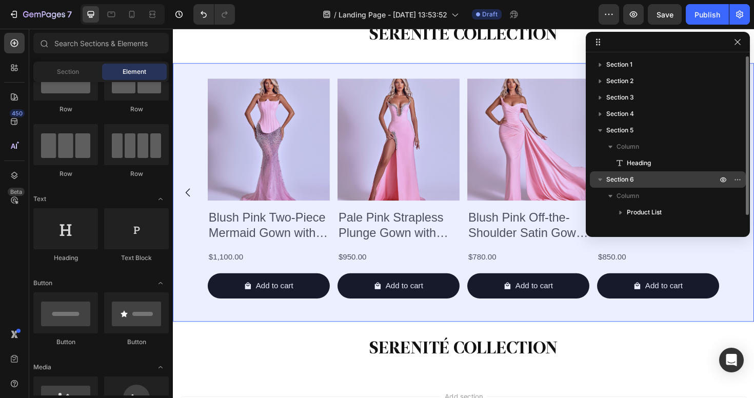
scroll to position [11, 0]
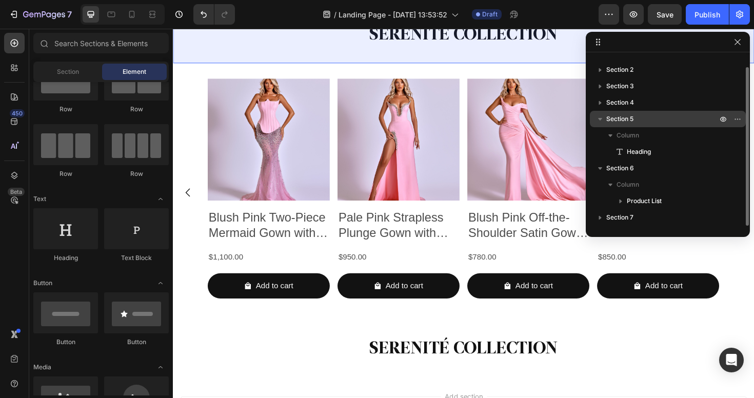
click at [599, 117] on icon "button" at bounding box center [600, 119] width 10 height 10
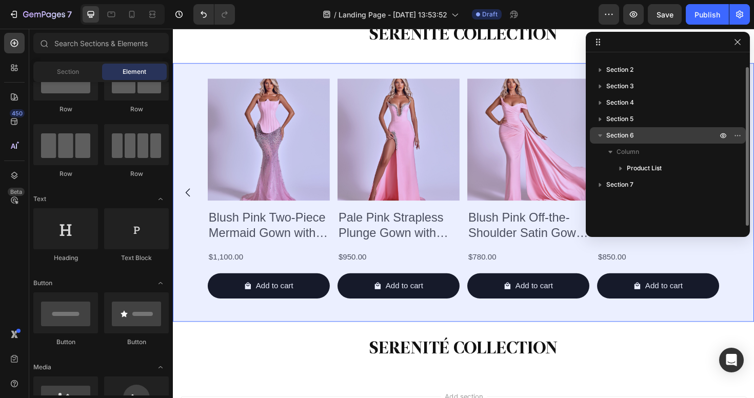
click at [601, 136] on icon "button" at bounding box center [600, 135] width 10 height 10
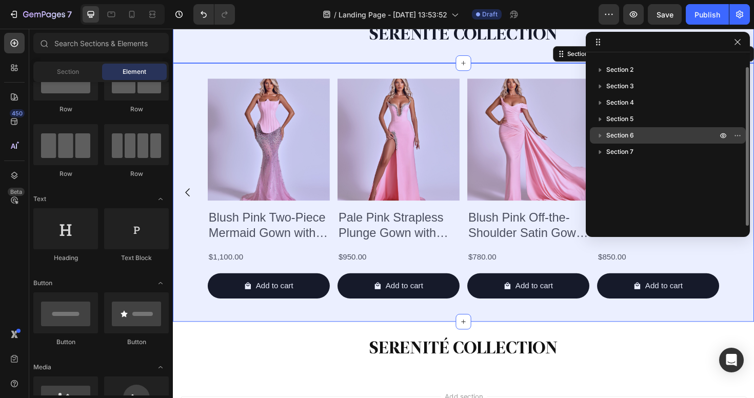
scroll to position [0, 0]
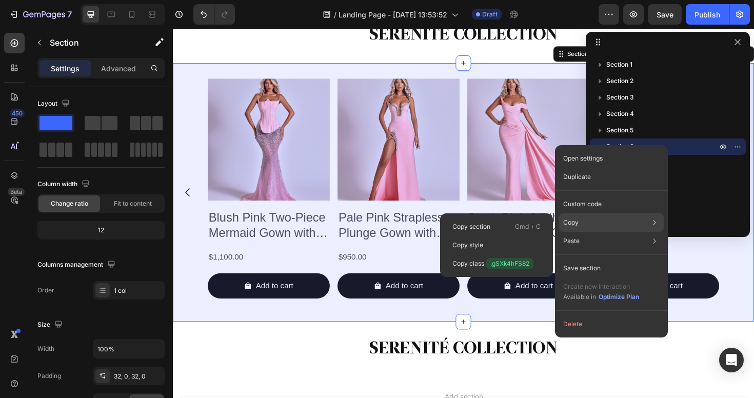
click at [603, 220] on div "Copy Copy section Cmd + C Copy style Copy class .gSXk4hFS82" at bounding box center [611, 222] width 105 height 18
click at [516, 223] on p "Cmd + C" at bounding box center [528, 227] width 26 height 10
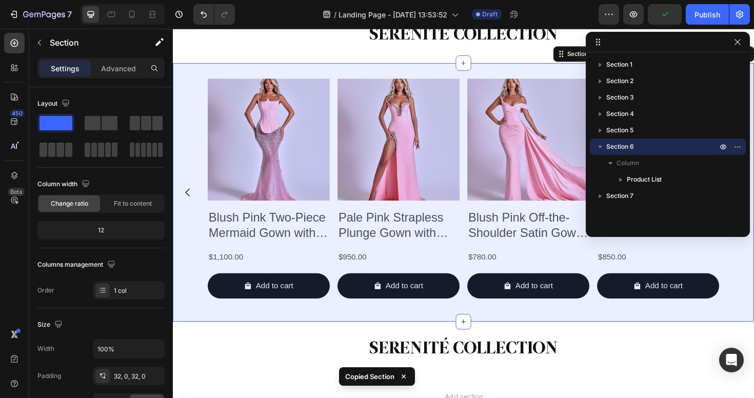
click at [646, 209] on div "Section 1 Section 2 Section 3 Section 4 Section 5 Section 6 Column Product List…" at bounding box center [668, 140] width 164 height 169
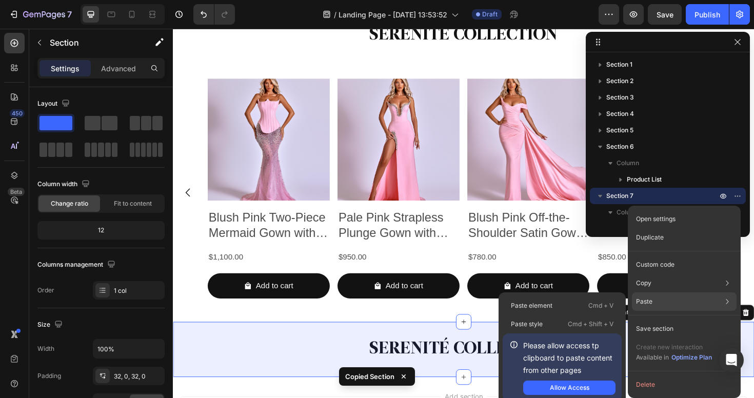
click at [667, 319] on div "Paste Paste element Cmd + V Paste style Cmd + Shift + V Please allow access tp …" at bounding box center [684, 328] width 105 height 18
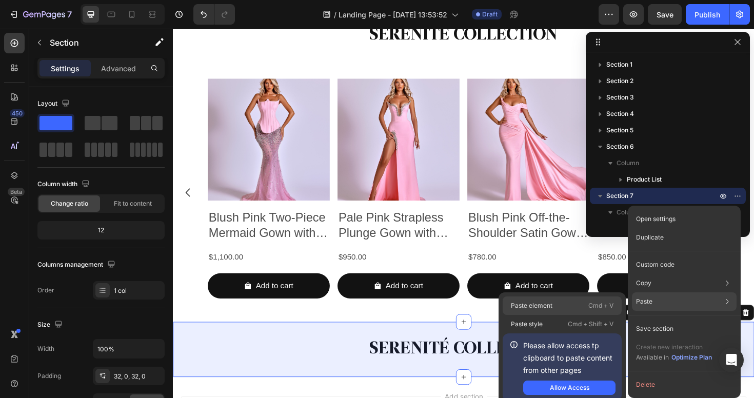
click at [581, 315] on div "Paste element Cmd + V" at bounding box center [562, 324] width 119 height 18
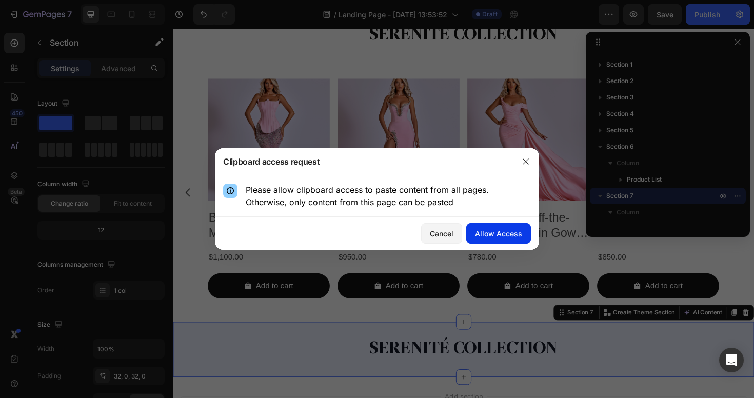
click at [482, 238] on div "Allow Access" at bounding box center [498, 233] width 47 height 11
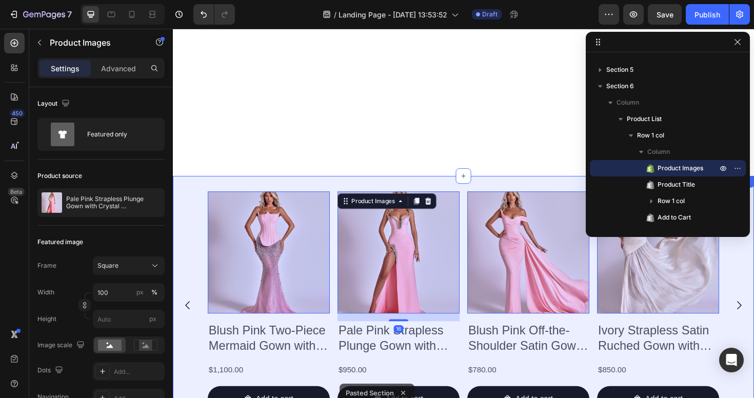
scroll to position [2040, 0]
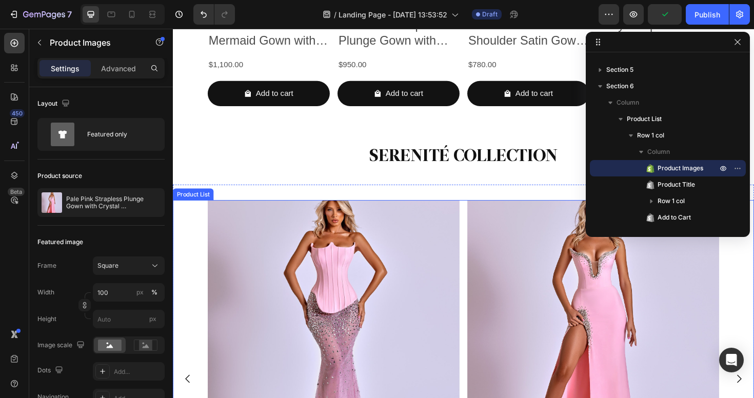
click at [478, 228] on div "Product Images Blush Pink Two-Piece Mermaid Gown with Strapless Corset and Silv…" at bounding box center [480, 399] width 541 height 379
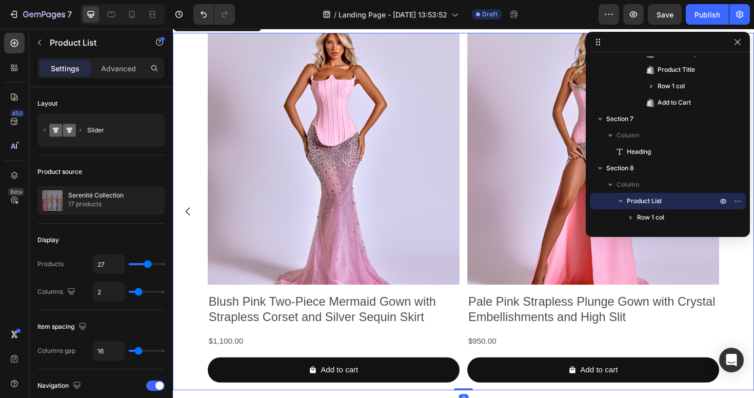
scroll to position [2183, 0]
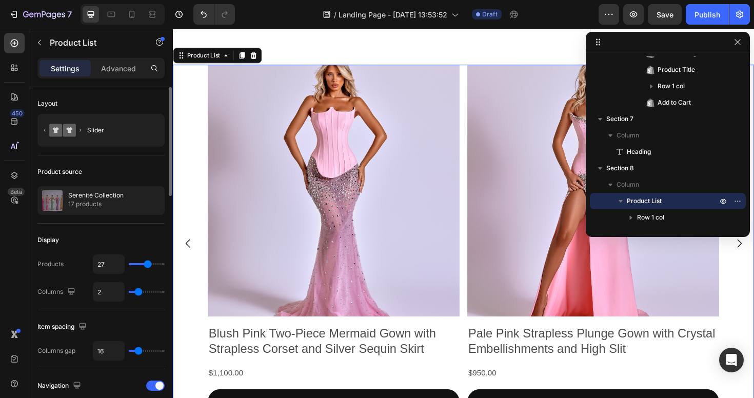
type input "4"
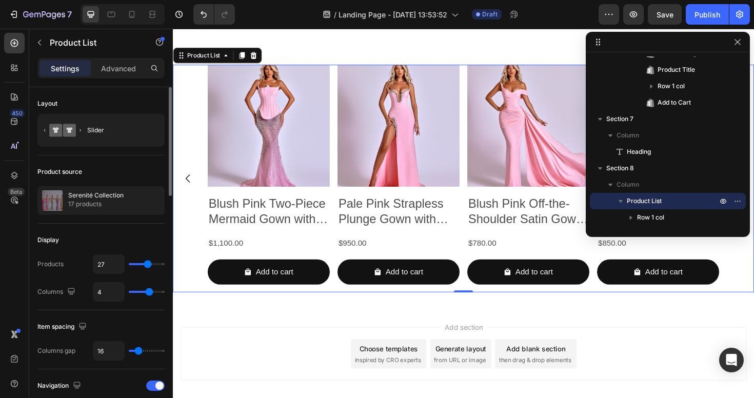
drag, startPoint x: 140, startPoint y: 294, endPoint x: 38, endPoint y: 253, distance: 110.5
type input "4"
click at [150, 293] on input "range" at bounding box center [147, 292] width 36 height 2
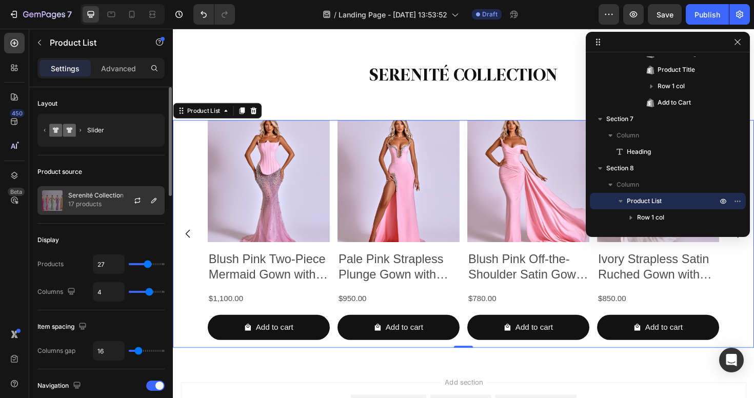
scroll to position [2023, 0]
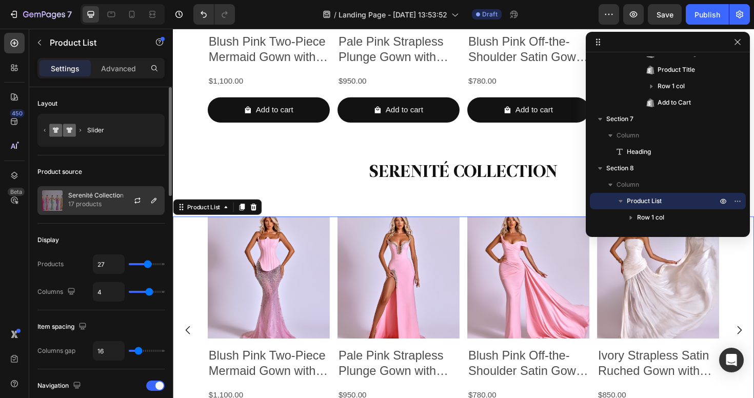
click at [115, 198] on p "Serenité Collection" at bounding box center [95, 195] width 55 height 7
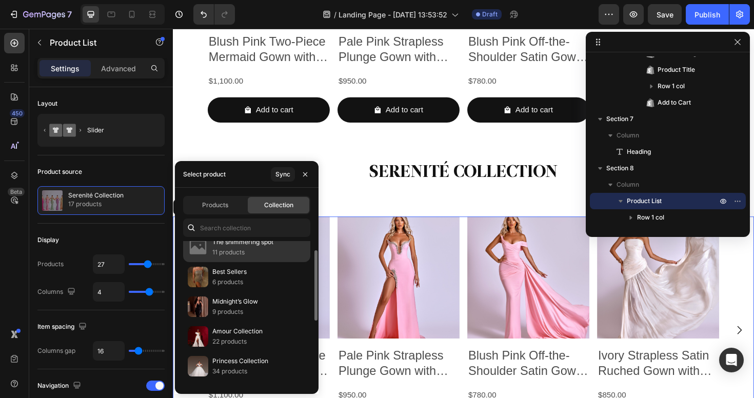
scroll to position [75, 0]
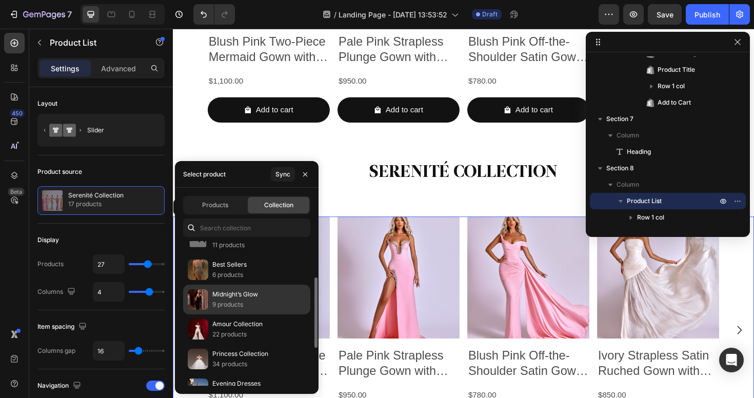
click at [258, 306] on p "9 products" at bounding box center [235, 304] width 46 height 10
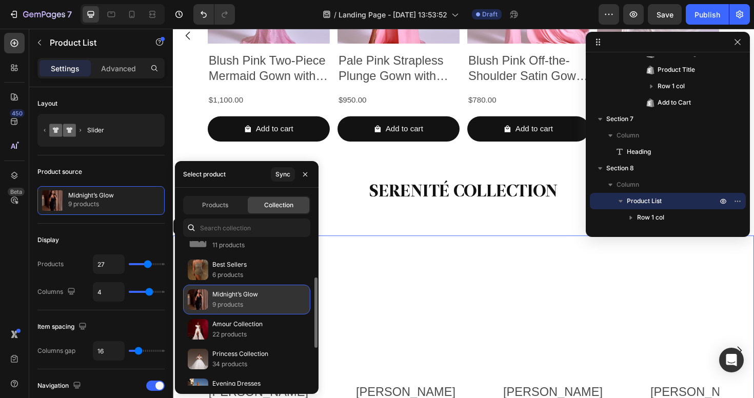
scroll to position [2023, 0]
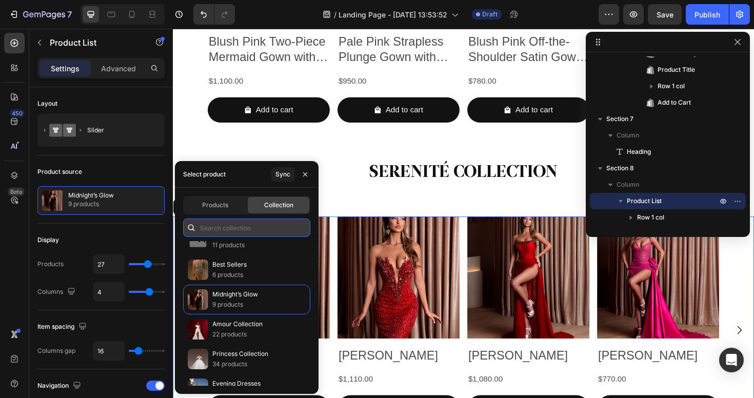
click at [250, 226] on input "text" at bounding box center [246, 227] width 127 height 18
type input "shimmering"
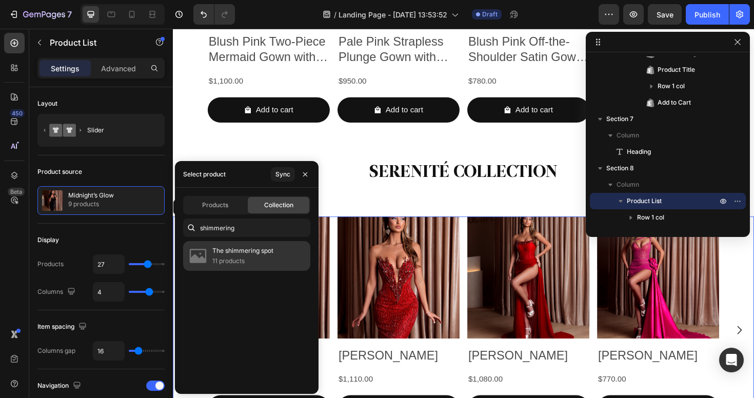
click at [249, 255] on p "The shimmering spot" at bounding box center [242, 251] width 61 height 10
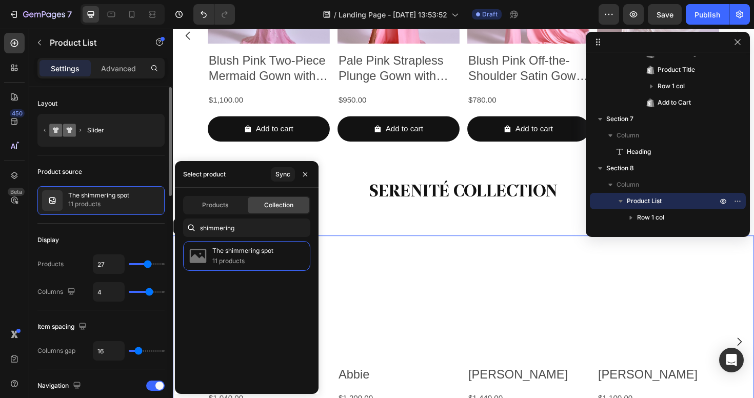
scroll to position [2023, 0]
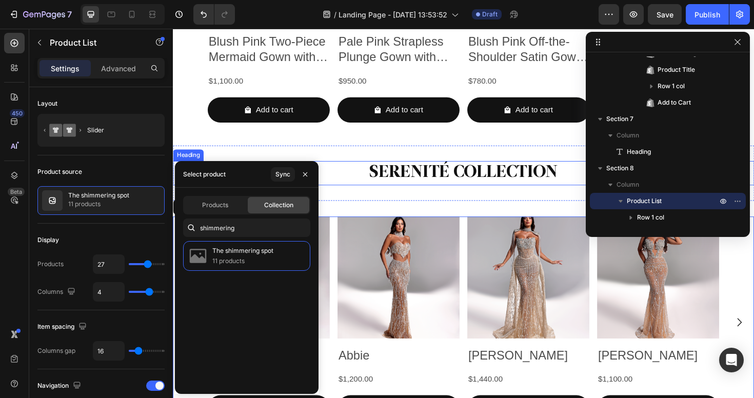
click at [424, 172] on h2 "SERENITÉ COLLECTION" at bounding box center [480, 182] width 615 height 26
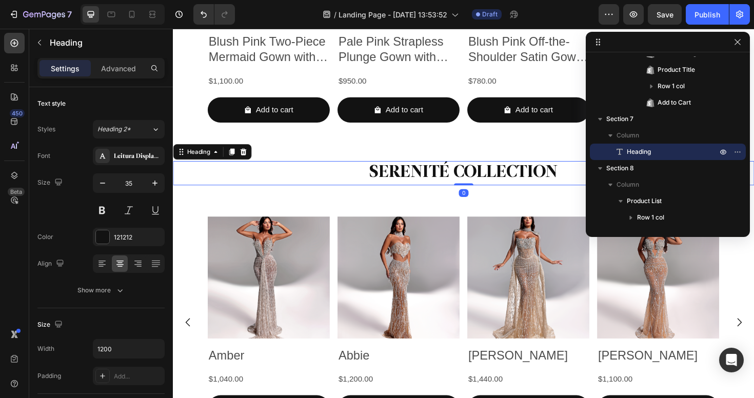
click at [424, 176] on h2 "SERENITÉ COLLECTION" at bounding box center [480, 182] width 615 height 26
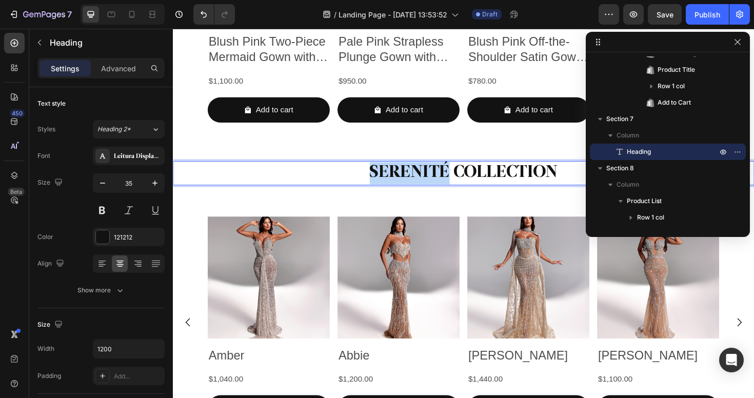
click at [424, 176] on p "SERENITÉ COLLECTION" at bounding box center [480, 182] width 613 height 24
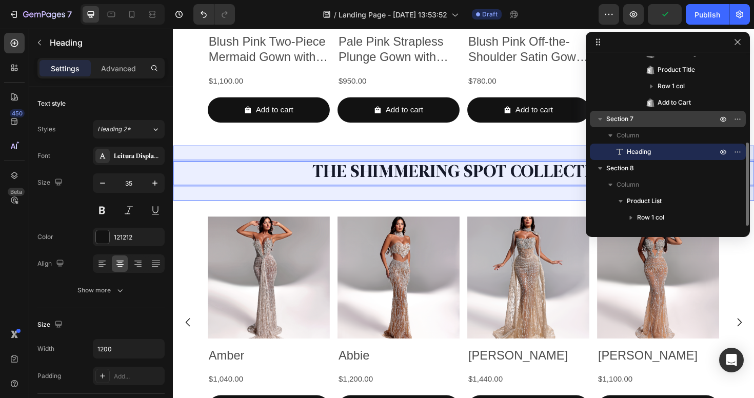
click at [646, 117] on p "Section 7" at bounding box center [662, 119] width 113 height 10
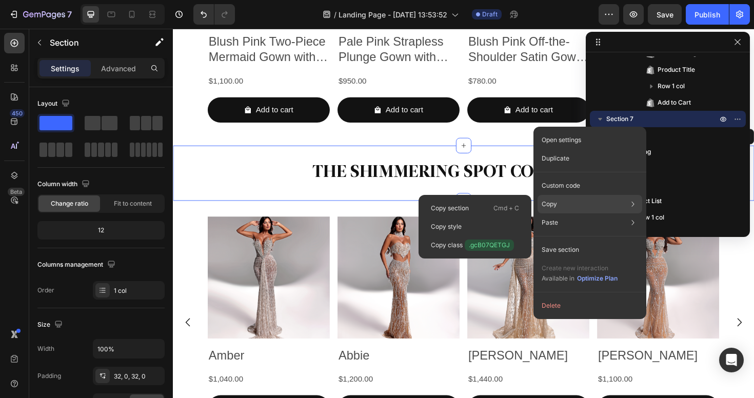
click at [565, 204] on div "Copy Copy section Cmd + C Copy style Copy class .gcB07QETGJ" at bounding box center [589, 204] width 105 height 18
click at [478, 217] on div "Copy section Cmd + C" at bounding box center [475, 226] width 105 height 18
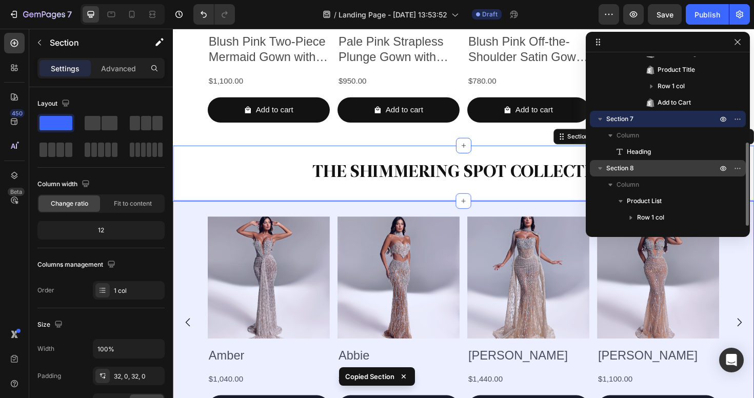
click at [632, 166] on span "Section 8" at bounding box center [620, 168] width 28 height 10
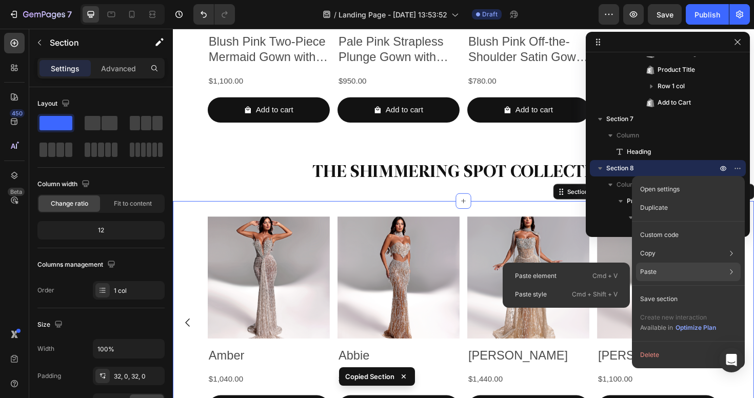
click at [666, 290] on div "Paste Paste element Cmd + V Paste style Cmd + Shift + V" at bounding box center [688, 299] width 105 height 18
click at [586, 297] on p "Cmd + Shift + V" at bounding box center [595, 294] width 46 height 10
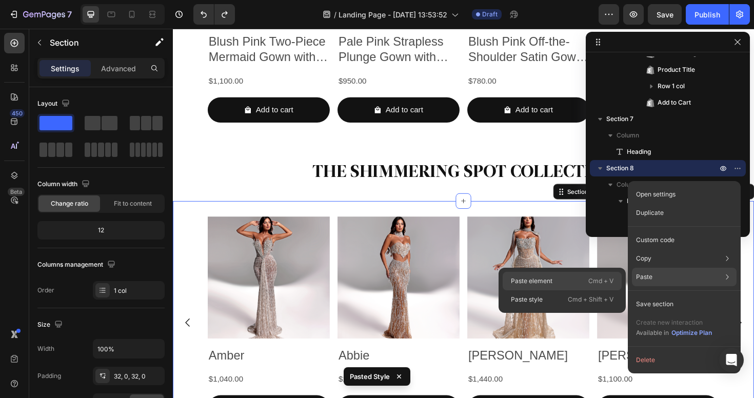
click at [583, 290] on div "Paste element Cmd + V" at bounding box center [562, 299] width 119 height 18
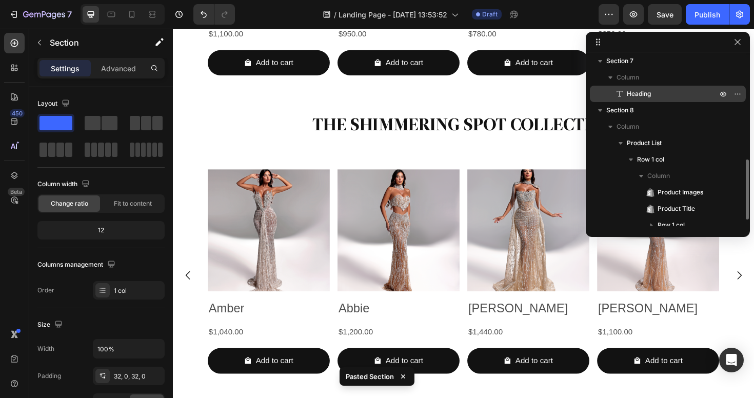
scroll to position [218, 0]
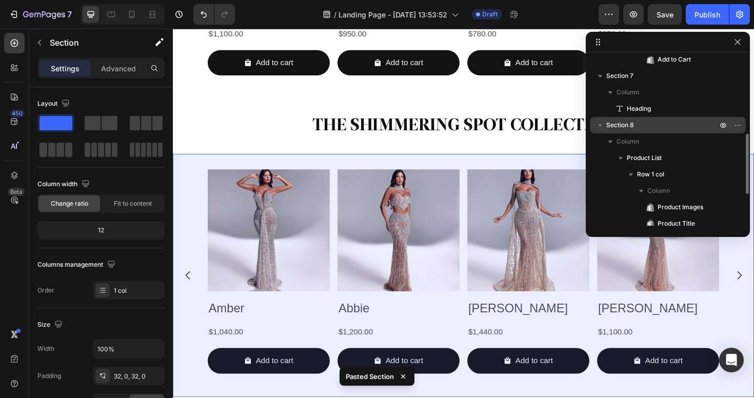
click at [649, 123] on p "Section 8" at bounding box center [662, 125] width 113 height 10
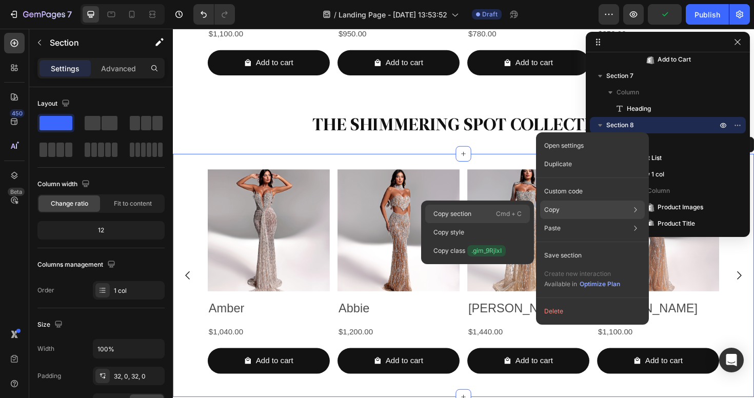
click at [505, 214] on p "Cmd + C" at bounding box center [509, 214] width 26 height 10
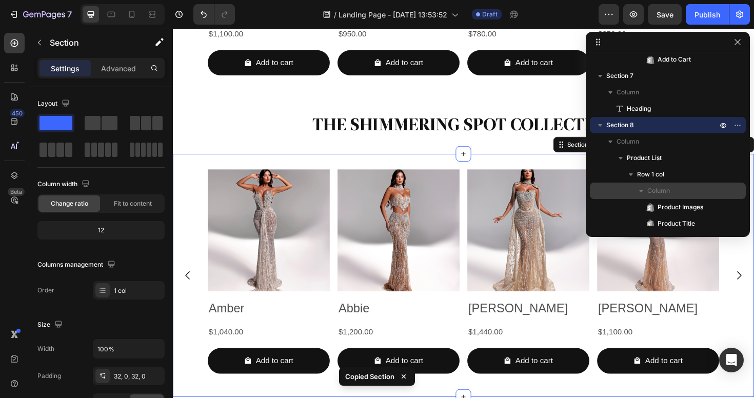
scroll to position [339, 0]
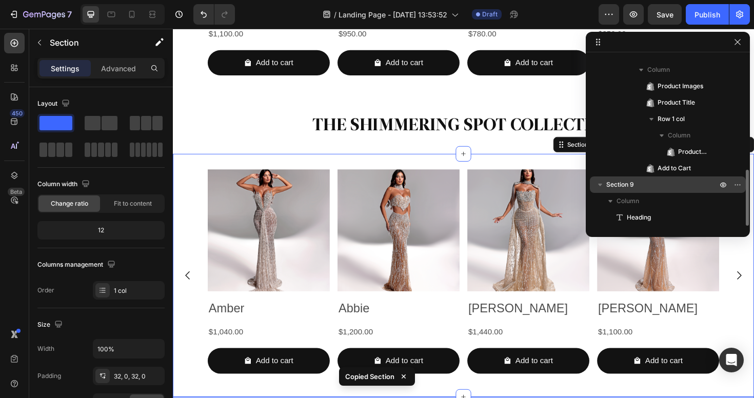
click at [636, 189] on p "Section 9" at bounding box center [662, 184] width 113 height 10
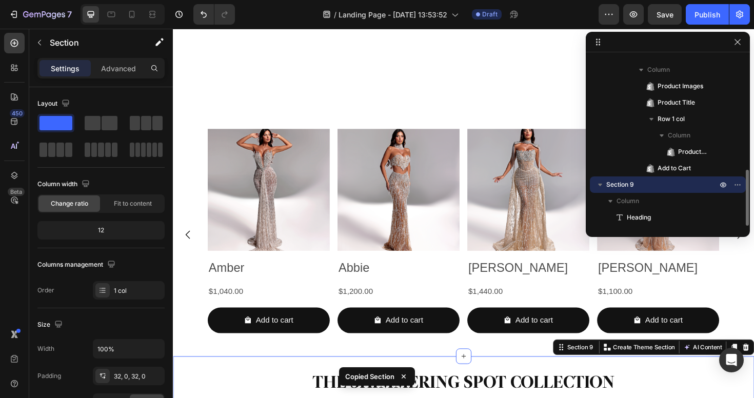
scroll to position [2277, 0]
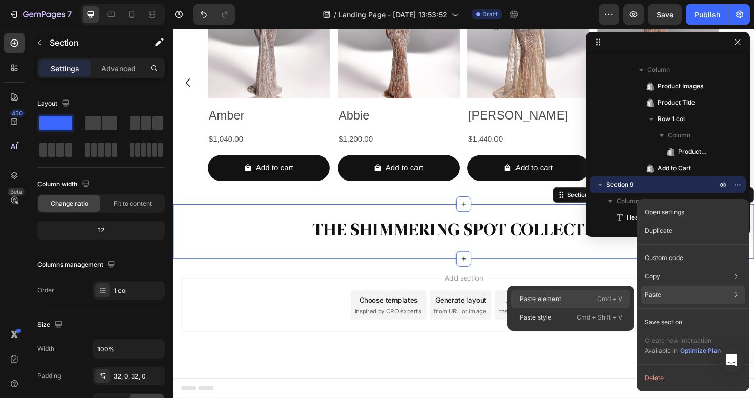
drag, startPoint x: 585, startPoint y: 304, endPoint x: 356, endPoint y: 227, distance: 241.3
click at [585, 308] on div "Paste element Cmd + V" at bounding box center [570, 317] width 119 height 18
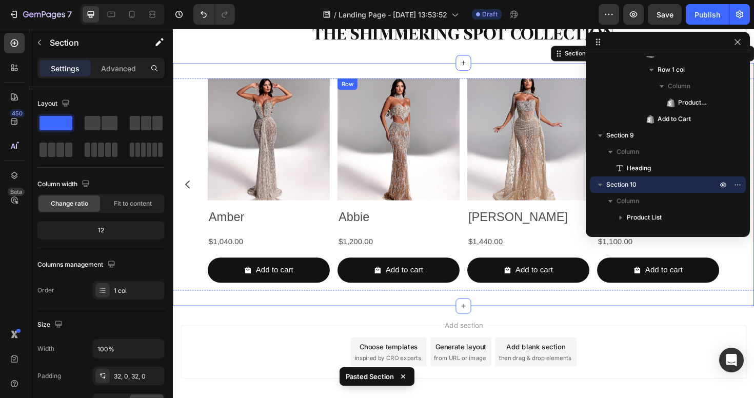
scroll to position [2306, 0]
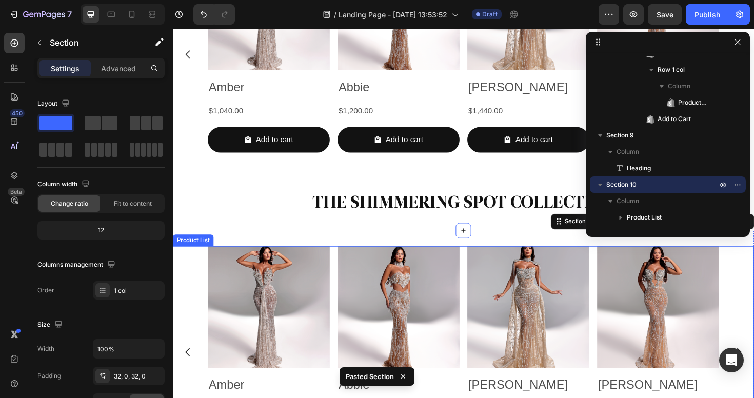
click at [345, 300] on div "Product Images Amber Product Title $1,040.00 Product Price Product Price Row Ad…" at bounding box center [480, 371] width 541 height 225
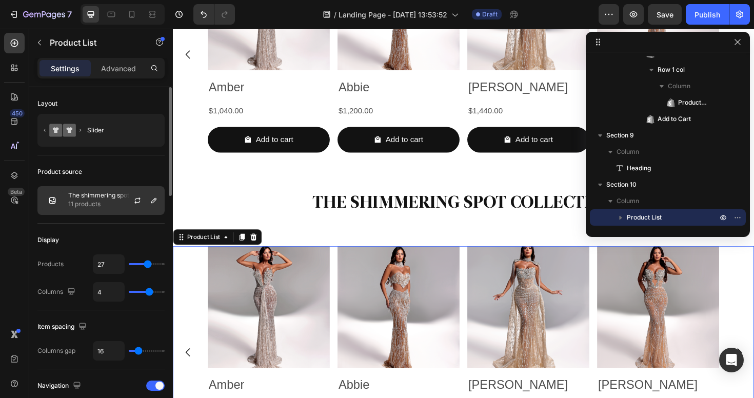
click at [120, 212] on div at bounding box center [141, 201] width 45 height 28
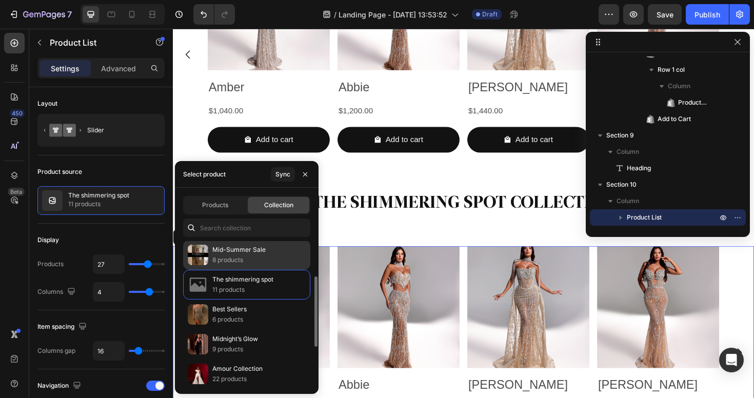
scroll to position [47, 0]
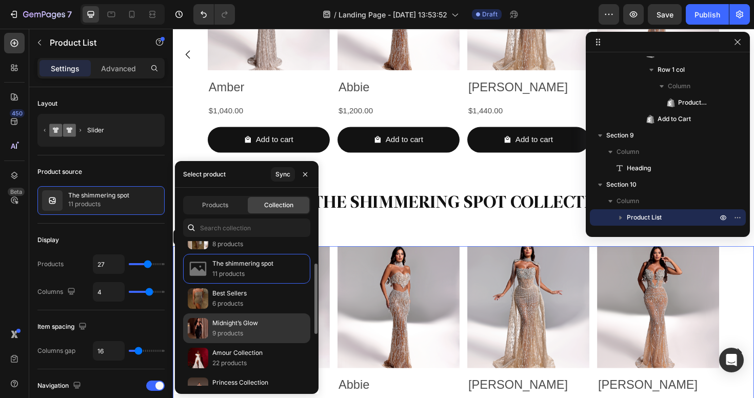
click at [250, 333] on p "9 products" at bounding box center [235, 333] width 46 height 10
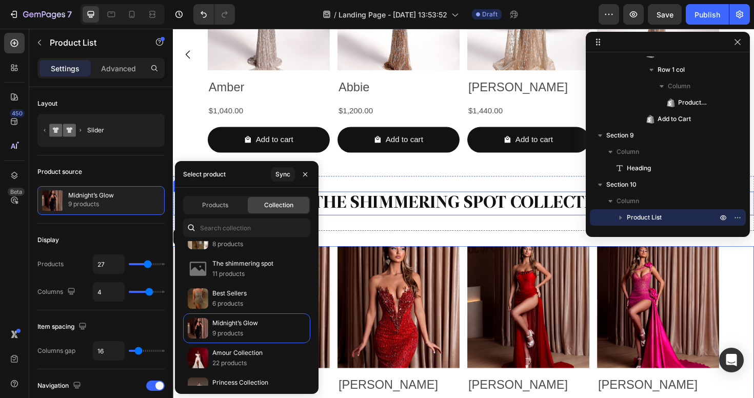
click at [423, 208] on h2 "THE SHIMMERING SPOT COLLECTION" at bounding box center [480, 214] width 615 height 26
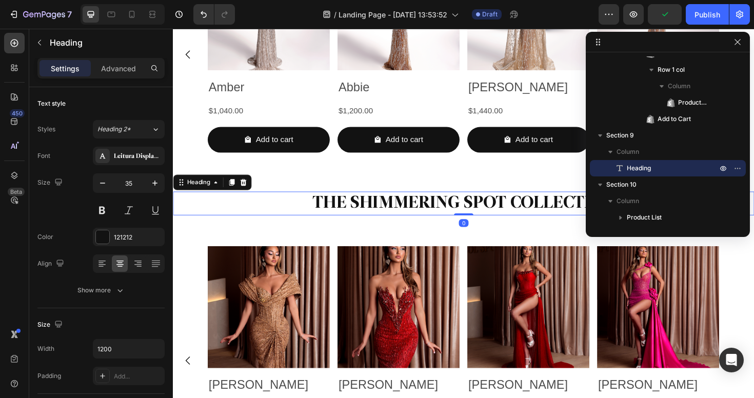
click at [487, 214] on h2 "THE SHIMMERING SPOT COLLECTION" at bounding box center [480, 214] width 615 height 26
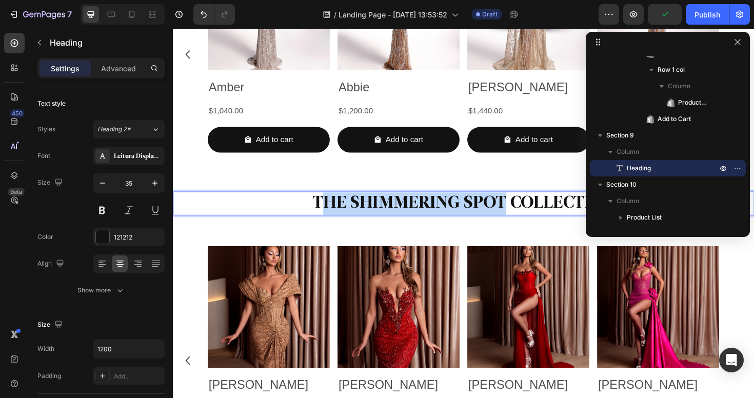
drag, startPoint x: 520, startPoint y: 211, endPoint x: 329, endPoint y: 217, distance: 191.9
click at [329, 217] on p "THE SHIMMERING SPOT COLLECTION" at bounding box center [480, 214] width 613 height 24
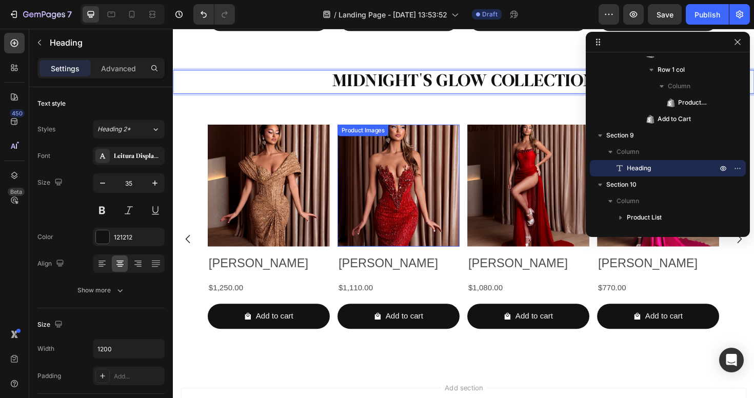
scroll to position [2506, 0]
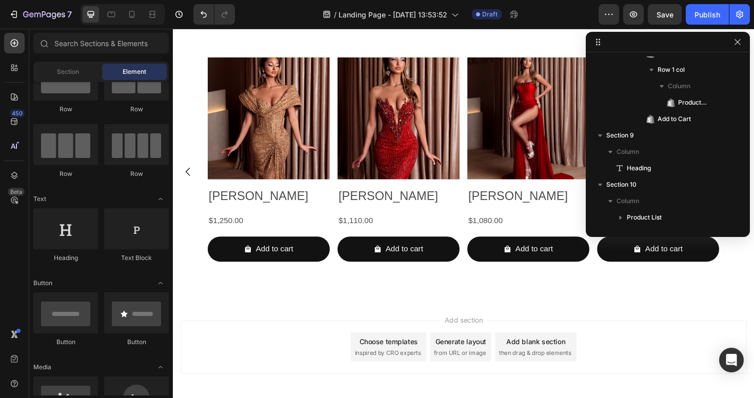
click at [434, 317] on div "Add section Choose templates inspired by CRO experts Generate layout from URL o…" at bounding box center [480, 380] width 615 height 126
click at [618, 338] on div "Add section Choose templates inspired by CRO experts Generate layout from URL o…" at bounding box center [480, 365] width 599 height 56
click at [744, 38] on div at bounding box center [668, 42] width 164 height 21
drag, startPoint x: 740, startPoint y: 41, endPoint x: 593, endPoint y: 26, distance: 148.5
click at [740, 41] on icon "button" at bounding box center [737, 42] width 8 height 8
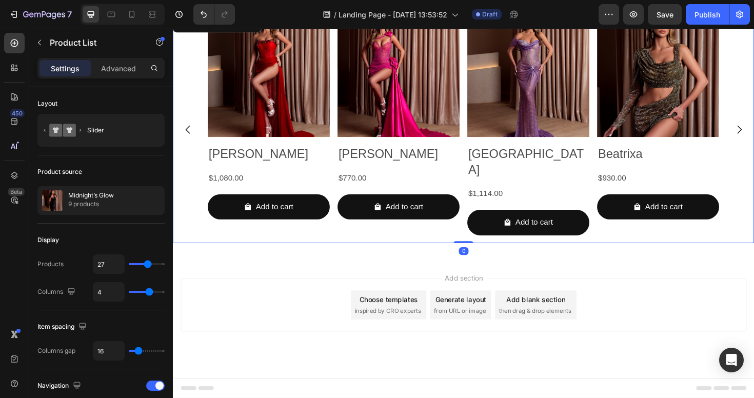
scroll to position [2059, 0]
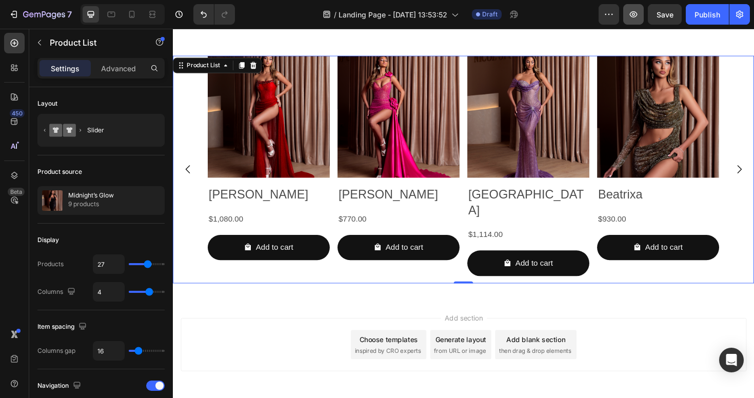
click at [637, 19] on button "button" at bounding box center [633, 14] width 21 height 21
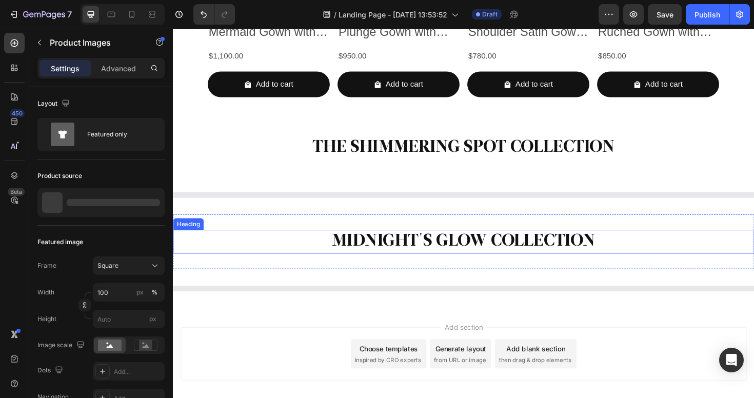
scroll to position [1553, 0]
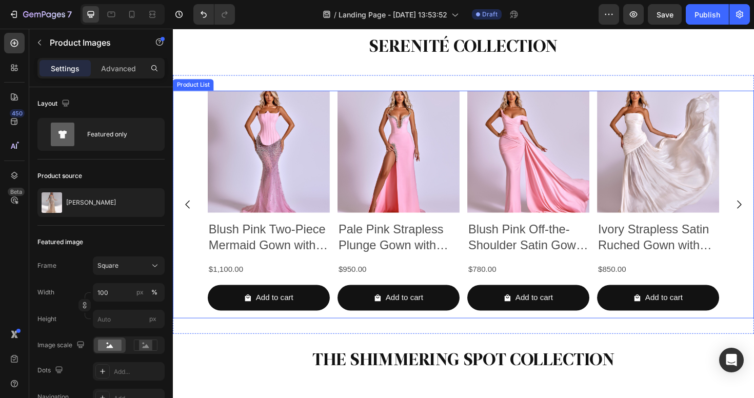
click at [479, 248] on div "Product Images Blush Pink Two-Piece Mermaid Gown with Strapless Corset and Silv…" at bounding box center [480, 215] width 541 height 242
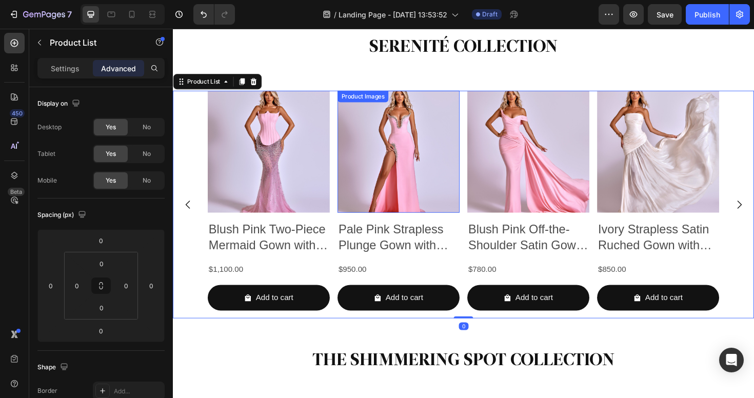
click at [343, 173] on div "Product Images Blush Pink Two-Piece Mermaid Gown with Strapless Corset and Silv…" at bounding box center [480, 215] width 541 height 242
click at [340, 173] on div "Product Images Blush Pink Two-Piece Mermaid Gown with Strapless Corset and Silv…" at bounding box center [480, 215] width 541 height 242
click at [192, 85] on div "Product List" at bounding box center [205, 84] width 39 height 9
click at [65, 72] on p "Settings" at bounding box center [65, 68] width 29 height 11
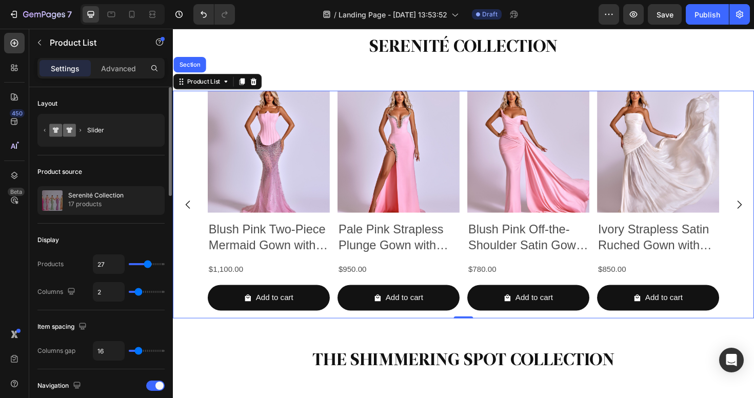
type input "4"
drag, startPoint x: 137, startPoint y: 295, endPoint x: 148, endPoint y: 294, distance: 10.8
type input "4"
click at [149, 293] on input "range" at bounding box center [147, 292] width 36 height 2
click at [703, 16] on div "Publish" at bounding box center [707, 14] width 26 height 11
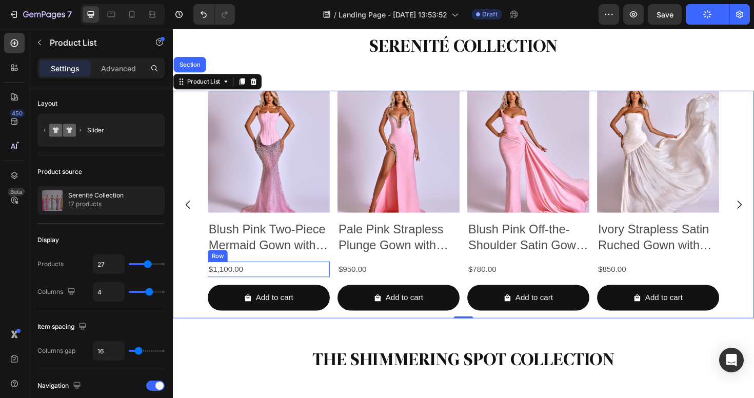
click at [295, 283] on div "$1,100.00 Product Price Product Price Row" at bounding box center [274, 283] width 129 height 17
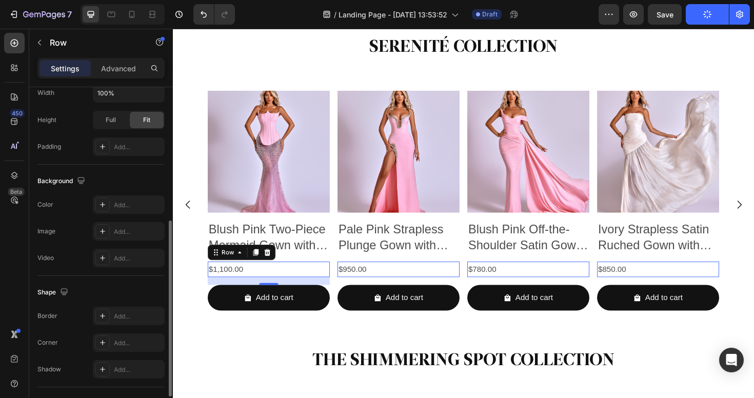
scroll to position [239, 0]
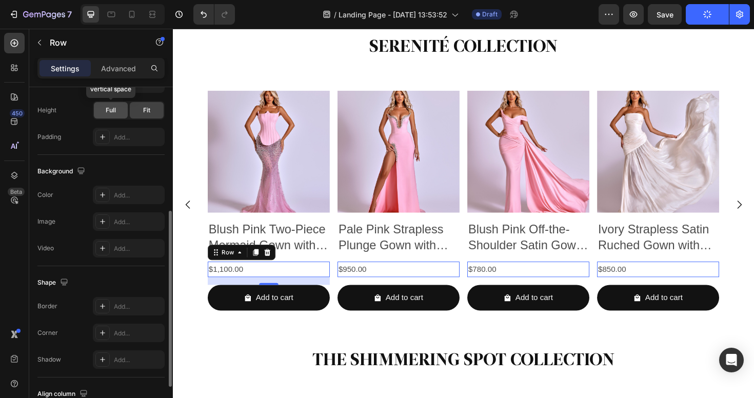
click at [119, 108] on div "Full" at bounding box center [111, 110] width 34 height 16
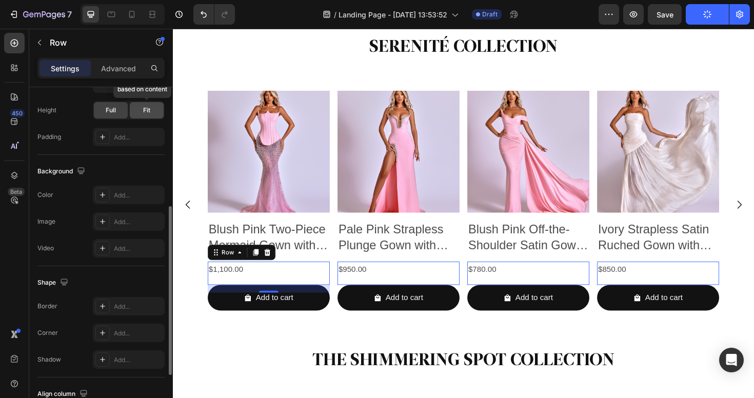
click at [136, 112] on div "Fit" at bounding box center [147, 110] width 34 height 16
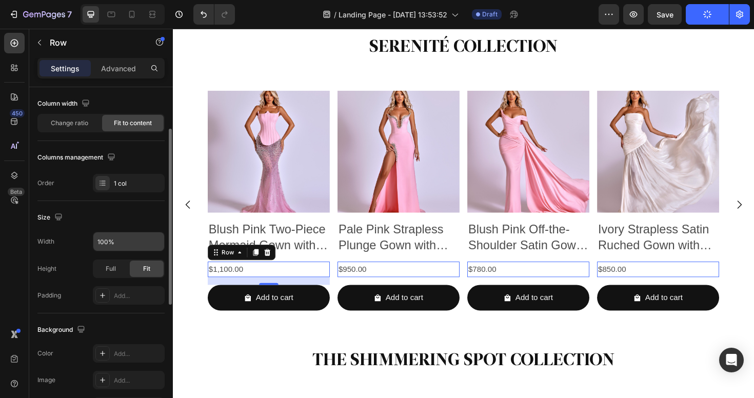
scroll to position [75, 0]
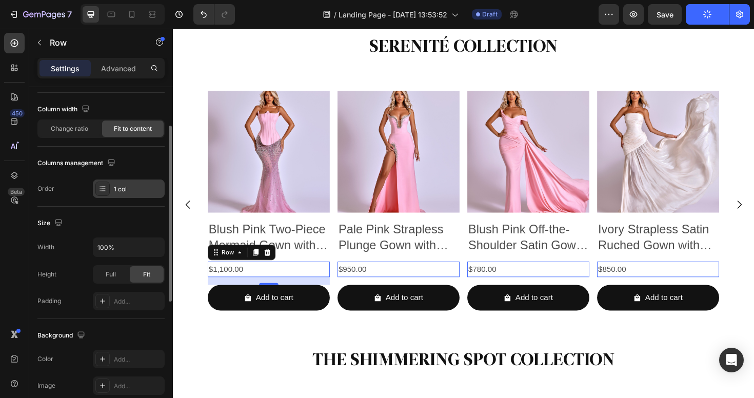
click at [108, 189] on div at bounding box center [102, 189] width 14 height 14
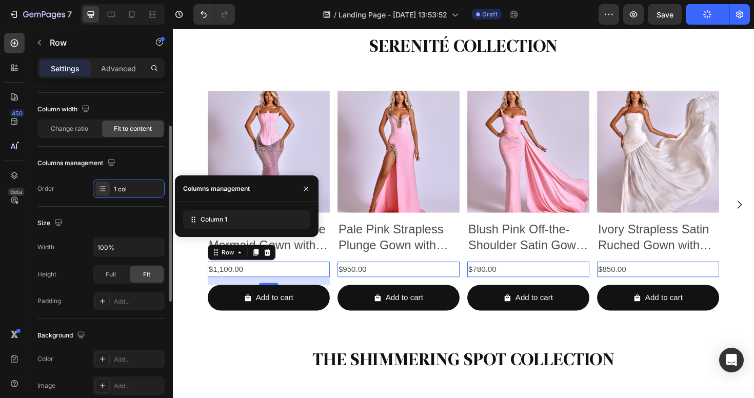
click at [88, 186] on div "Order 1 col" at bounding box center [100, 188] width 127 height 18
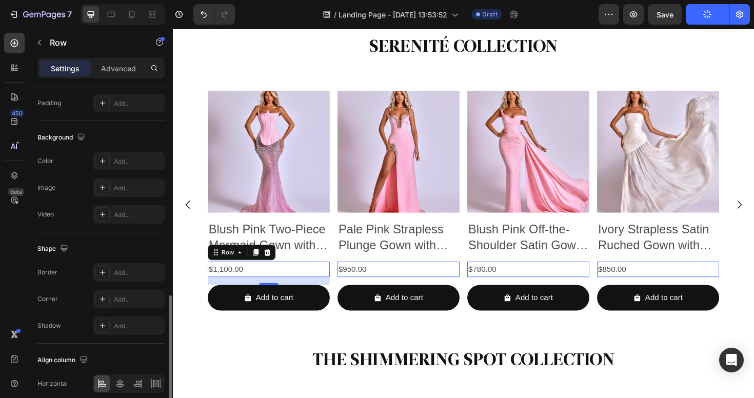
scroll to position [317, 0]
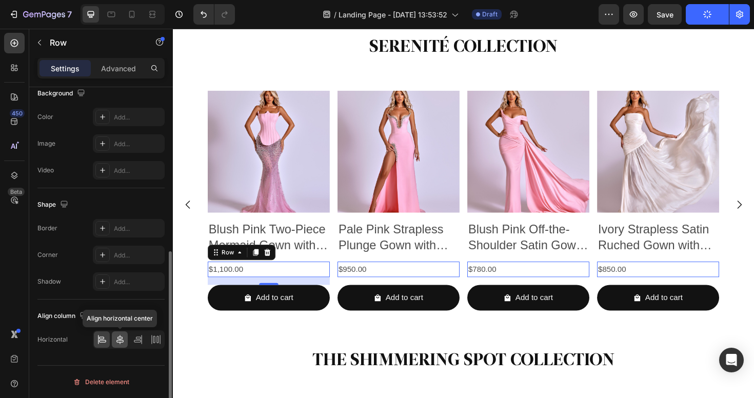
click at [122, 339] on icon at bounding box center [120, 339] width 10 height 10
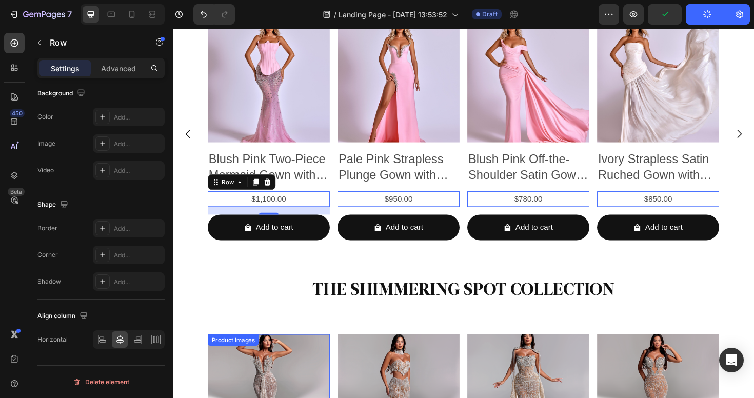
scroll to position [1611, 0]
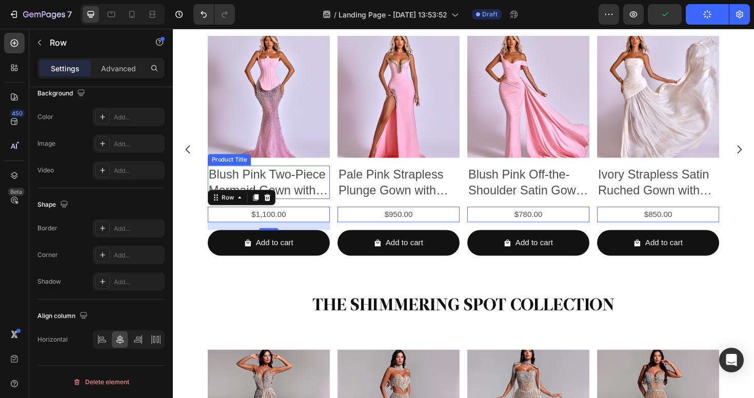
click at [315, 179] on h2 "Blush Pink Two-Piece Mermaid Gown with Strapless Corset and Silver Sequin Skirt" at bounding box center [274, 190] width 129 height 35
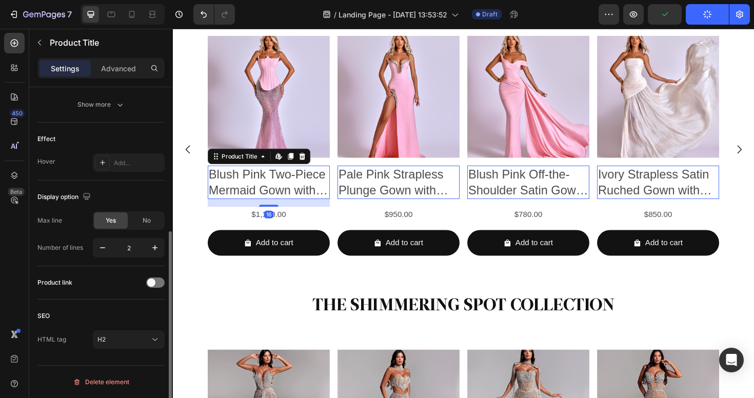
scroll to position [0, 0]
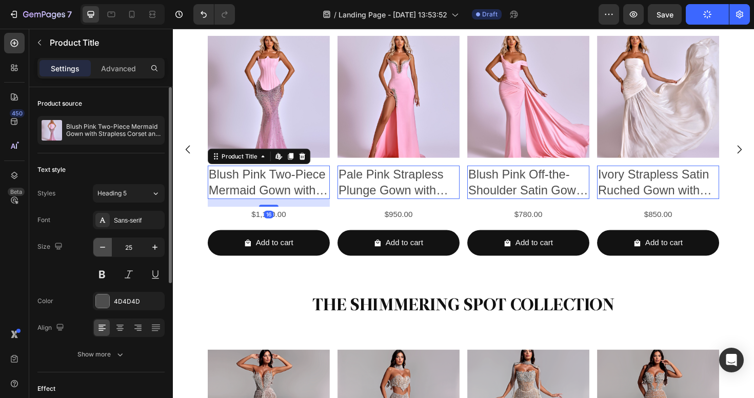
click at [105, 250] on icon "button" at bounding box center [102, 247] width 10 height 10
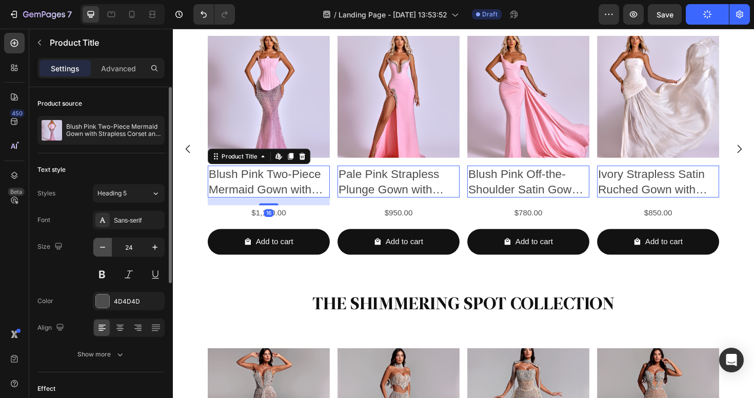
click at [105, 250] on icon "button" at bounding box center [102, 247] width 10 height 10
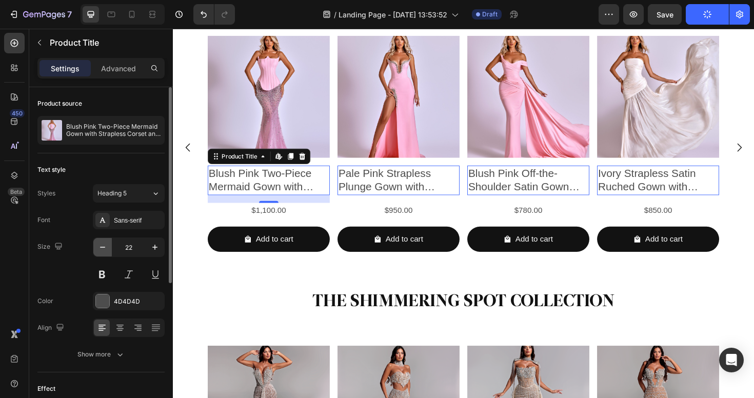
click at [104, 250] on icon "button" at bounding box center [102, 247] width 10 height 10
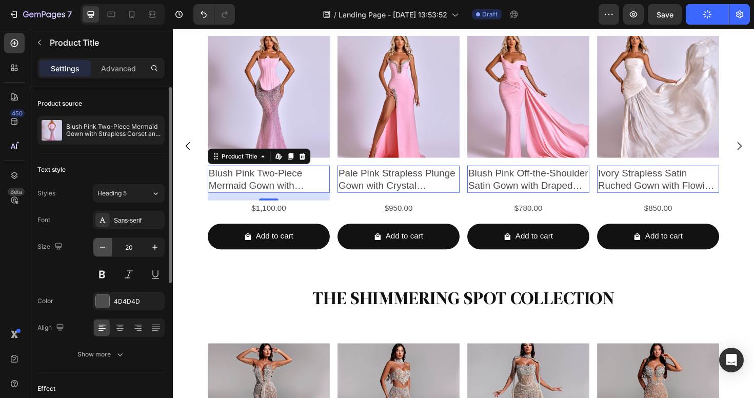
click at [104, 249] on icon "button" at bounding box center [102, 247] width 10 height 10
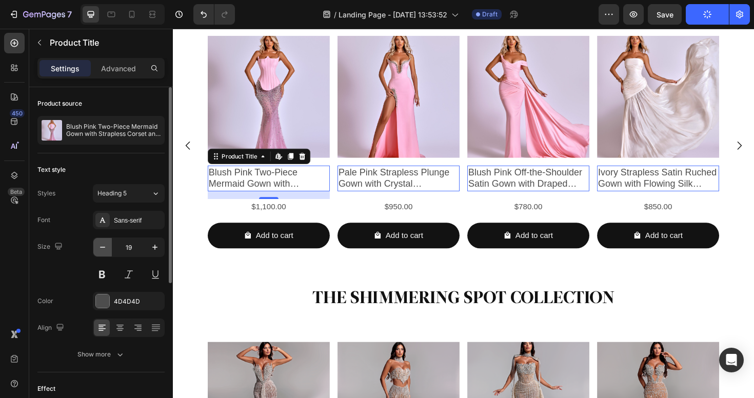
click at [104, 249] on icon "button" at bounding box center [102, 247] width 10 height 10
type input "18"
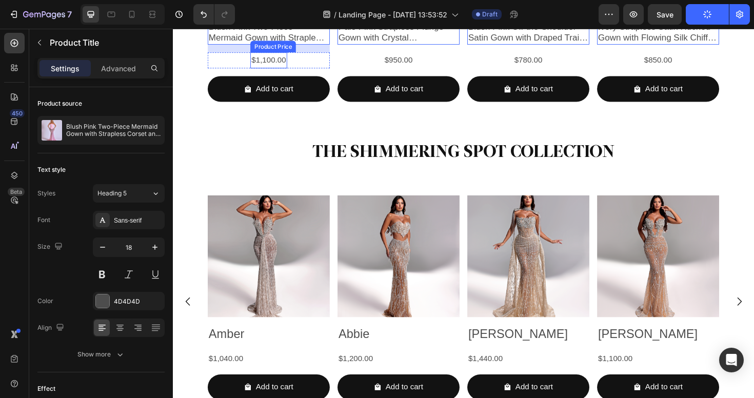
scroll to position [1777, 0]
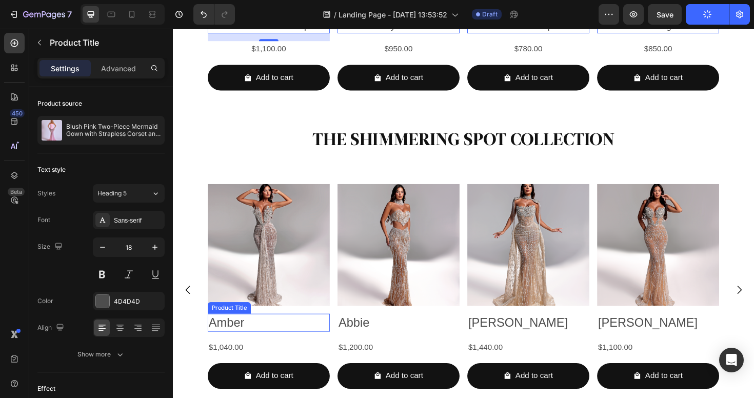
click at [242, 335] on h2 "Amber" at bounding box center [274, 339] width 129 height 19
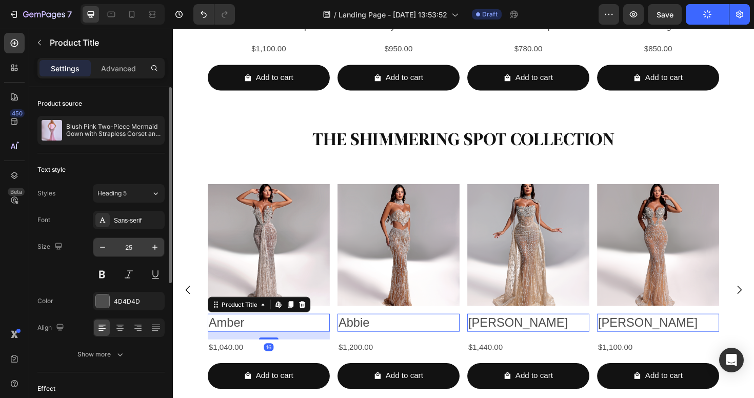
click at [132, 249] on input "25" at bounding box center [129, 247] width 34 height 18
type input "§"
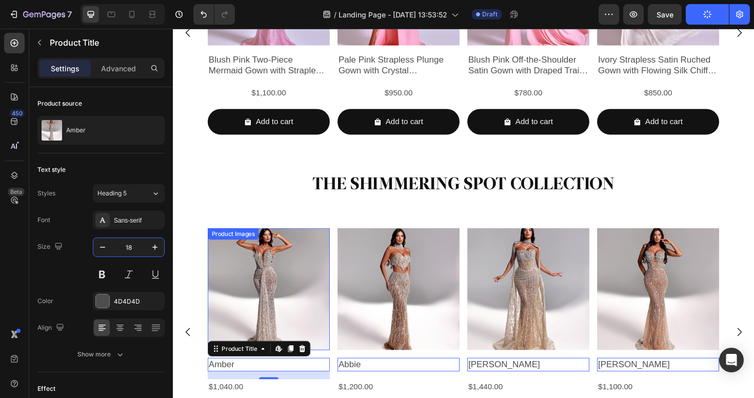
scroll to position [1642, 0]
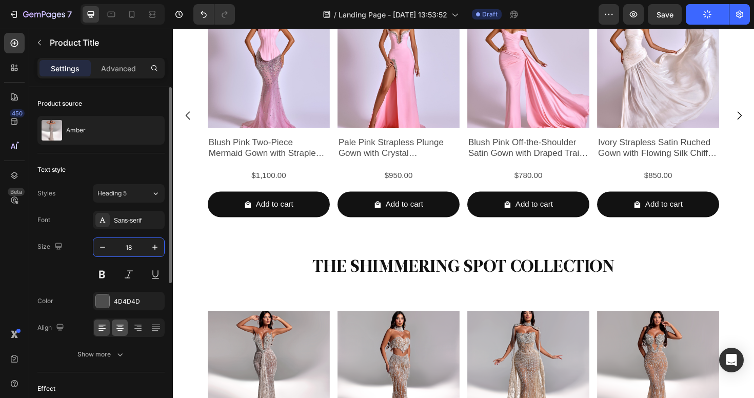
type input "18"
click at [120, 328] on icon at bounding box center [119, 328] width 7 height 1
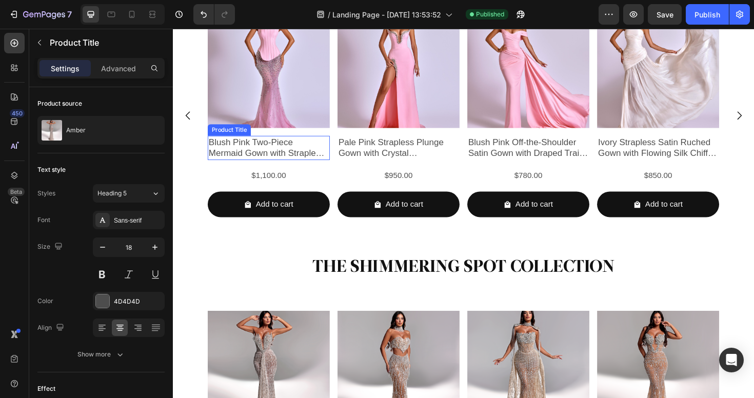
click at [281, 148] on h2 "Blush Pink Two-Piece Mermaid Gown with Strapless Corset and Silver Sequin Skirt" at bounding box center [274, 155] width 129 height 26
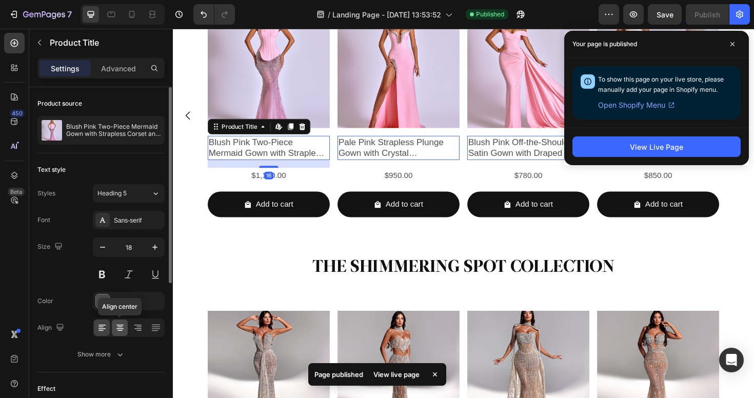
click at [118, 323] on icon at bounding box center [120, 328] width 10 height 10
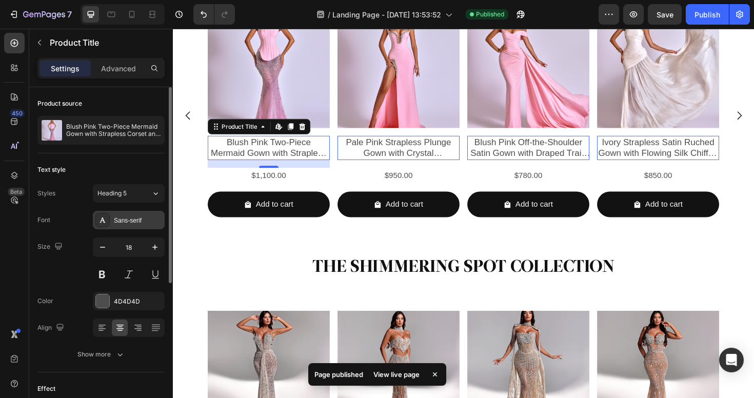
click at [140, 225] on div "Sans-serif" at bounding box center [129, 220] width 72 height 18
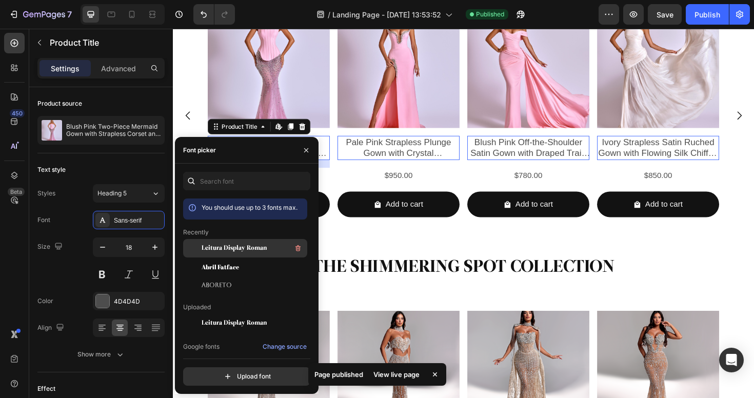
click at [247, 245] on span "Leitura Display Roman" at bounding box center [234, 248] width 65 height 9
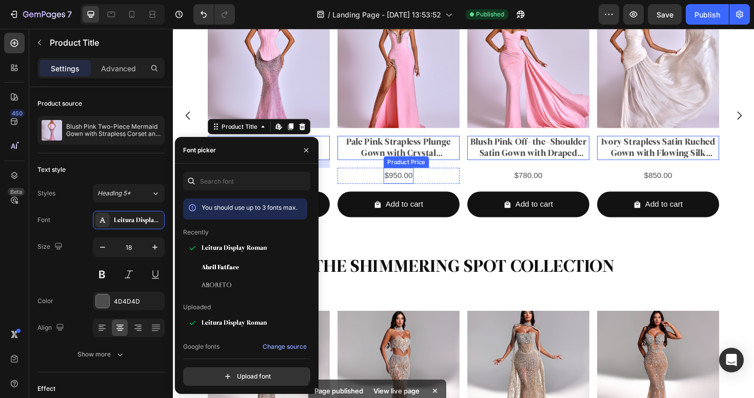
click at [293, 185] on div "$950.00" at bounding box center [274, 184] width 38 height 17
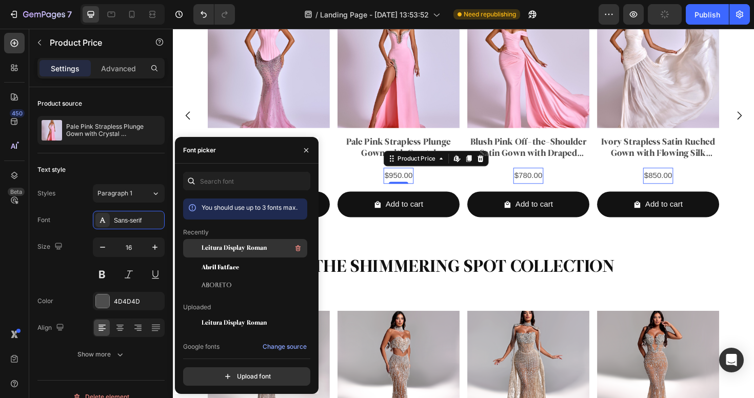
click at [230, 246] on span "Leitura Display Roman" at bounding box center [234, 248] width 65 height 9
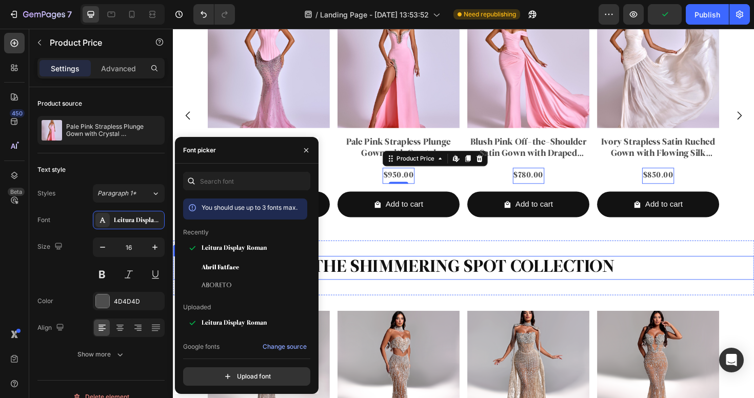
click at [378, 269] on h2 "THE SHIMMERING SPOT COLLECTION" at bounding box center [480, 282] width 615 height 26
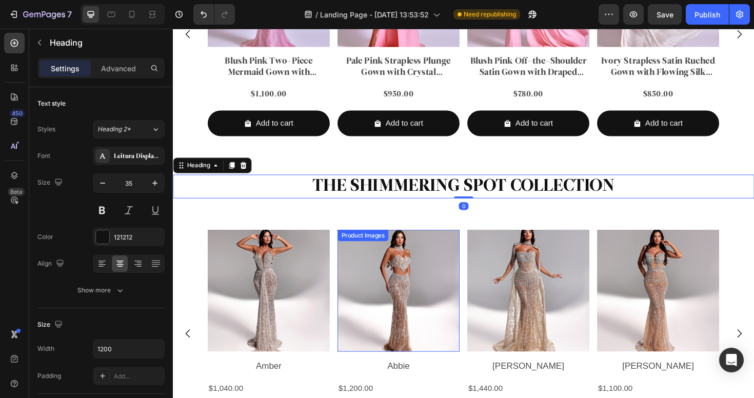
scroll to position [1776, 0]
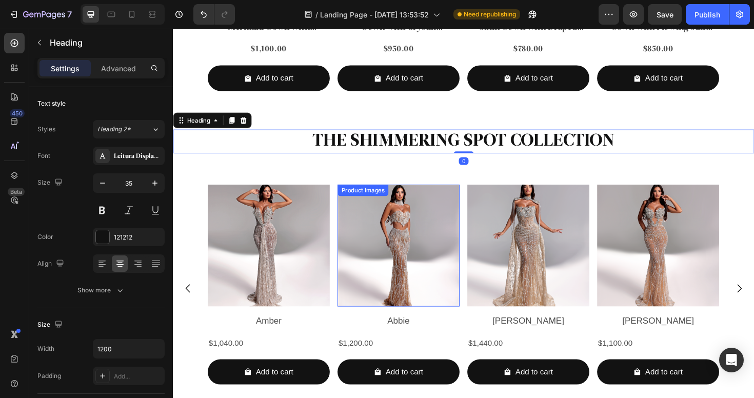
click at [248, 353] on div "$1,040.00 Product Price Product Price Row" at bounding box center [274, 361] width 129 height 17
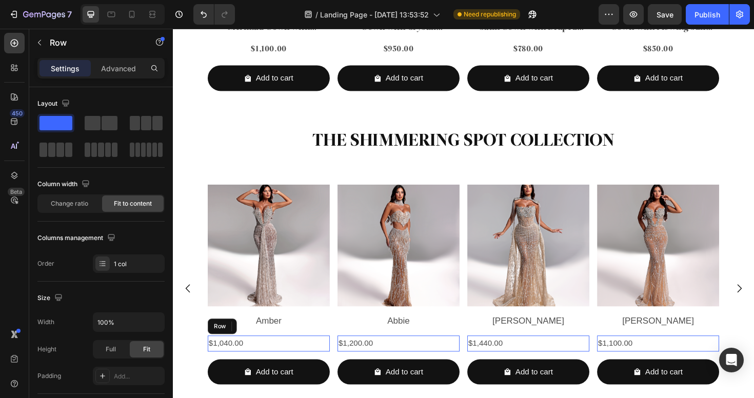
click at [236, 353] on div "$1,040.00" at bounding box center [229, 361] width 38 height 17
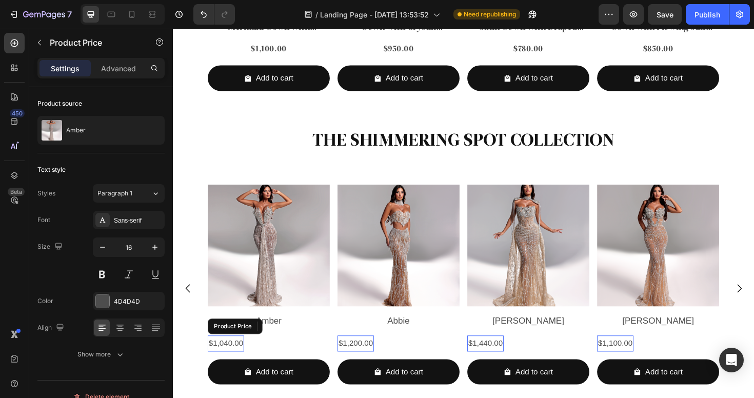
scroll to position [1851, 0]
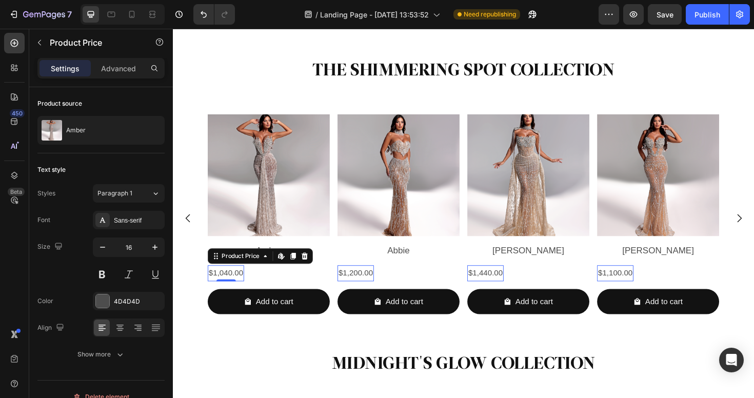
click at [236, 285] on div "$1,040.00" at bounding box center [229, 287] width 38 height 17
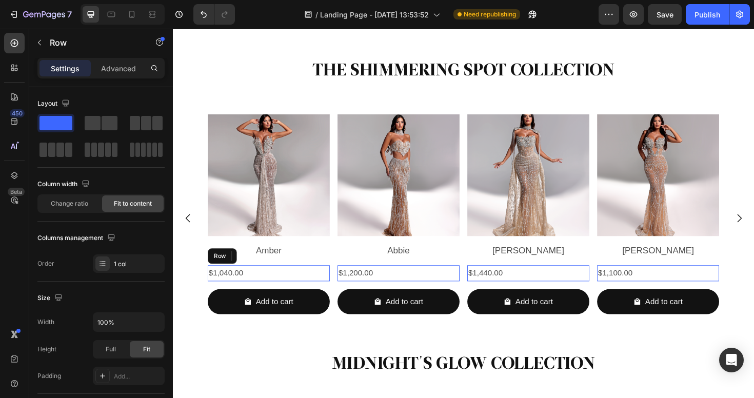
click at [276, 285] on div "$1,040.00 Product Price Edit content in Shopify 0 Product Price Edit content in…" at bounding box center [274, 287] width 129 height 17
click at [237, 285] on div "$1,040.00" at bounding box center [229, 287] width 38 height 17
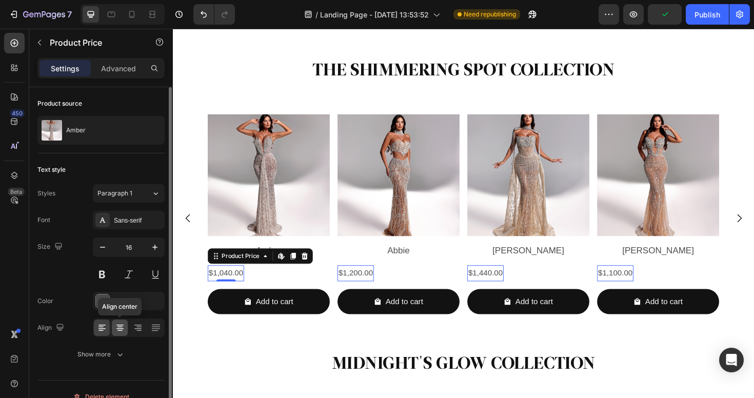
click at [118, 324] on icon at bounding box center [120, 328] width 10 height 10
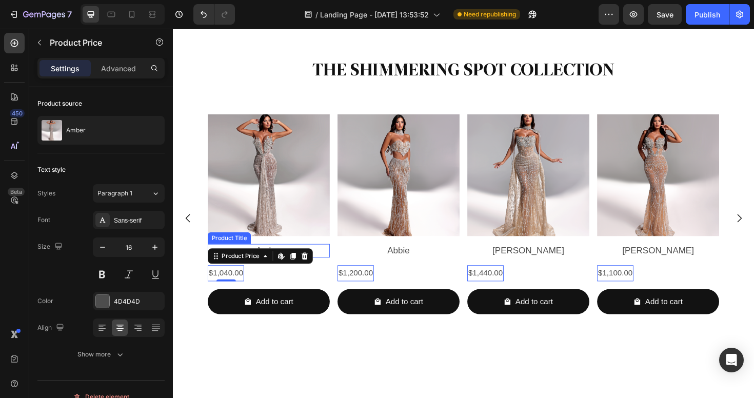
scroll to position [1608, 0]
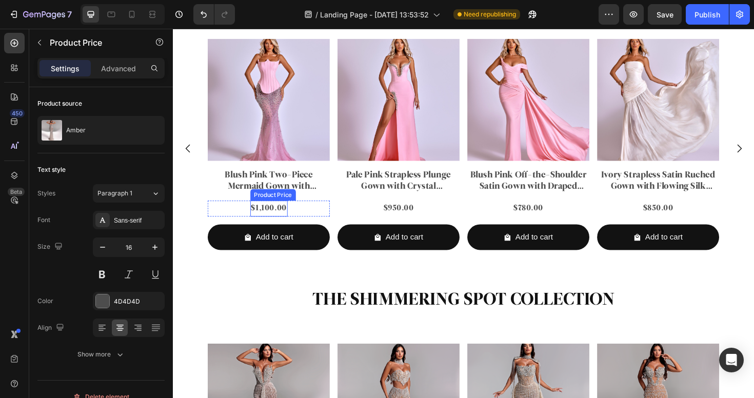
click at [275, 217] on div "$1,100.00" at bounding box center [274, 219] width 39 height 17
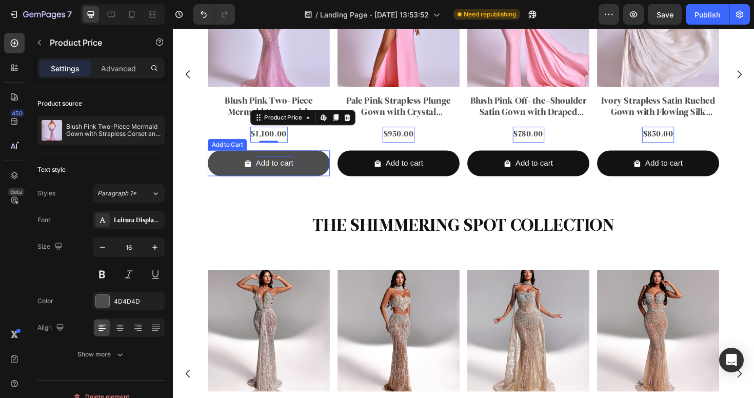
scroll to position [1866, 0]
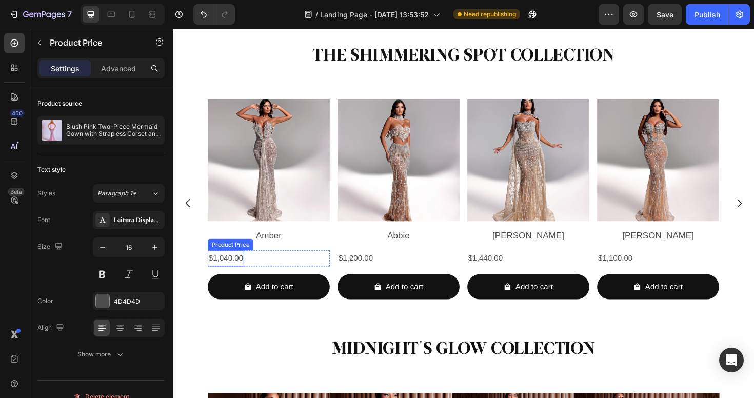
click at [281, 263] on div "$1,040.00 Product Price Product Price Row" at bounding box center [274, 271] width 129 height 17
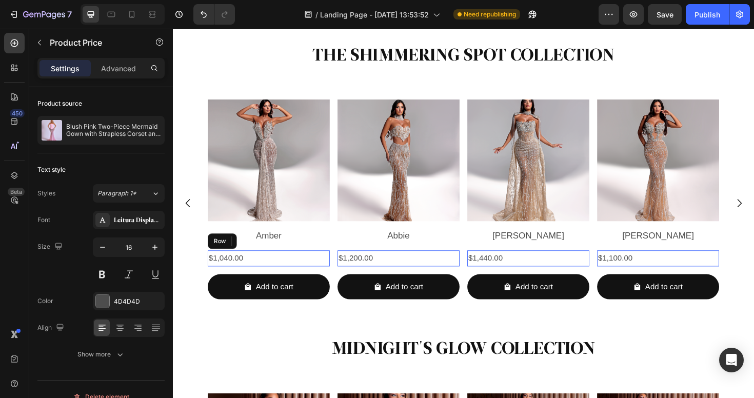
scroll to position [1884, 0]
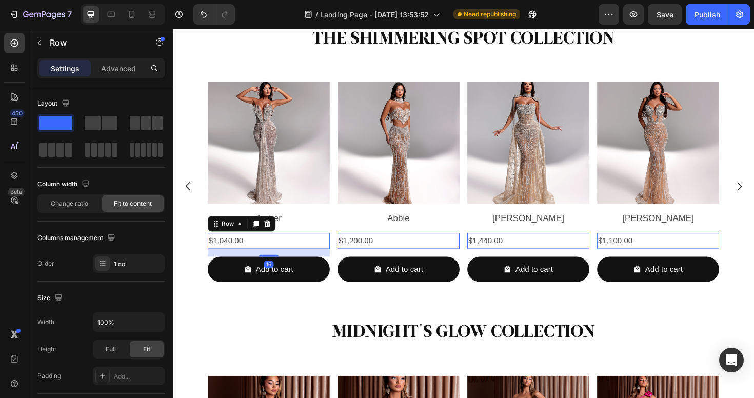
click at [281, 250] on div "$1,040.00 Product Price Product Price Row 16" at bounding box center [274, 253] width 129 height 17
click at [226, 237] on div "Row" at bounding box center [231, 235] width 17 height 9
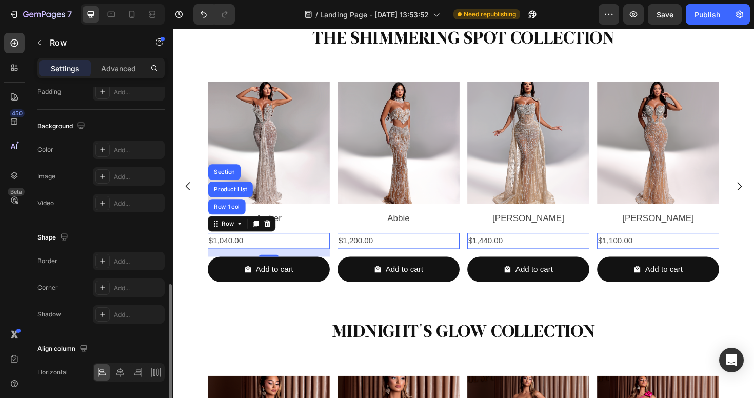
scroll to position [317, 0]
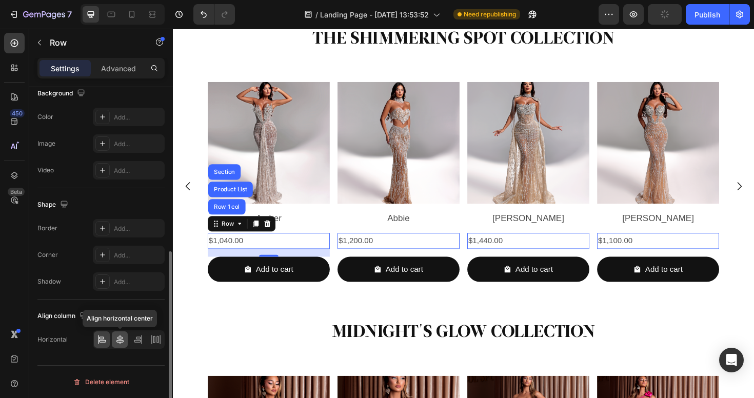
click at [118, 339] on icon at bounding box center [119, 339] width 7 height 9
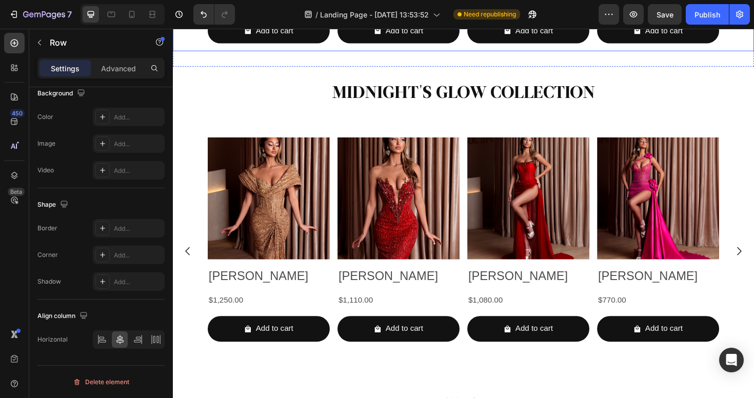
scroll to position [2194, 0]
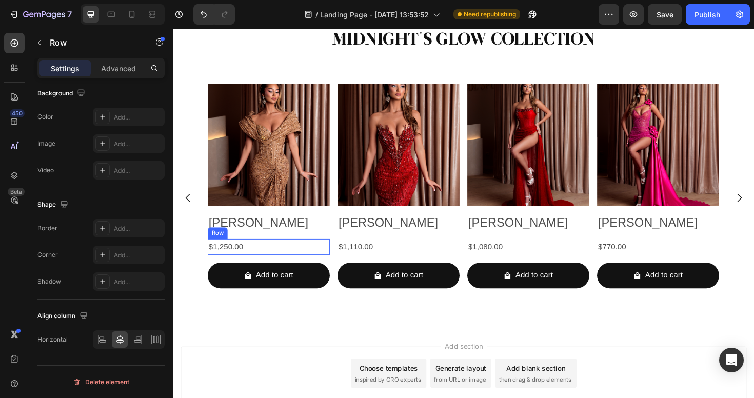
click at [270, 255] on div "$1,250.00 Product Price Product Price Row" at bounding box center [274, 259] width 129 height 17
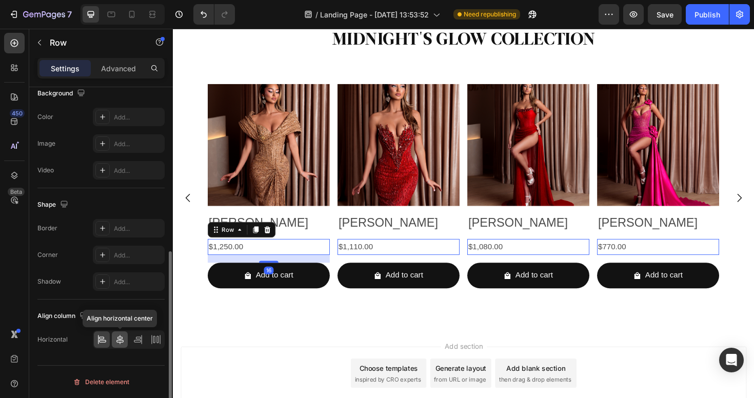
click at [121, 342] on icon at bounding box center [119, 339] width 7 height 9
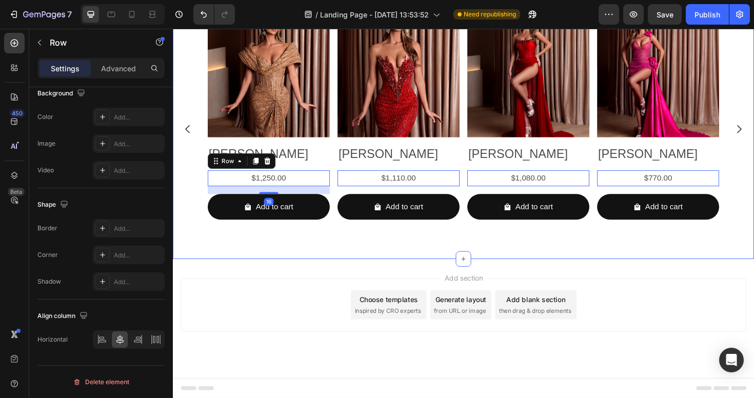
click at [271, 331] on div "Add section Choose templates inspired by CRO experts Generate layout from URL o…" at bounding box center [480, 335] width 615 height 126
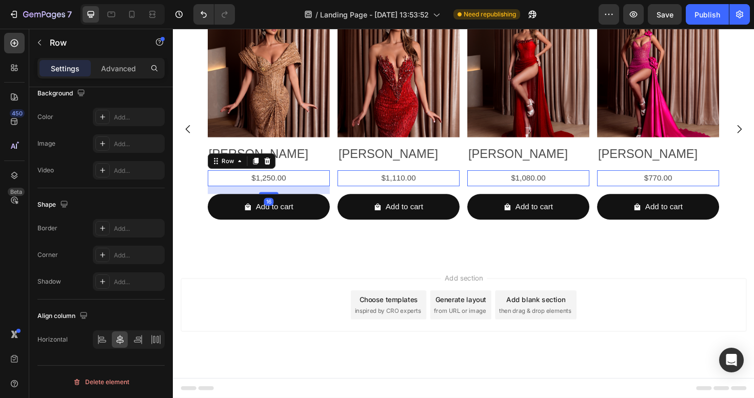
scroll to position [1988, 0]
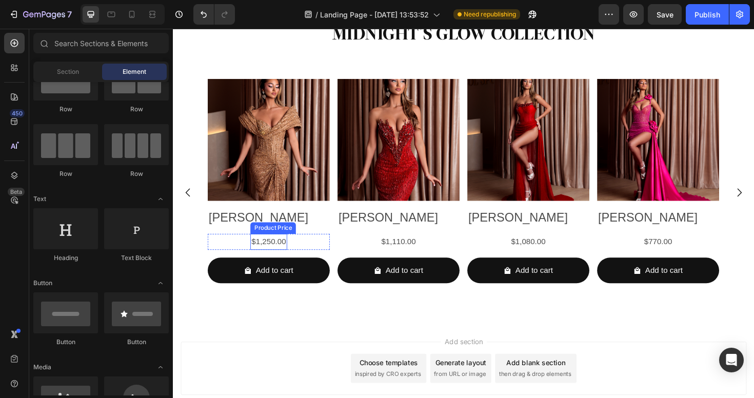
click at [273, 255] on div "$1,250.00" at bounding box center [274, 254] width 38 height 17
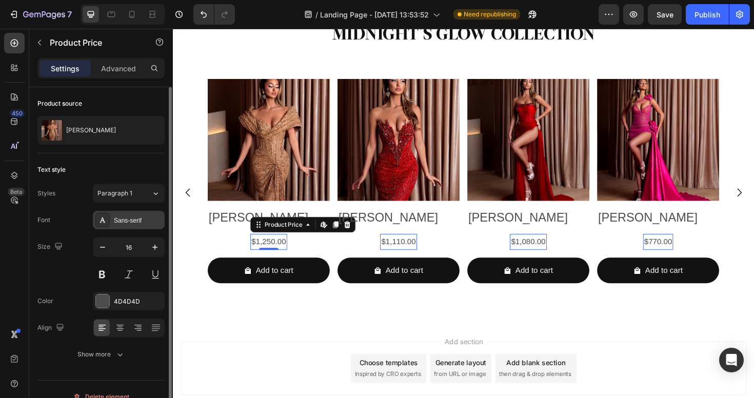
click at [124, 219] on div "Sans-serif" at bounding box center [138, 220] width 48 height 9
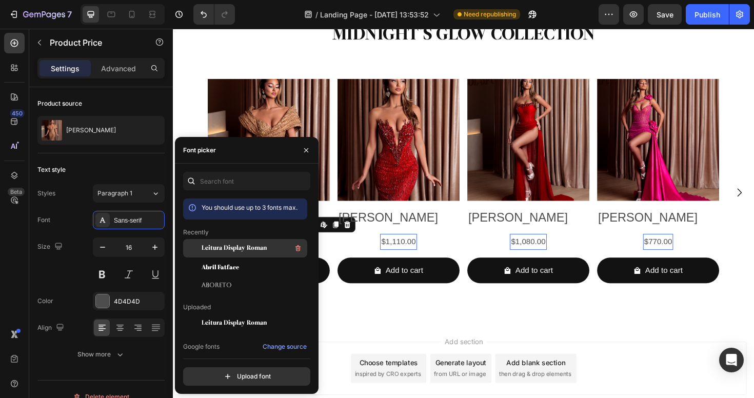
click at [219, 242] on div "Leitura Display Roman" at bounding box center [254, 248] width 104 height 12
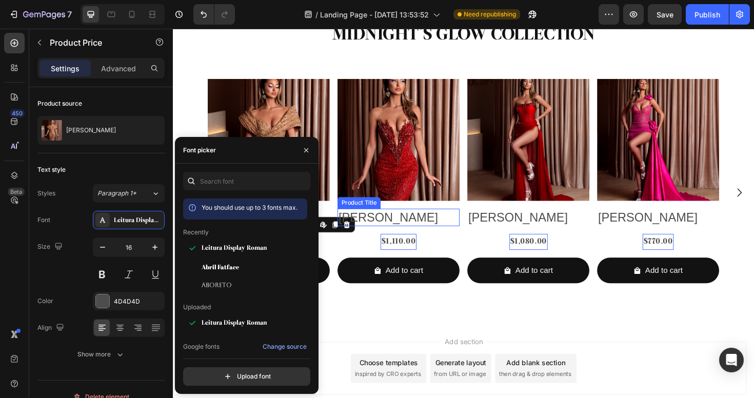
click at [339, 226] on h2 "[PERSON_NAME]" at bounding box center [274, 228] width 129 height 19
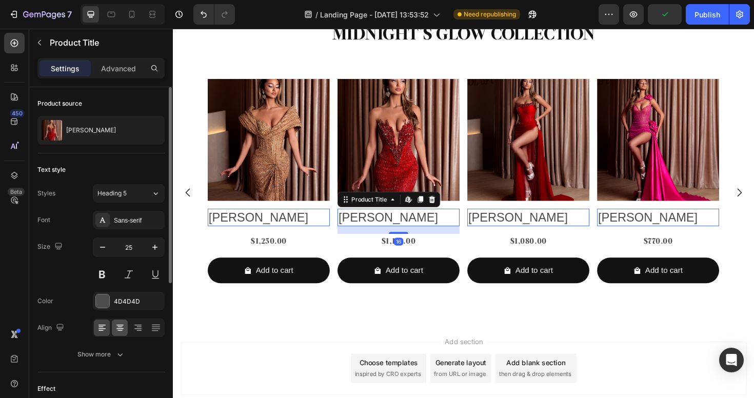
click at [120, 330] on icon at bounding box center [119, 330] width 5 height 1
click at [147, 223] on div "Sans-serif" at bounding box center [138, 220] width 48 height 9
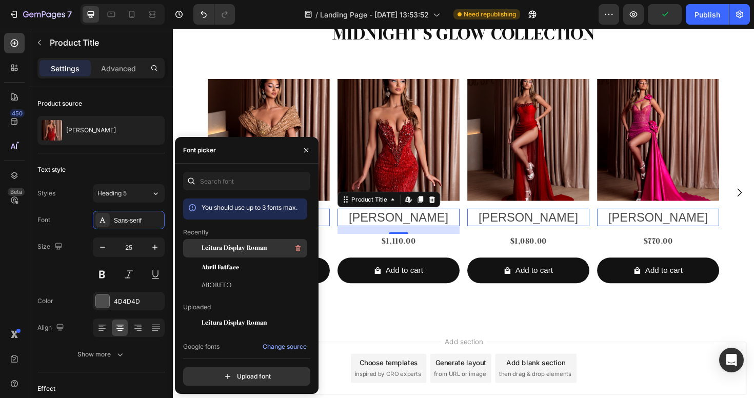
click at [225, 244] on span "Leitura Display Roman" at bounding box center [234, 248] width 65 height 9
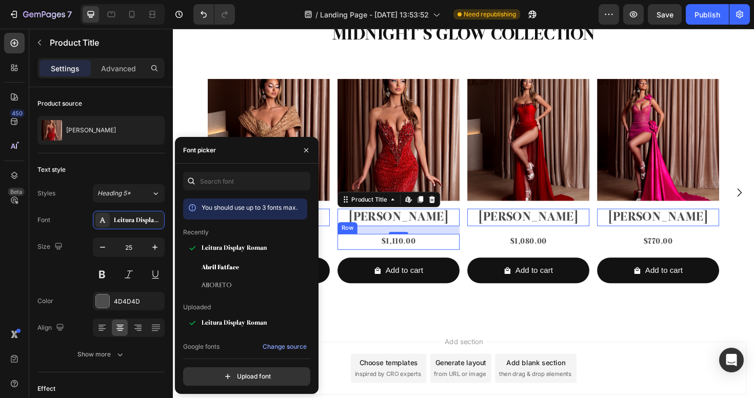
scroll to position [1963, 0]
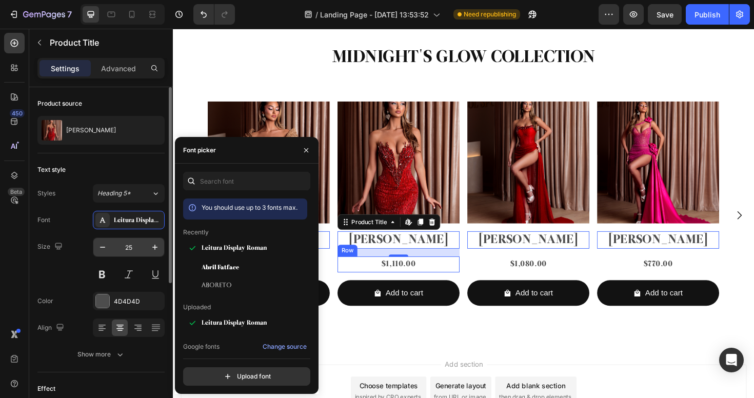
click at [132, 248] on input "25" at bounding box center [129, 247] width 34 height 18
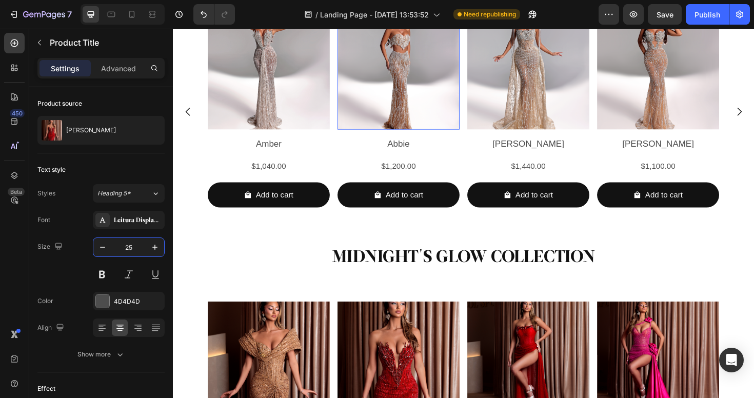
scroll to position [1933, 0]
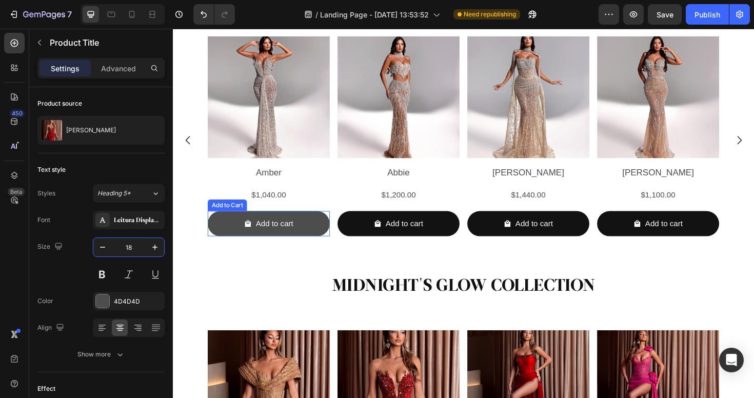
type input "18"
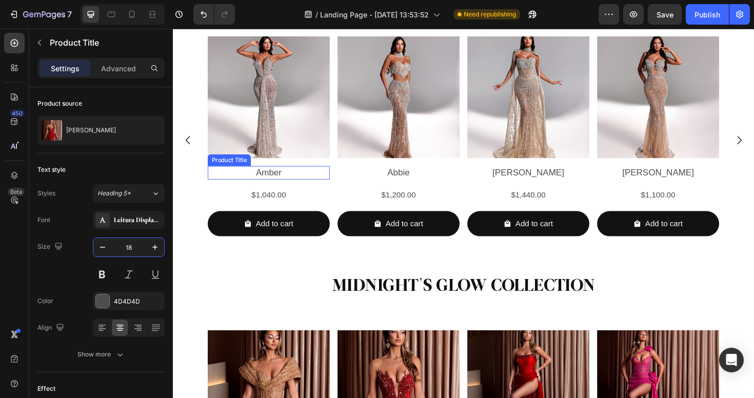
click at [274, 182] on h2 "Amber" at bounding box center [274, 181] width 129 height 14
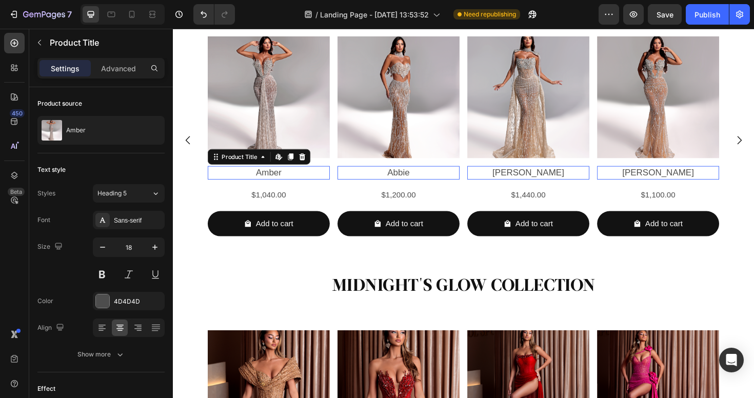
scroll to position [250, 0]
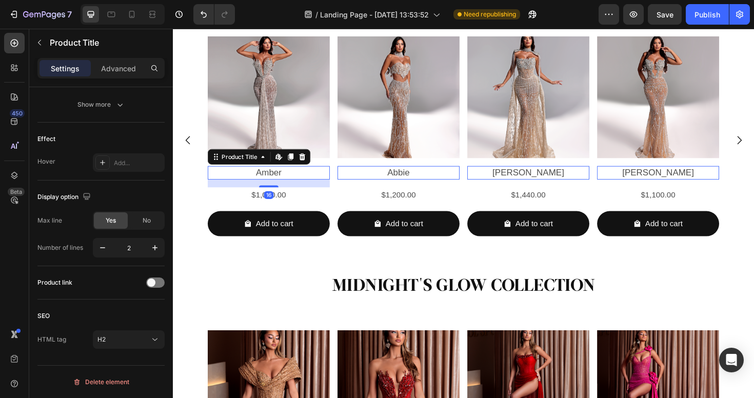
click at [268, 178] on h2 "Amber" at bounding box center [274, 181] width 129 height 14
click at [275, 179] on h2 "Amber" at bounding box center [274, 181] width 129 height 14
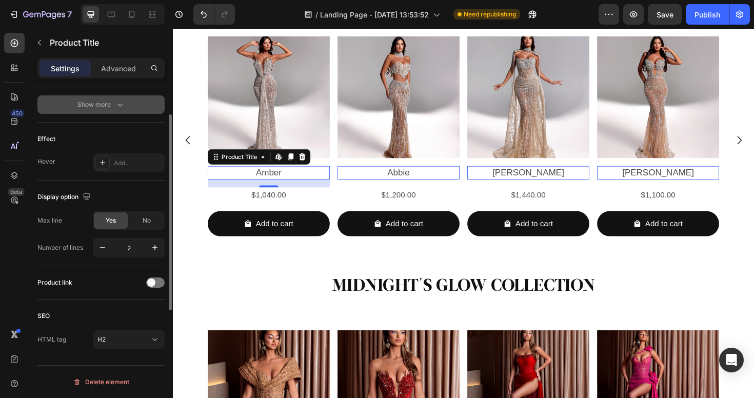
scroll to position [0, 0]
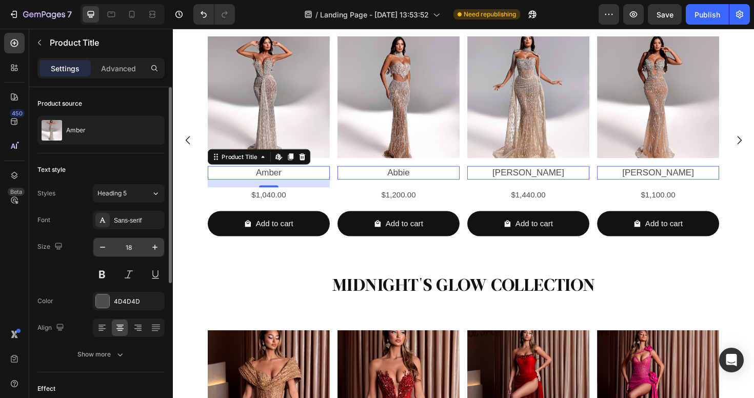
click at [131, 248] on input "18" at bounding box center [129, 247] width 34 height 18
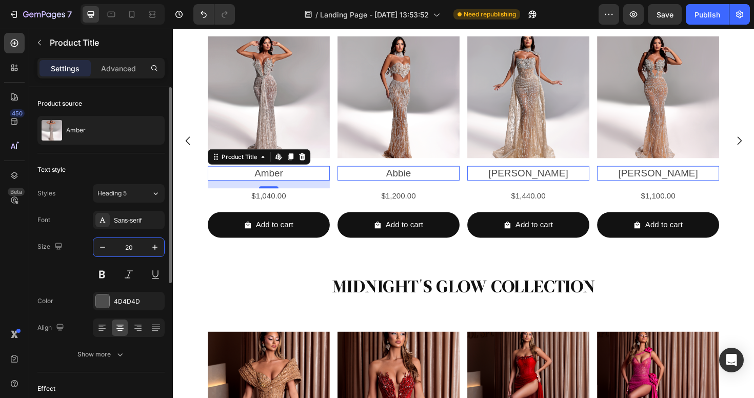
scroll to position [1934, 0]
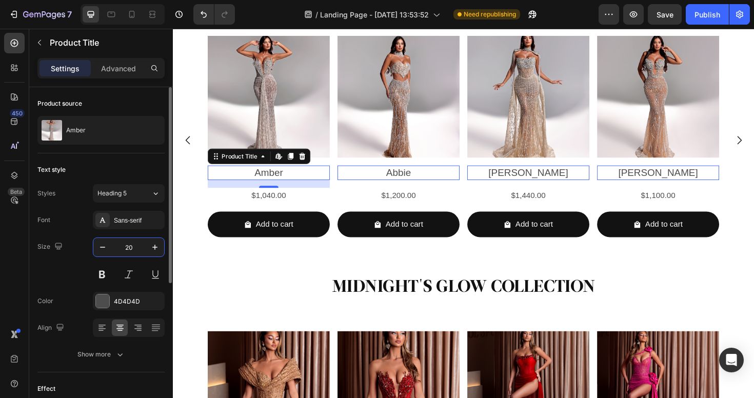
type input "20"
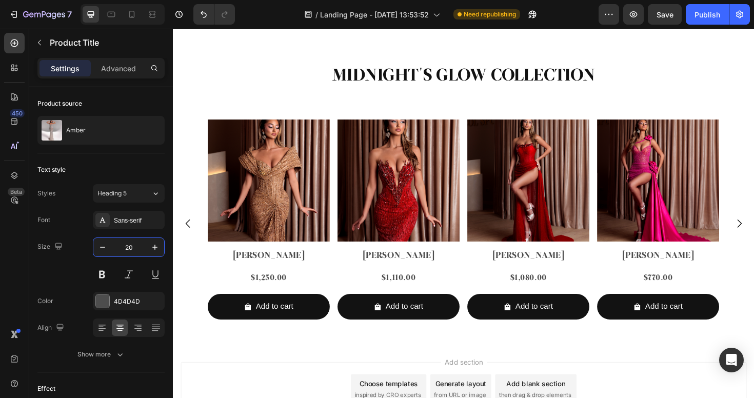
scroll to position [2022, 0]
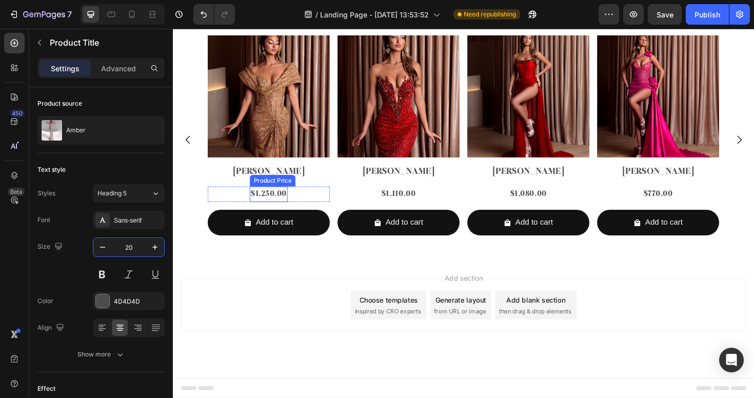
click at [274, 184] on div "Product Price" at bounding box center [278, 190] width 48 height 12
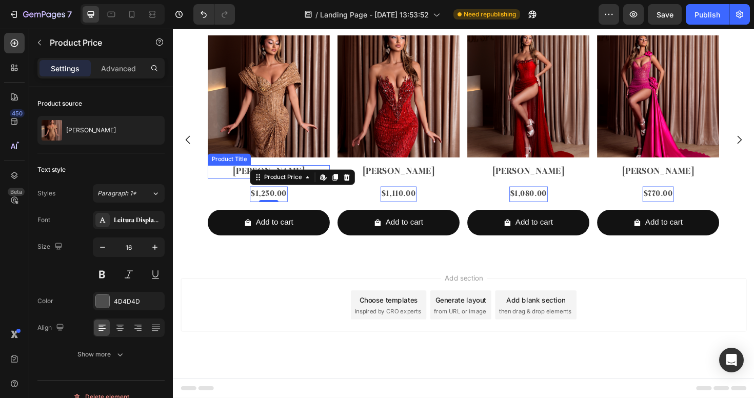
click at [277, 173] on h2 "[PERSON_NAME]" at bounding box center [274, 180] width 129 height 14
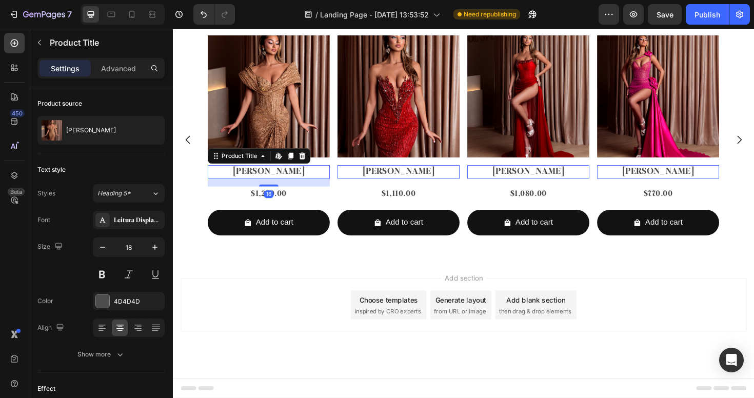
click at [276, 178] on h2 "[PERSON_NAME]" at bounding box center [274, 180] width 129 height 14
click at [140, 245] on input "18" at bounding box center [129, 247] width 34 height 18
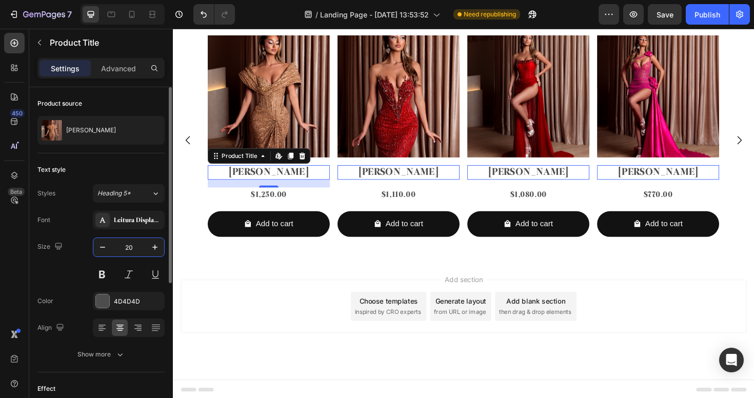
type input "20"
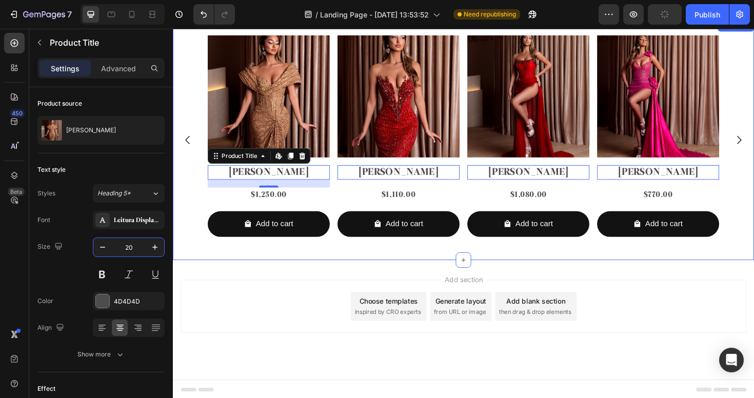
scroll to position [1962, 0]
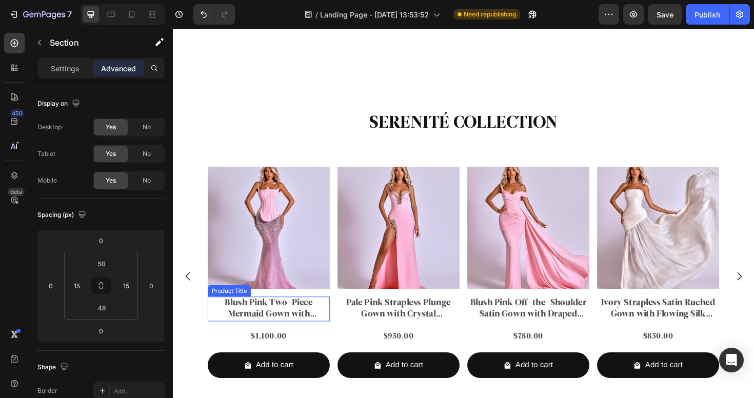
scroll to position [1853, 0]
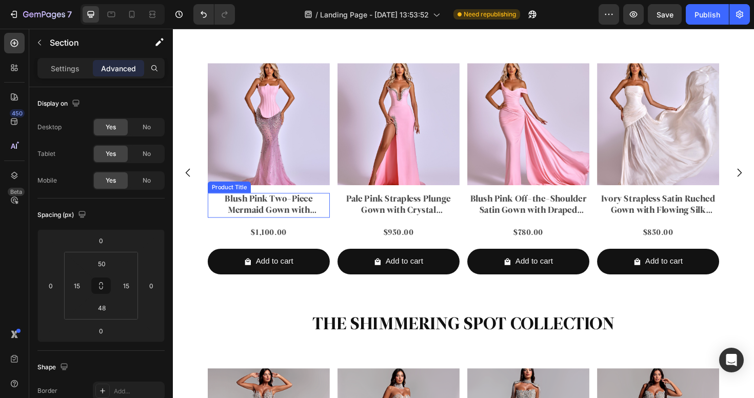
click at [279, 222] on h2 "Blush Pink Two-Piece Mermaid Gown with Strapless Corset and Silver Sequin Skirt" at bounding box center [274, 216] width 129 height 26
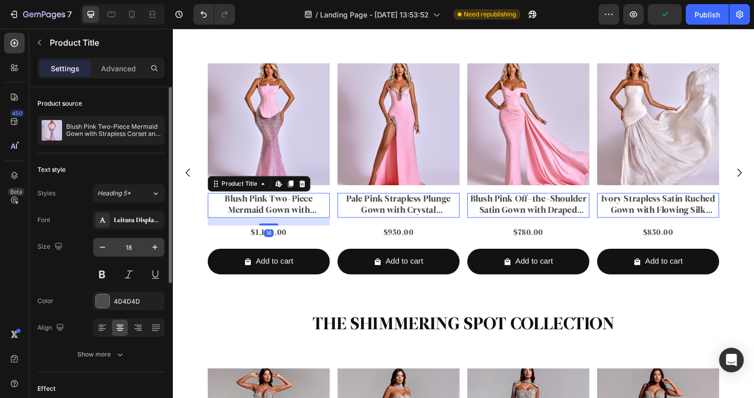
click at [137, 243] on input "18" at bounding box center [129, 247] width 34 height 18
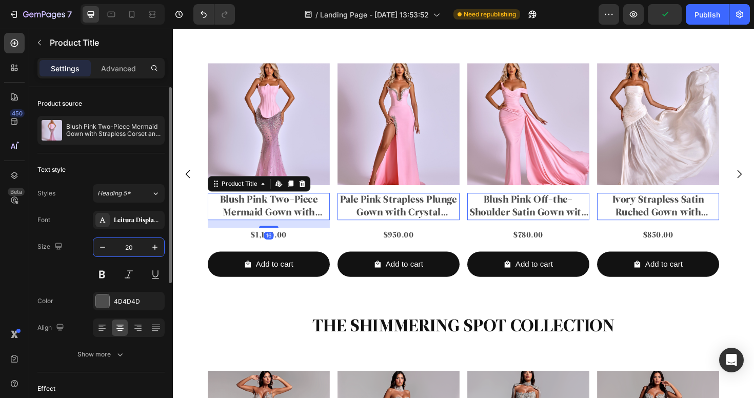
type input "20"
click at [63, 275] on div "Size 20" at bounding box center [100, 260] width 127 height 46
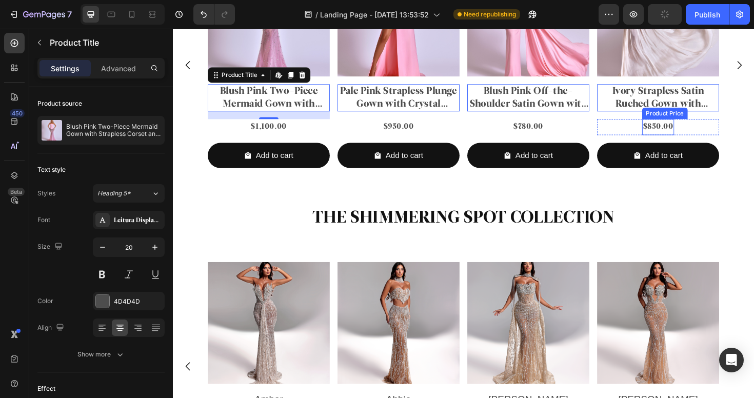
scroll to position [1974, 0]
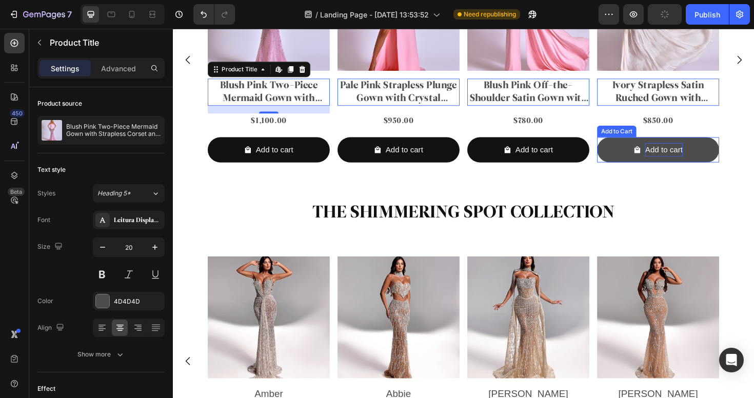
click at [300, 156] on div "Add to cart" at bounding box center [279, 157] width 39 height 15
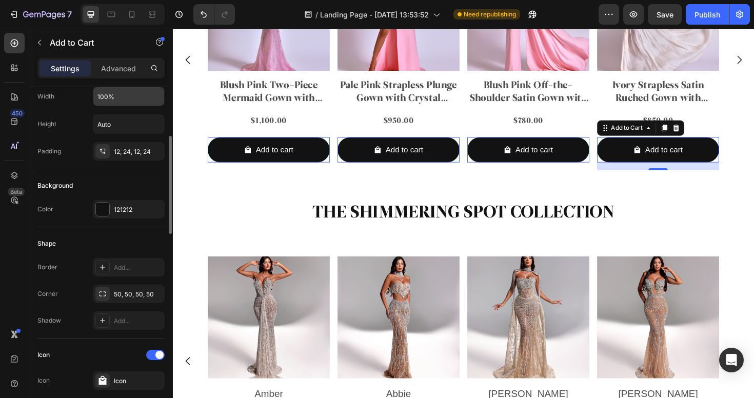
scroll to position [392, 0]
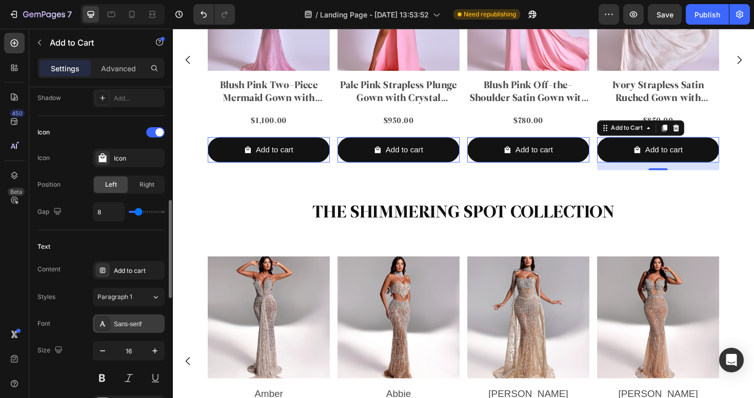
click at [140, 320] on div "Sans-serif" at bounding box center [138, 323] width 48 height 9
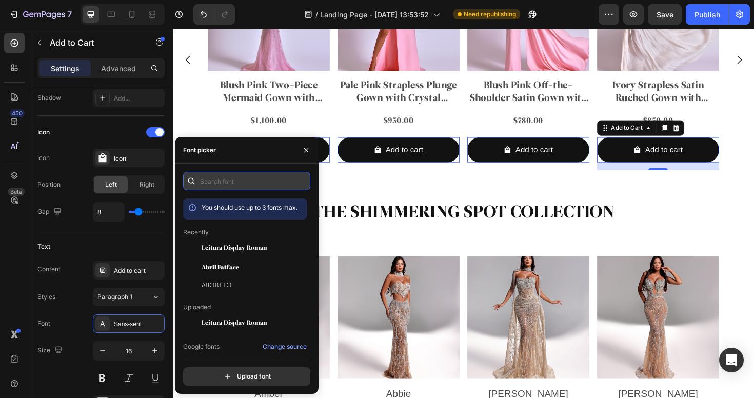
click at [233, 180] on input "text" at bounding box center [246, 181] width 127 height 18
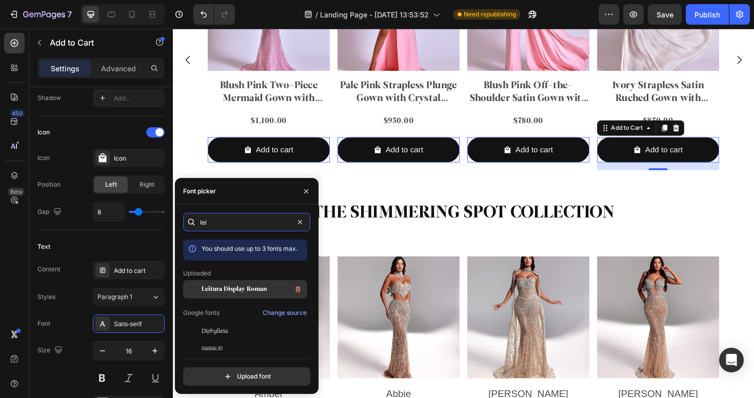
type input "lei"
click at [252, 287] on span "Leitura Display Roman" at bounding box center [234, 289] width 65 height 9
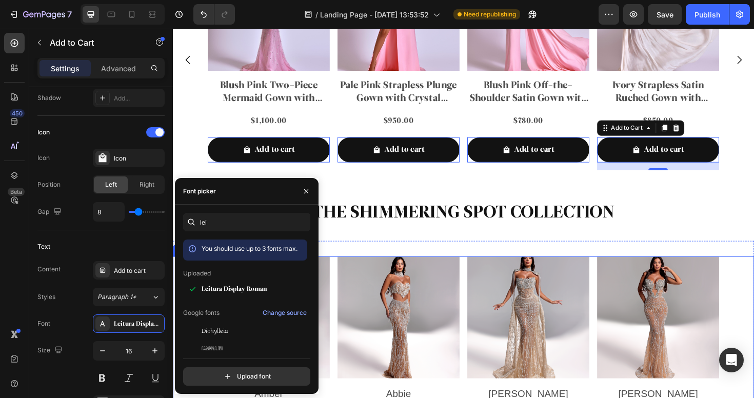
click at [753, 270] on div "Product Images Amber Product Title $1,040.00 Product Price Product Price Row Ad…" at bounding box center [480, 381] width 615 height 222
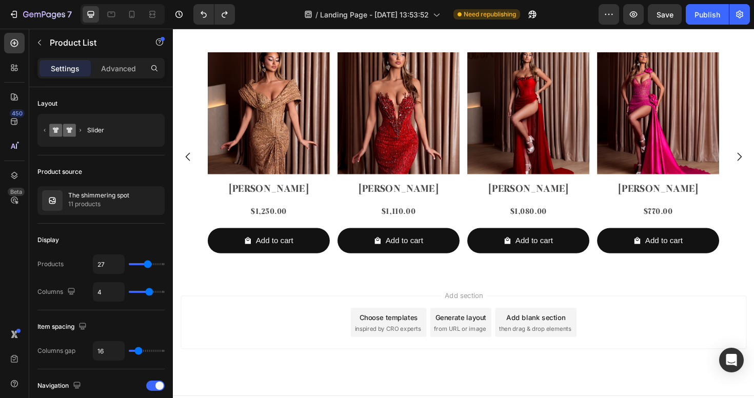
scroll to position [2521, 0]
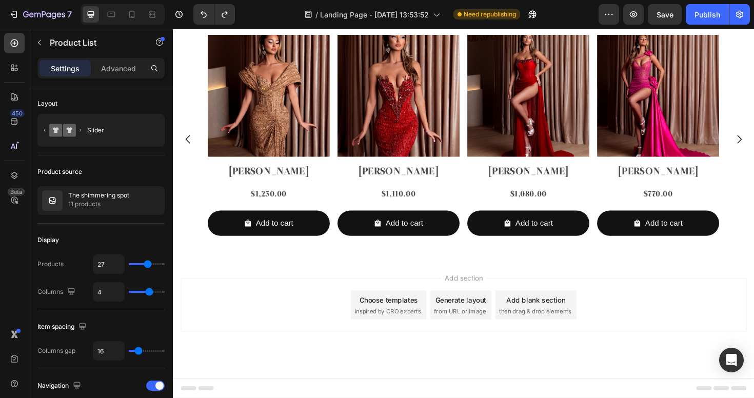
click at [550, 321] on div "Add blank section then drag & drop elements" at bounding box center [557, 321] width 86 height 31
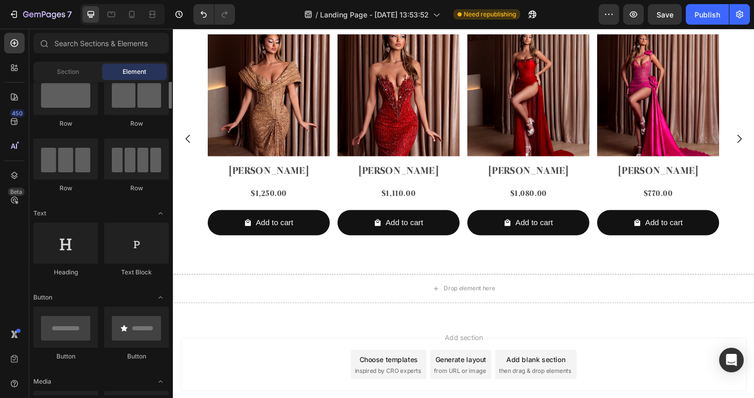
scroll to position [21, 0]
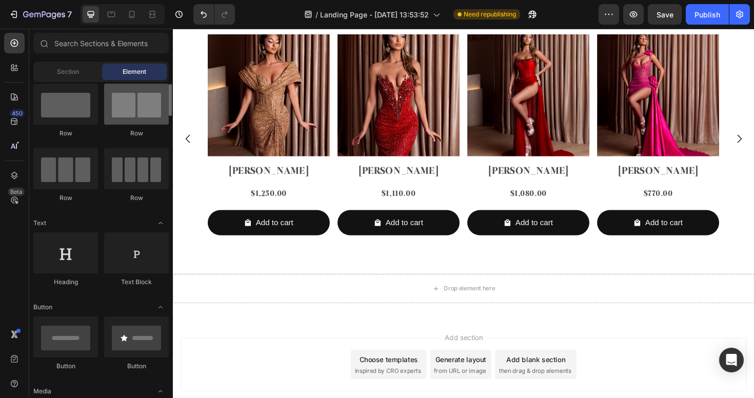
click at [124, 109] on div at bounding box center [136, 104] width 65 height 41
click at [151, 114] on div at bounding box center [136, 104] width 65 height 41
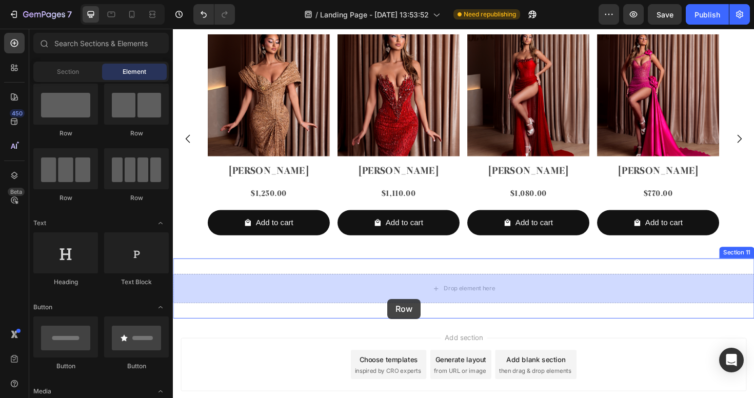
drag, startPoint x: 316, startPoint y: 137, endPoint x: 400, endPoint y: 312, distance: 193.8
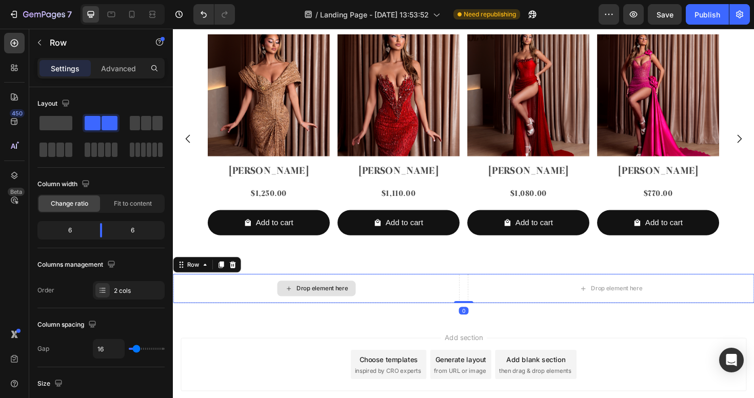
click at [343, 302] on div "Drop element here" at bounding box center [331, 303] width 54 height 8
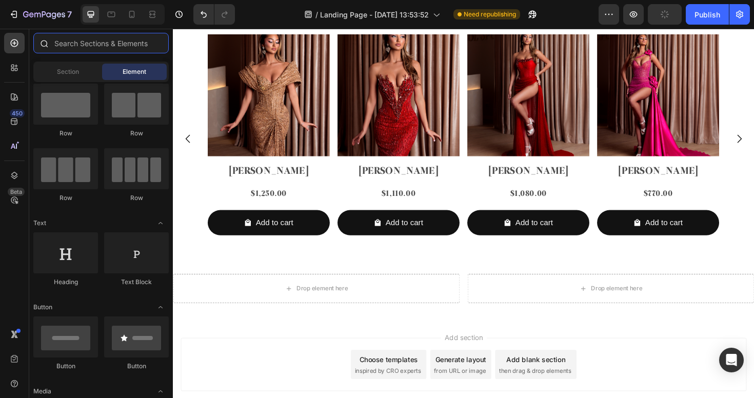
click at [83, 46] on input "text" at bounding box center [100, 43] width 135 height 21
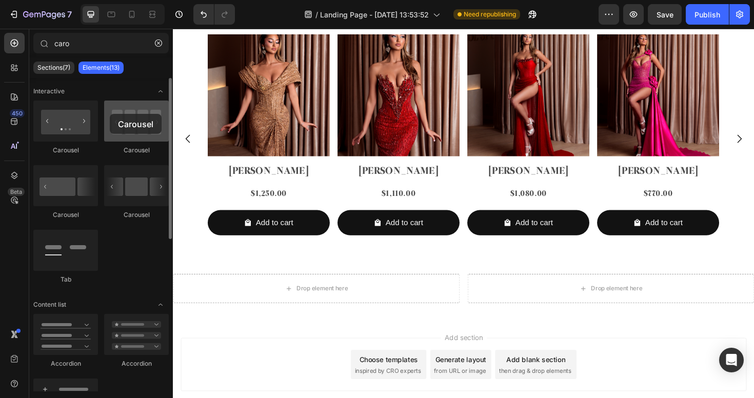
drag, startPoint x: 134, startPoint y: 133, endPoint x: 111, endPoint y: 116, distance: 28.6
click at [111, 116] on div at bounding box center [136, 121] width 65 height 41
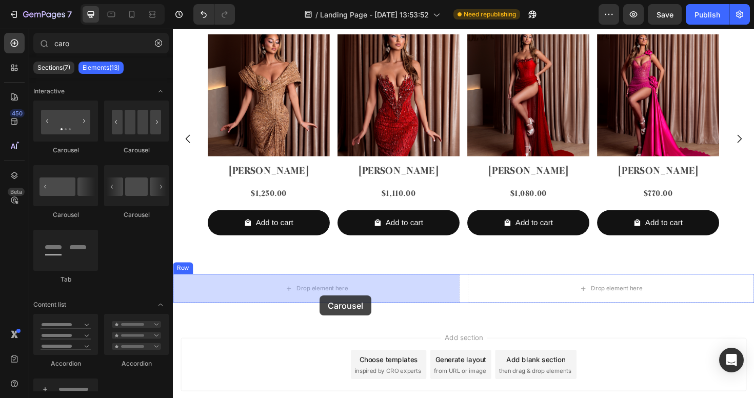
drag, startPoint x: 290, startPoint y: 208, endPoint x: 328, endPoint y: 309, distance: 107.6
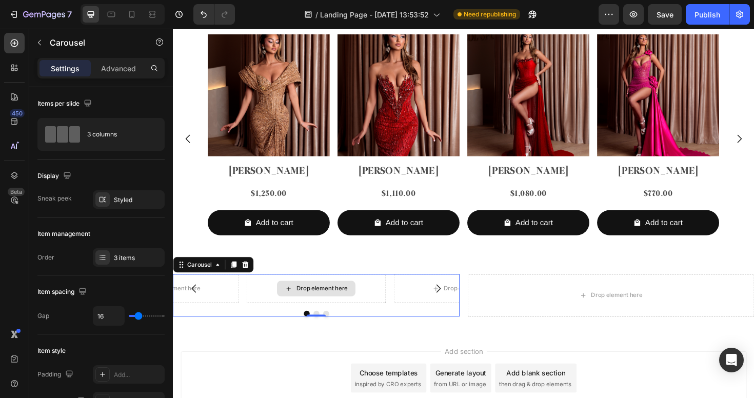
click at [328, 309] on div "Drop element here" at bounding box center [324, 303] width 83 height 16
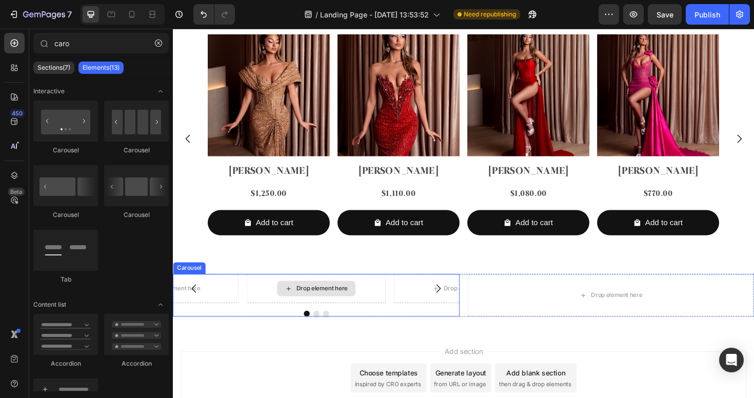
click at [319, 303] on div "Drop element here" at bounding box center [331, 303] width 54 height 8
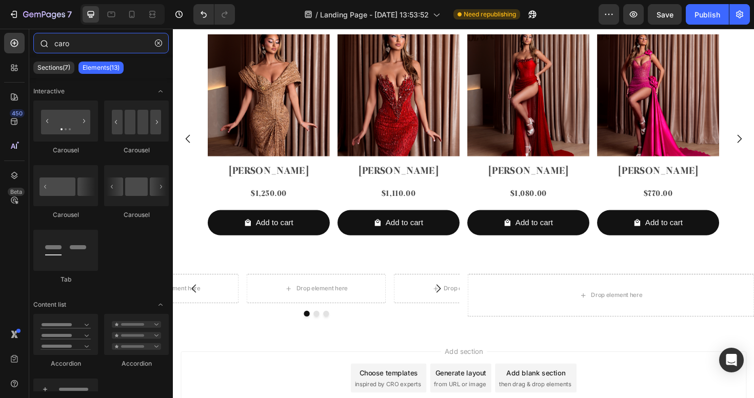
click at [64, 41] on input "caro" at bounding box center [100, 43] width 135 height 21
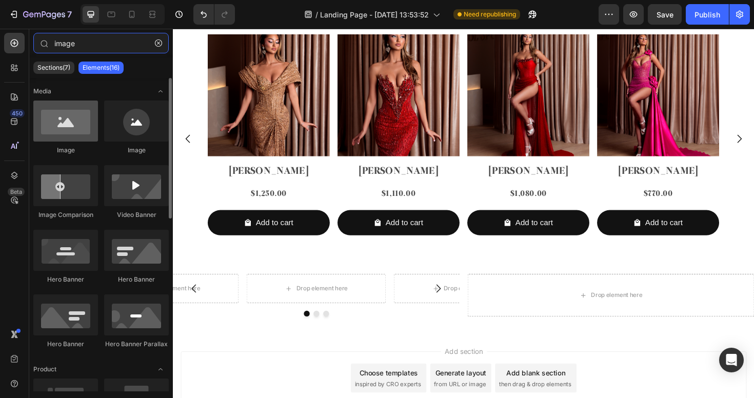
type input "image"
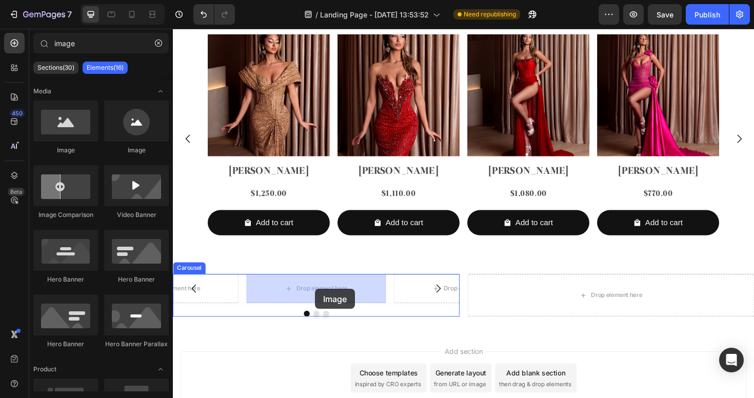
drag, startPoint x: 240, startPoint y: 159, endPoint x: 323, endPoint y: 304, distance: 166.8
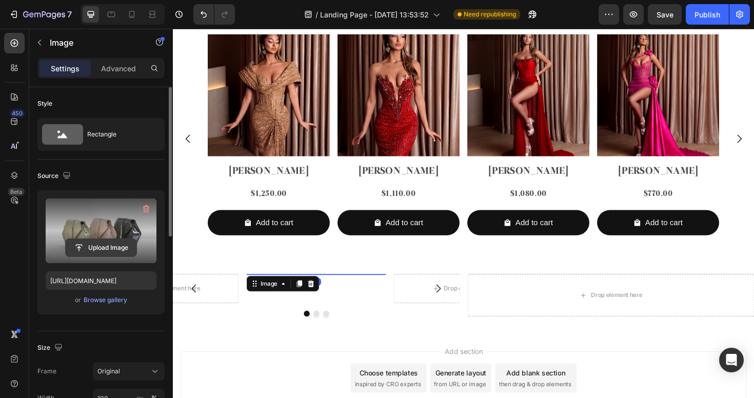
click at [99, 250] on input "file" at bounding box center [101, 247] width 71 height 17
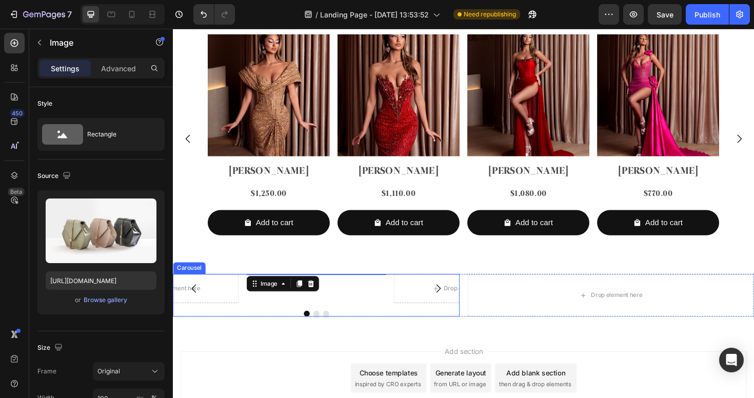
click at [188, 285] on div "Carousel" at bounding box center [190, 282] width 34 height 12
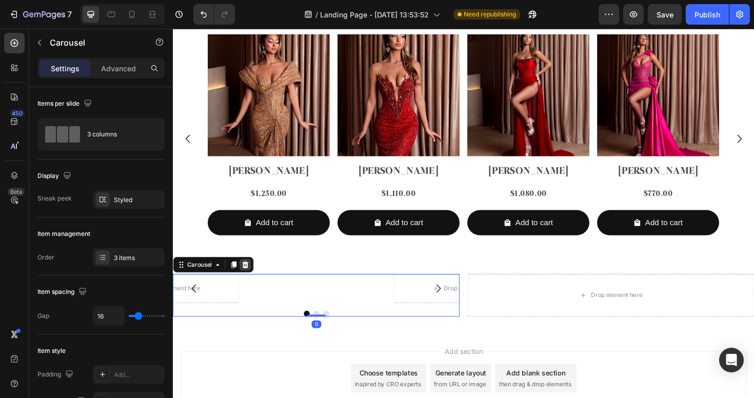
click at [247, 282] on icon at bounding box center [249, 278] width 8 height 8
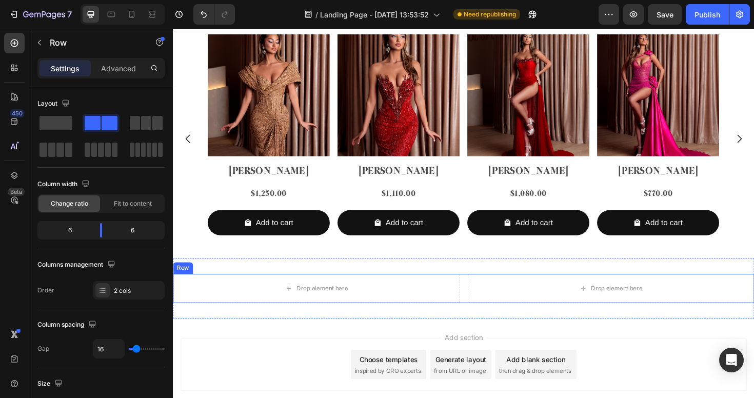
click at [185, 280] on div "Row" at bounding box center [183, 281] width 17 height 9
click at [235, 282] on icon at bounding box center [236, 278] width 7 height 7
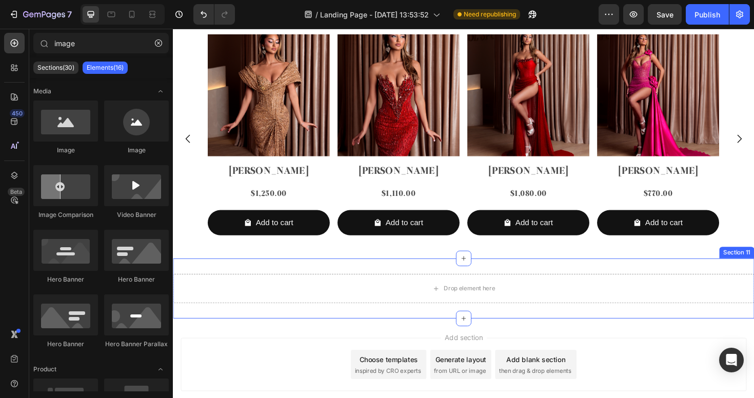
click at [198, 287] on div "Drop element here Section 11" at bounding box center [480, 304] width 615 height 64
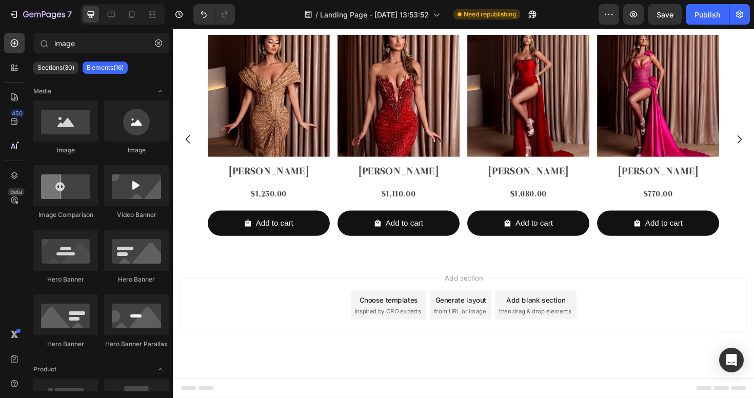
click at [551, 331] on span "then drag & drop elements" at bounding box center [556, 327] width 76 height 9
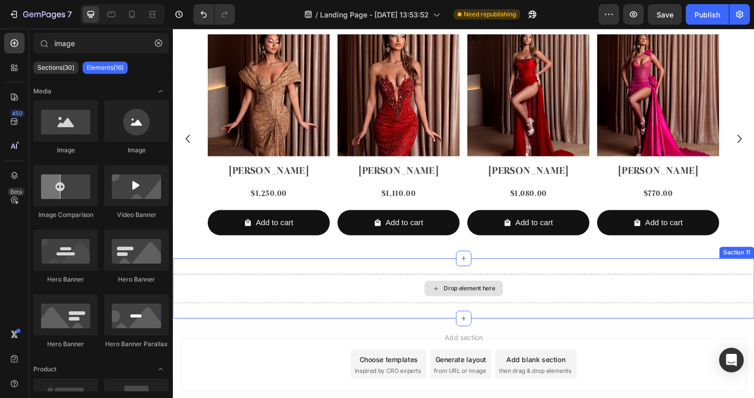
click at [453, 309] on div "Drop element here" at bounding box center [480, 303] width 83 height 16
click at [473, 308] on div "Drop element here" at bounding box center [480, 303] width 83 height 16
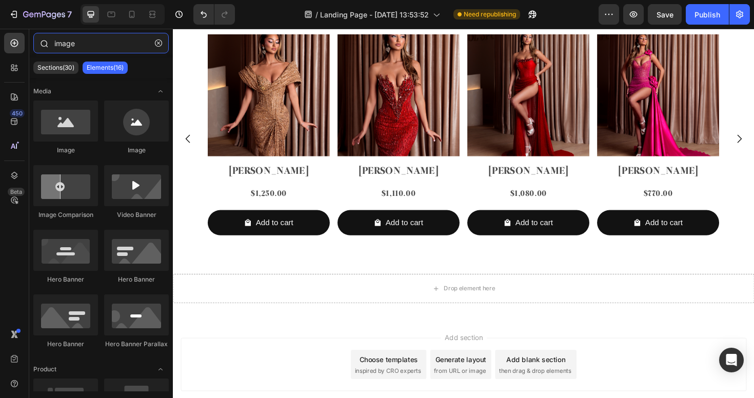
click at [79, 47] on input "image" at bounding box center [100, 43] width 135 height 21
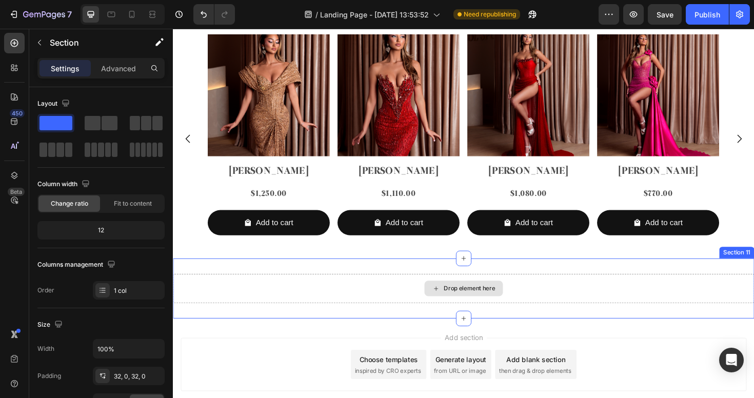
click at [696, 310] on div "Drop element here" at bounding box center [480, 303] width 615 height 31
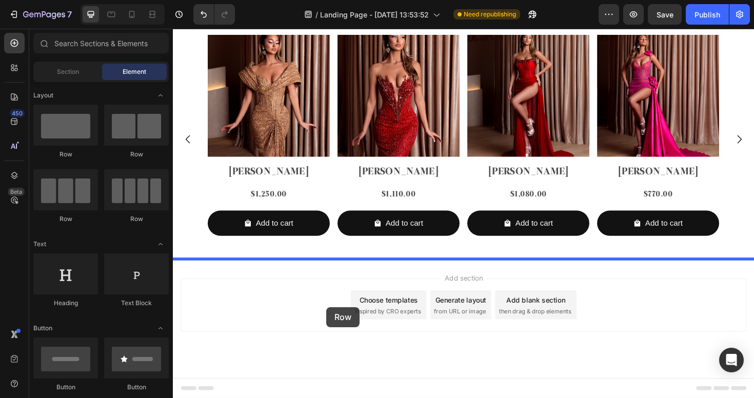
drag, startPoint x: 314, startPoint y: 168, endPoint x: 335, endPoint y: 324, distance: 156.7
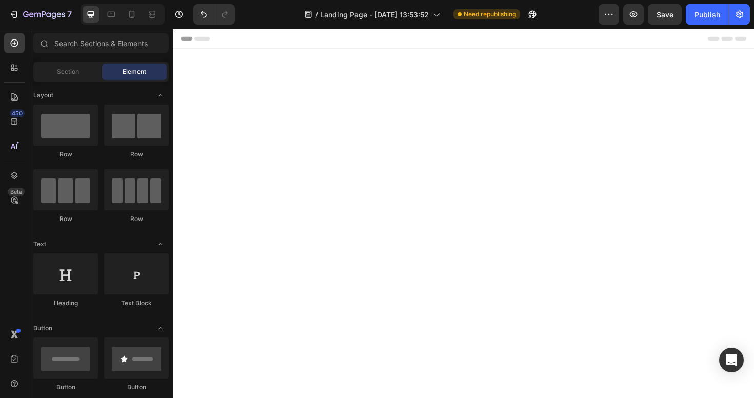
scroll to position [2521, 0]
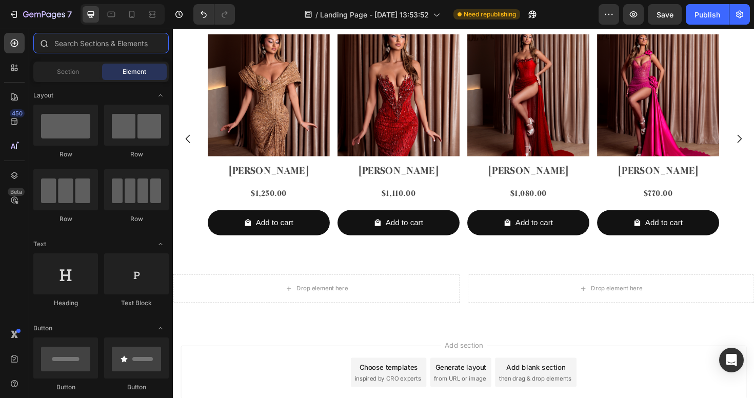
click at [82, 47] on input "text" at bounding box center [100, 43] width 135 height 21
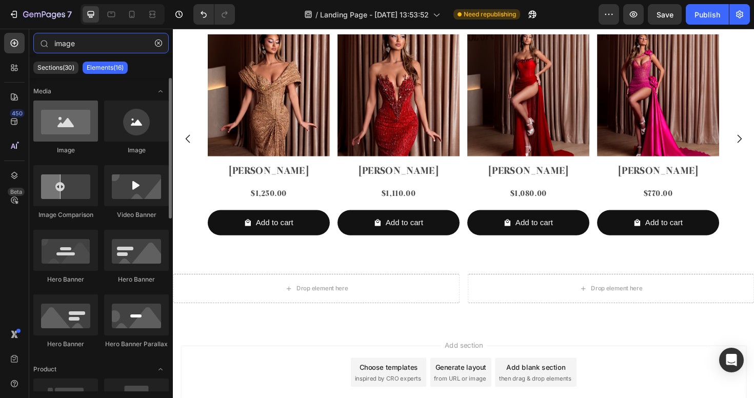
type input "image"
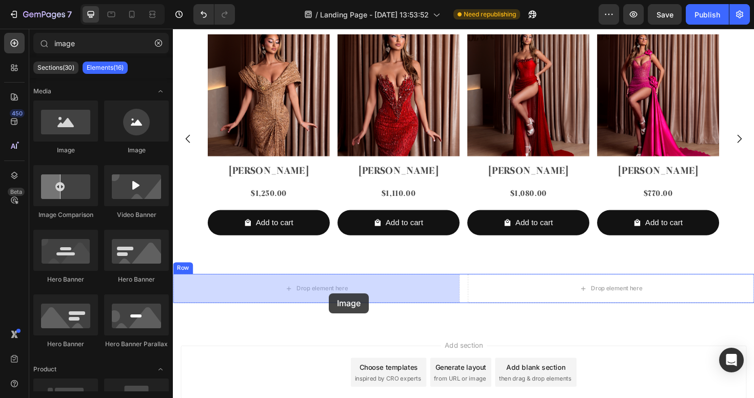
drag, startPoint x: 244, startPoint y: 148, endPoint x: 338, endPoint y: 309, distance: 186.4
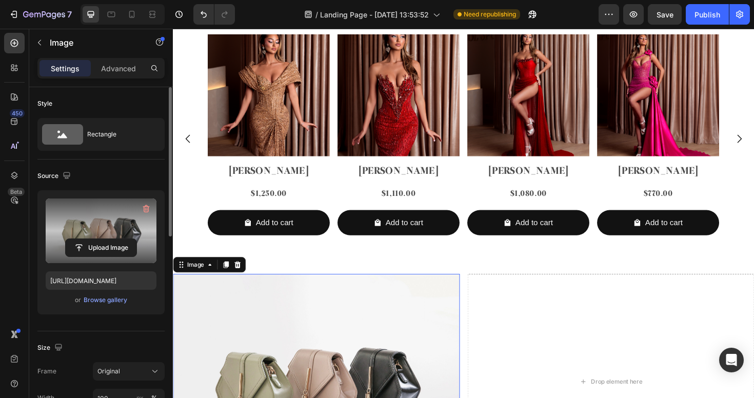
click at [118, 228] on label at bounding box center [101, 230] width 111 height 65
click at [118, 239] on input "file" at bounding box center [101, 247] width 71 height 17
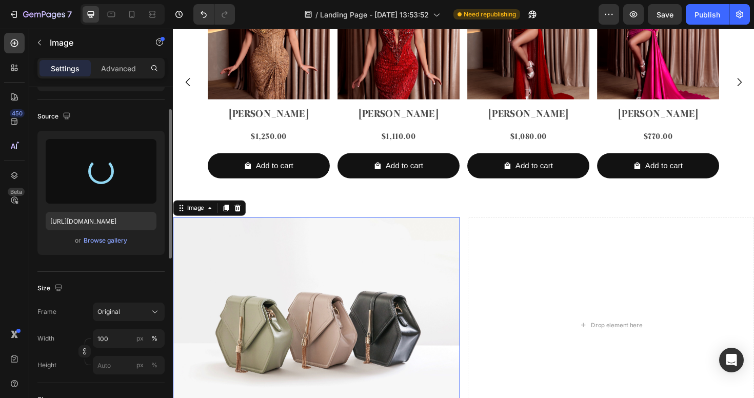
scroll to position [48, 0]
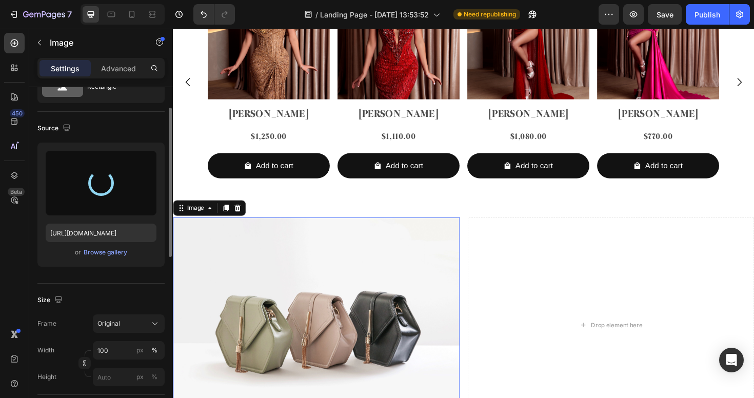
type input "[URL][DOMAIN_NAME]"
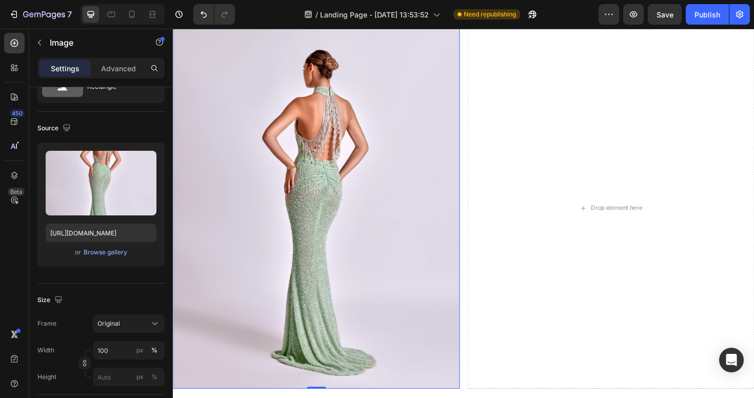
scroll to position [2783, 0]
click at [675, 211] on div "Drop element here" at bounding box center [636, 218] width 83 height 16
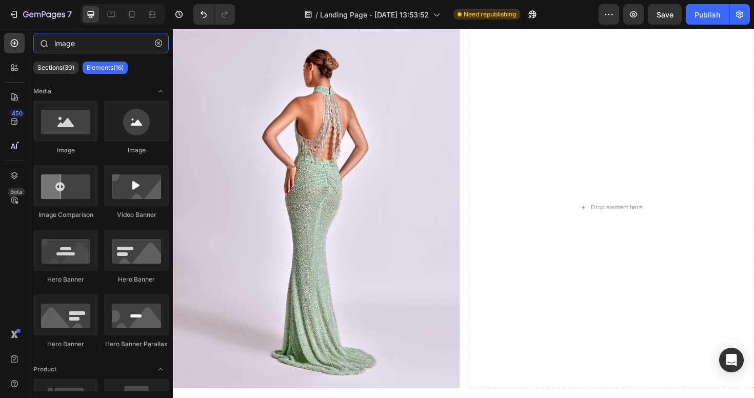
click at [91, 44] on input "image" at bounding box center [100, 43] width 135 height 21
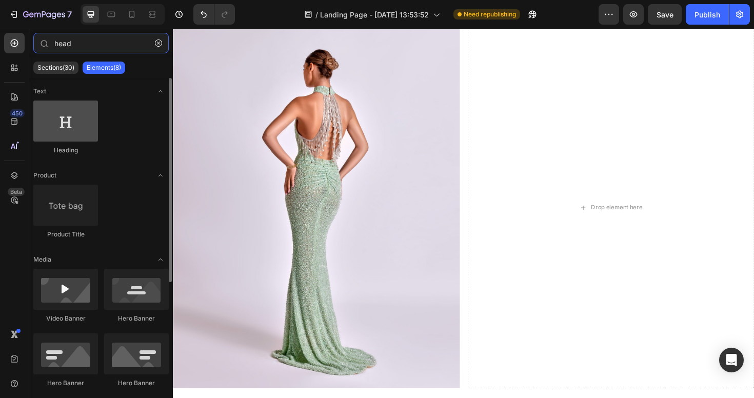
type input "head"
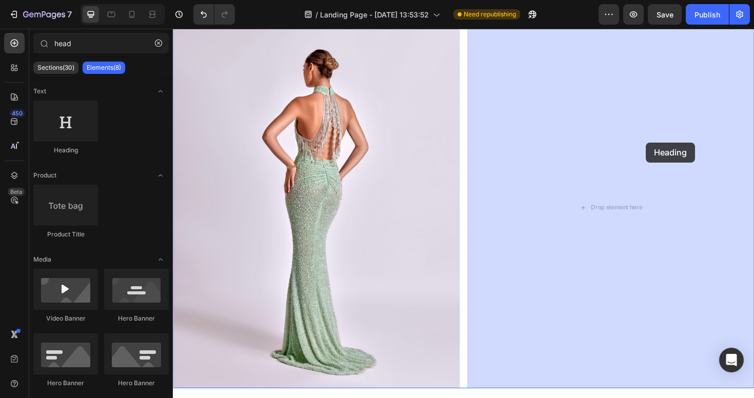
drag, startPoint x: 227, startPoint y: 160, endPoint x: 645, endPoint y: 145, distance: 417.7
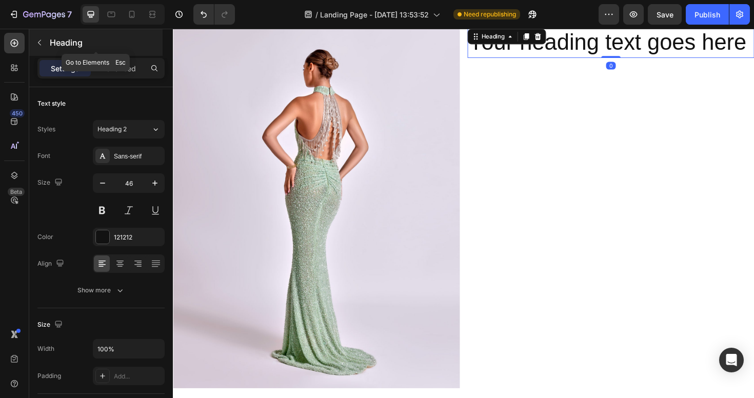
click at [42, 45] on icon "button" at bounding box center [39, 42] width 8 height 8
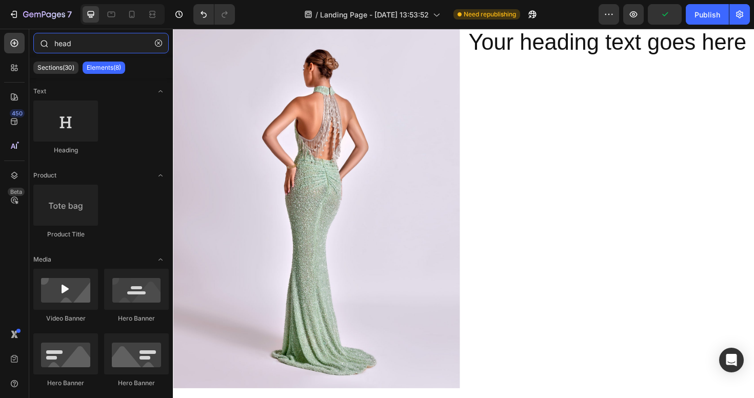
click at [98, 37] on input "head" at bounding box center [100, 43] width 135 height 21
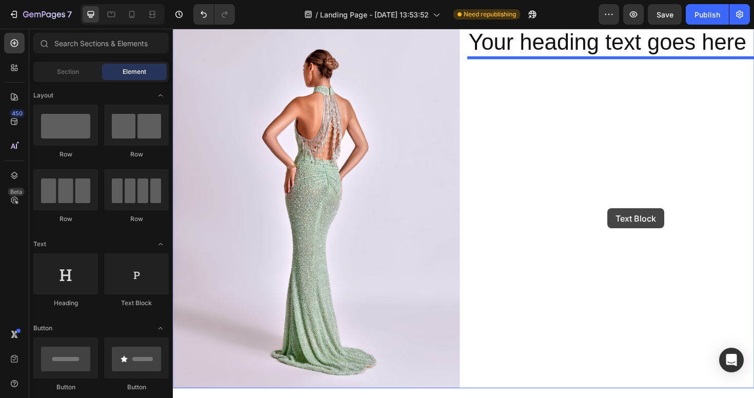
drag, startPoint x: 285, startPoint y: 295, endPoint x: 632, endPoint y: 218, distance: 356.1
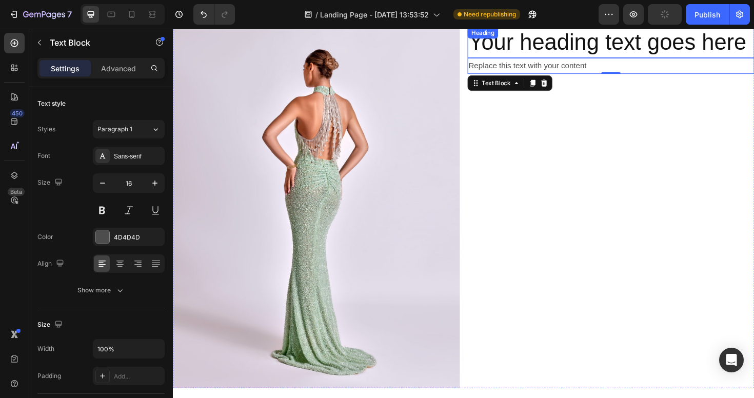
click at [615, 40] on h2 "Your heading text goes here" at bounding box center [637, 43] width 304 height 33
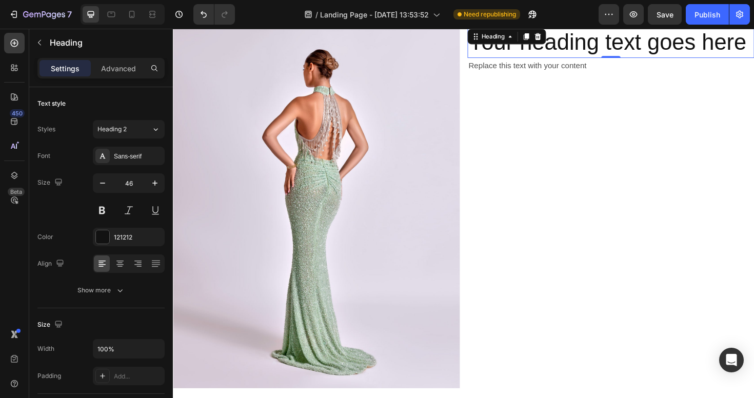
click at [589, 48] on h2 "Your heading text goes here" at bounding box center [637, 43] width 304 height 33
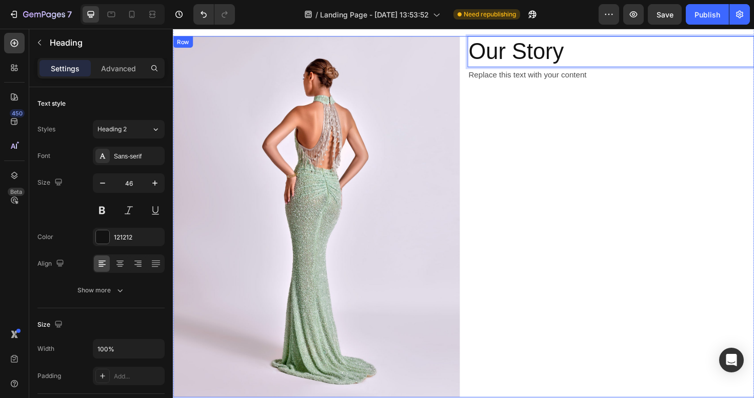
scroll to position [2773, 0]
click at [528, 87] on div "Replace this text with your content" at bounding box center [637, 78] width 304 height 17
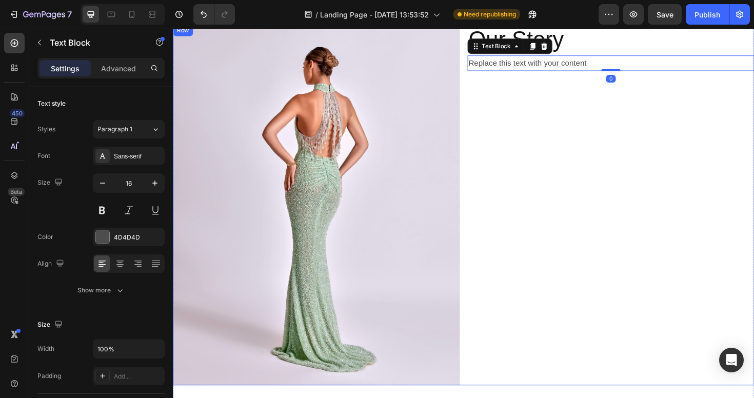
scroll to position [2556, 0]
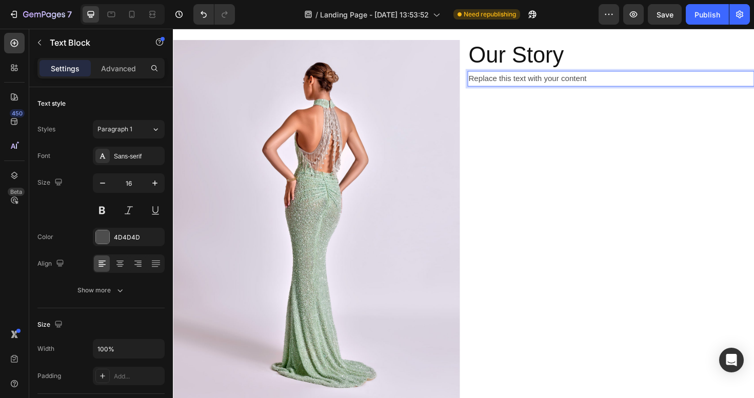
click at [581, 86] on div "Replace this text with your content" at bounding box center [637, 81] width 304 height 17
click at [543, 79] on p "Replace this text with your content" at bounding box center [637, 81] width 302 height 15
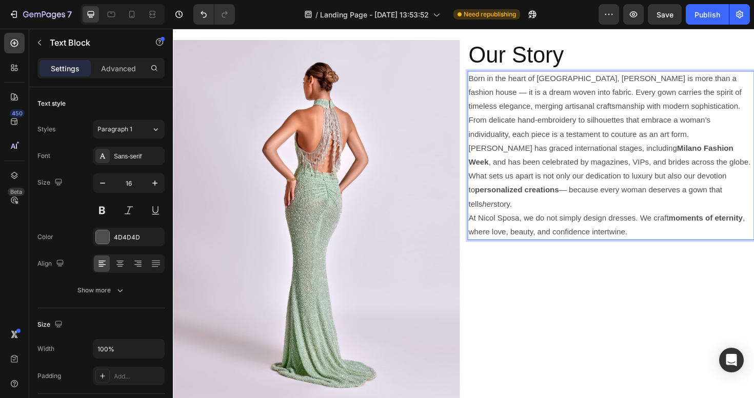
click at [644, 144] on p "Born in the heart of Europe, Nicol Sposa is more than a fashion house — it is a…" at bounding box center [637, 111] width 302 height 74
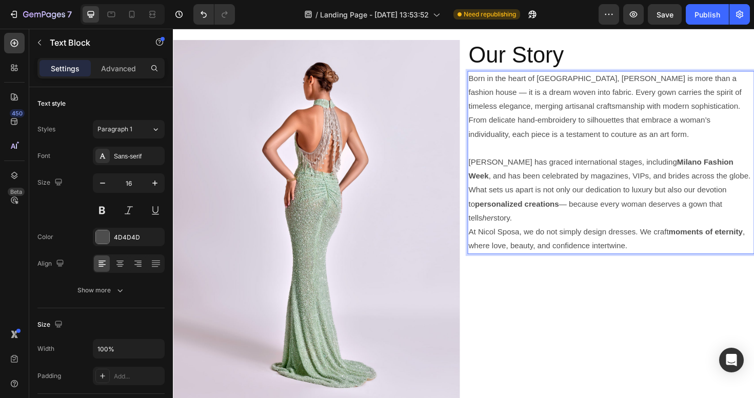
click at [753, 214] on p "Nicol Sposa has graced international stages, including Milano Fashion Week , an…" at bounding box center [637, 200] width 302 height 74
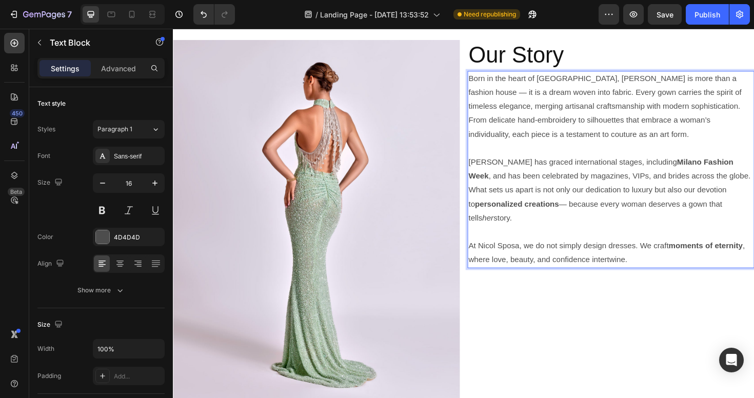
click at [751, 83] on p "Born in the heart of Europe, Nicol Sposa is more than a fashion house — it is a…" at bounding box center [637, 111] width 302 height 74
click at [491, 49] on div "Heading" at bounding box center [501, 46] width 28 height 9
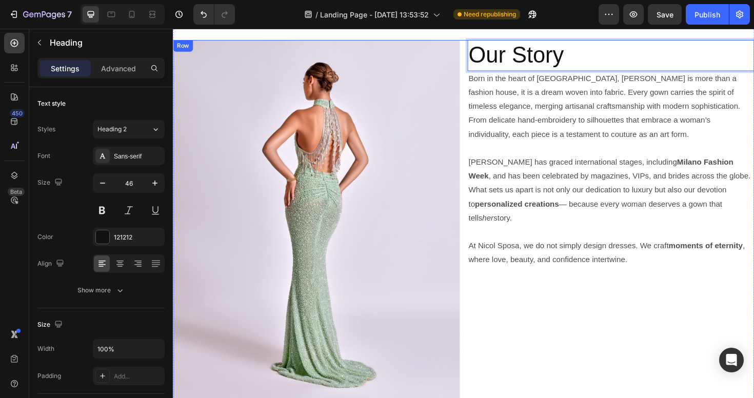
click at [479, 58] on div "Image Our Story Heading 0 Born in the heart of Europe, Nicol Sposa is more than…" at bounding box center [480, 232] width 615 height 383
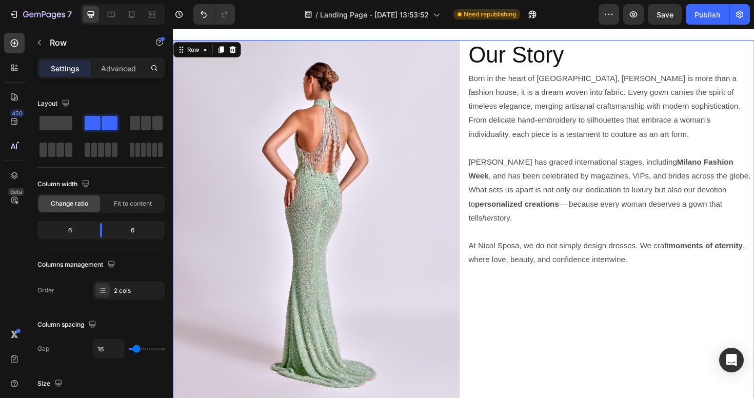
click at [479, 58] on div "Image Our Story Heading Born in the heart of Europe, Nicol Sposa is more than a…" at bounding box center [480, 232] width 615 height 383
click at [193, 46] on div "Row" at bounding box center [194, 50] width 17 height 9
click at [193, 52] on div "Row" at bounding box center [194, 50] width 17 height 9
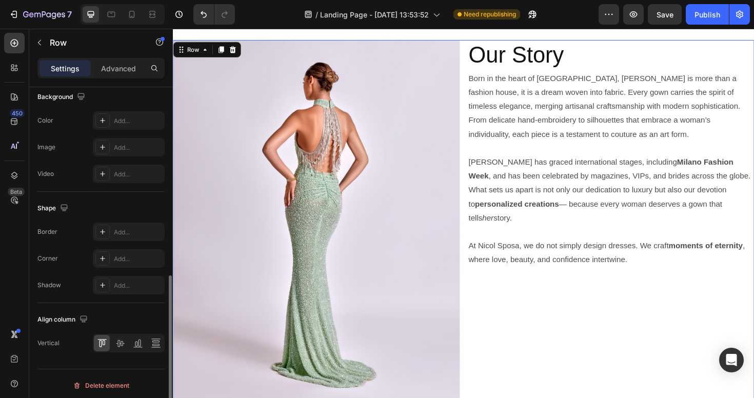
scroll to position [403, 0]
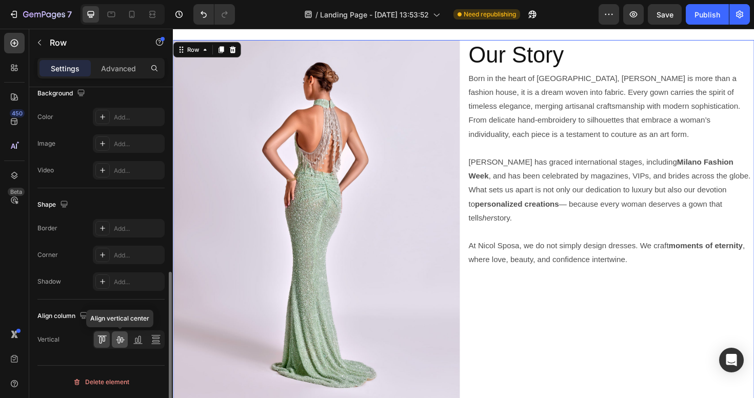
click at [120, 345] on div at bounding box center [120, 339] width 16 height 16
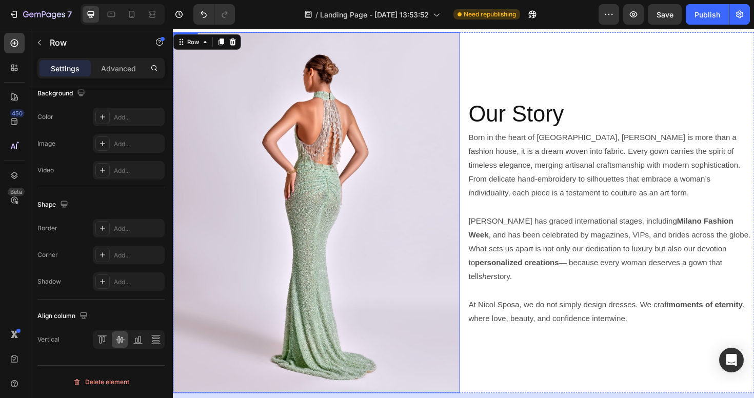
scroll to position [2558, 0]
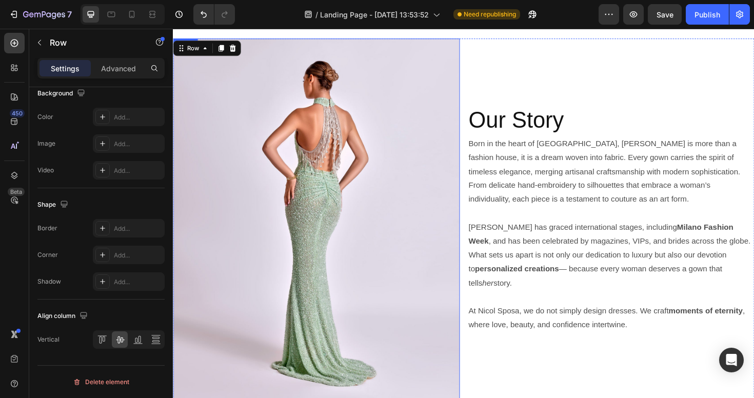
click at [420, 23] on div at bounding box center [480, 2] width 615 height 41
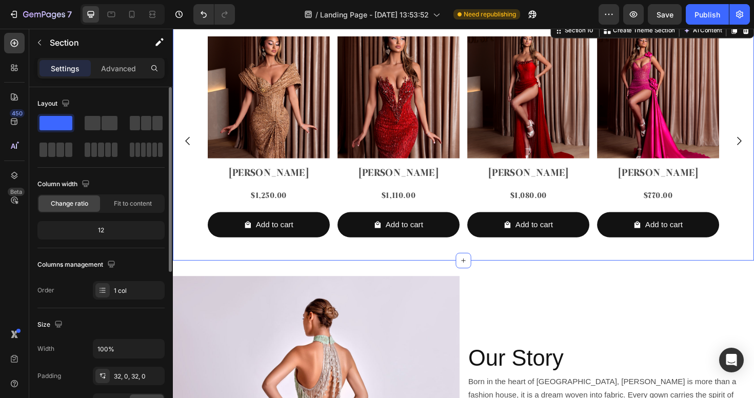
scroll to position [2688, 0]
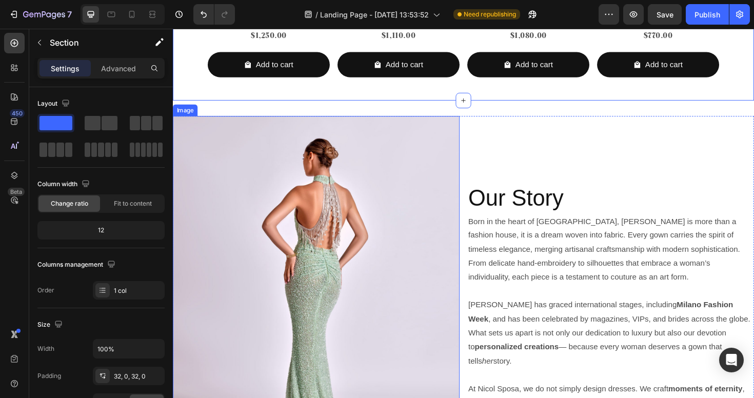
click at [312, 262] on img at bounding box center [325, 312] width 304 height 383
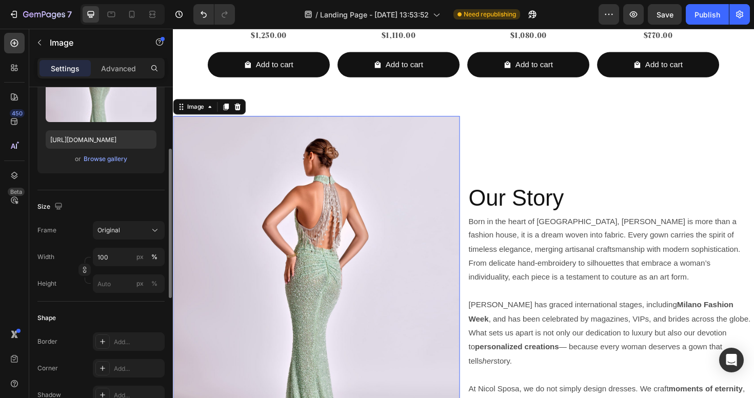
scroll to position [180, 0]
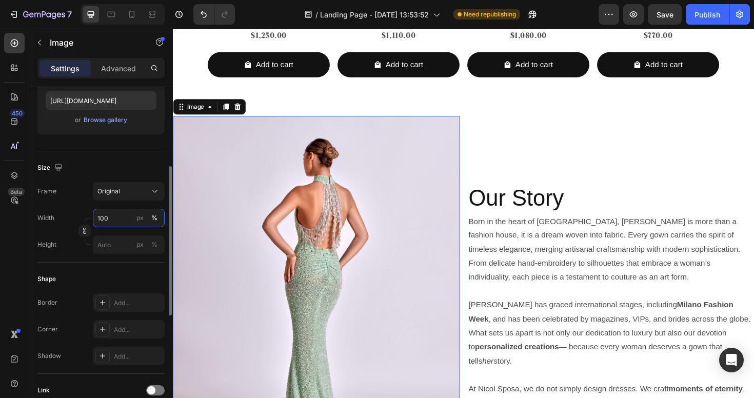
click at [118, 217] on input "100" at bounding box center [129, 218] width 72 height 18
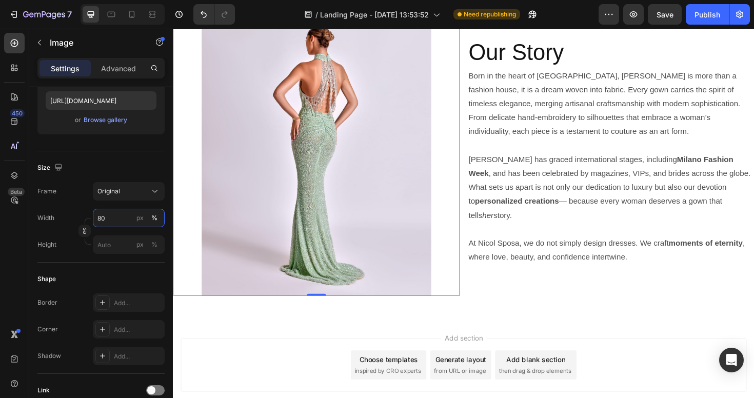
scroll to position [2783, 0]
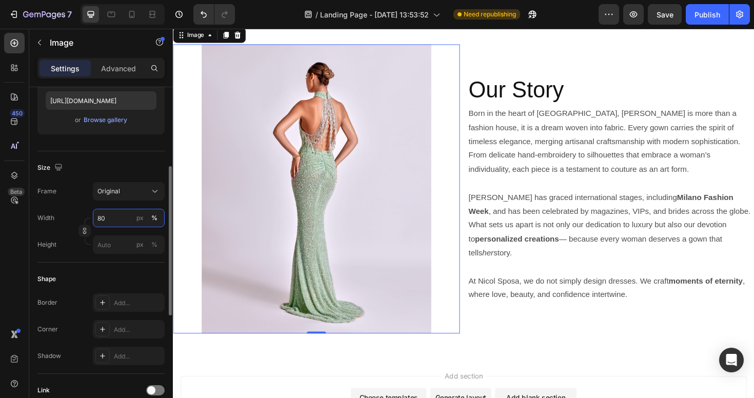
click at [116, 216] on input "80" at bounding box center [129, 218] width 72 height 18
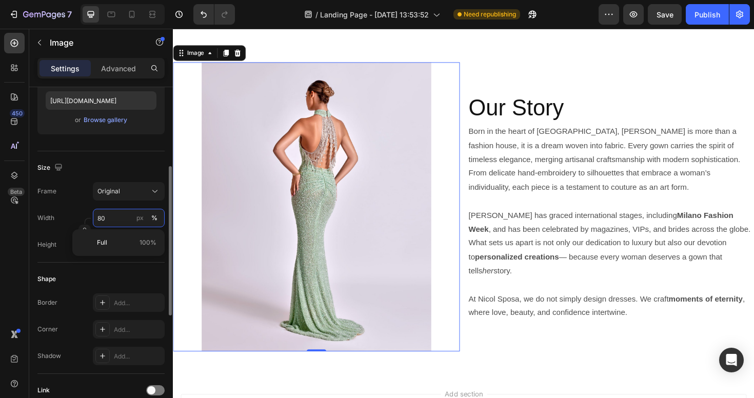
click at [116, 216] on input "80" at bounding box center [129, 218] width 72 height 18
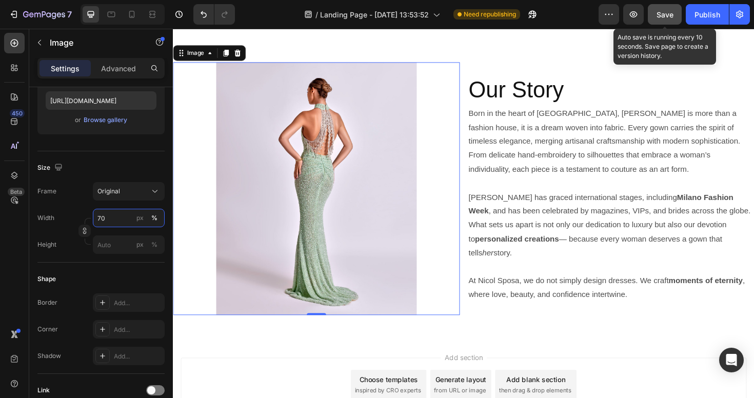
type input "70"
click at [664, 13] on span "Save" at bounding box center [664, 14] width 17 height 9
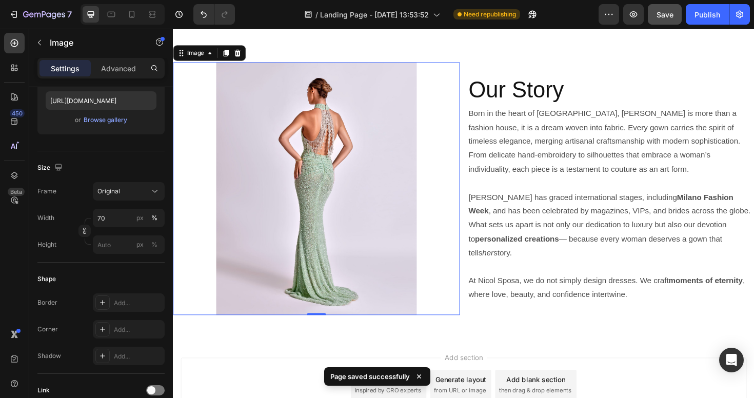
scroll to position [2830, 0]
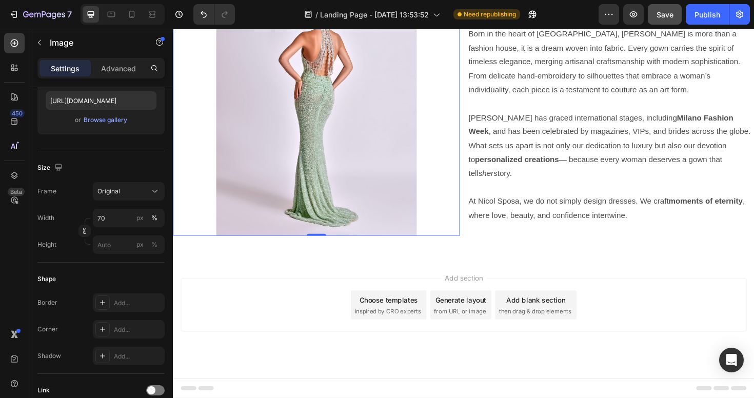
click at [559, 325] on span "then drag & drop elements" at bounding box center [556, 327] width 76 height 9
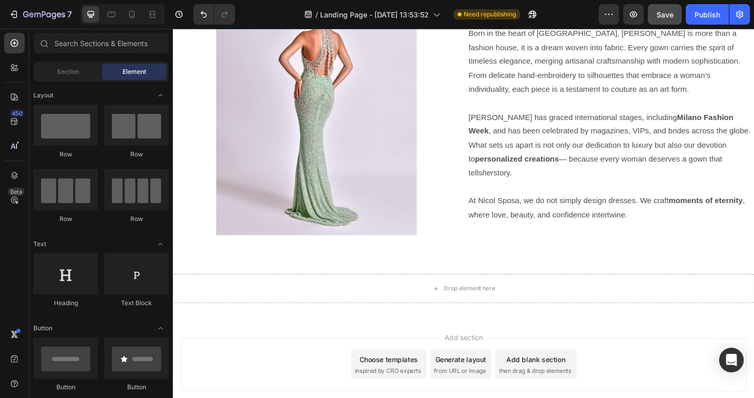
click at [562, 381] on div "Add blank section" at bounding box center [557, 378] width 63 height 11
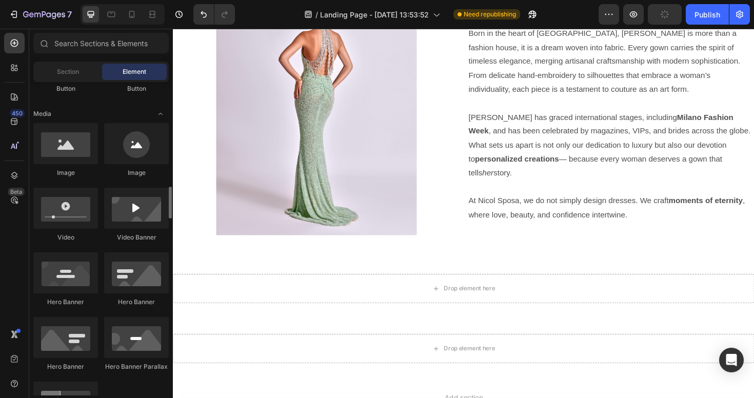
scroll to position [366, 0]
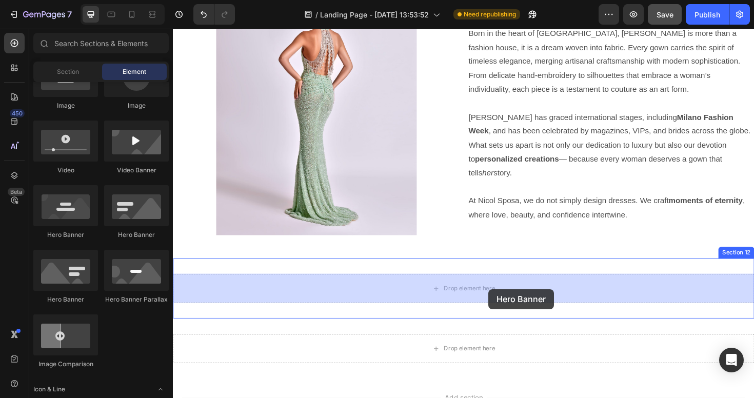
drag, startPoint x: 227, startPoint y: 238, endPoint x: 514, endPoint y: 325, distance: 300.4
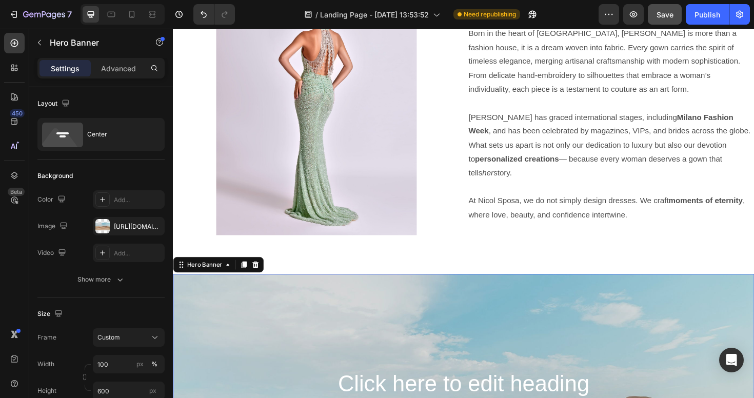
scroll to position [3071, 0]
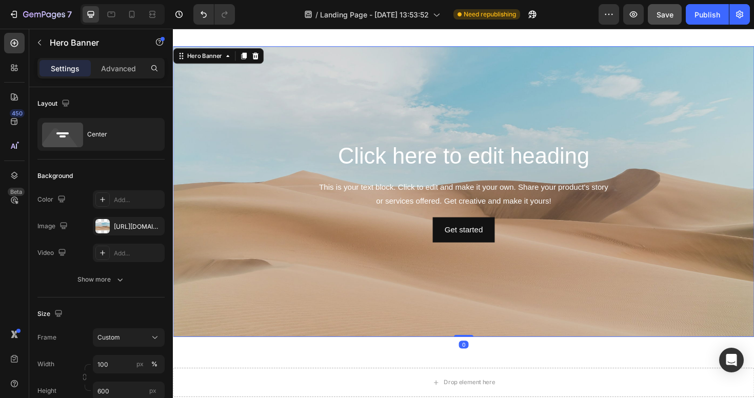
click at [265, 129] on div "Background Image" at bounding box center [480, 201] width 615 height 308
click at [390, 297] on div "Background Image" at bounding box center [480, 201] width 615 height 308
click at [135, 229] on div "https://cdn.shopify.com/s/files/1/2005/9307/files/background_settings.jpg" at bounding box center [129, 226] width 30 height 9
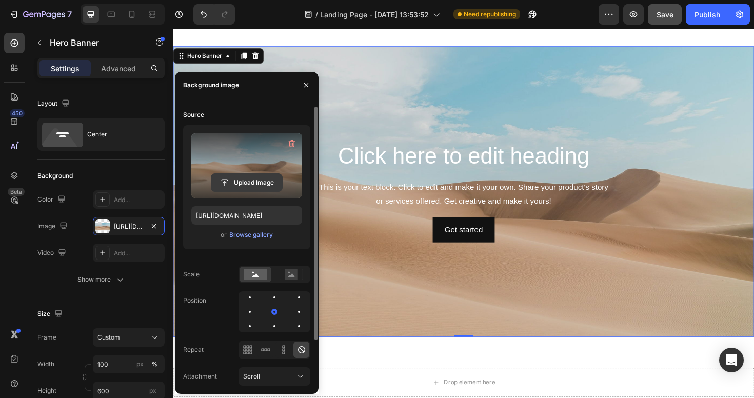
click at [253, 180] on input "file" at bounding box center [246, 182] width 71 height 17
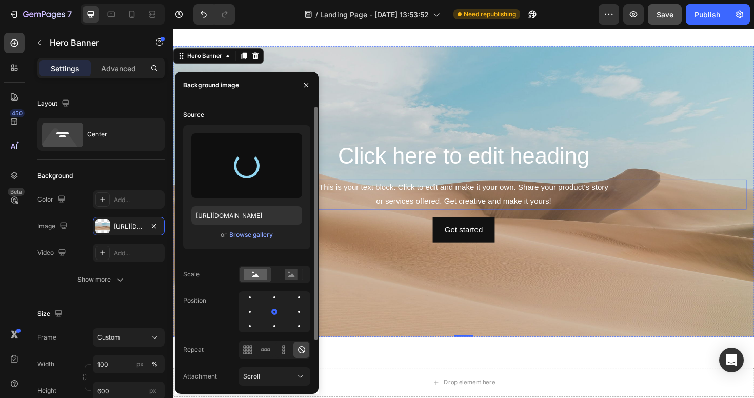
type input "https://cdn.shopify.com/s/files/1/0598/1133/2184/files/gempages_581612262477792…"
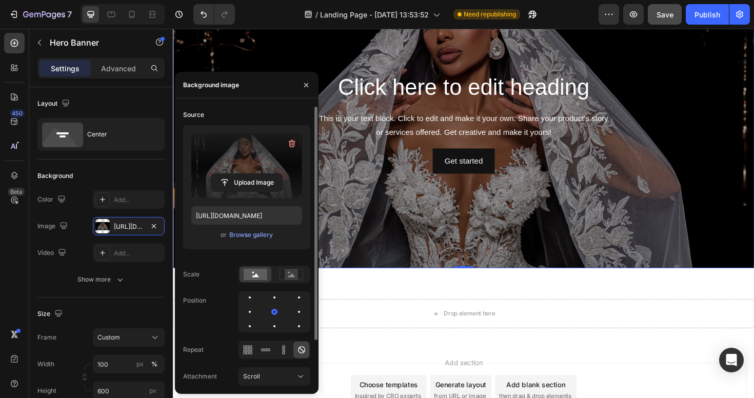
scroll to position [3187, 0]
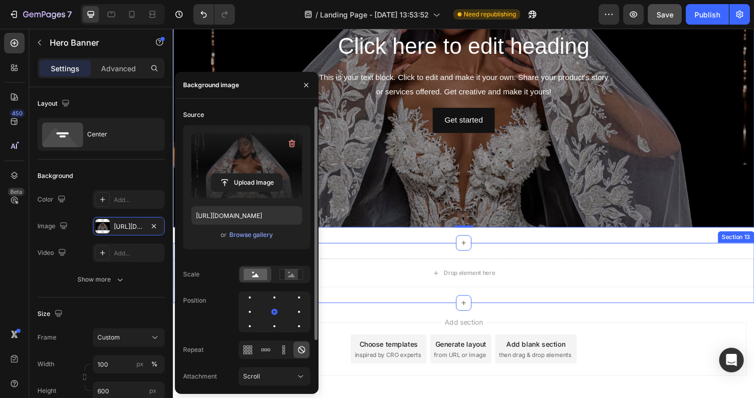
click at [499, 263] on div "Drop element here Section 13" at bounding box center [480, 287] width 615 height 64
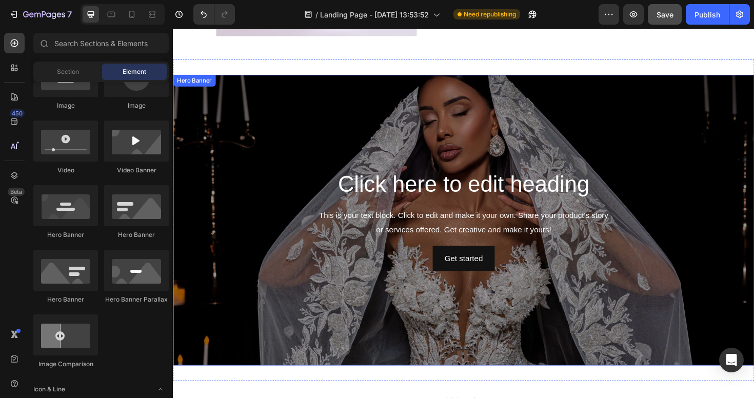
scroll to position [3042, 0]
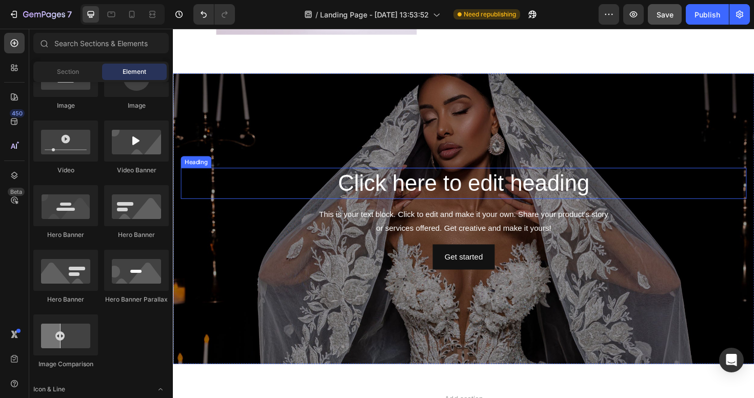
click at [524, 194] on h2 "Click here to edit heading" at bounding box center [480, 192] width 599 height 33
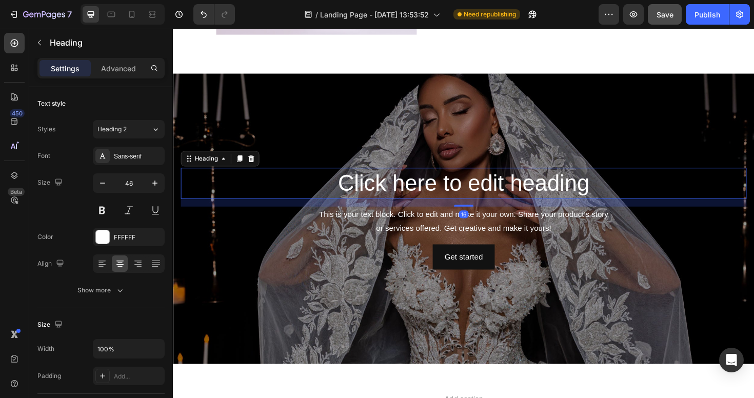
click at [521, 189] on h2 "Click here to edit heading" at bounding box center [480, 192] width 599 height 33
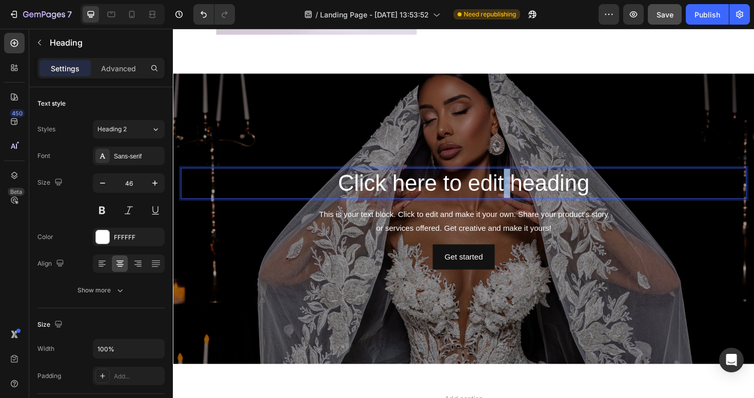
click at [521, 189] on p "Click here to edit heading" at bounding box center [480, 192] width 597 height 31
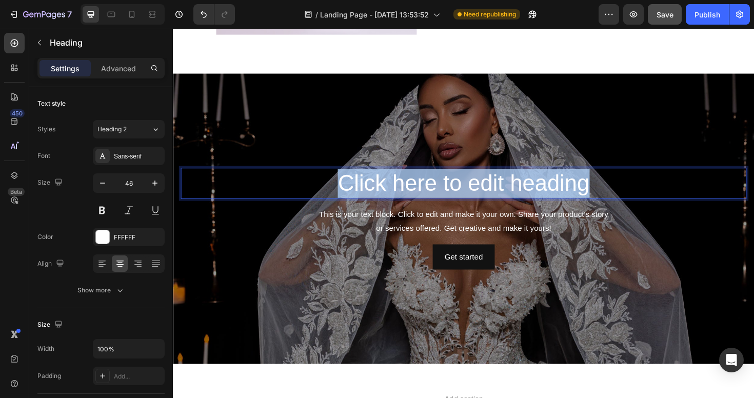
click at [521, 189] on p "Click here to edit heading" at bounding box center [480, 192] width 597 height 31
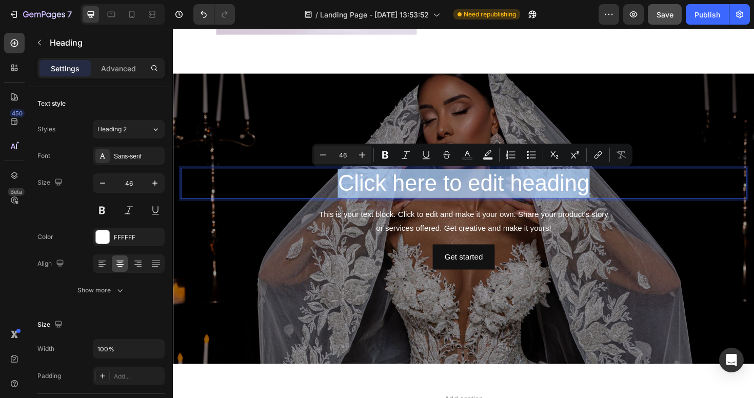
click at [456, 191] on p "Click here to edit heading" at bounding box center [480, 192] width 597 height 31
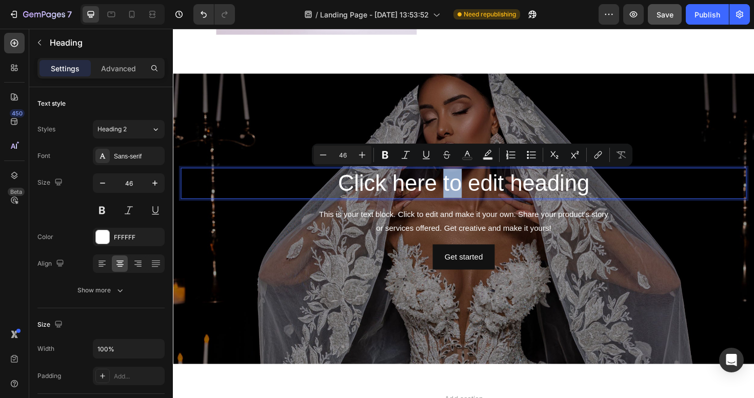
click at [456, 191] on p "Click here to edit heading" at bounding box center [480, 192] width 597 height 31
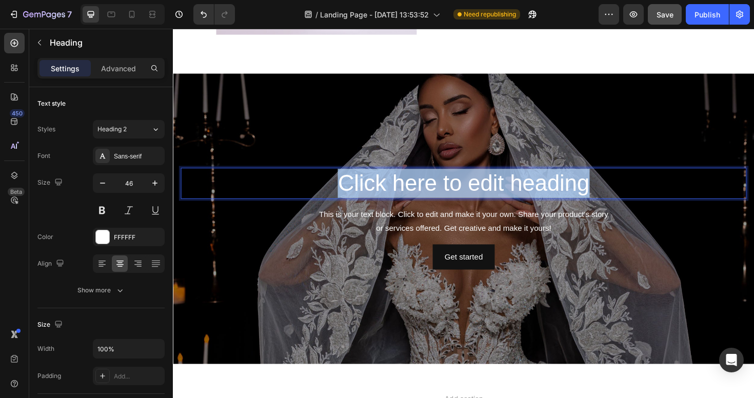
click at [456, 191] on p "Click here to edit heading" at bounding box center [480, 192] width 597 height 31
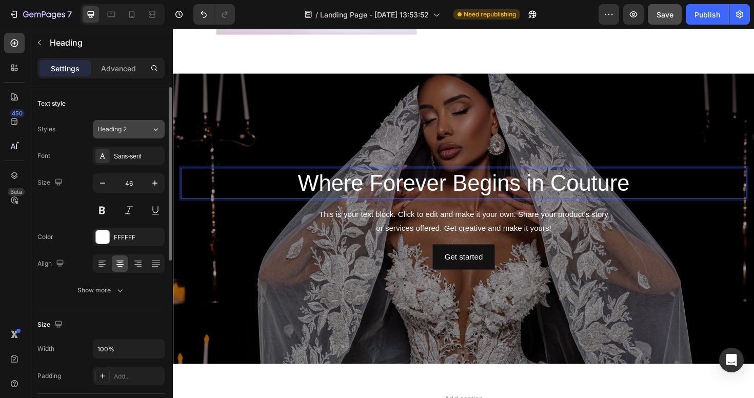
click at [127, 133] on span "Heading 2" at bounding box center [111, 129] width 29 height 9
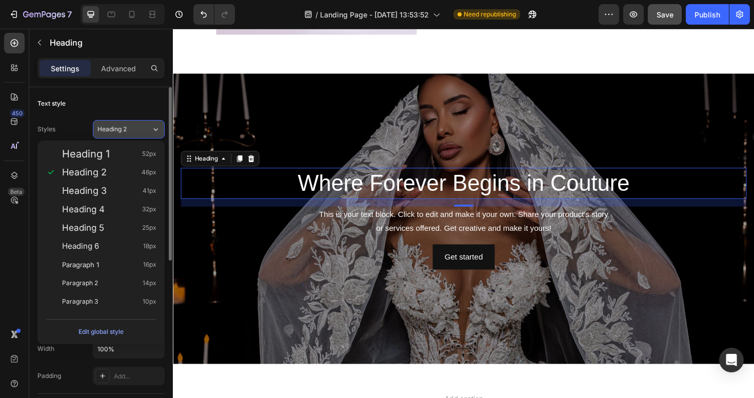
click at [125, 128] on span "Heading 2" at bounding box center [111, 129] width 29 height 9
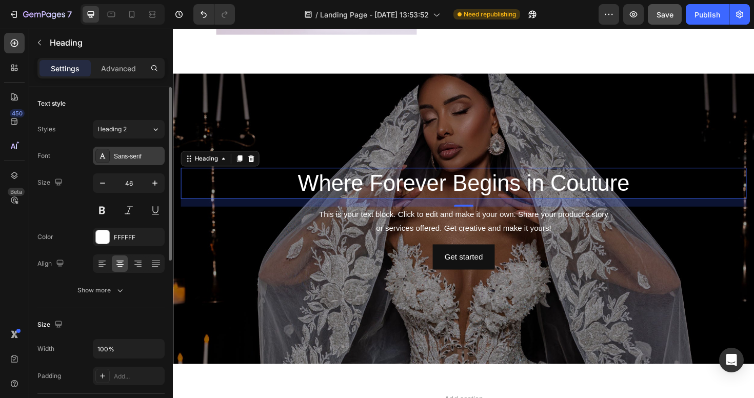
click at [125, 155] on div "Sans-serif" at bounding box center [138, 156] width 48 height 9
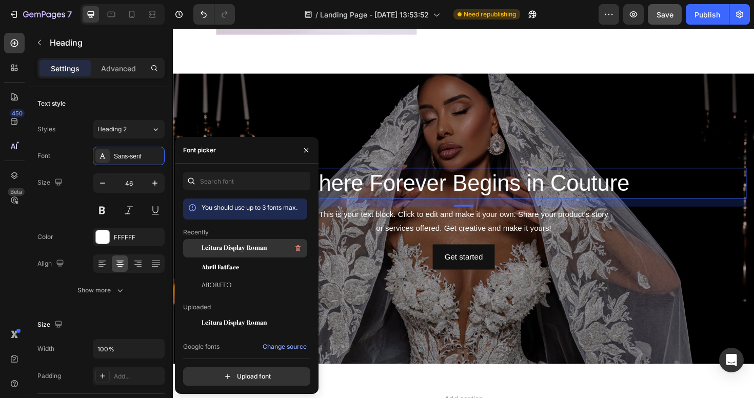
click at [226, 247] on span "Leitura Display Roman" at bounding box center [234, 248] width 65 height 9
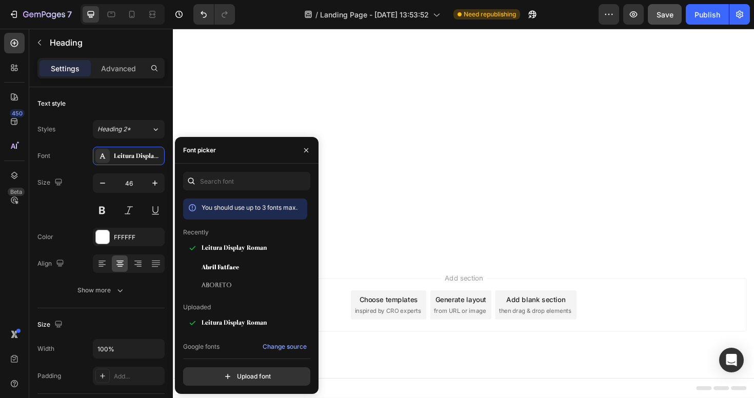
scroll to position [0, 0]
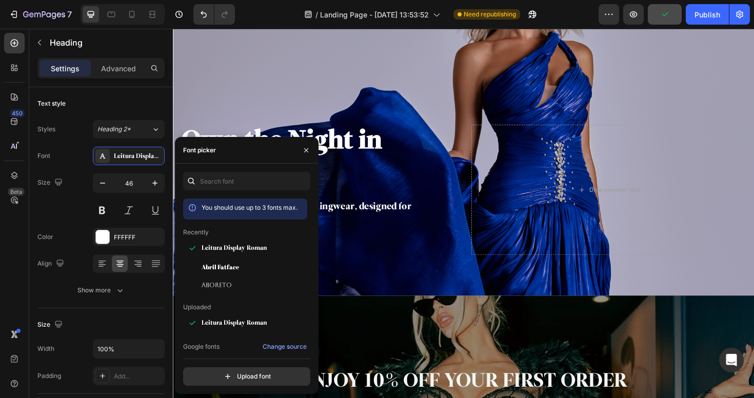
click at [452, 214] on p "Discover [PERSON_NAME] eveningwear, designed for unforgettable entrances." at bounding box center [327, 223] width 290 height 25
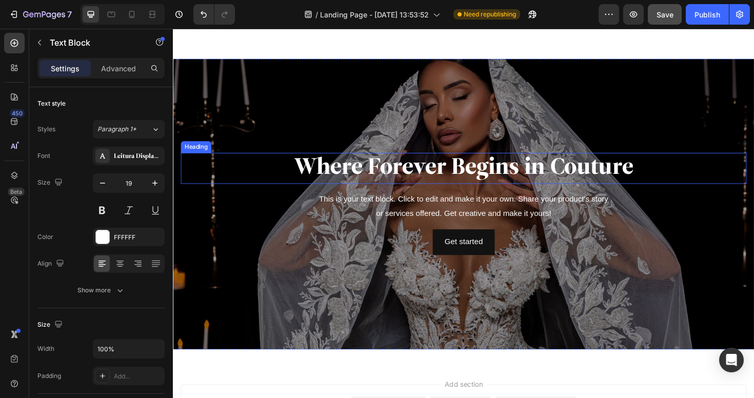
scroll to position [2564, 0]
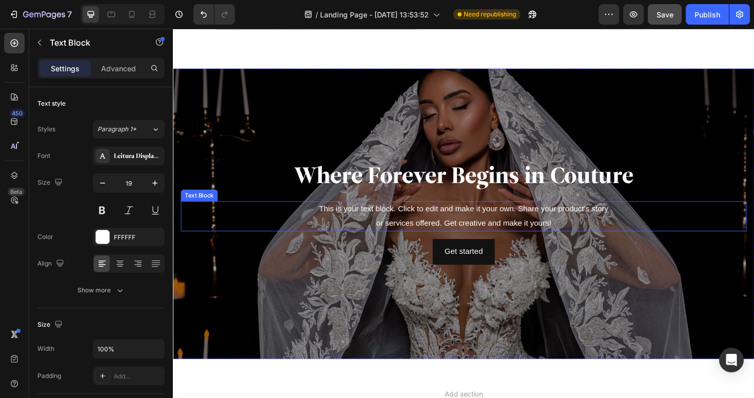
click at [429, 220] on div "This is your text block. Click to edit and make it your own. Share your product…" at bounding box center [480, 227] width 599 height 32
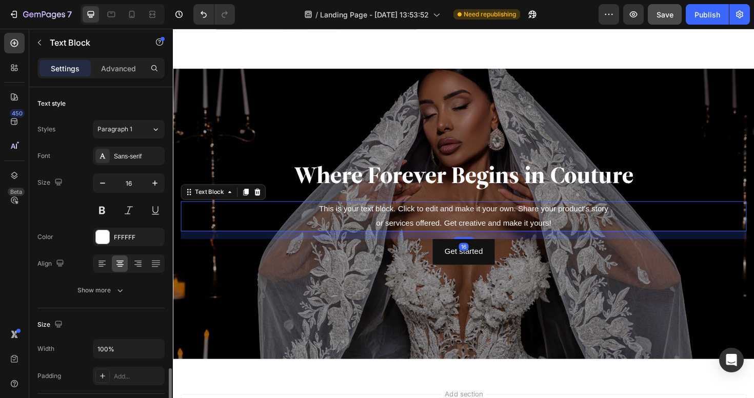
scroll to position [180, 0]
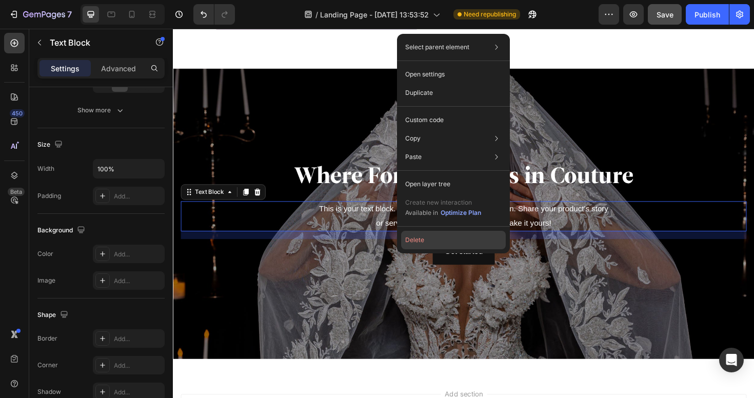
click at [430, 234] on button "Delete" at bounding box center [453, 240] width 105 height 18
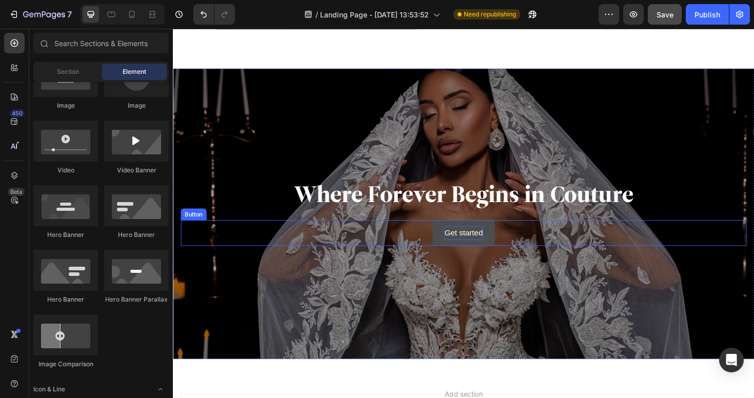
click at [494, 244] on div "Get started" at bounding box center [480, 244] width 41 height 15
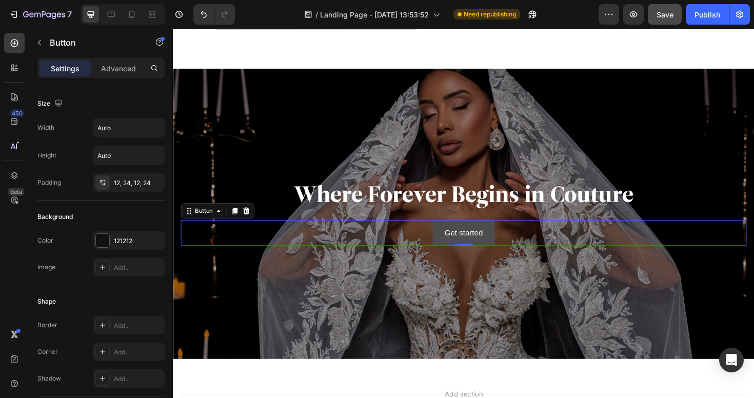
click at [505, 242] on button "Get started" at bounding box center [480, 244] width 65 height 27
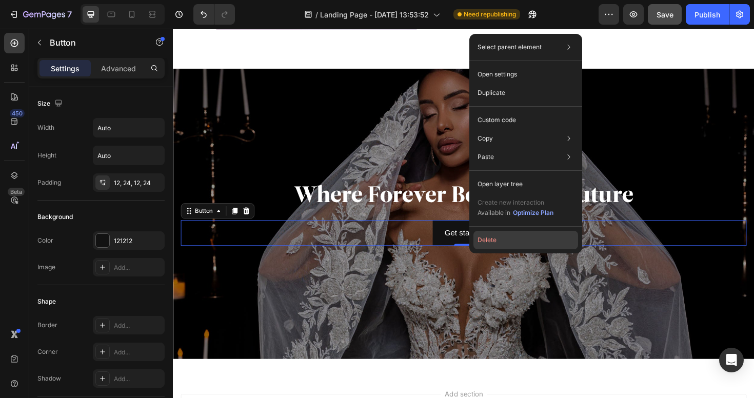
click at [499, 236] on button "Delete" at bounding box center [525, 240] width 105 height 18
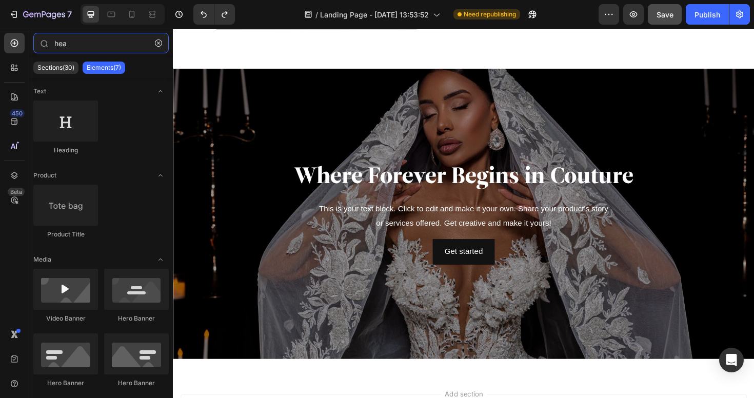
type input "hea"
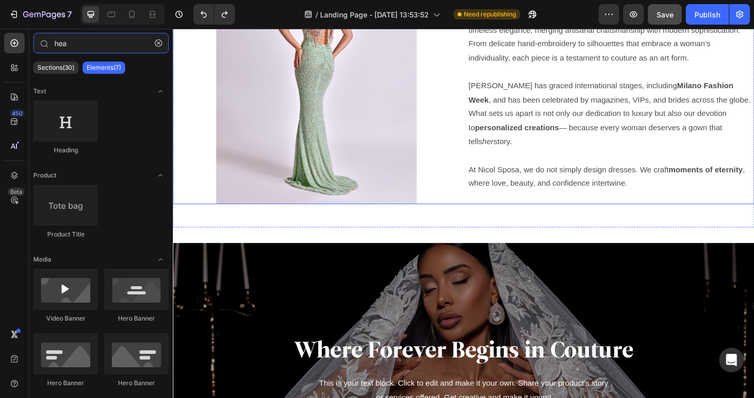
scroll to position [2124, 0]
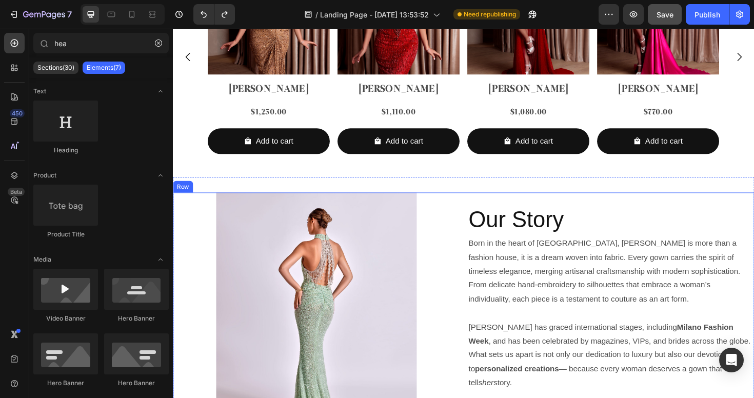
click at [541, 242] on h2 "Our Story" at bounding box center [637, 231] width 304 height 33
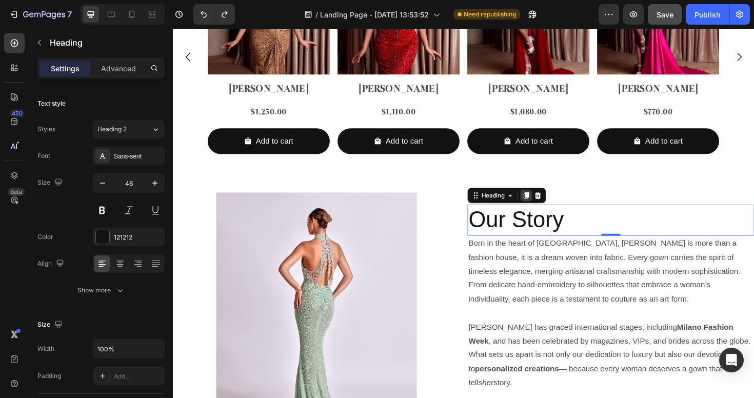
click at [546, 209] on icon at bounding box center [547, 205] width 6 height 7
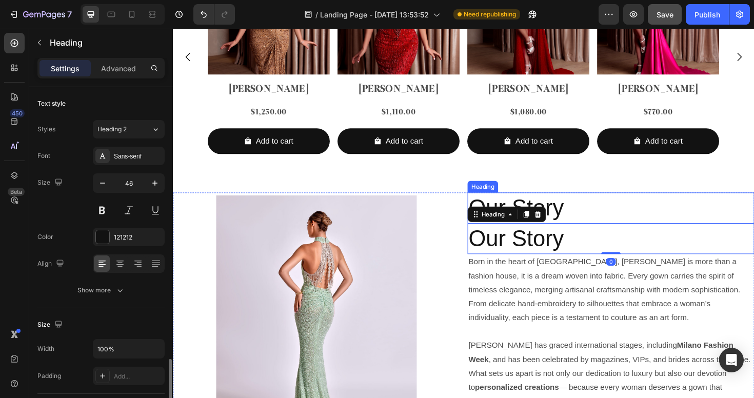
scroll to position [180, 0]
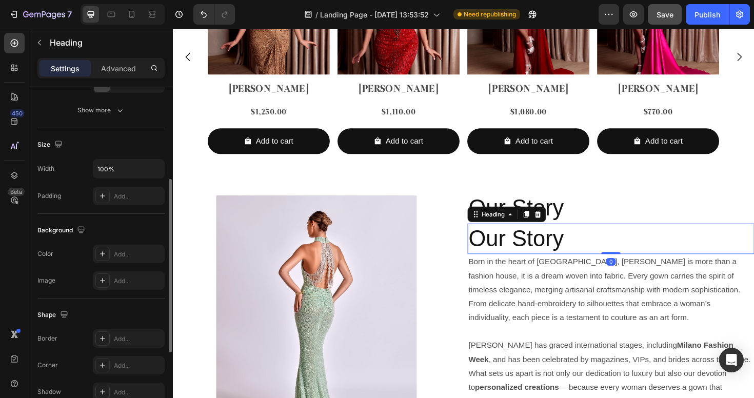
click at [530, 262] on h2 "Our Story" at bounding box center [637, 251] width 304 height 33
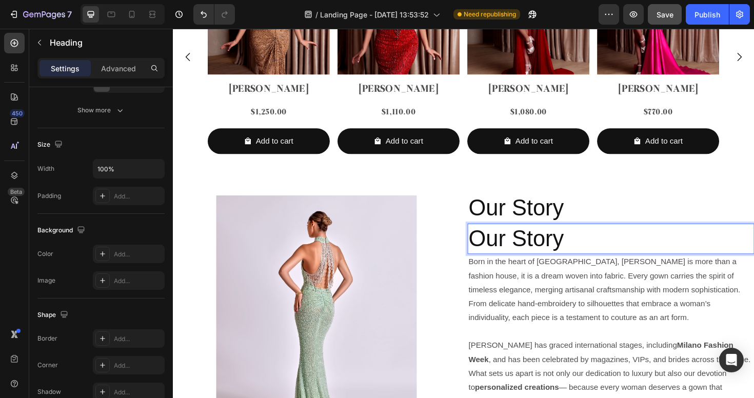
click at [523, 243] on p "Our Story" at bounding box center [637, 251] width 302 height 31
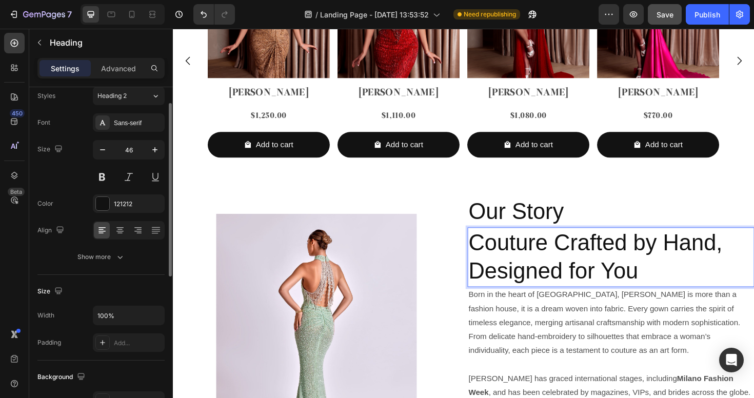
scroll to position [0, 0]
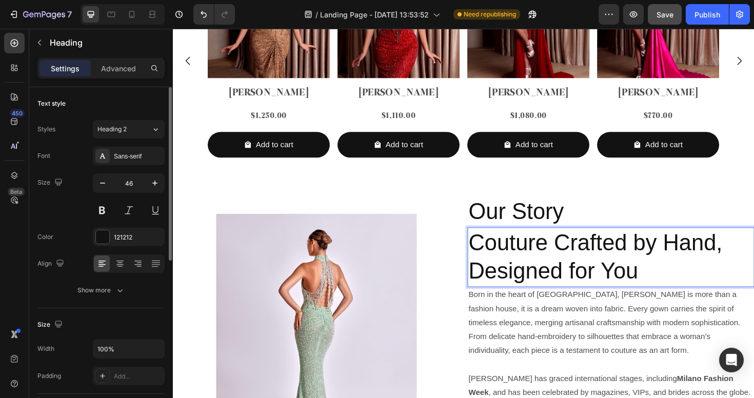
click at [127, 134] on button "Heading 2" at bounding box center [129, 129] width 72 height 18
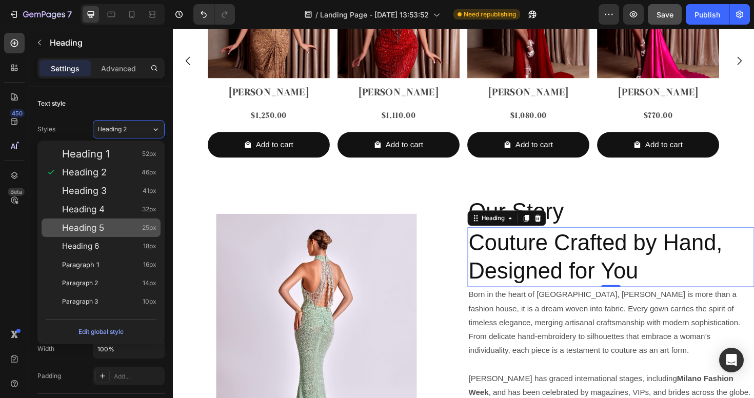
click at [96, 224] on span "Heading 5" at bounding box center [83, 228] width 42 height 10
type input "25"
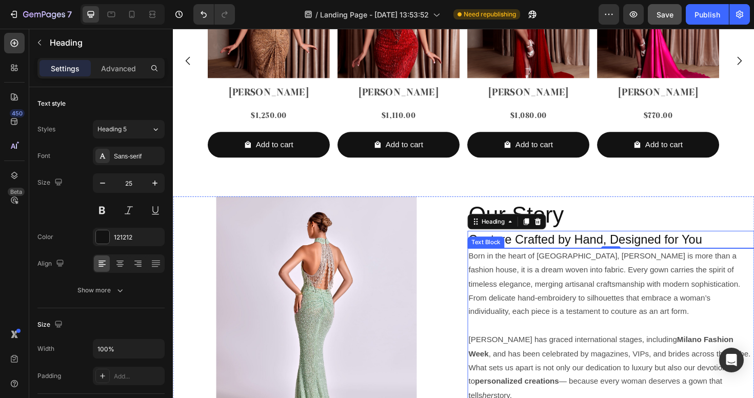
click at [557, 296] on p "Born in the heart of [GEOGRAPHIC_DATA], [PERSON_NAME] is more than a fashion ho…" at bounding box center [637, 299] width 302 height 74
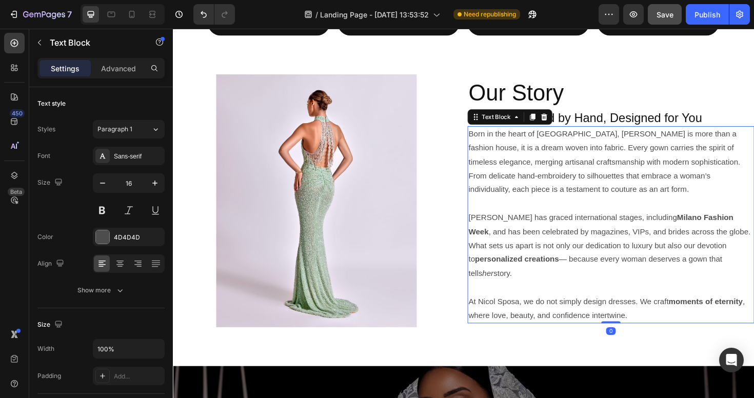
scroll to position [2232, 0]
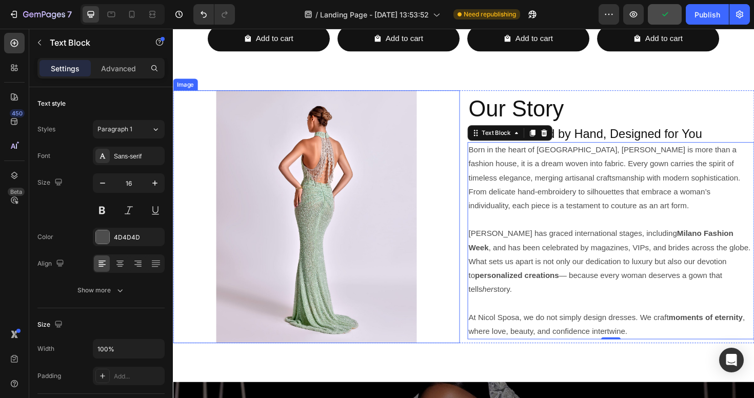
click at [450, 119] on div at bounding box center [325, 228] width 304 height 268
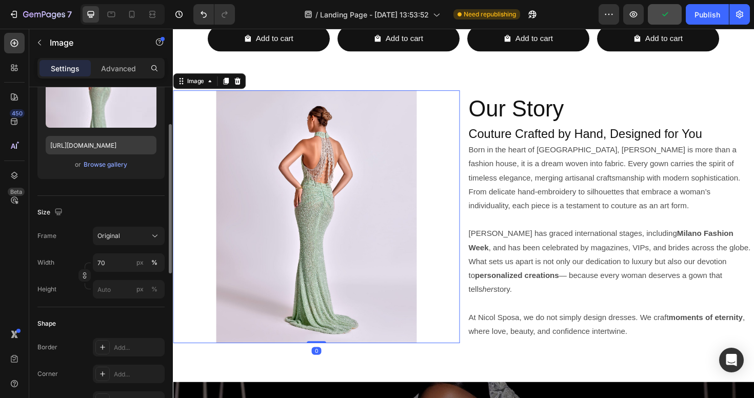
scroll to position [151, 0]
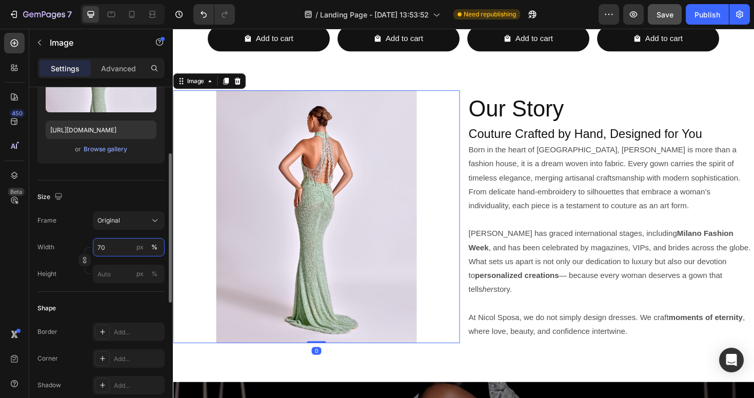
click at [105, 247] on input "70" at bounding box center [129, 247] width 72 height 18
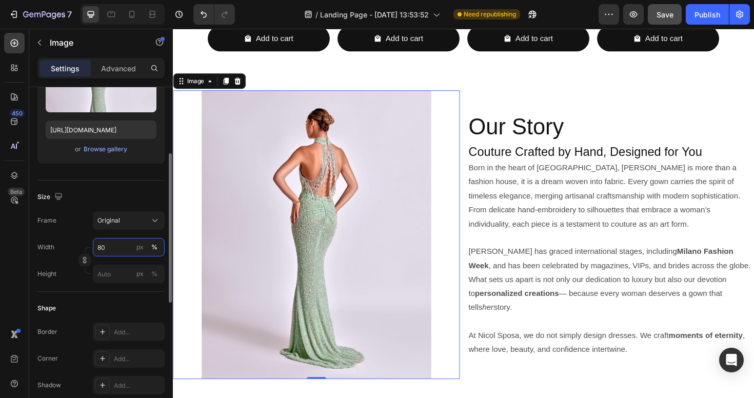
type input "80"
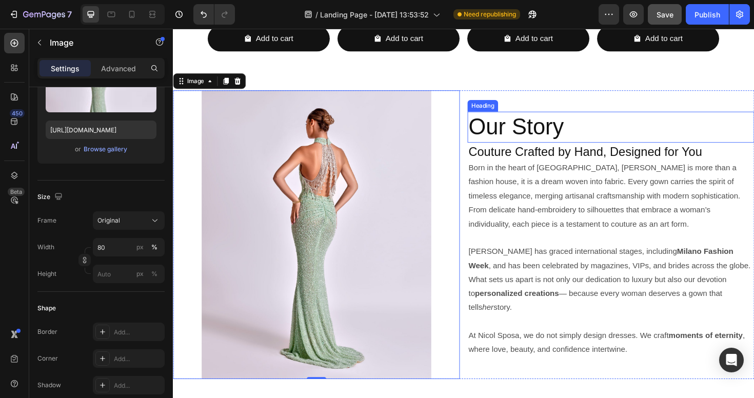
click at [539, 134] on h2 "Our Story" at bounding box center [637, 132] width 304 height 33
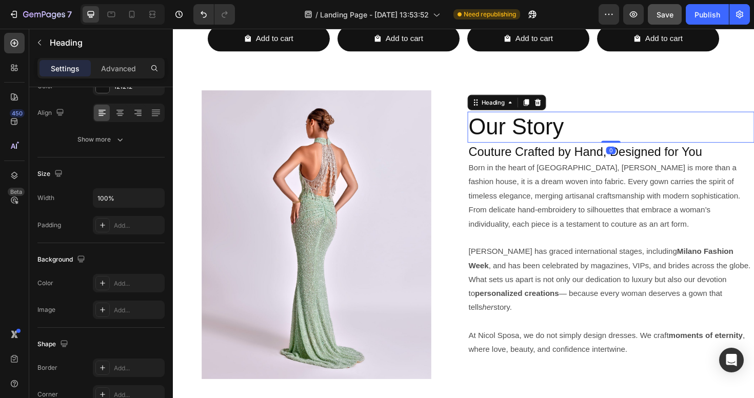
scroll to position [0, 0]
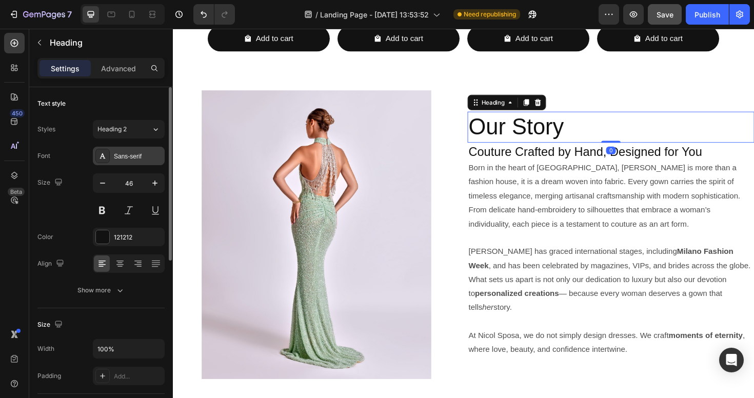
click at [122, 156] on div "Sans-serif" at bounding box center [138, 156] width 48 height 9
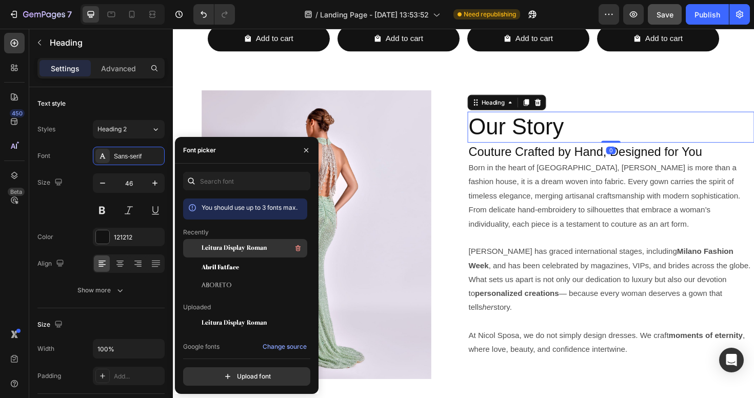
click at [229, 243] on div "Leitura Display Roman" at bounding box center [254, 248] width 104 height 12
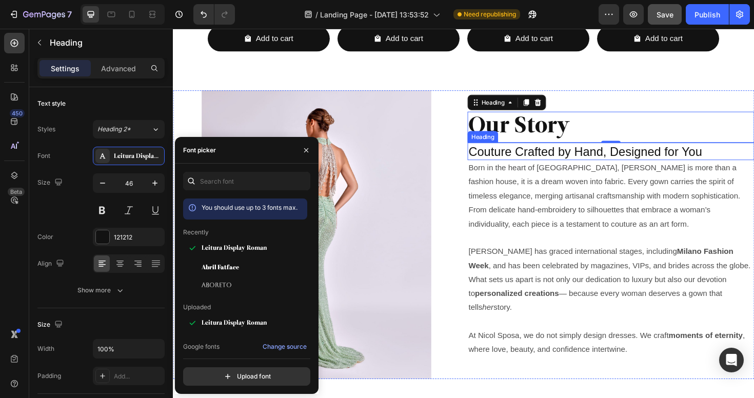
click at [557, 163] on p "Couture Crafted by Hand, Designed for You" at bounding box center [637, 158] width 302 height 17
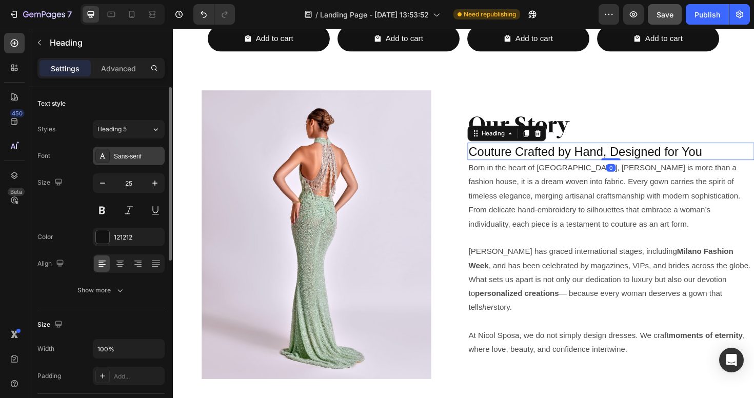
click at [134, 156] on div "Sans-serif" at bounding box center [138, 156] width 48 height 9
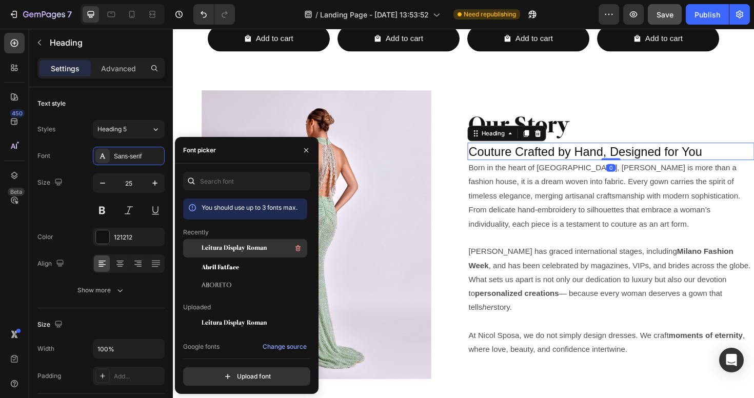
click at [234, 244] on span "Leitura Display Roman" at bounding box center [234, 248] width 65 height 9
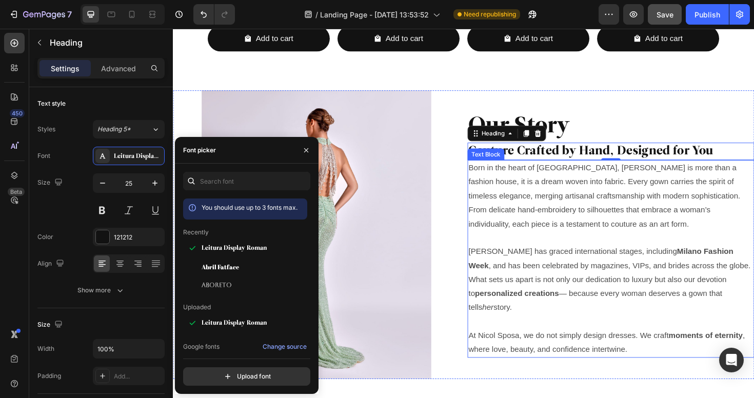
click at [558, 243] on p "Born in the heart of [GEOGRAPHIC_DATA], [PERSON_NAME] is more than a fashion ho…" at bounding box center [637, 206] width 302 height 74
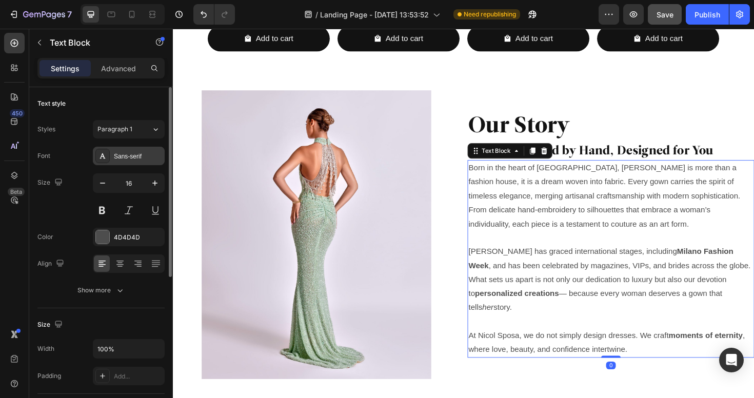
click at [142, 152] on div "Sans-serif" at bounding box center [138, 156] width 48 height 9
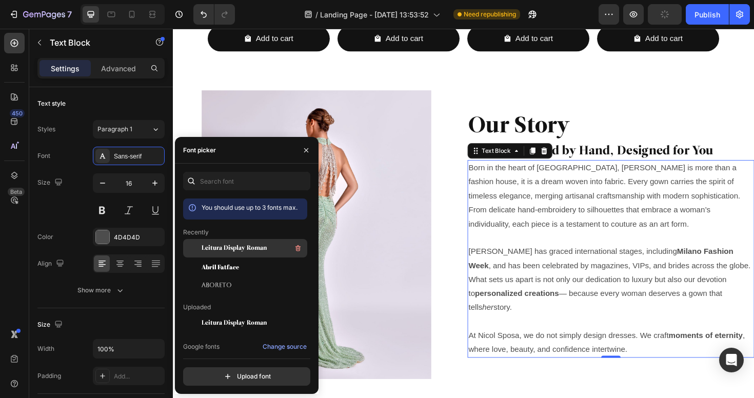
click at [227, 249] on span "Leitura Display Roman" at bounding box center [234, 248] width 65 height 9
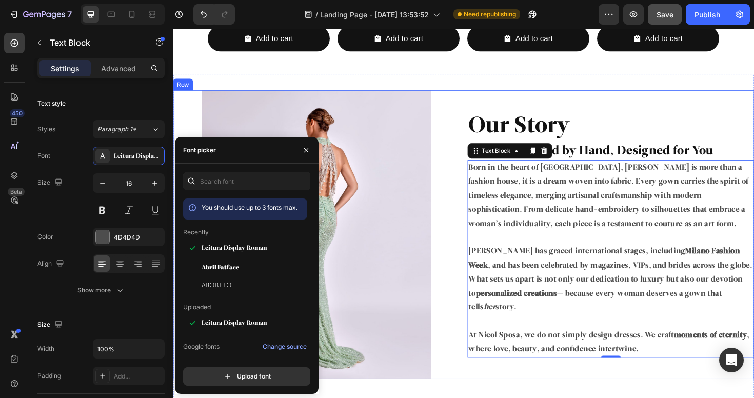
click at [579, 390] on div "Our Story Heading Couture Crafted by Hand, Designed for You Heading Born in the…" at bounding box center [637, 247] width 304 height 306
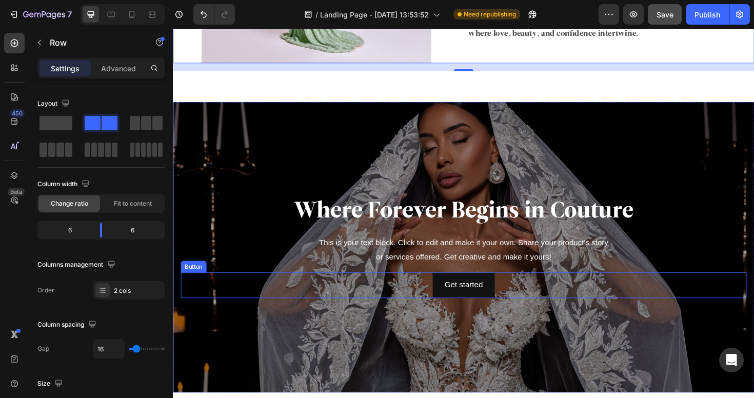
scroll to position [2686, 0]
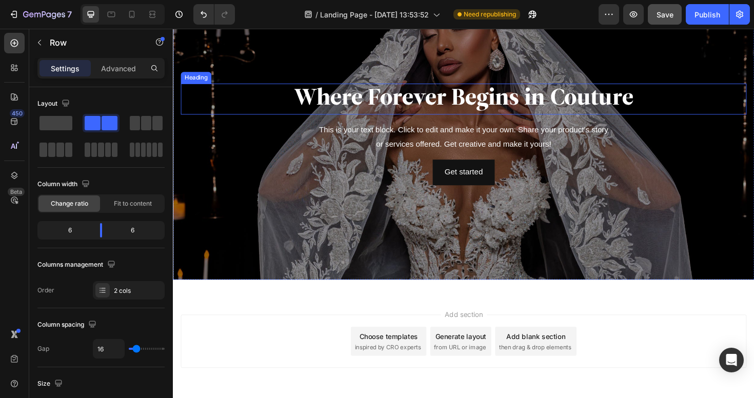
click at [475, 104] on h2 "Where Forever Begins in Couture" at bounding box center [480, 103] width 599 height 33
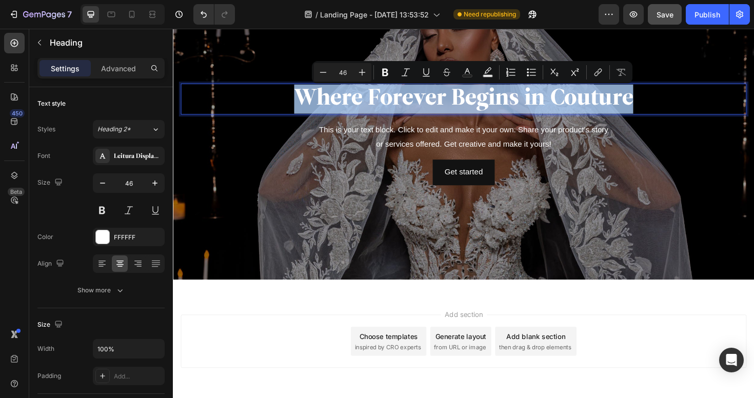
copy p "Where Forever Begins in Couture"
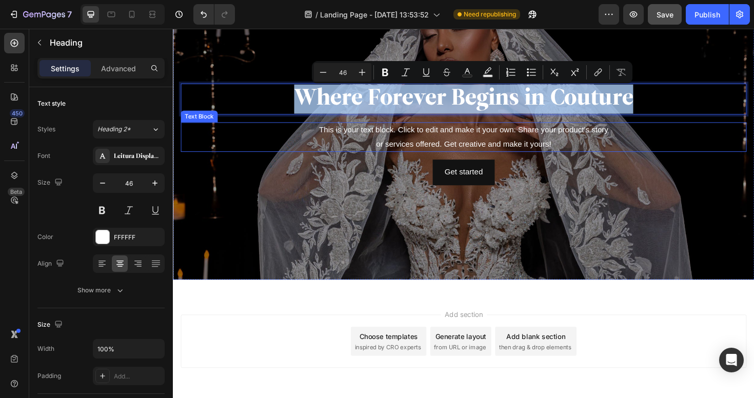
click at [476, 136] on div "This is your text block. Click to edit and make it your own. Share your product…" at bounding box center [480, 144] width 599 height 32
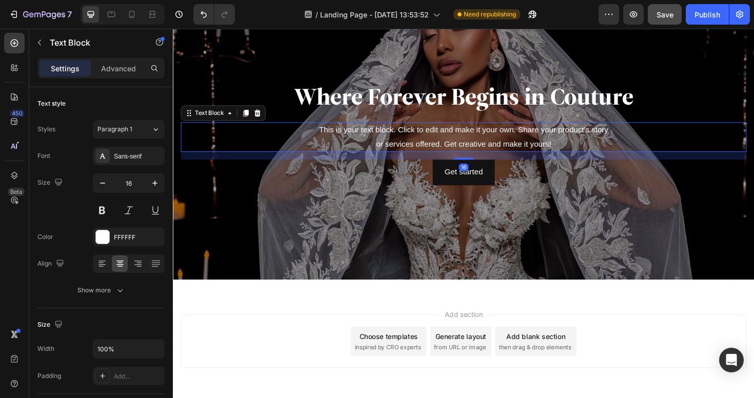
click at [287, 138] on div "This is your text block. Click to edit and make it your own. Share your product…" at bounding box center [480, 144] width 599 height 32
click at [287, 138] on p "This is your text block. Click to edit and make it your own. Share your product…" at bounding box center [480, 144] width 597 height 30
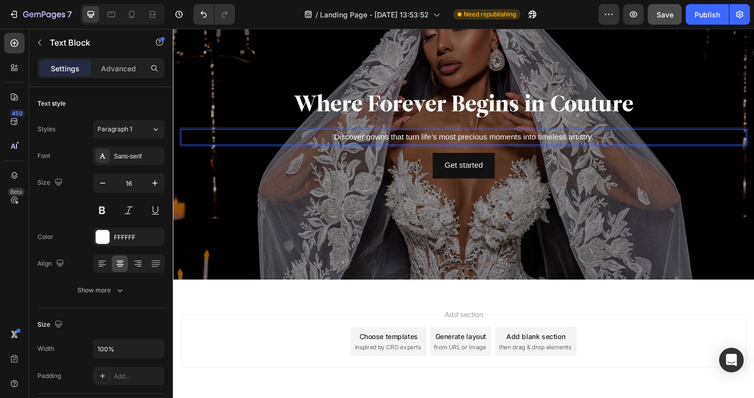
scroll to position [2693, 0]
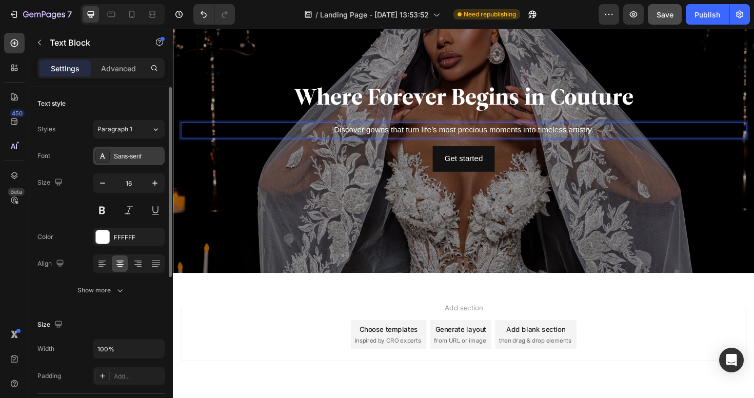
click at [115, 162] on div "Sans-serif" at bounding box center [129, 156] width 72 height 18
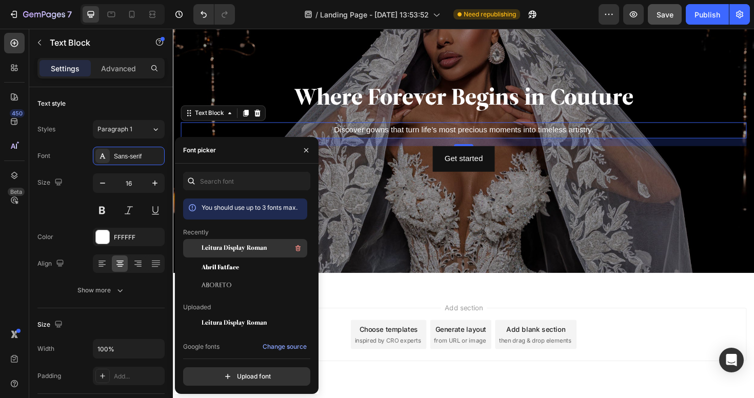
click at [228, 250] on span "Leitura Display Roman" at bounding box center [234, 248] width 65 height 9
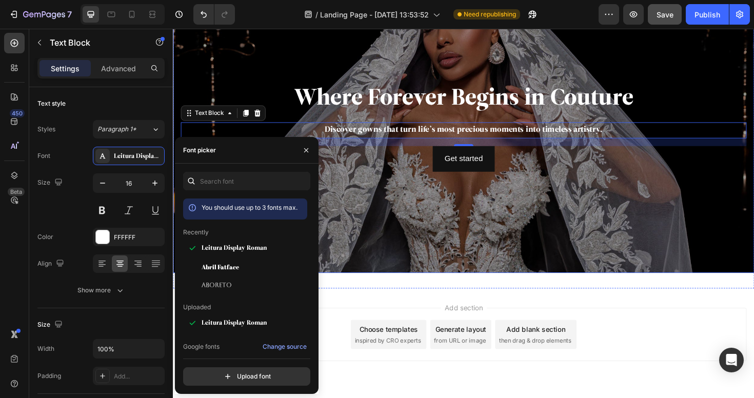
click at [485, 228] on div "Background Image" at bounding box center [480, 133] width 615 height 308
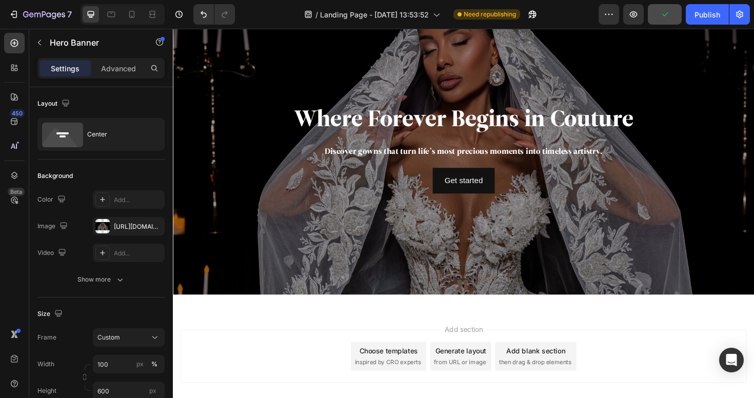
scroll to position [2219, 0]
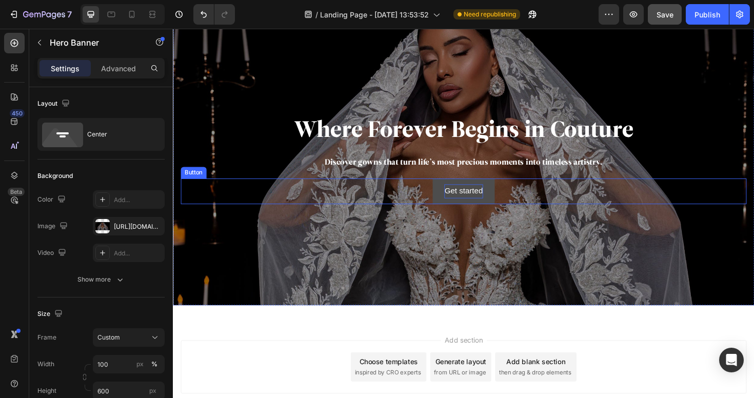
click at [482, 205] on div "Get started" at bounding box center [480, 200] width 41 height 15
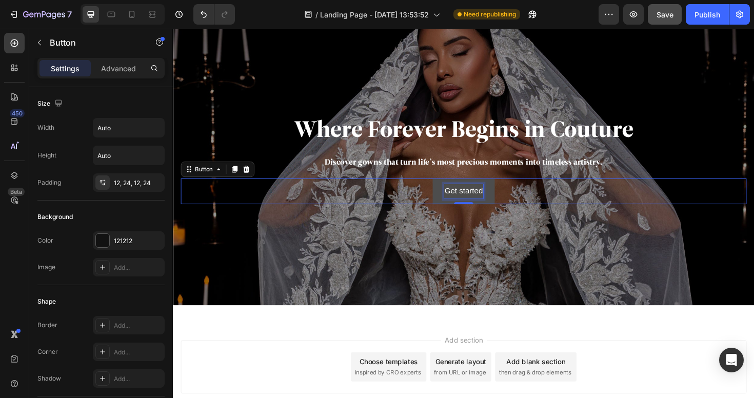
click at [482, 205] on div "Get started" at bounding box center [480, 200] width 41 height 15
click at [482, 205] on p "Get started" at bounding box center [480, 200] width 41 height 15
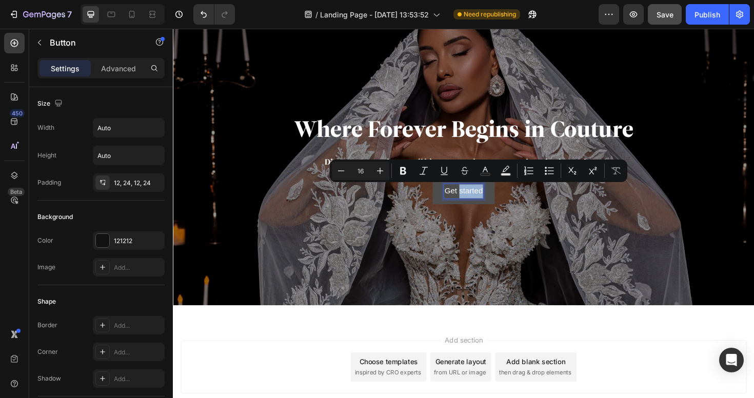
click at [482, 205] on p "Get started" at bounding box center [480, 200] width 41 height 15
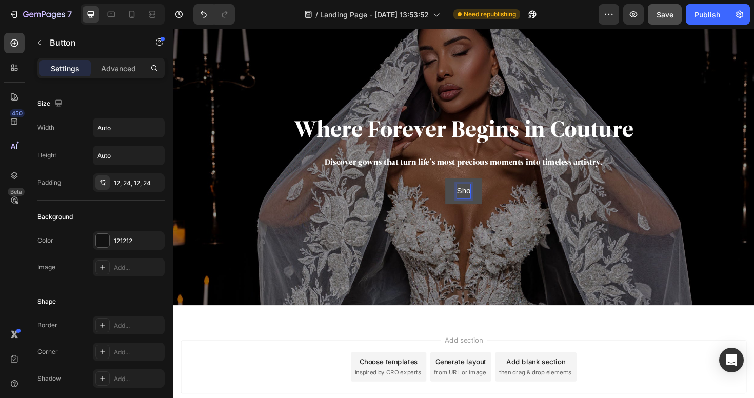
click at [461, 187] on button "Sho" at bounding box center [480, 200] width 39 height 27
click at [459, 187] on button "SHO" at bounding box center [480, 200] width 43 height 27
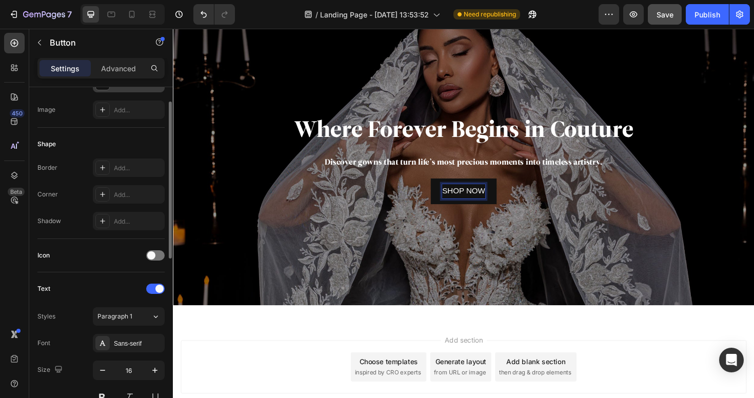
scroll to position [216, 0]
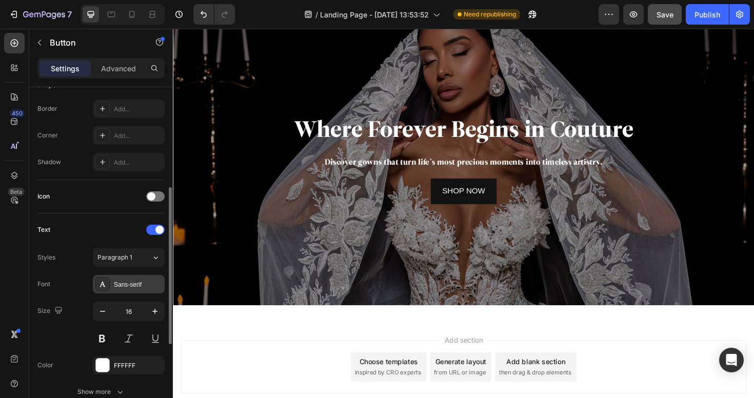
click at [130, 280] on div "Sans-serif" at bounding box center [138, 284] width 48 height 9
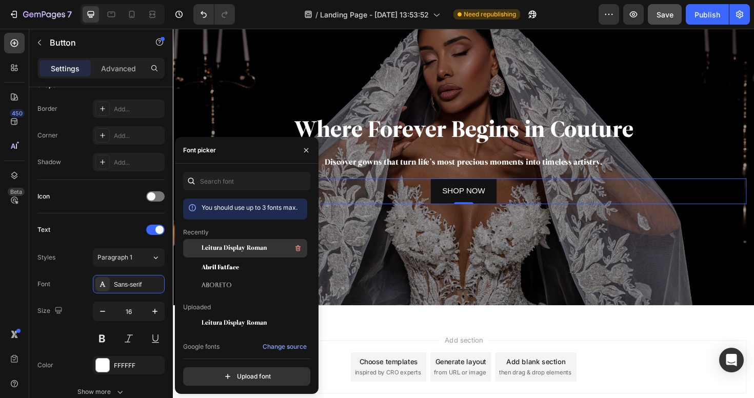
click at [241, 247] on span "Leitura Display Roman" at bounding box center [234, 248] width 65 height 9
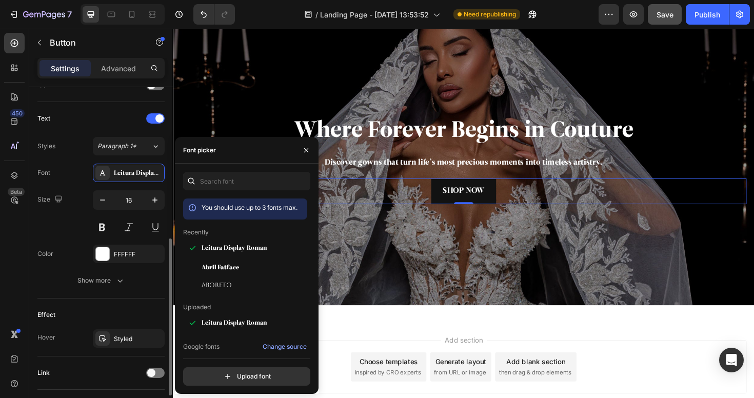
scroll to position [395, 0]
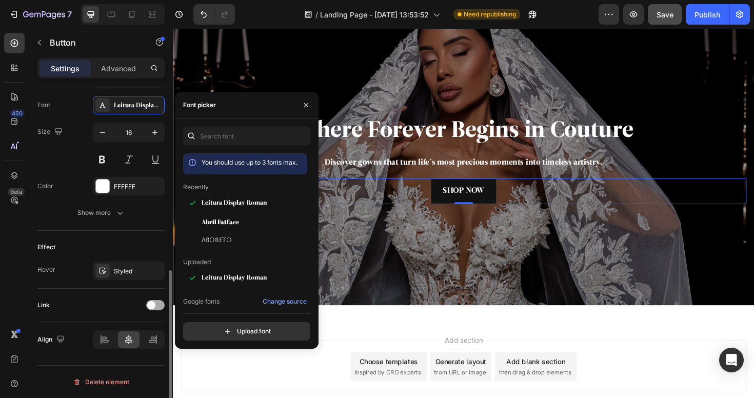
click at [152, 305] on span at bounding box center [151, 305] width 8 height 8
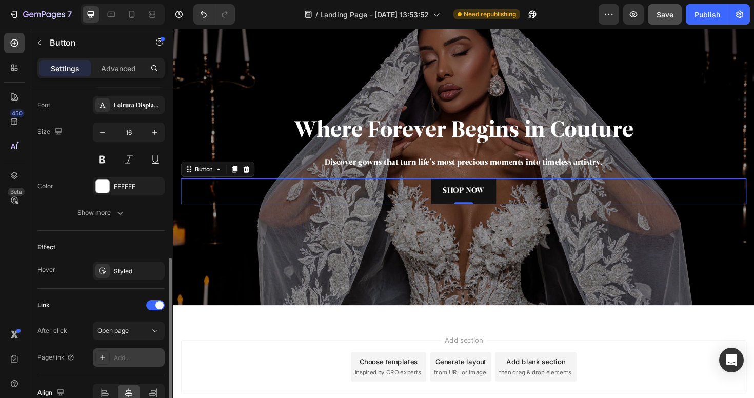
click at [139, 354] on div "Add..." at bounding box center [138, 357] width 48 height 9
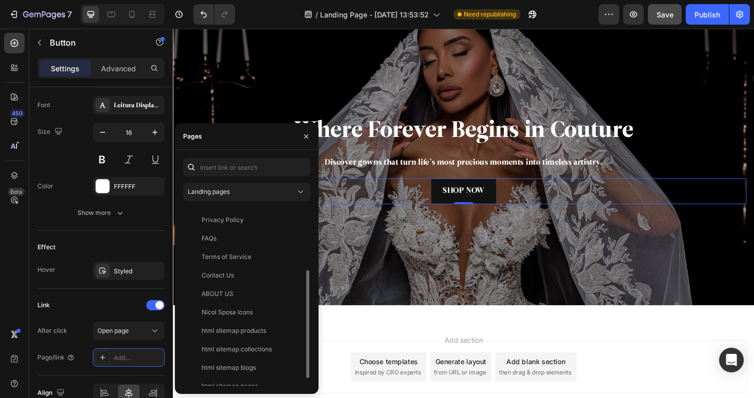
scroll to position [117, 0]
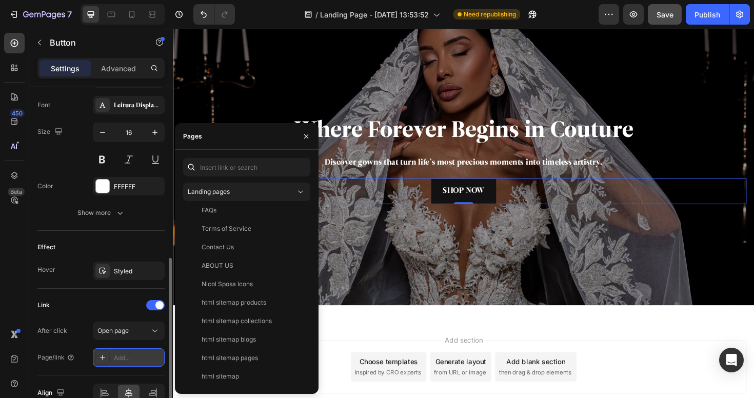
click at [156, 362] on div "Add..." at bounding box center [138, 357] width 48 height 9
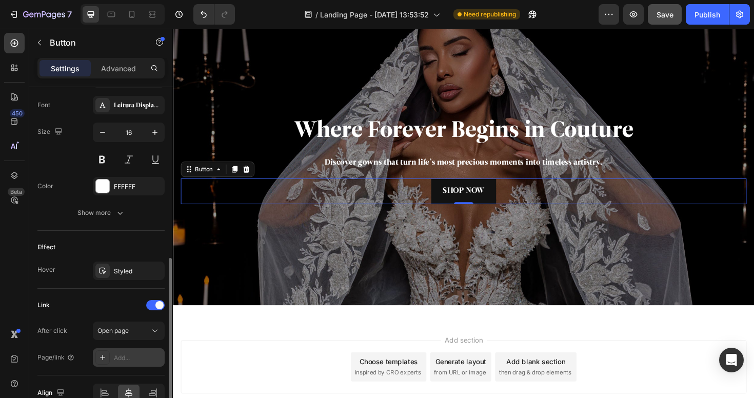
click at [140, 356] on div "Add..." at bounding box center [138, 357] width 48 height 9
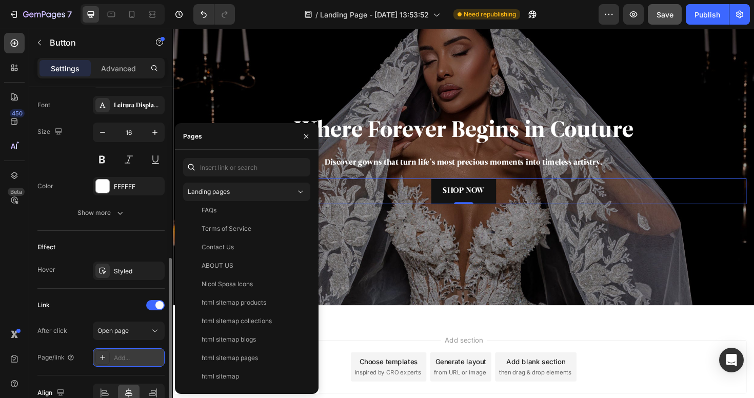
click at [105, 356] on icon at bounding box center [102, 357] width 8 height 8
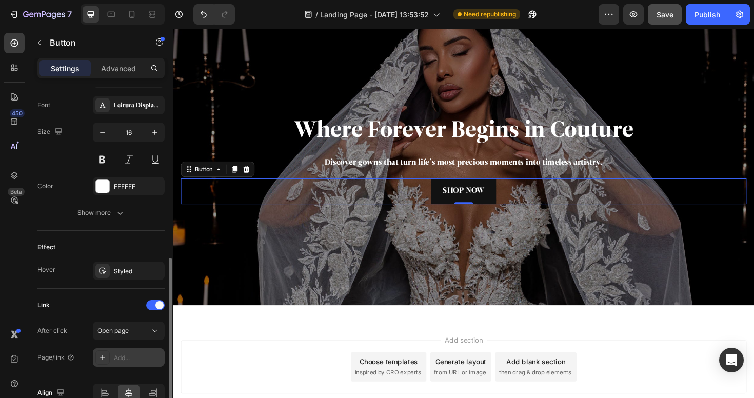
click at [102, 356] on icon at bounding box center [102, 357] width 8 height 8
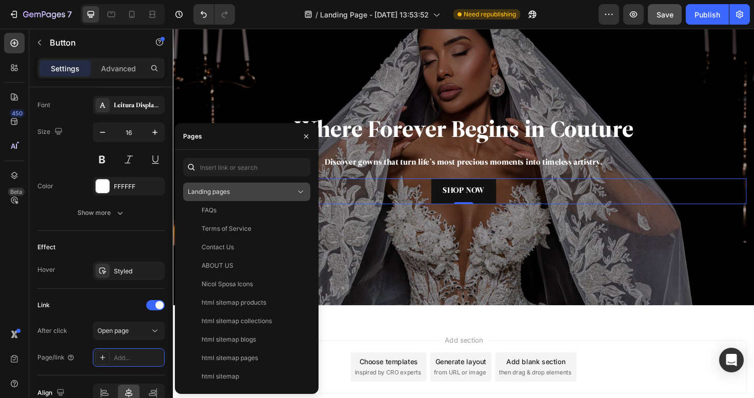
click at [262, 190] on div "Landing pages" at bounding box center [242, 191] width 108 height 9
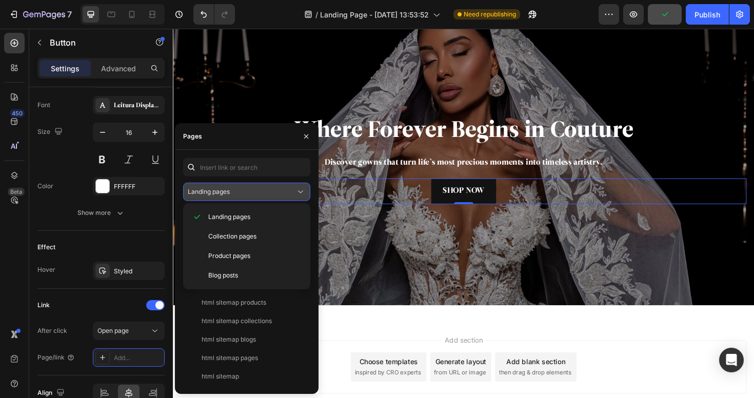
click at [262, 190] on div "Landing pages" at bounding box center [242, 191] width 108 height 9
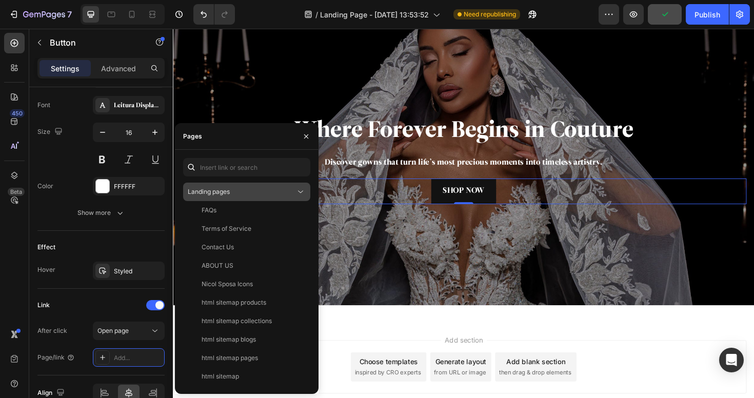
click at [262, 190] on div "Landing pages" at bounding box center [242, 191] width 108 height 9
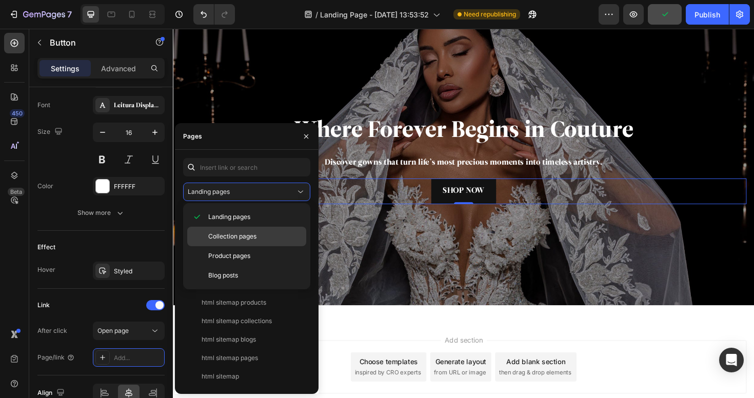
click at [250, 234] on span "Collection pages" at bounding box center [232, 236] width 48 height 9
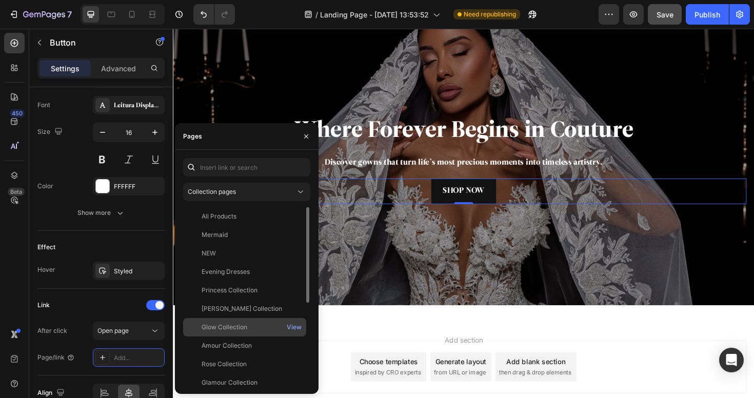
click at [235, 325] on div "Glow Collection" at bounding box center [225, 327] width 46 height 9
click at [296, 328] on div "View" at bounding box center [294, 327] width 15 height 9
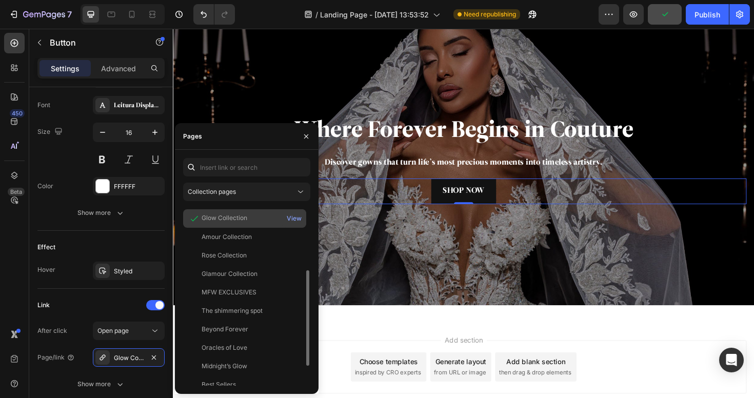
scroll to position [112, 0]
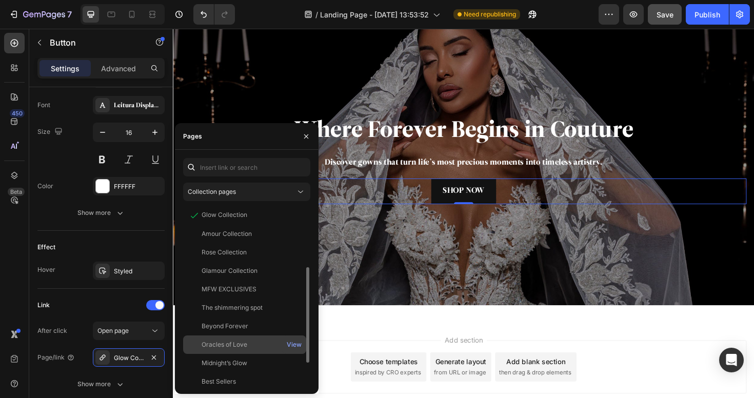
click at [239, 346] on div "Oracles of Love" at bounding box center [225, 344] width 46 height 9
click at [296, 344] on div "View" at bounding box center [294, 344] width 15 height 9
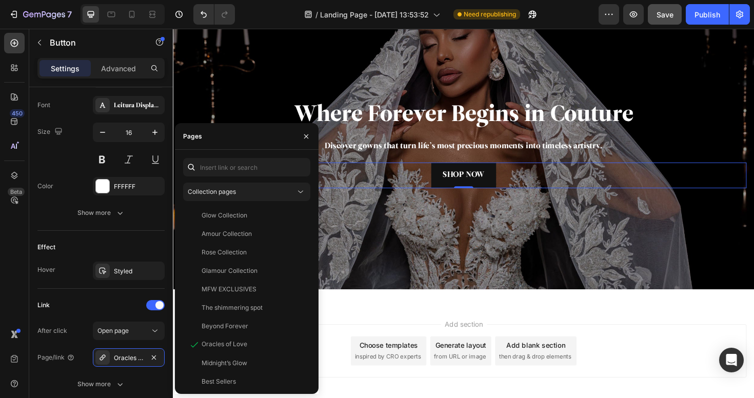
scroll to position [2239, 0]
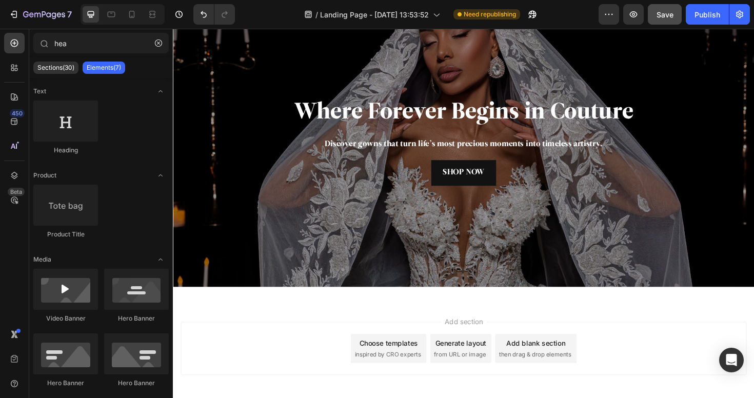
click at [419, 327] on div "Add section Choose templates inspired by CRO experts Generate layout from URL o…" at bounding box center [480, 381] width 615 height 126
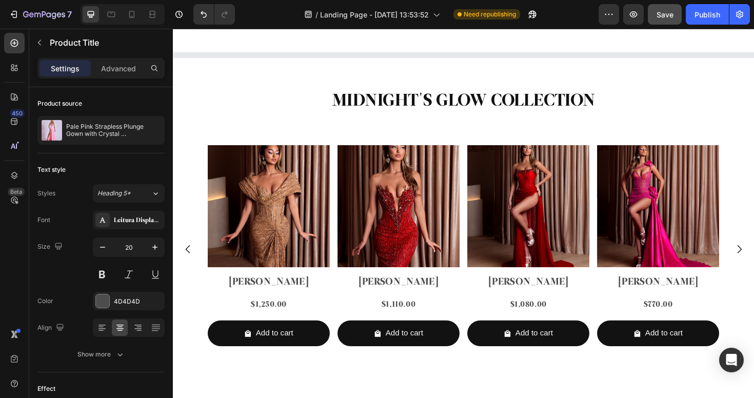
scroll to position [978, 0]
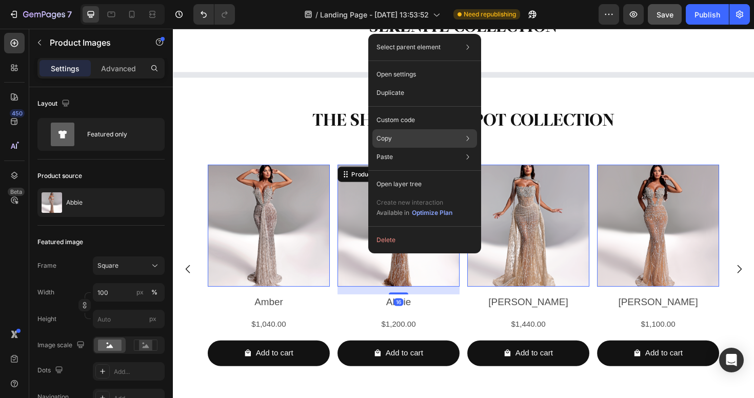
click at [398, 139] on div "Copy Copy element Cmd + C Copy style Copy class .gfuORLq1aR" at bounding box center [424, 138] width 105 height 18
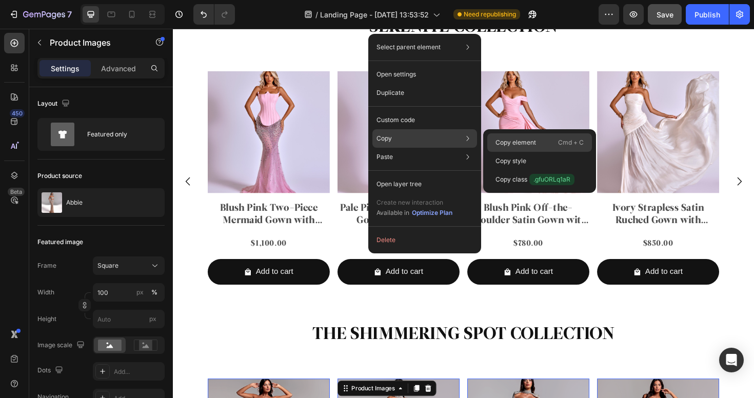
click at [543, 152] on div "Copy element Cmd + C" at bounding box center [539, 161] width 105 height 18
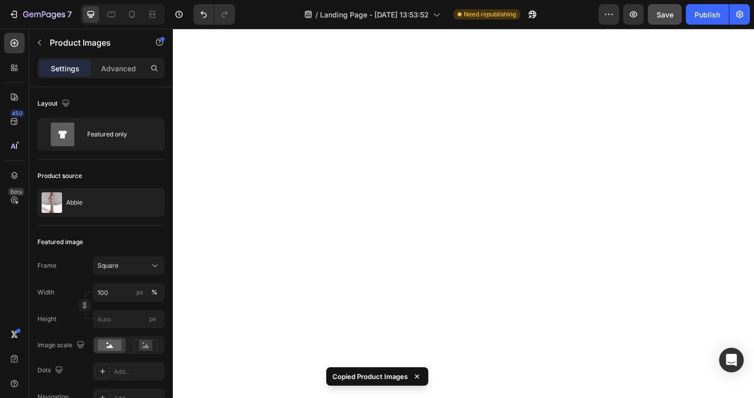
scroll to position [2323, 0]
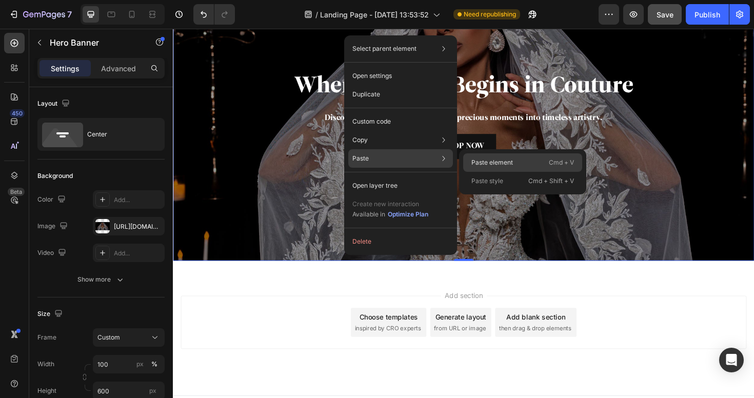
click at [504, 160] on p "Paste element" at bounding box center [492, 162] width 42 height 9
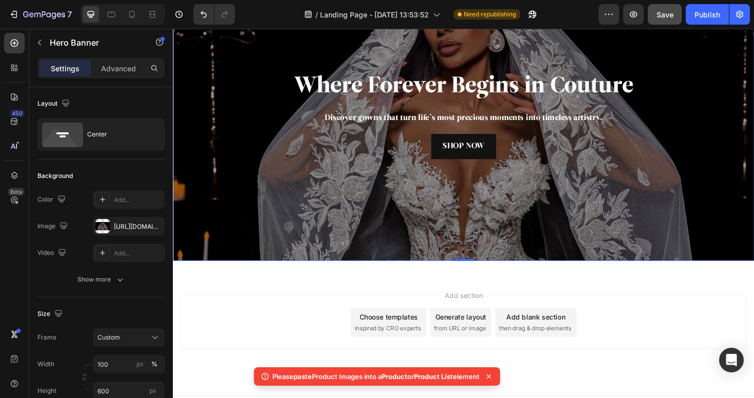
click at [543, 347] on span "then drag & drop elements" at bounding box center [556, 345] width 76 height 9
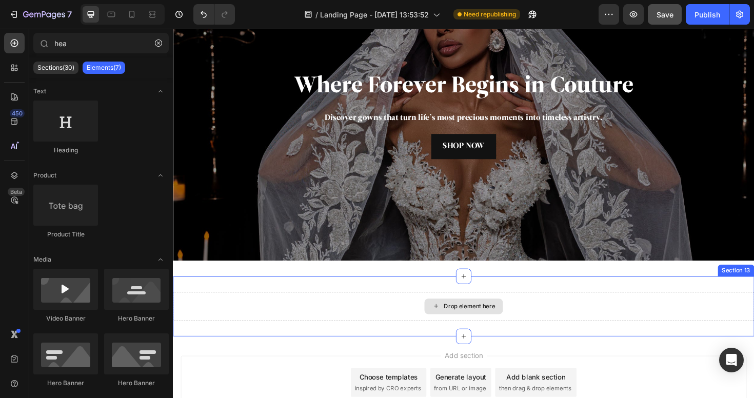
click at [495, 325] on div "Drop element here" at bounding box center [486, 322] width 54 height 8
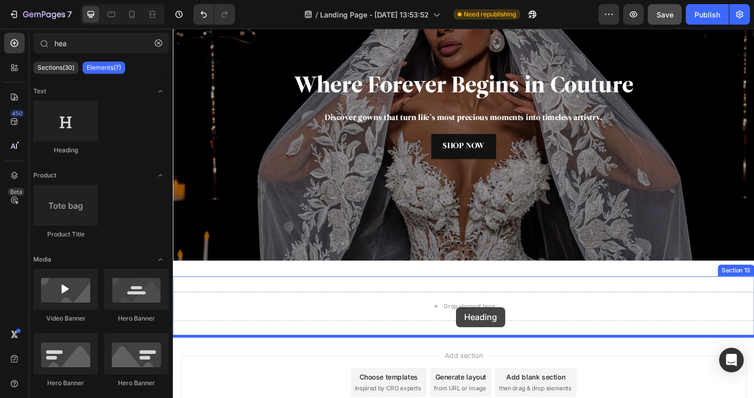
scroll to position [2325, 0]
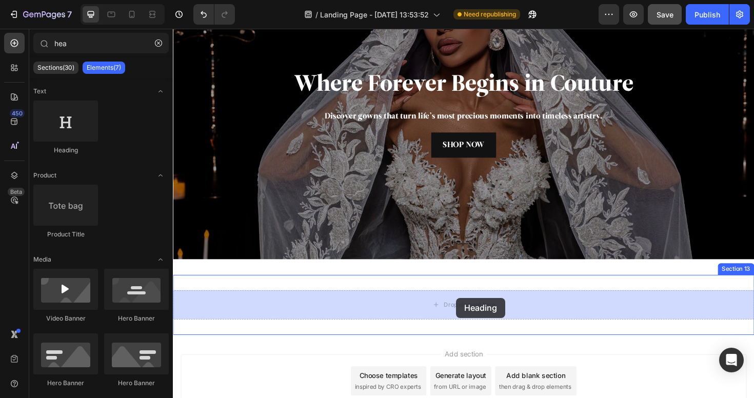
drag, startPoint x: 231, startPoint y: 160, endPoint x: 473, endPoint y: 314, distance: 286.8
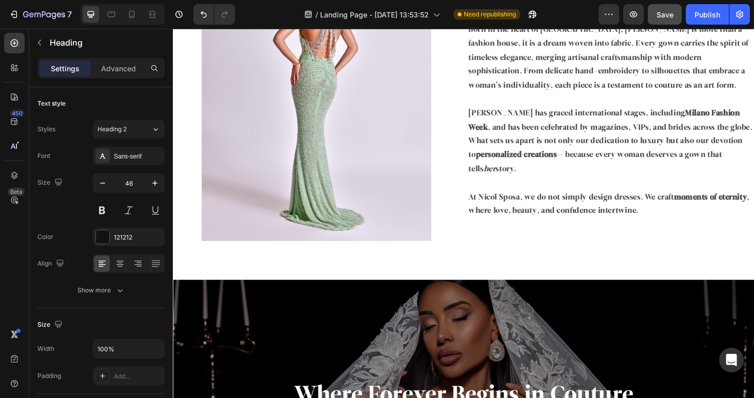
scroll to position [1893, 0]
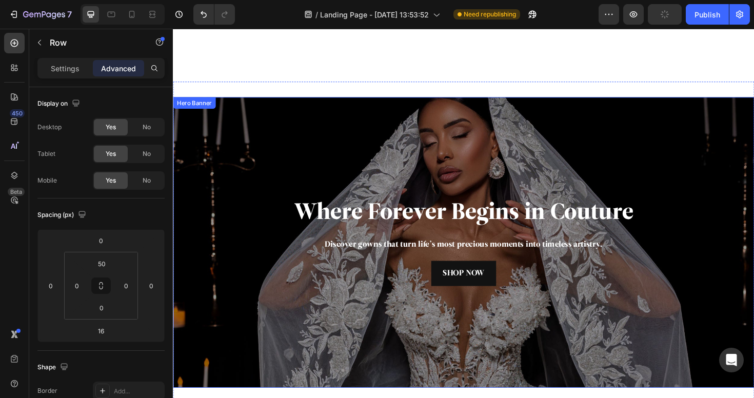
scroll to position [2407, 0]
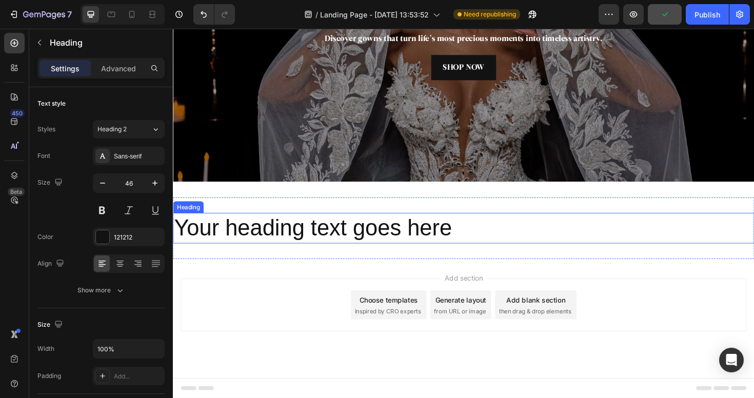
click at [402, 251] on h2 "Your heading text goes here" at bounding box center [480, 240] width 615 height 33
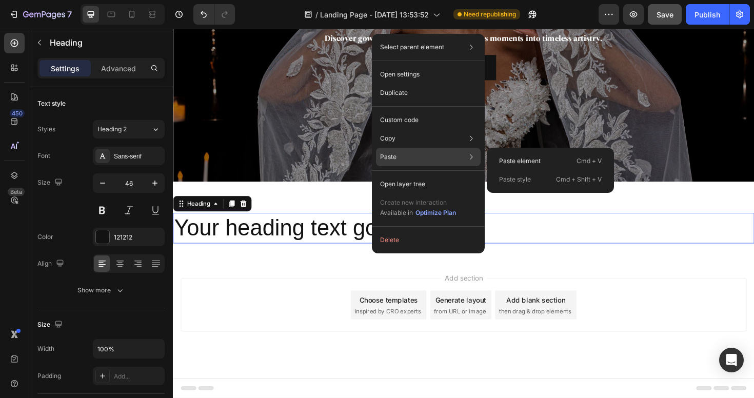
click at [508, 179] on p "Paste style" at bounding box center [515, 179] width 32 height 9
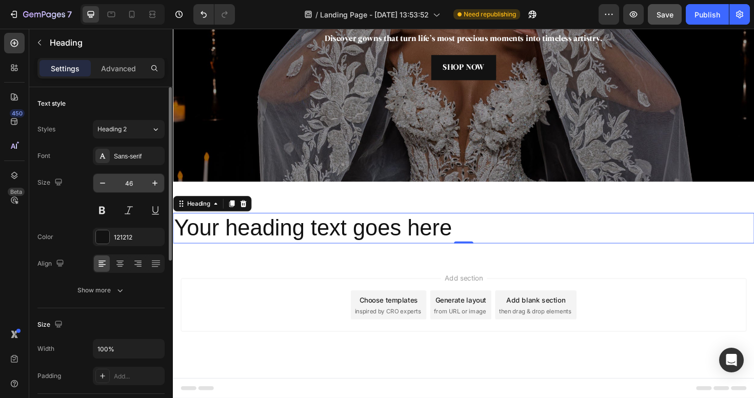
click at [136, 180] on input "46" at bounding box center [129, 183] width 34 height 18
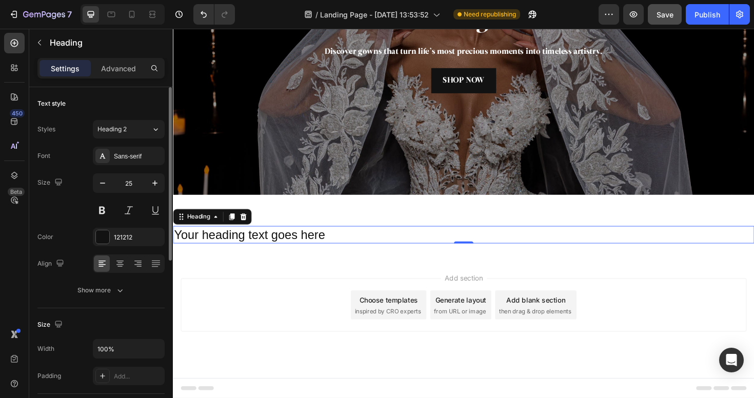
click at [118, 273] on div "Font Sans-serif Size 25 Color 121212 Align Show more" at bounding box center [100, 223] width 127 height 153
click at [118, 271] on div at bounding box center [120, 263] width 16 height 16
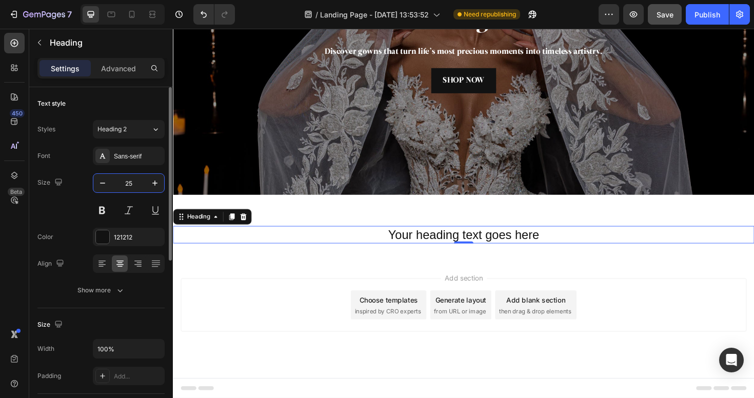
click at [132, 176] on input "25" at bounding box center [129, 183] width 34 height 18
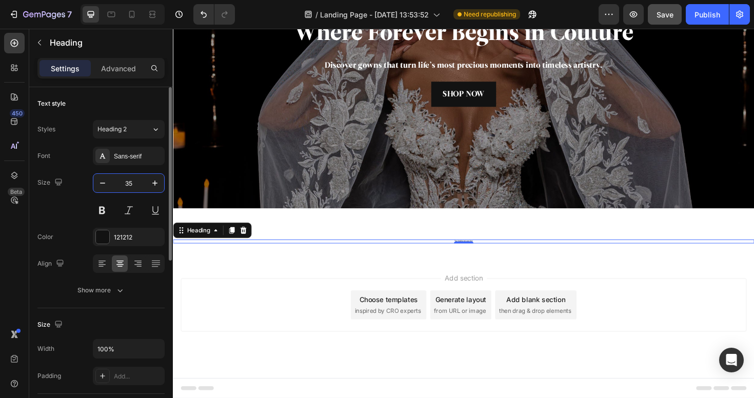
scroll to position [2400, 0]
type input "35"
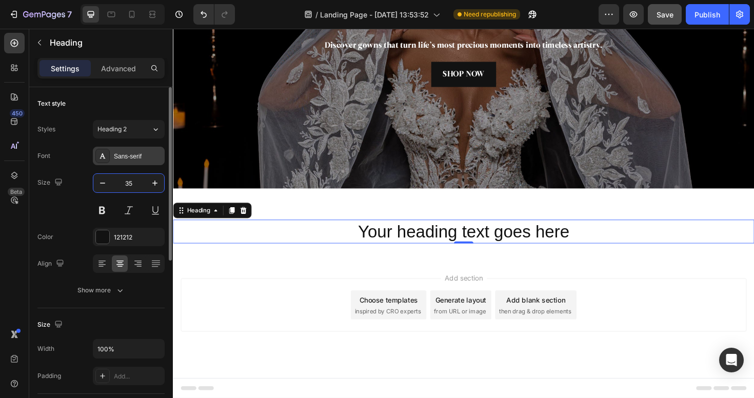
click at [125, 159] on div "Sans-serif" at bounding box center [138, 156] width 48 height 9
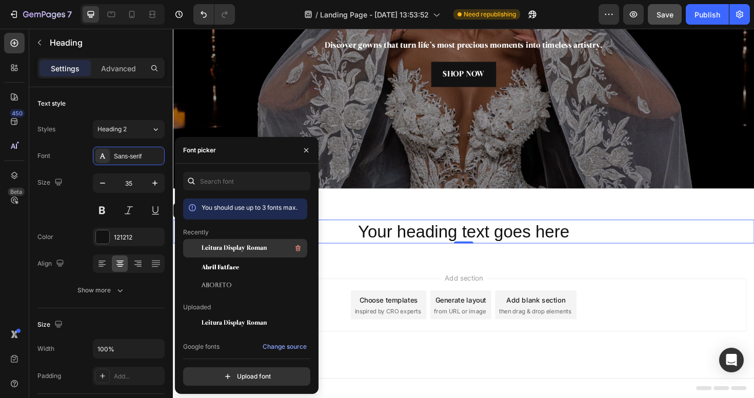
click at [217, 254] on div "Leitura Display Roman" at bounding box center [254, 248] width 104 height 12
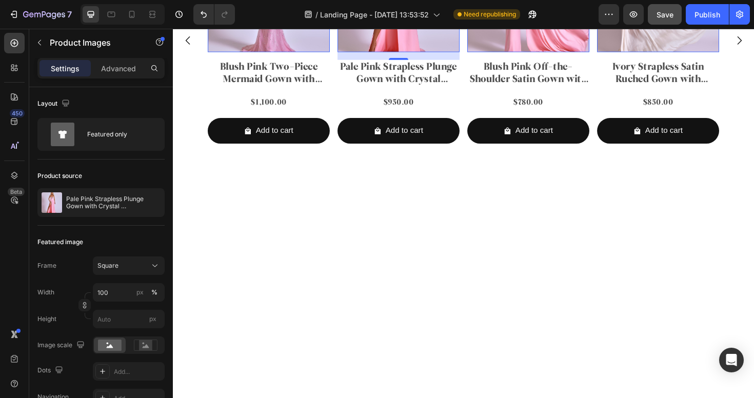
scroll to position [1135, 0]
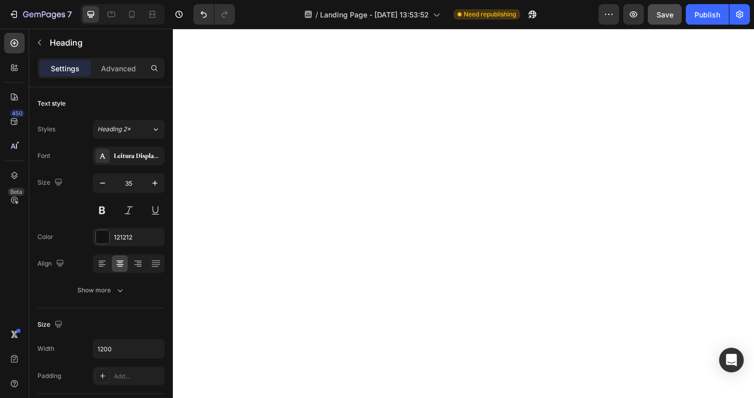
scroll to position [2244, 0]
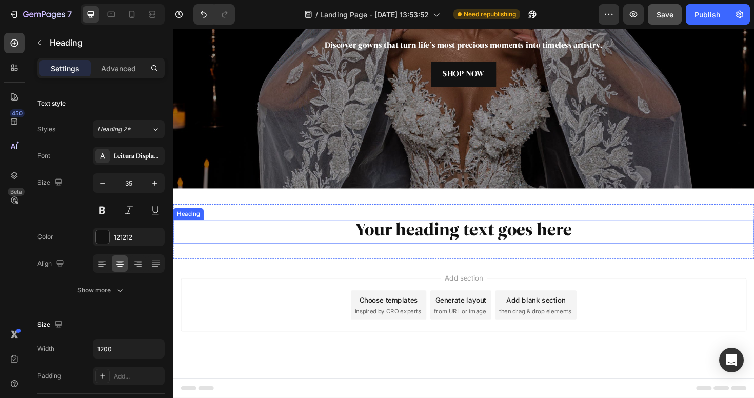
click at [411, 235] on h2 "Your heading text goes here" at bounding box center [480, 244] width 615 height 26
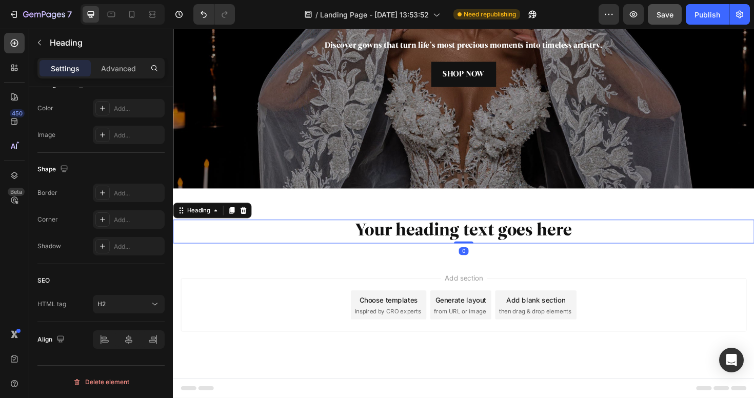
click at [384, 242] on h2 "Your heading text goes here" at bounding box center [480, 244] width 615 height 26
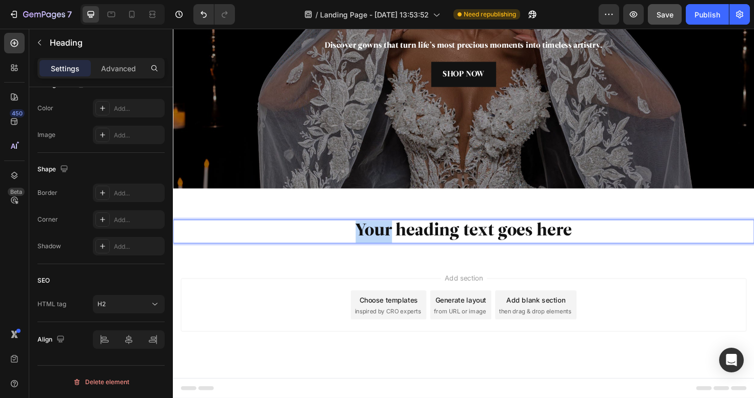
click at [384, 242] on p "Your heading text goes here" at bounding box center [480, 244] width 613 height 24
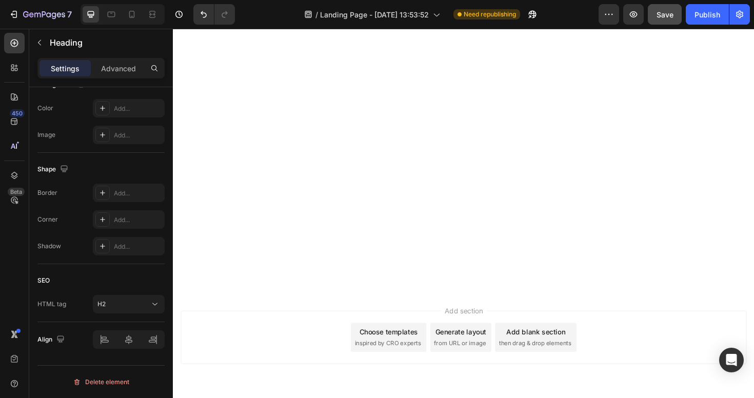
scroll to position [1060, 0]
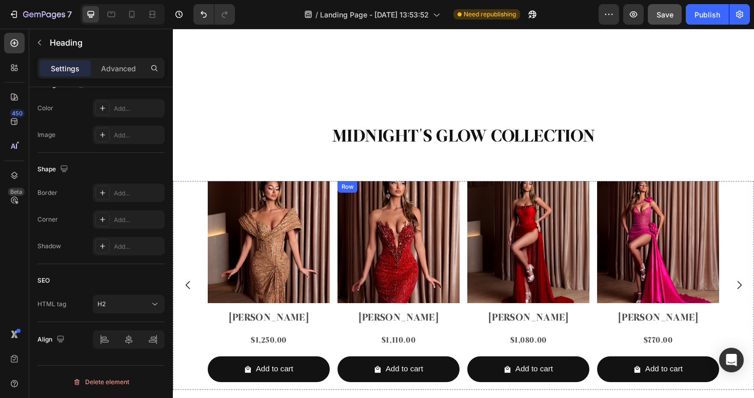
click at [339, 352] on div "$1,110.00 Product Price Product Price Row" at bounding box center [274, 359] width 129 height 17
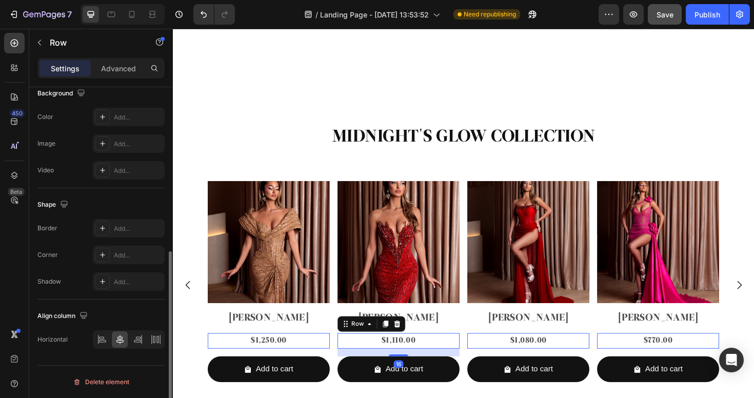
scroll to position [0, 0]
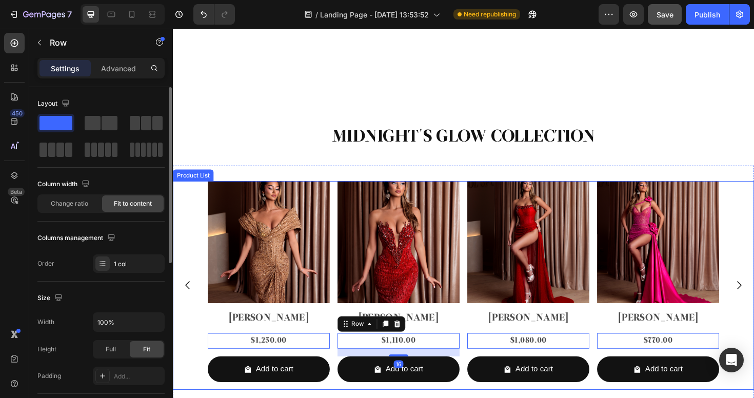
click at [481, 338] on div "Product Images Arlina Product Title $1,250.00 Product Price Product Price Row 0…" at bounding box center [480, 301] width 541 height 222
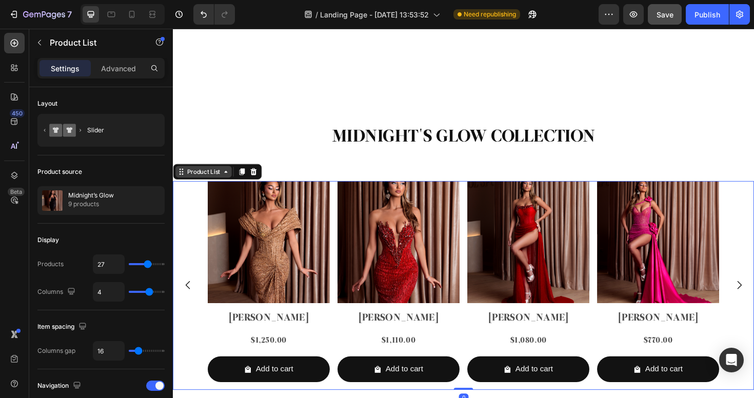
click at [197, 178] on div "Product List" at bounding box center [205, 179] width 39 height 9
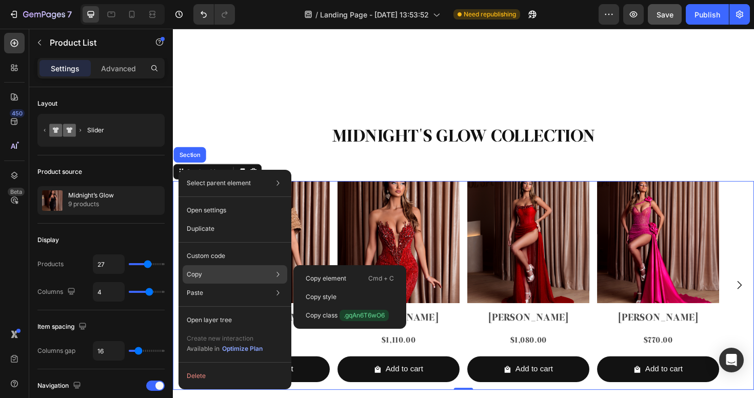
click at [206, 271] on div "Copy Copy element Cmd + C Copy style Copy class .gqAn6T6wO6" at bounding box center [235, 274] width 105 height 18
click at [337, 288] on div "Copy element Cmd + C" at bounding box center [349, 297] width 105 height 18
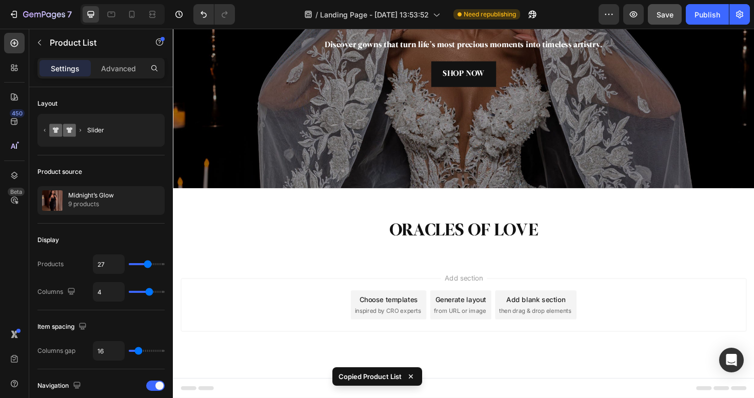
scroll to position [2171, 0]
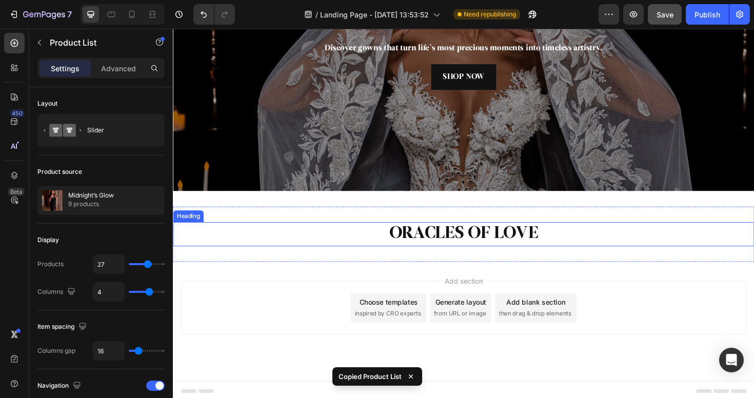
click at [415, 249] on h2 "ORACLES OF LOVE" at bounding box center [480, 246] width 615 height 26
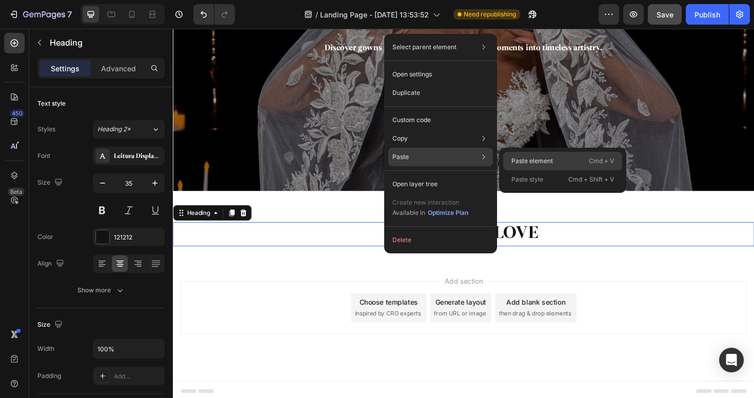
click at [543, 163] on p "Paste element" at bounding box center [532, 160] width 42 height 9
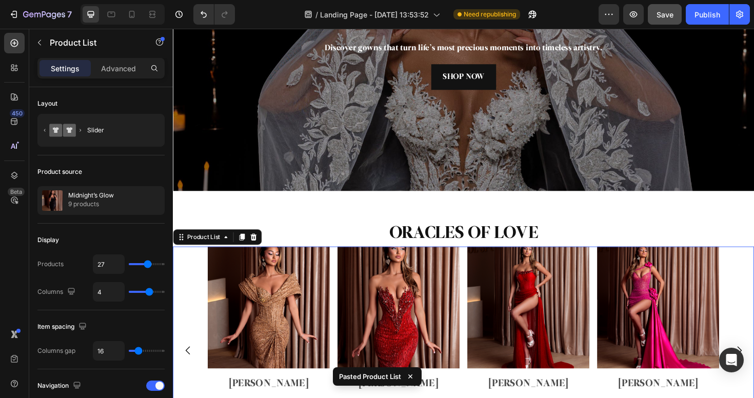
scroll to position [2364, 0]
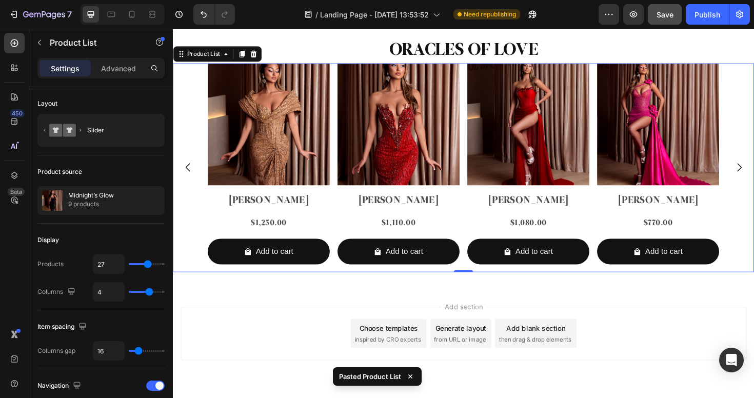
click at [341, 196] on div "Product Images Arlina Product Title $1,250.00 Product Price Product Price Row A…" at bounding box center [480, 176] width 541 height 222
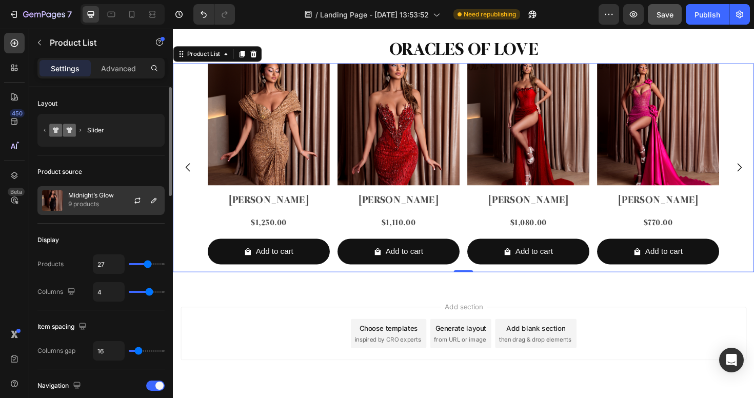
click at [112, 206] on p "9 products" at bounding box center [91, 204] width 46 height 10
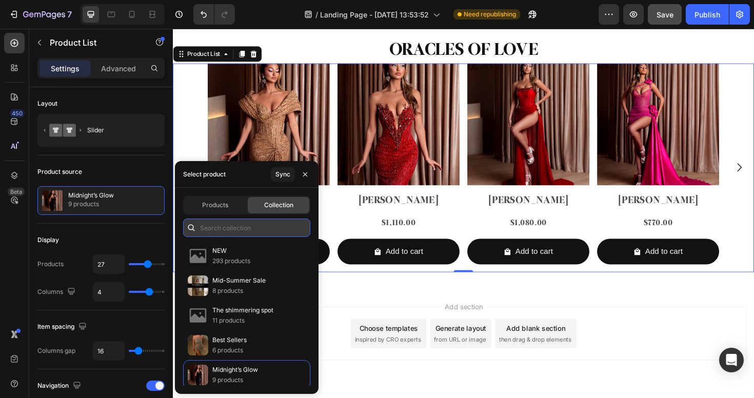
click at [246, 230] on input "text" at bounding box center [246, 227] width 127 height 18
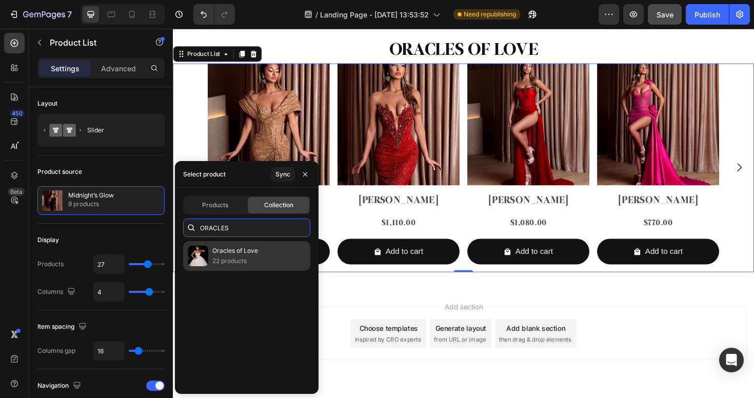
type input "ORACLES"
click at [238, 262] on p "22 products" at bounding box center [235, 261] width 46 height 10
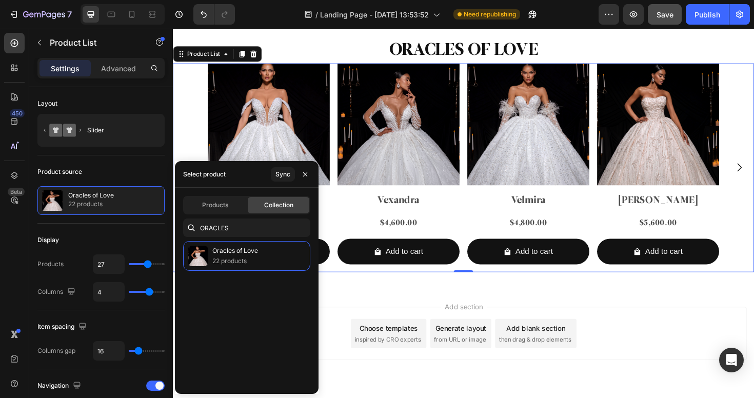
click at [656, 301] on div "ORACLES OF LOVE Heading Product Images Nivara Product Title $4,200.00 Product P…" at bounding box center [480, 162] width 615 height 279
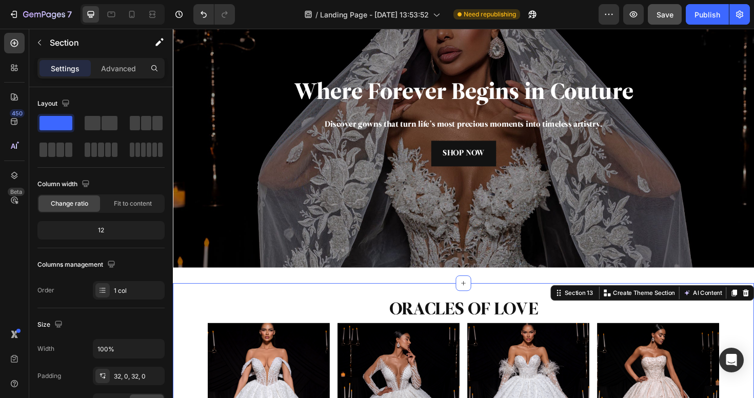
scroll to position [2086, 0]
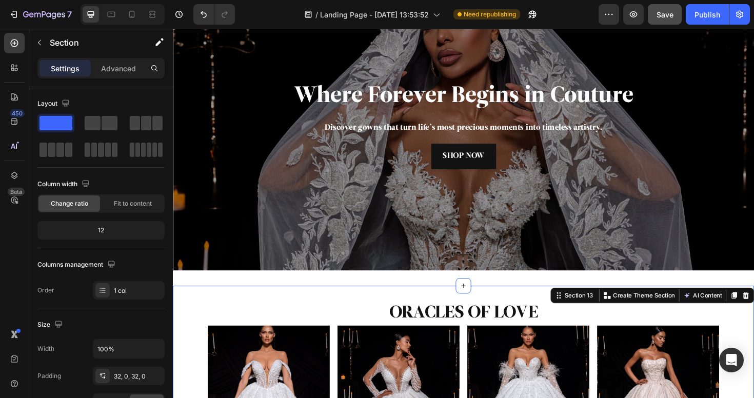
click at [128, 64] on p "Advanced" at bounding box center [118, 68] width 35 height 11
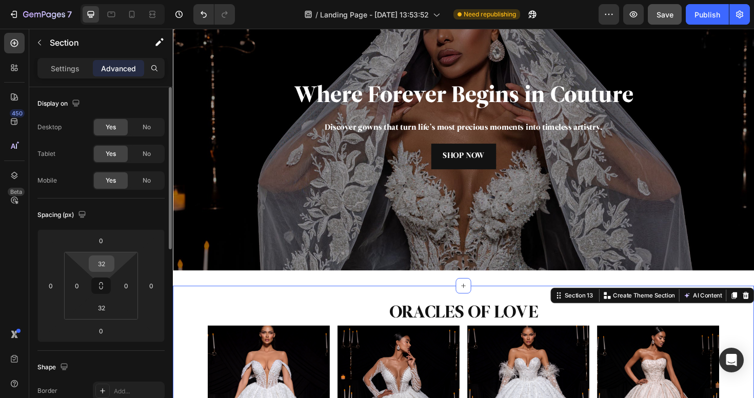
click at [108, 265] on input "32" at bounding box center [101, 263] width 21 height 15
type input "50"
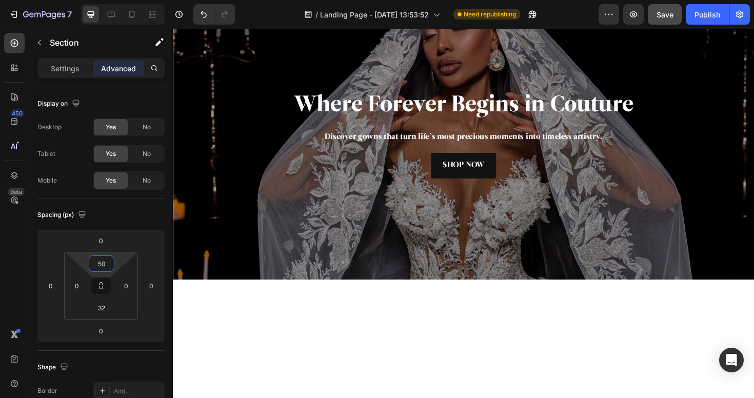
scroll to position [1331, 0]
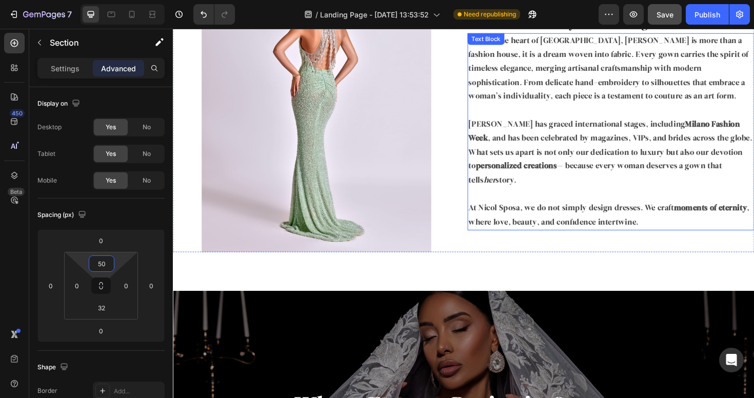
click at [596, 177] on p "Nicol Sposa has graced international stages, including Milano Fashion Week , an…" at bounding box center [637, 160] width 302 height 74
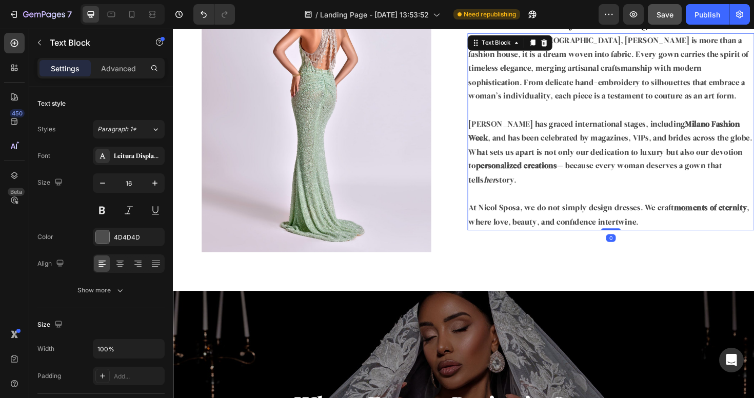
click at [578, 175] on p "Nicol Sposa has graced international stages, including Milano Fashion Week , an…" at bounding box center [637, 160] width 302 height 74
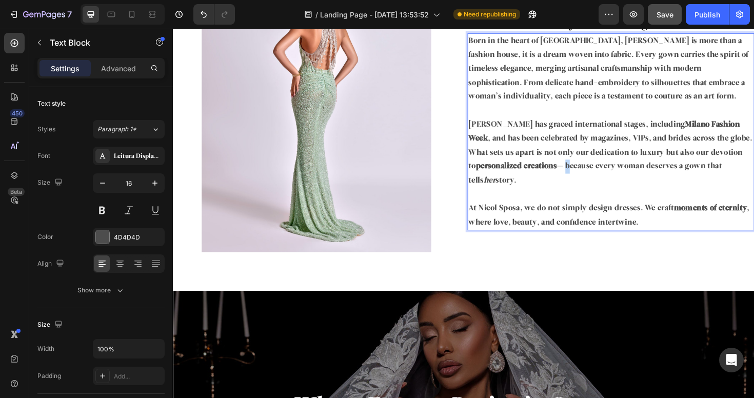
click at [578, 175] on p "Nicol Sposa has graced international stages, including Milano Fashion Week , an…" at bounding box center [637, 160] width 302 height 74
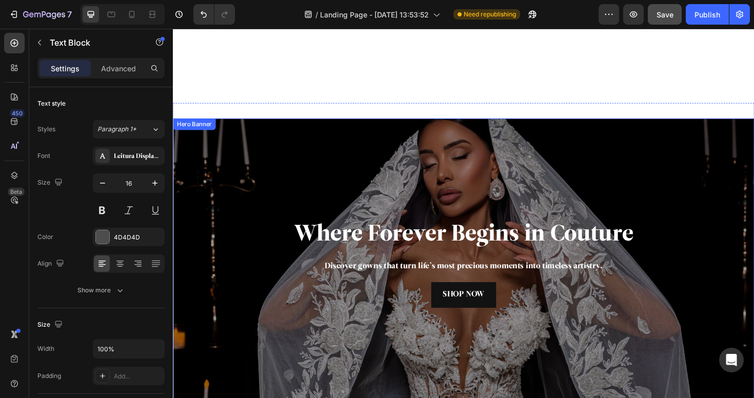
scroll to position [1765, 0]
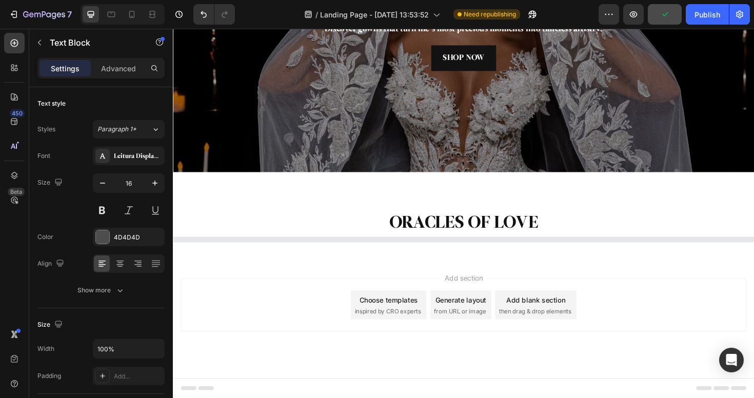
click at [552, 326] on span "then drag & drop elements" at bounding box center [556, 327] width 76 height 9
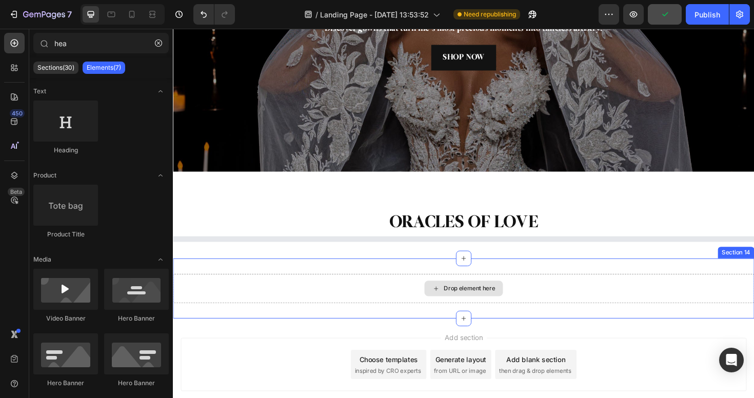
click at [487, 308] on div "Drop element here" at bounding box center [480, 303] width 83 height 16
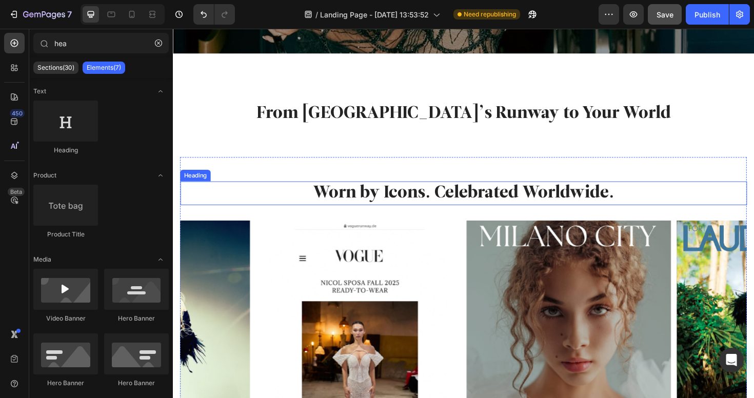
scroll to position [364, 0]
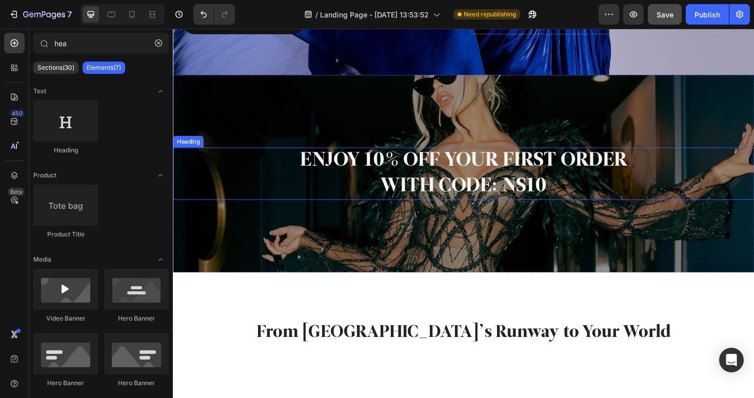
click at [469, 184] on h2 "ENJOY 10% OFF YOUR FIRST ORDER WITH CODE: NS10" at bounding box center [480, 181] width 615 height 55
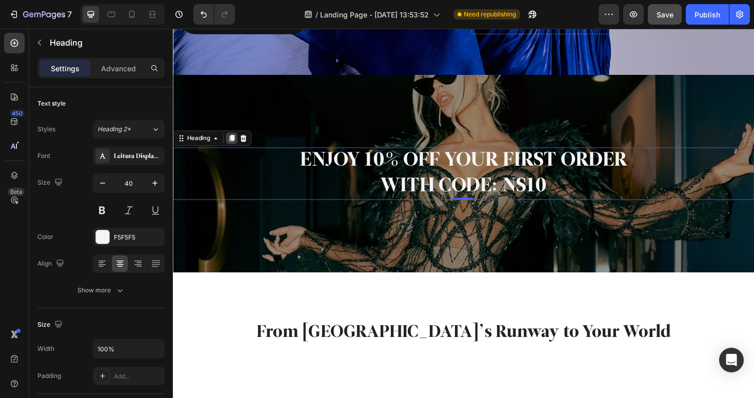
click at [237, 150] on div at bounding box center [235, 144] width 12 height 12
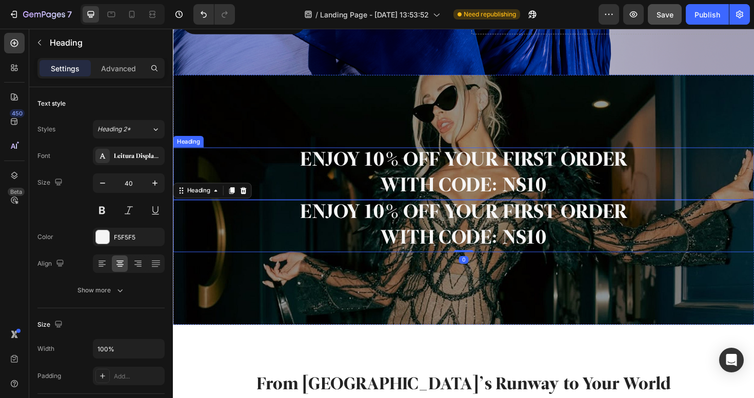
click at [430, 187] on h2 "ENJOY 10% OFF YOUR FIRST ORDER WITH CODE: NS10" at bounding box center [480, 181] width 615 height 55
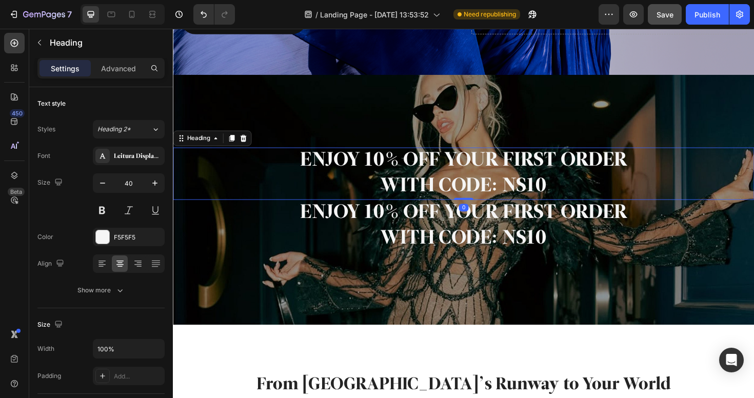
click at [308, 178] on h2 "ENJOY 10% OFF YOUR FIRST ORDER WITH CODE: NS10" at bounding box center [480, 181] width 615 height 55
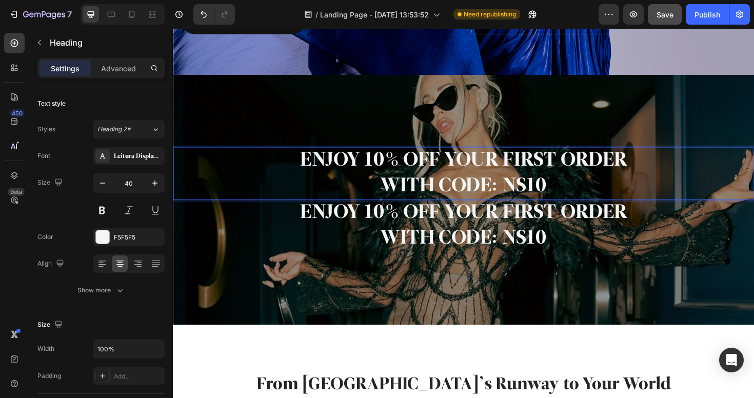
click at [308, 178] on p "ENJOY 10% OFF YOUR FIRST ORDER WITH CODE: NS10" at bounding box center [480, 181] width 613 height 53
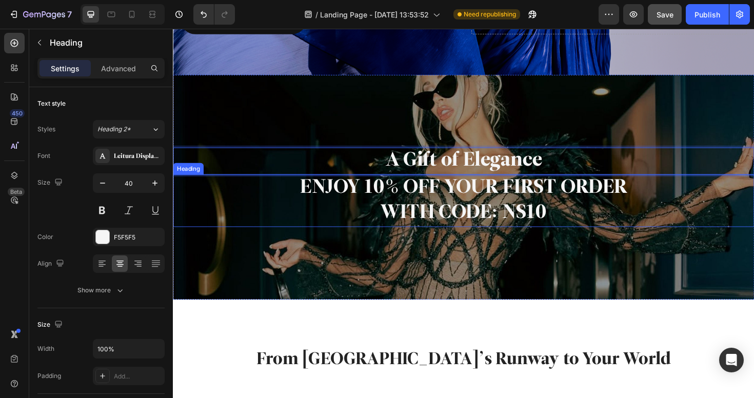
click at [393, 188] on h2 "ENJOY 10% OFF YOUR FIRST ORDER WITH CODE: NS10" at bounding box center [480, 210] width 615 height 55
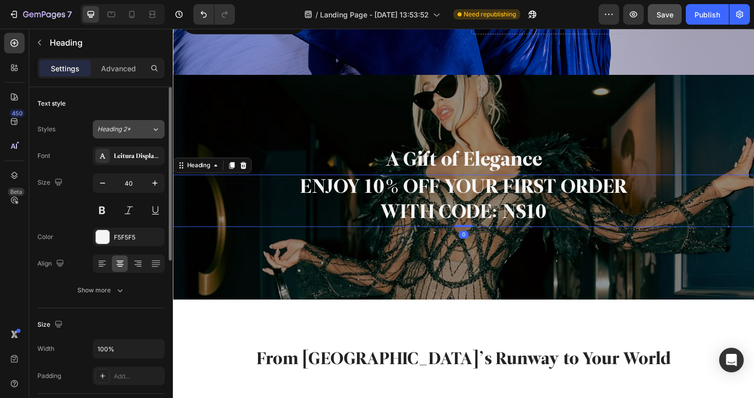
click at [124, 121] on button "Heading 2*" at bounding box center [129, 129] width 72 height 18
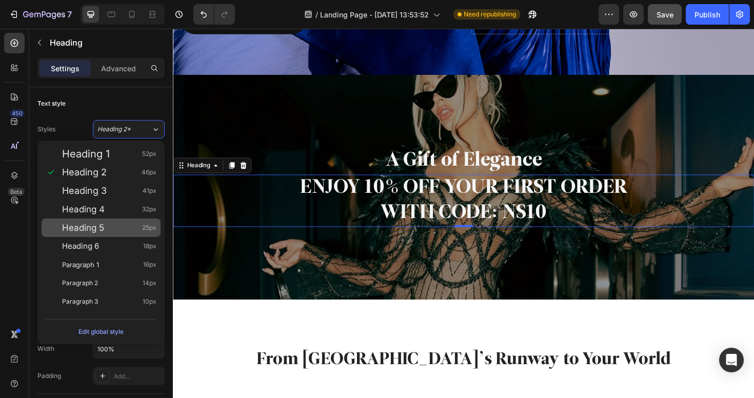
click at [104, 224] on span "Heading 5" at bounding box center [83, 228] width 42 height 10
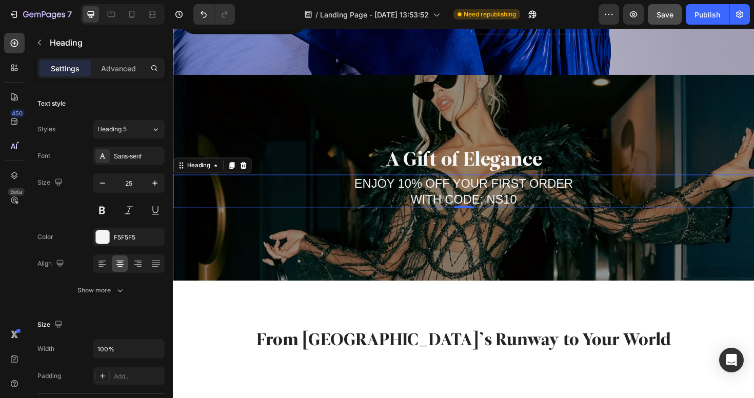
click at [426, 209] on h2 "ENJOY 10% OFF YOUR FIRST ORDER WITH CODE: NS10" at bounding box center [480, 200] width 615 height 35
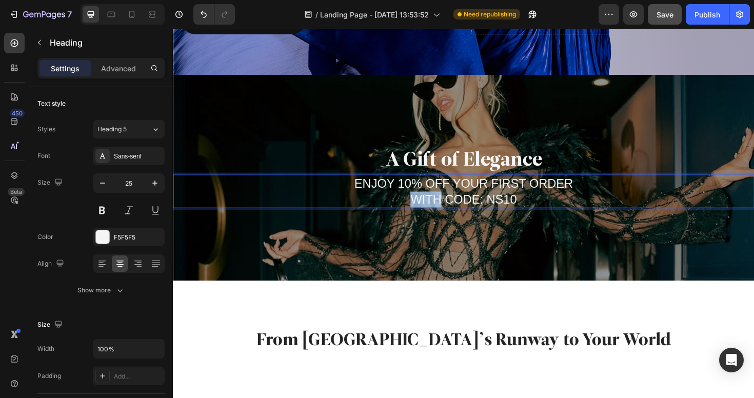
click at [426, 209] on p "ENJOY 10% OFF YOUR FIRST ORDER WITH CODE: NS10" at bounding box center [480, 200] width 613 height 33
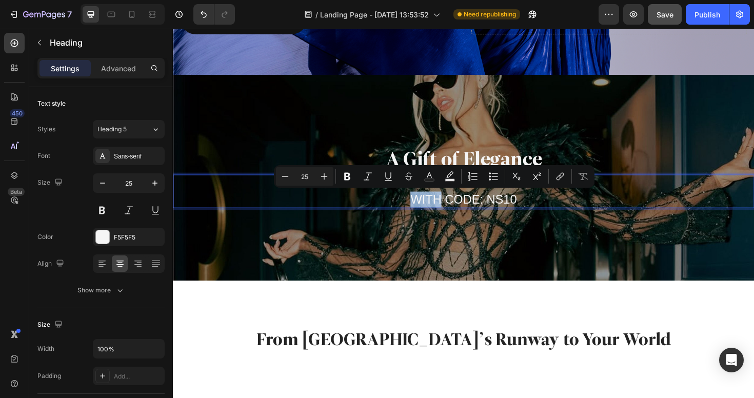
click at [421, 211] on p "ENJOY 10% OFF YOUR FIRST ORDER WITH CODE: NS10" at bounding box center [480, 200] width 613 height 33
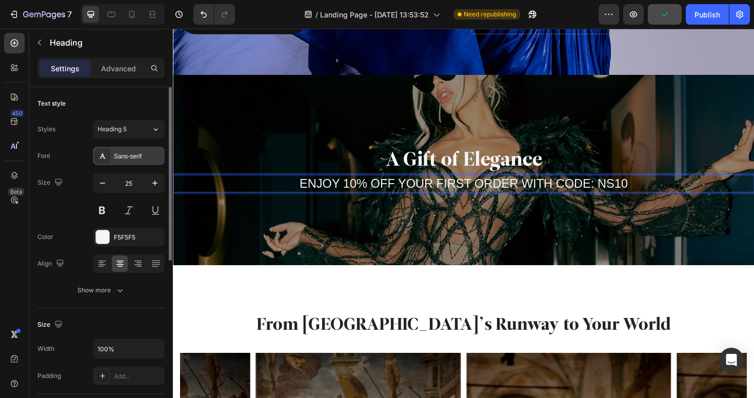
click at [140, 155] on div "Sans-serif" at bounding box center [138, 156] width 48 height 9
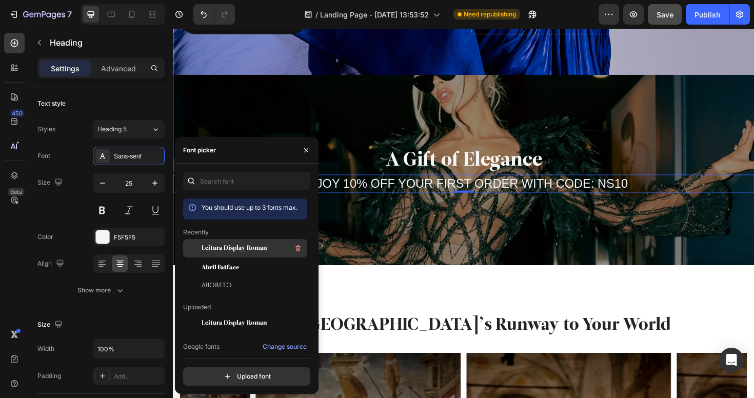
click at [213, 243] on div "Leitura Display Roman" at bounding box center [254, 248] width 104 height 12
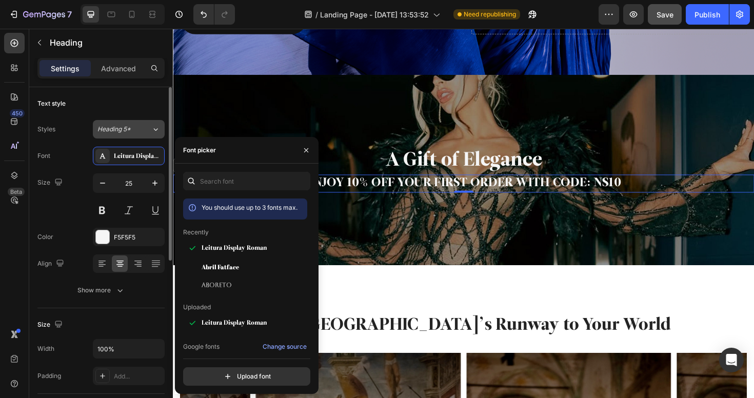
click at [127, 124] on button "Heading 5*" at bounding box center [129, 129] width 72 height 18
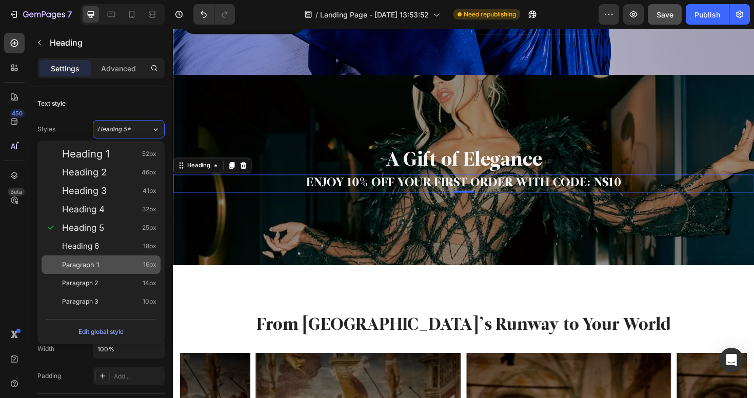
click at [110, 257] on div "Paragraph 1 16px" at bounding box center [101, 264] width 119 height 18
type input "16"
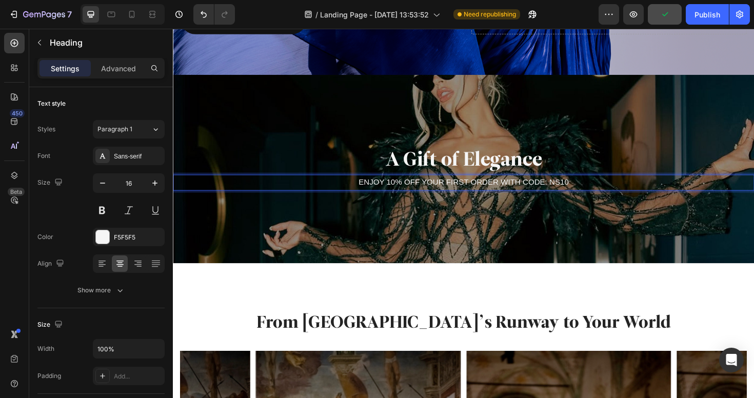
click at [590, 193] on p "ENJOY 10% OFF YOUR FIRST ORDER WITH CODE: NS10" at bounding box center [480, 191] width 613 height 15
click at [376, 192] on p "ENJOY 10% OFF YOUR FIRST ORDER WITH CODE: NS10" at bounding box center [480, 191] width 613 height 15
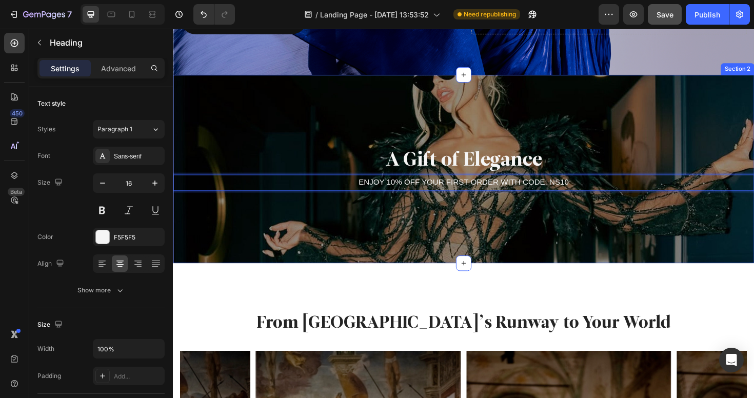
click at [534, 222] on div "A Gift of Elegance Heading ENJOY 10% OFF YOUR FIRST ORDER WITH CODE: NS10 Headi…" at bounding box center [480, 176] width 615 height 199
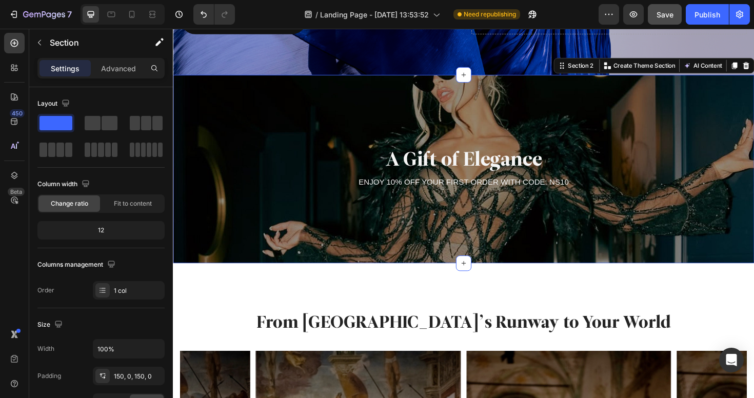
click at [529, 201] on div "A Gift of Elegance Heading ENJOY 10% OFF YOUR FIRST ORDER WITH CODE: NS10 Headi…" at bounding box center [480, 176] width 615 height 199
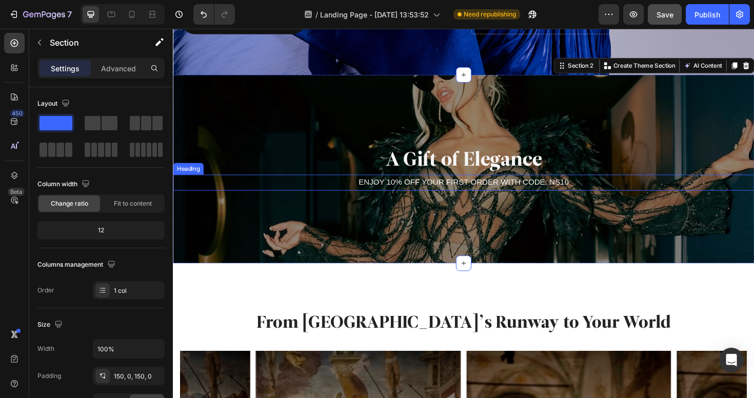
click at [536, 193] on p "ENJOY 10% OFF YOUR FIRST ORDER WITH CODE: NS10" at bounding box center [480, 191] width 613 height 15
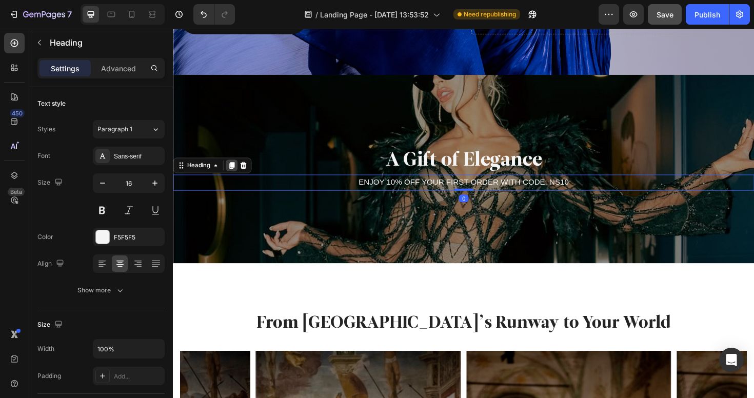
click at [236, 175] on icon at bounding box center [235, 173] width 8 height 8
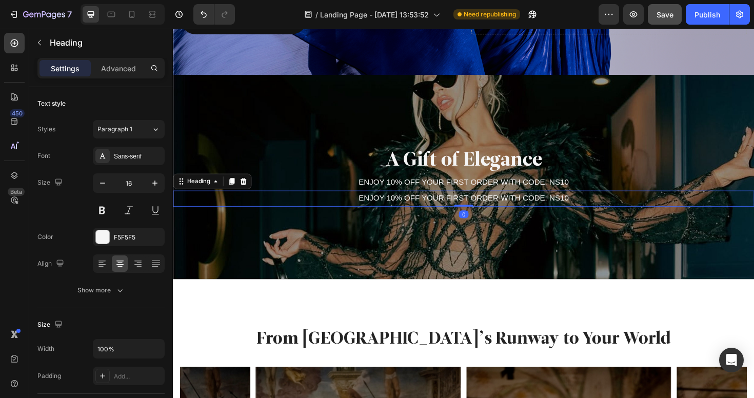
click at [562, 208] on h2 "ENJOY 10% OFF YOUR FIRST ORDER WITH CODE: NS10" at bounding box center [480, 208] width 615 height 17
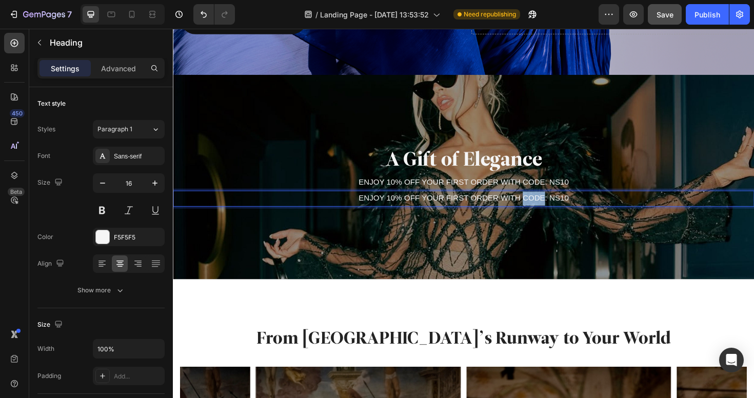
click at [562, 208] on p "ENJOY 10% OFF YOUR FIRST ORDER WITH CODE: NS10" at bounding box center [480, 208] width 613 height 15
click at [568, 208] on p "ENJOY 10% OFF YOUR FIRST ORDER WITH CODE: NS10" at bounding box center [480, 208] width 613 height 15
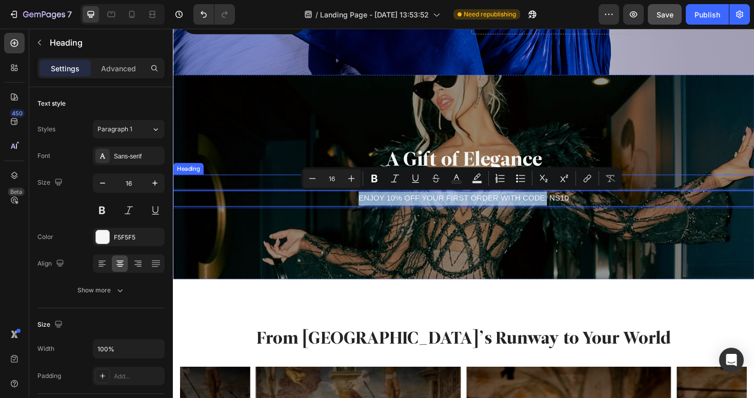
drag, startPoint x: 568, startPoint y: 209, endPoint x: 368, endPoint y: 197, distance: 200.8
click at [368, 197] on div "A Gift of Elegance Heading ENJOY 10% OFF YOUR FIRST ORDER WITH CODE: NS10 Headi…" at bounding box center [480, 185] width 615 height 63
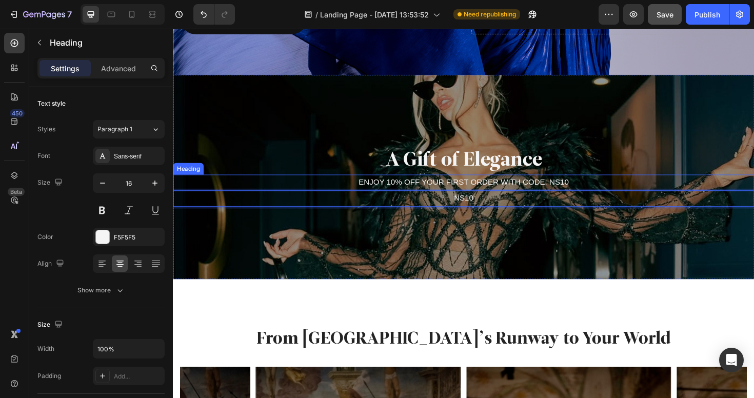
click at [605, 190] on p "ENJOY 10% OFF YOUR FIRST ORDER WITH CODE: NS10" at bounding box center [480, 191] width 613 height 15
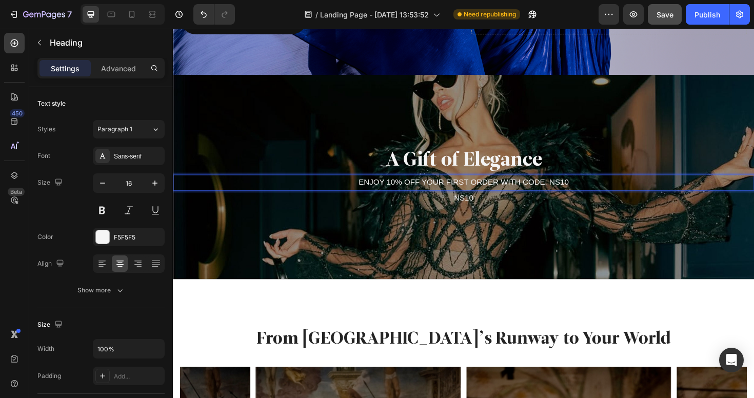
click at [598, 190] on p "ENJOY 10% OFF YOUR FIRST ORDER WITH CODE: NS10" at bounding box center [480, 191] width 613 height 15
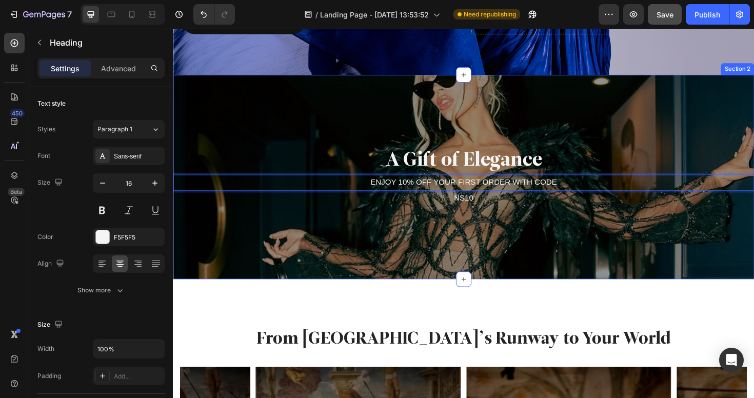
click at [524, 248] on div "A Gift of Elegance Heading ENJOY 10% OFF YOUR FIRST ORDER WITH CODE Heading 0 N…" at bounding box center [480, 185] width 615 height 216
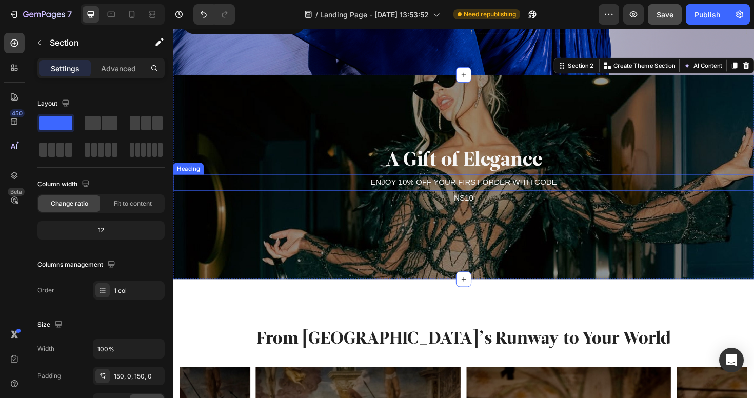
click at [504, 192] on p "ENJOY 10% OFF YOUR FIRST ORDER WITH CODE" at bounding box center [480, 191] width 613 height 15
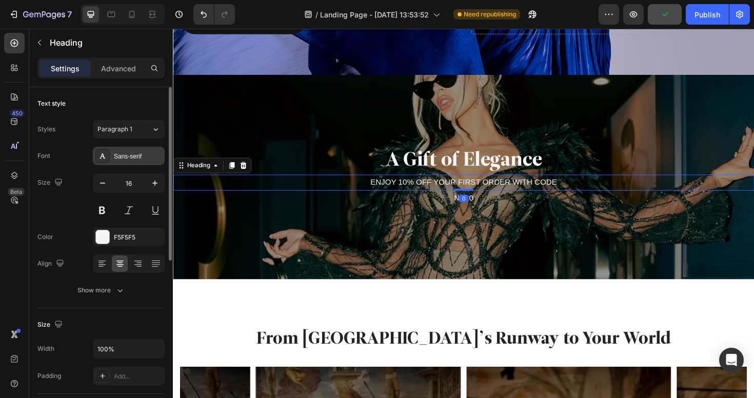
click at [119, 156] on div "Sans-serif" at bounding box center [138, 156] width 48 height 9
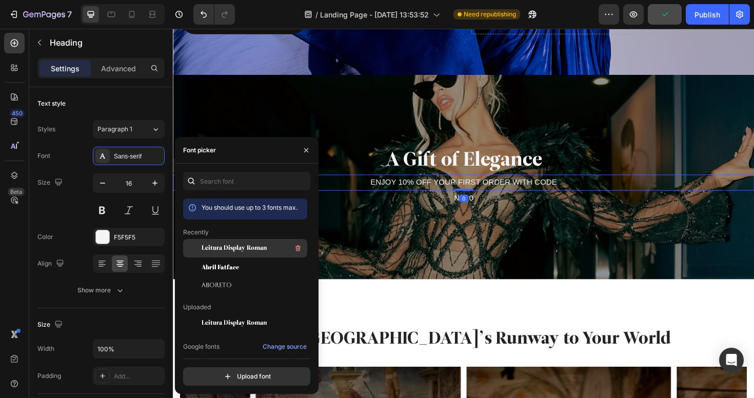
click at [220, 253] on div "Leitura Display Roman" at bounding box center [254, 248] width 104 height 12
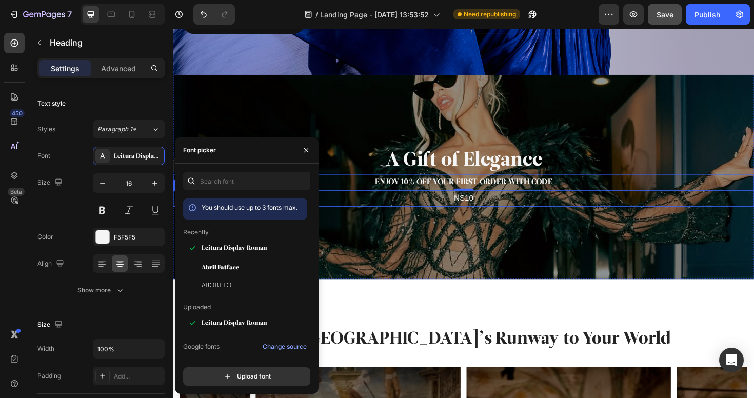
click at [470, 203] on p "NS10" at bounding box center [480, 208] width 613 height 15
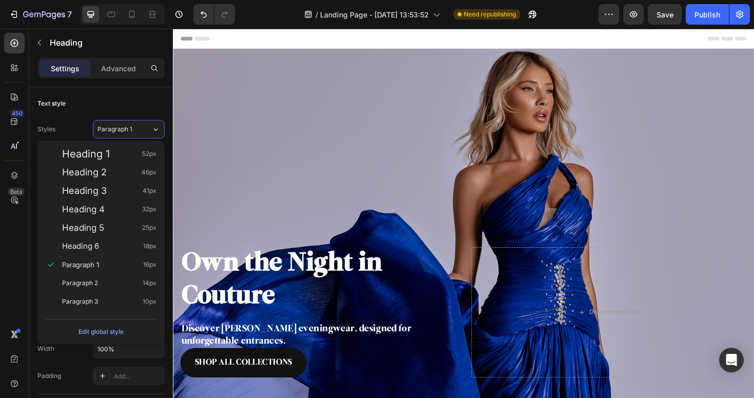
scroll to position [364, 0]
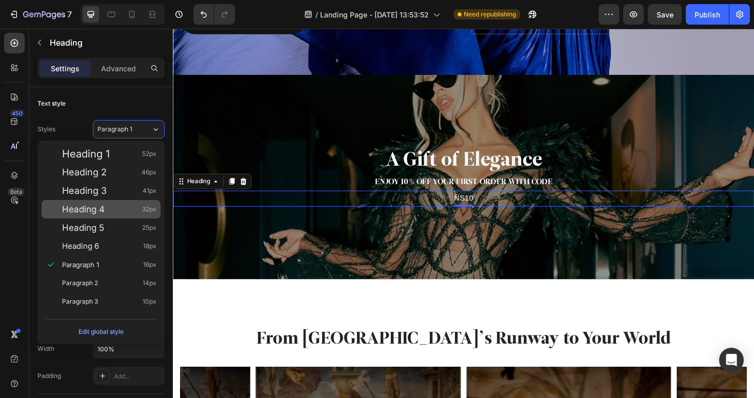
click at [96, 207] on span "Heading 4" at bounding box center [83, 209] width 43 height 10
type input "32"
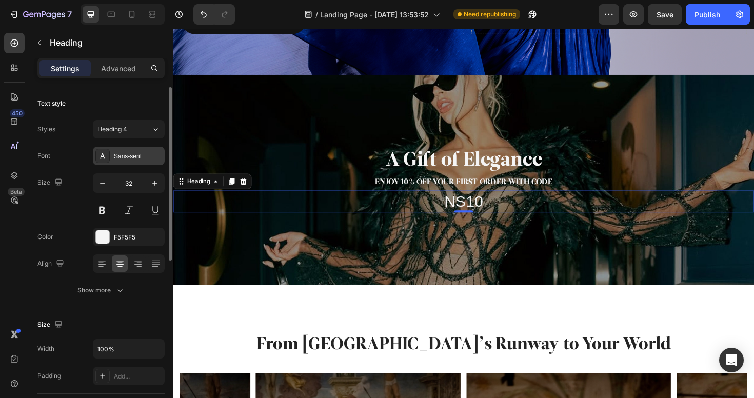
click at [132, 156] on div "Sans-serif" at bounding box center [138, 156] width 48 height 9
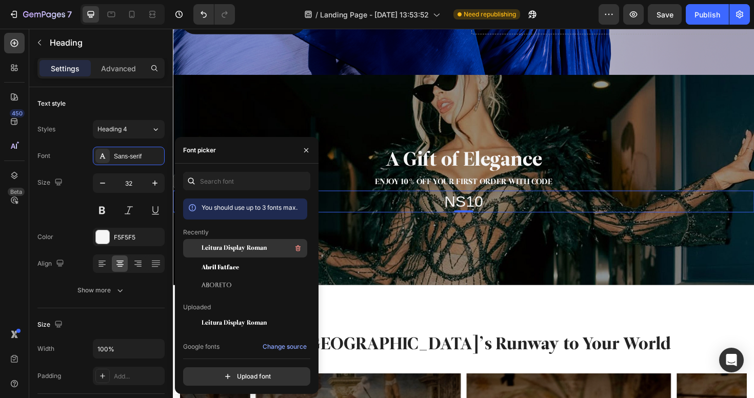
click at [232, 252] on span "Leitura Display Roman" at bounding box center [234, 248] width 65 height 9
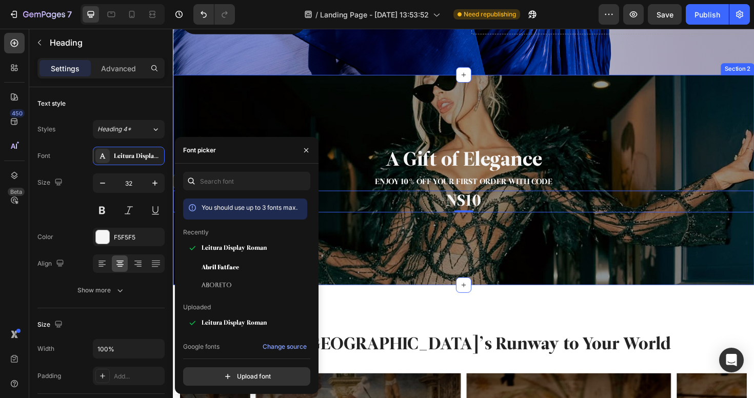
click at [452, 265] on div "A Gift of Elegance Heading ENJOY 10% OFF YOUR FIRST ORDER WITH CODE Heading NS1…" at bounding box center [480, 188] width 615 height 223
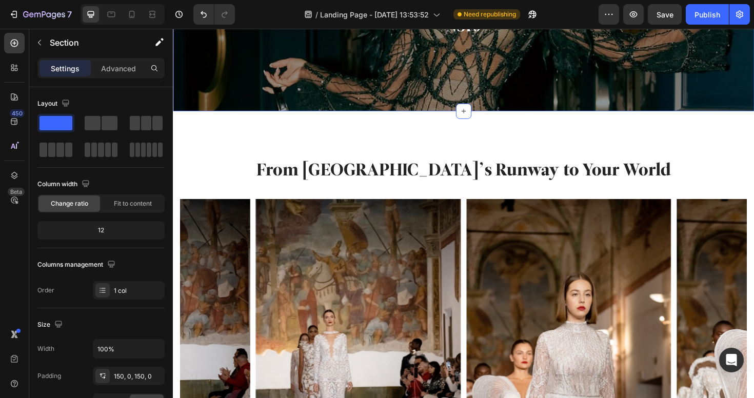
scroll to position [579, 0]
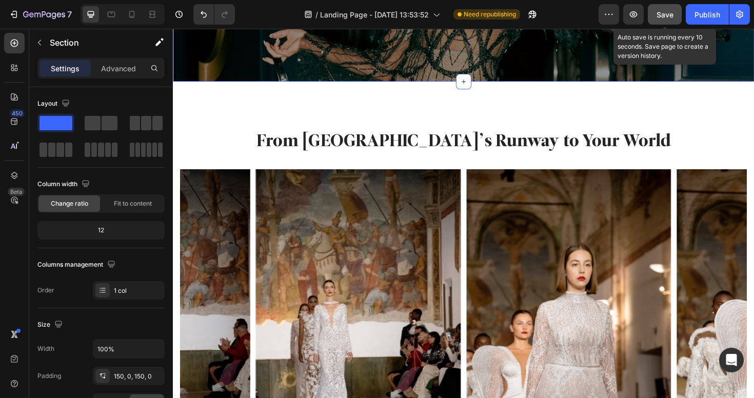
click at [674, 19] on button "Save" at bounding box center [665, 14] width 34 height 21
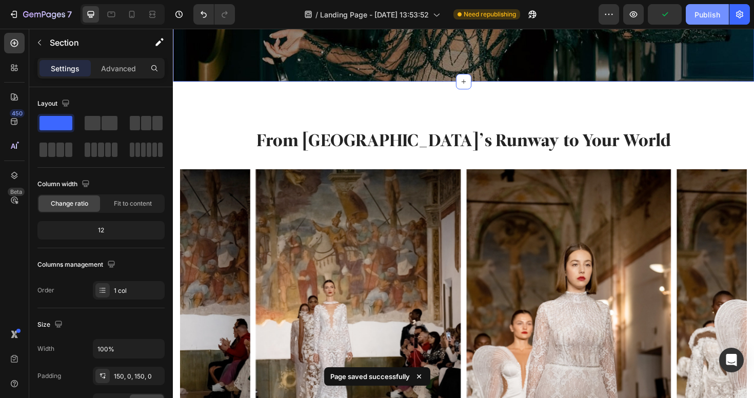
click at [713, 15] on div "Publish" at bounding box center [707, 14] width 26 height 11
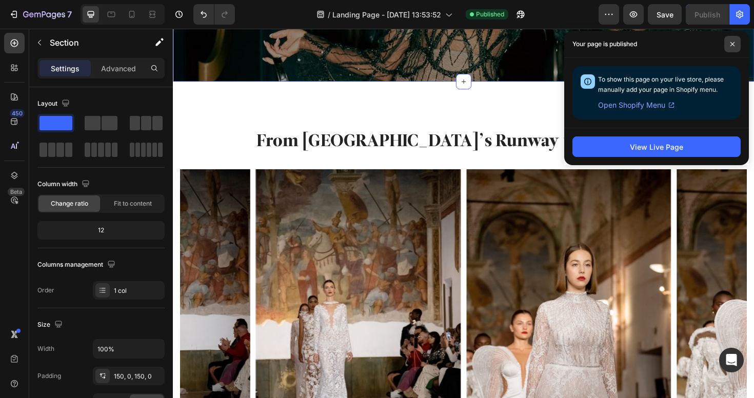
click at [735, 48] on span at bounding box center [732, 44] width 16 height 16
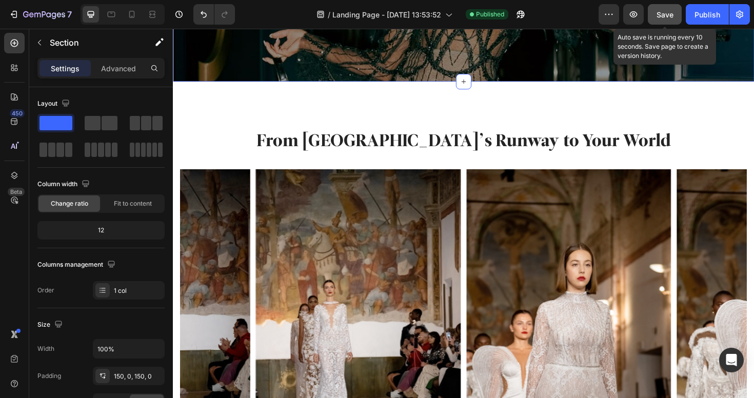
click at [671, 21] on button "Save" at bounding box center [665, 14] width 34 height 21
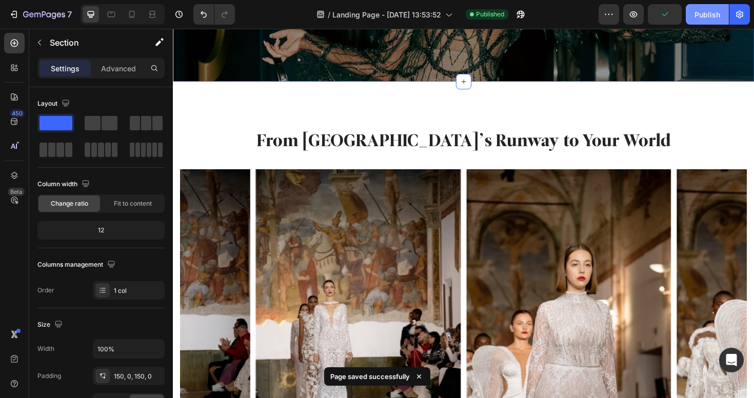
click at [705, 19] on div "Publish" at bounding box center [707, 14] width 26 height 11
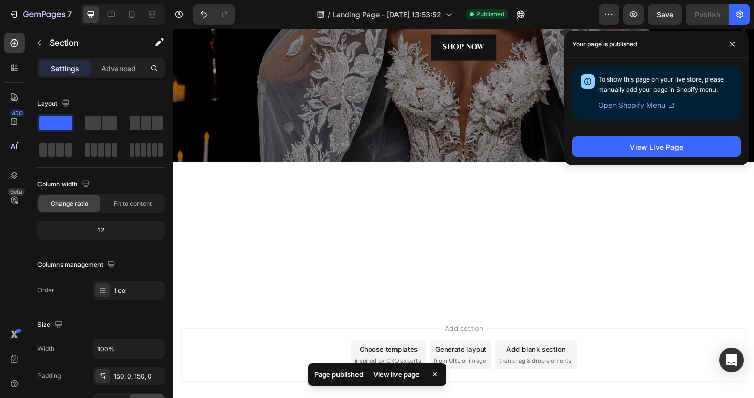
scroll to position [1890, 0]
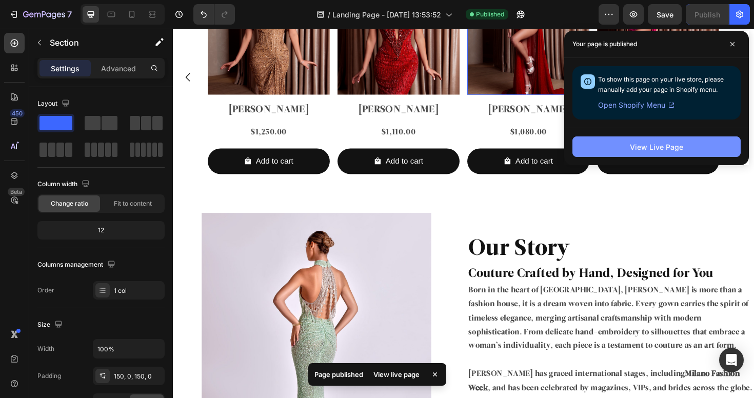
click at [734, 43] on icon at bounding box center [732, 44] width 5 height 5
click at [611, 143] on button "View Live Page" at bounding box center [656, 146] width 168 height 21
click at [613, 149] on button "View Live Page" at bounding box center [656, 146] width 168 height 21
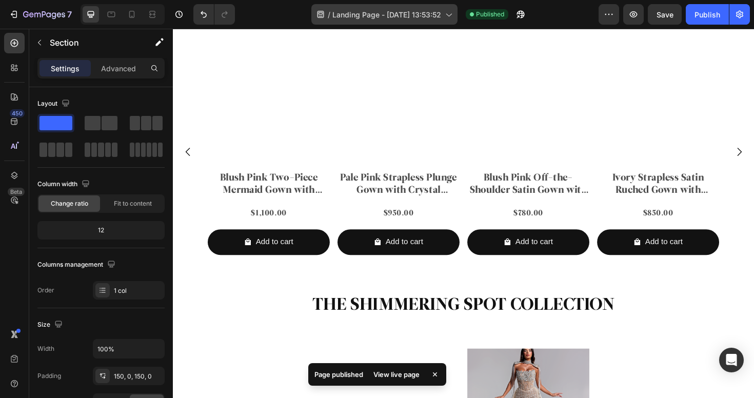
scroll to position [1864, 0]
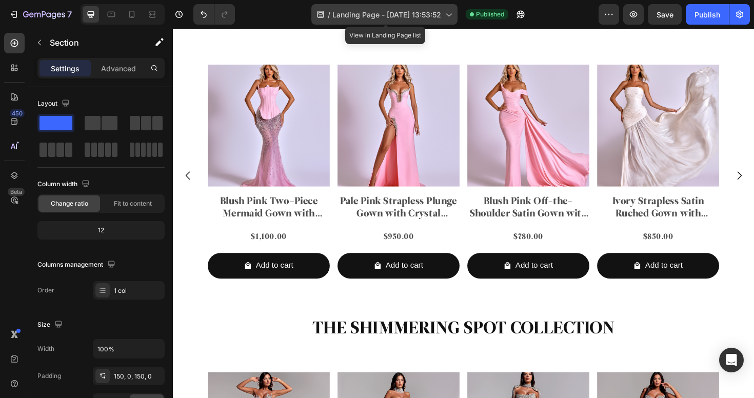
click at [373, 15] on span "Landing Page - [DATE] 13:53:52" at bounding box center [386, 14] width 109 height 11
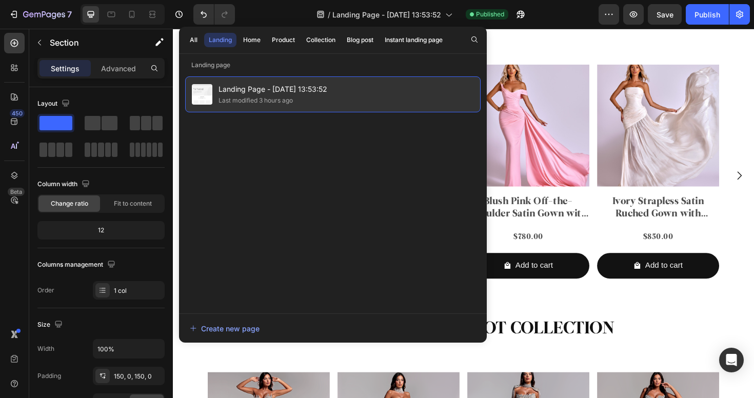
click at [334, 87] on div "Landing Page - [DATE] 13:53:52 Last modified 3 hours ago" at bounding box center [332, 94] width 295 height 36
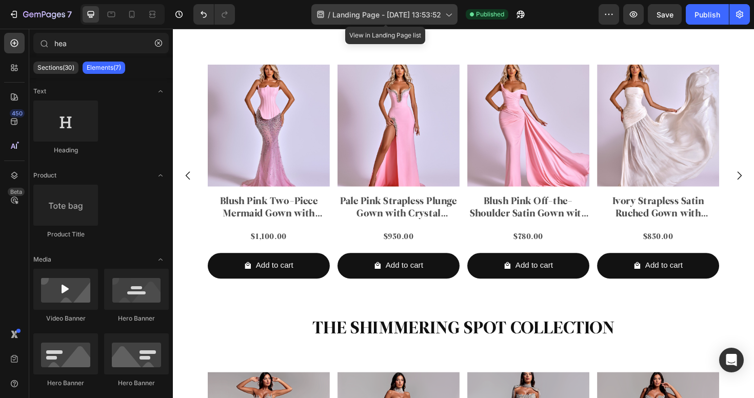
click at [455, 16] on div "/ Landing Page - [DATE] 13:53:52" at bounding box center [384, 14] width 146 height 21
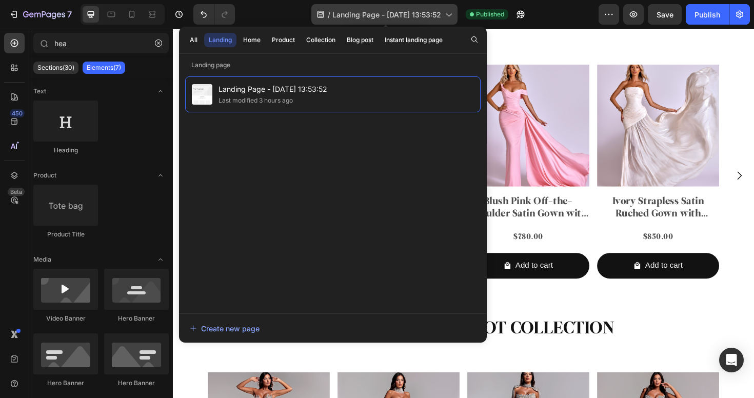
click at [324, 14] on div "/ Landing Page - [DATE] 13:53:52" at bounding box center [384, 14] width 146 height 21
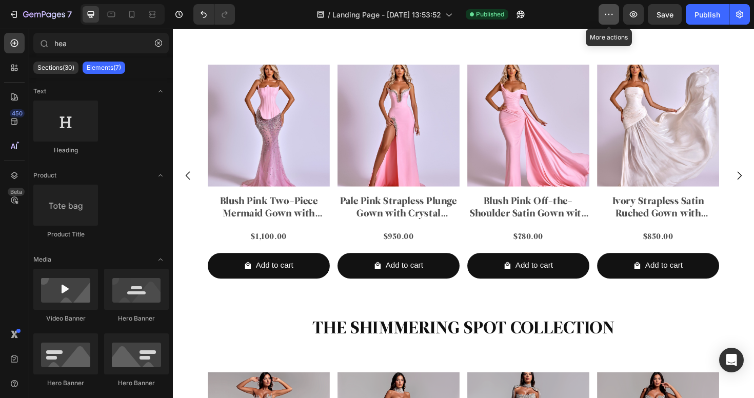
click at [610, 13] on icon "button" at bounding box center [609, 14] width 10 height 10
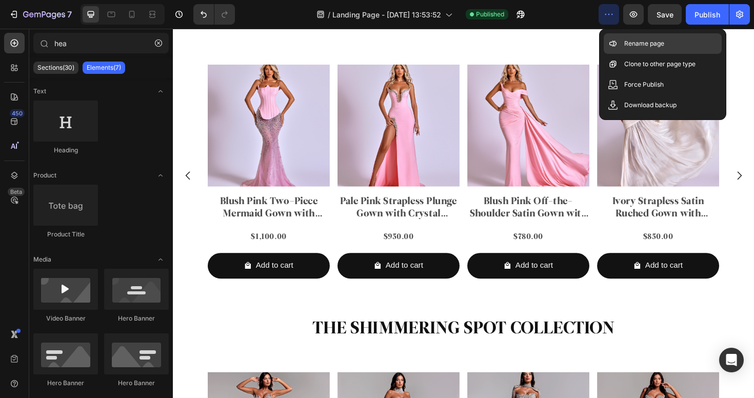
click at [627, 54] on div "Rename page" at bounding box center [663, 64] width 118 height 21
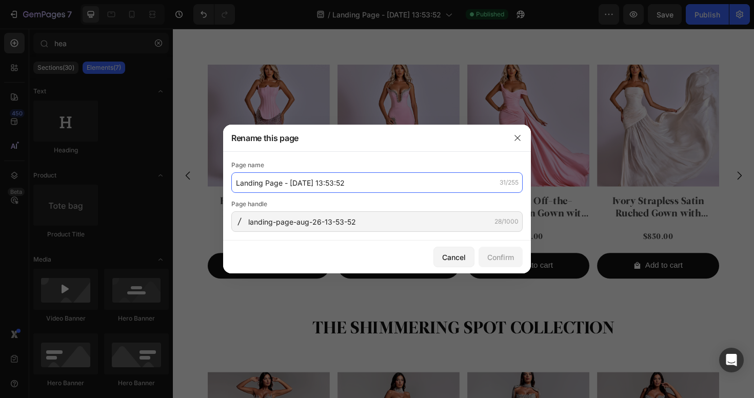
paste input "A World of Couture"
type input "A World of Couture"
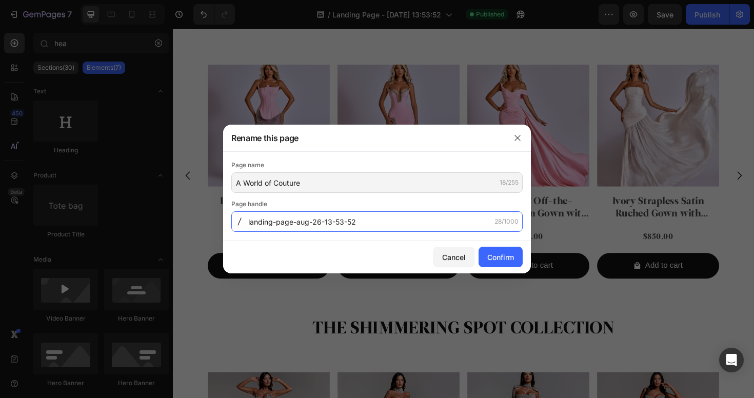
paste input "A-World-of-Couture"
type input "A-World-of-Couture"
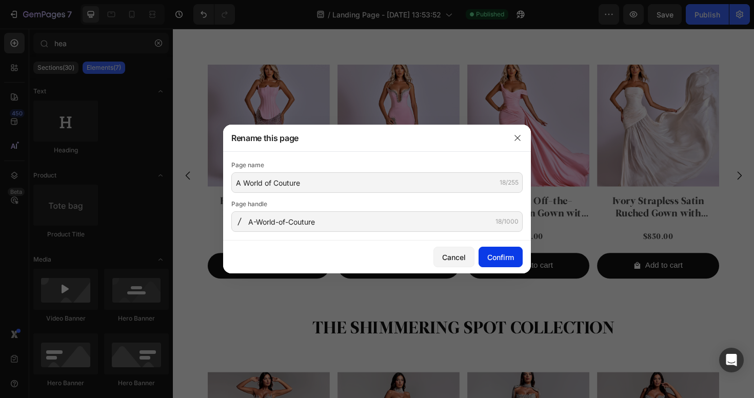
click at [504, 250] on button "Confirm" at bounding box center [500, 257] width 44 height 21
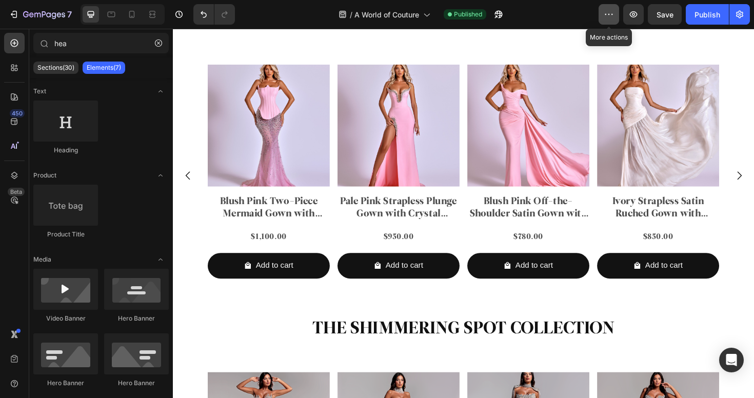
click at [615, 19] on button "button" at bounding box center [608, 14] width 21 height 21
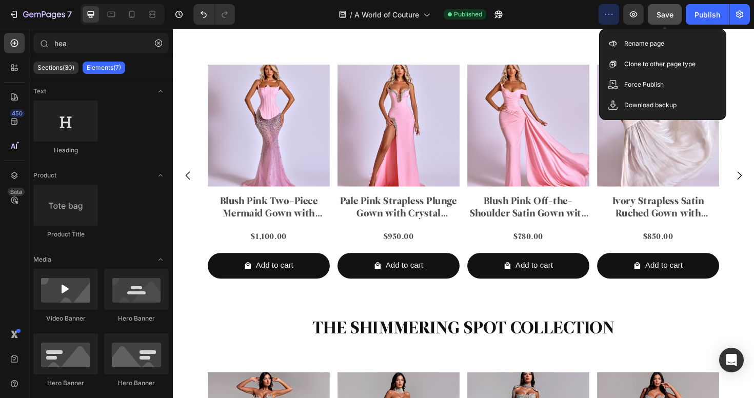
click at [674, 16] on button "Save" at bounding box center [665, 14] width 34 height 21
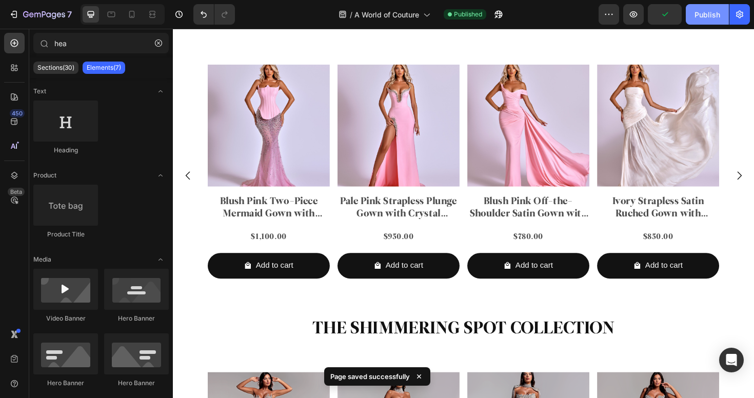
click at [705, 16] on div "Publish" at bounding box center [707, 14] width 26 height 11
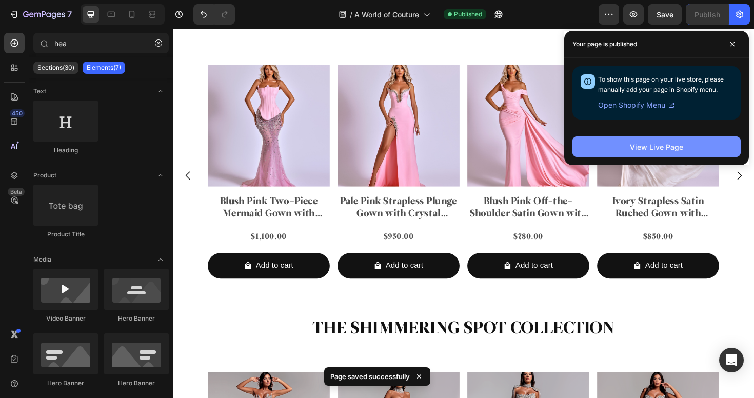
click at [649, 146] on div "View Live Page" at bounding box center [656, 147] width 53 height 11
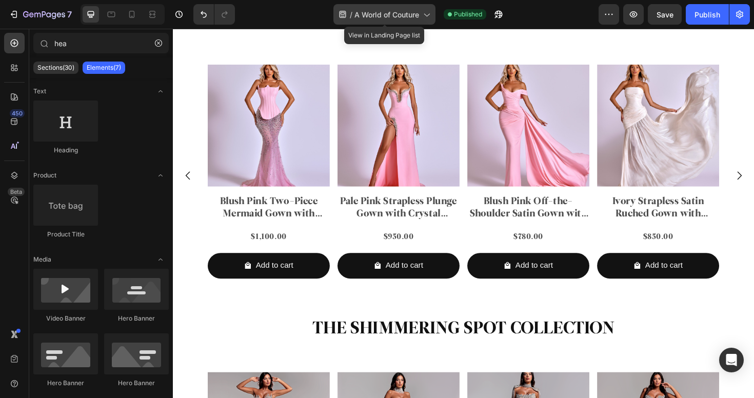
click at [419, 20] on div "/ A World of Couture" at bounding box center [384, 14] width 102 height 21
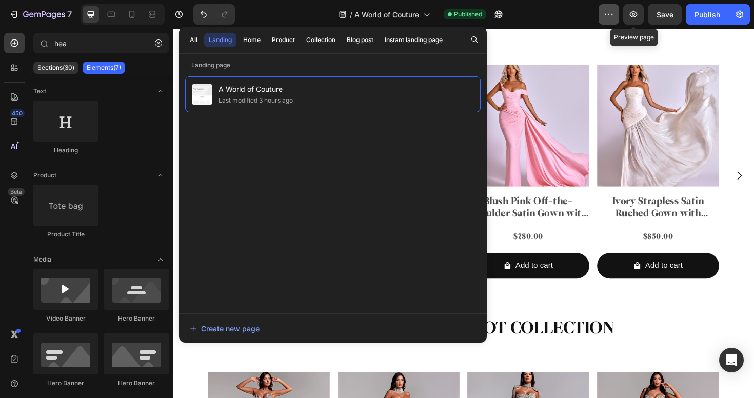
click at [613, 18] on icon "button" at bounding box center [609, 14] width 10 height 10
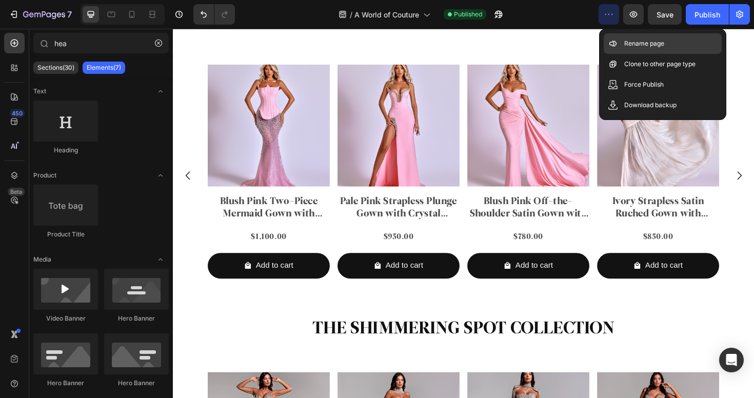
click at [629, 54] on div "Rename page" at bounding box center [663, 64] width 118 height 21
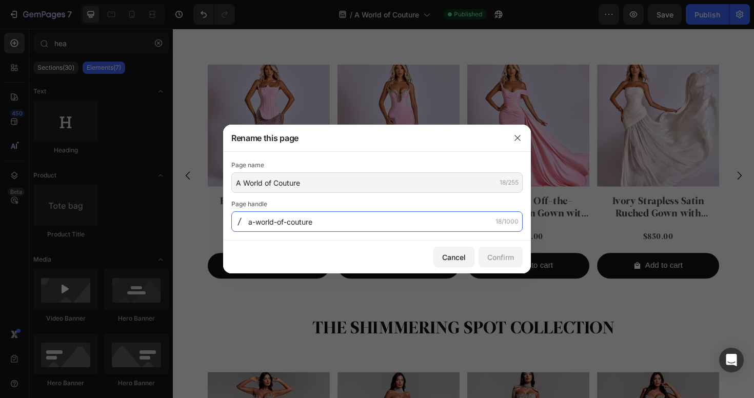
click at [342, 225] on input "a-world-of-couture" at bounding box center [376, 221] width 291 height 21
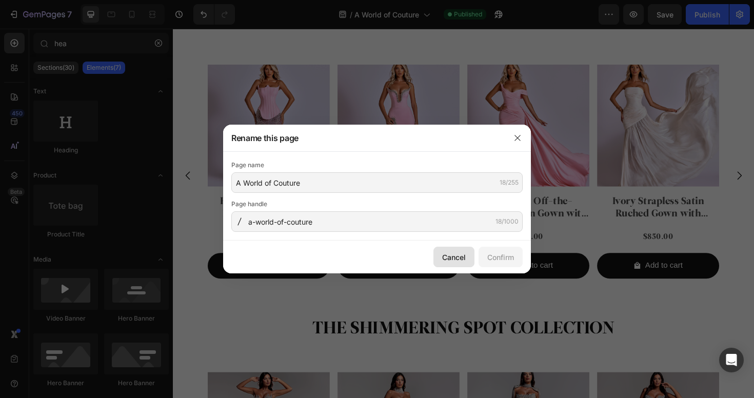
click at [448, 255] on div "Cancel" at bounding box center [454, 257] width 24 height 11
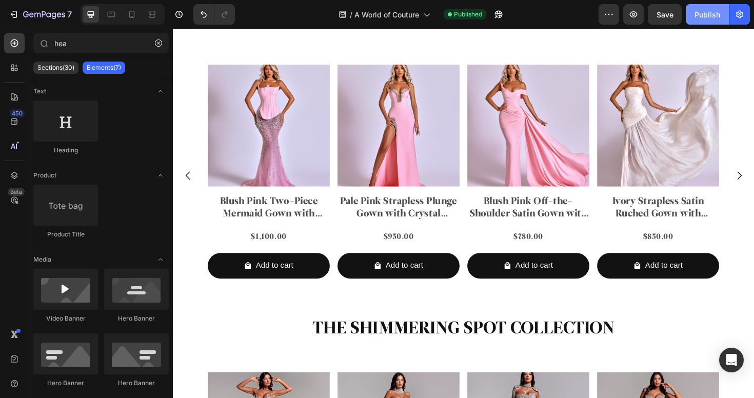
click at [691, 13] on button "Publish" at bounding box center [707, 14] width 43 height 21
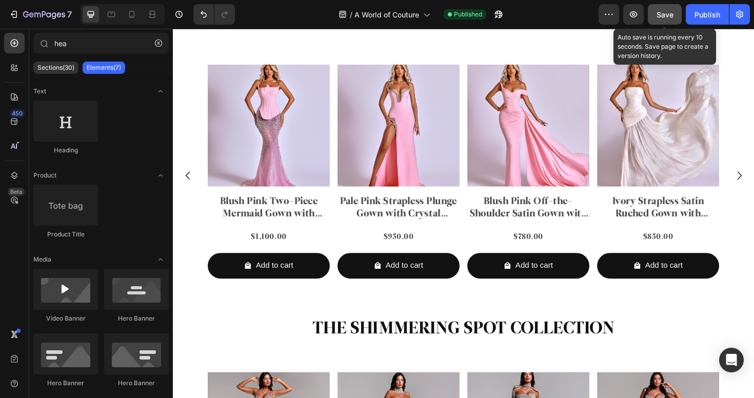
click at [673, 16] on button "Save" at bounding box center [665, 14] width 34 height 21
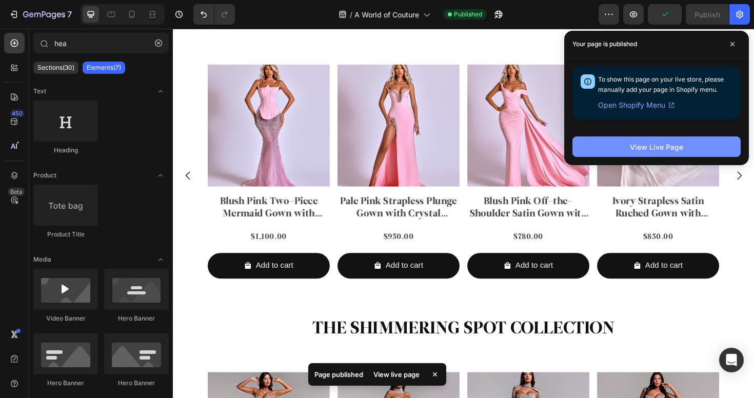
click at [674, 153] on button "View Live Page" at bounding box center [656, 146] width 168 height 21
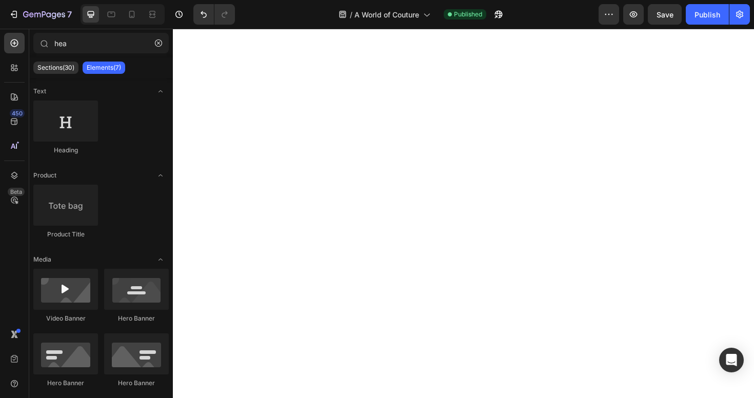
scroll to position [0, 0]
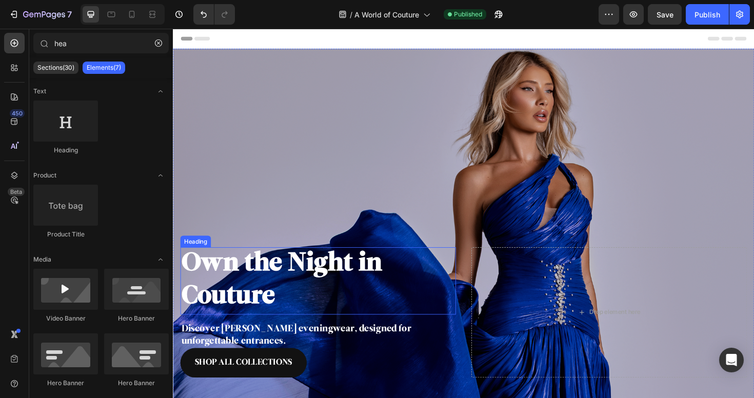
click at [285, 278] on strong "Own the Night in Couture" at bounding box center [288, 295] width 212 height 63
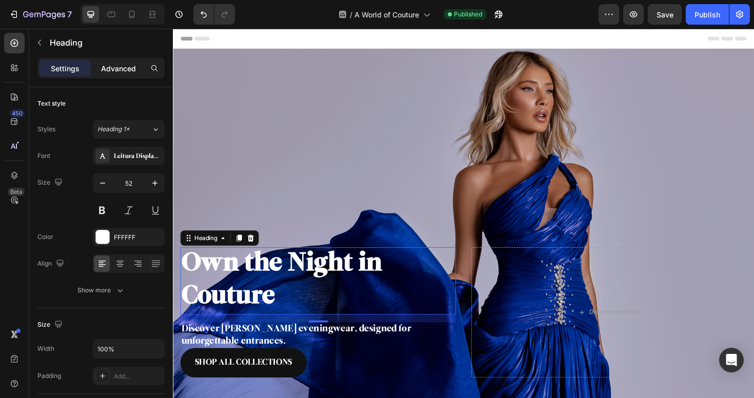
click at [115, 64] on p "Advanced" at bounding box center [118, 68] width 35 height 11
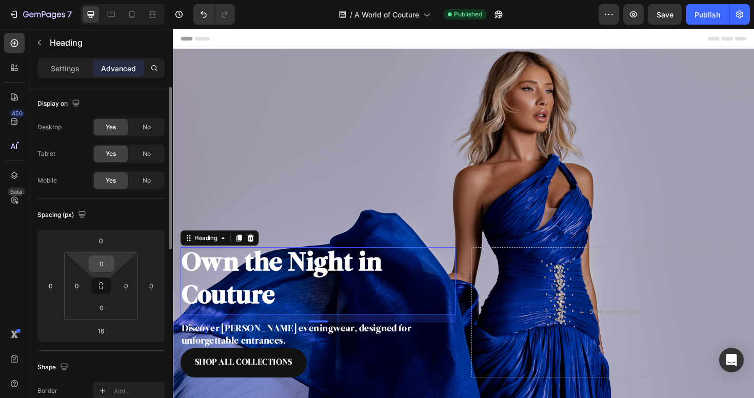
click at [108, 268] on input "0" at bounding box center [101, 263] width 21 height 15
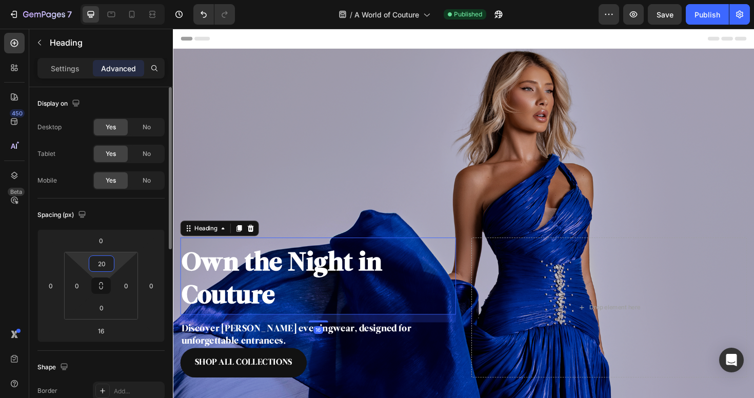
type input "20"
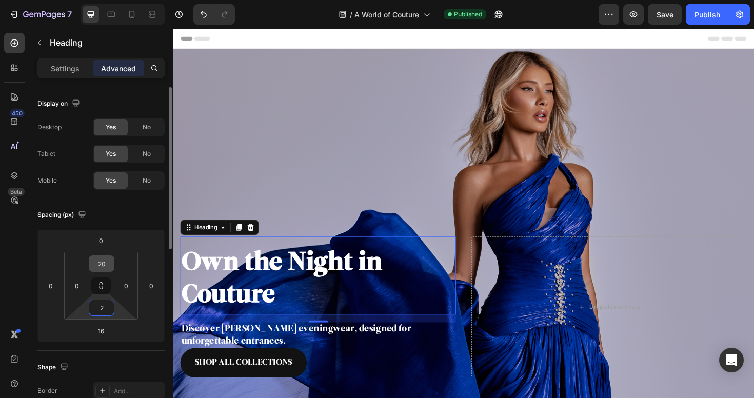
type input "20"
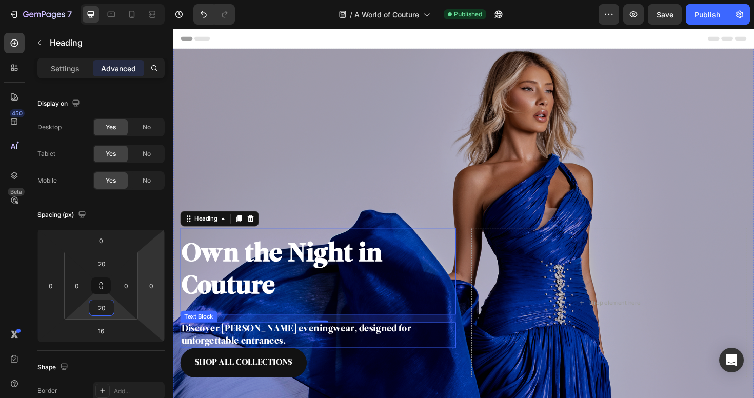
click at [338, 346] on p "Discover [PERSON_NAME] eveningwear, designed for unforgettable entrances." at bounding box center [327, 352] width 290 height 25
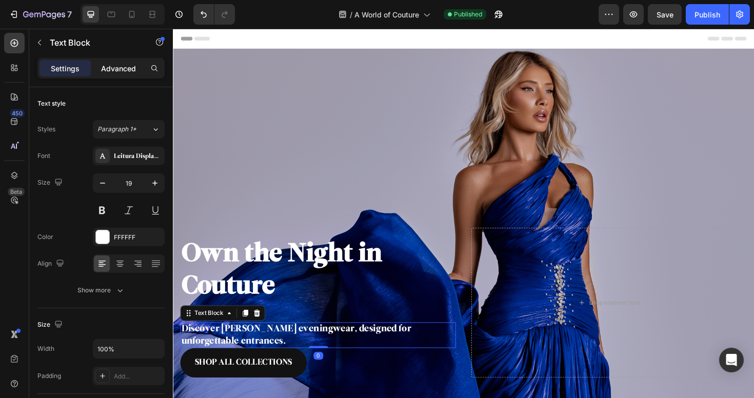
click at [128, 70] on p "Advanced" at bounding box center [118, 68] width 35 height 11
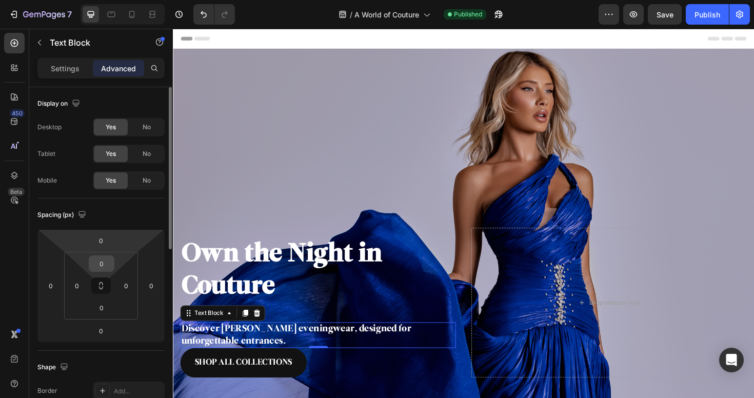
click at [106, 267] on input "0" at bounding box center [101, 263] width 21 height 15
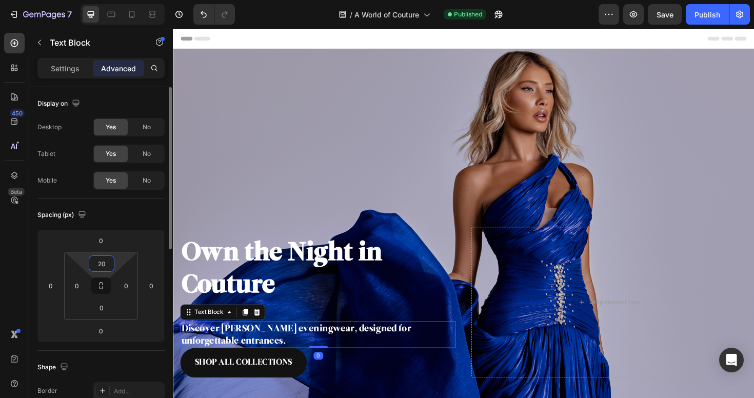
type input "20"
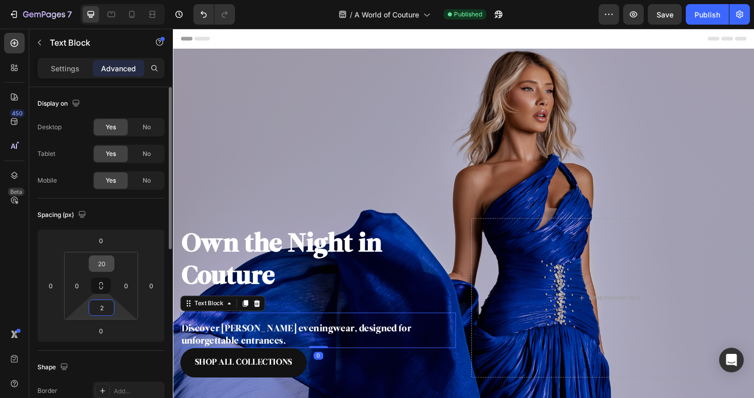
type input "20"
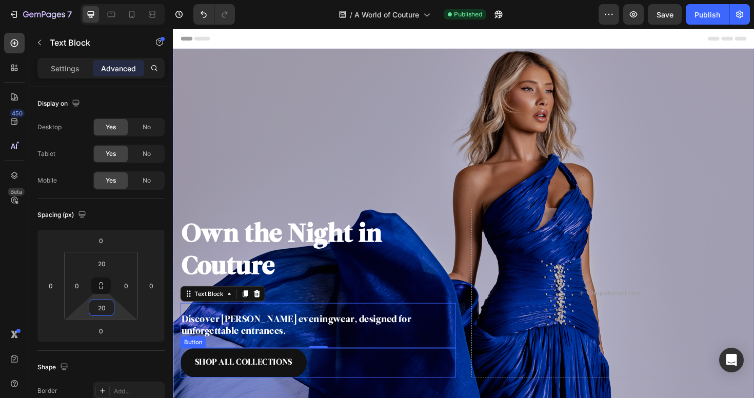
click at [353, 384] on div "SHOP ALL COLLECTIONS Button" at bounding box center [326, 382] width 292 height 31
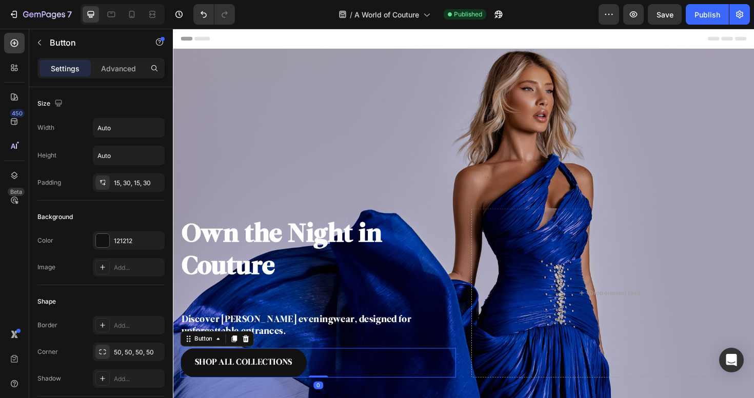
click at [115, 58] on div "Settings Advanced" at bounding box center [100, 68] width 127 height 21
click at [115, 65] on p "Advanced" at bounding box center [118, 68] width 35 height 11
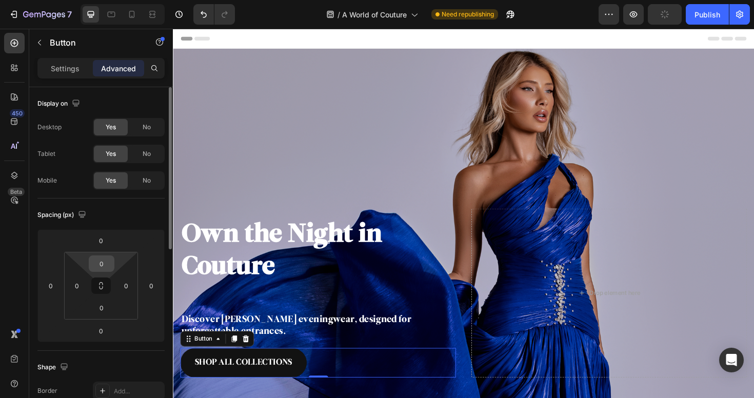
click at [106, 260] on input "0" at bounding box center [101, 263] width 21 height 15
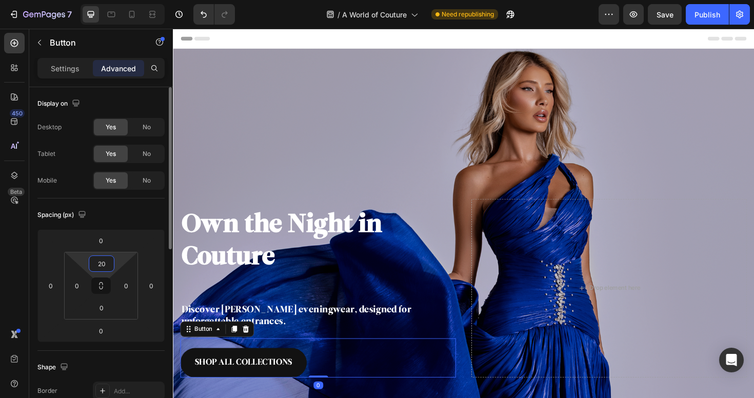
type input "20"
click at [109, 303] on input "0" at bounding box center [101, 307] width 21 height 15
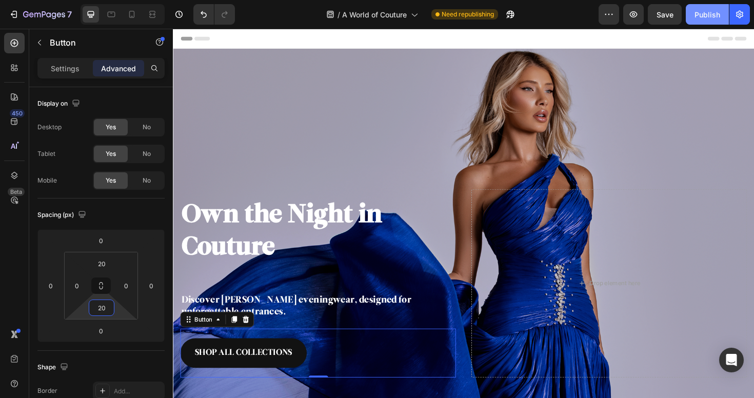
type input "20"
click at [705, 21] on button "Publish" at bounding box center [707, 14] width 43 height 21
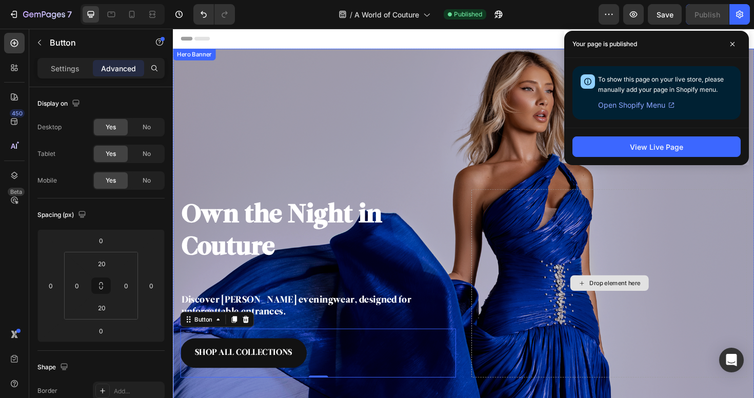
click at [497, 239] on div "Drop element here" at bounding box center [635, 297] width 292 height 199
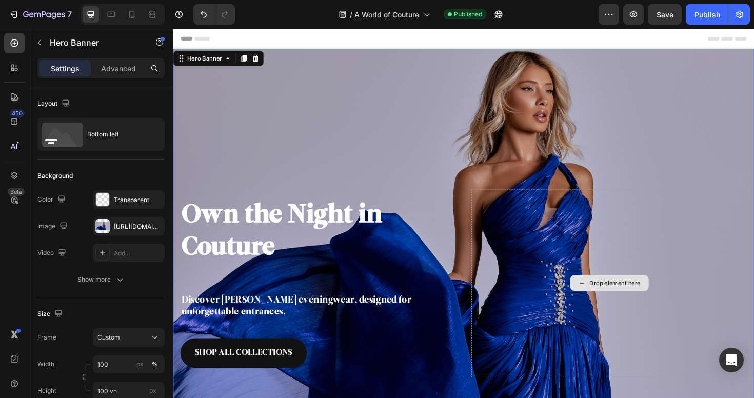
click at [513, 237] on div "Drop element here" at bounding box center [635, 297] width 292 height 199
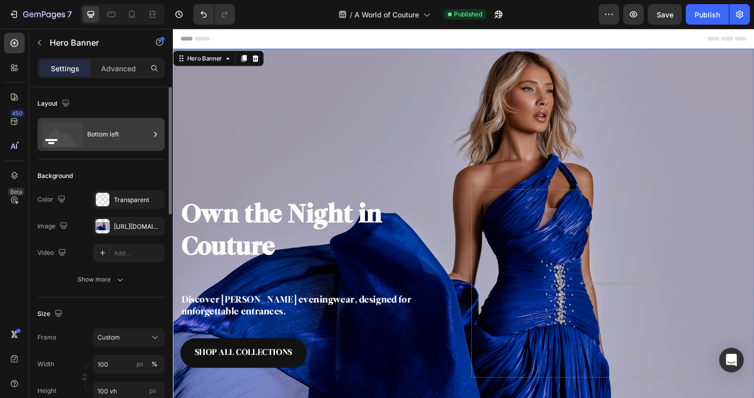
click at [124, 144] on div "Bottom left" at bounding box center [118, 135] width 63 height 24
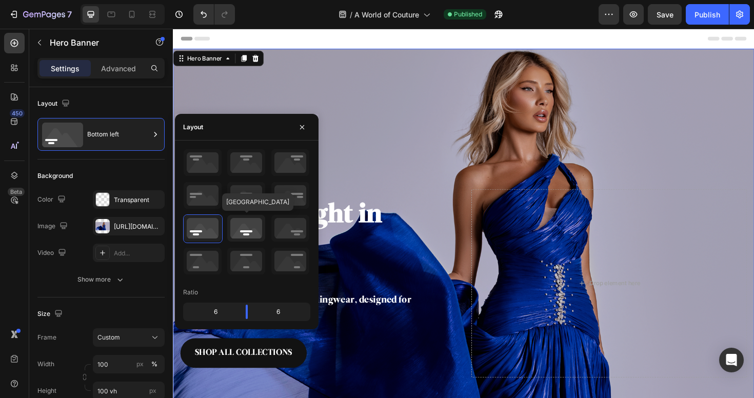
click at [231, 223] on icon at bounding box center [246, 228] width 38 height 27
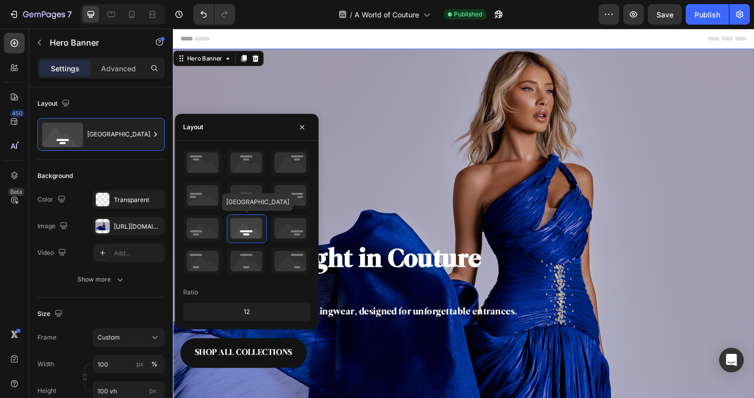
click at [251, 229] on icon at bounding box center [246, 228] width 38 height 27
click at [257, 174] on icon at bounding box center [246, 162] width 38 height 27
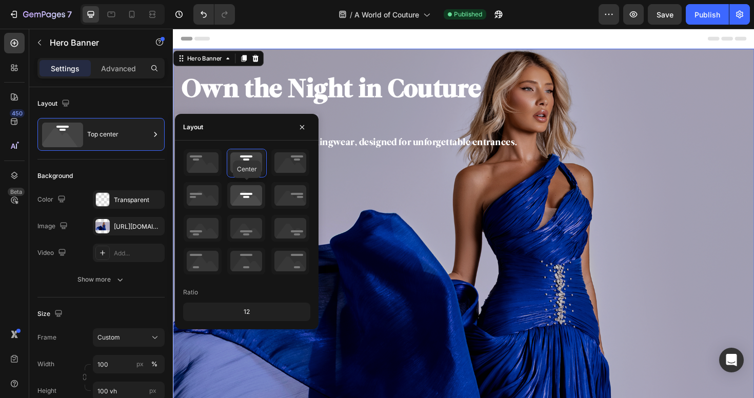
click at [248, 189] on icon at bounding box center [246, 195] width 38 height 27
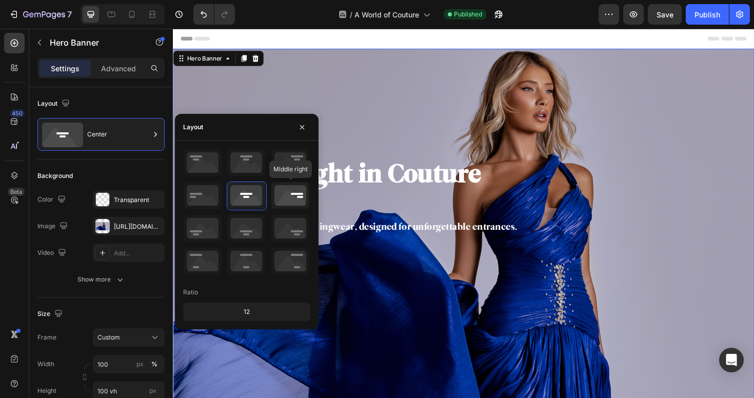
click at [282, 203] on icon at bounding box center [290, 195] width 38 height 27
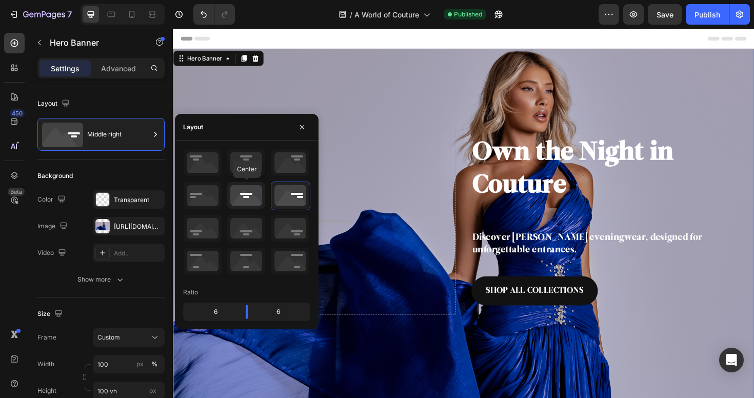
click at [248, 196] on icon at bounding box center [246, 195] width 38 height 27
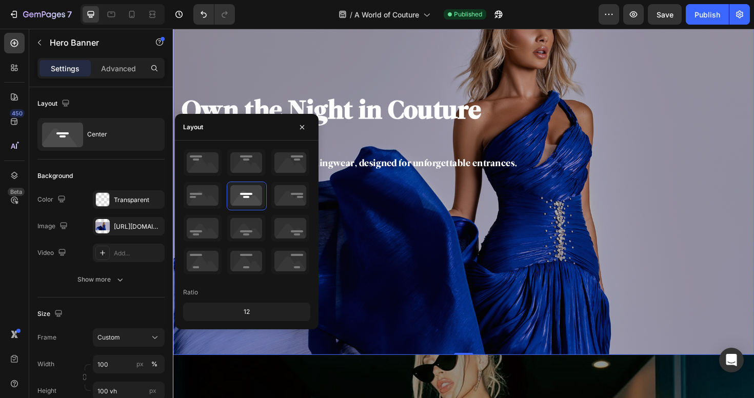
click at [471, 296] on div "Overlay" at bounding box center [480, 178] width 615 height 391
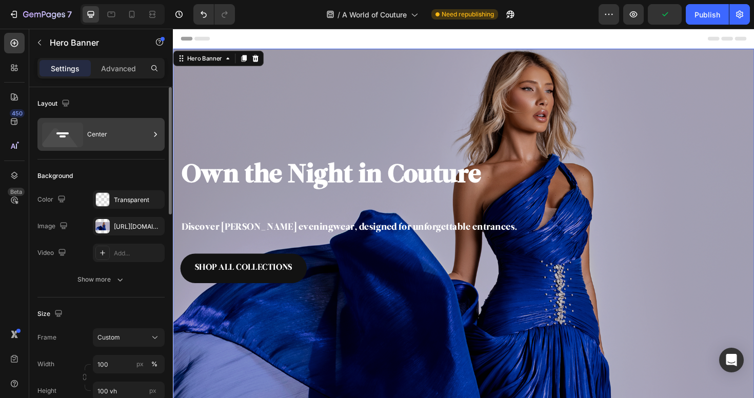
click at [132, 143] on div "Center" at bounding box center [118, 135] width 63 height 24
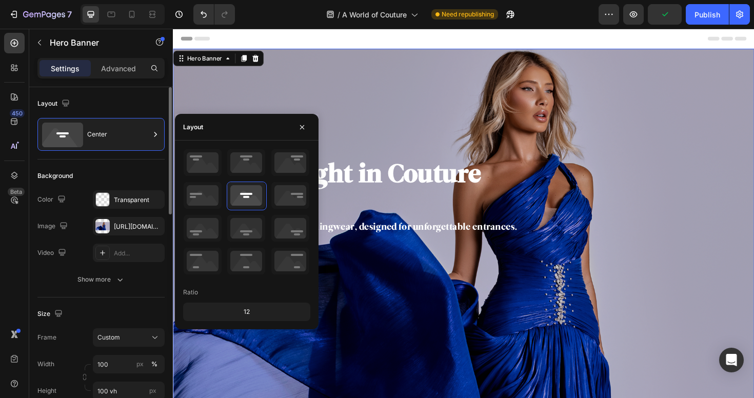
click at [119, 297] on div "Layout Center" at bounding box center [100, 352] width 127 height 111
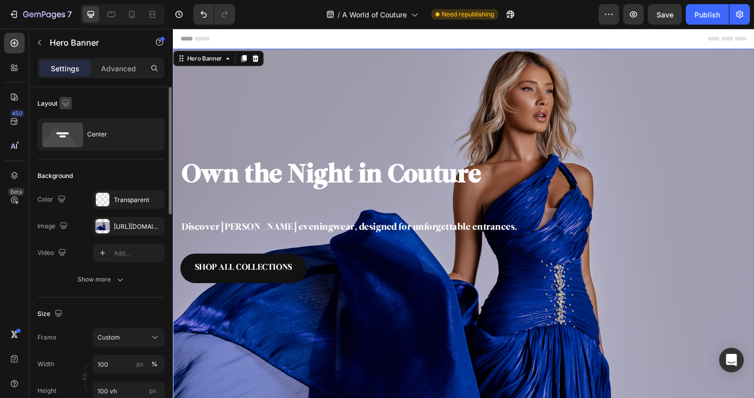
click at [61, 100] on icon "button" at bounding box center [66, 103] width 10 height 10
click at [71, 101] on button "button" at bounding box center [65, 103] width 12 height 12
click at [112, 271] on button "Show more" at bounding box center [100, 279] width 127 height 18
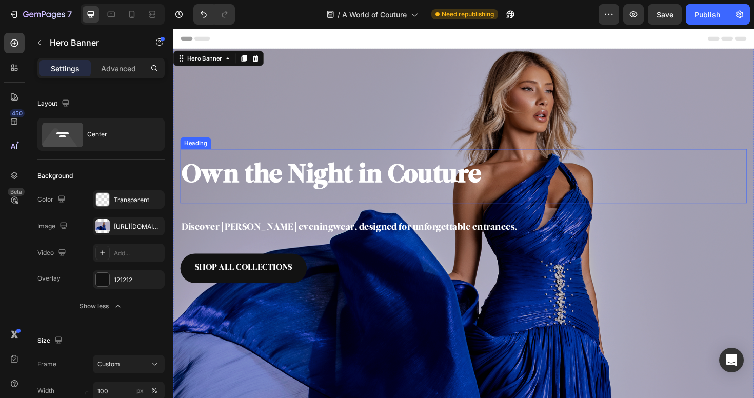
click at [383, 190] on strong "Own the Night in Couture" at bounding box center [340, 184] width 317 height 28
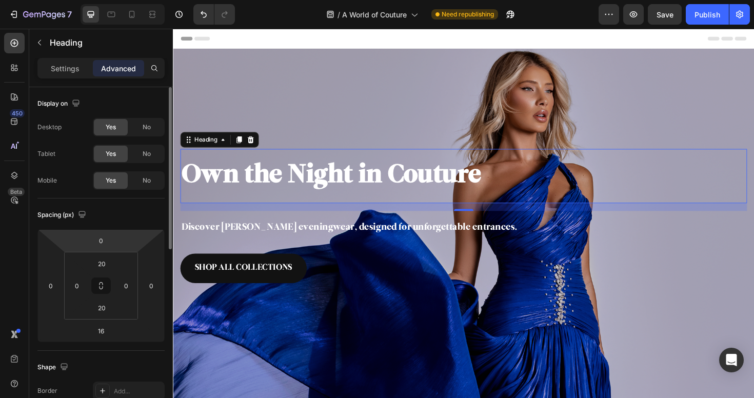
click at [75, 78] on div "Settings Advanced" at bounding box center [101, 72] width 144 height 29
click at [78, 72] on p "Settings" at bounding box center [65, 68] width 29 height 11
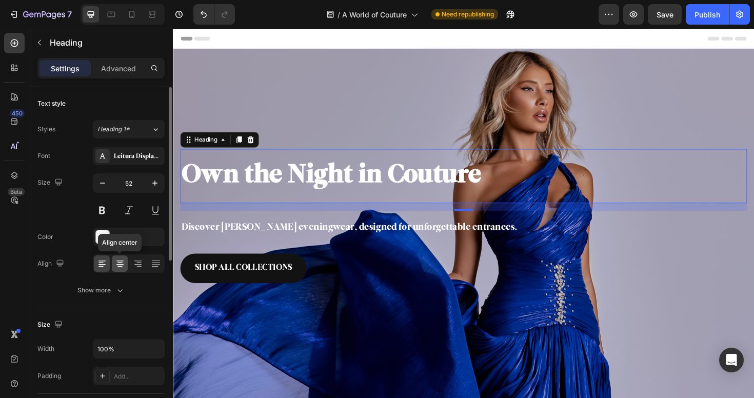
click at [117, 263] on icon at bounding box center [119, 263] width 5 height 1
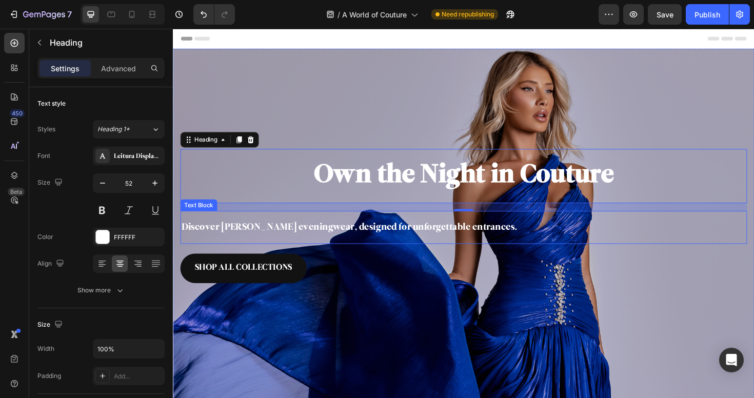
click at [313, 241] on p "Discover [PERSON_NAME] eveningwear, designed for unforgettable entrances." at bounding box center [481, 239] width 598 height 13
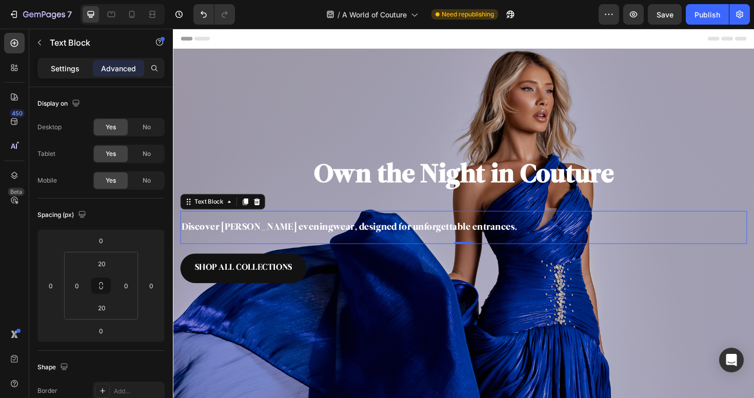
click at [75, 73] on p "Settings" at bounding box center [65, 68] width 29 height 11
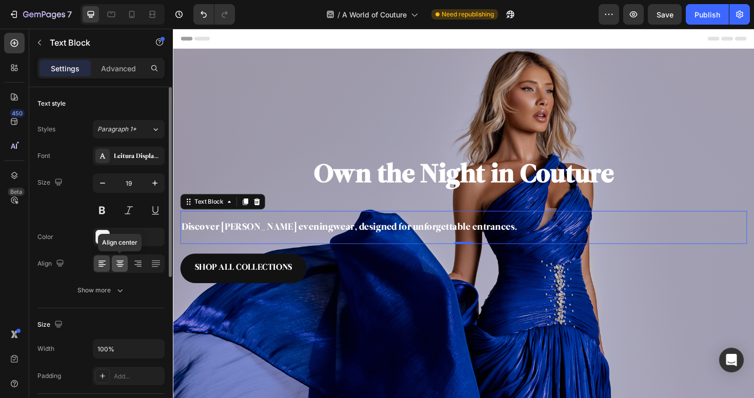
click at [121, 265] on icon at bounding box center [120, 263] width 10 height 10
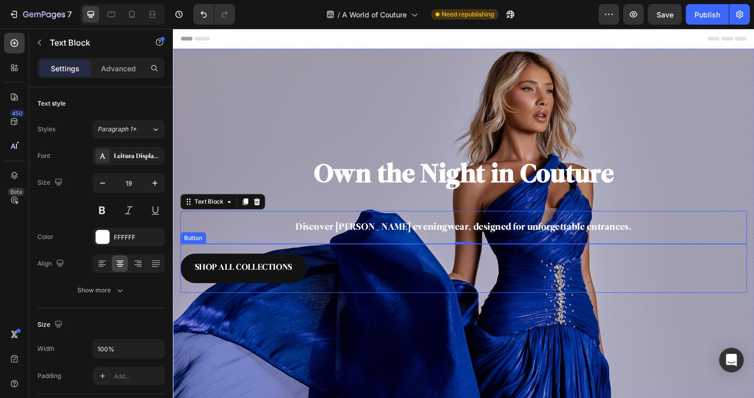
click at [326, 276] on div "SHOP ALL COLLECTIONS Button" at bounding box center [480, 282] width 600 height 52
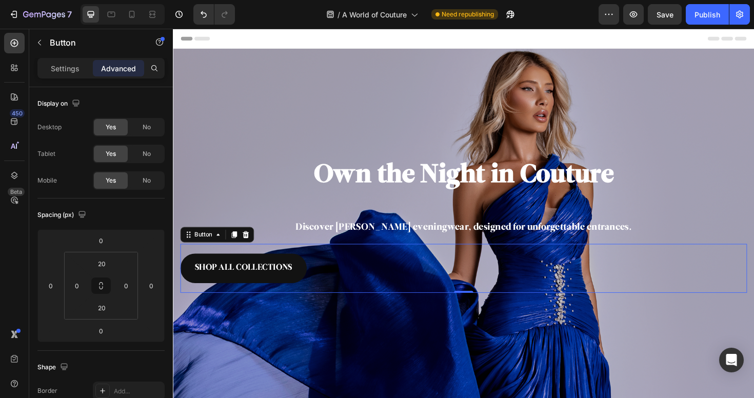
click at [74, 81] on div "Settings Advanced" at bounding box center [101, 72] width 144 height 29
click at [77, 79] on div "Settings Advanced" at bounding box center [101, 72] width 144 height 29
click at [79, 69] on p "Settings" at bounding box center [65, 68] width 29 height 11
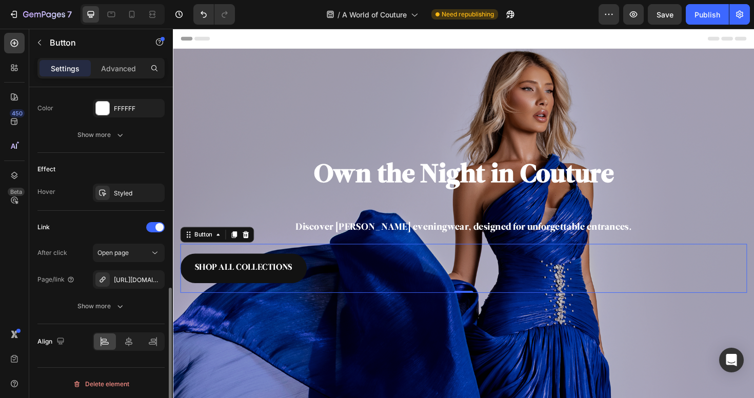
scroll to position [475, 0]
click at [126, 354] on div "Align" at bounding box center [100, 339] width 127 height 35
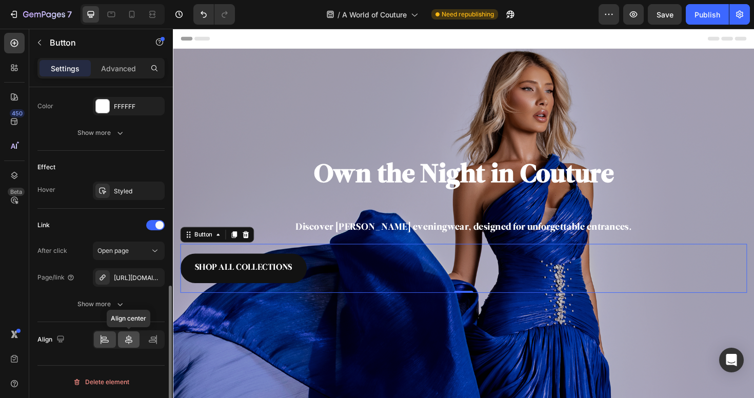
click at [129, 344] on icon at bounding box center [129, 339] width 10 height 10
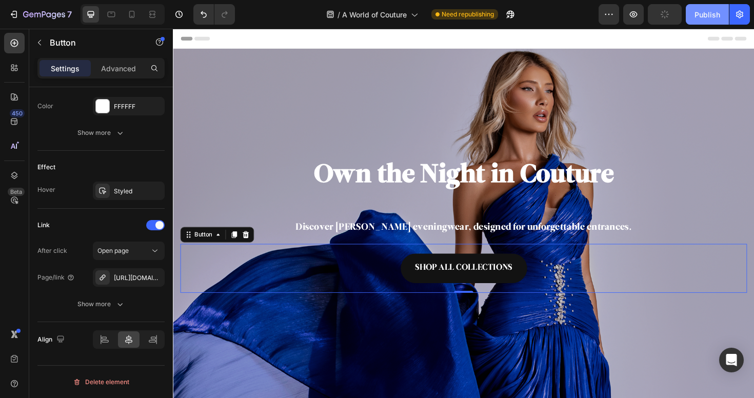
click at [714, 22] on button "Publish" at bounding box center [707, 14] width 43 height 21
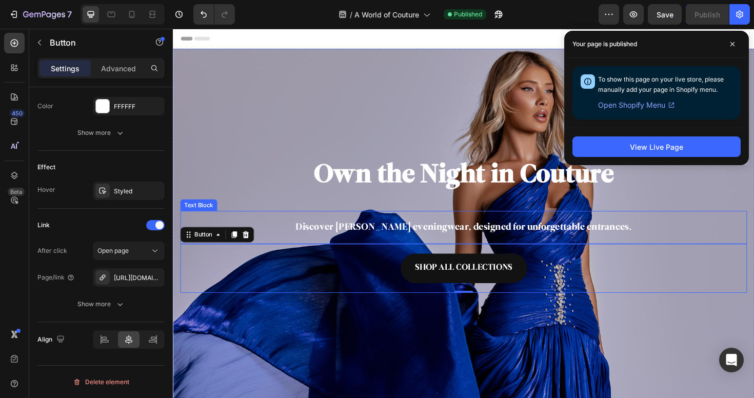
click at [393, 234] on p "Discover [PERSON_NAME] eveningwear, designed for unforgettable entrances." at bounding box center [481, 239] width 598 height 13
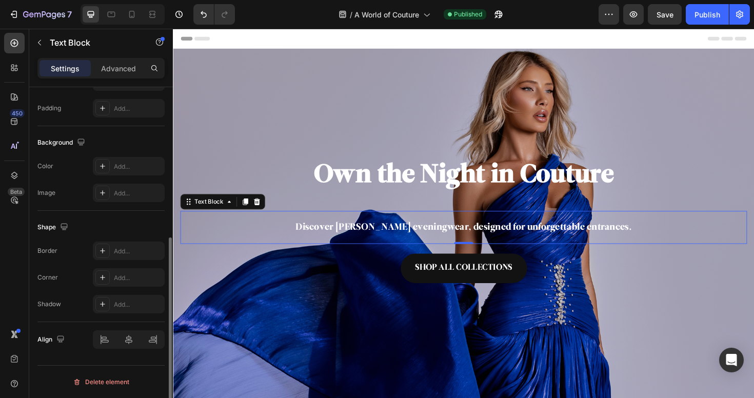
scroll to position [0, 0]
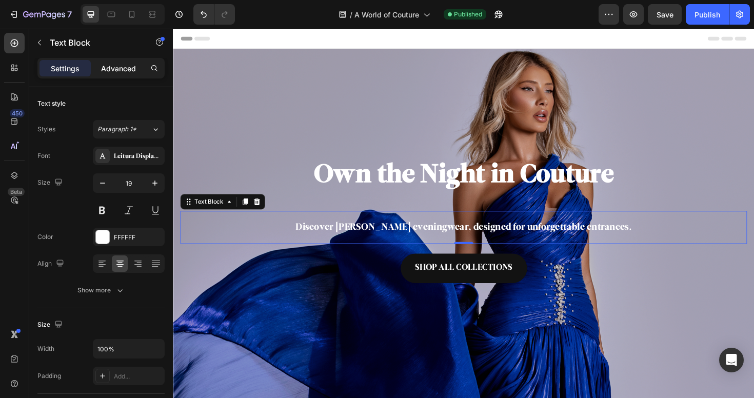
click at [112, 75] on div "Advanced" at bounding box center [118, 68] width 51 height 16
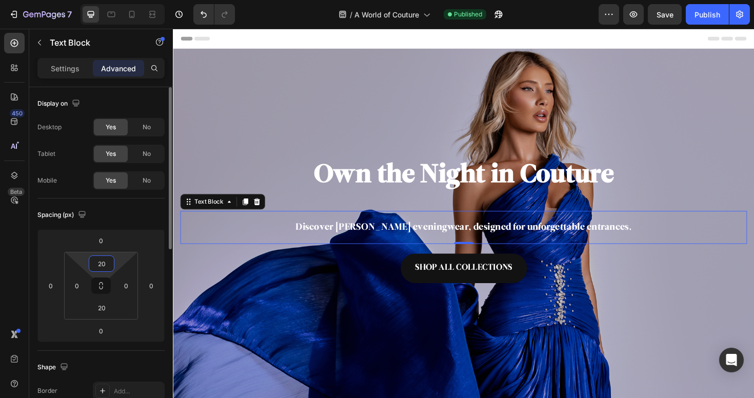
click at [103, 271] on input "20" at bounding box center [101, 263] width 21 height 15
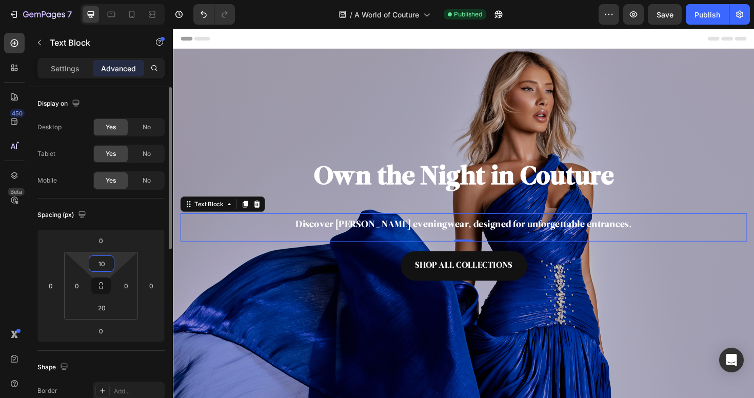
type input "10"
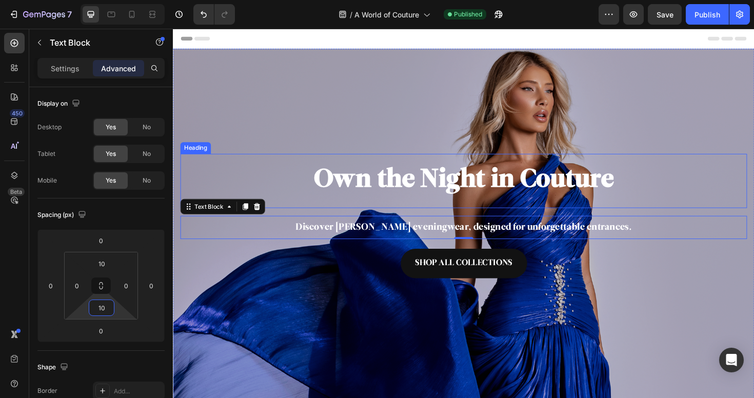
click at [481, 193] on strong "Own the Night in Couture" at bounding box center [480, 189] width 317 height 28
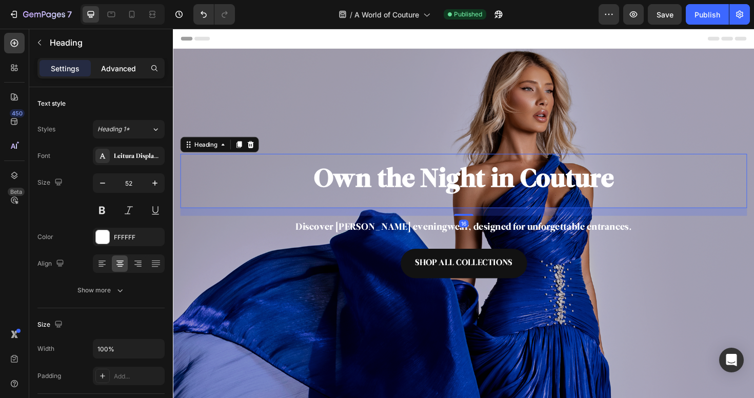
click at [113, 71] on p "Advanced" at bounding box center [118, 68] width 35 height 11
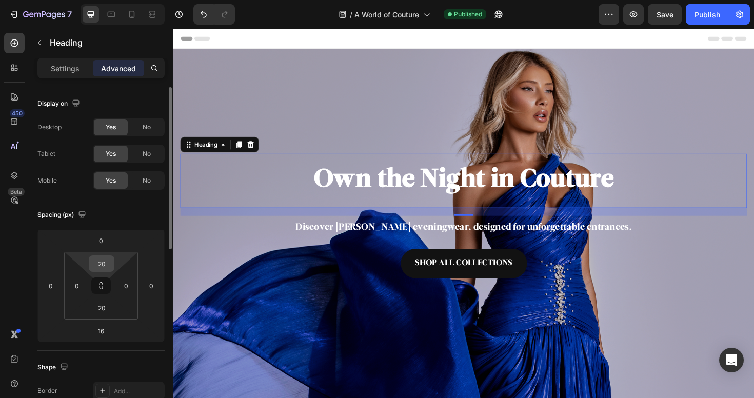
click at [105, 268] on input "20" at bounding box center [101, 263] width 21 height 15
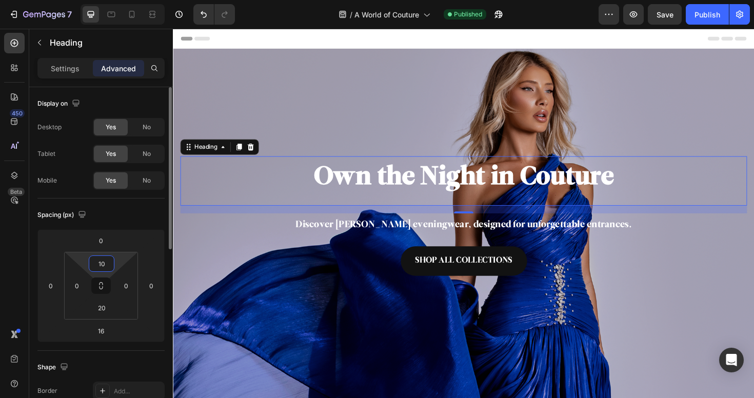
type input "10"
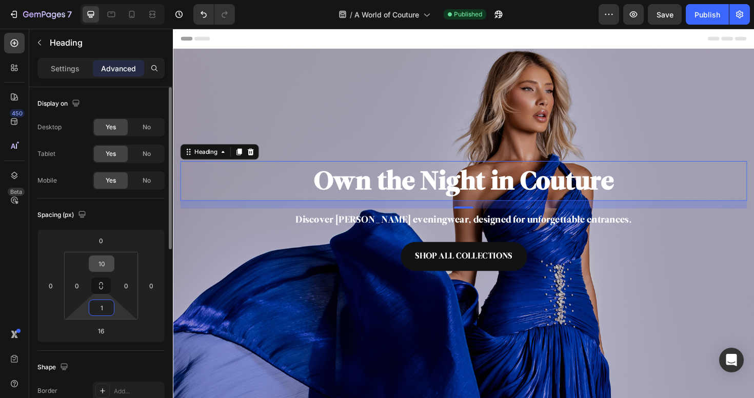
type input "10"
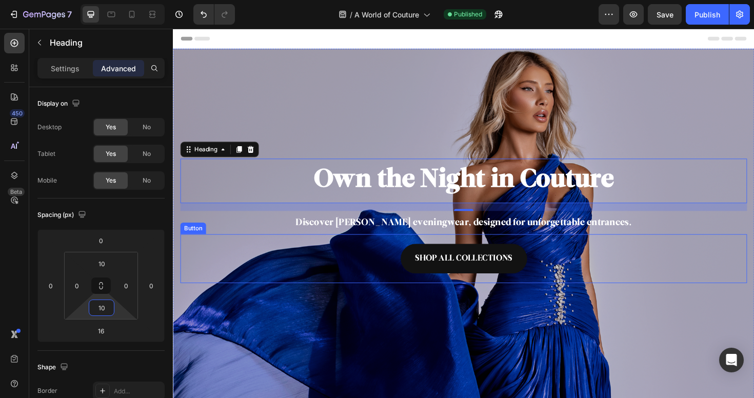
click at [552, 265] on div "SHOP ALL COLLECTIONS Button" at bounding box center [480, 272] width 600 height 52
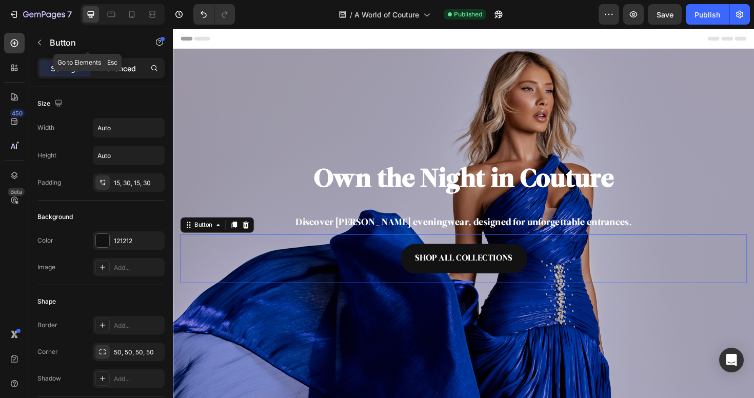
click at [122, 68] on p "Advanced" at bounding box center [118, 68] width 35 height 11
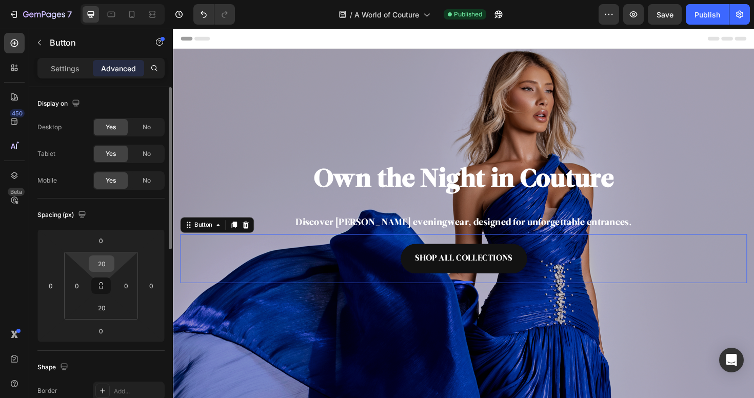
click at [107, 267] on input "20" at bounding box center [101, 263] width 21 height 15
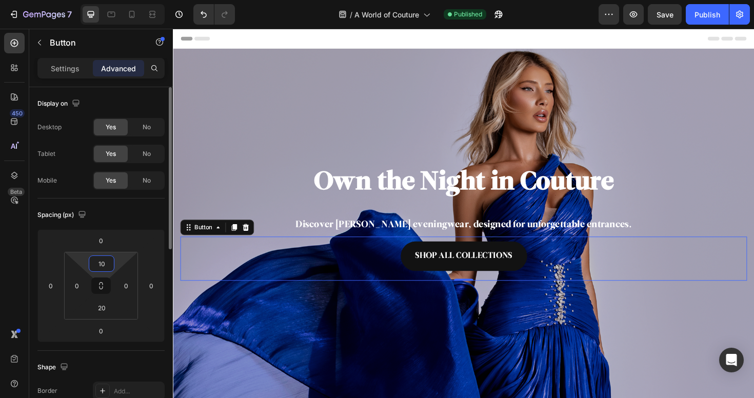
type input "10"
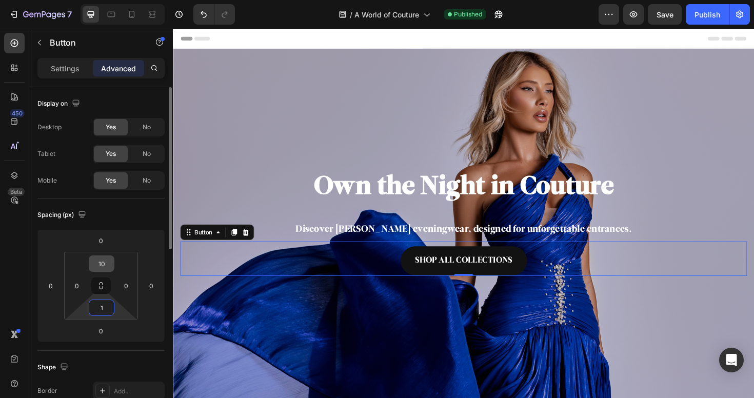
type input "10"
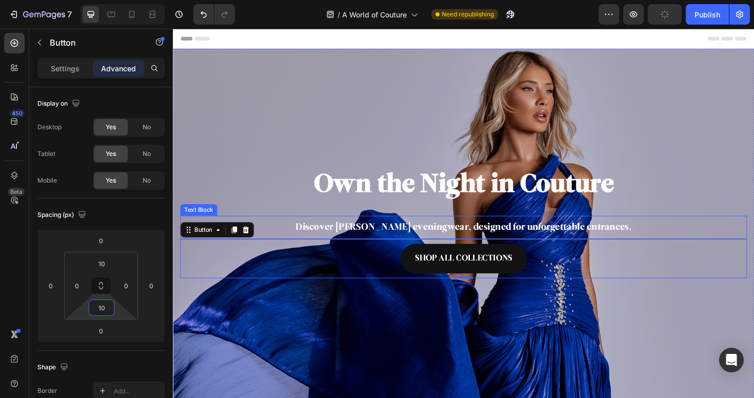
click at [460, 238] on p "Discover [PERSON_NAME] eveningwear, designed for unforgettable entrances." at bounding box center [481, 239] width 598 height 13
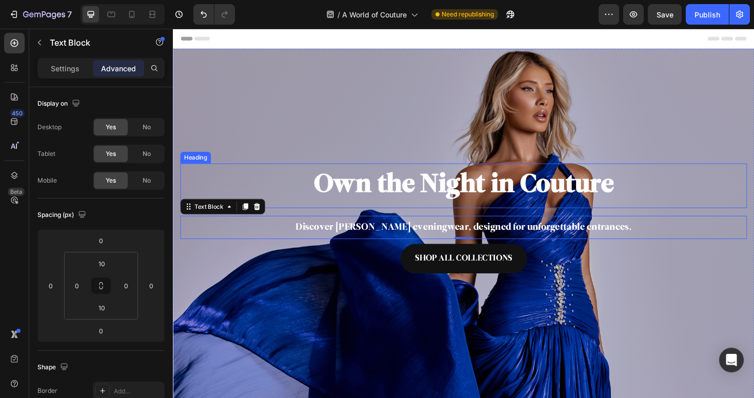
click at [431, 204] on strong "Own the Night in Couture" at bounding box center [480, 194] width 317 height 28
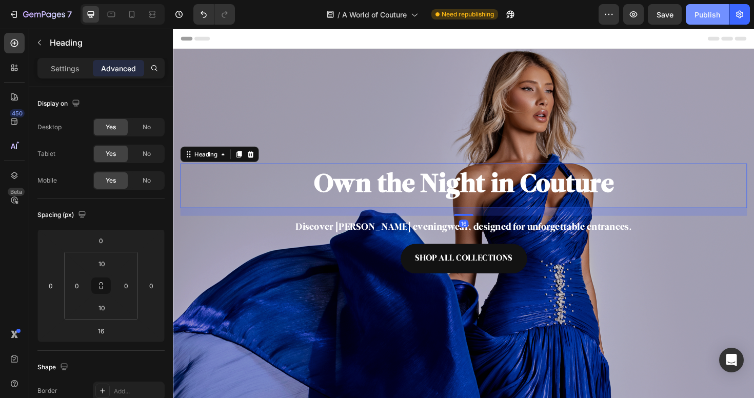
click at [717, 6] on button "Publish" at bounding box center [707, 14] width 43 height 21
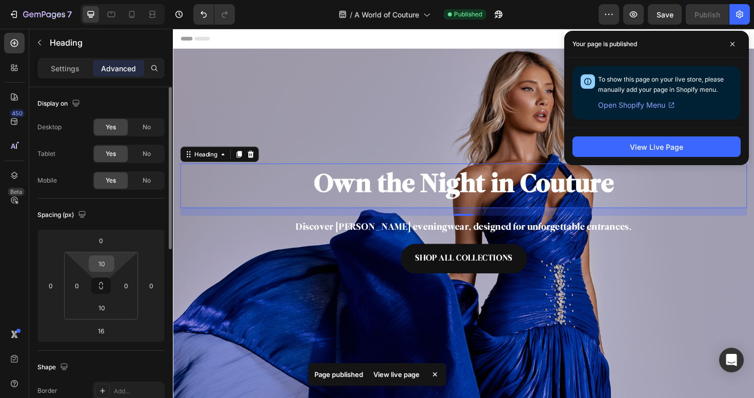
click at [106, 270] on input "10" at bounding box center [101, 263] width 21 height 15
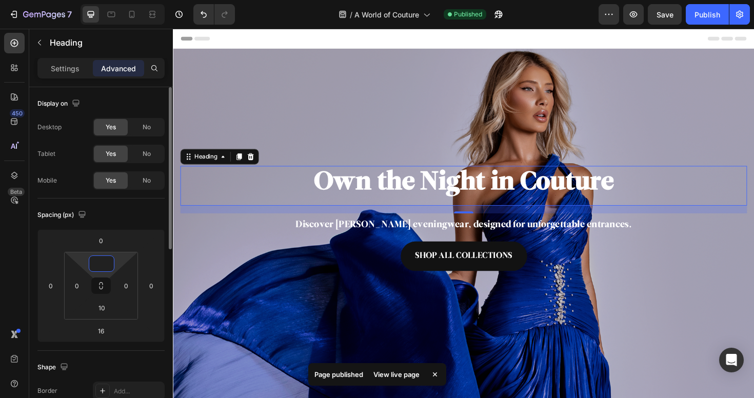
type input "0"
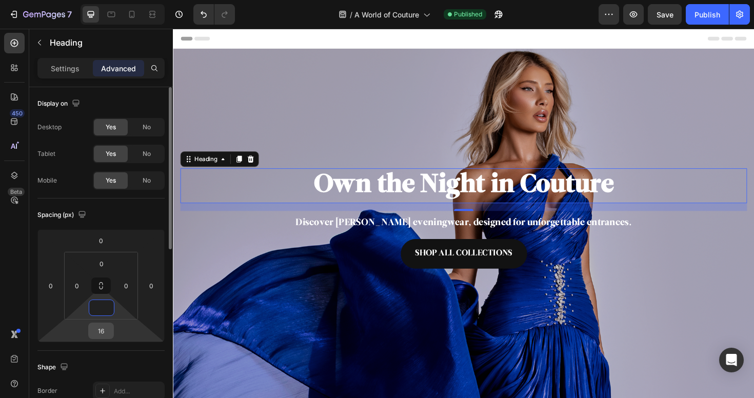
type input "0"
click at [99, 328] on input "16" at bounding box center [101, 330] width 21 height 15
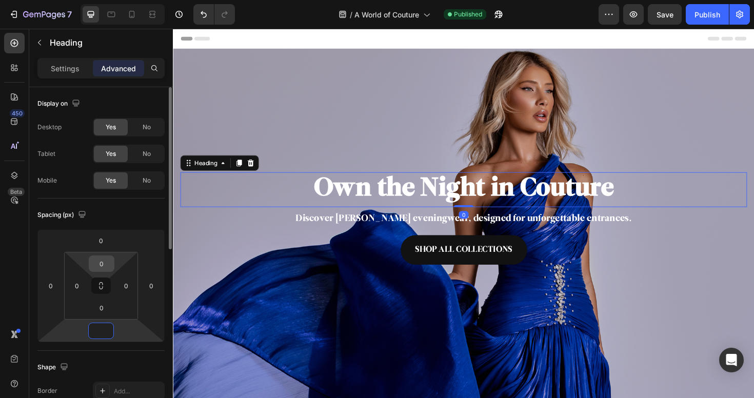
type input "0"
click at [105, 259] on input "0" at bounding box center [101, 263] width 21 height 15
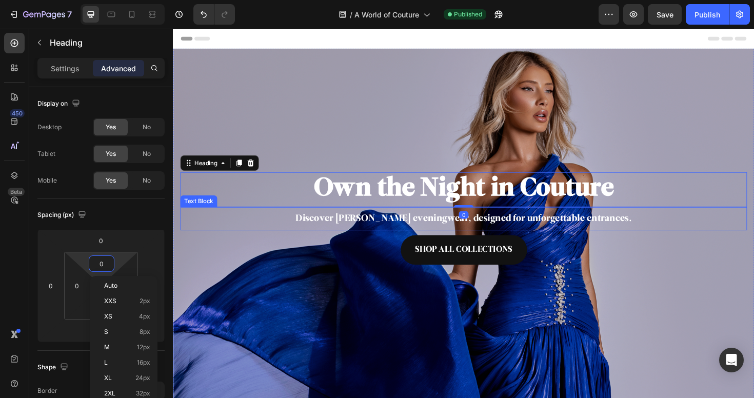
click at [387, 224] on p "Discover [PERSON_NAME] eveningwear, designed for unforgettable entrances." at bounding box center [481, 230] width 598 height 13
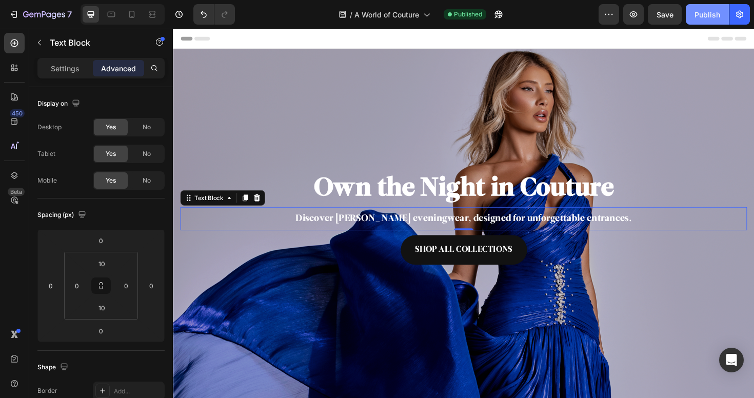
click at [710, 22] on button "Publish" at bounding box center [707, 14] width 43 height 21
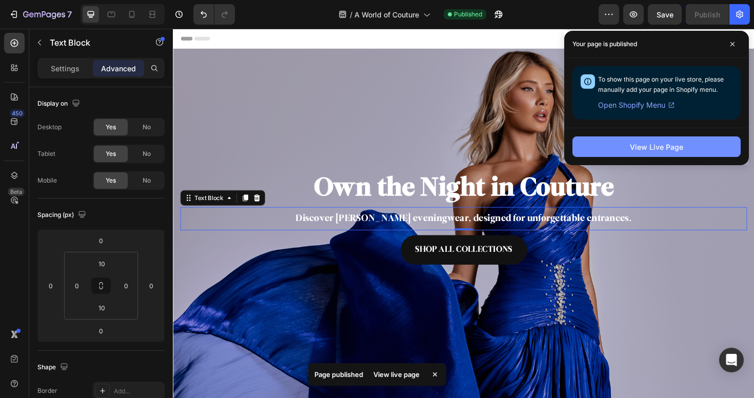
click at [666, 148] on div "View Live Page" at bounding box center [656, 147] width 53 height 11
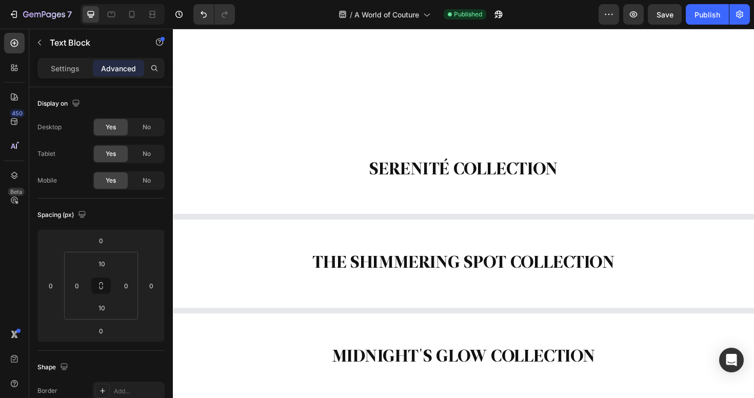
scroll to position [1835, 0]
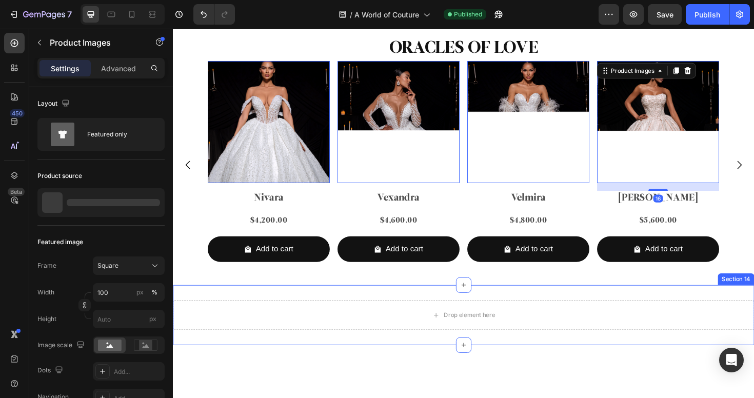
scroll to position [3148, 0]
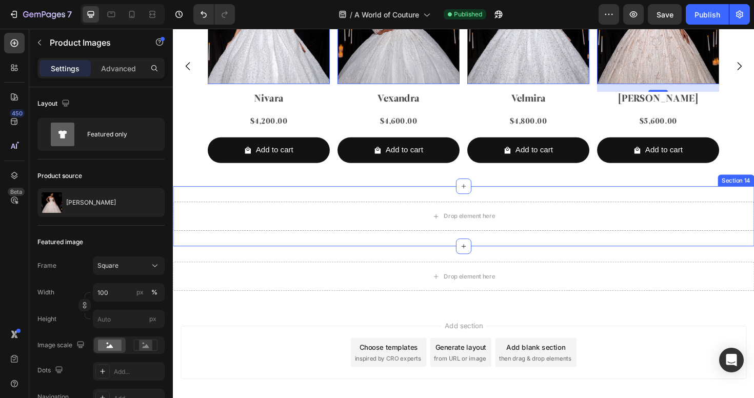
click at [617, 208] on div "Drop element here Section 14" at bounding box center [480, 227] width 615 height 64
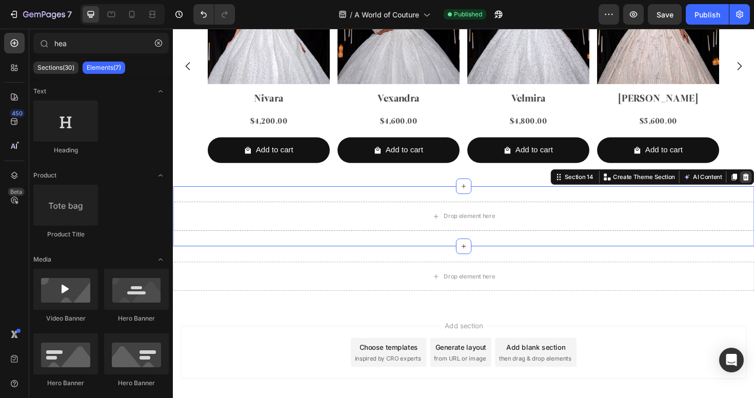
scroll to position [3135, 0]
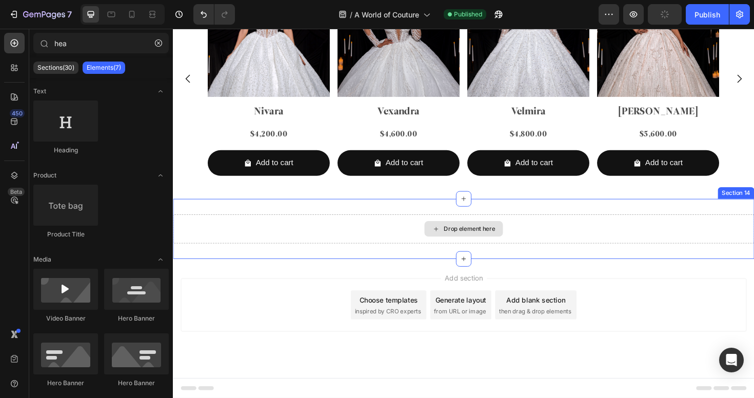
click at [485, 244] on div "Drop element here" at bounding box center [486, 240] width 54 height 8
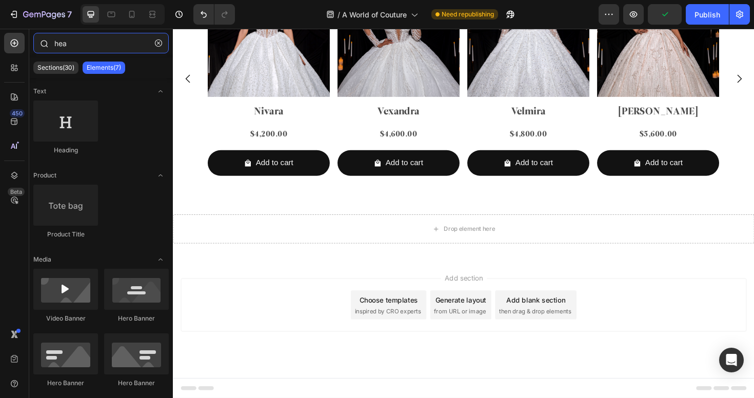
click at [86, 43] on input "hea" at bounding box center [100, 43] width 135 height 21
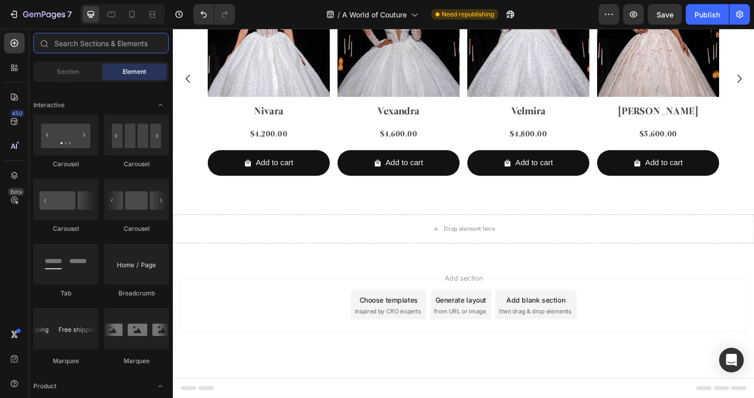
scroll to position [1060, 0]
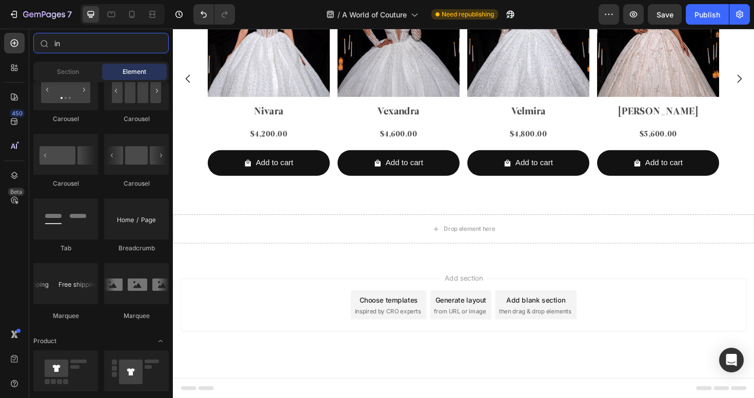
type input "ins"
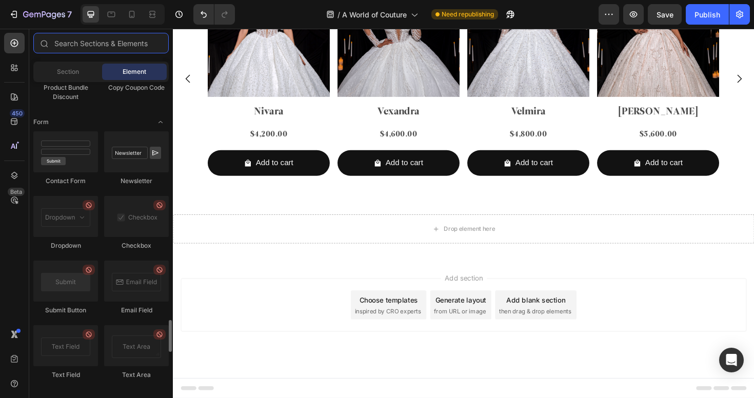
scroll to position [2306, 0]
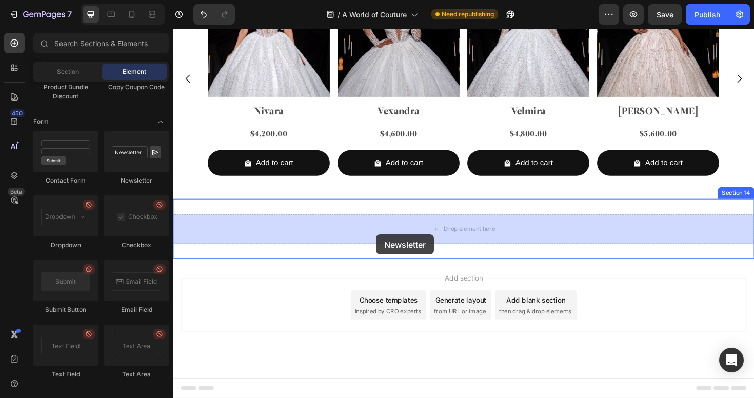
drag, startPoint x: 288, startPoint y: 188, endPoint x: 388, endPoint y: 247, distance: 115.6
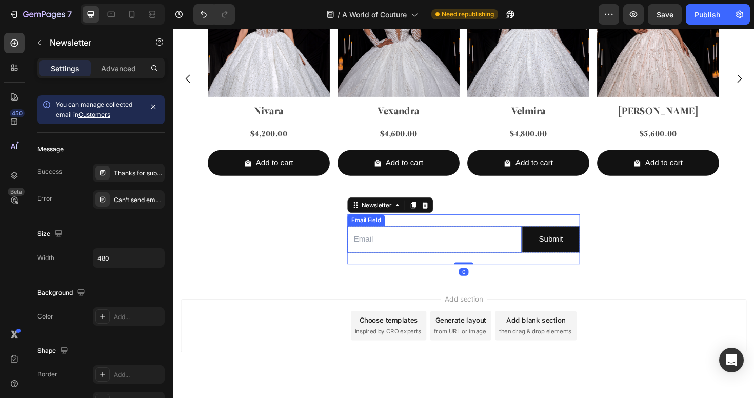
scroll to position [3148, 0]
